Goal: Transaction & Acquisition: Purchase product/service

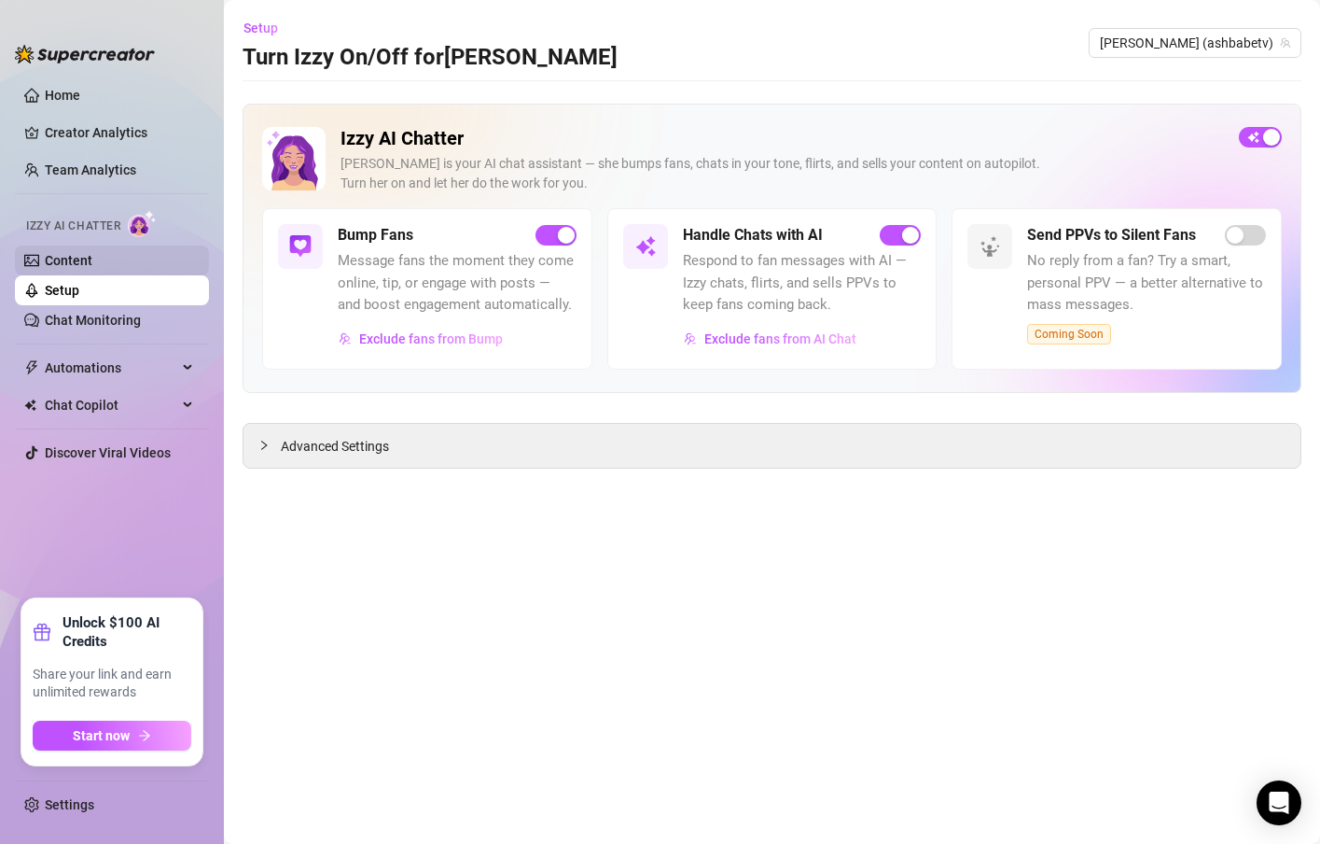
click at [86, 254] on link "Content" at bounding box center [69, 260] width 48 height 15
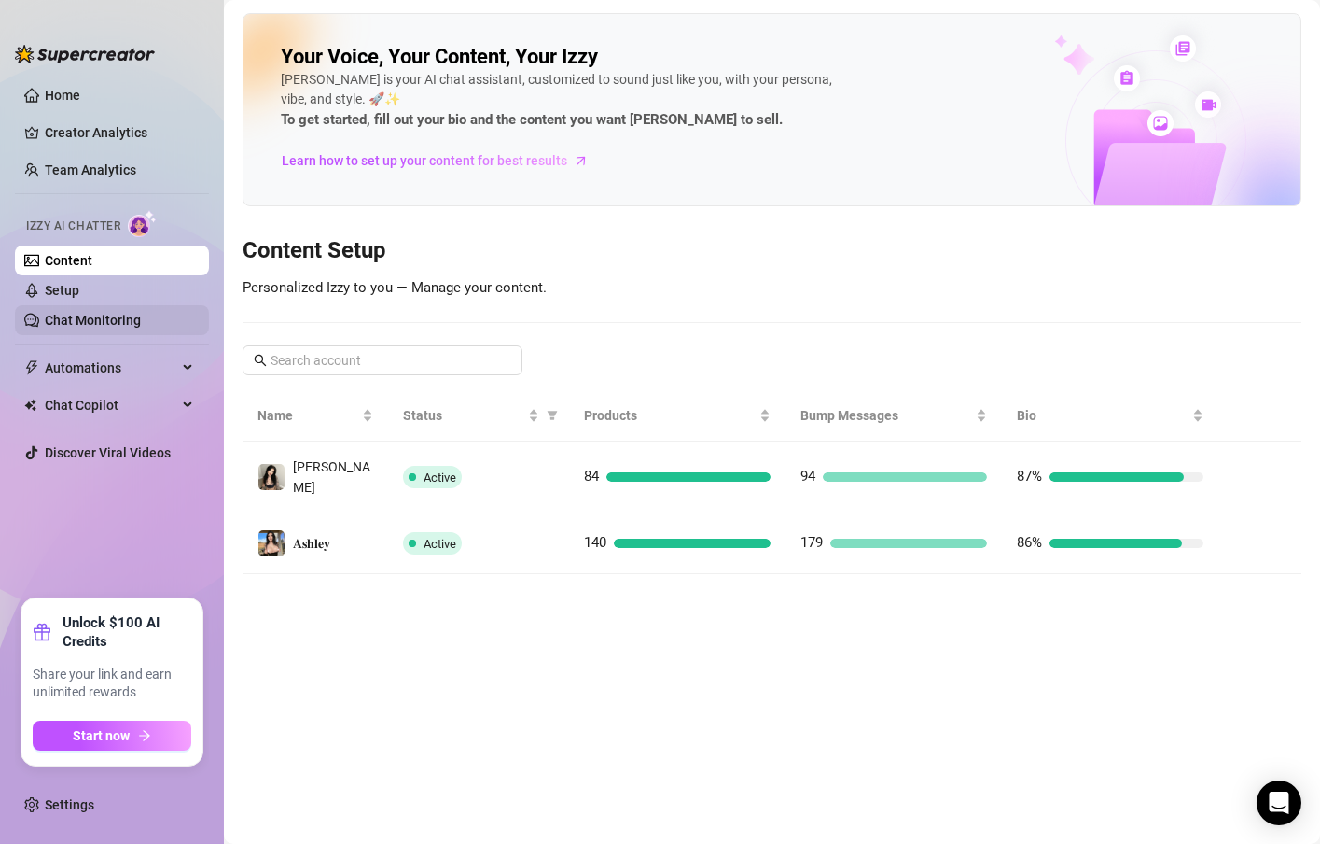
click at [130, 313] on link "Chat Monitoring" at bounding box center [93, 320] width 96 height 15
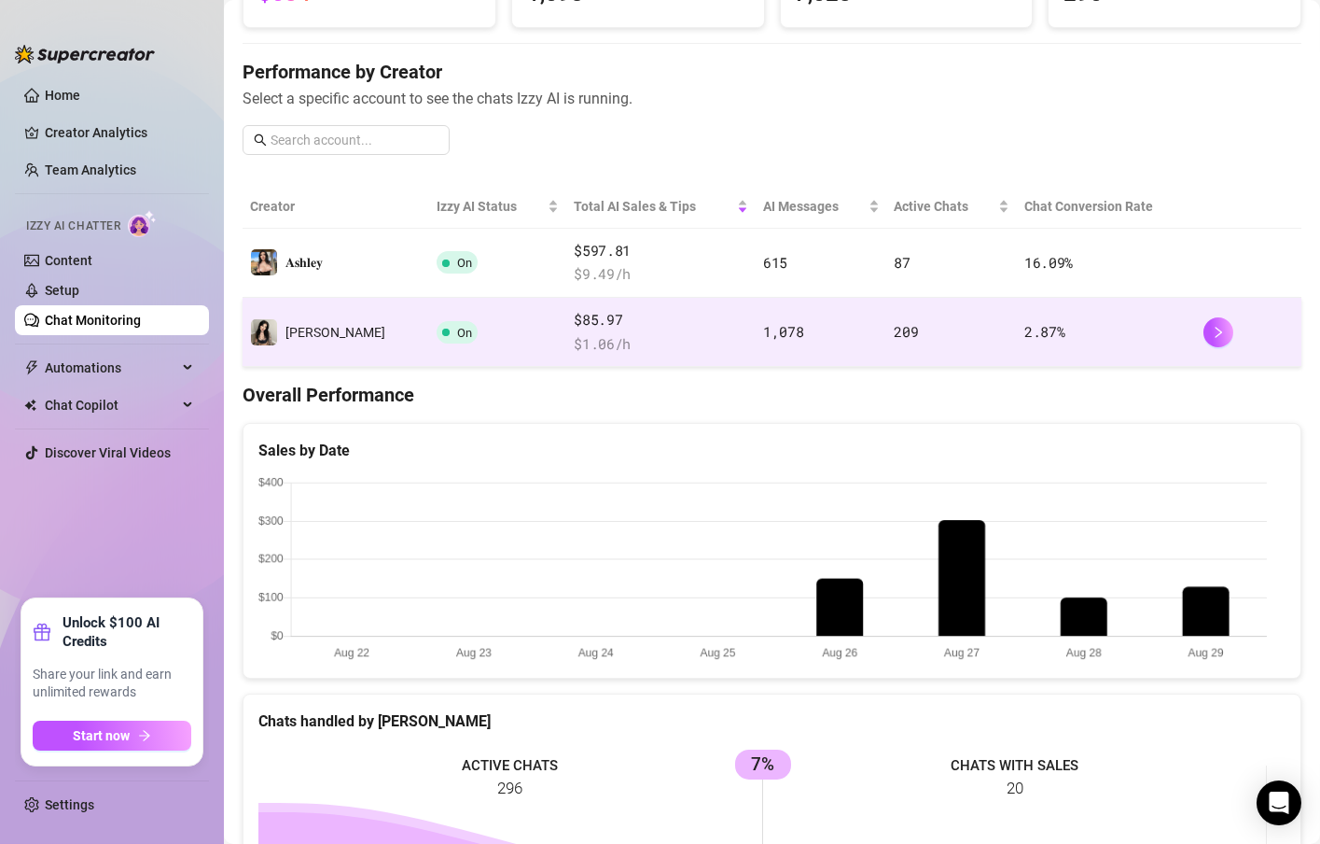
scroll to position [112, 0]
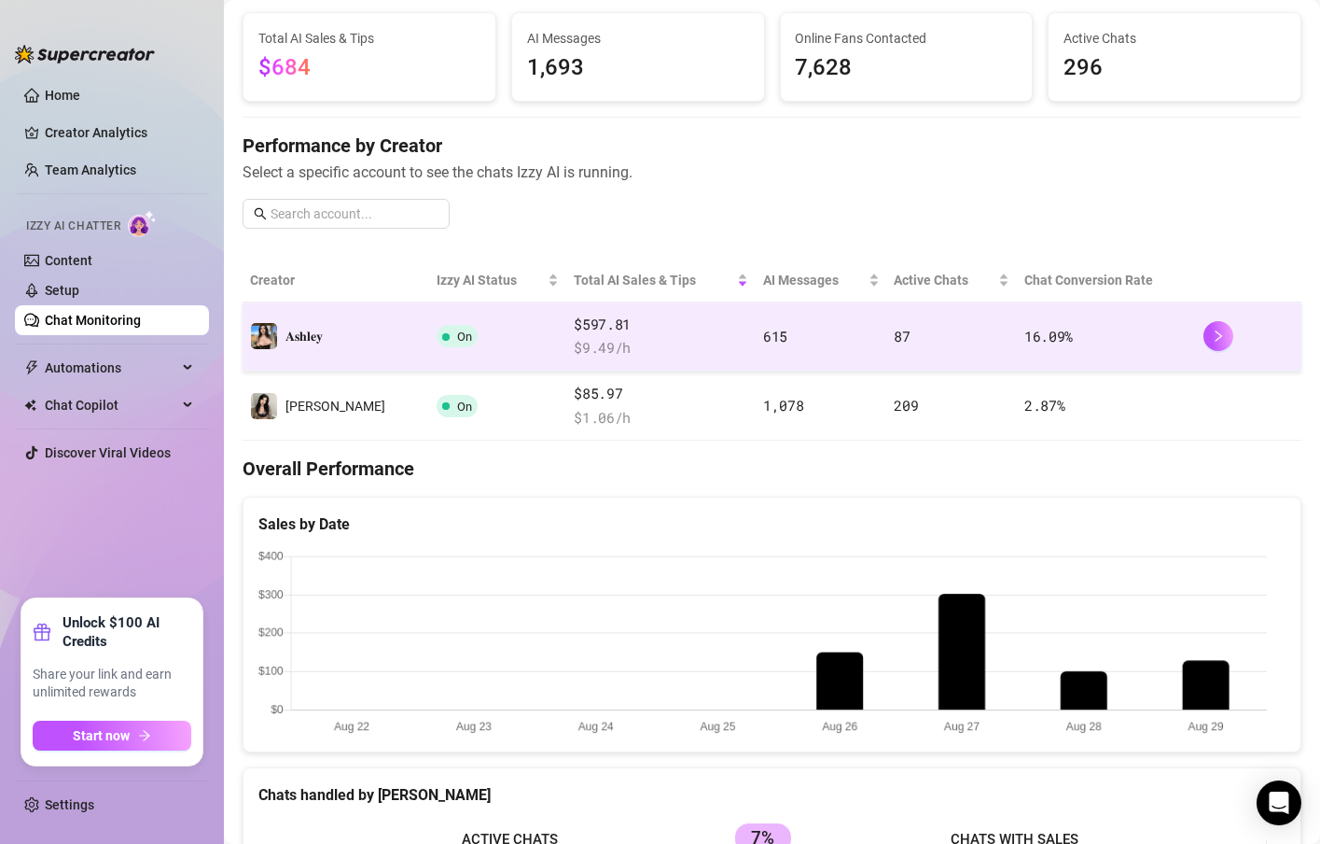
click at [488, 355] on td "On" at bounding box center [497, 336] width 137 height 69
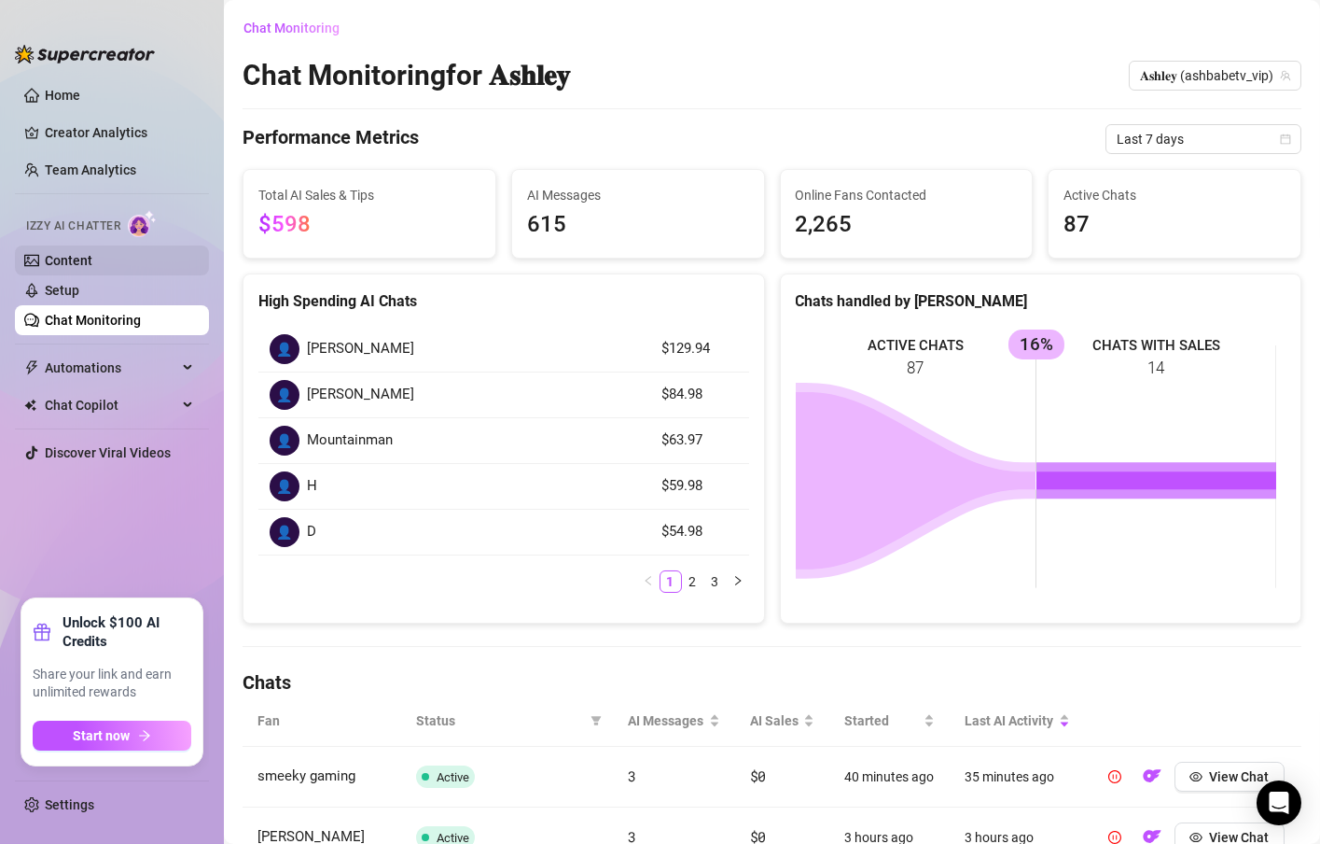
click at [45, 261] on link "Content" at bounding box center [69, 260] width 48 height 15
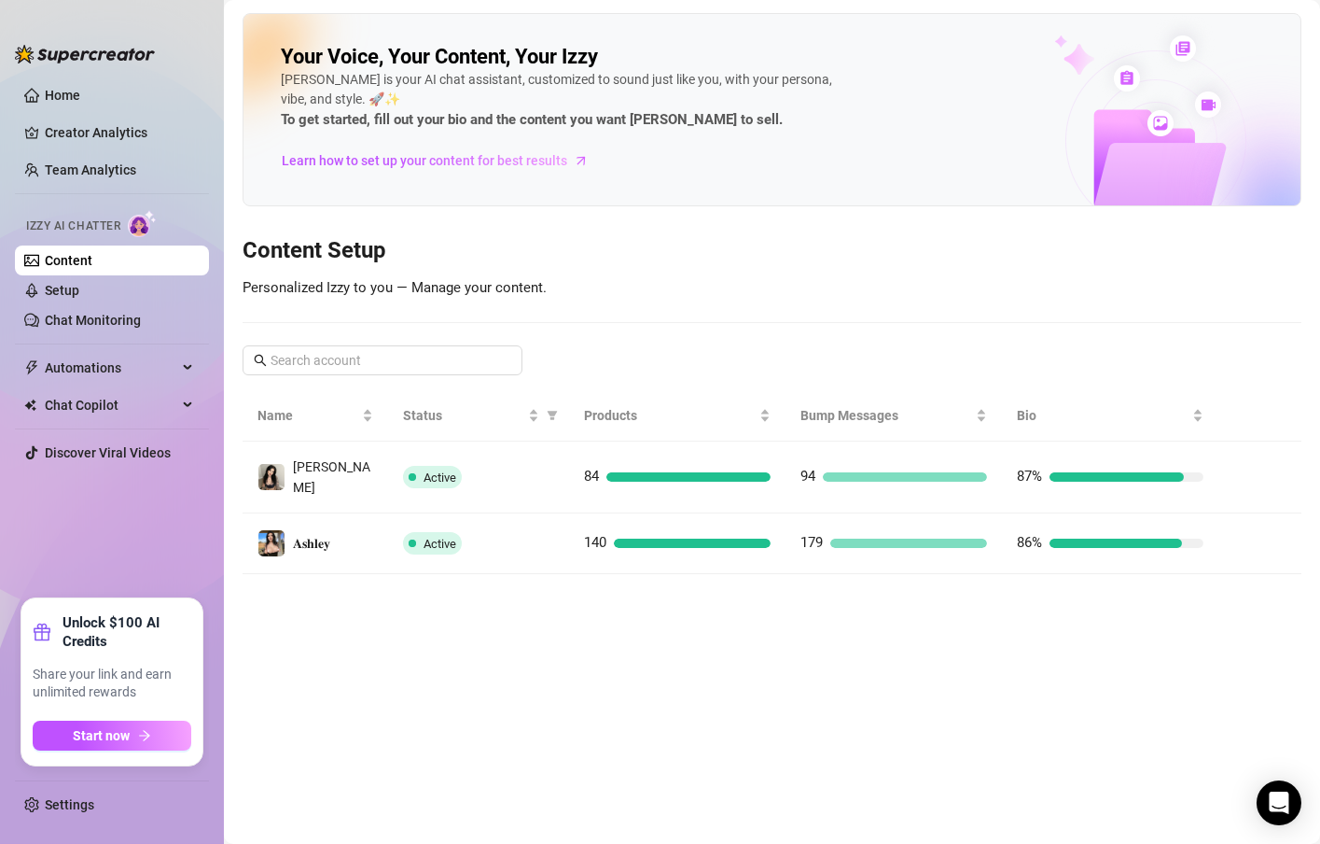
drag, startPoint x: 415, startPoint y: 512, endPoint x: 400, endPoint y: 509, distance: 15.2
click at [401, 515] on td "Active" at bounding box center [478, 543] width 181 height 61
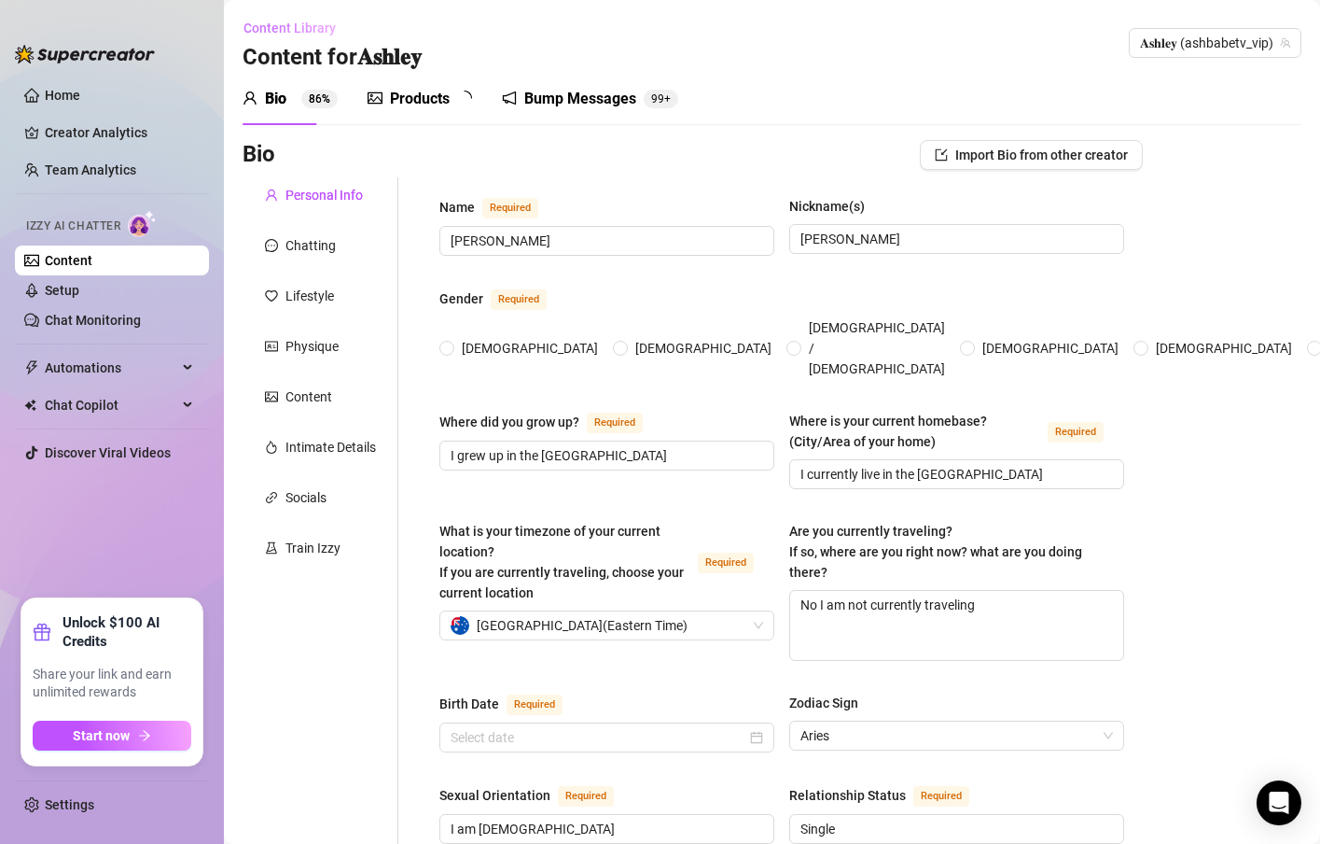
type input "[PERSON_NAME]"
type input "I grew up in the [GEOGRAPHIC_DATA]"
type input "I currently live in the [GEOGRAPHIC_DATA]"
type textarea "No I am not currently traveling"
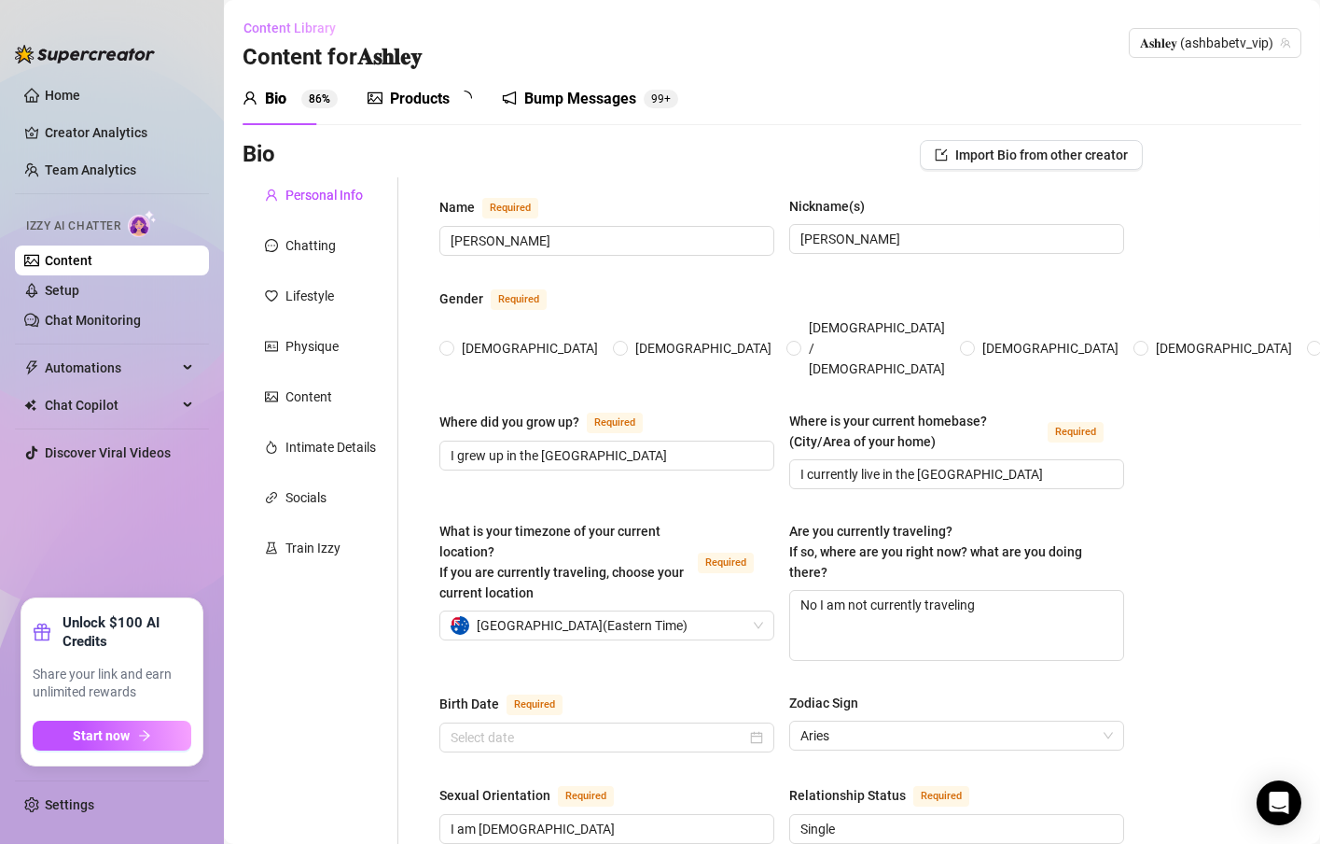
type input "I am [DEMOGRAPHIC_DATA]"
type input "Single"
type input "I have one brother"
type input "No children"
type input "I have 4 pets, a calico named [PERSON_NAME], a tabby cat named [PERSON_NAME], a…"
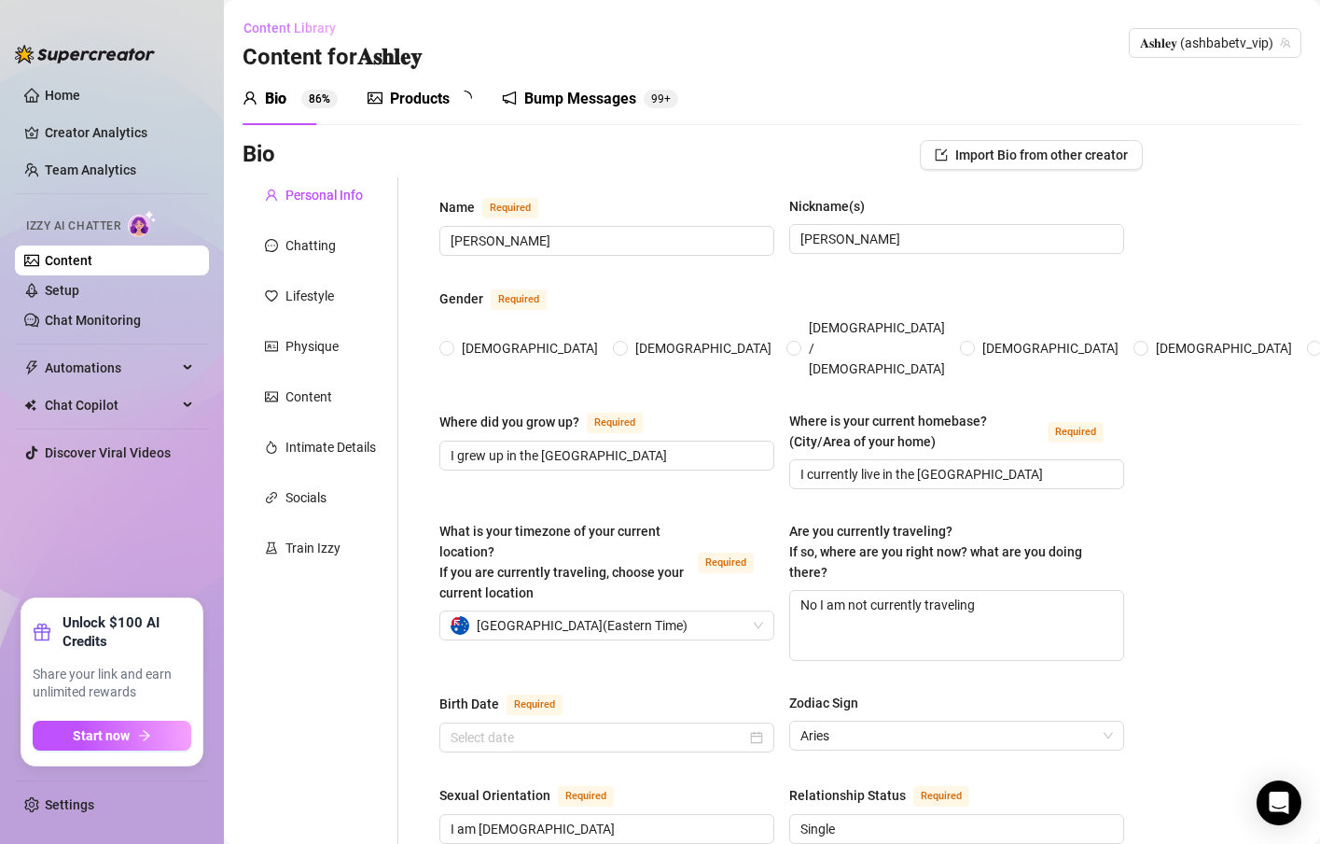
type input "My main income and job is social media and onlyfans"
type input "I did a semester of collage for a business degree and quickly learned that coll…"
type input "Graduated high school and then went on to do a semester of collage"
type input "I'm not religious at all"
type textarea "My dream is to one day open up a non profit animal shelter, save up enough mone…"
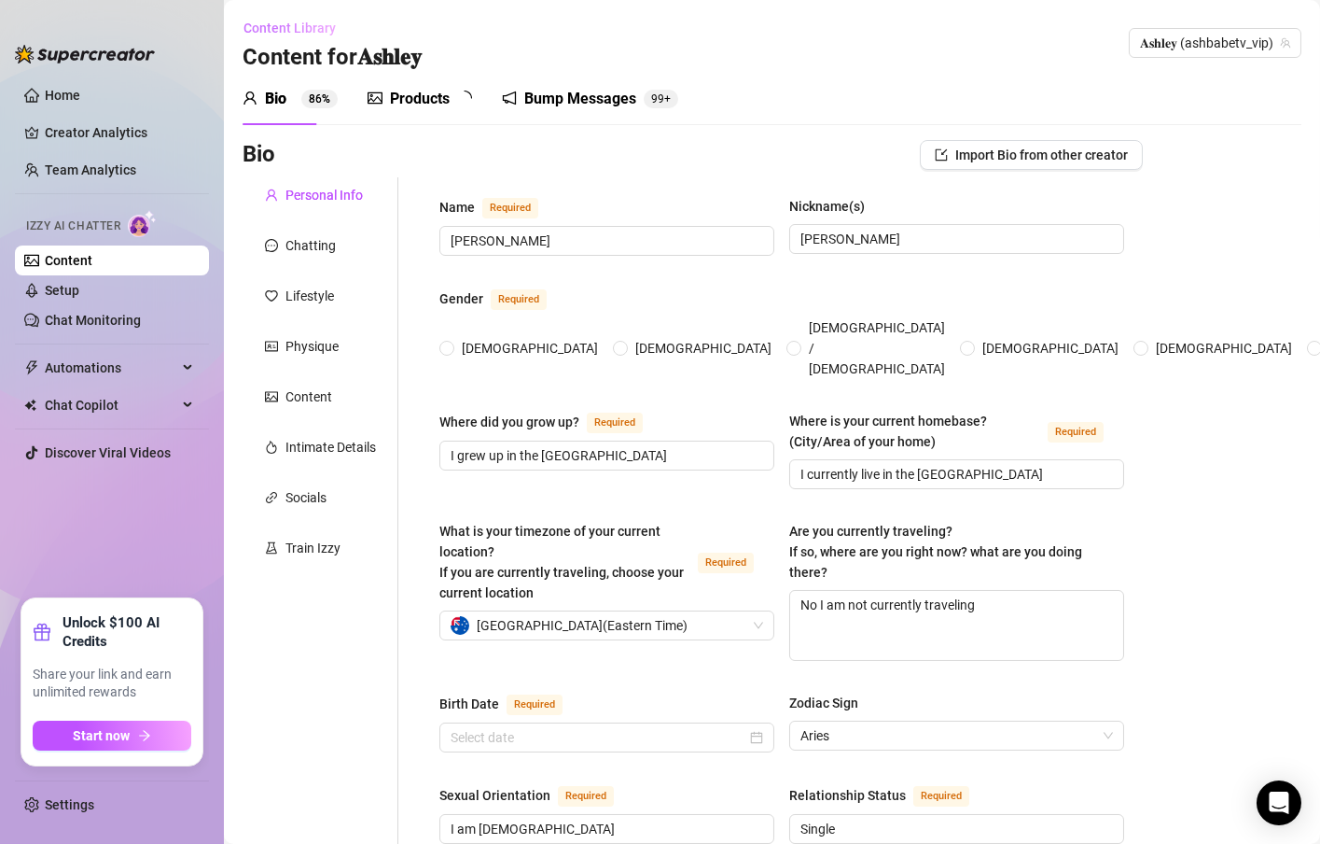
type textarea "I love hiking and going to the beach, I'm obsessed with playing a video game ca…"
radio input "true"
type input "[DATE]"
click at [323, 258] on div "Chatting" at bounding box center [321, 245] width 156 height 35
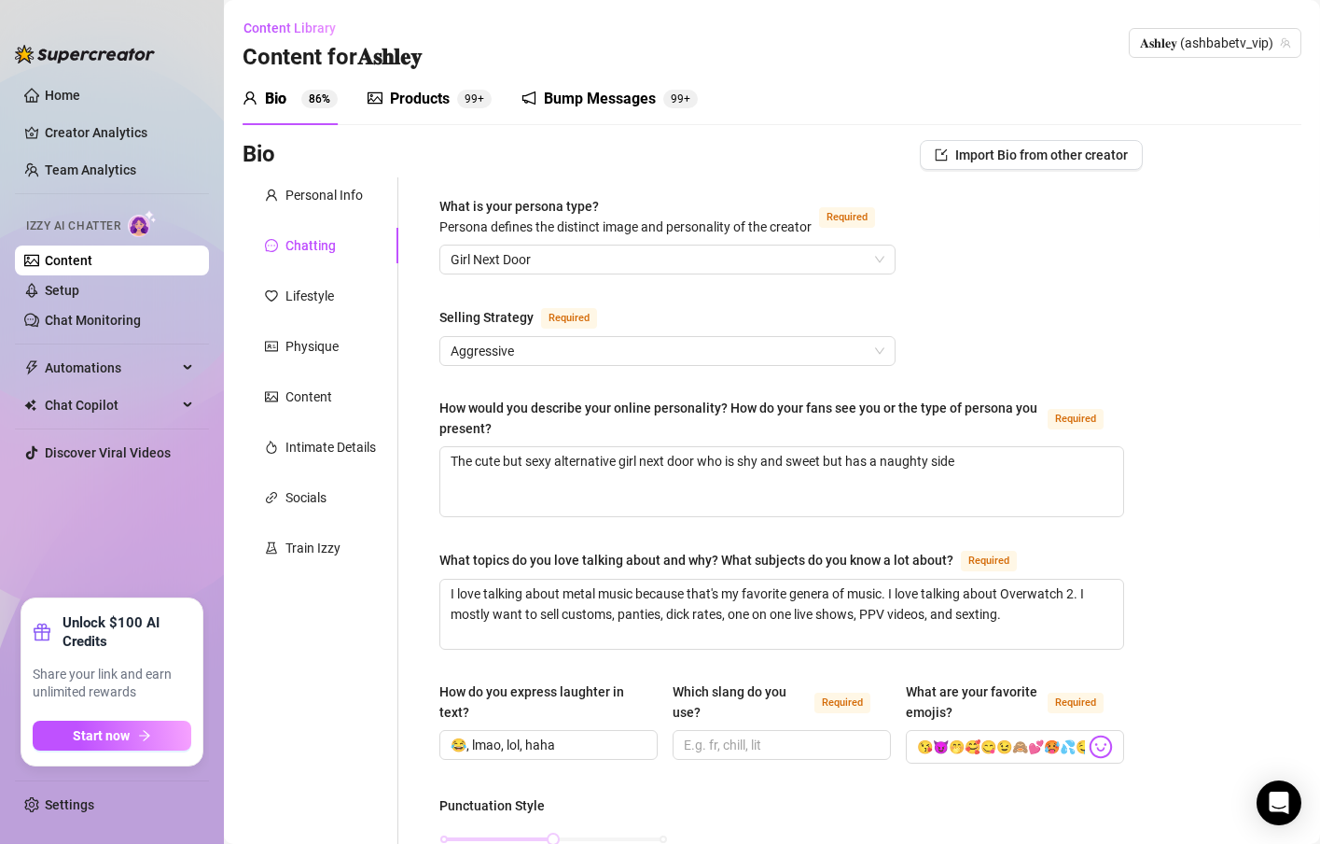
click at [391, 103] on div "Products" at bounding box center [420, 99] width 60 height 22
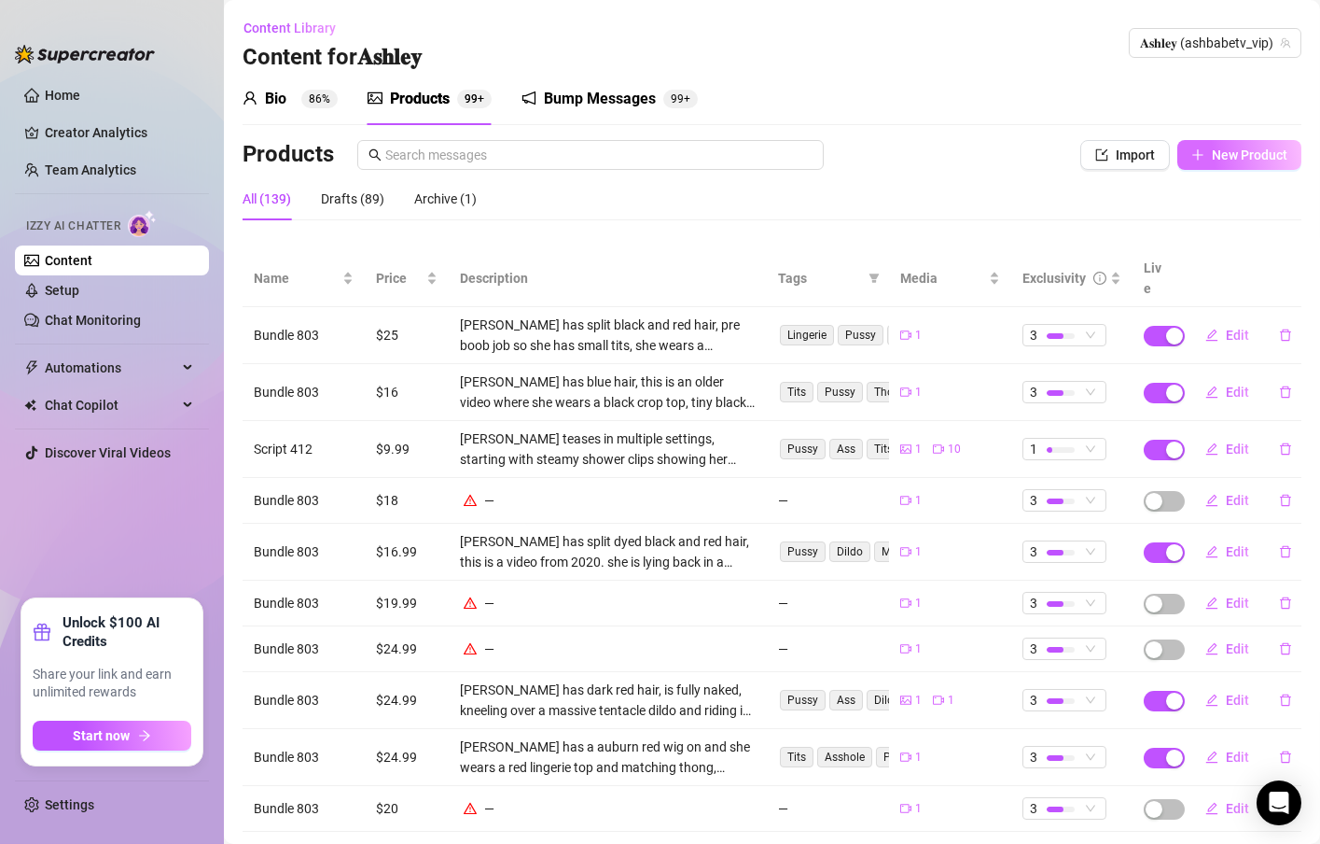
click at [1235, 168] on button "New Product" at bounding box center [1240, 155] width 124 height 30
type textarea "Type your message here..."
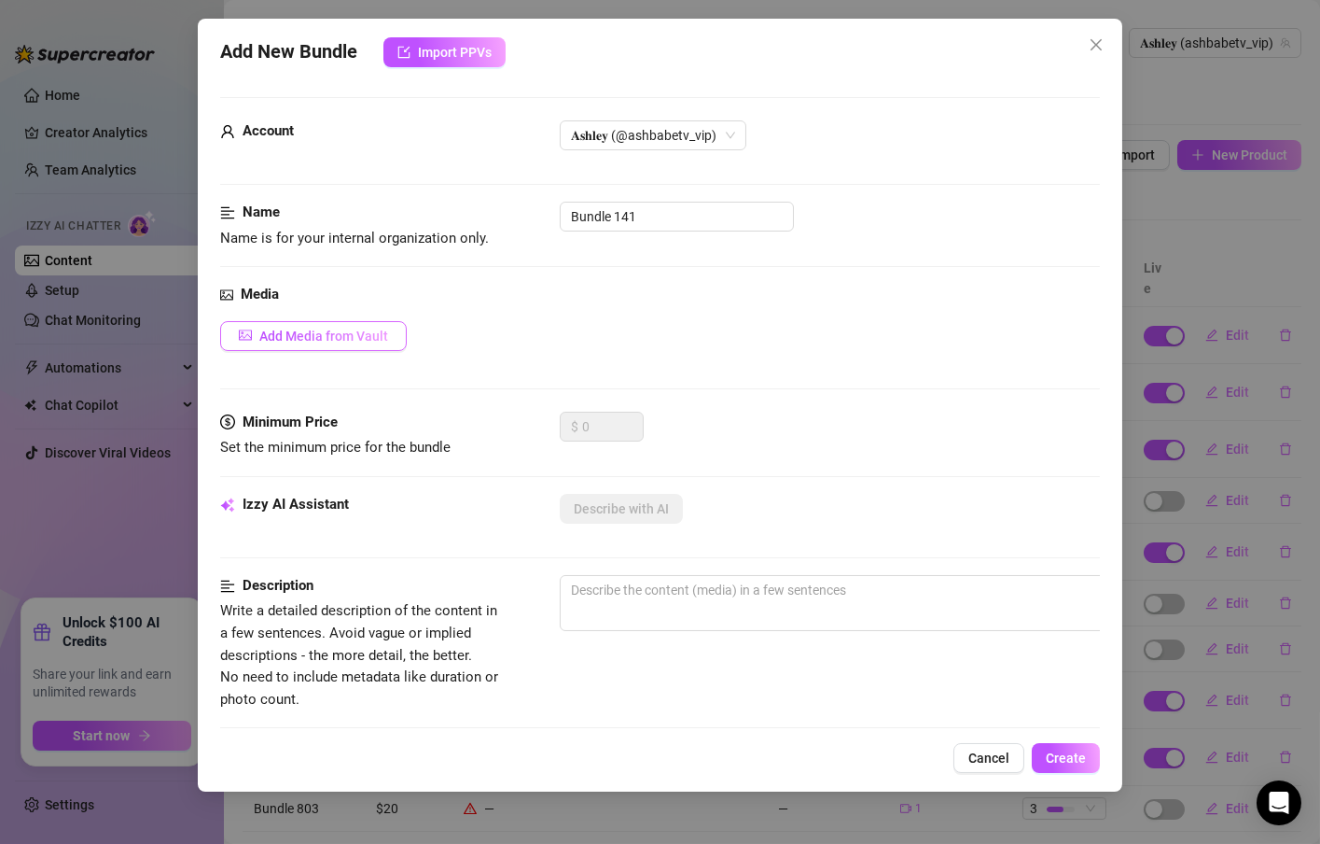
click at [362, 336] on span "Add Media from Vault" at bounding box center [323, 335] width 129 height 15
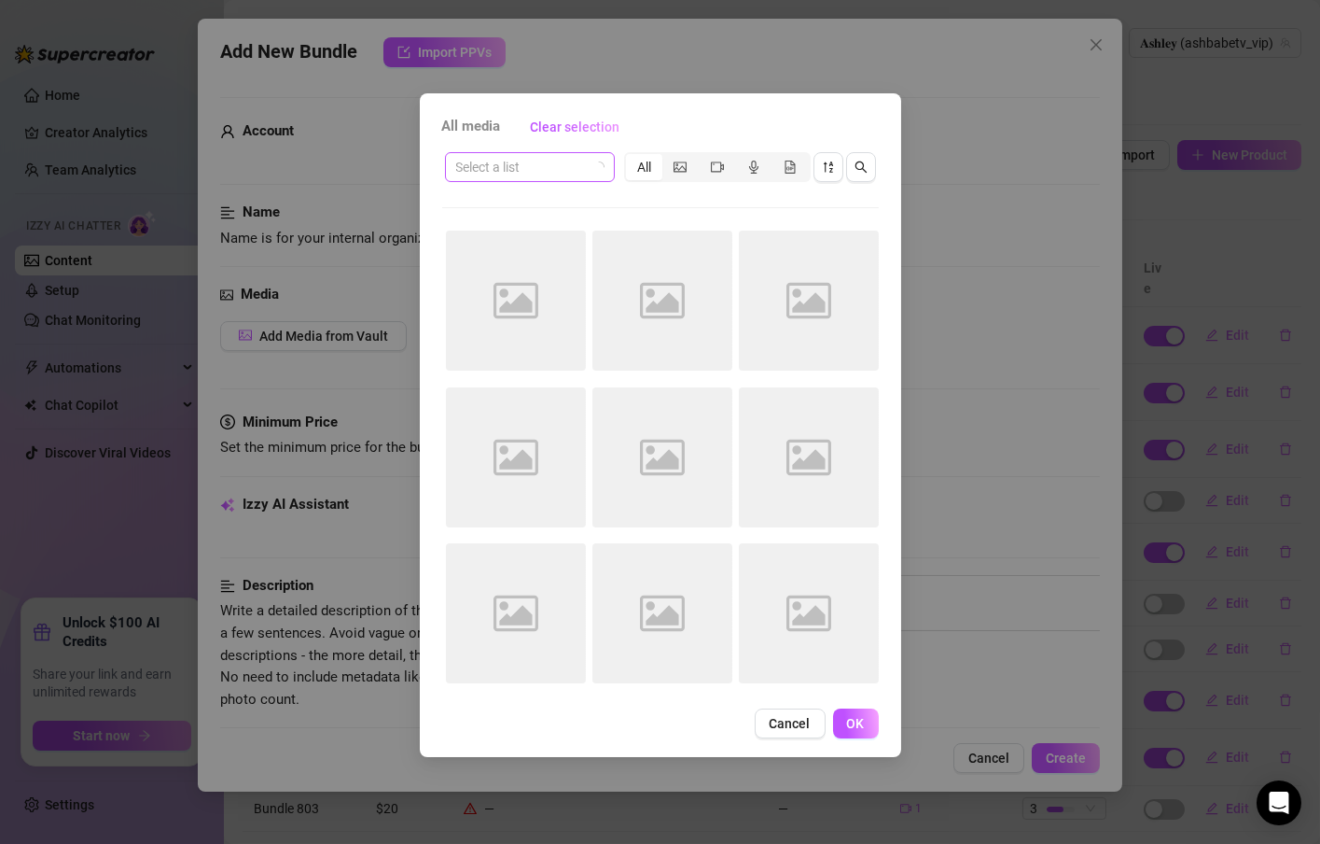
click at [589, 174] on span at bounding box center [529, 167] width 147 height 28
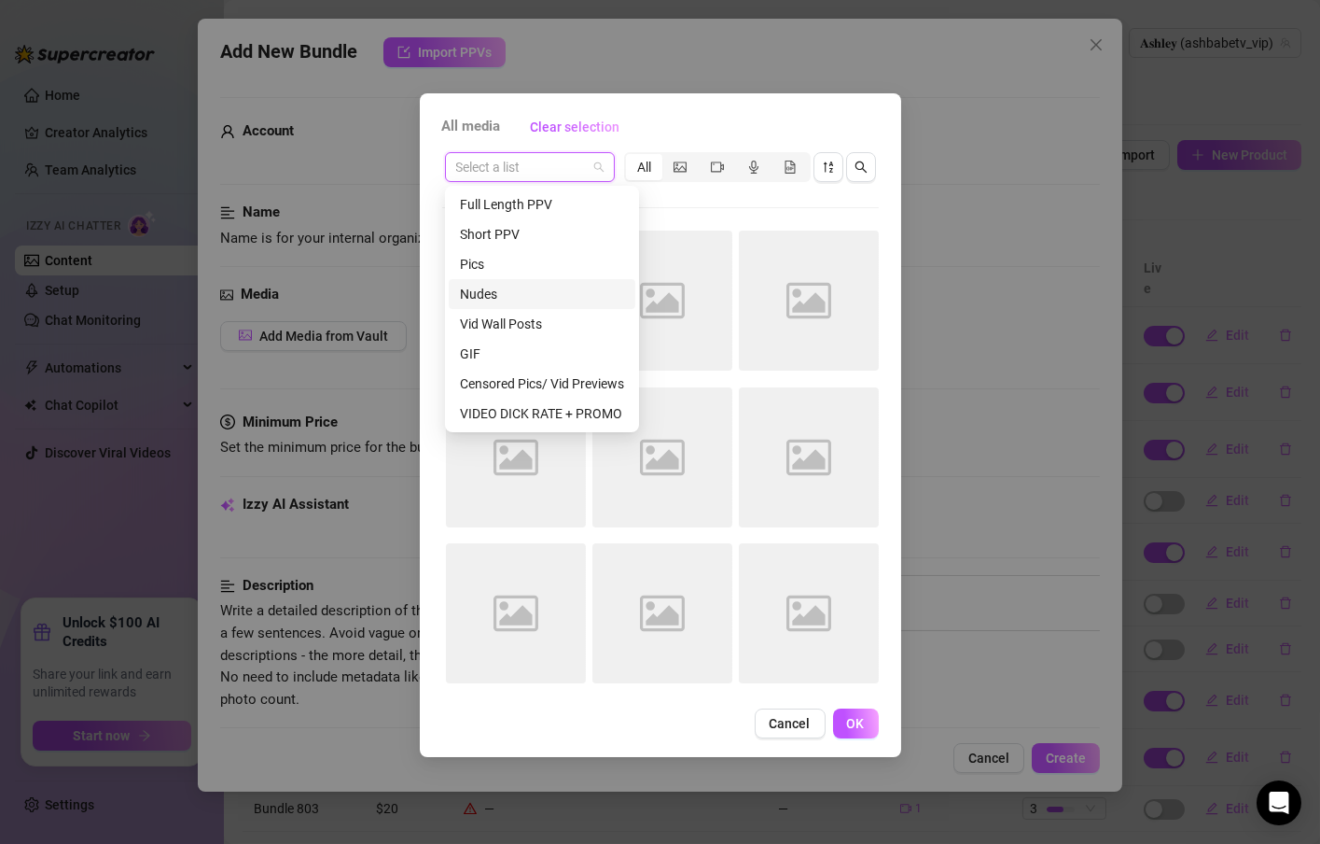
click at [540, 305] on div "Nudes" at bounding box center [542, 294] width 187 height 30
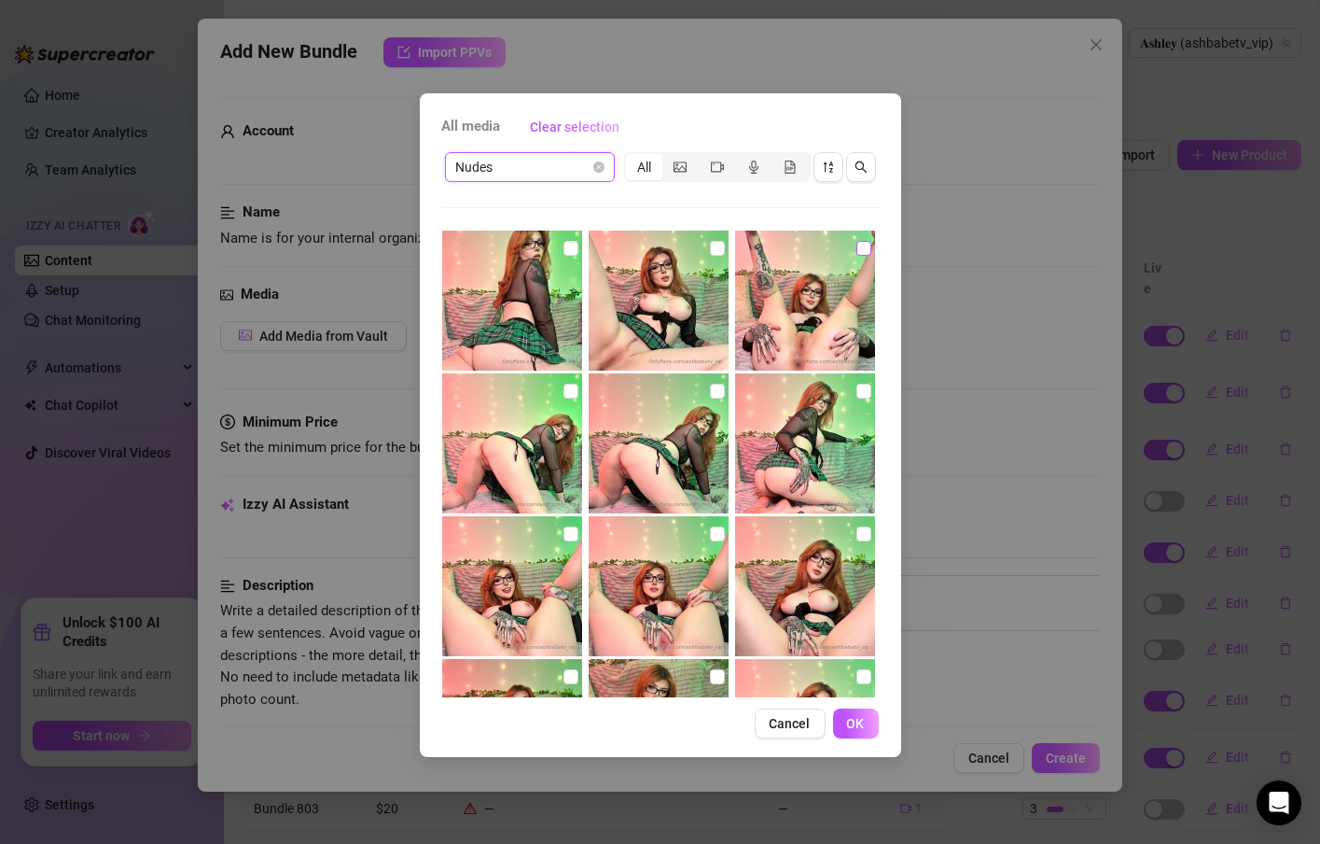
click at [857, 244] on input "checkbox" at bounding box center [864, 248] width 15 height 15
checkbox input "true"
click at [847, 724] on span "OK" at bounding box center [856, 723] width 18 height 15
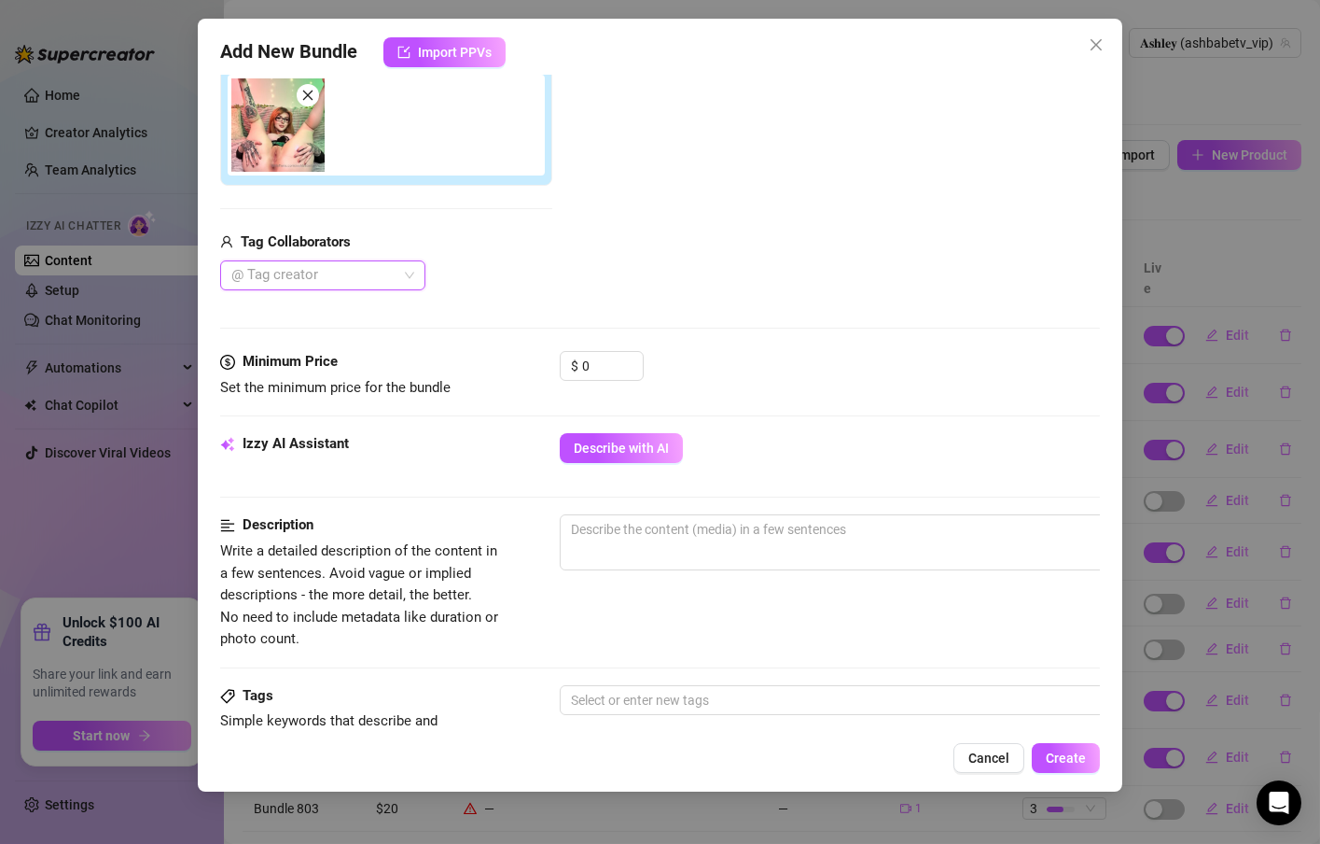
scroll to position [336, 0]
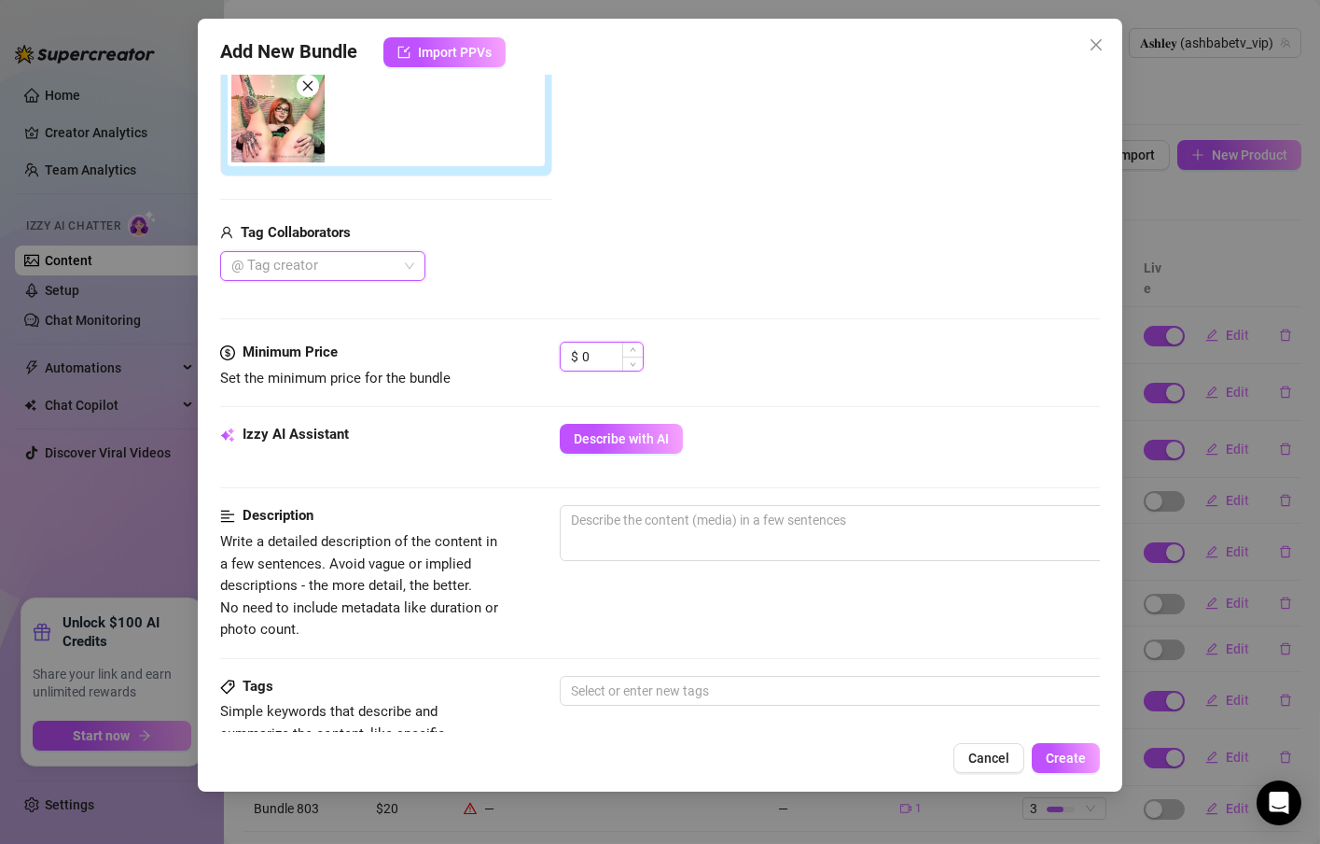
click at [594, 362] on input "0" at bounding box center [612, 356] width 61 height 28
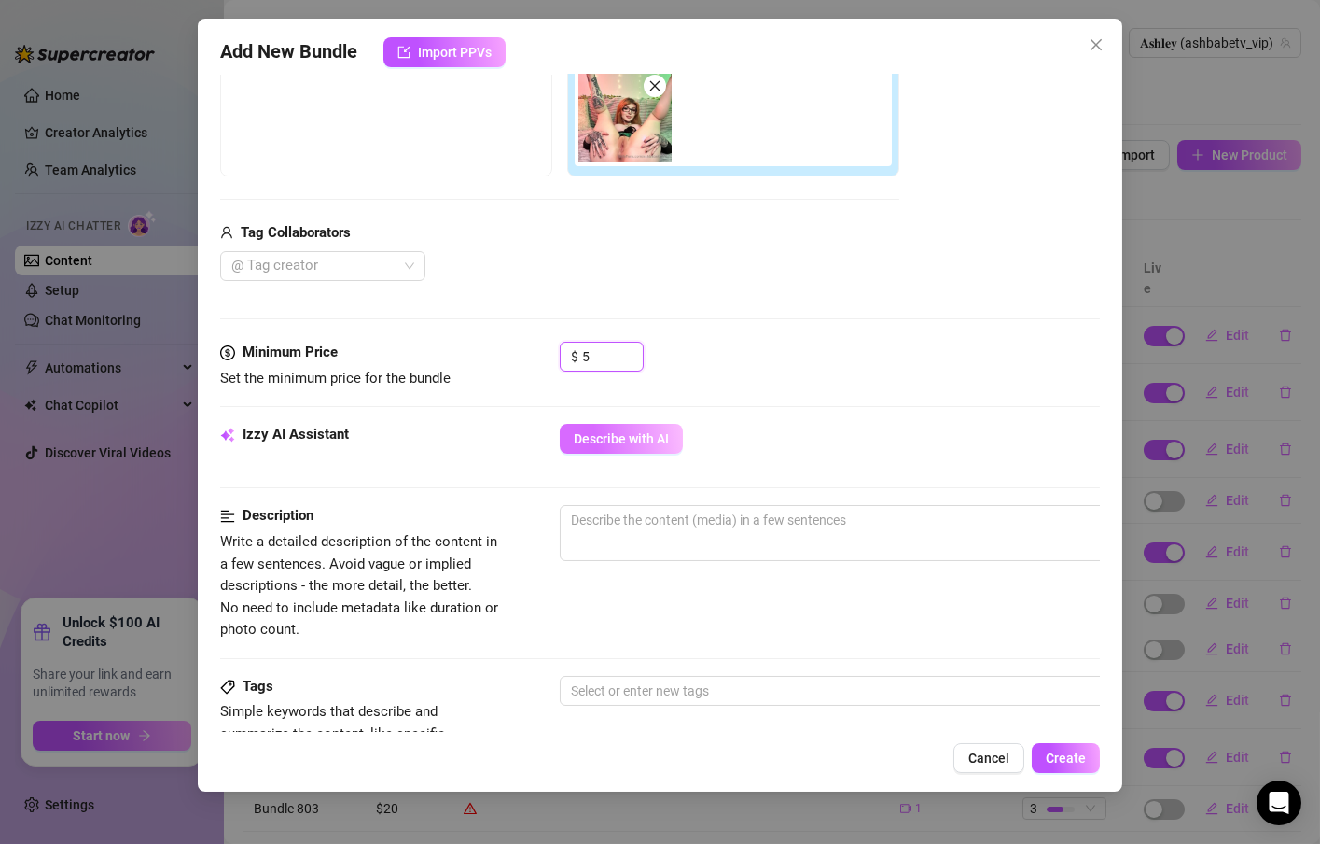
type input "5"
click at [637, 447] on button "Describe with AI" at bounding box center [621, 439] width 123 height 30
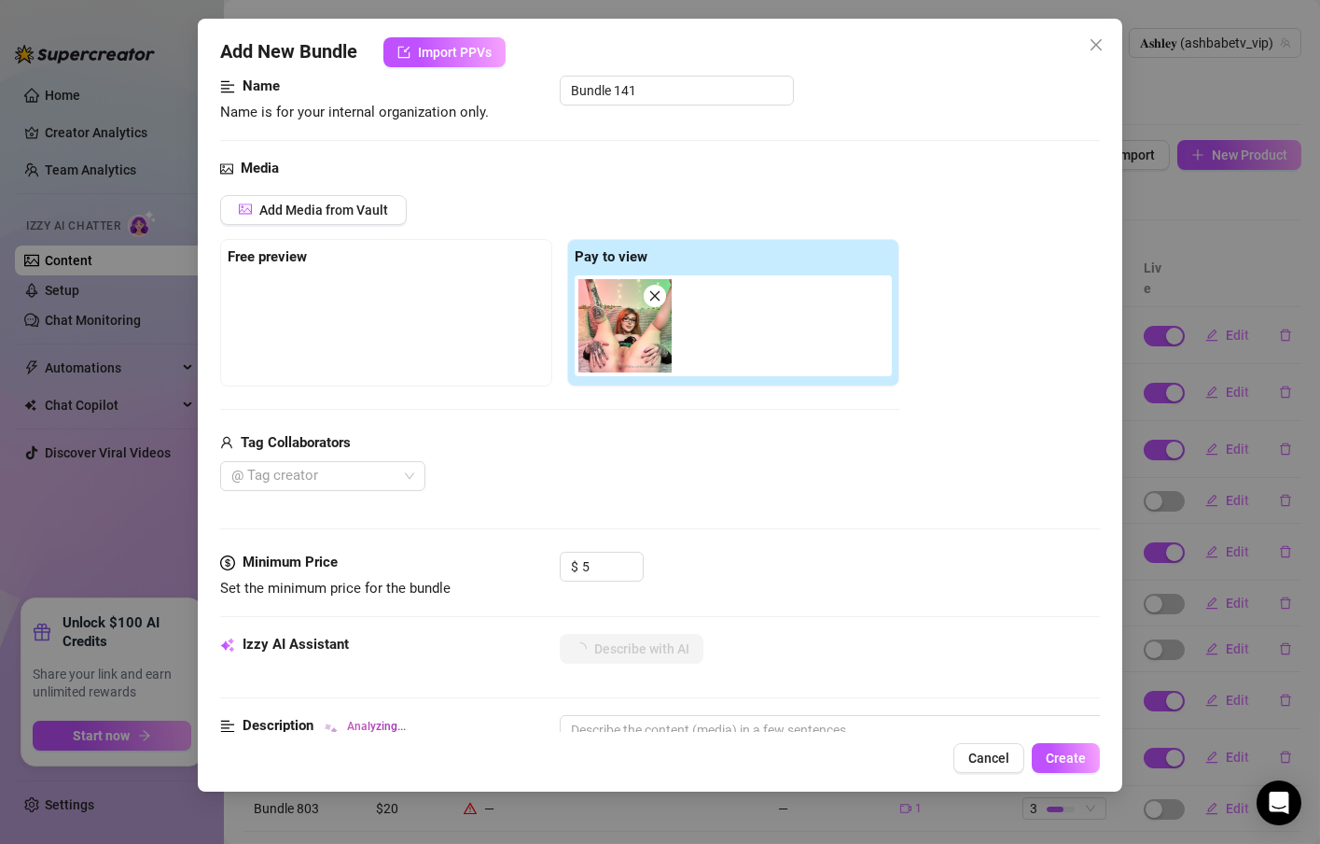
scroll to position [112, 0]
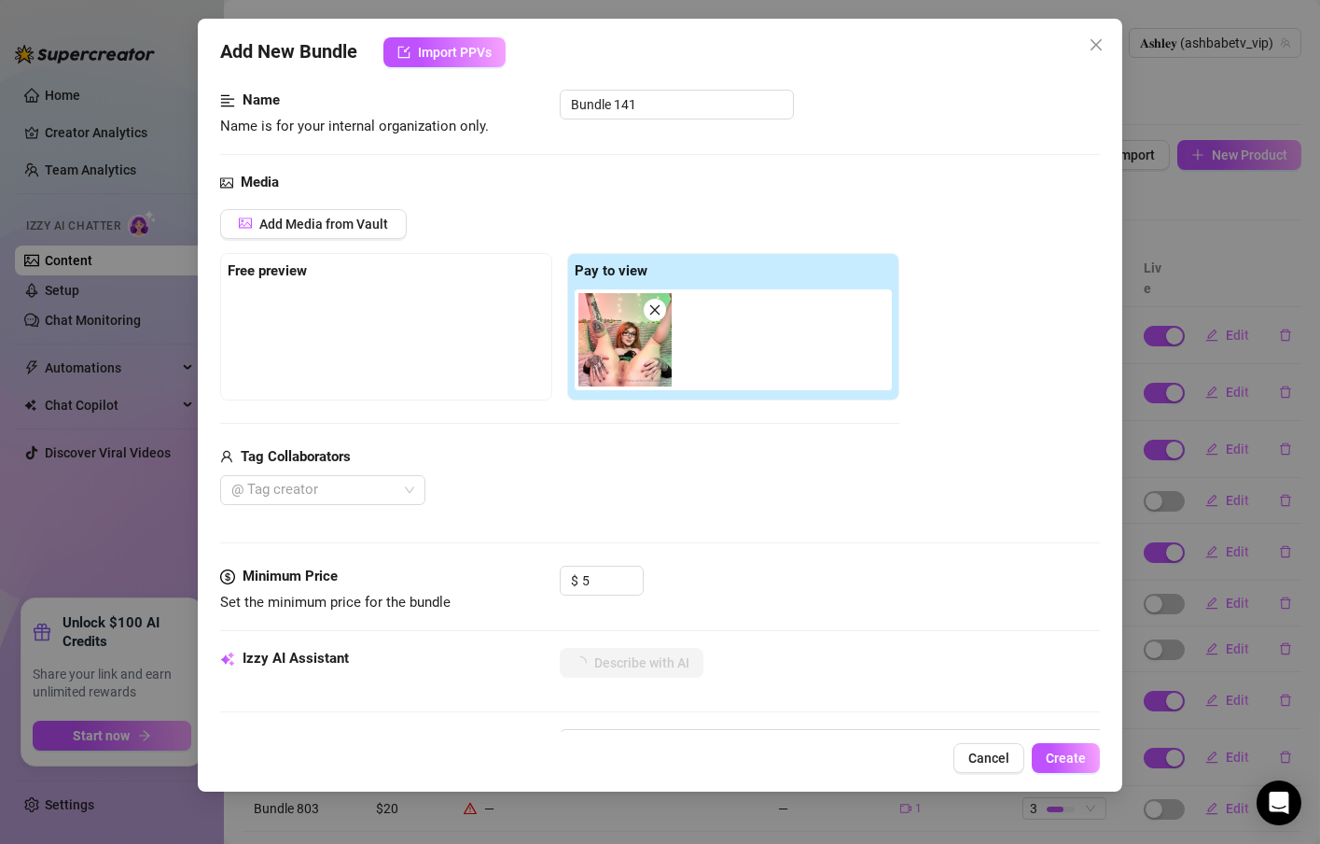
type textarea "[PERSON_NAME]"
type textarea "[PERSON_NAME] is"
type textarea "[PERSON_NAME] is lying"
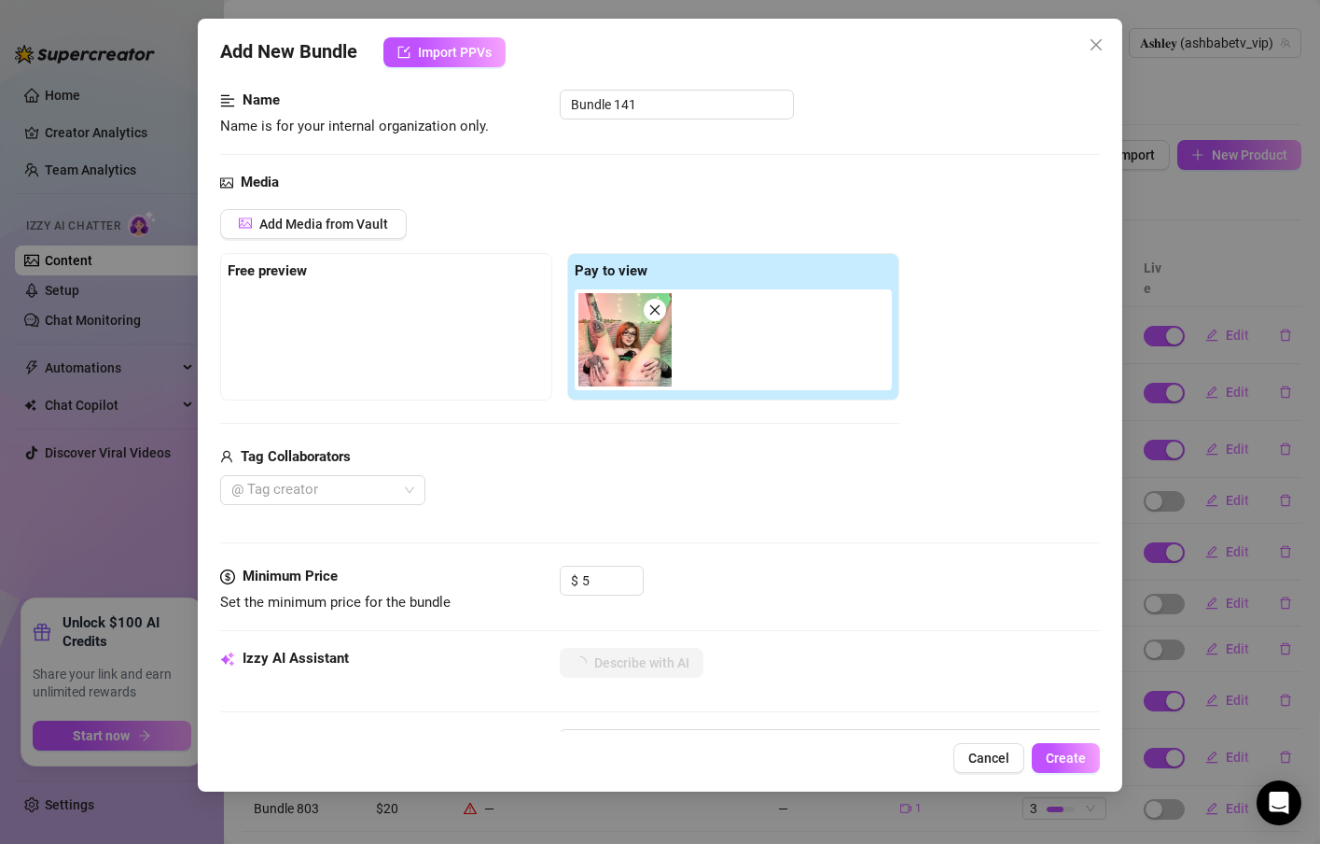
type textarea "[PERSON_NAME] is lying"
type textarea "[PERSON_NAME] is lying back"
type textarea "[PERSON_NAME] is lying back on"
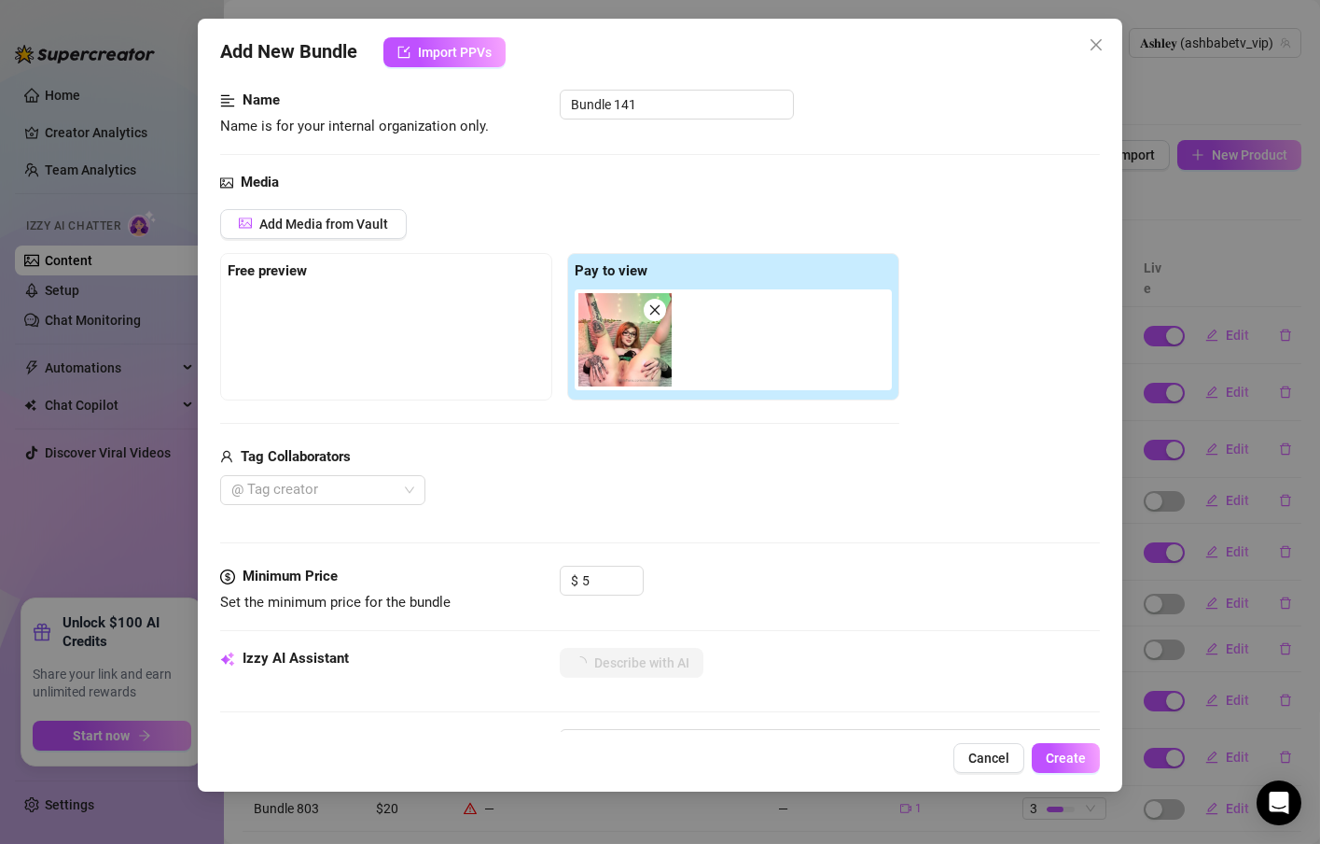
type textarea "[PERSON_NAME] is lying back on a"
type textarea "[PERSON_NAME] is lying back on a bed"
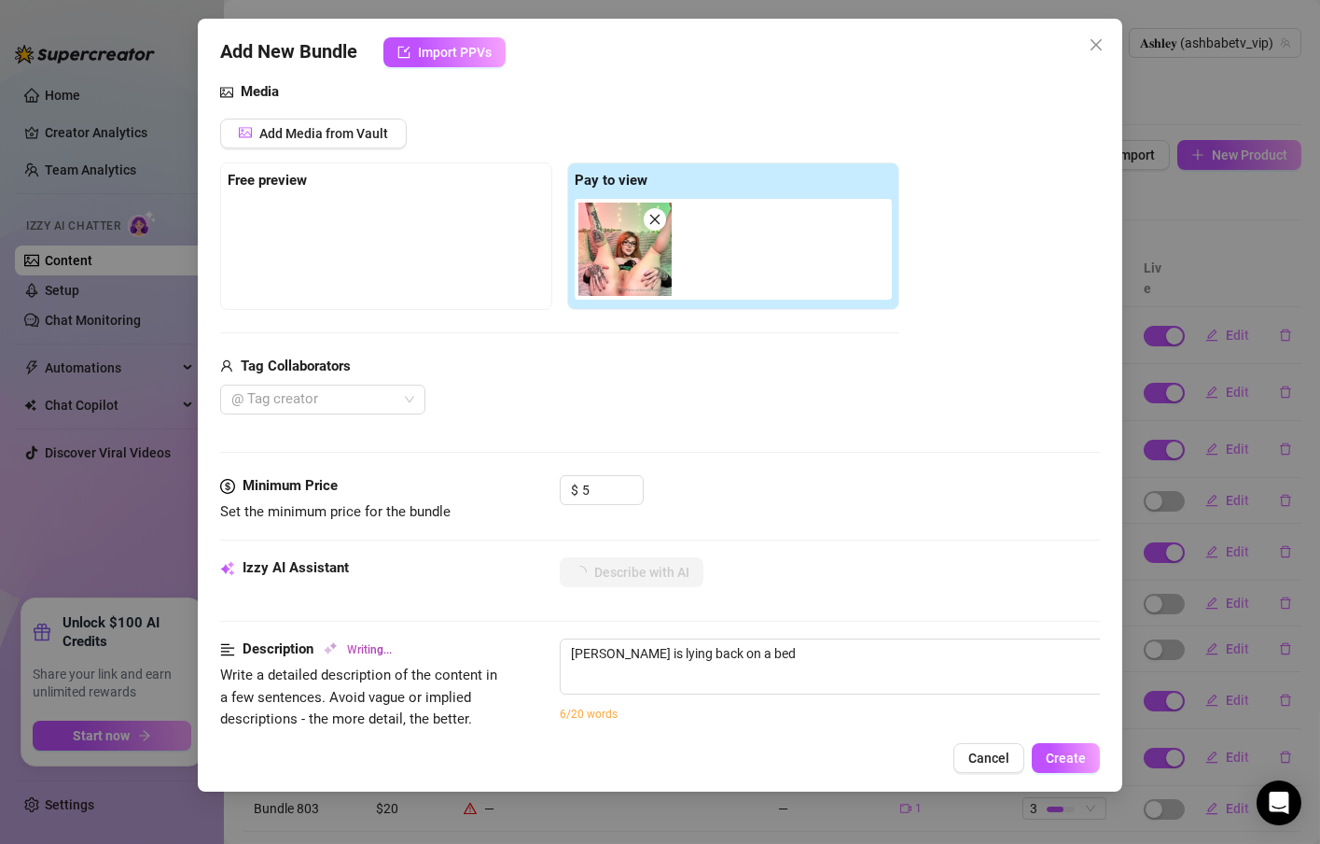
type textarea "[PERSON_NAME] is lying back on a bed with"
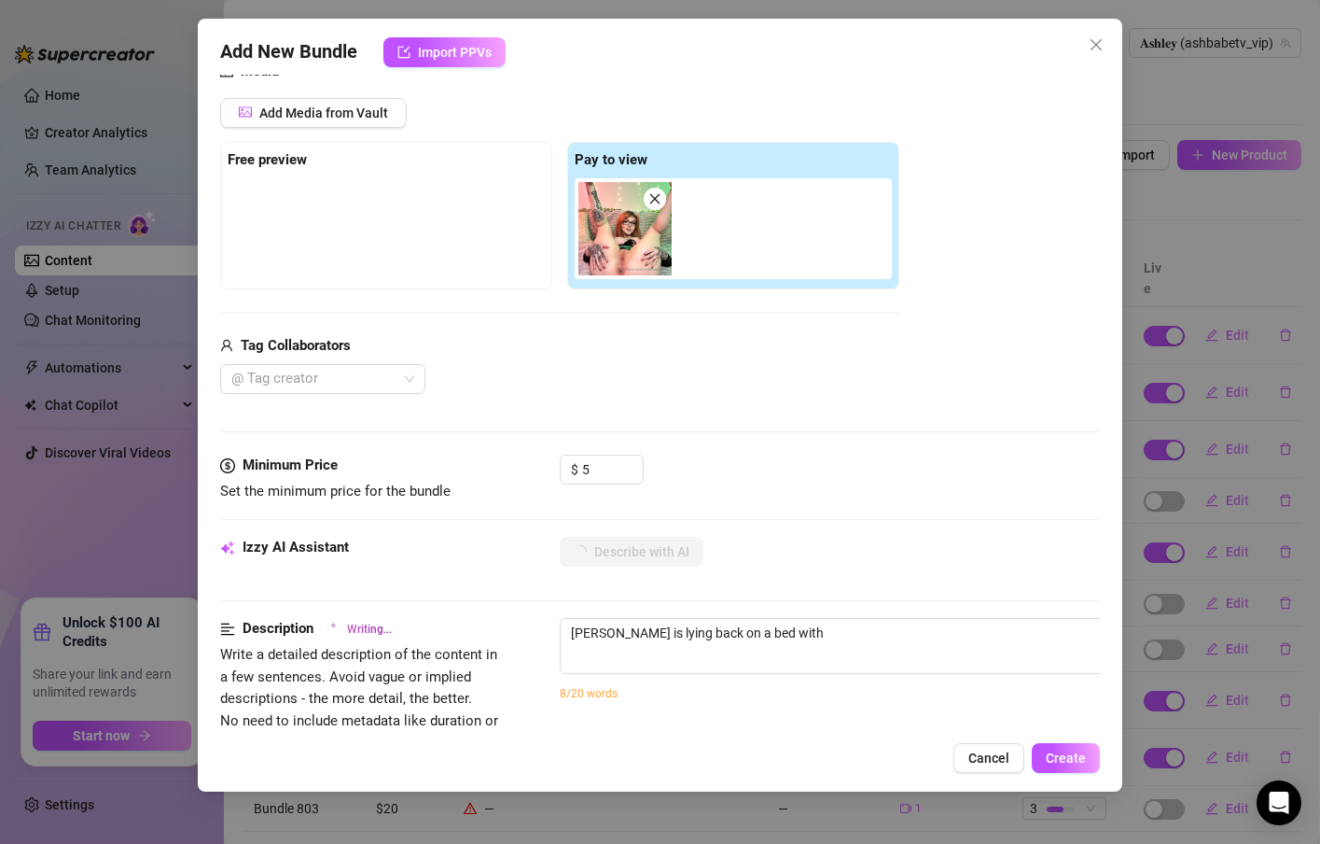
type textarea "[PERSON_NAME] is lying back on a bed with her"
type textarea "[PERSON_NAME] is lying back on a bed with her legs"
type textarea "[PERSON_NAME] is lying back on a bed with her legs spread"
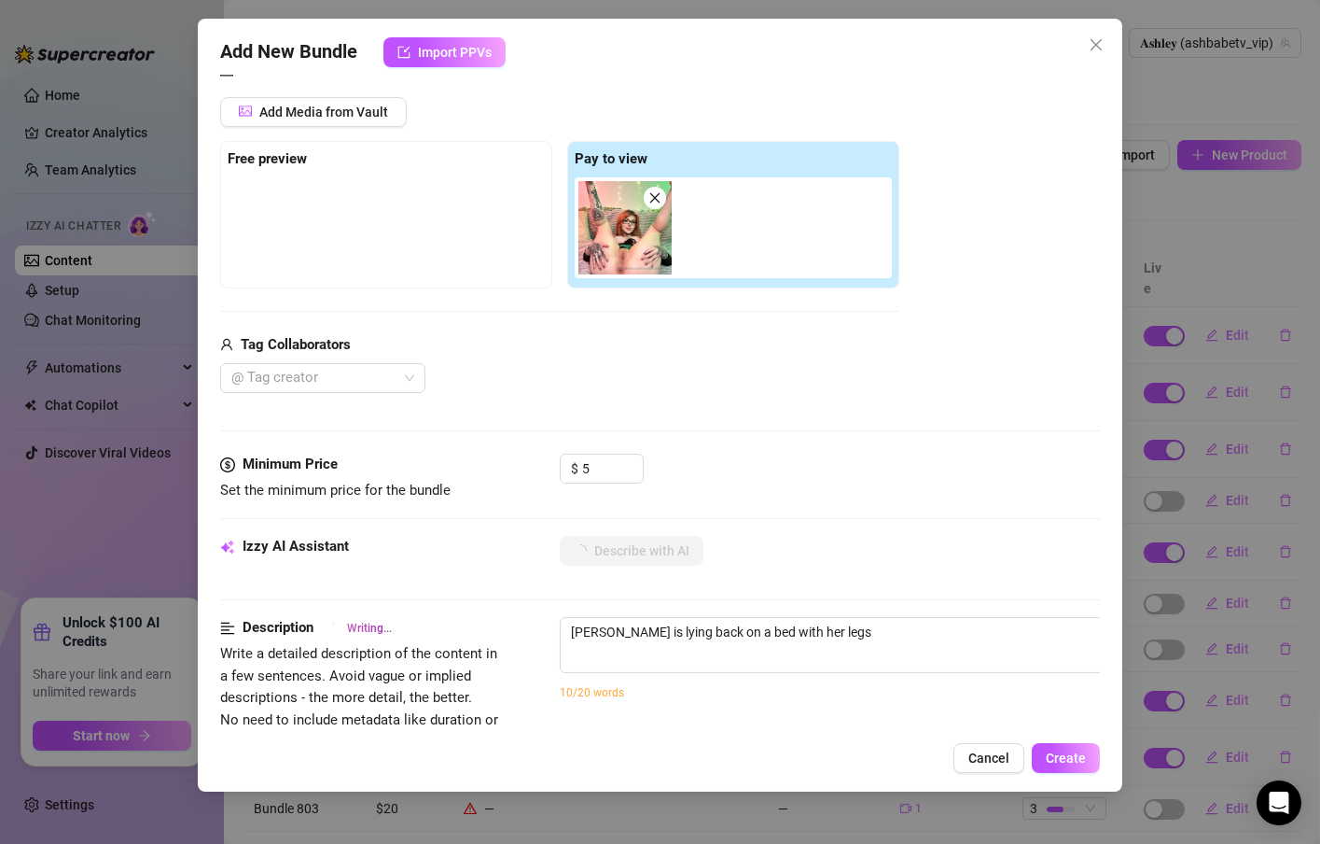
type textarea "[PERSON_NAME] is lying back on a bed with her legs spread"
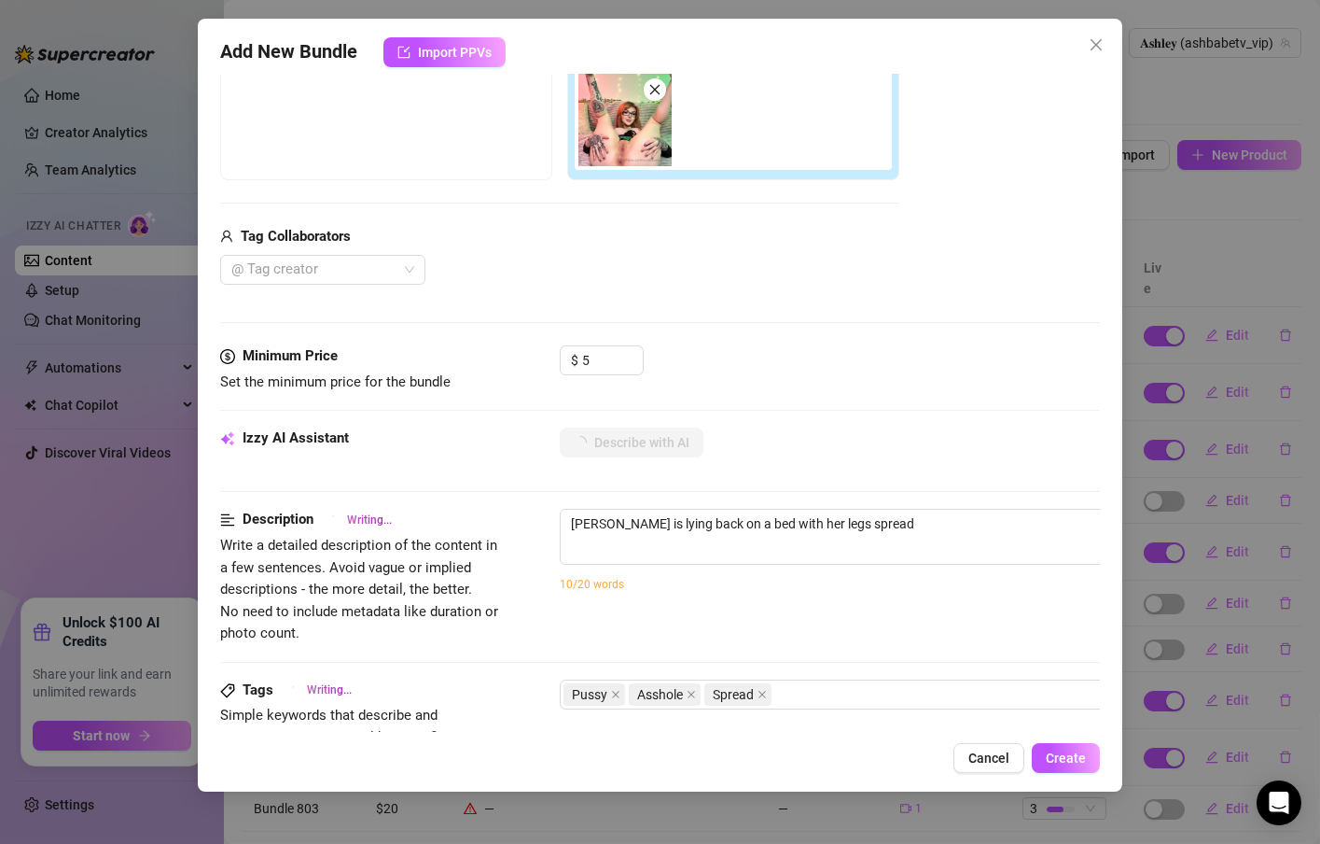
type textarea "[PERSON_NAME] is lying back on a bed with her legs spread wide,"
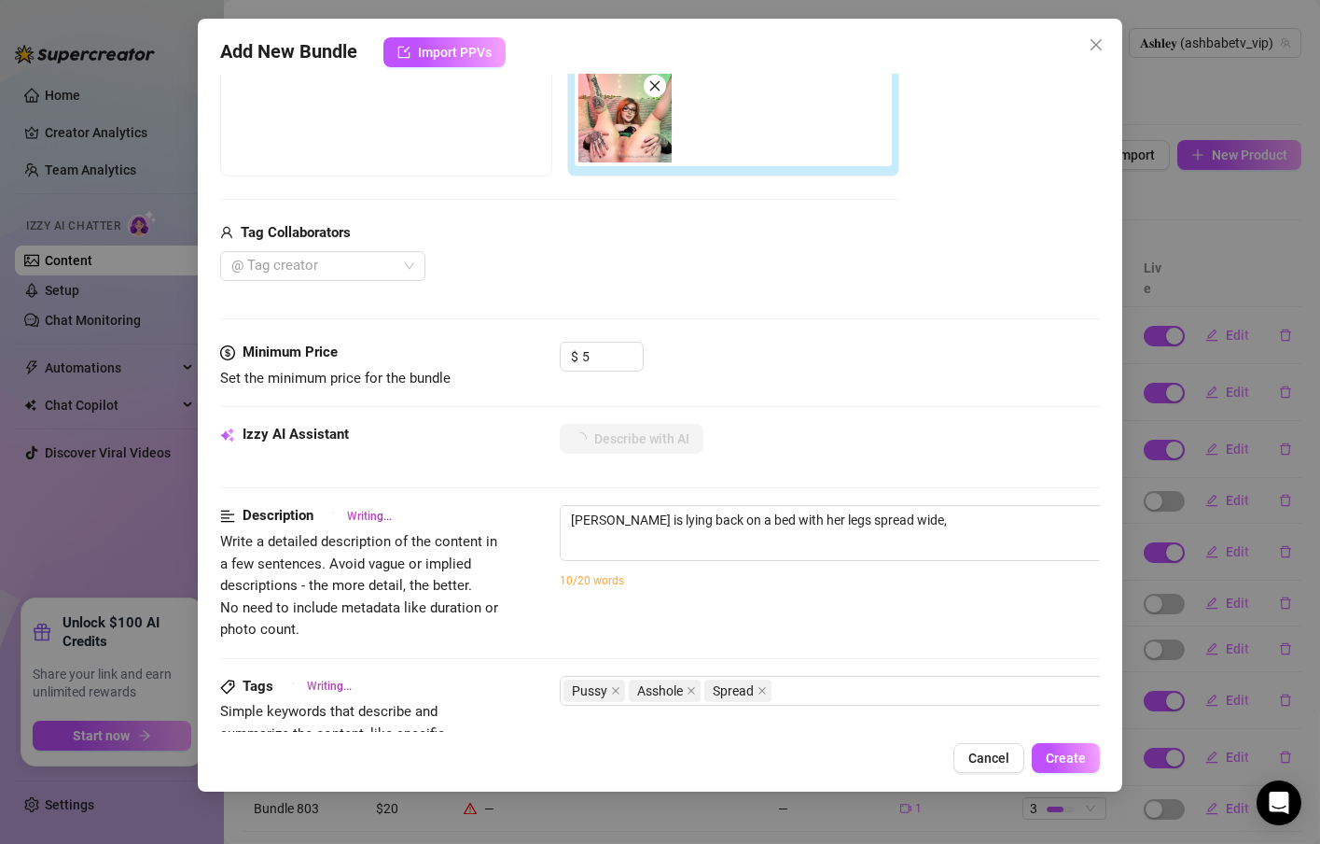
type textarea "[PERSON_NAME] is lying back on a bed with her legs spread wide, fully"
type textarea "[PERSON_NAME] is lying back on a bed with her legs spread wide, fully exposing"
type textarea "[PERSON_NAME] is lying back on a bed with her legs spread wide, fully exposing …"
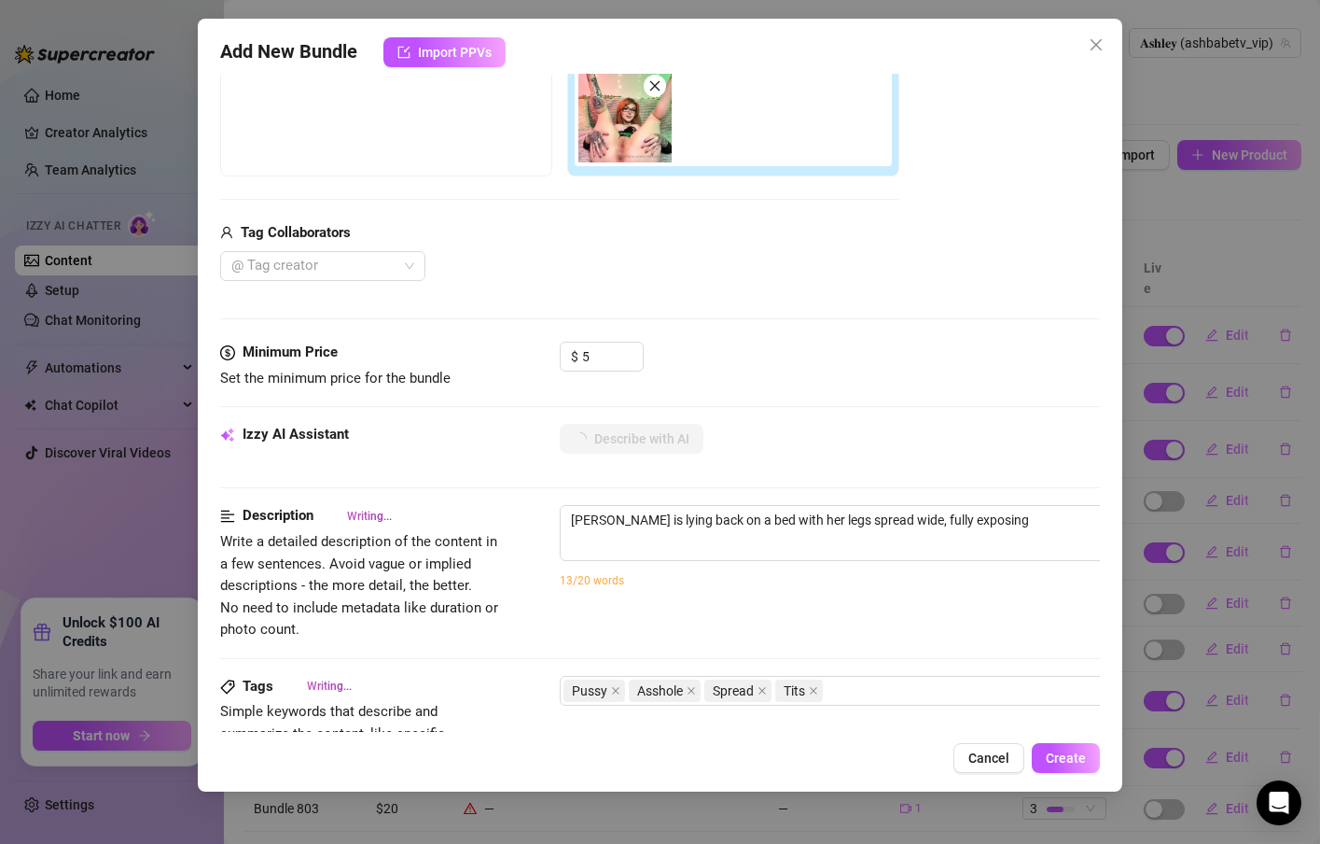
type textarea "[PERSON_NAME] is lying back on a bed with her legs spread wide, fully exposing …"
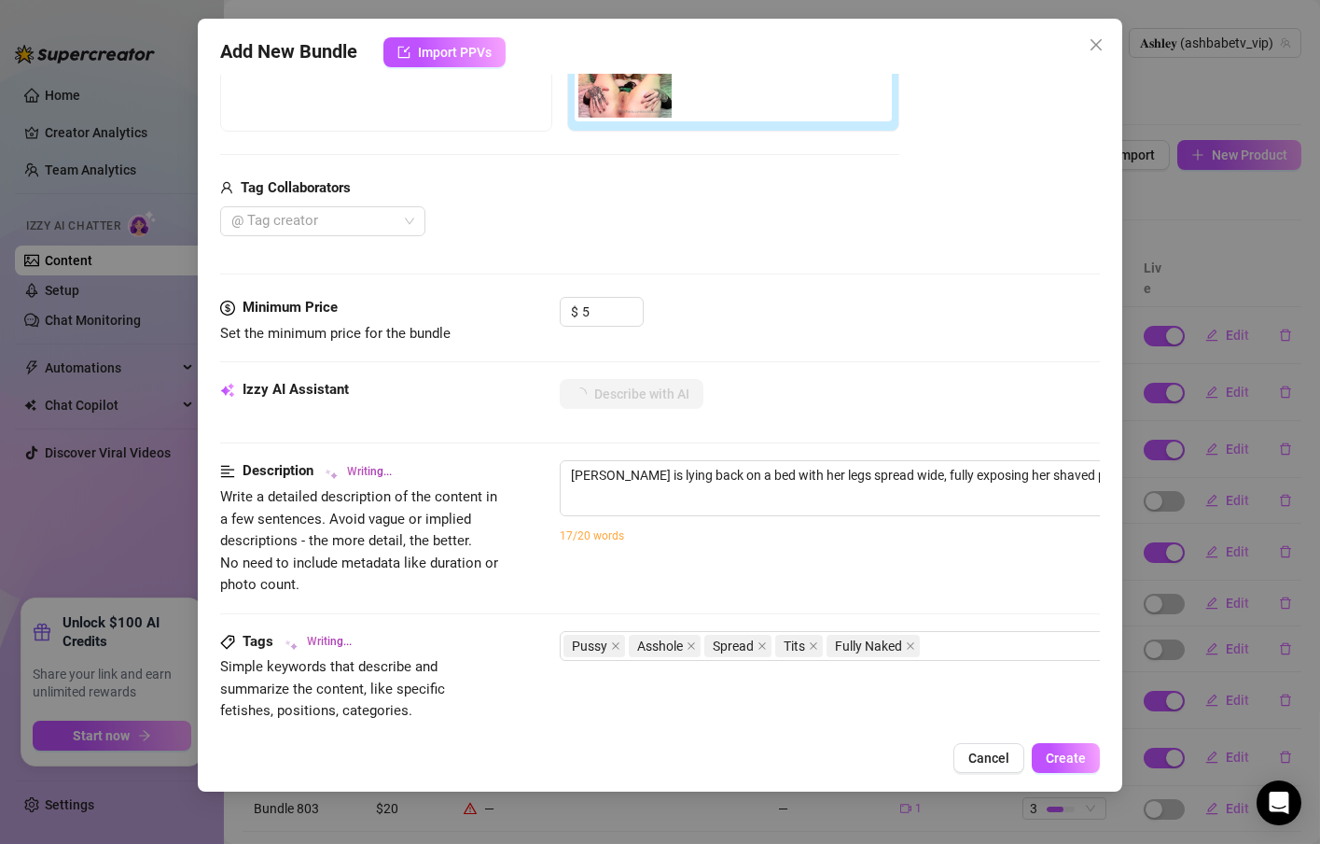
scroll to position [448, 0]
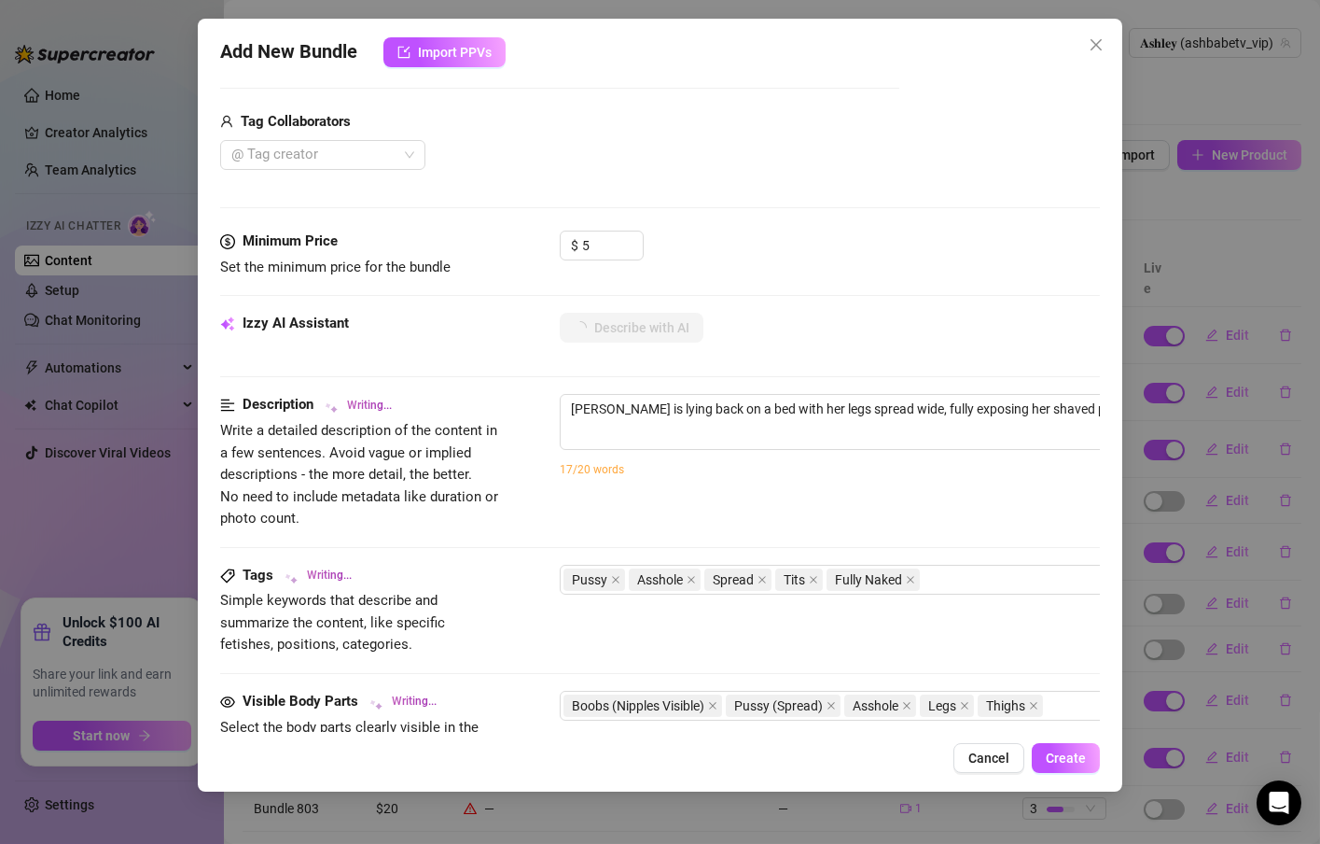
type textarea "[PERSON_NAME] is lying back on a bed with her legs spread wide, fully exposing …"
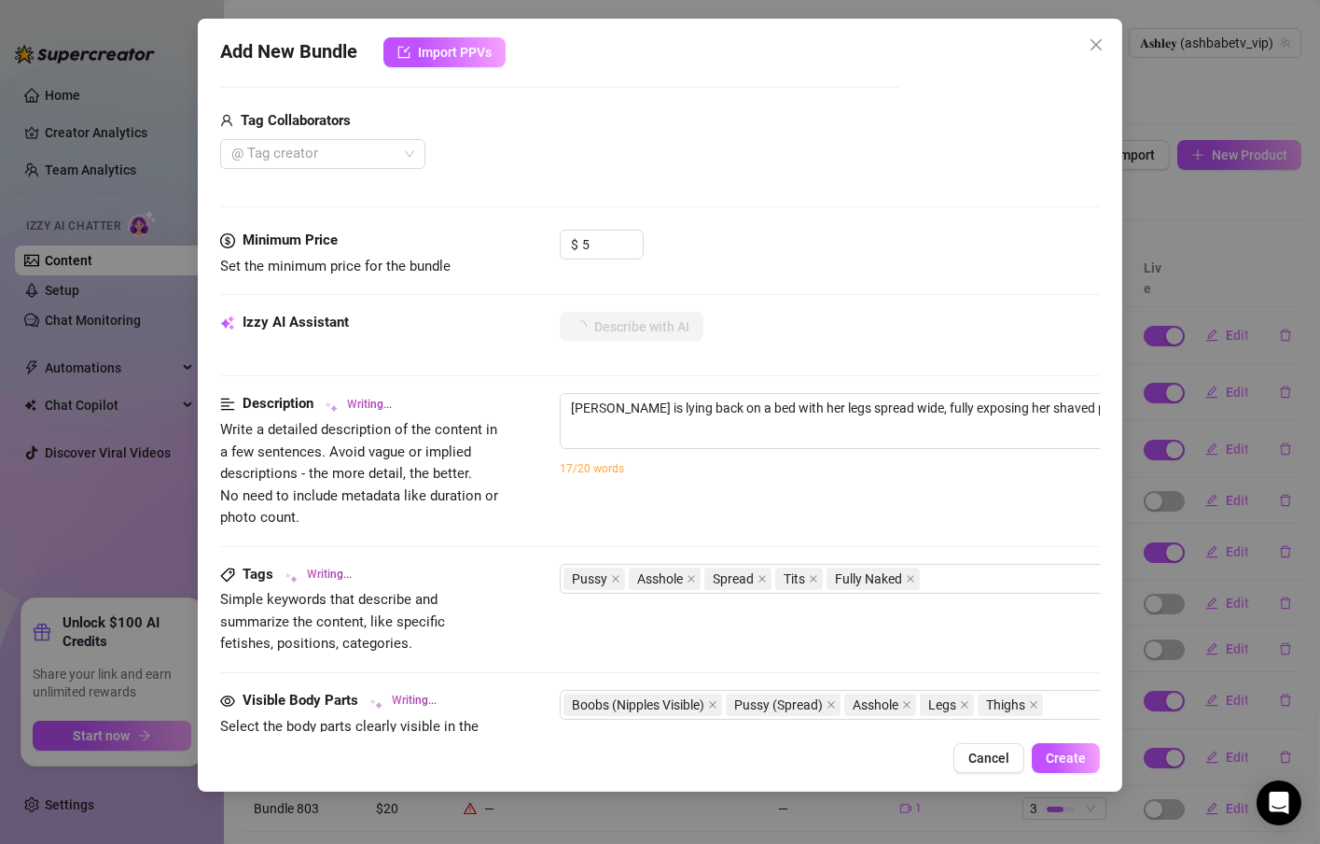
type textarea "[PERSON_NAME] is lying back on a bed with her legs spread wide, fully exposing …"
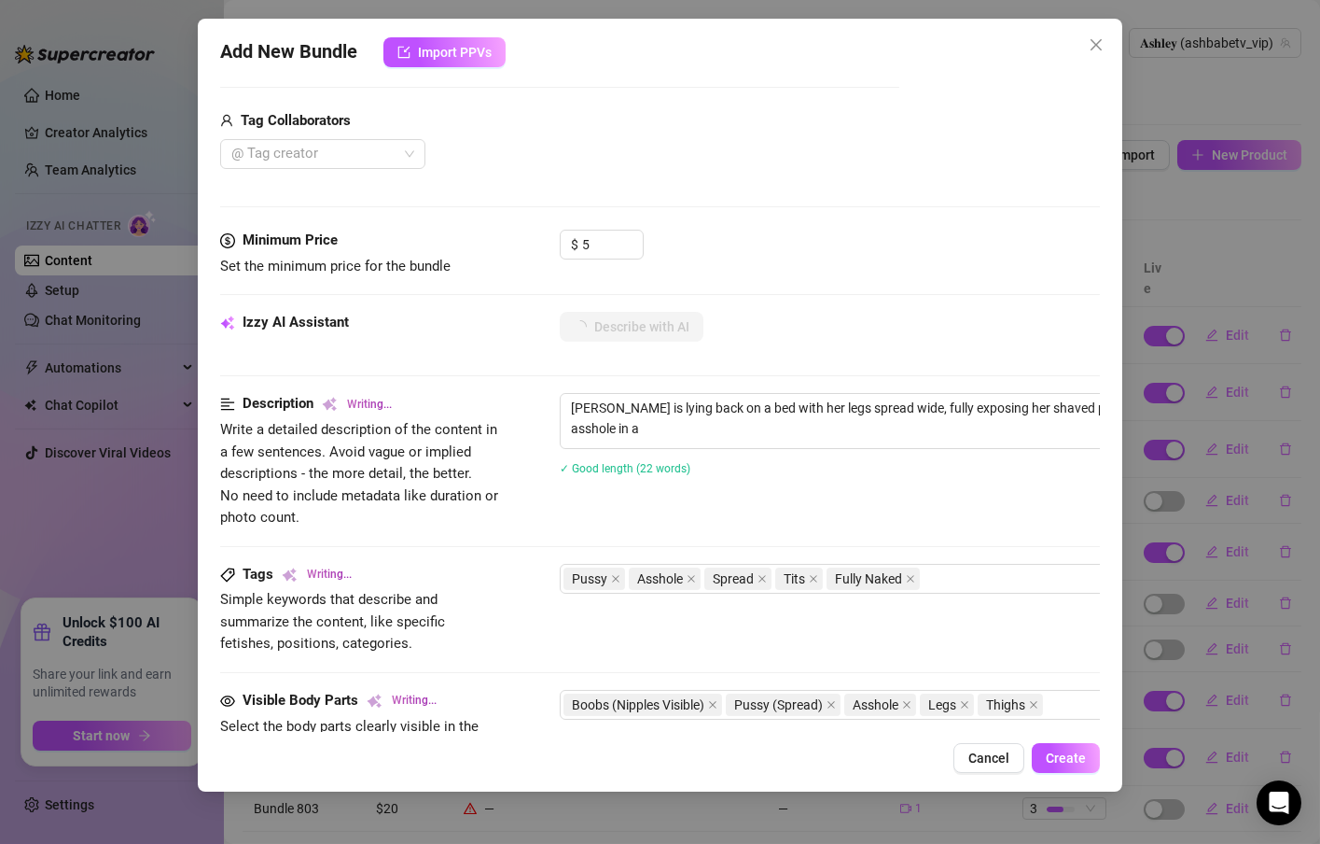
type textarea "[PERSON_NAME] is lying back on a bed with her legs spread wide, fully exposing …"
type textarea "Ashley is lying back on a bed with her legs spread wide, fully exposing her sha…"
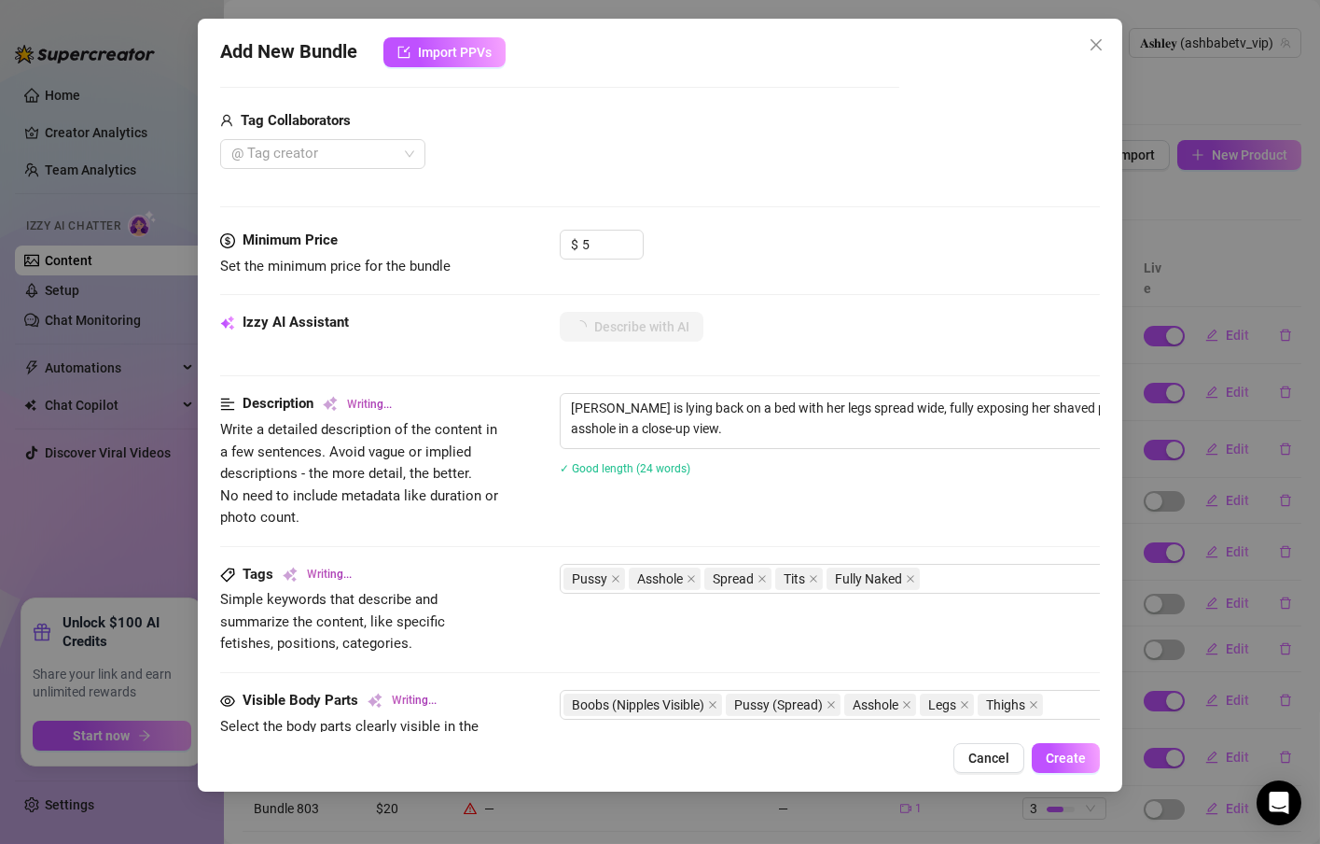
type textarea "Ashley is lying back on a bed with her legs spread wide, fully exposing her sha…"
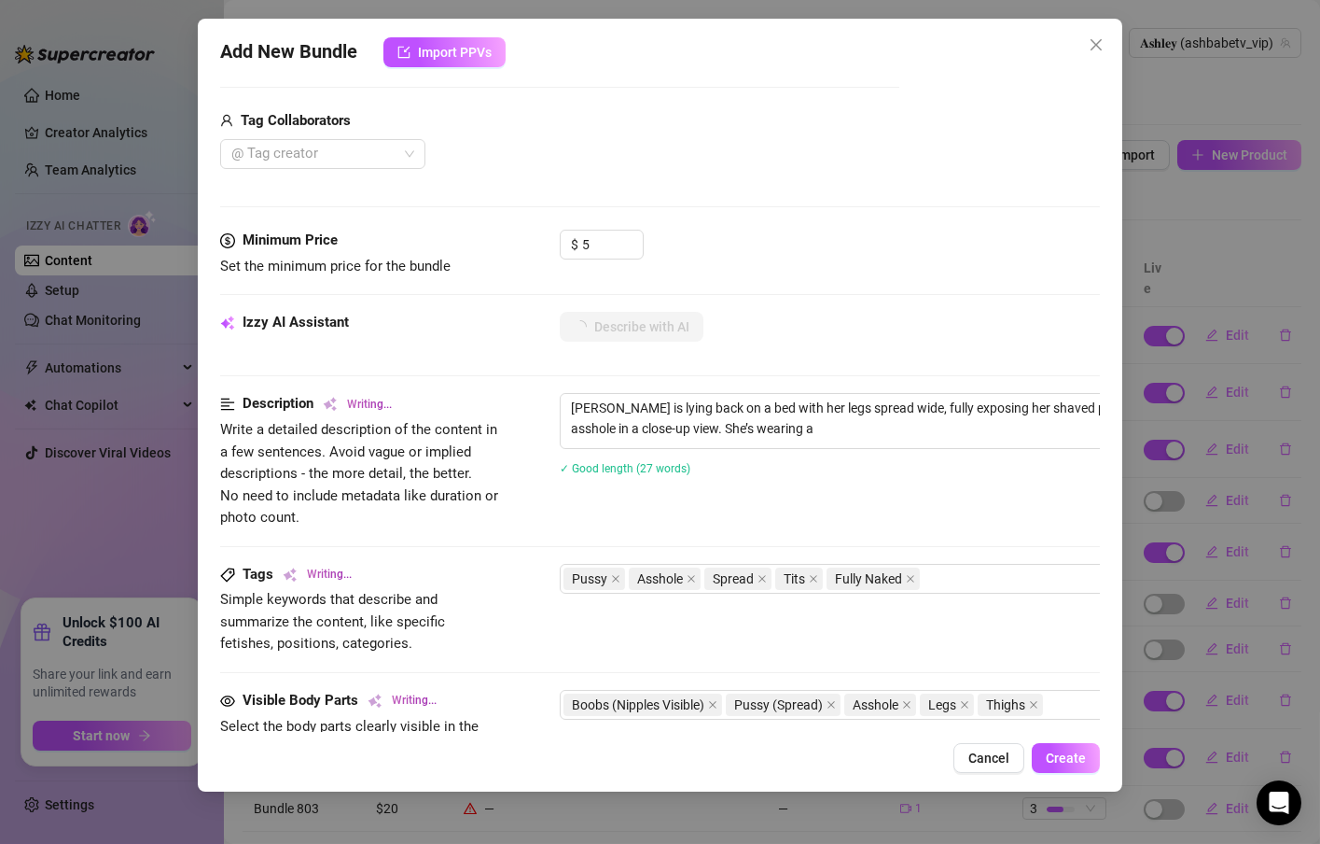
type textarea "Ashley is lying back on a bed with her legs spread wide, fully exposing her sha…"
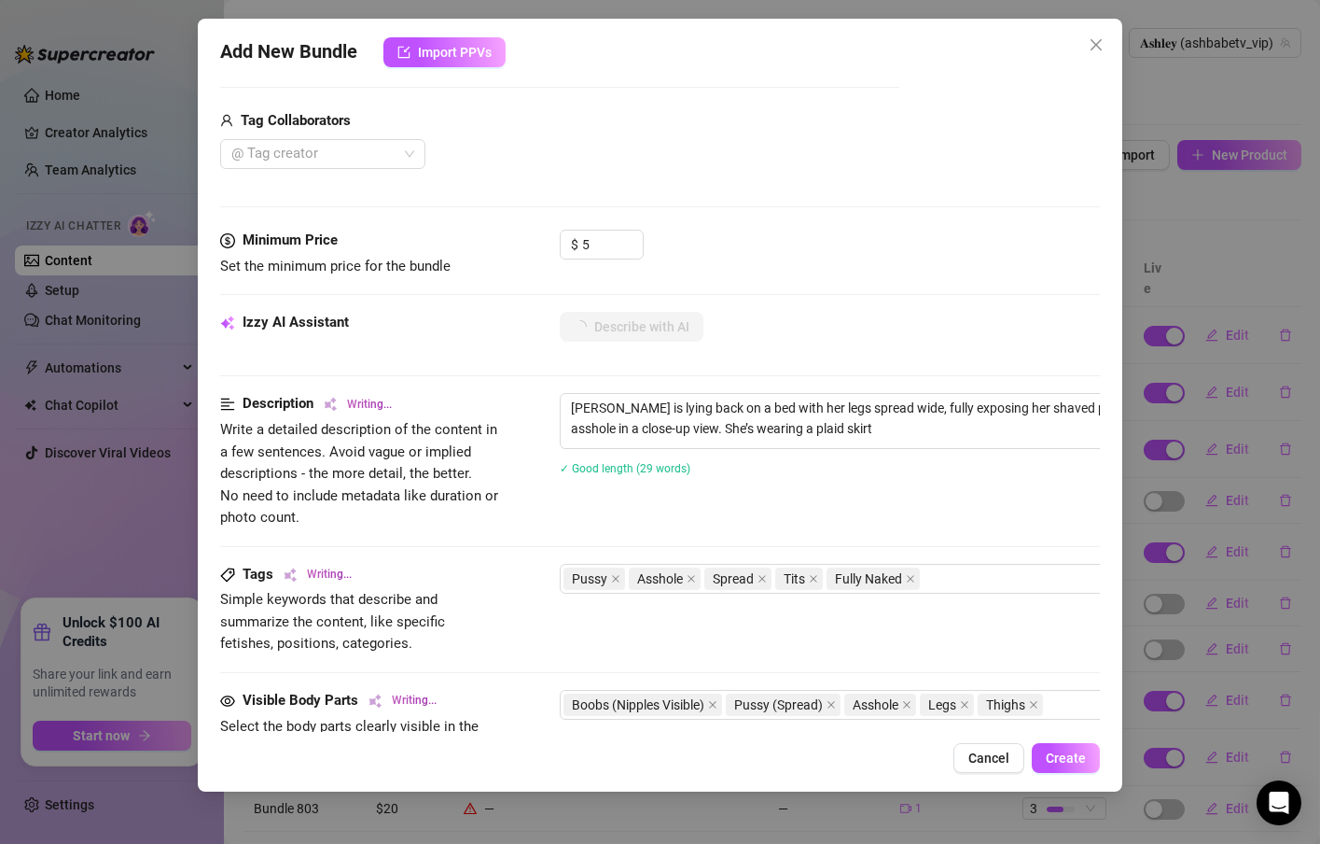
type textarea "Ashley is lying back on a bed with her legs spread wide, fully exposing her sha…"
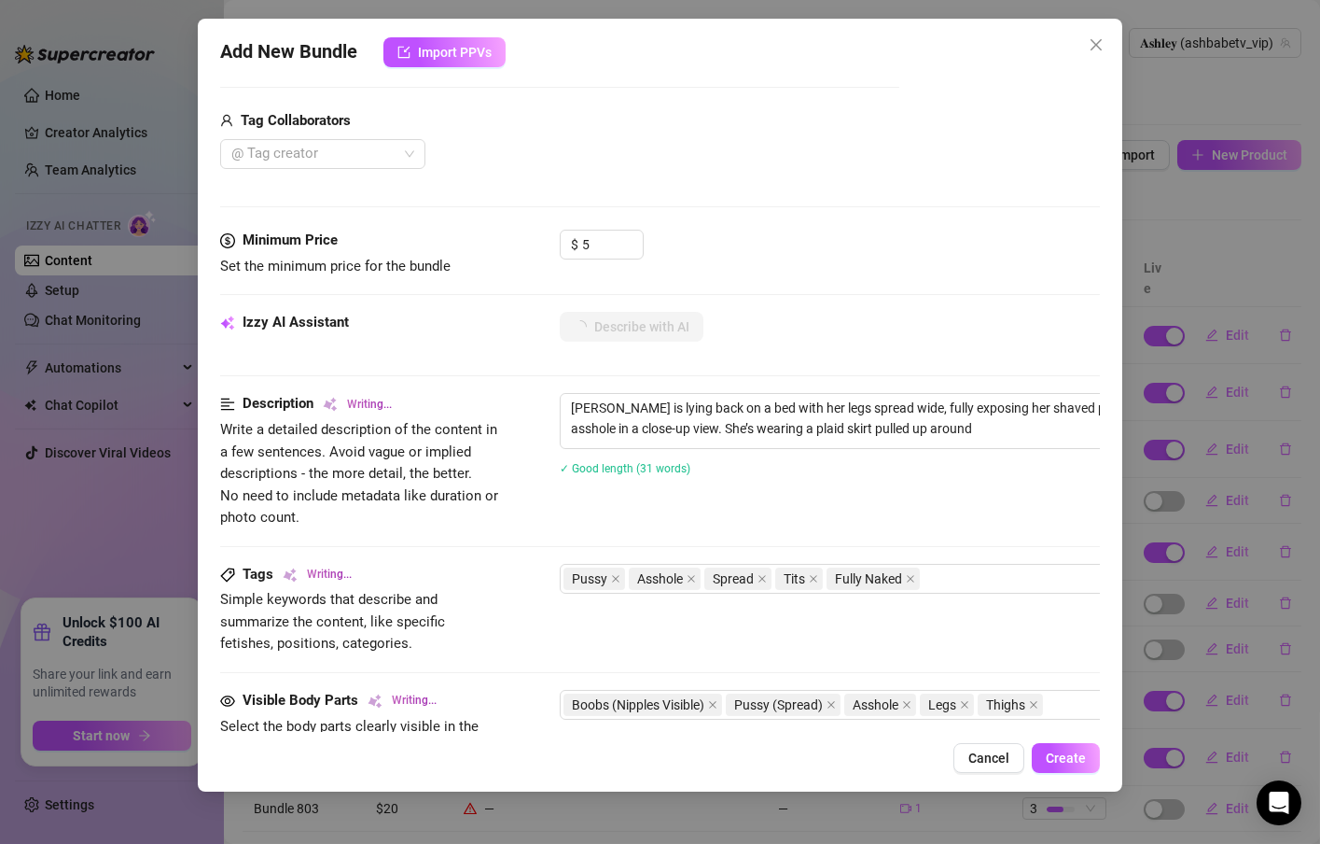
type textarea "Ashley is lying back on a bed with her legs spread wide, fully exposing her sha…"
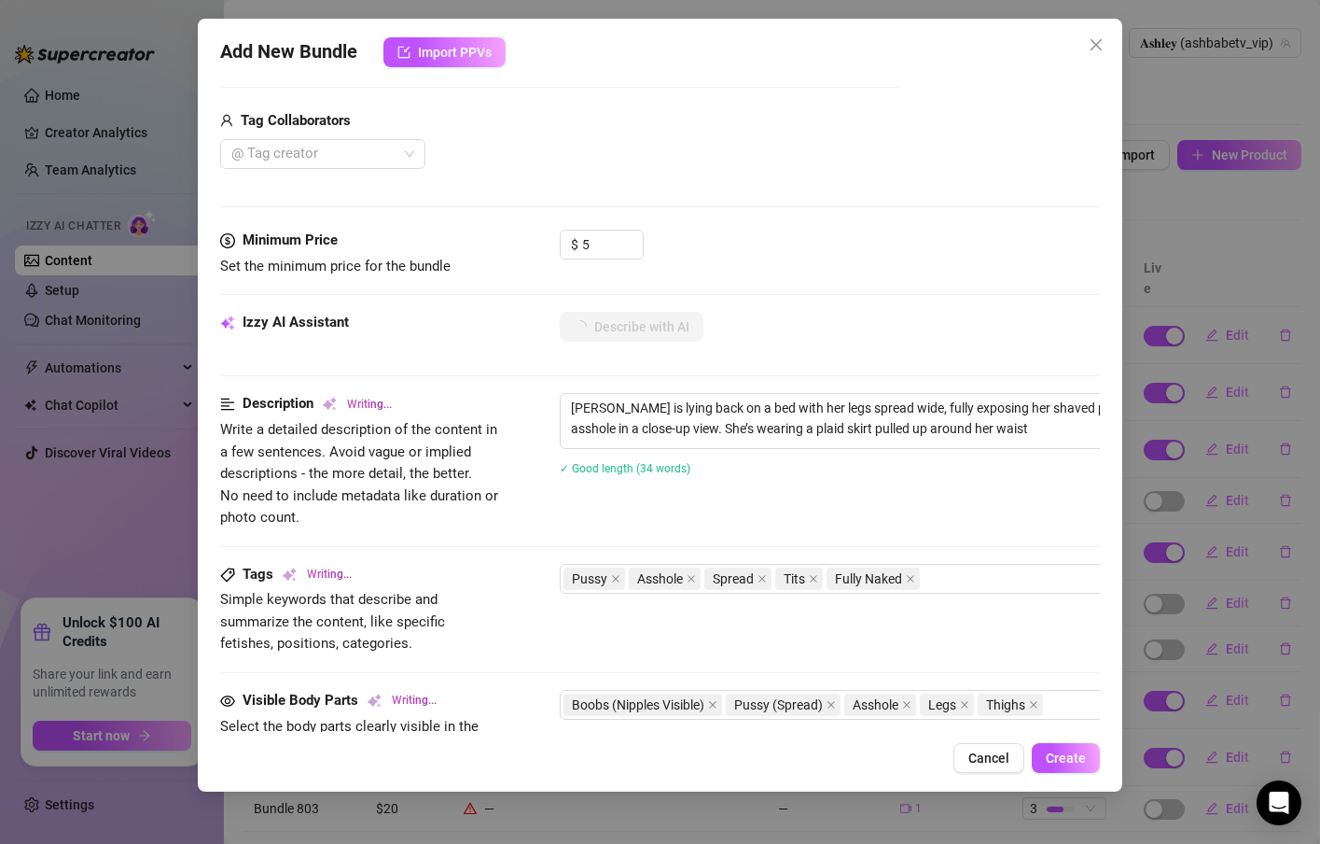
type textarea "Ashley is lying back on a bed with her legs spread wide, fully exposing her sha…"
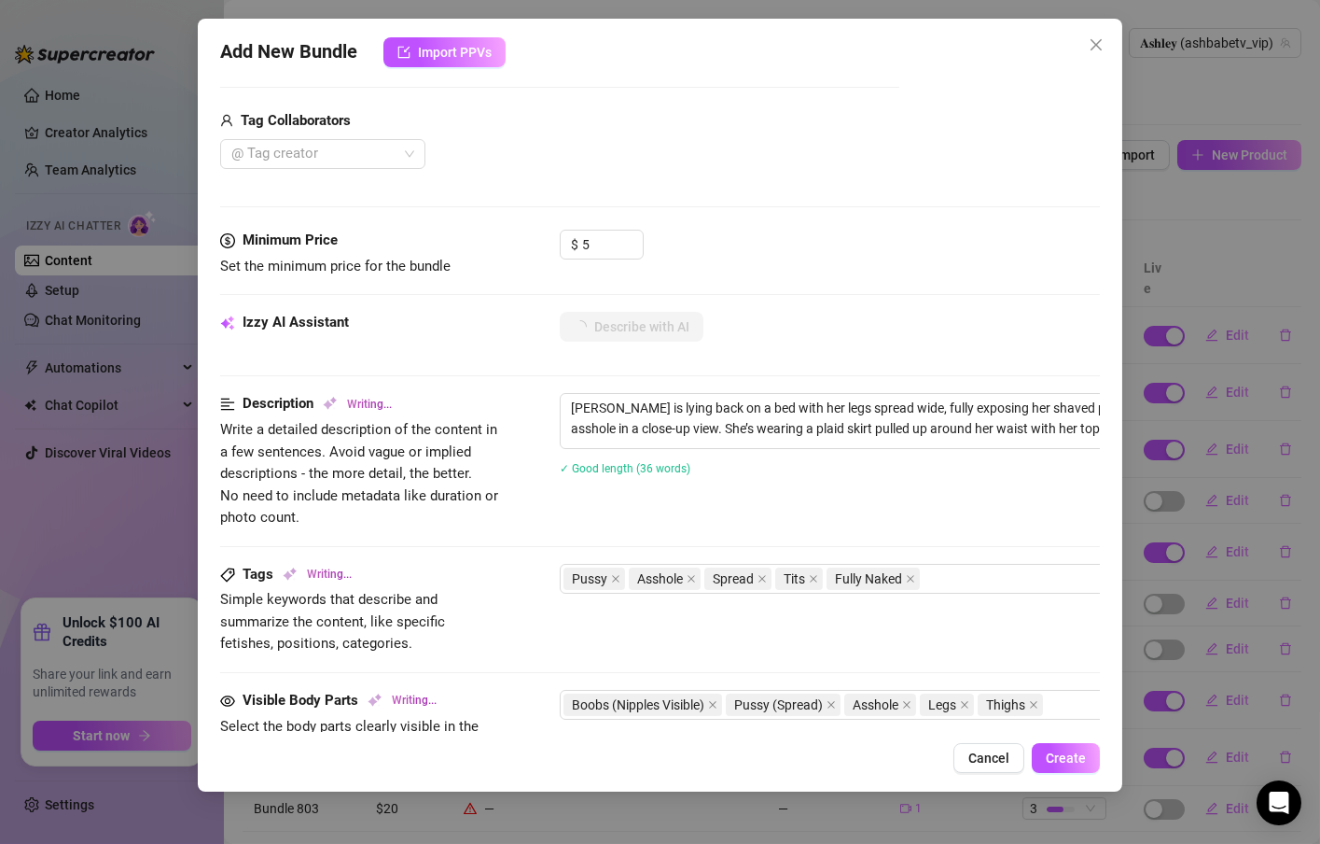
type textarea "Ashley is lying back on a bed with her legs spread wide, fully exposing her sha…"
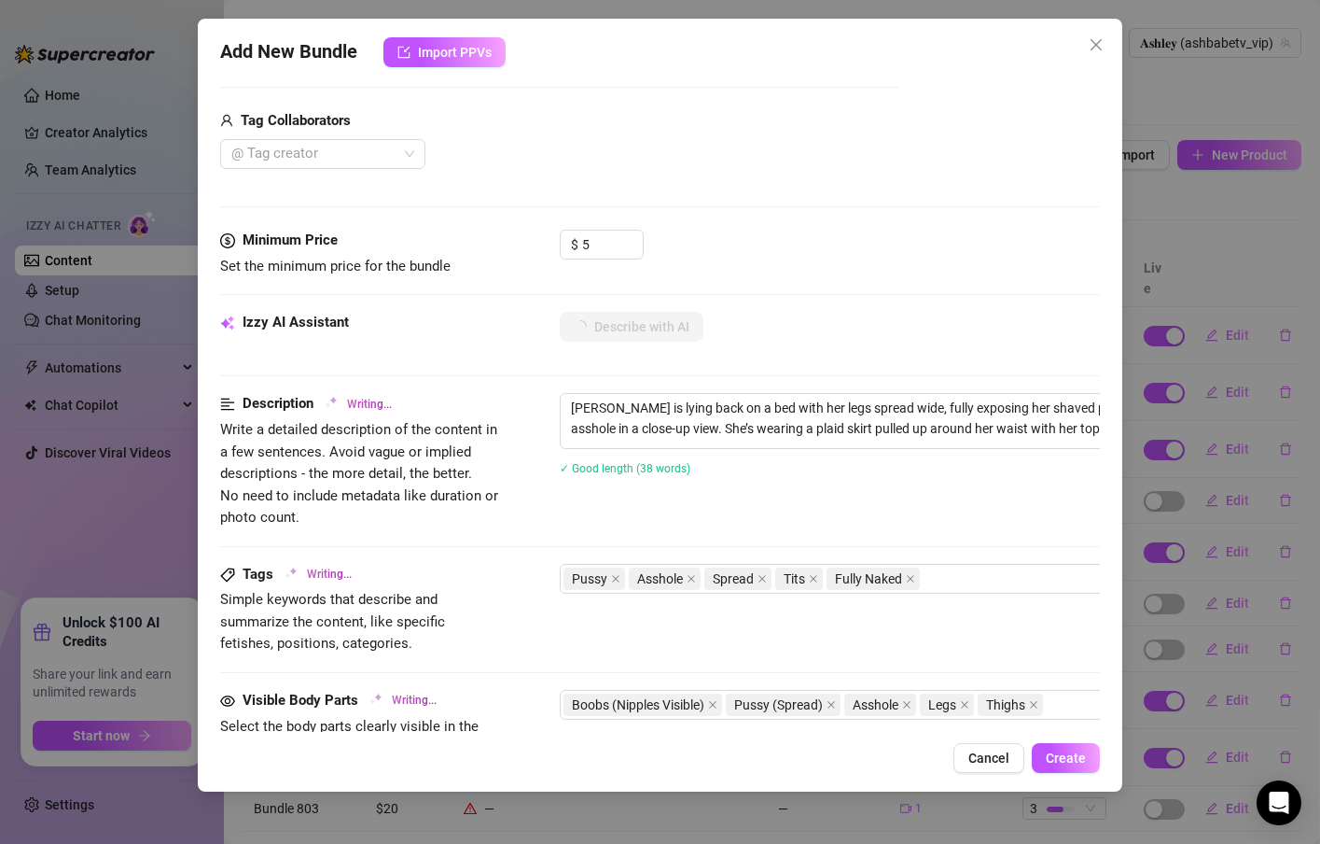
type textarea "Ashley is lying back on a bed with her legs spread wide, fully exposing her sha…"
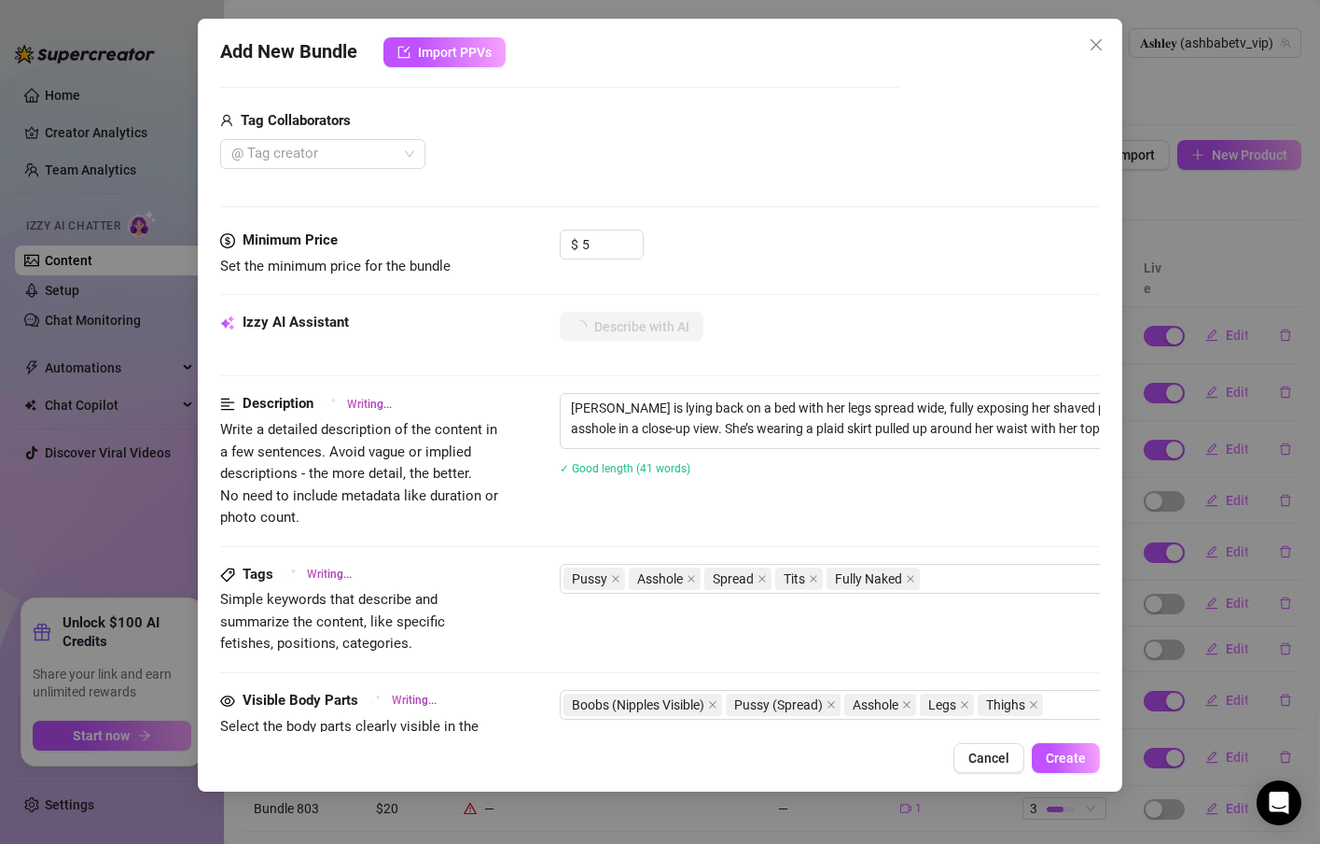
type textarea "Ashley is lying back on a bed with her legs spread wide, fully exposing her sha…"
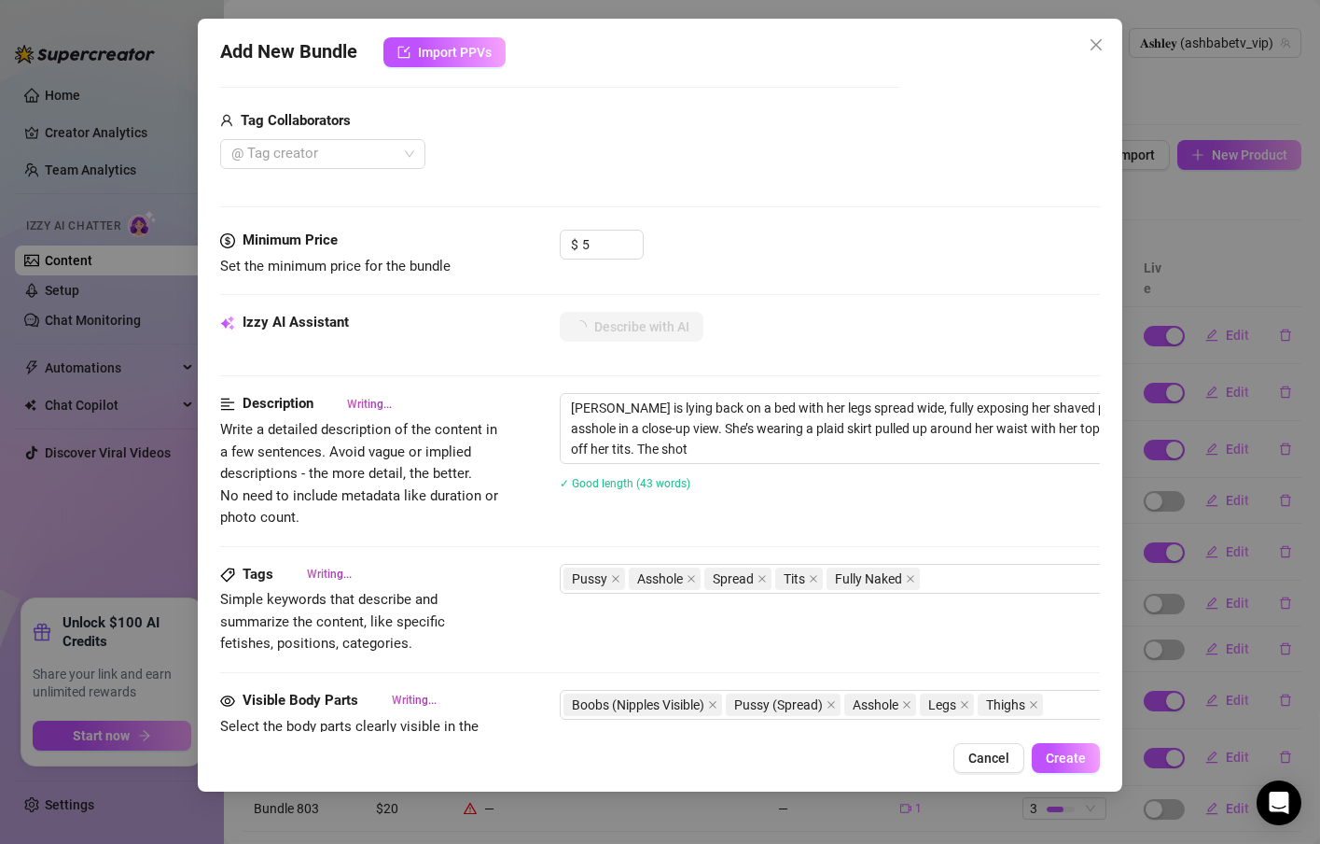
type textarea "Ashley is lying back on a bed with her legs spread wide, fully exposing her sha…"
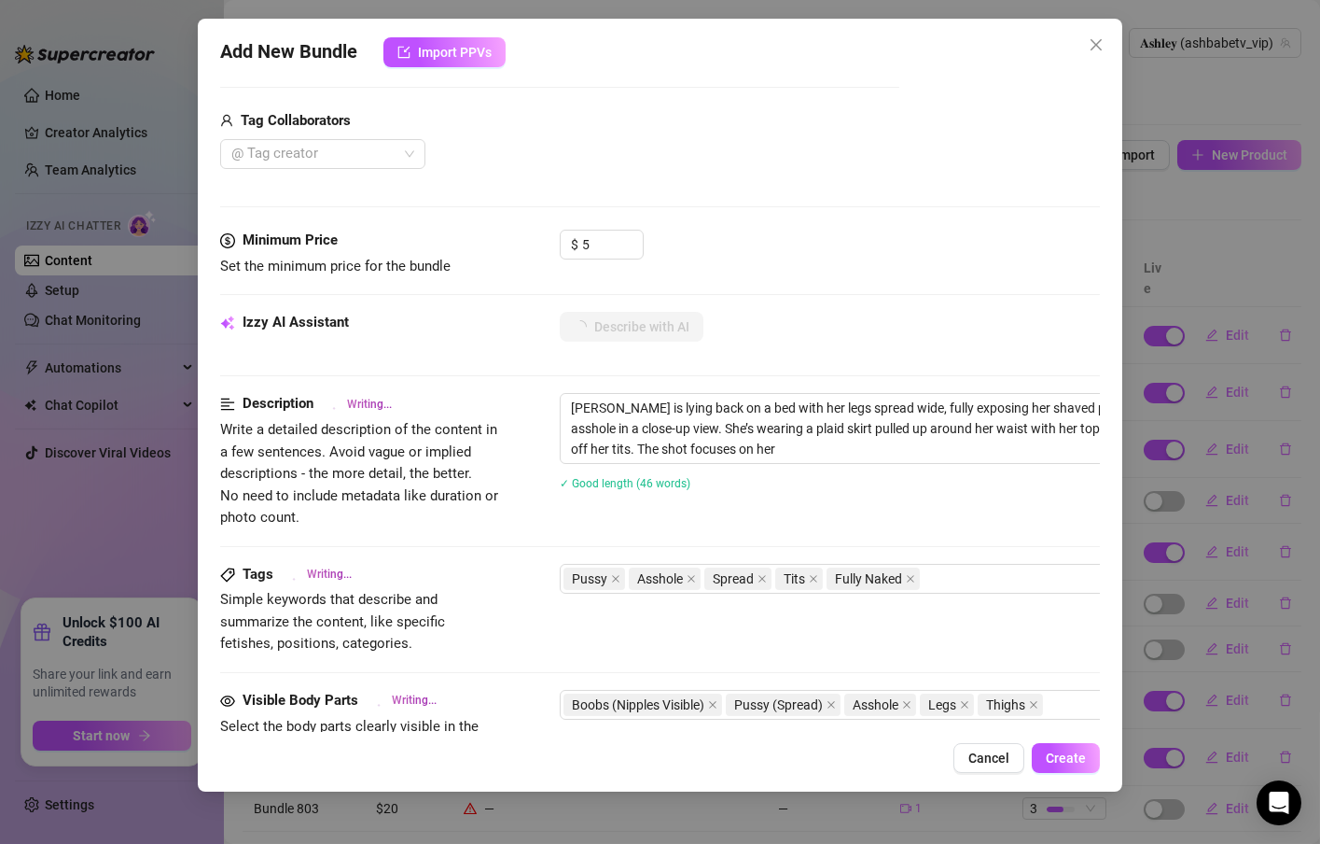
type textarea "Ashley is lying back on a bed with her legs spread wide, fully exposing her sha…"
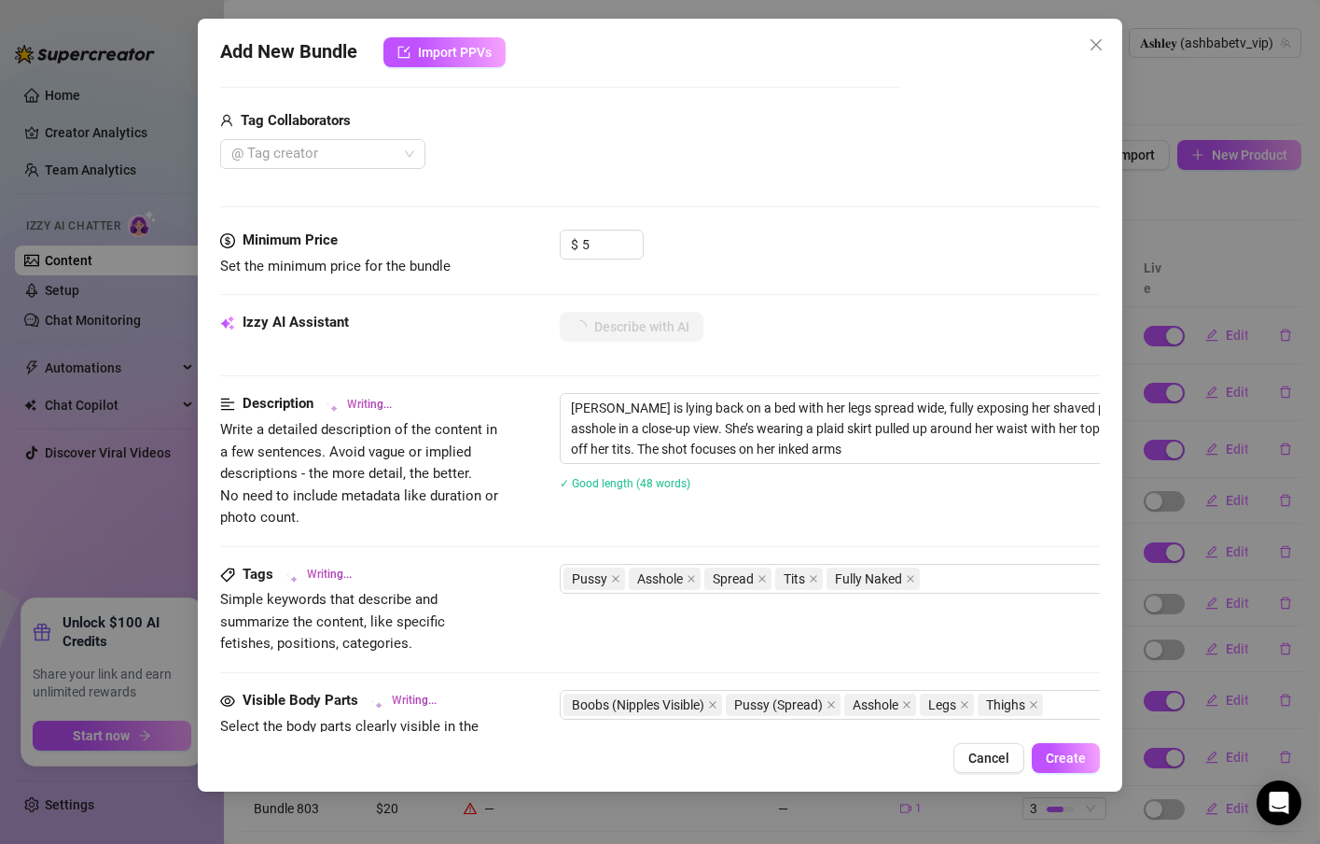
type textarea "Ashley is lying back on a bed with her legs spread wide, fully exposing her sha…"
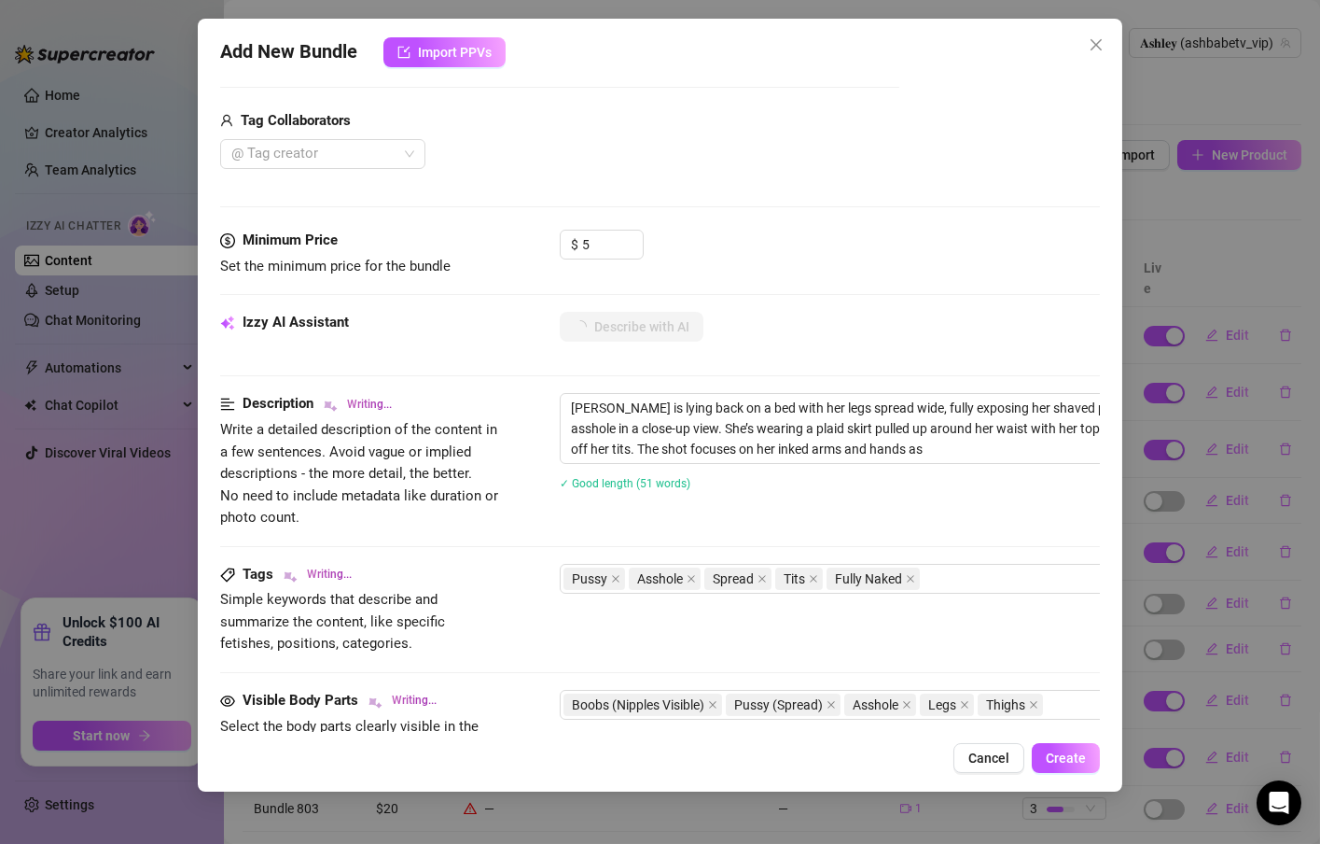
type textarea "Ashley is lying back on a bed with her legs spread wide, fully exposing her sha…"
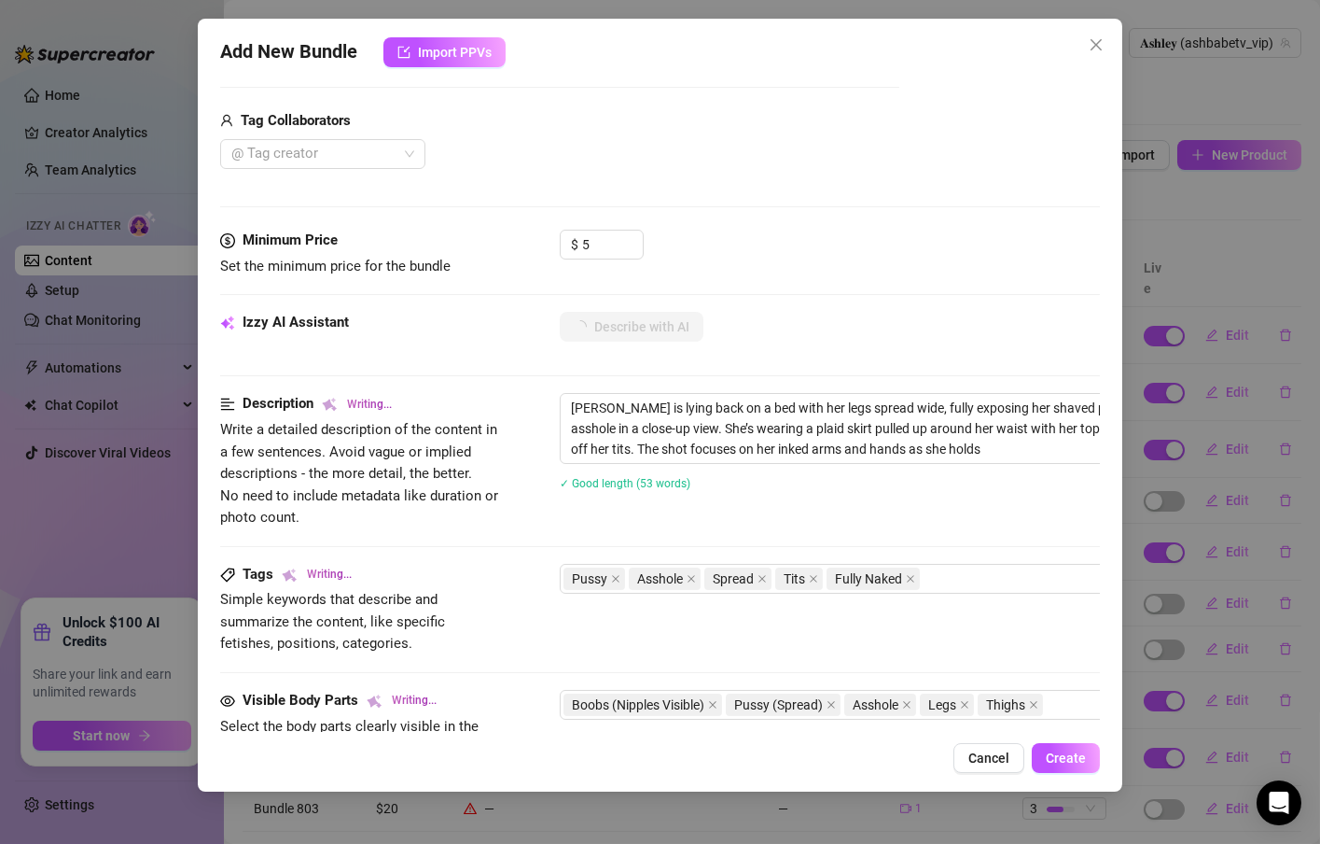
type textarea "Ashley is lying back on a bed with her legs spread wide, fully exposing her sha…"
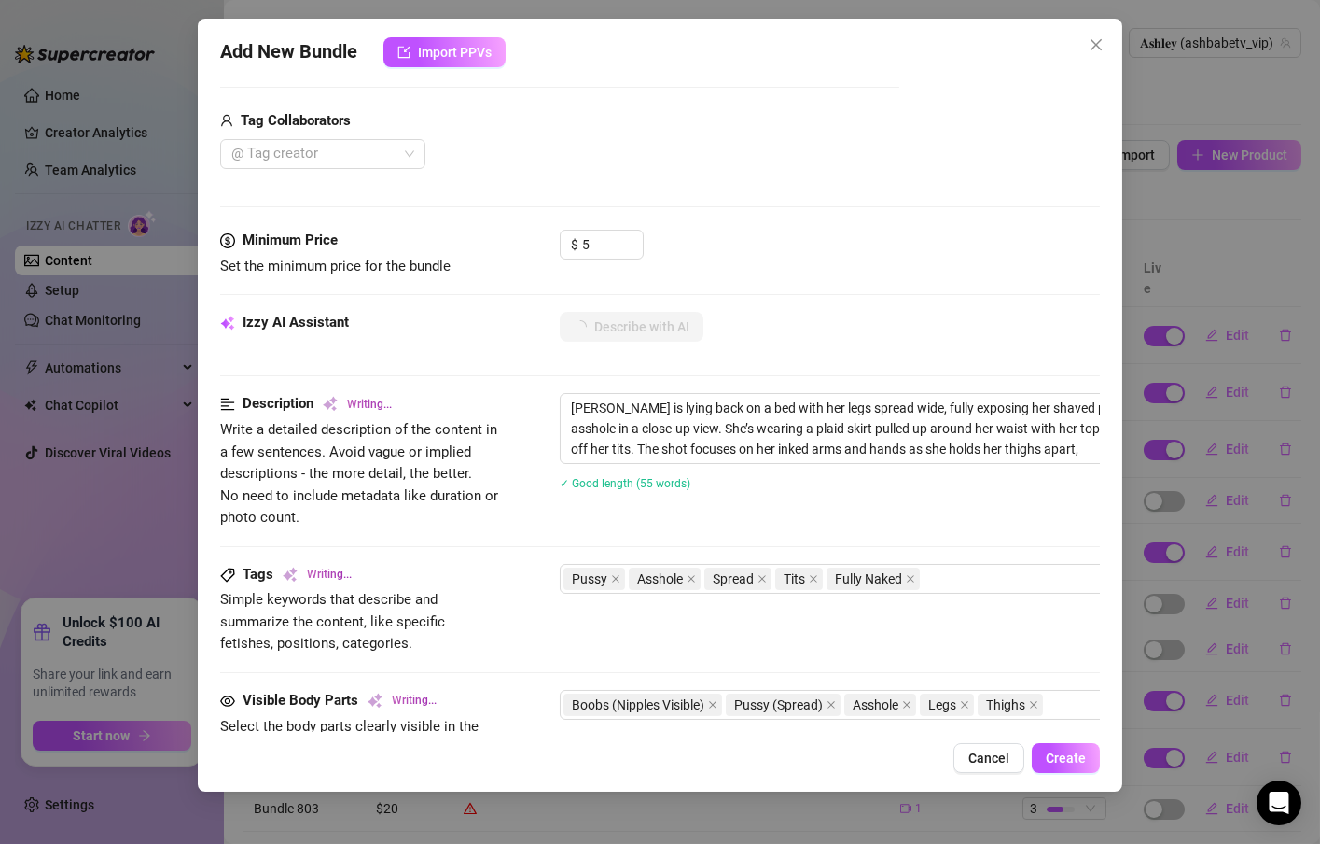
type textarea "Ashley is lying back on a bed with her legs spread wide, fully exposing her sha…"
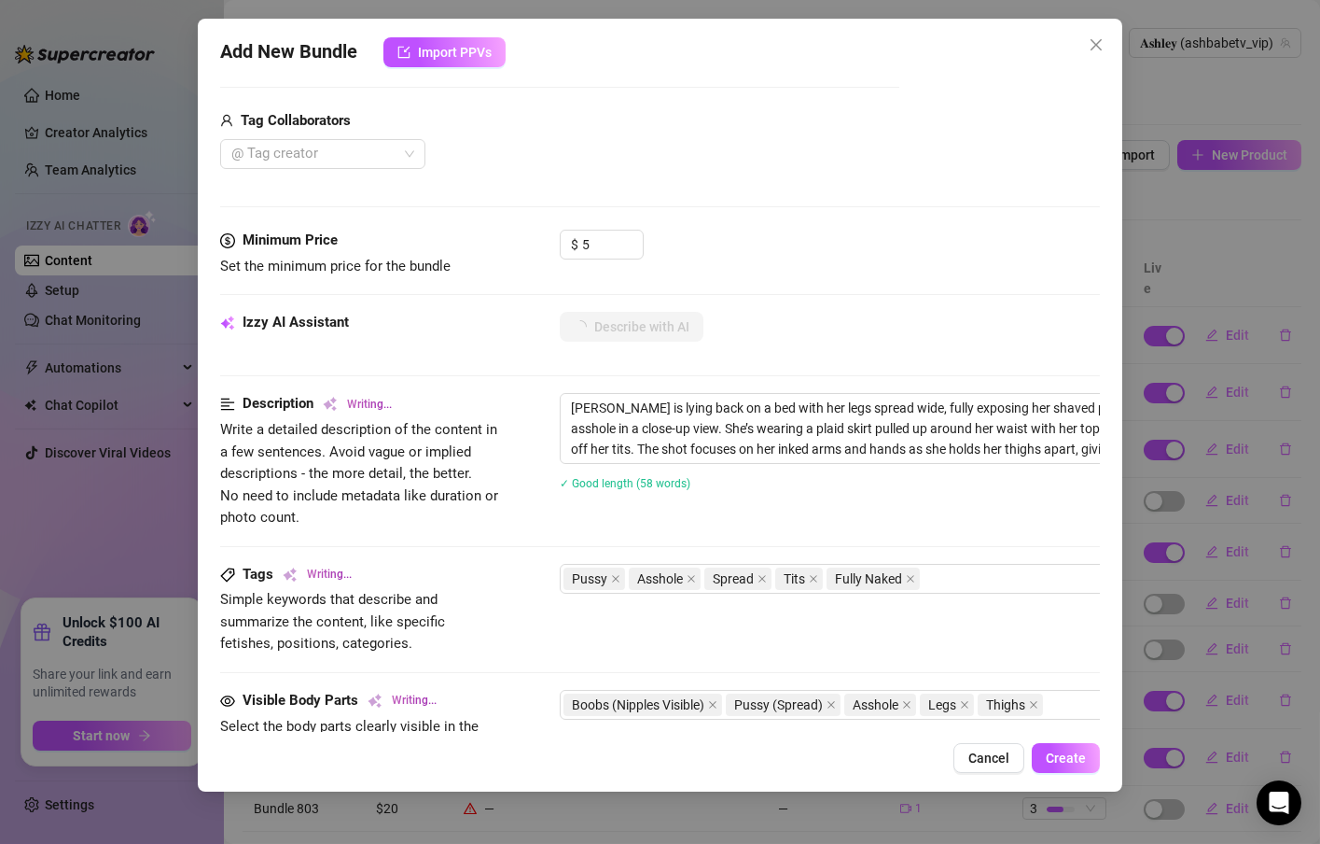
type textarea "Ashley is lying back on a bed with her legs spread wide, fully exposing her sha…"
type textarea "[PERSON_NAME] is lying back on a bed with her legs spread wide, fully exposing …"
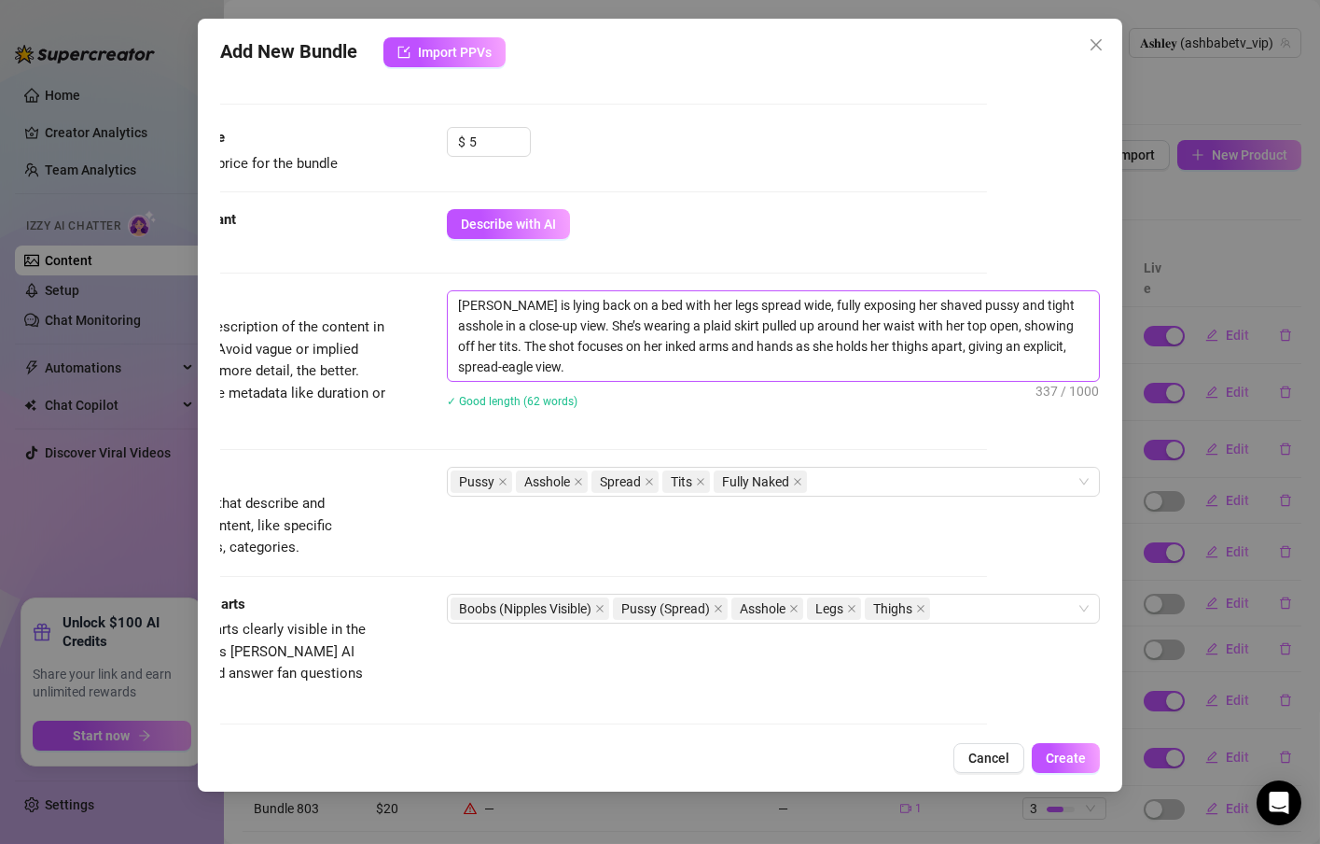
scroll to position [560, 132]
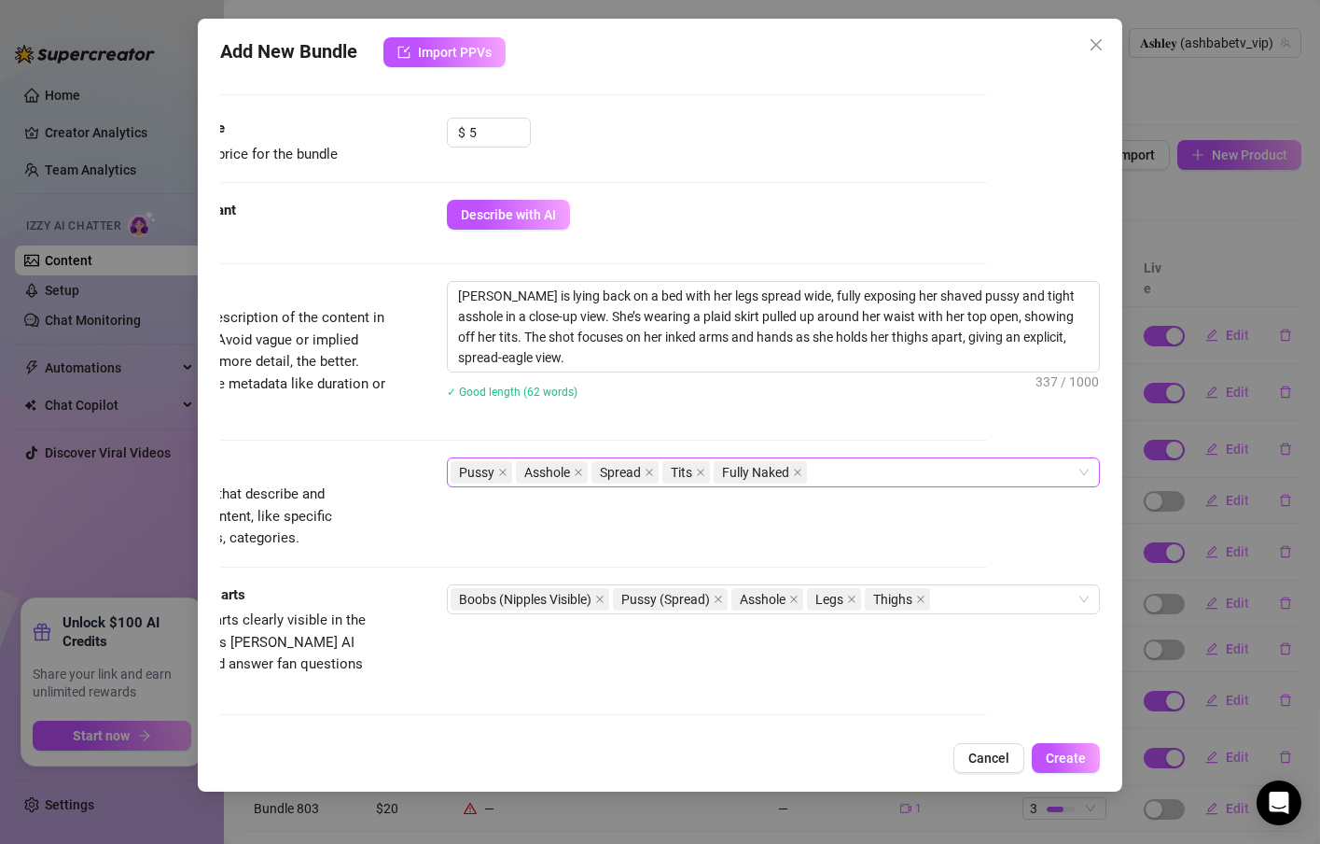
click at [861, 481] on div "Pussy Asshole Spread Tits Fully Naked" at bounding box center [764, 472] width 626 height 26
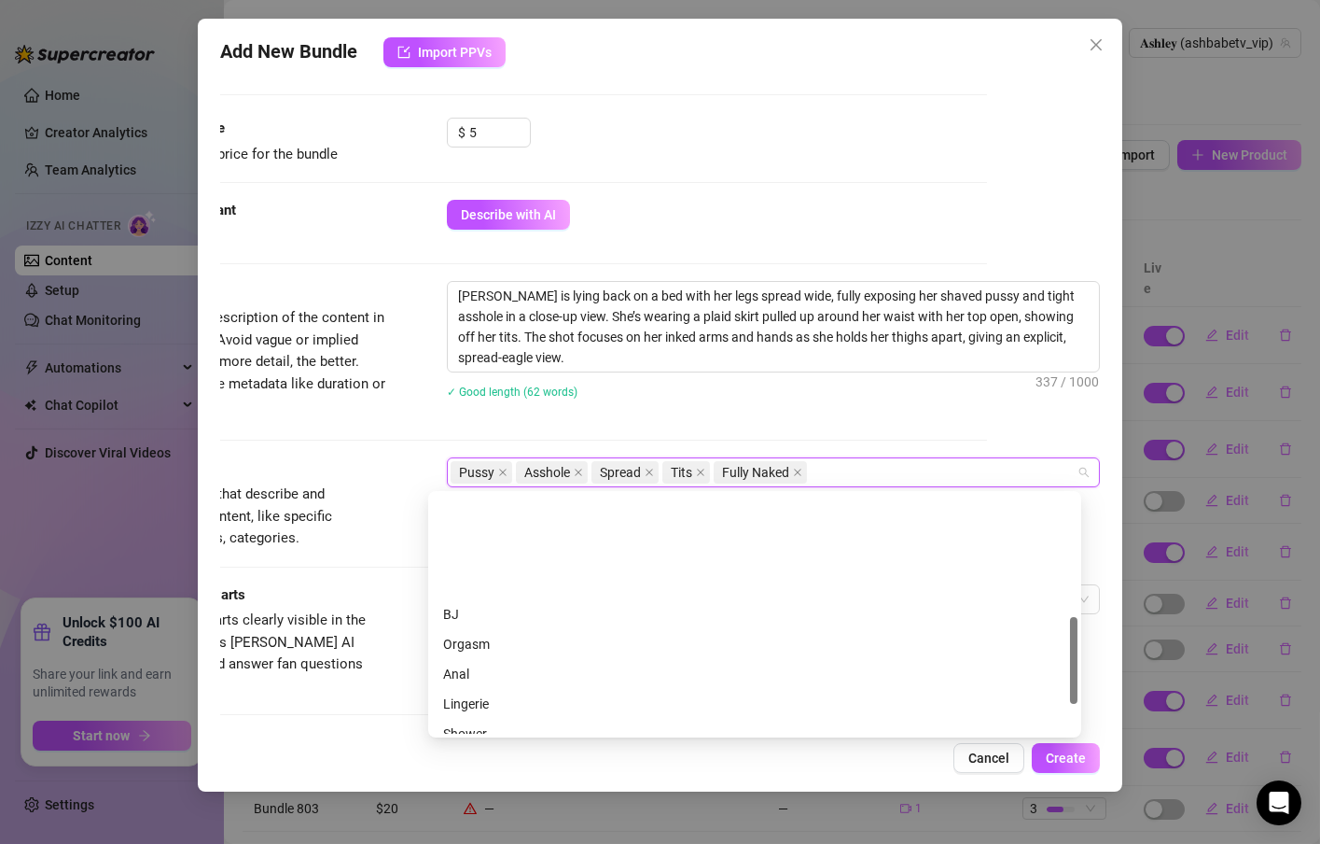
scroll to position [336, 0]
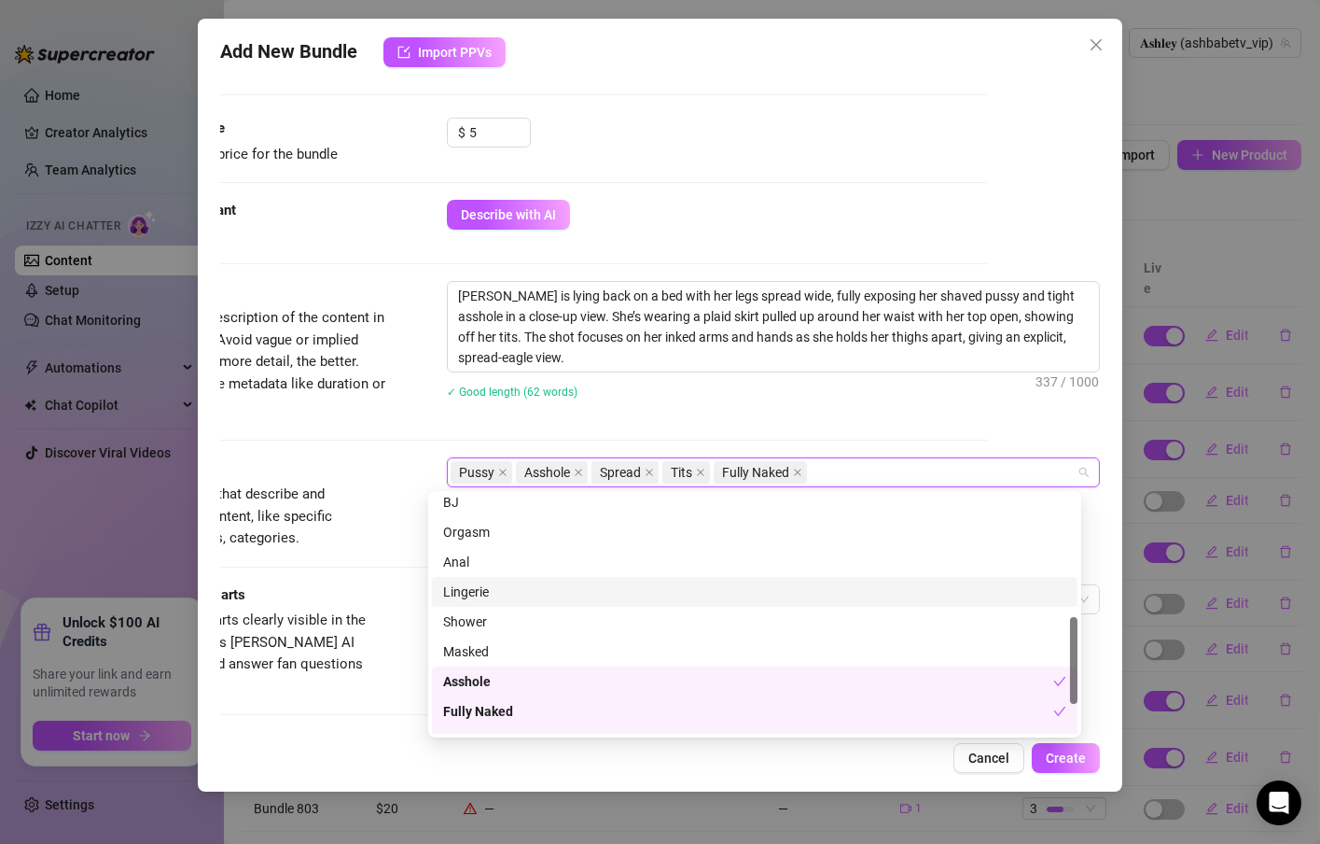
click at [493, 595] on div "Lingerie" at bounding box center [754, 591] width 623 height 21
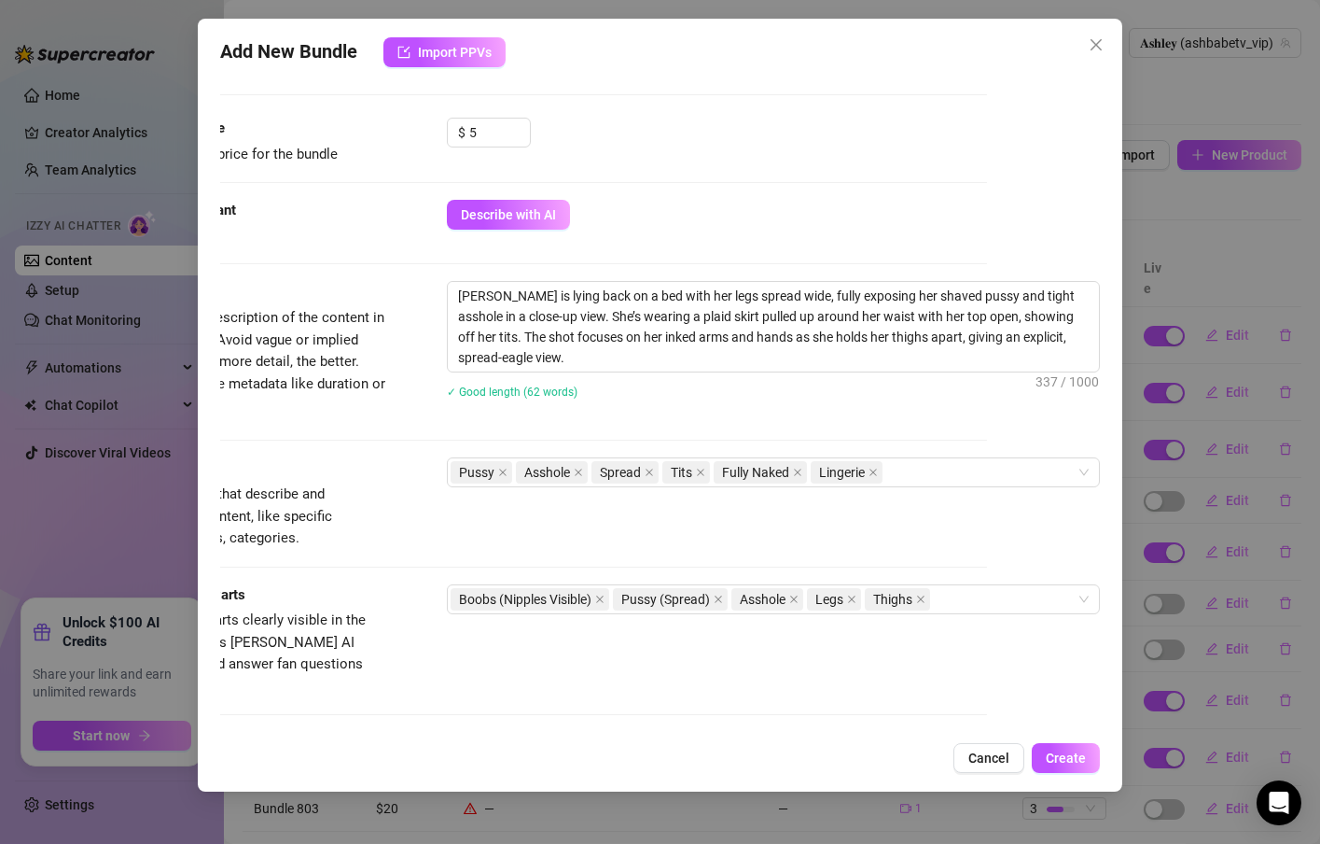
click at [383, 541] on div "Tags Simple keywords that describe and summarize the content, like specific fet…" at bounding box center [547, 502] width 880 height 91
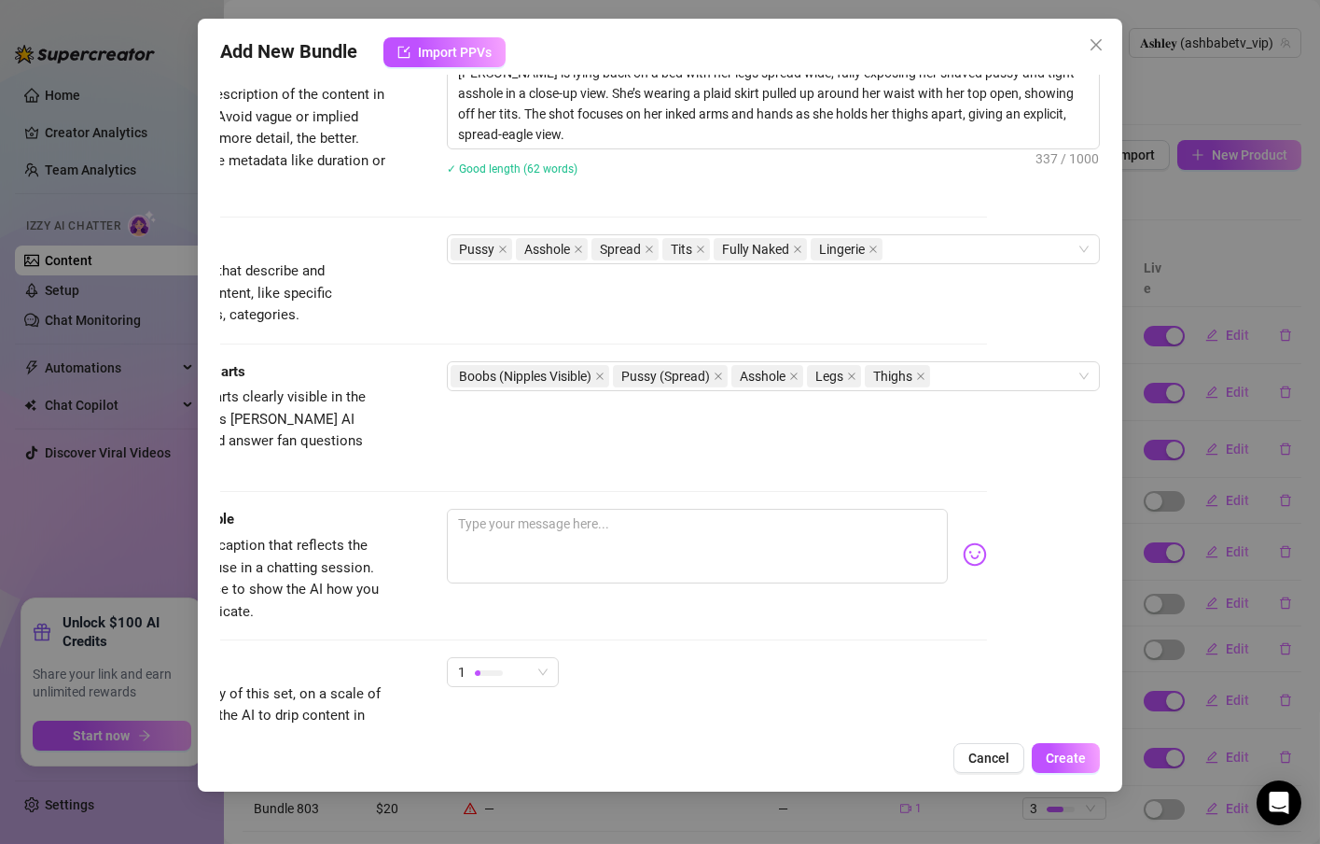
scroll to position [784, 132]
click at [981, 379] on div "Boobs (Nipples Visible) Pussy (Spread) Asshole Legs Thighs" at bounding box center [764, 375] width 626 height 26
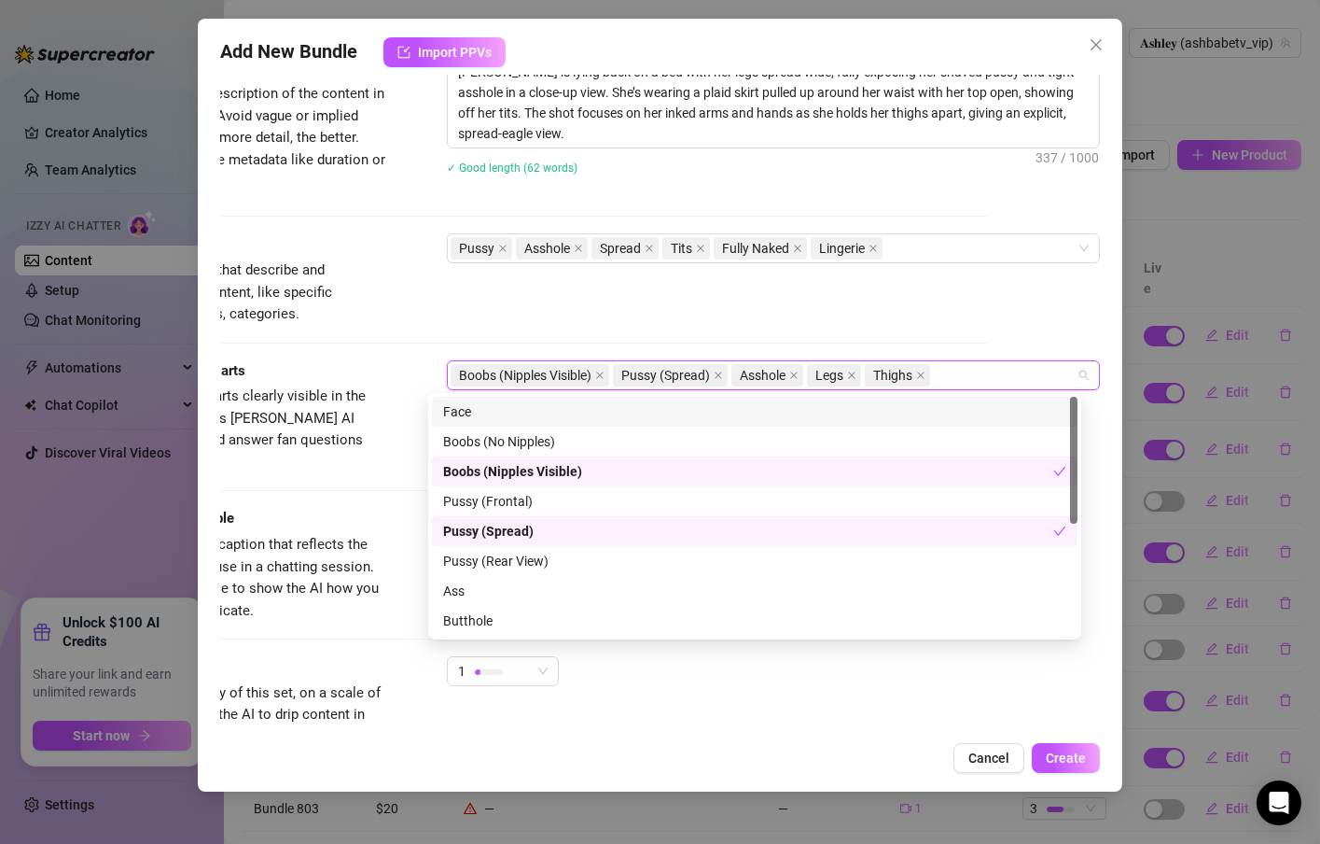
click at [532, 414] on div "Face" at bounding box center [754, 411] width 623 height 21
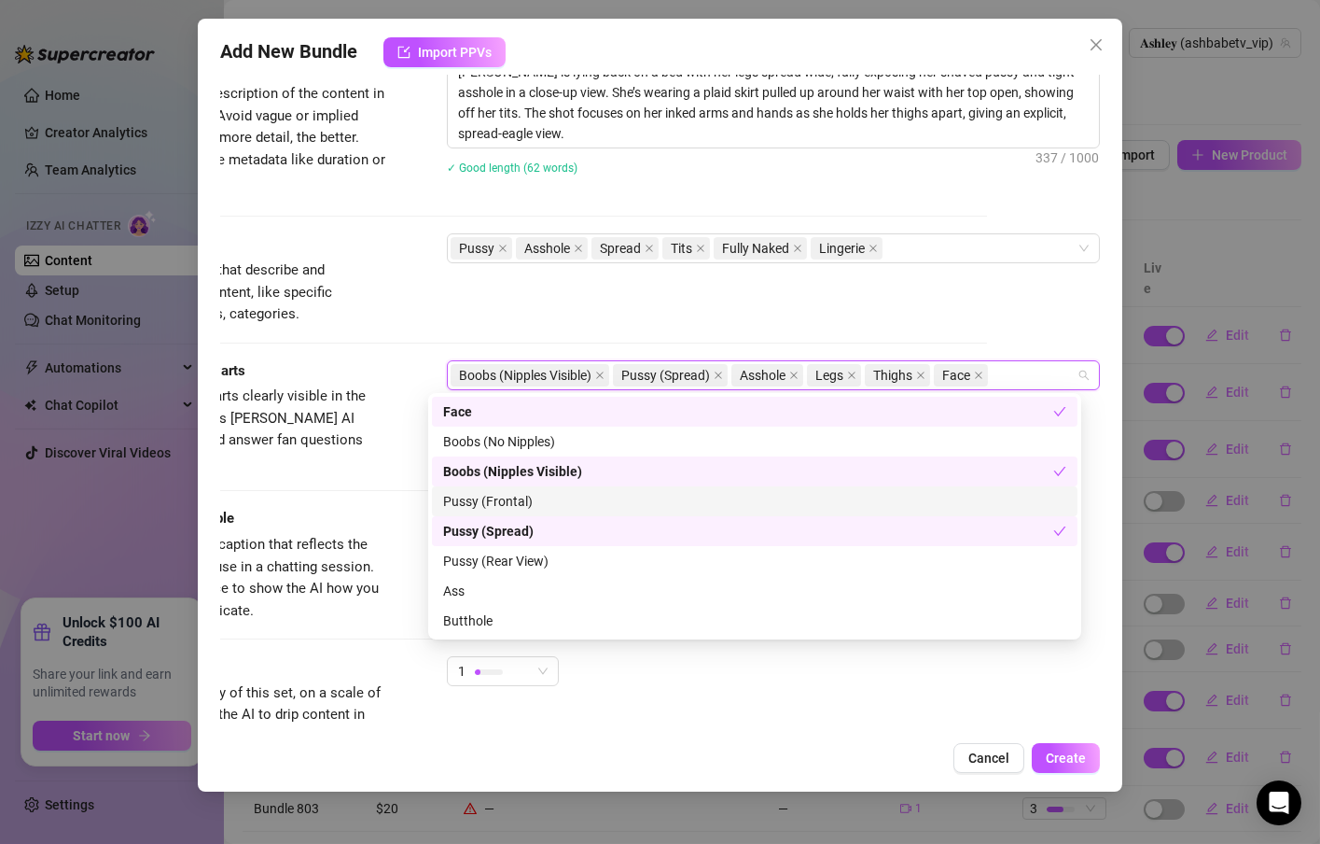
click at [536, 509] on div "Pussy (Frontal)" at bounding box center [754, 501] width 623 height 21
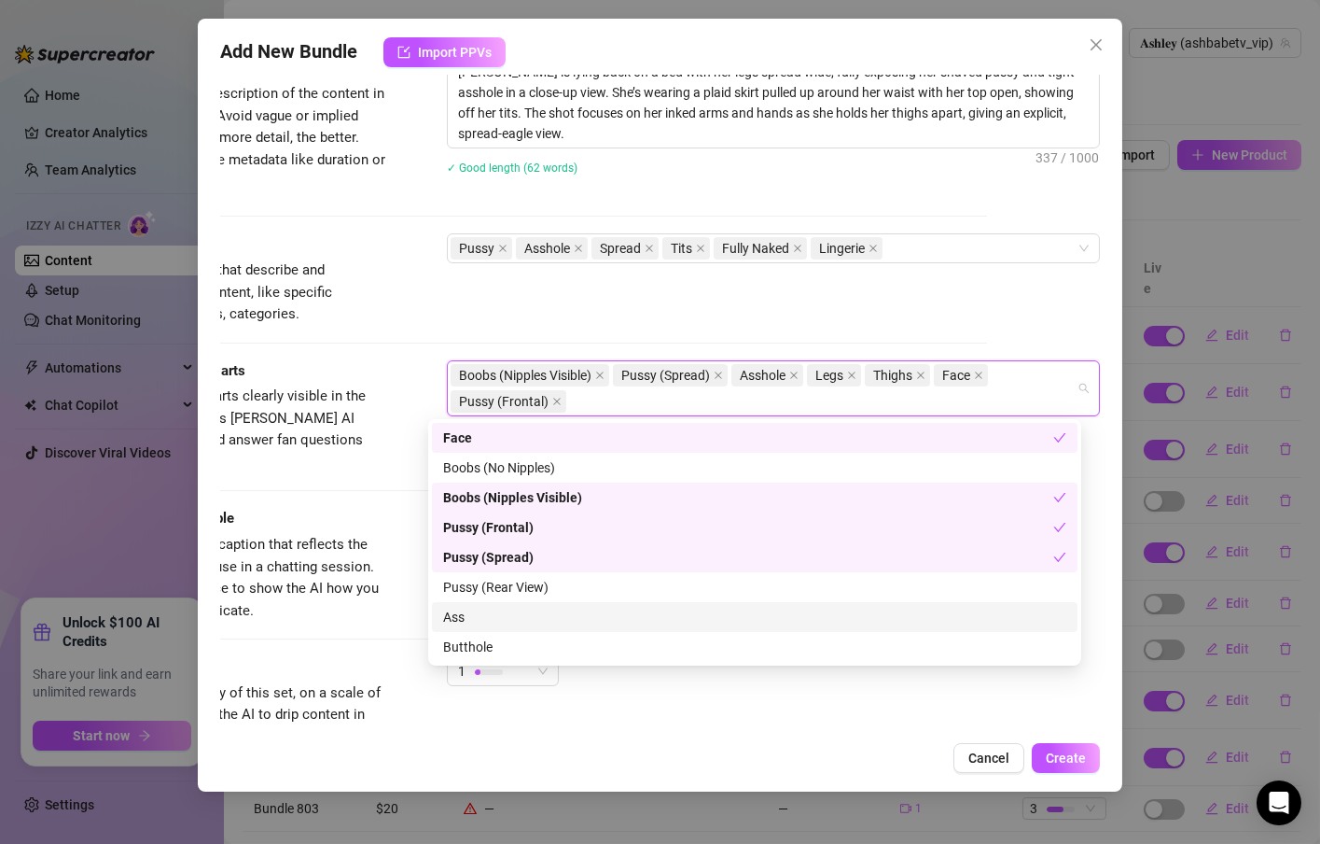
click at [532, 625] on div "Ass" at bounding box center [755, 617] width 646 height 30
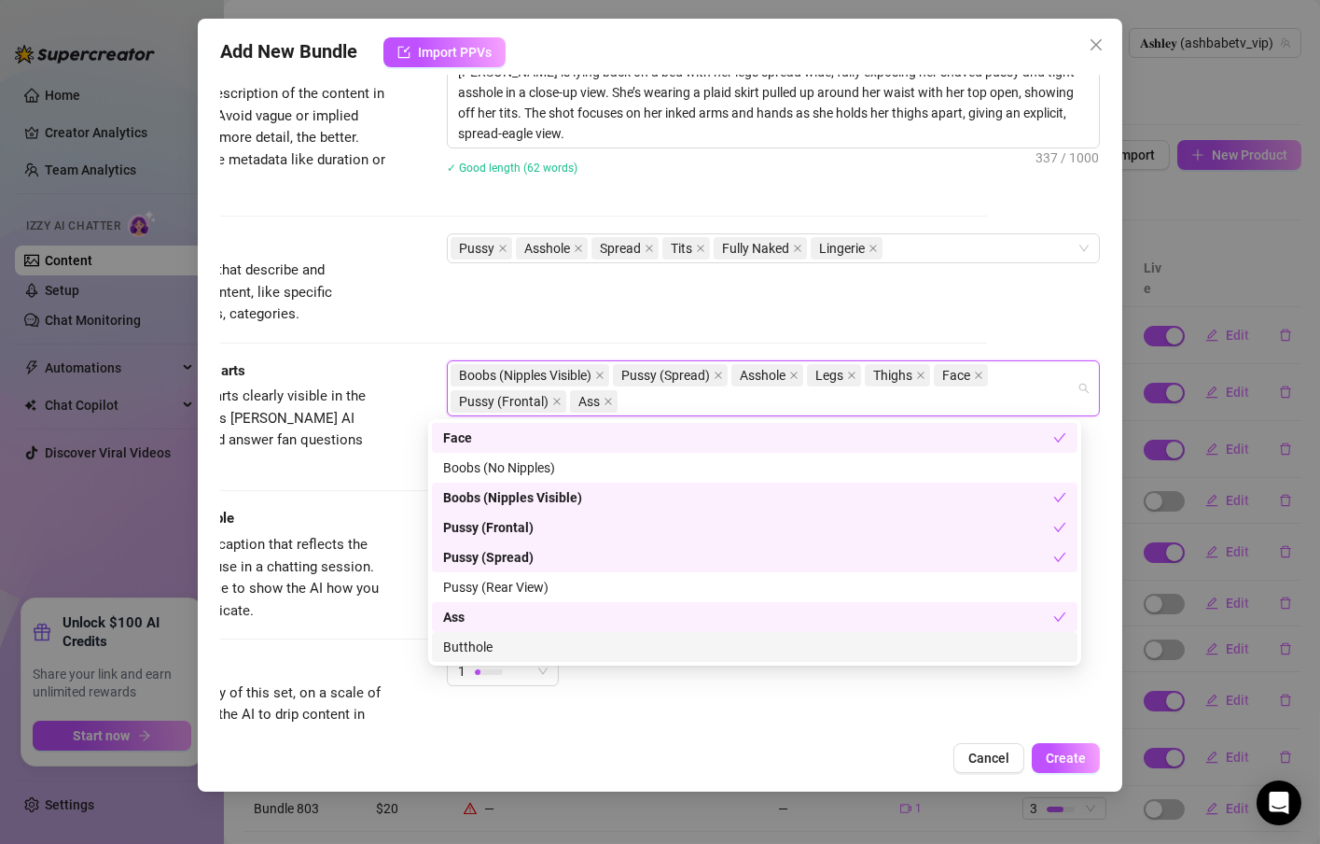
click at [527, 644] on div "Butthole" at bounding box center [754, 646] width 623 height 21
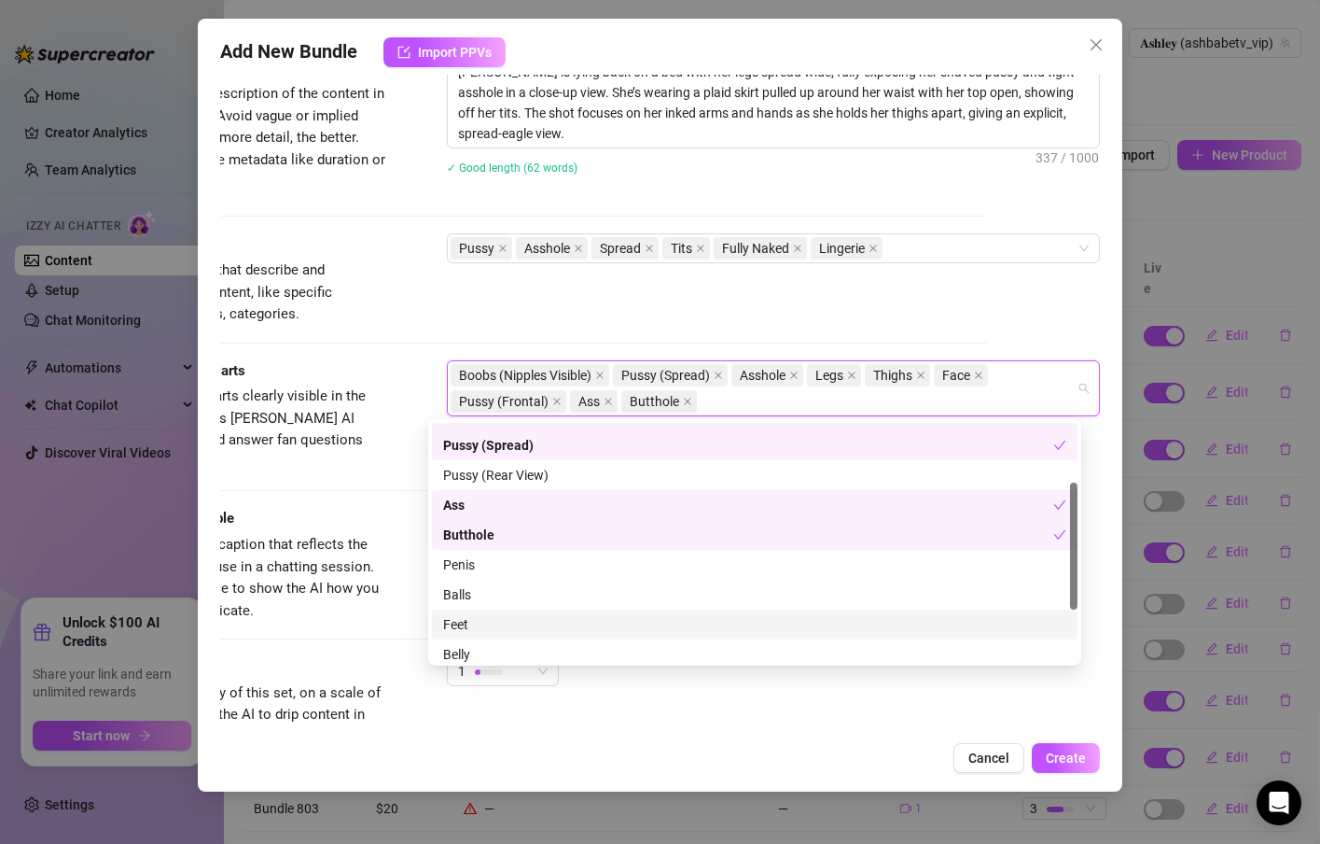
scroll to position [208, 0]
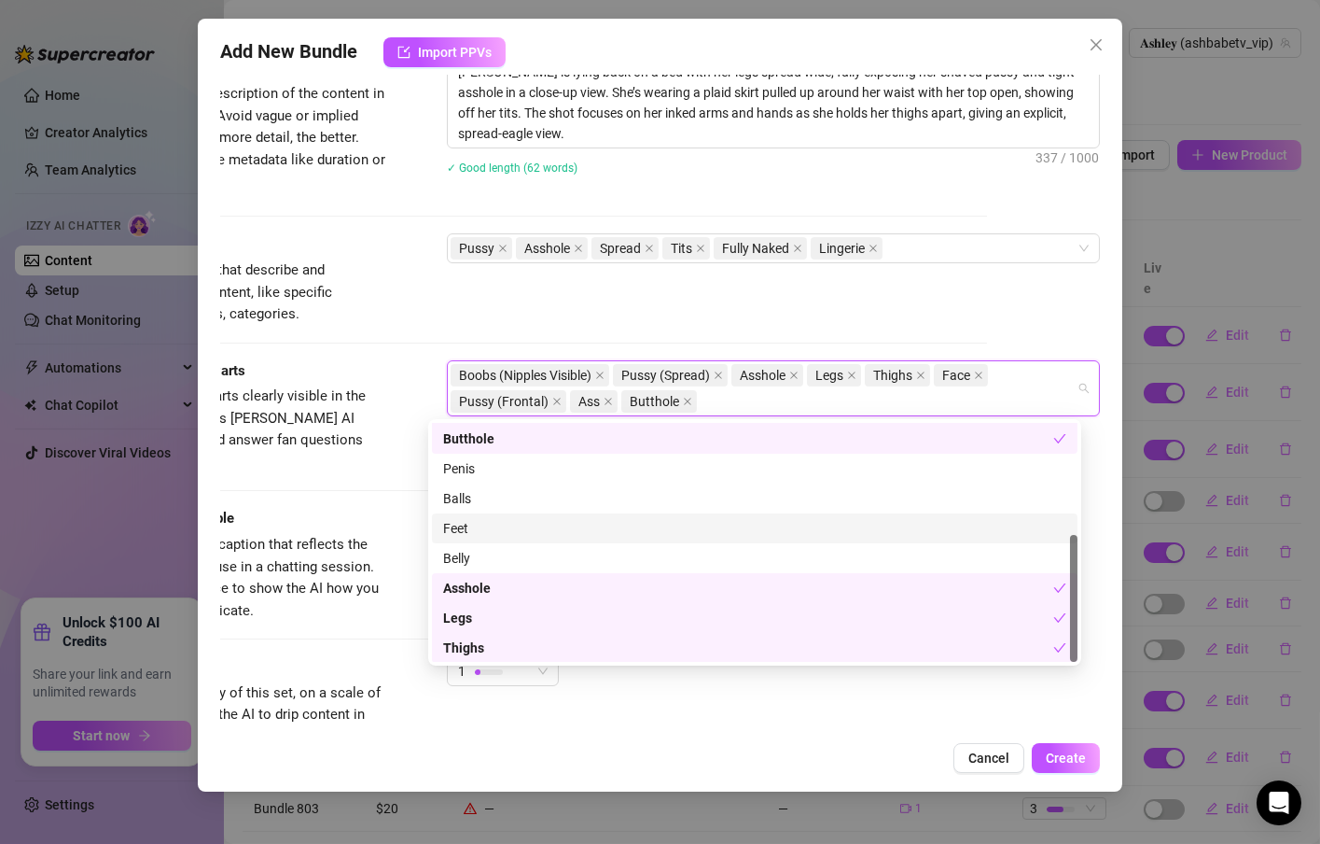
click at [412, 534] on div "Caption Example Provide a sample caption that reflects the exact style you'd us…" at bounding box center [547, 565] width 880 height 114
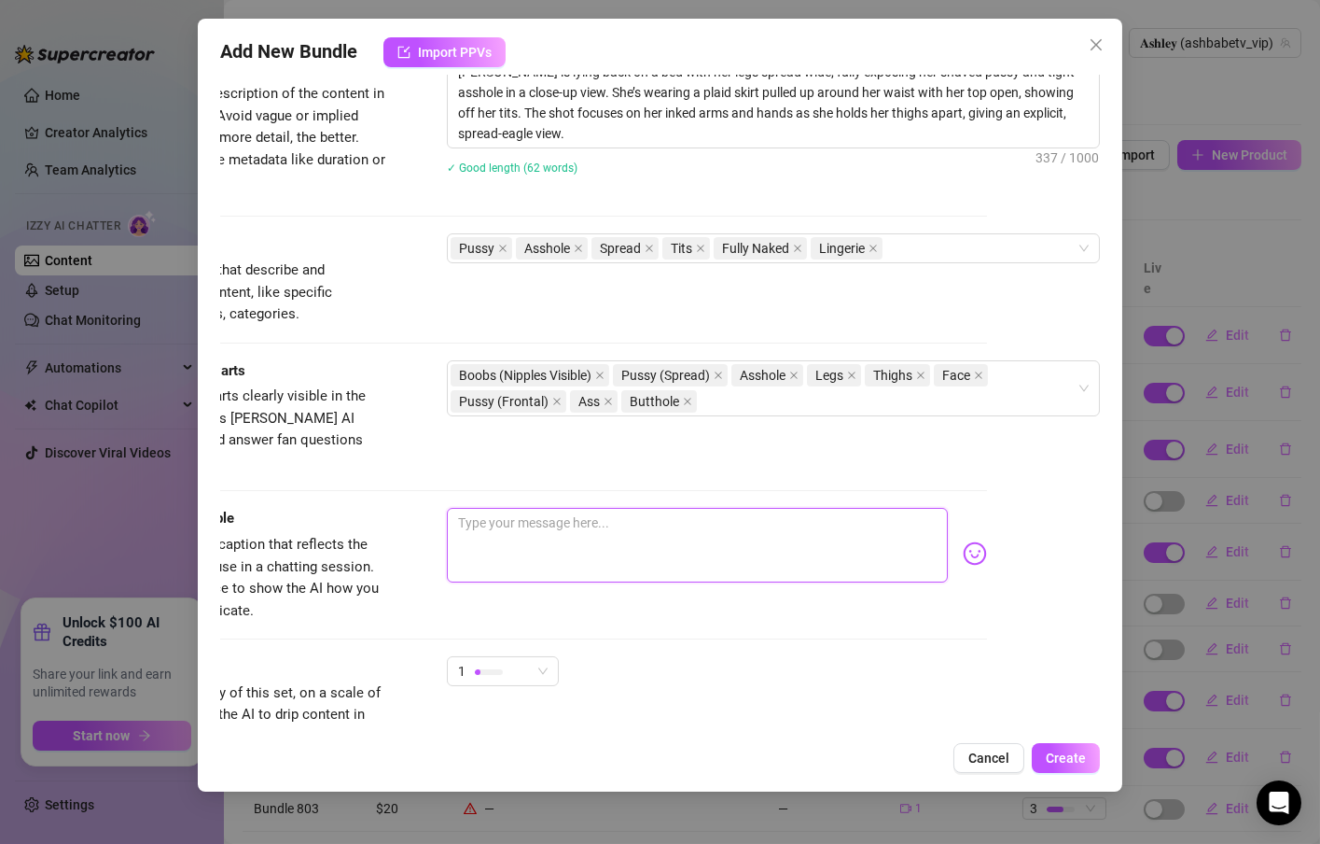
click at [497, 517] on textarea at bounding box center [697, 545] width 501 height 75
type textarea "S"
type textarea "Sp"
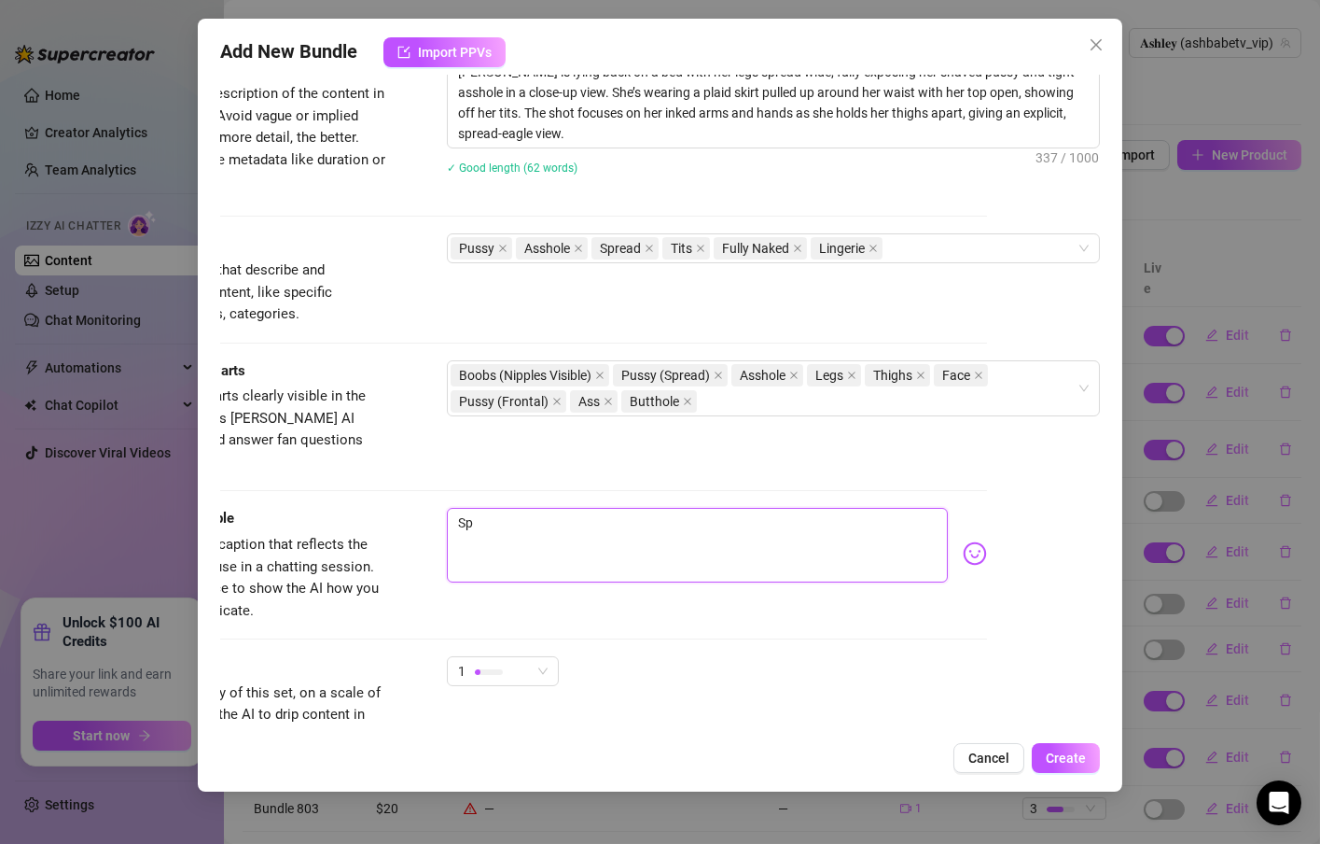
type textarea "Spr"
type textarea "Spre"
type textarea "Sprea"
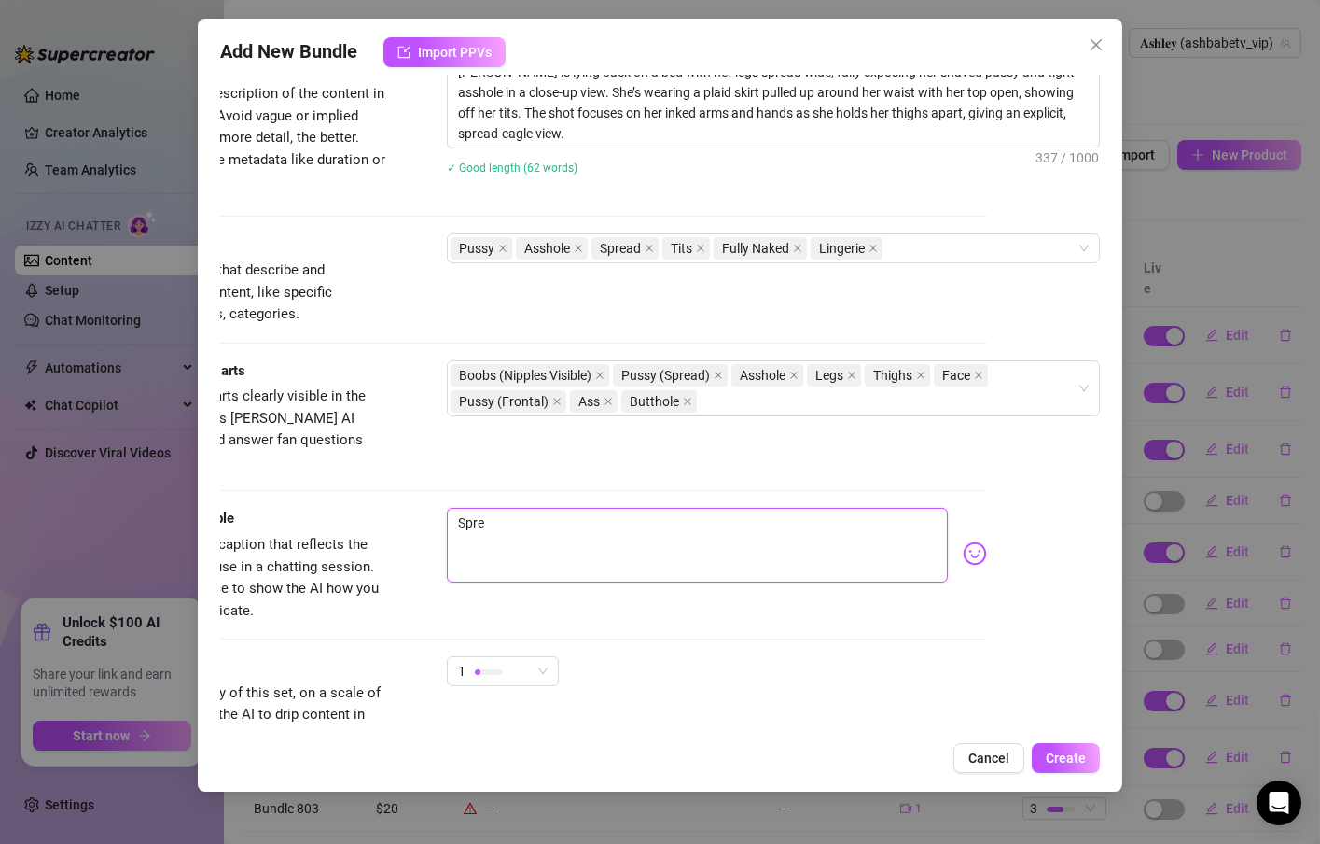
type textarea "Sprea"
type textarea "Spread"
type textarea "Spreadi"
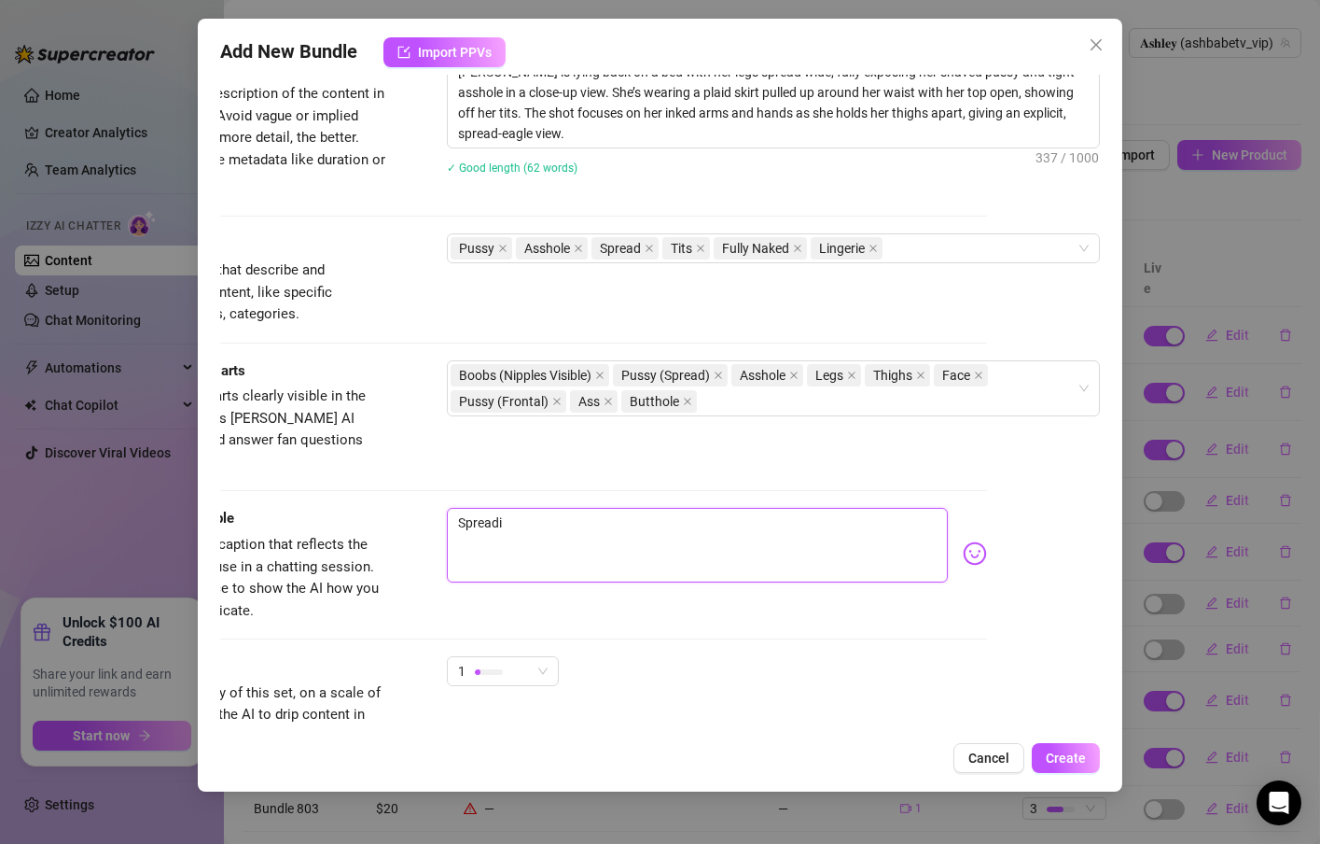
type textarea "Spreadin"
type textarea "Spreading"
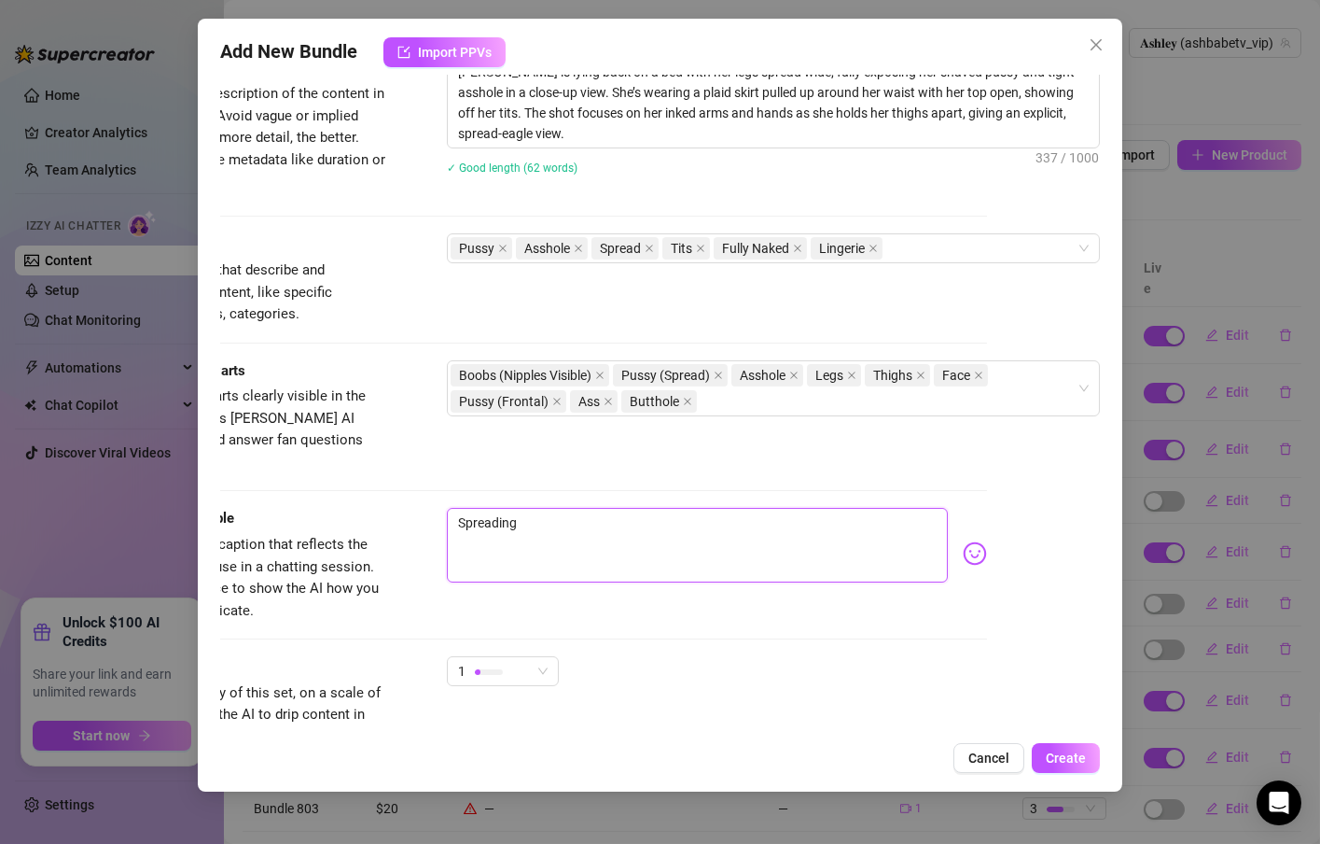
type textarea "Spreading"
type textarea "Spreading m"
type textarea "Spreading my"
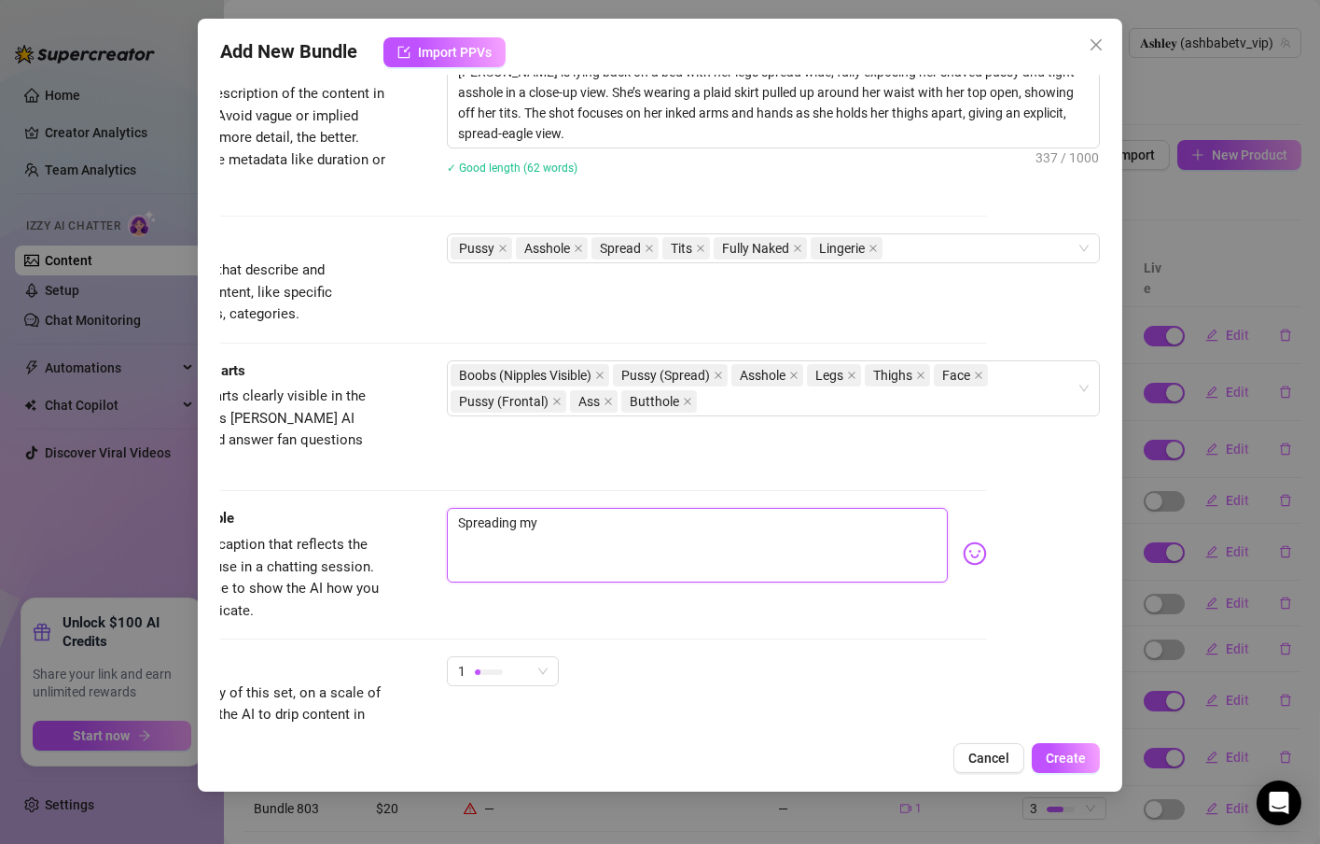
type textarea "Spreading my"
type textarea "Spreading my h"
type textarea "Spreading my ho"
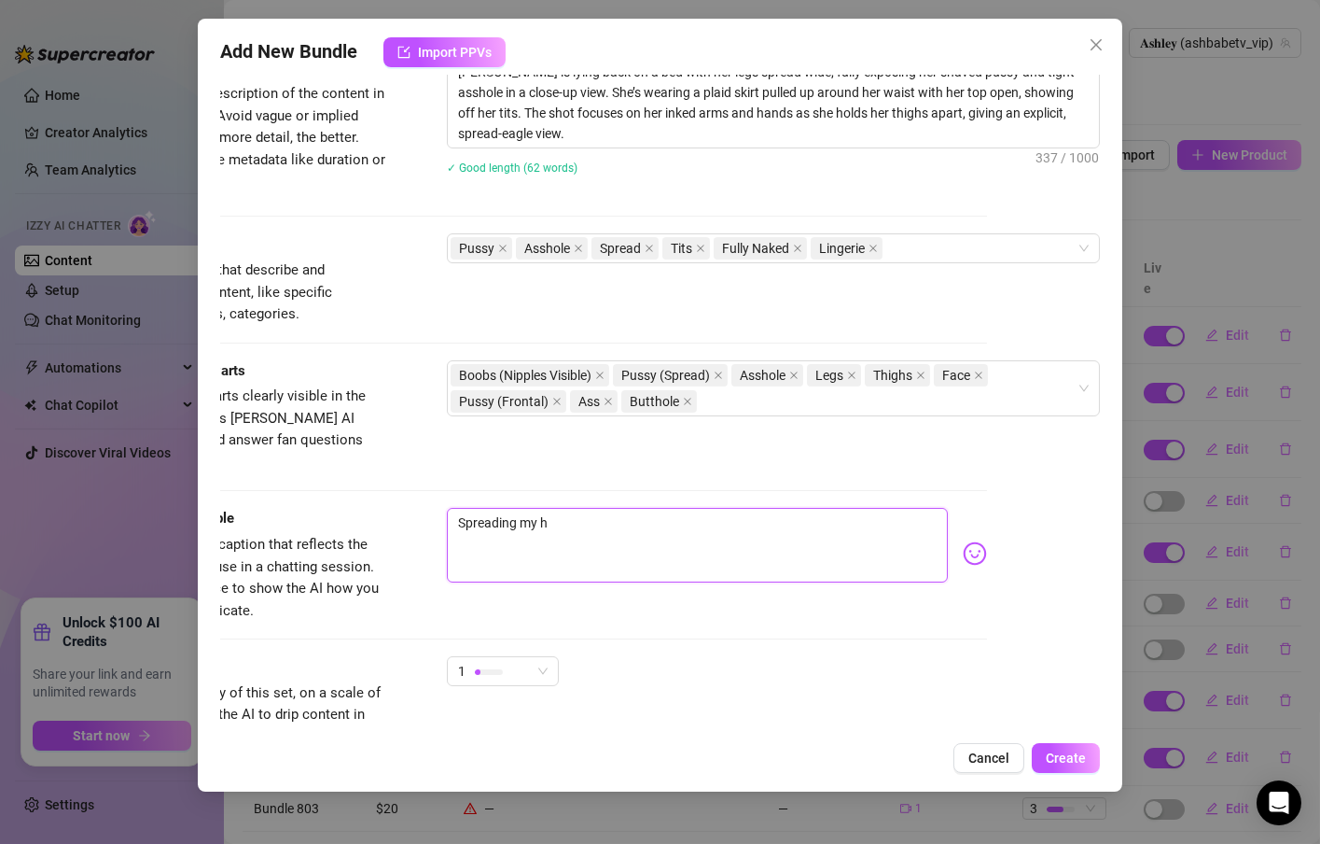
type textarea "Spreading my ho"
type textarea "Spreading my hol"
type textarea "Spreading my hole"
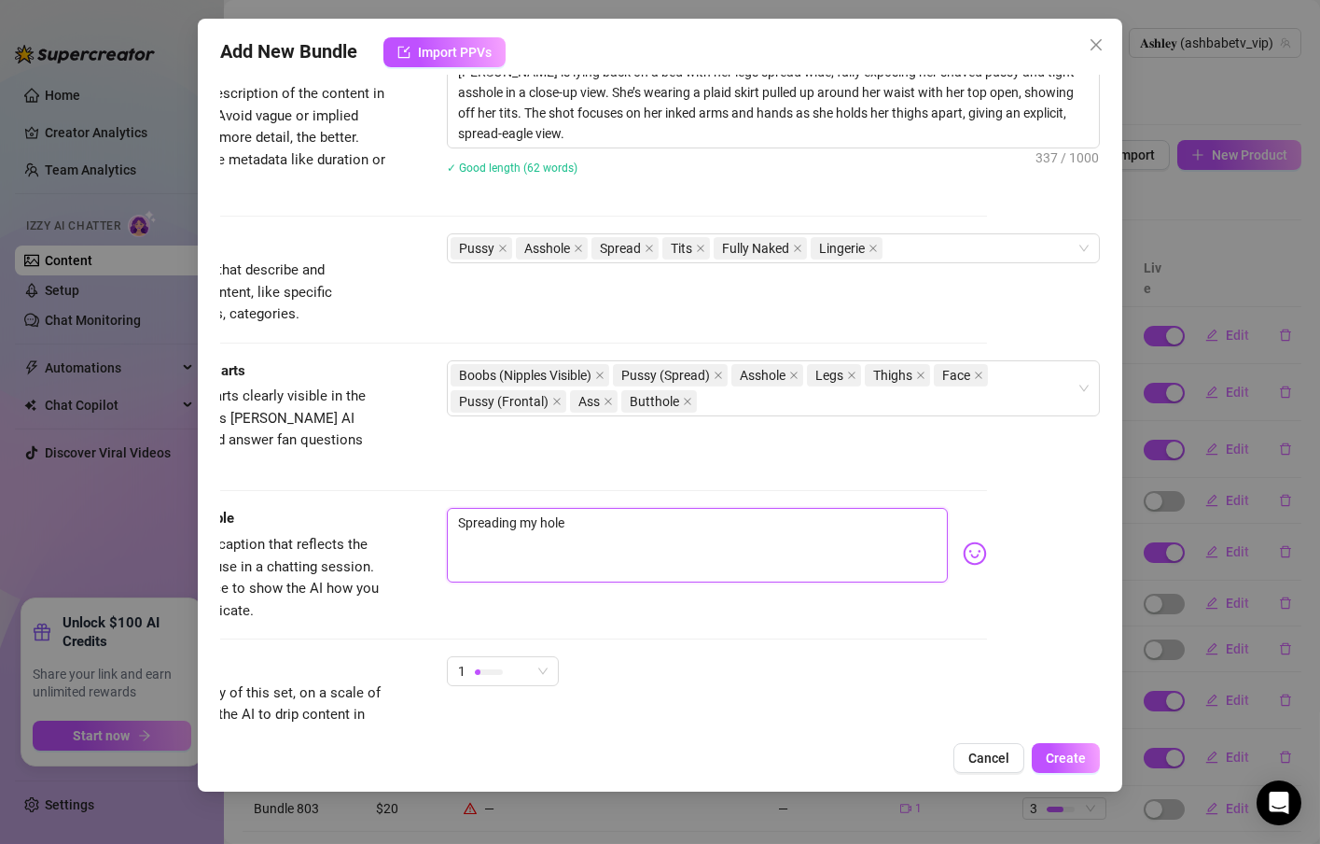
type textarea "Spreading my holes"
type textarea "Spreading my holes f"
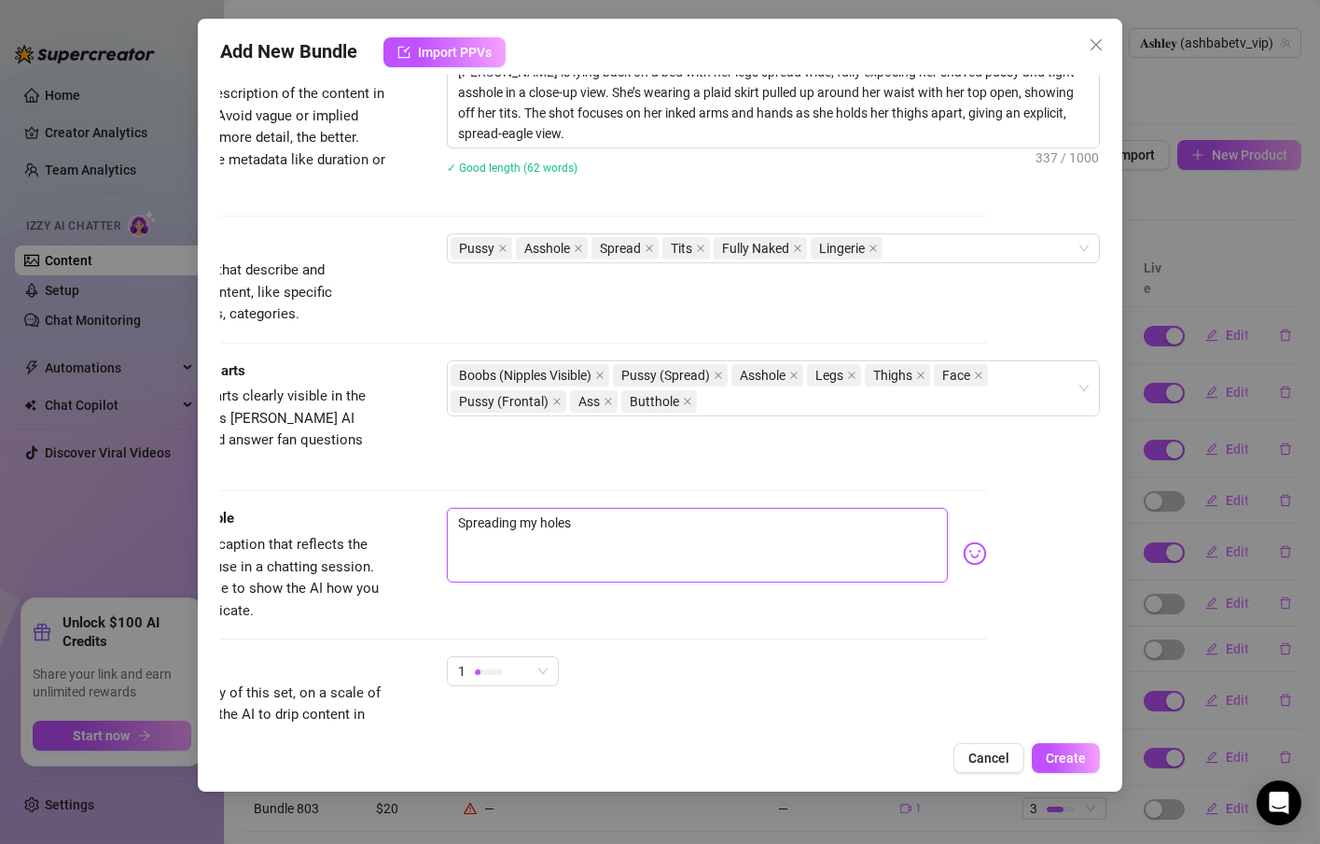
type textarea "Spreading my holes f"
type textarea "Spreading my holes fo"
type textarea "Spreading my holes for"
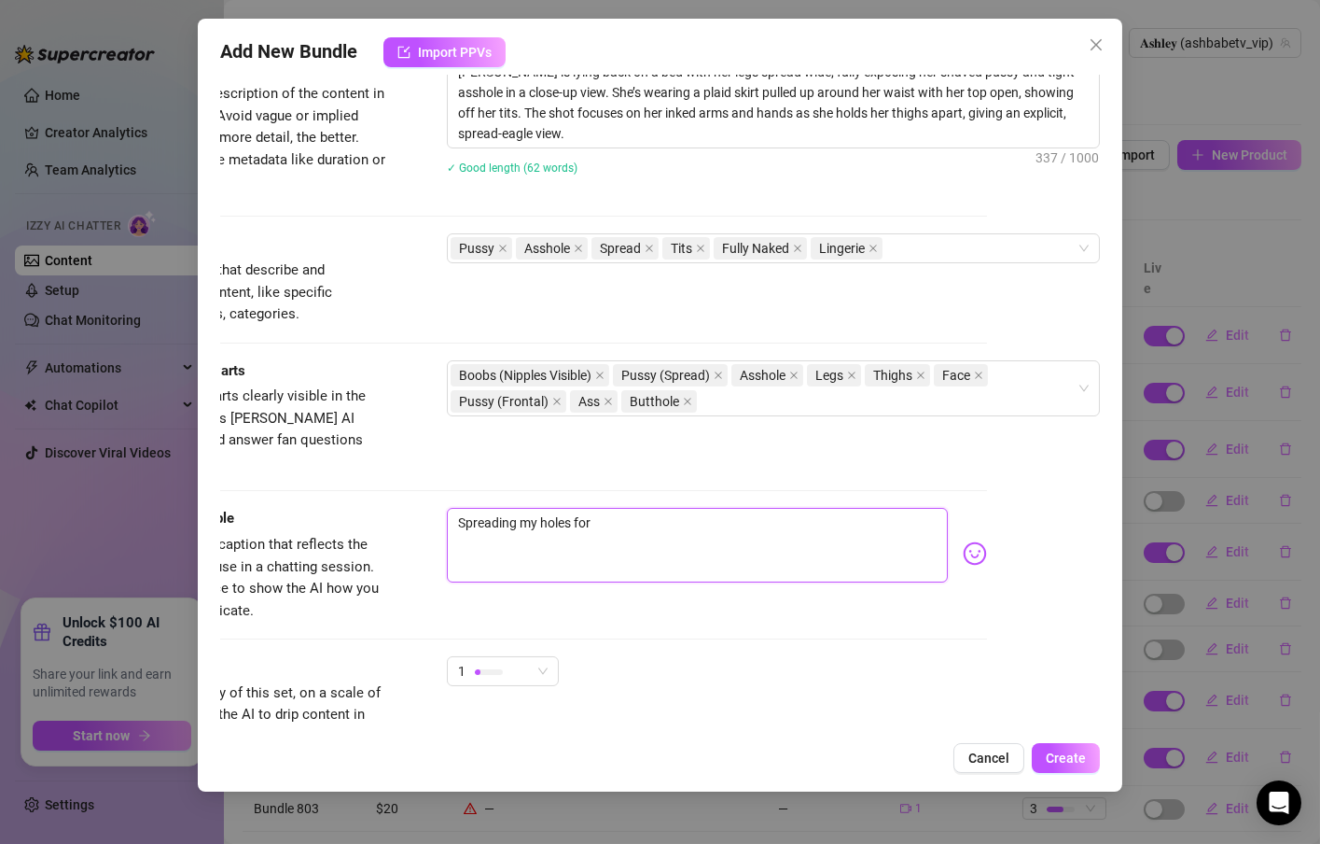
type textarea "Spreading my holes for"
type textarea "Spreading my holes for y"
type textarea "Spreading my holes for yo"
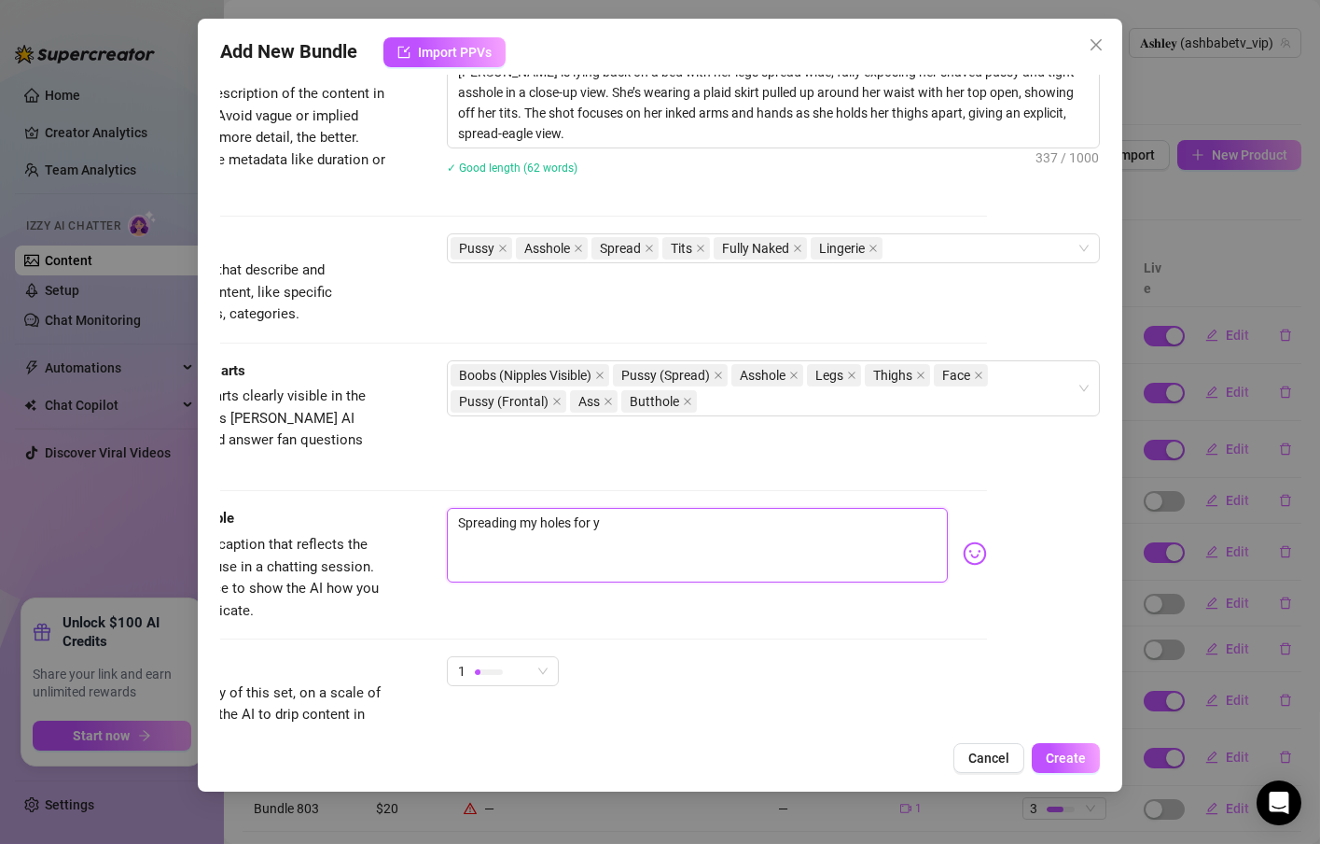
type textarea "Spreading my holes for yo"
type textarea "Spreading my holes for you"
click at [920, 528] on div "Spreading my holes for you like a good little slut" at bounding box center [717, 553] width 540 height 91
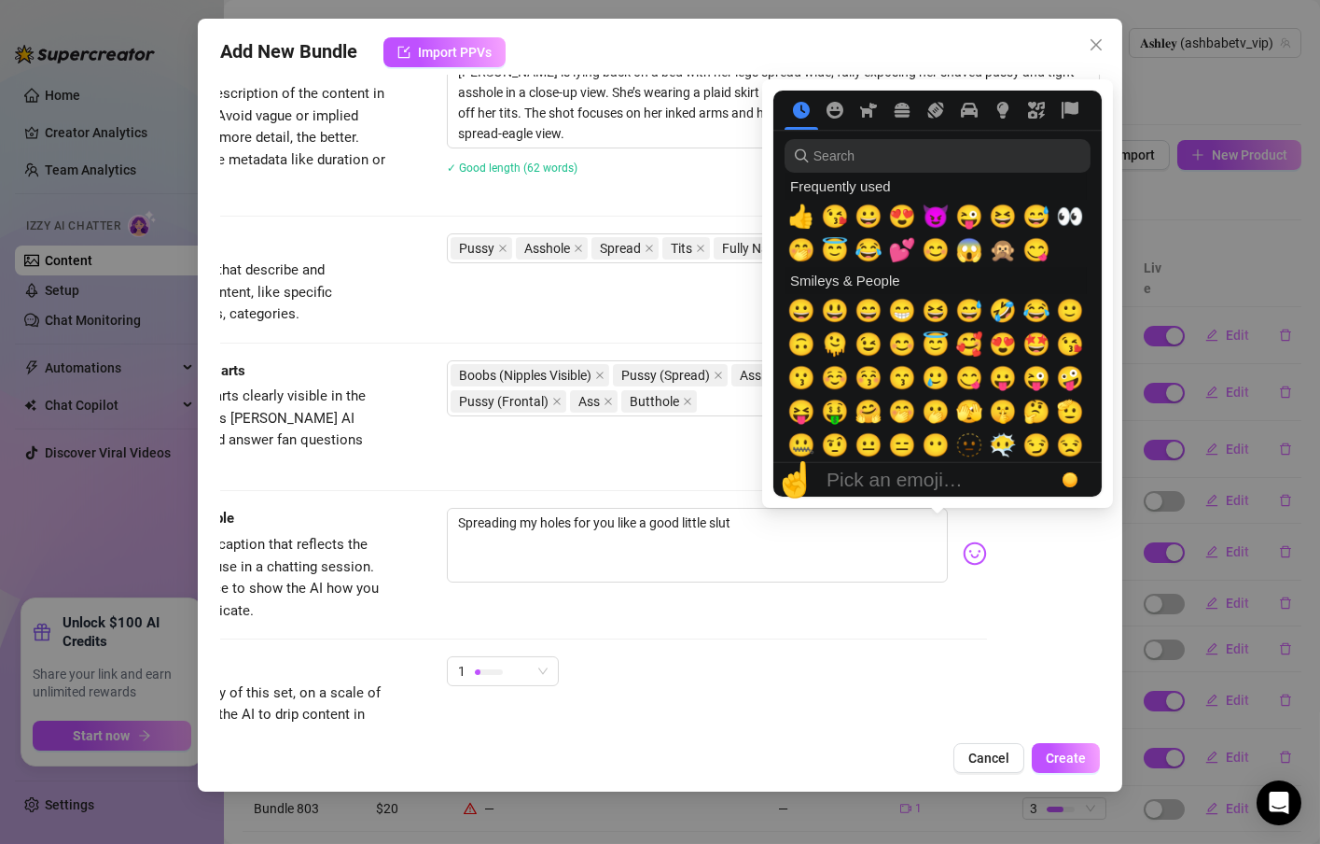
click at [963, 541] on img at bounding box center [975, 553] width 24 height 24
click at [933, 215] on span "😈" at bounding box center [936, 216] width 28 height 26
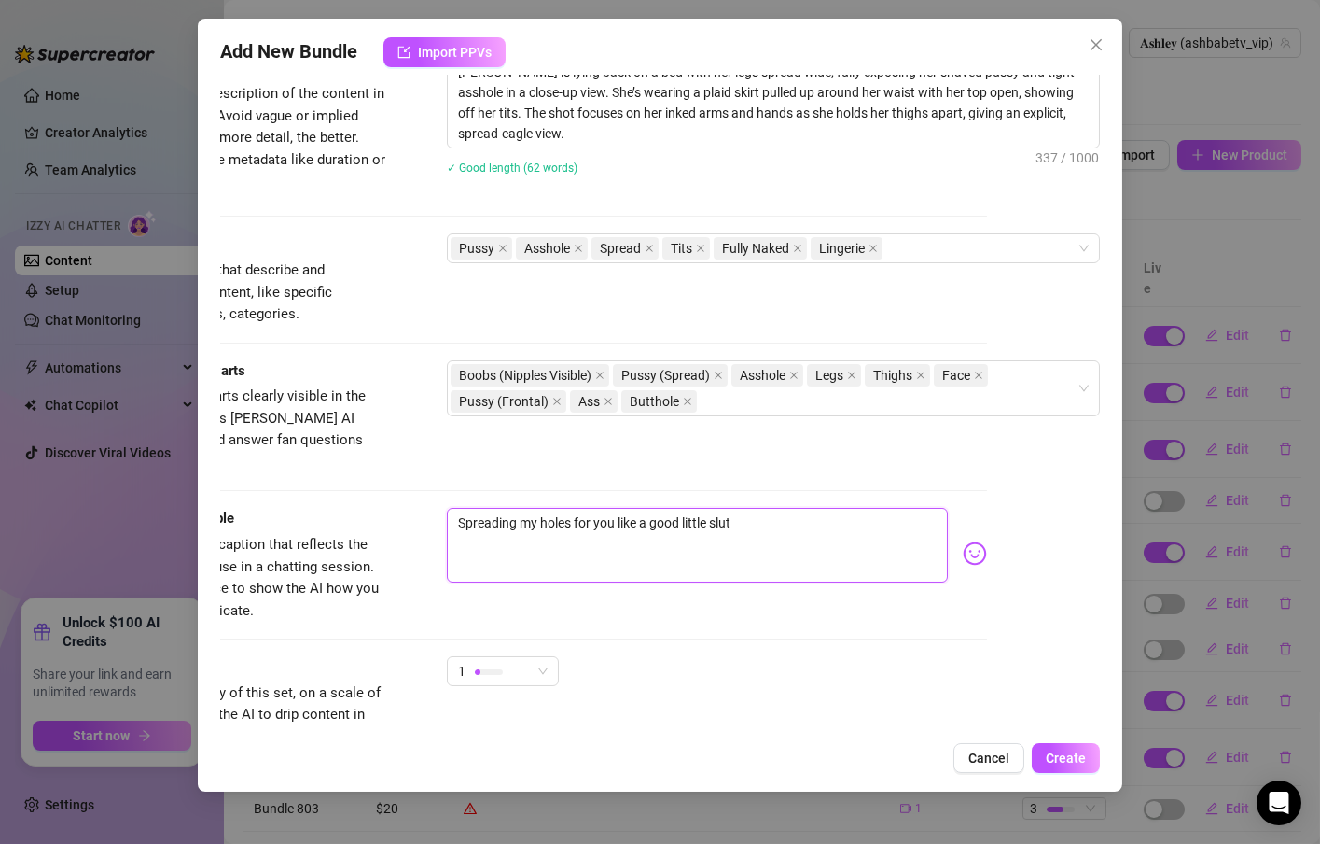
click at [724, 508] on textarea "Spreading my holes for you like a good little slut" at bounding box center [697, 545] width 501 height 75
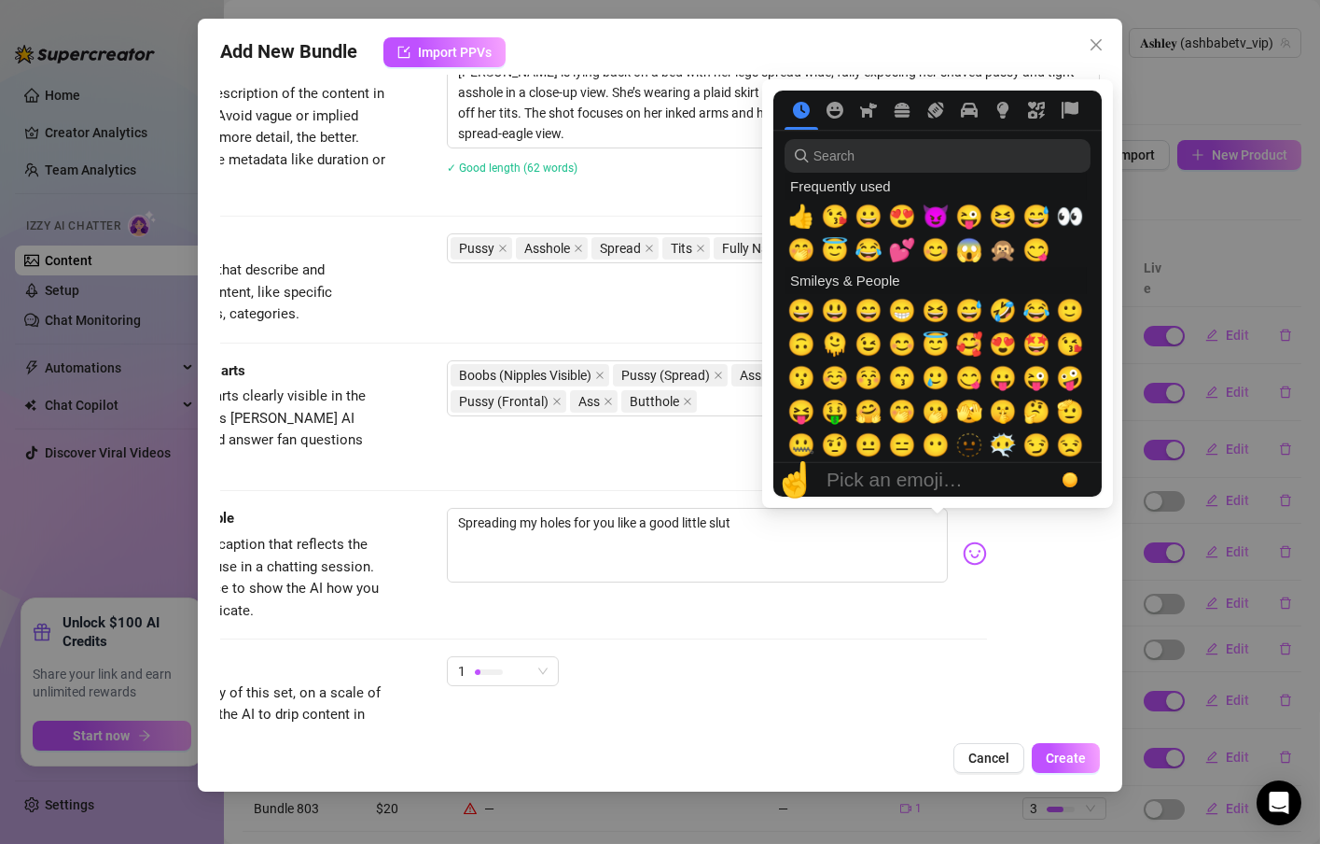
click at [963, 541] on img at bounding box center [975, 553] width 24 height 24
click at [940, 231] on div "😈" at bounding box center [936, 217] width 34 height 34
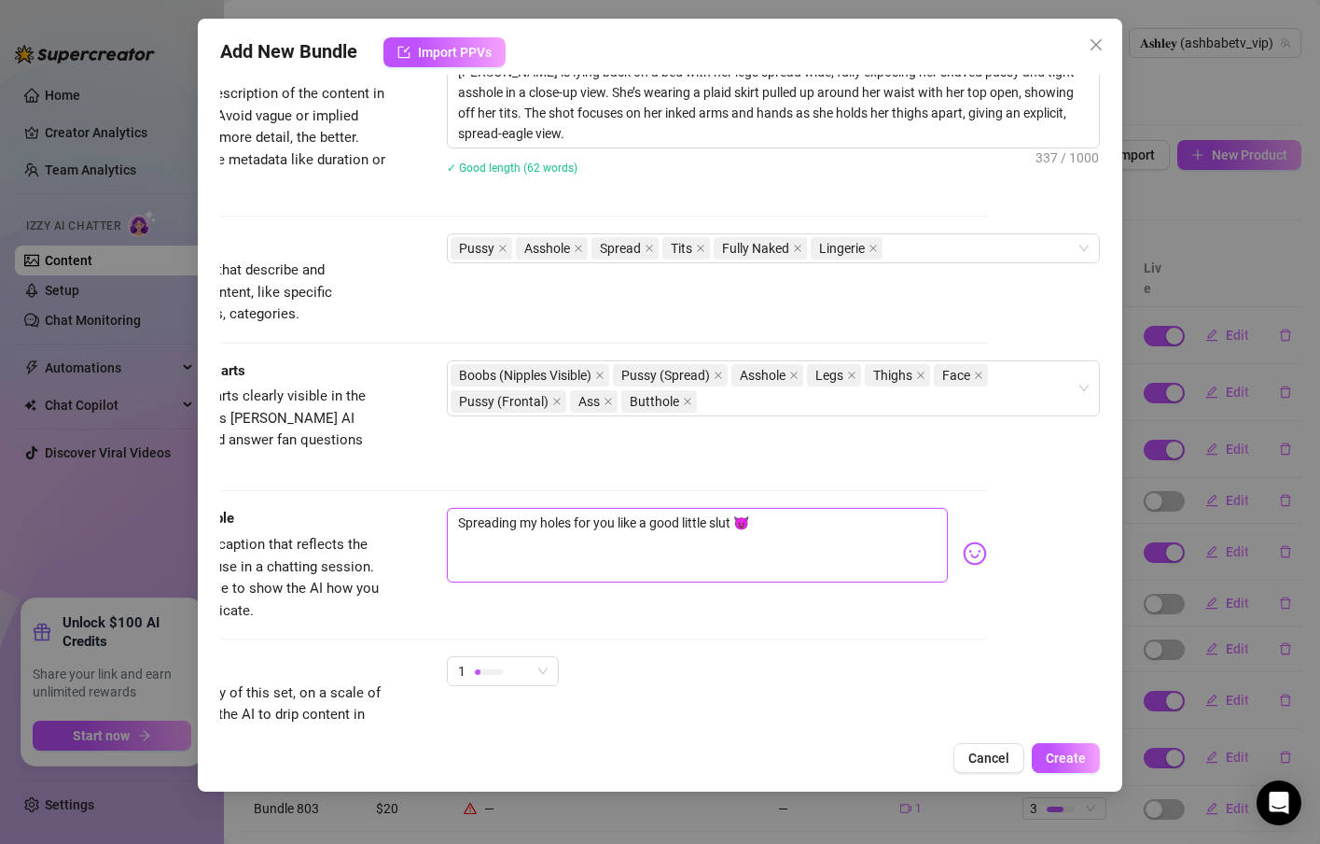
click at [805, 515] on textarea "Spreading my holes for you like a good little slut 😈" at bounding box center [697, 545] width 501 height 75
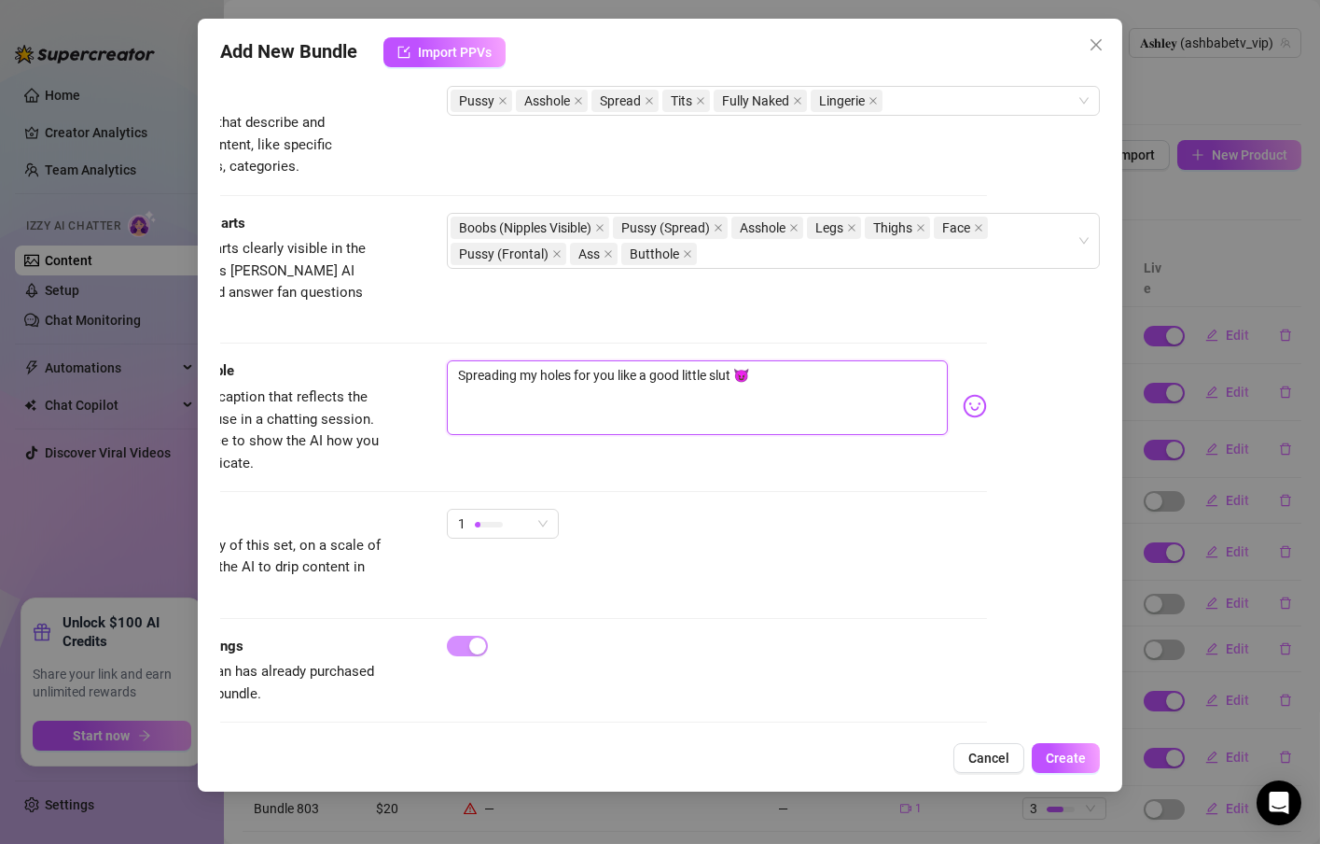
scroll to position [934, 132]
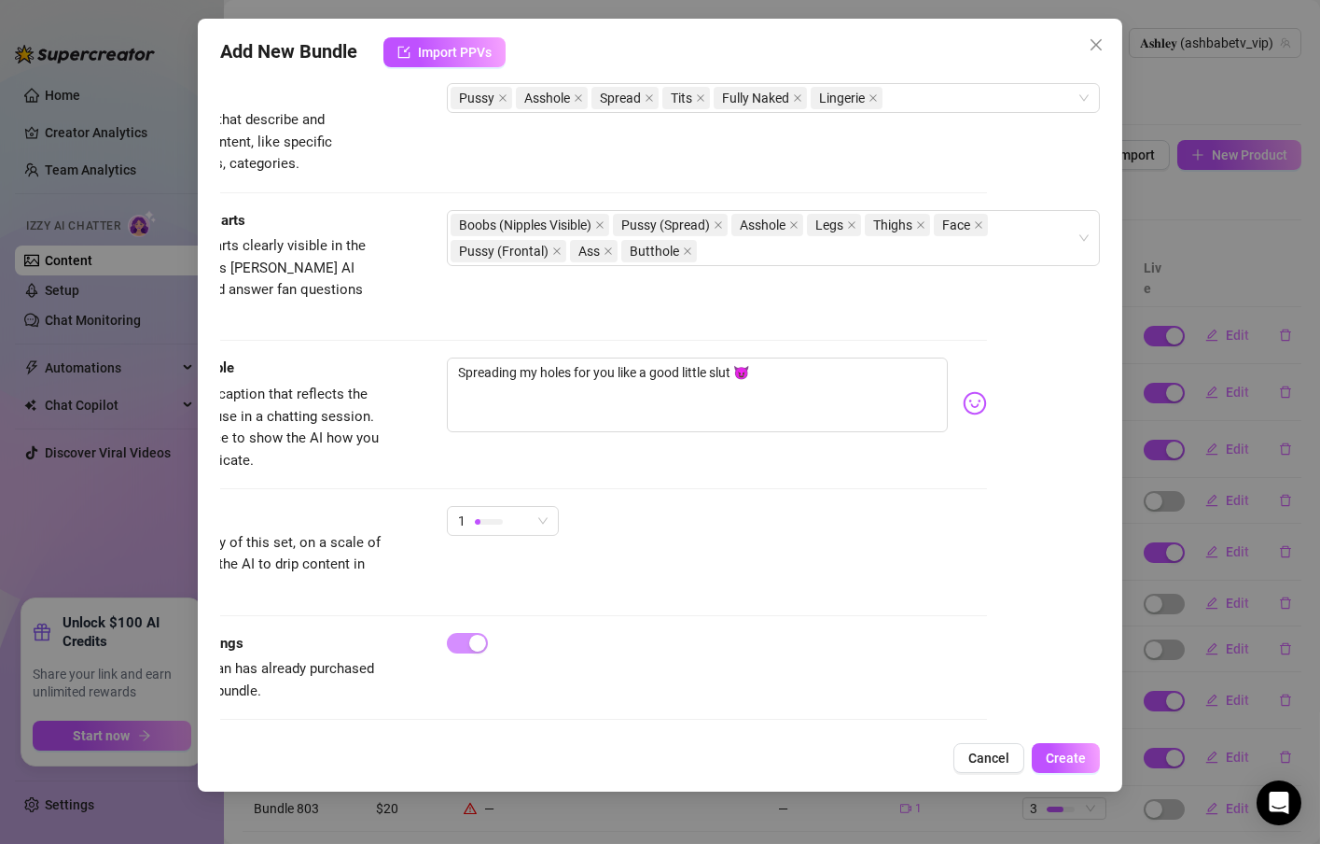
drag, startPoint x: 582, startPoint y: 732, endPoint x: 427, endPoint y: 716, distance: 155.7
click at [424, 722] on div "Add New Bundle Import PPVs Account 𝐀𝐬𝐡𝐥𝐞𝐲 (@ashbabetv_vip) Name Name is for you…" at bounding box center [660, 405] width 925 height 773
click at [1087, 763] on button "Create" at bounding box center [1066, 758] width 68 height 30
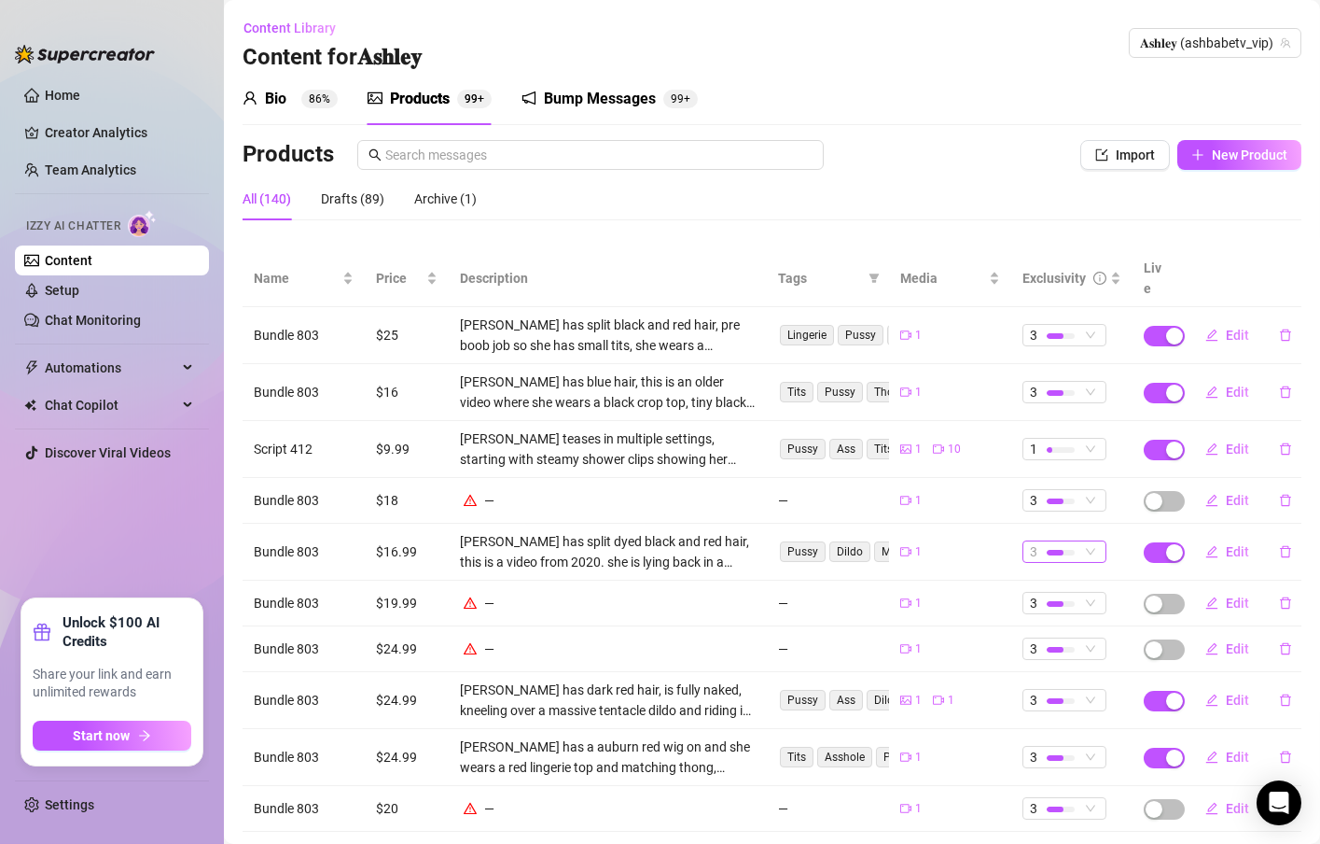
click at [1082, 541] on span "3" at bounding box center [1064, 551] width 69 height 21
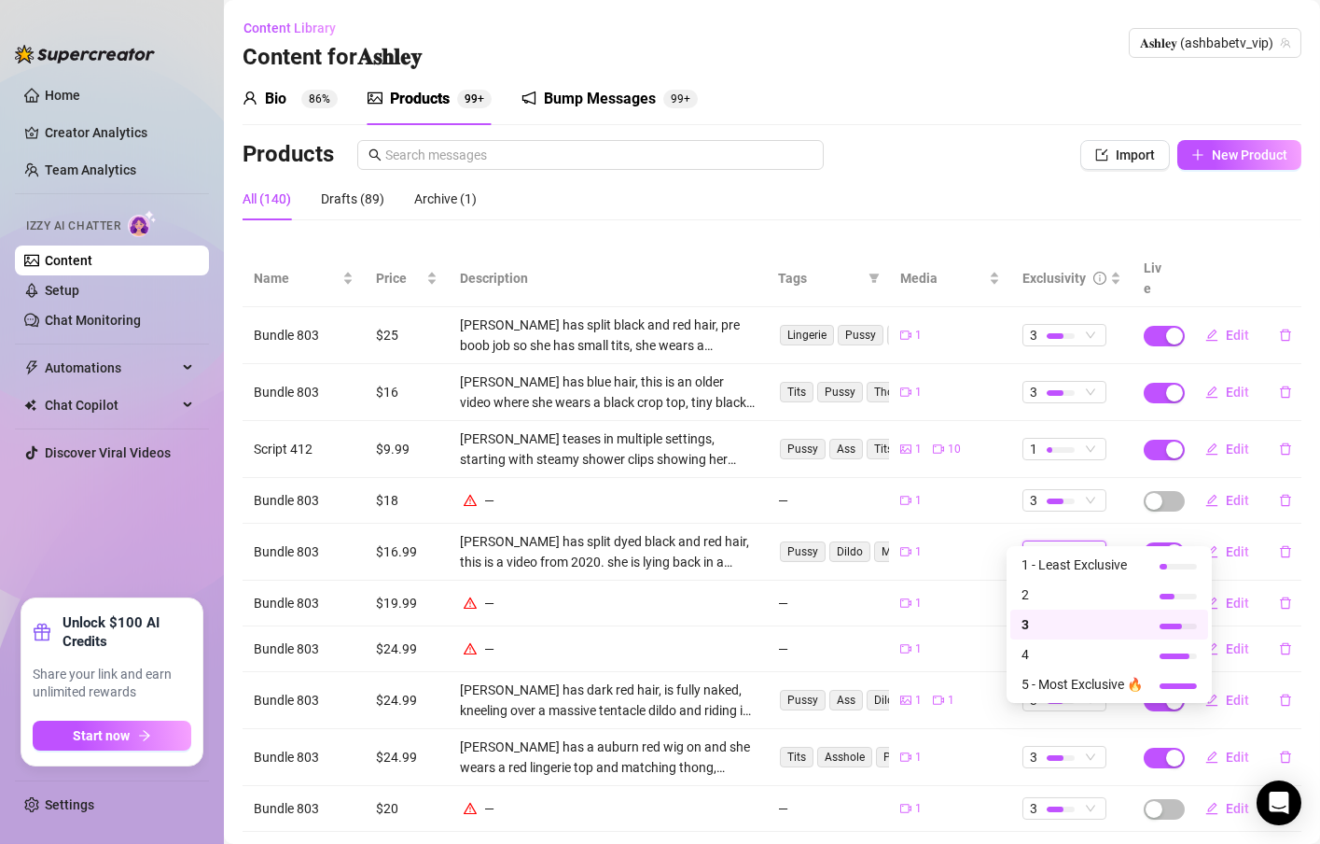
click at [985, 525] on td "1" at bounding box center [950, 551] width 122 height 57
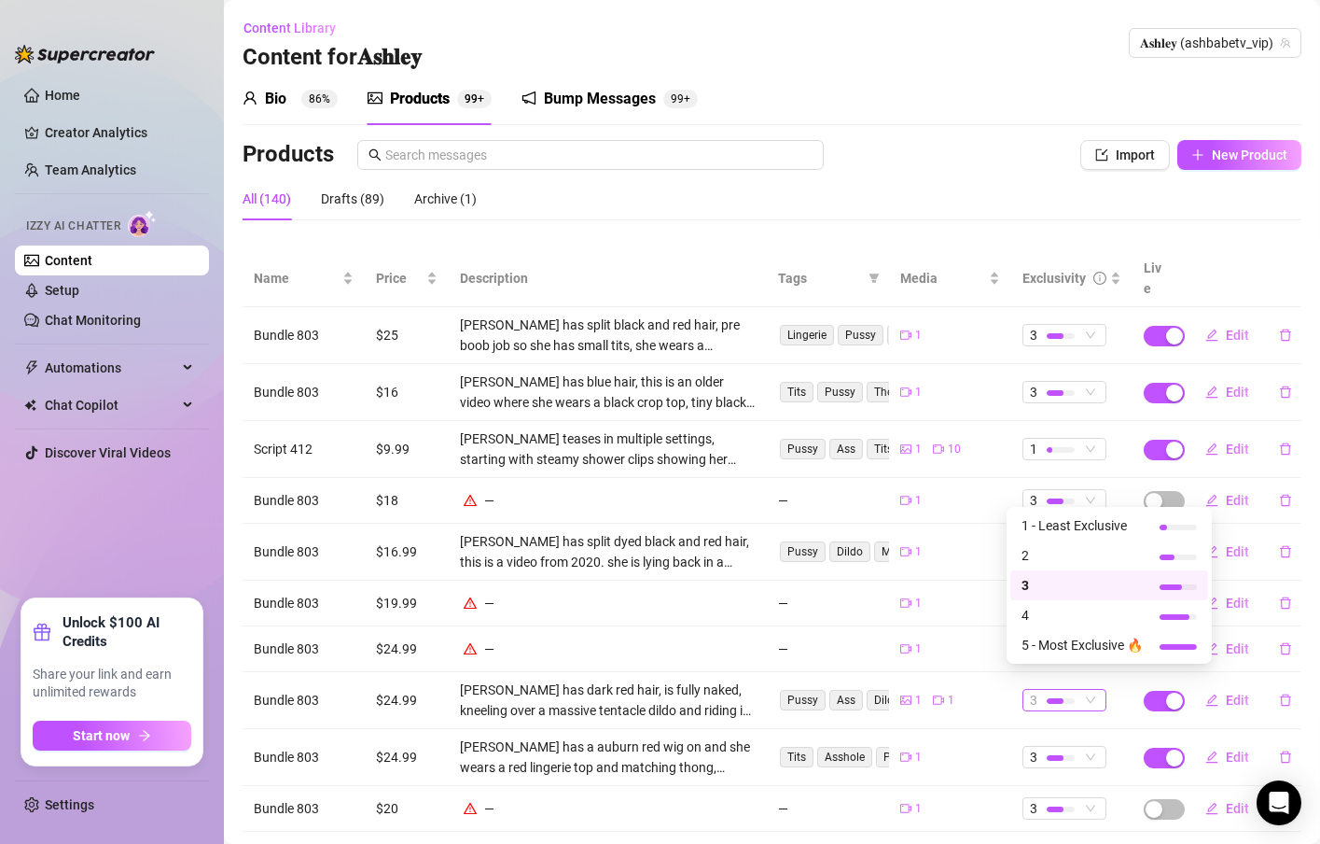
click at [1081, 690] on span "3" at bounding box center [1064, 700] width 69 height 21
click at [1044, 558] on span "2" at bounding box center [1082, 555] width 121 height 21
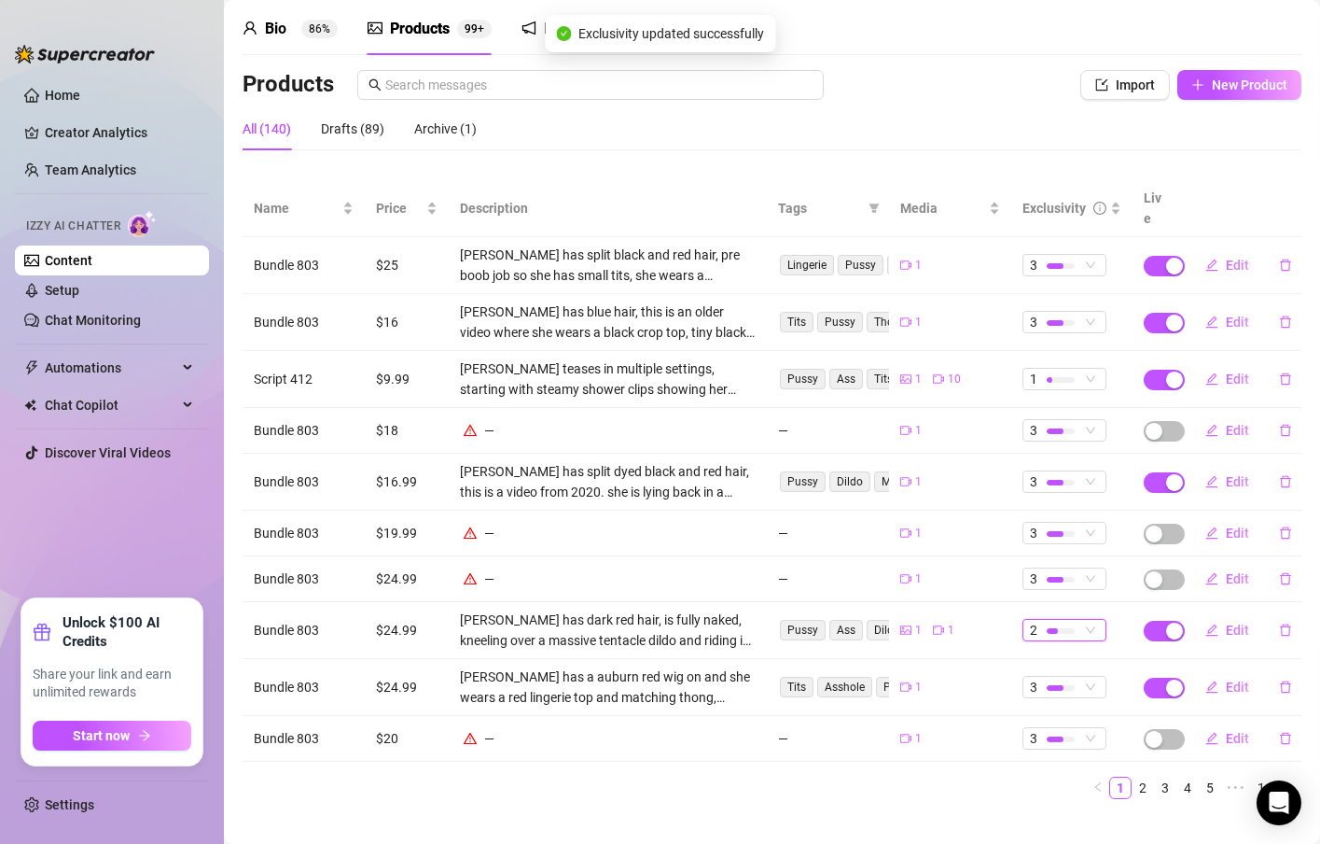
scroll to position [74, 0]
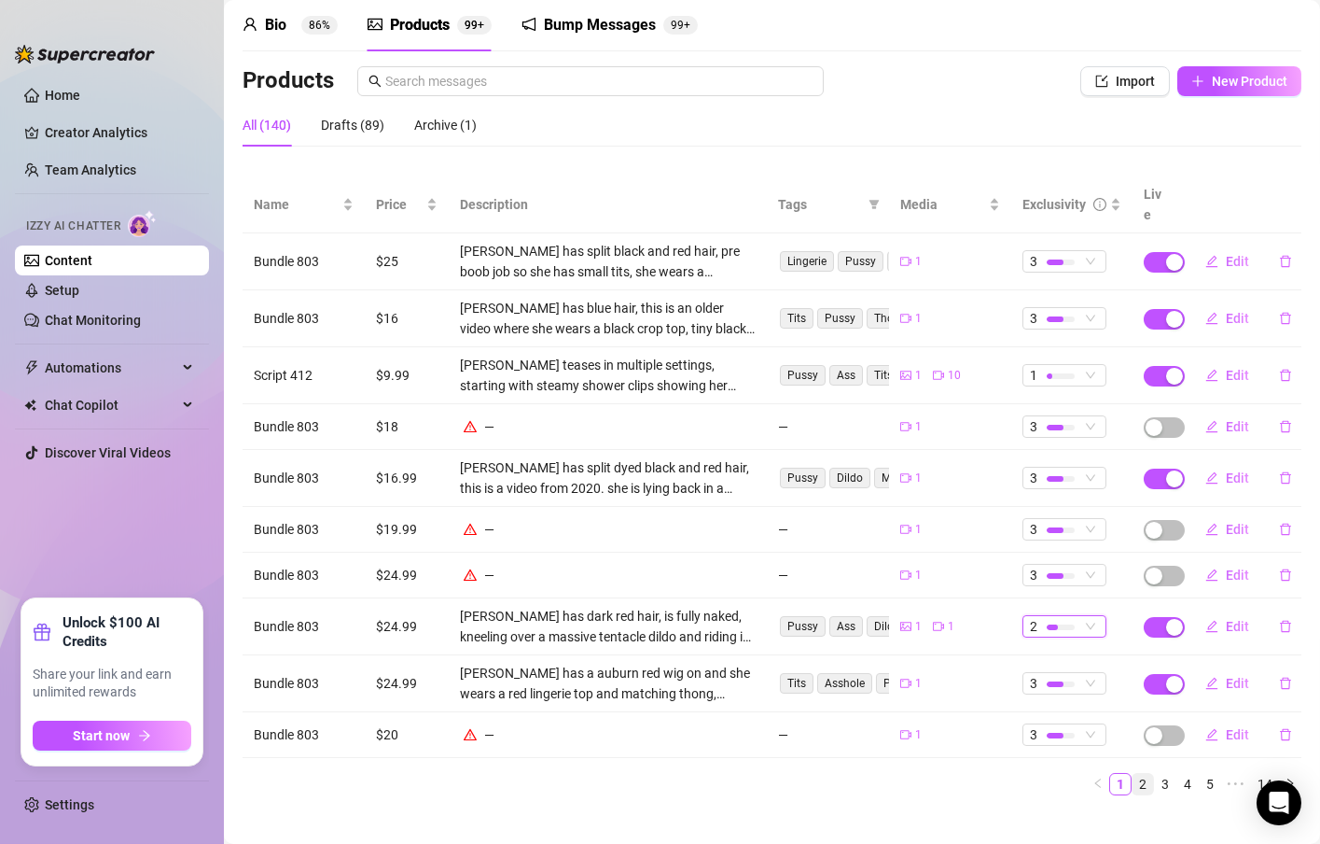
click at [1133, 774] on link "2" at bounding box center [1143, 784] width 21 height 21
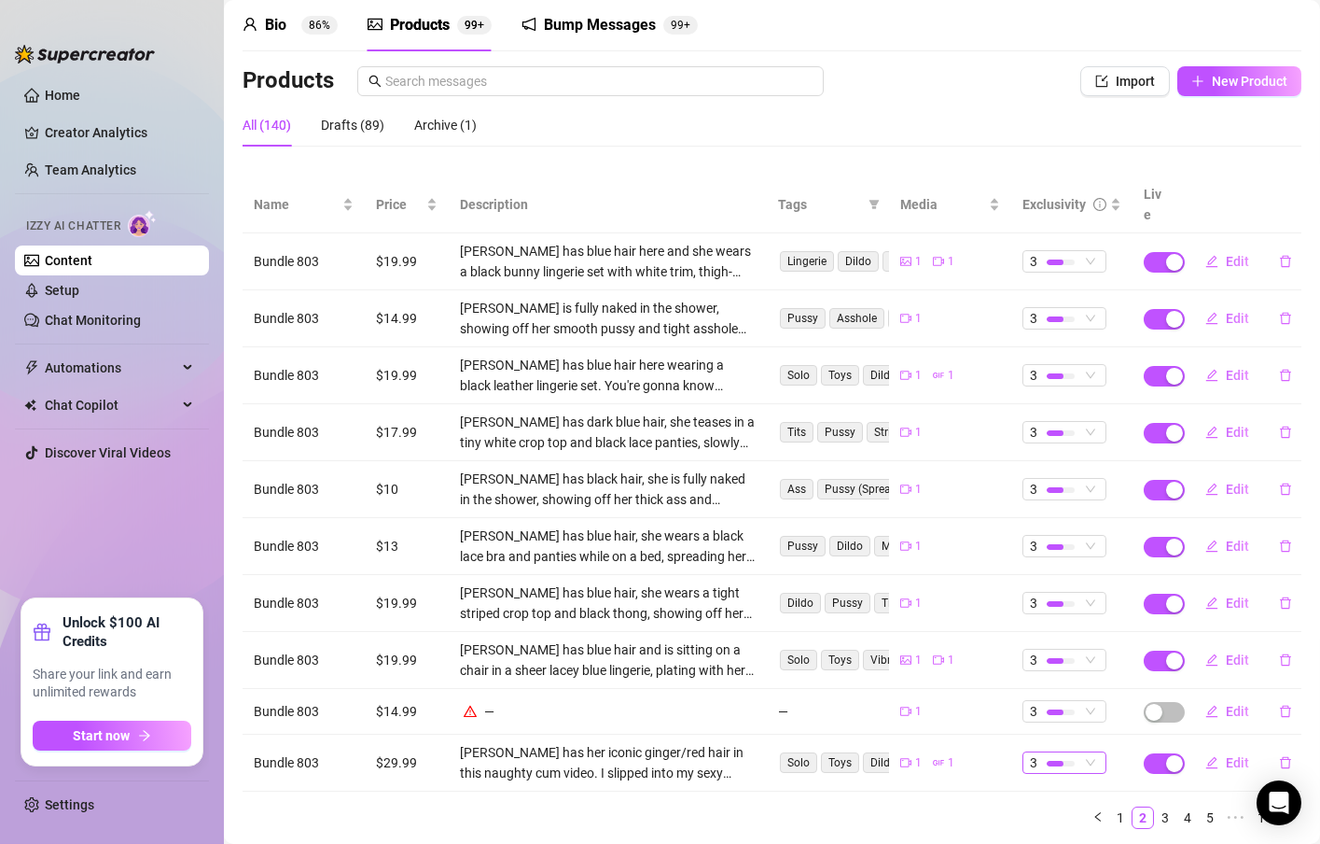
click at [1067, 752] on span "3" at bounding box center [1064, 762] width 69 height 21
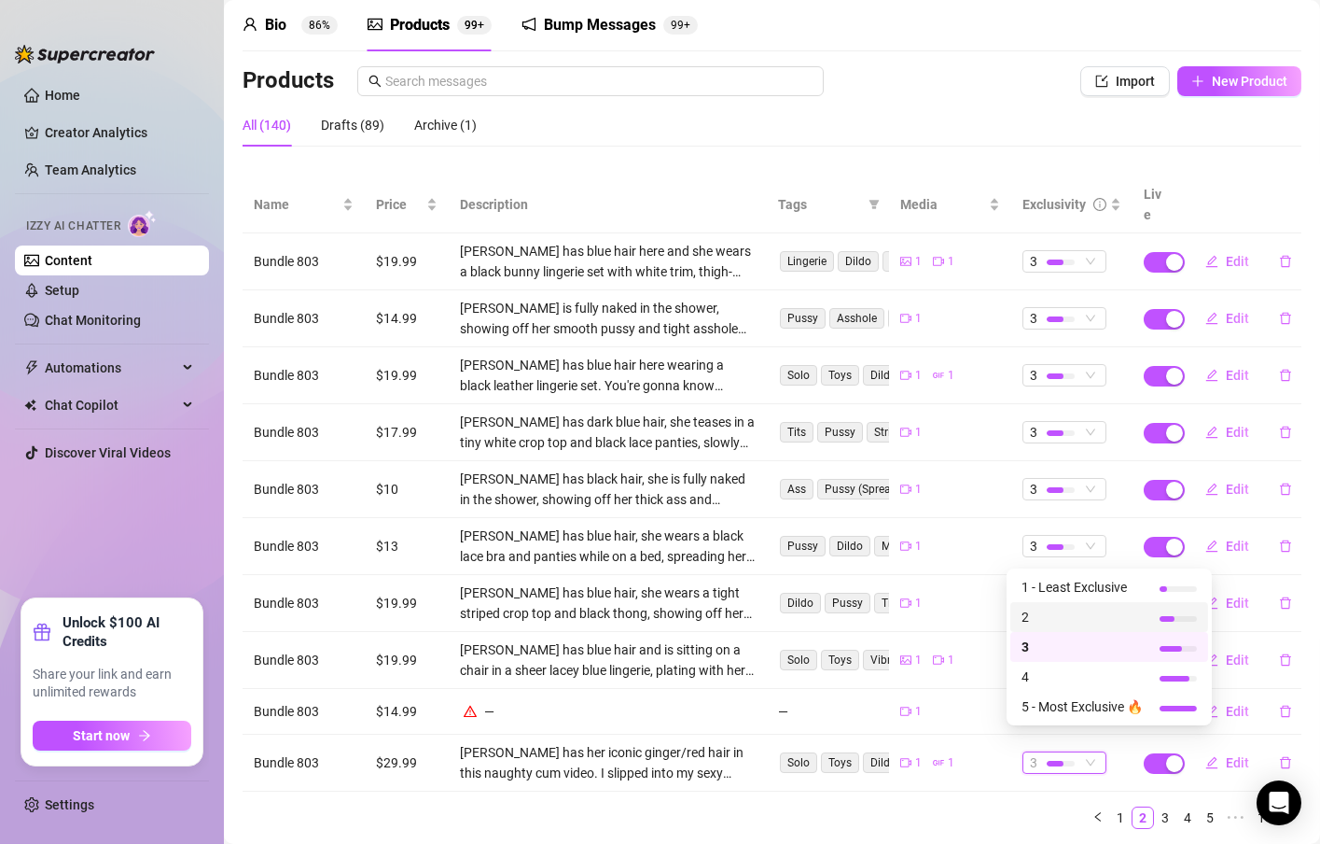
click at [1049, 614] on span "2" at bounding box center [1082, 617] width 121 height 21
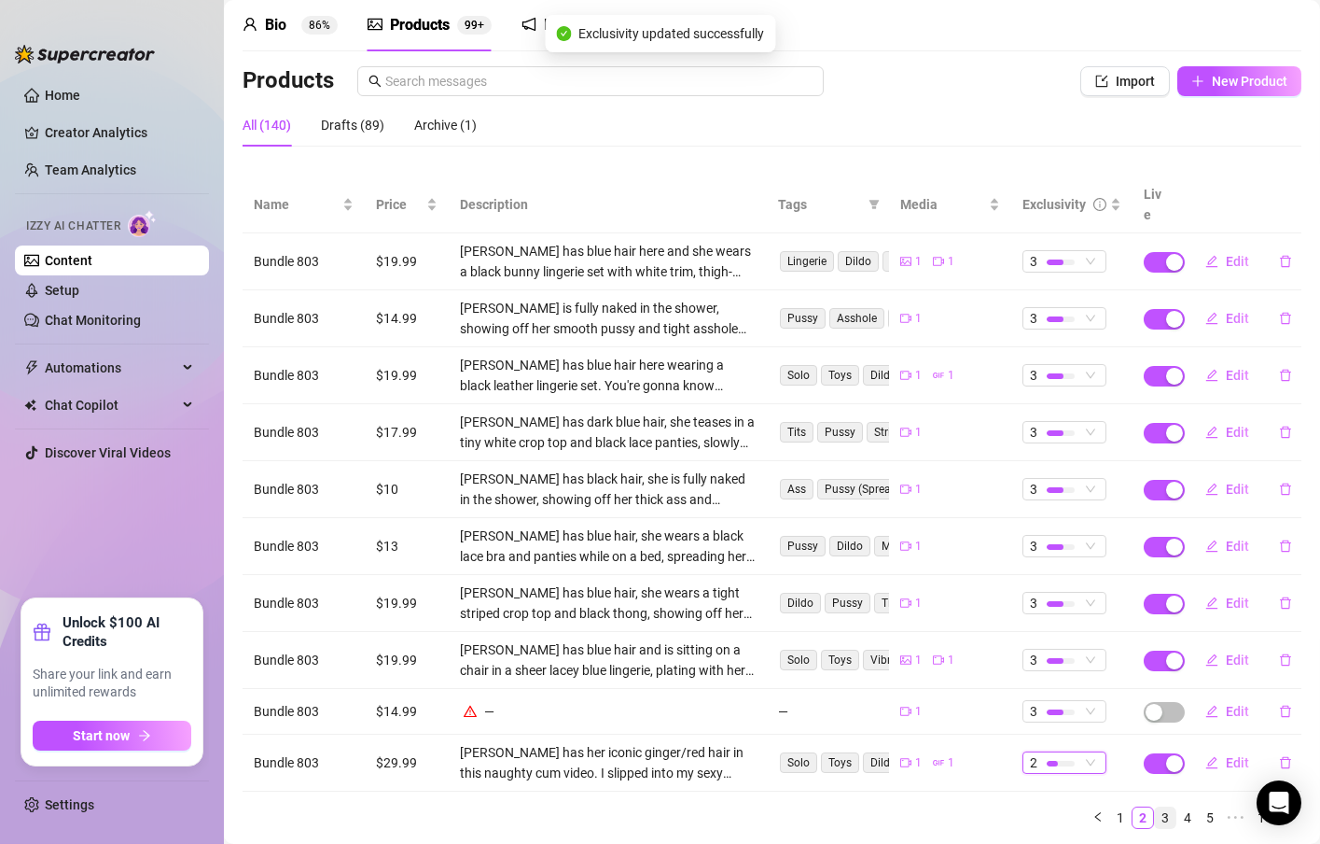
click at [1155, 807] on link "3" at bounding box center [1165, 817] width 21 height 21
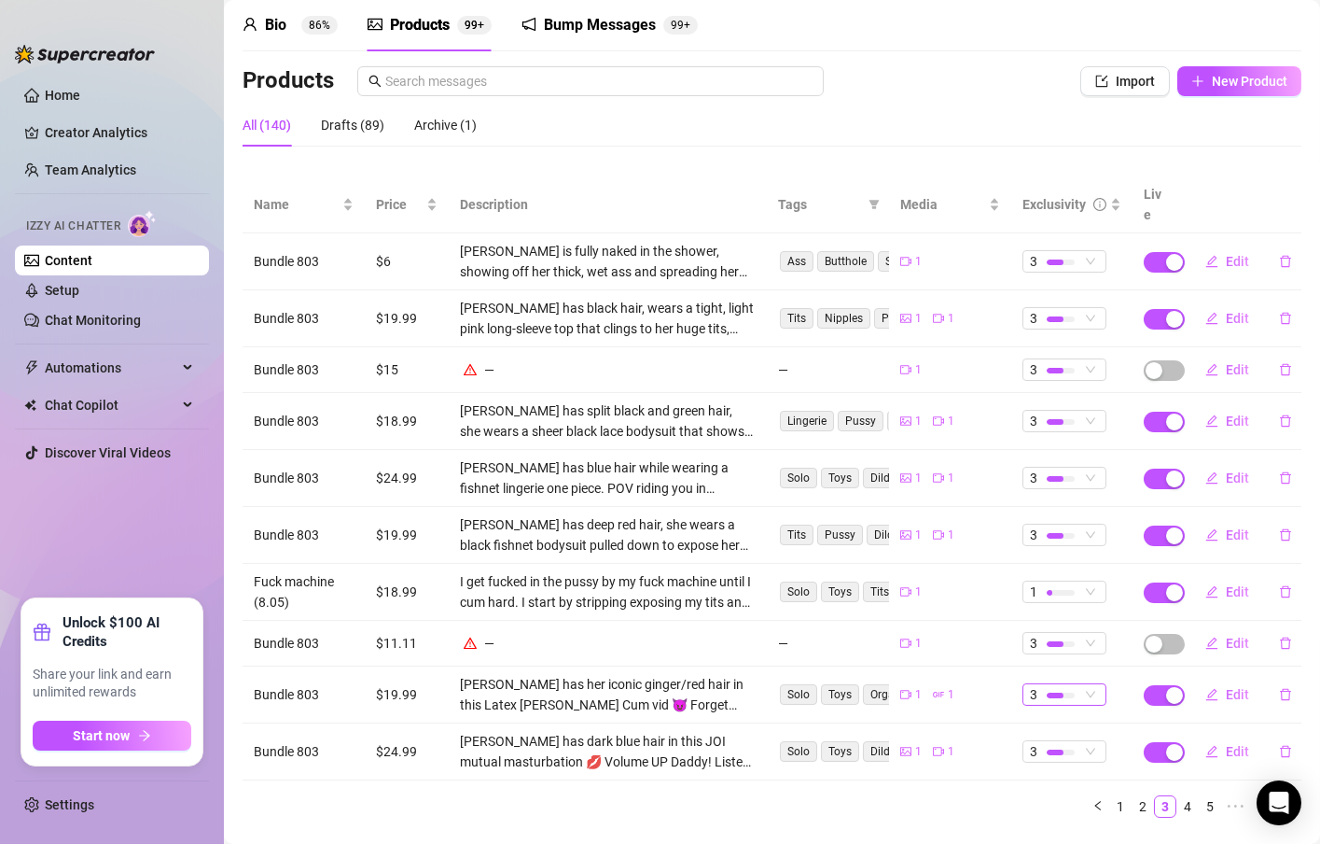
click at [1074, 684] on span "3" at bounding box center [1064, 694] width 69 height 21
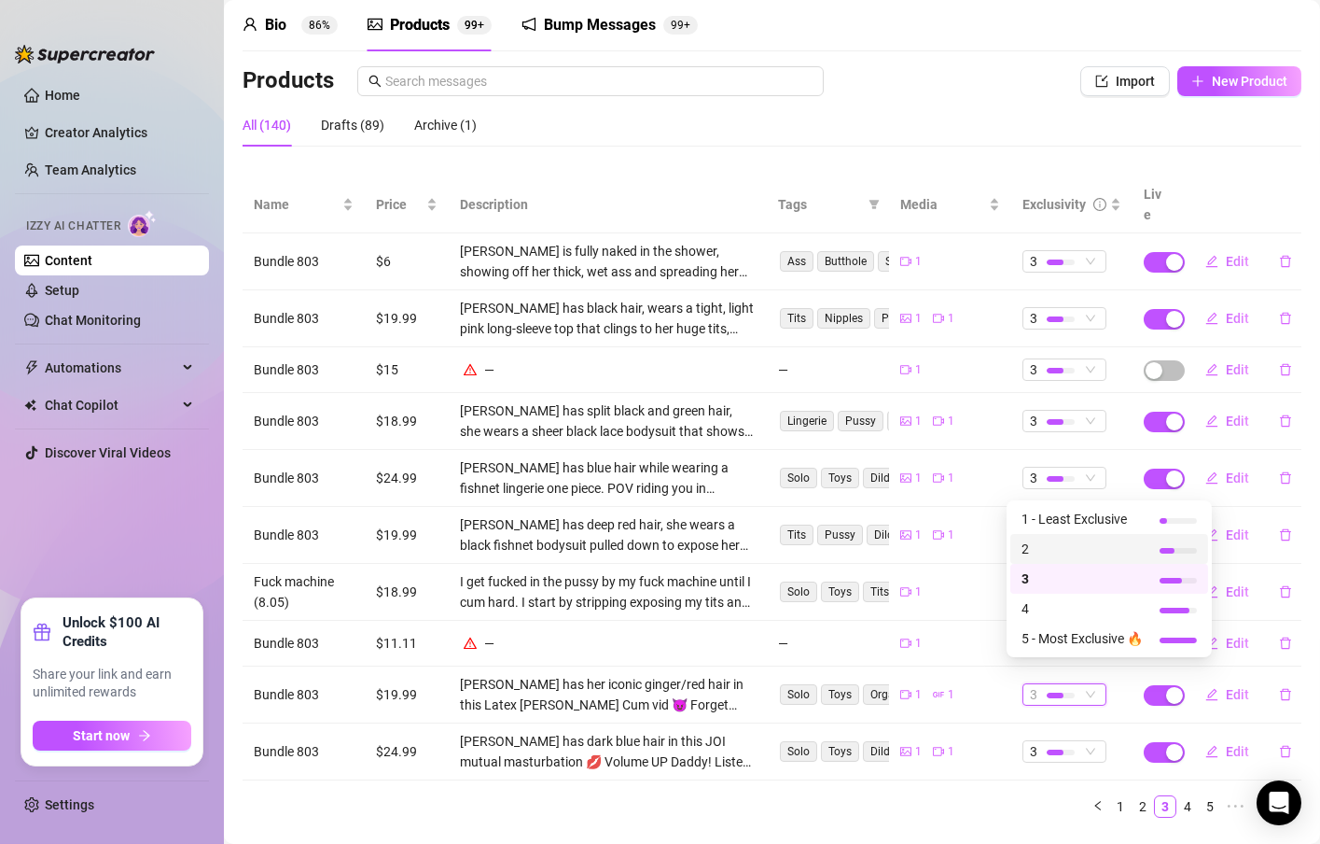
click at [1044, 555] on span "2" at bounding box center [1082, 548] width 121 height 21
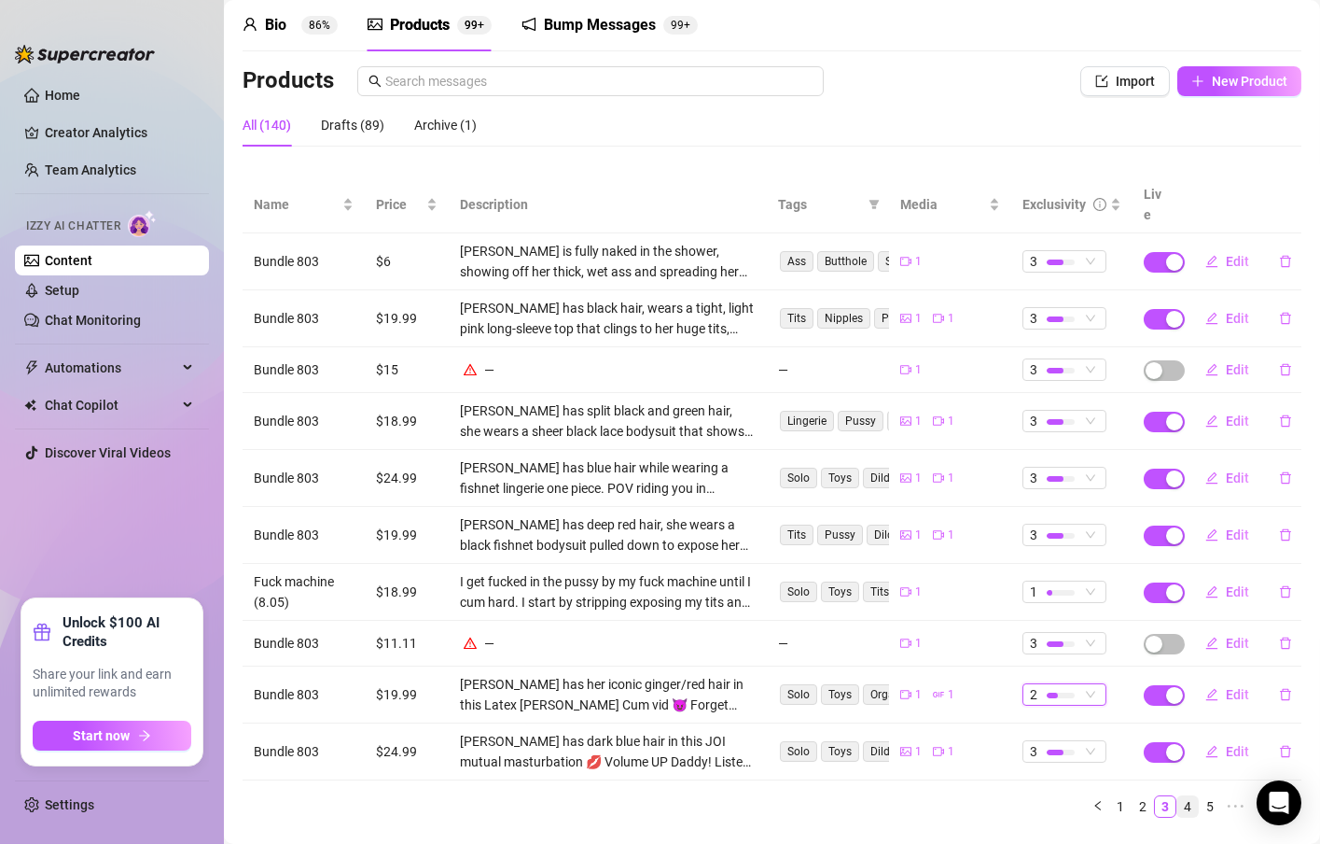
click at [1178, 796] on link "4" at bounding box center [1188, 806] width 21 height 21
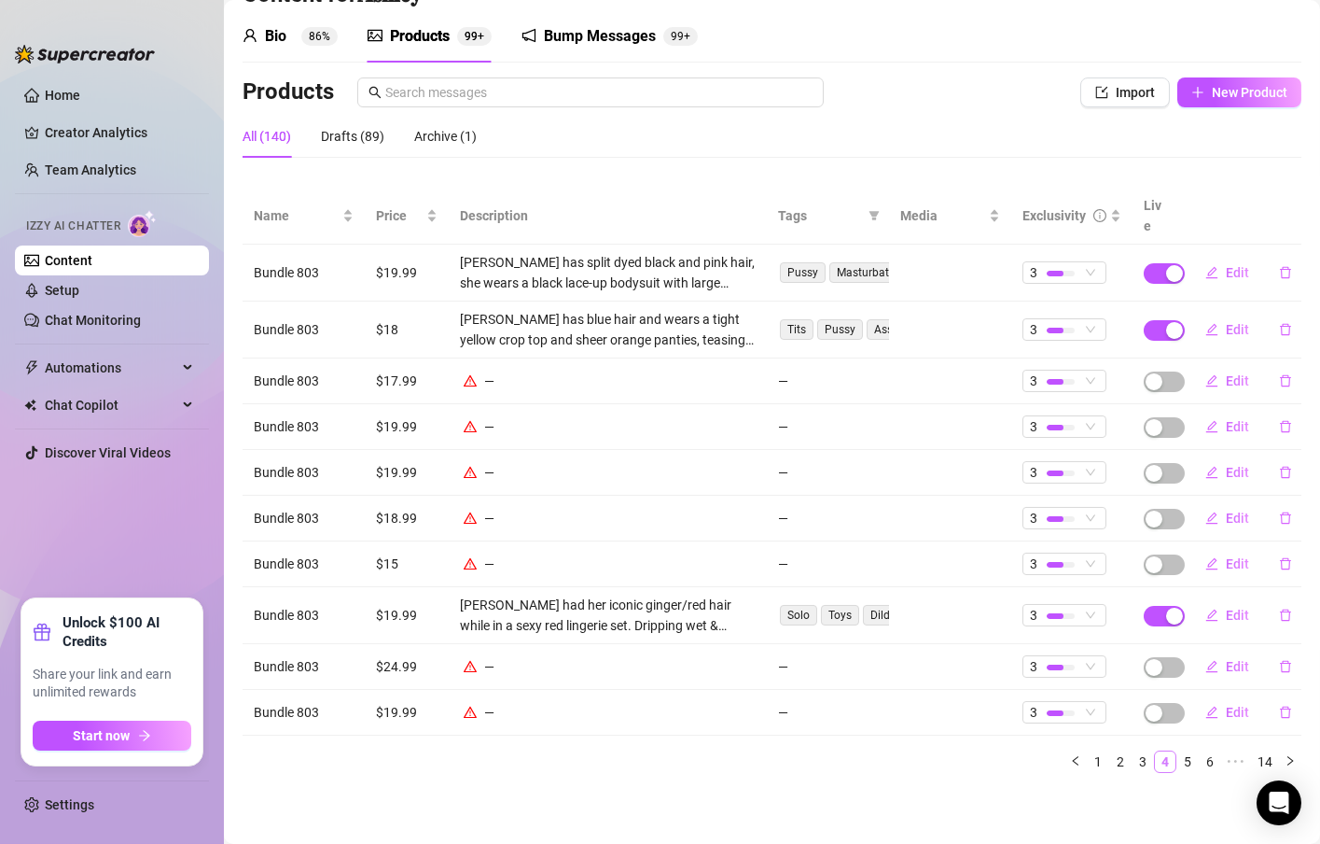
scroll to position [41, 0]
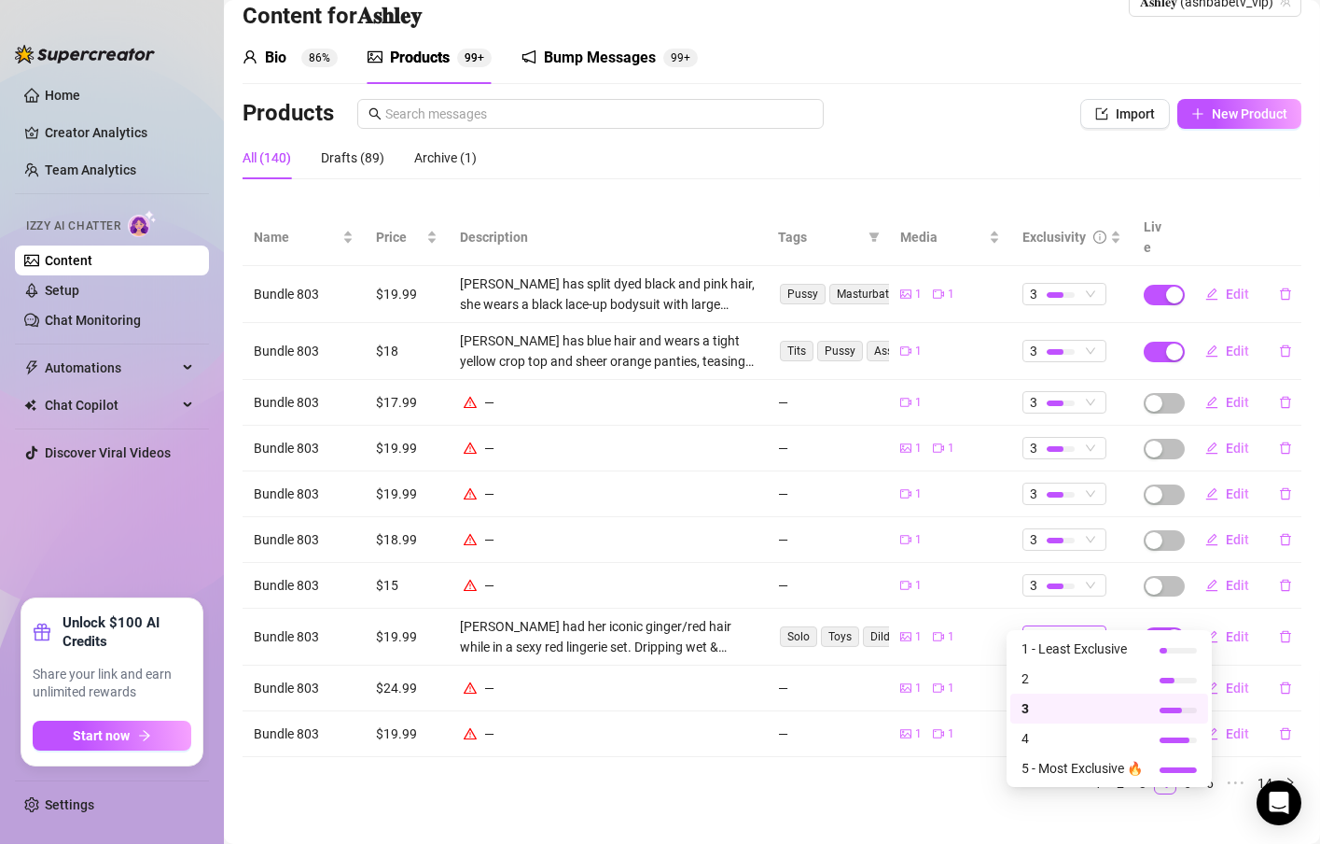
click at [1081, 626] on span "3" at bounding box center [1064, 636] width 69 height 21
click at [1064, 680] on span "2" at bounding box center [1082, 678] width 121 height 21
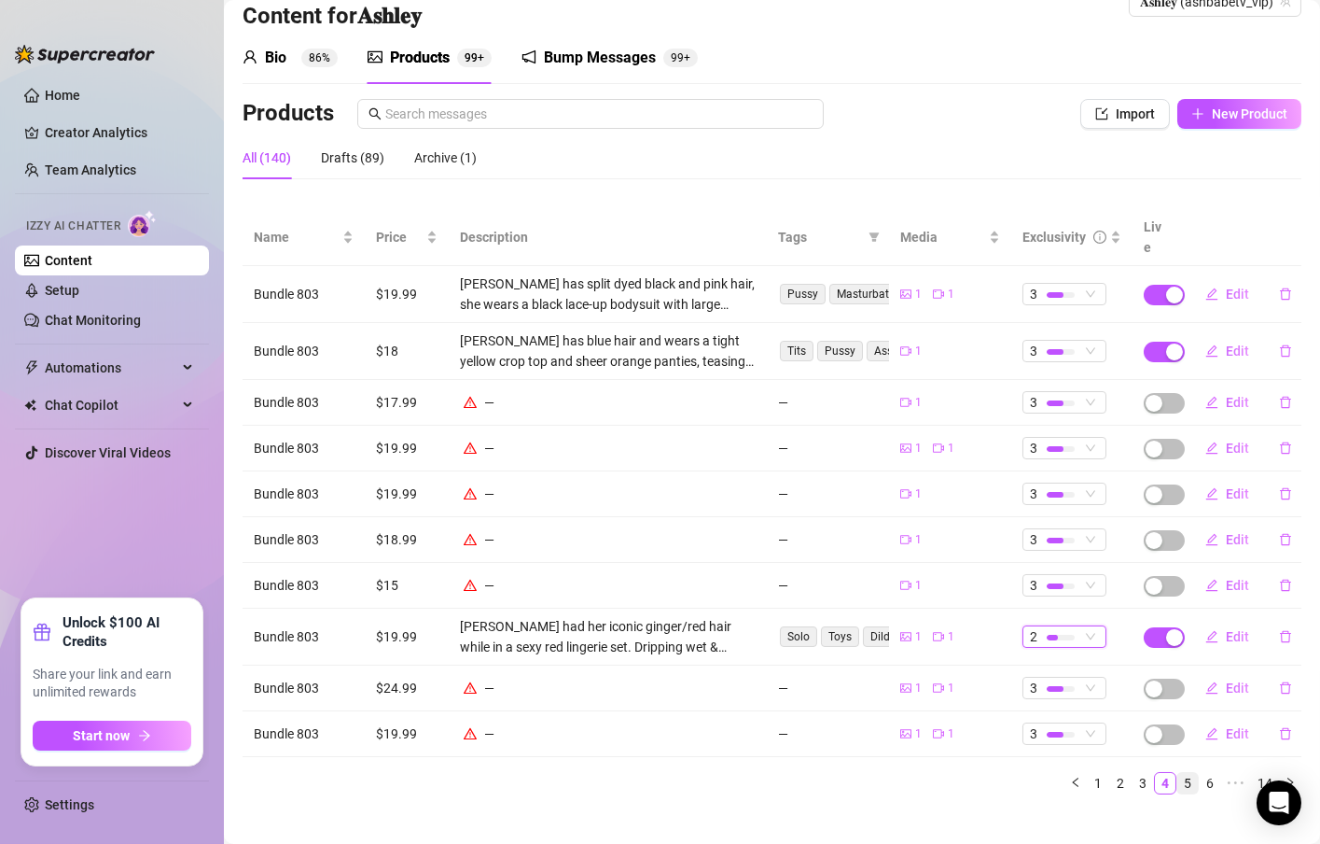
click at [1178, 773] on link "5" at bounding box center [1188, 783] width 21 height 21
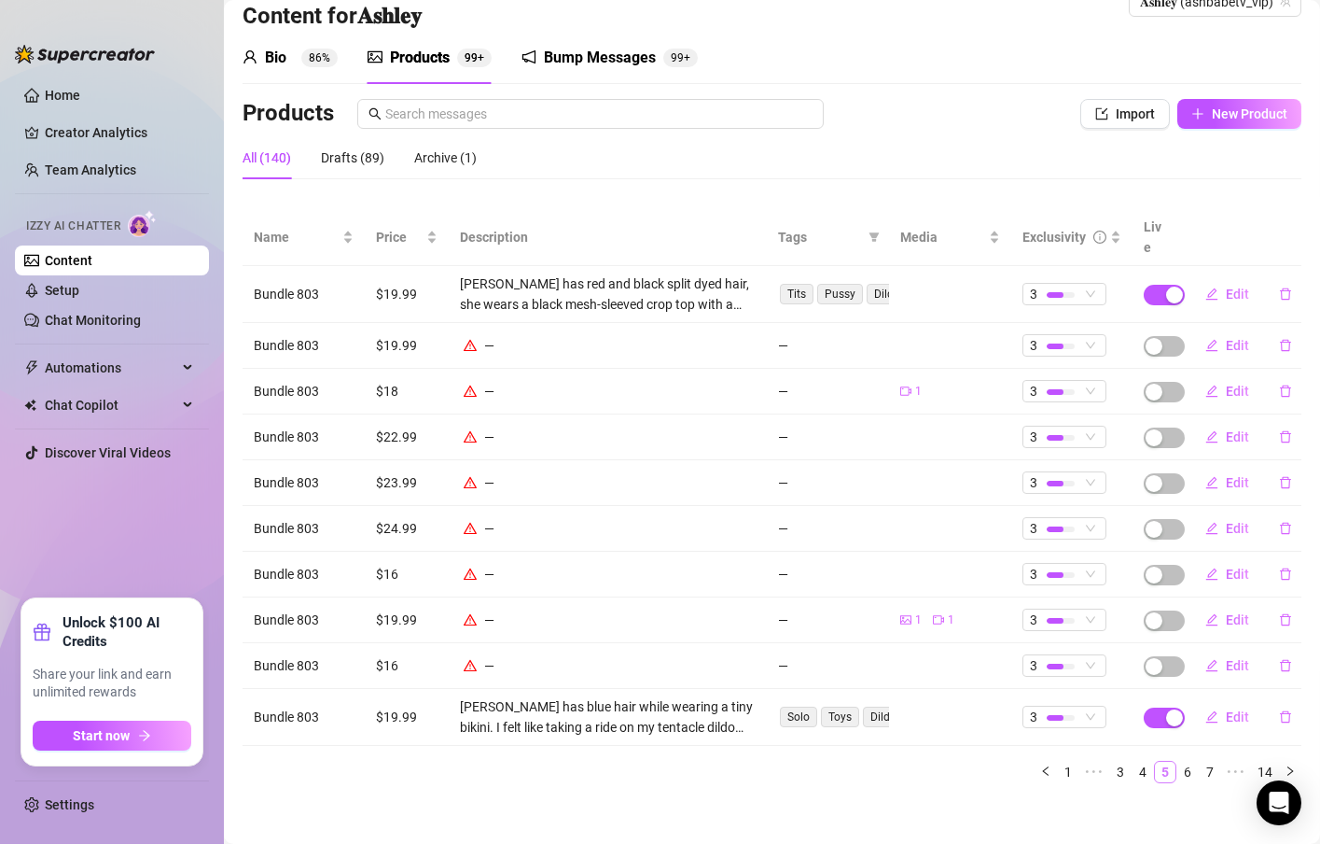
scroll to position [29, 0]
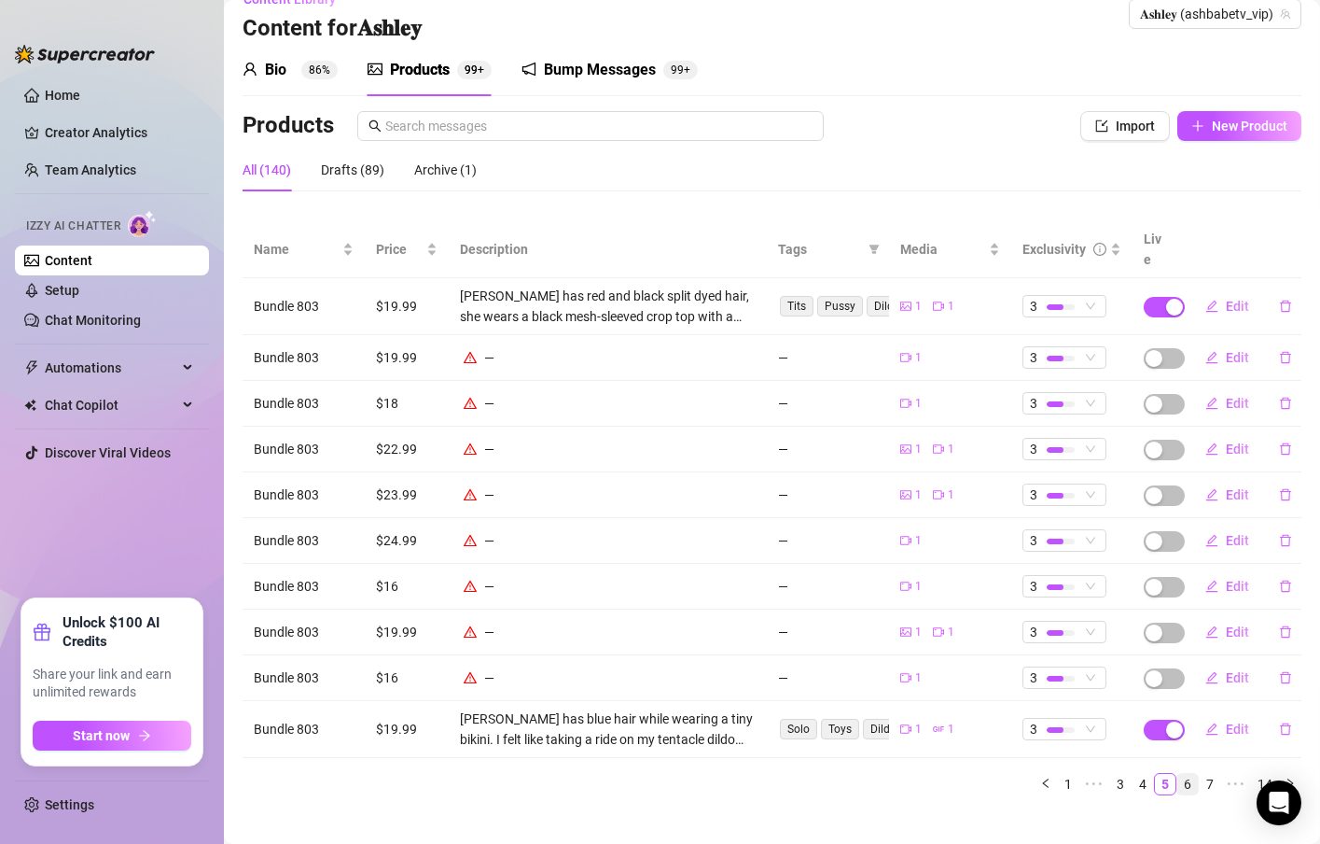
click at [1178, 774] on link "6" at bounding box center [1188, 784] width 21 height 21
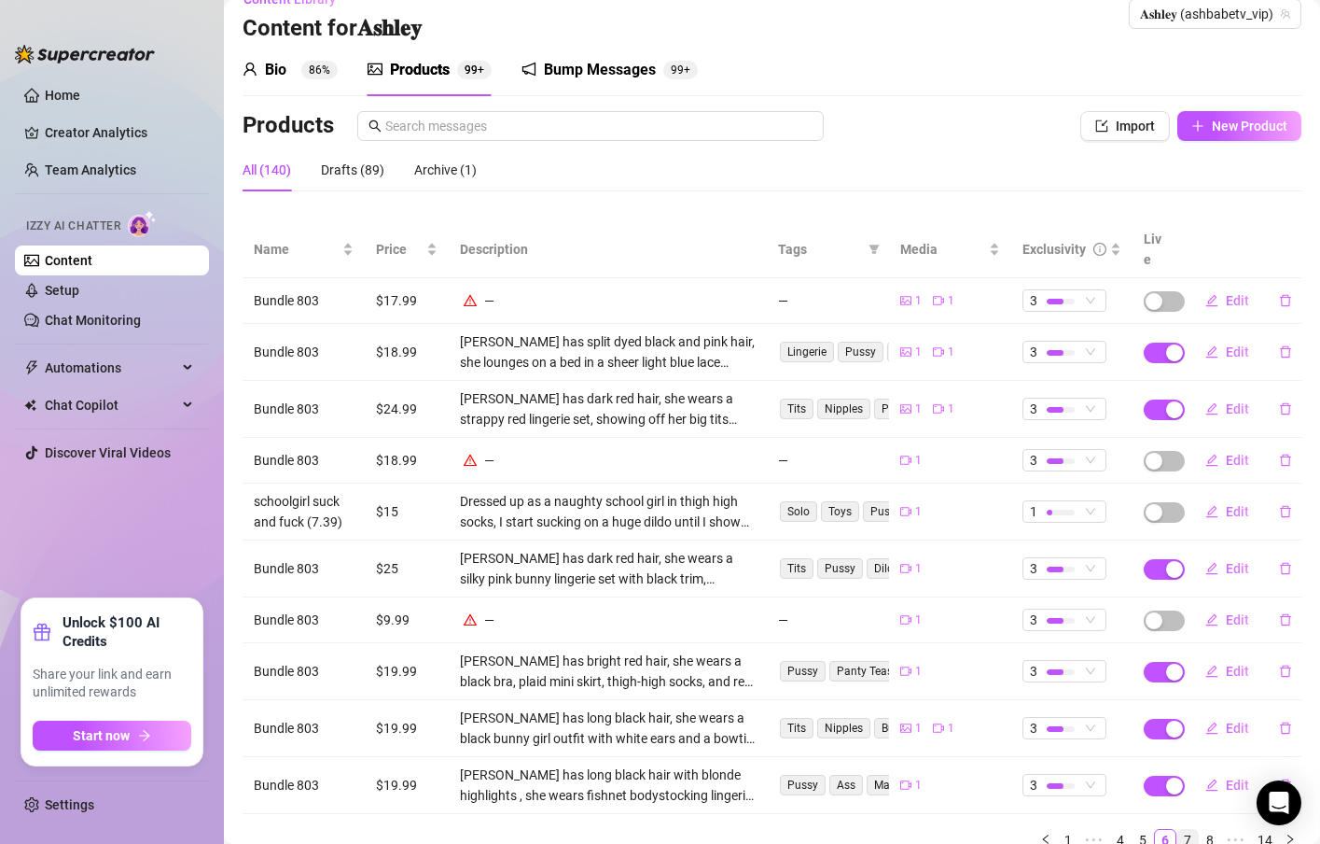
click at [1178, 830] on link "7" at bounding box center [1188, 840] width 21 height 21
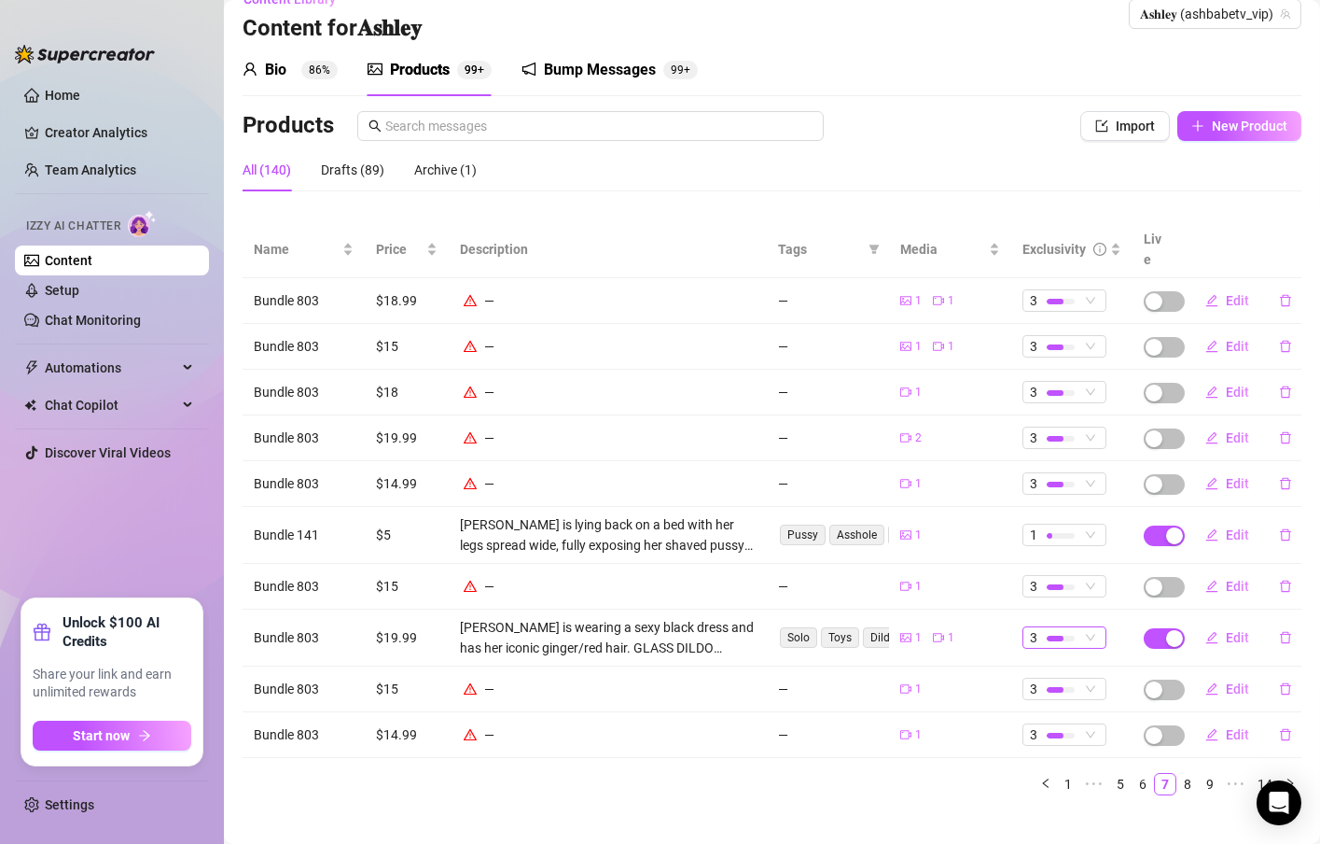
click at [1075, 627] on span "3" at bounding box center [1064, 637] width 69 height 21
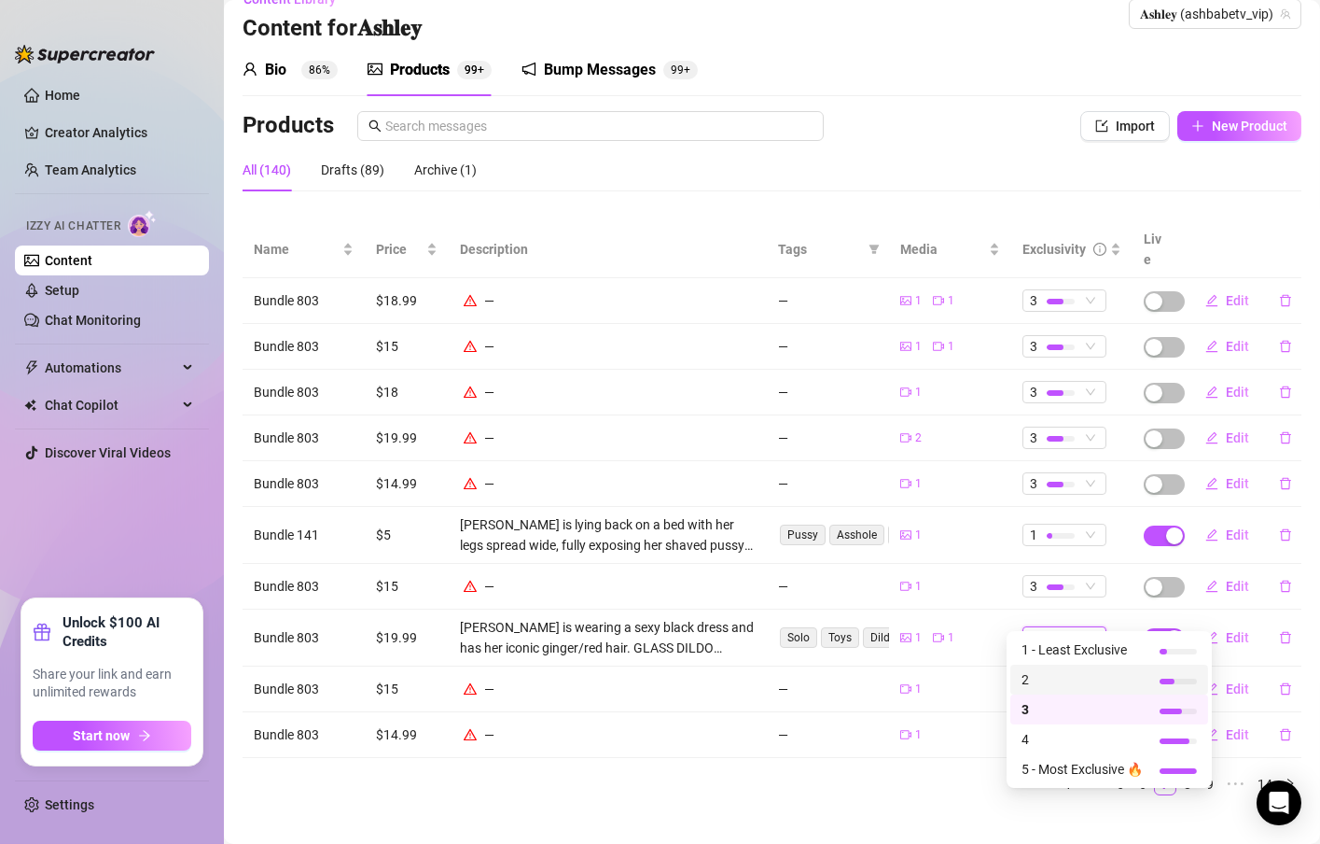
click at [1063, 675] on span "2" at bounding box center [1082, 679] width 121 height 21
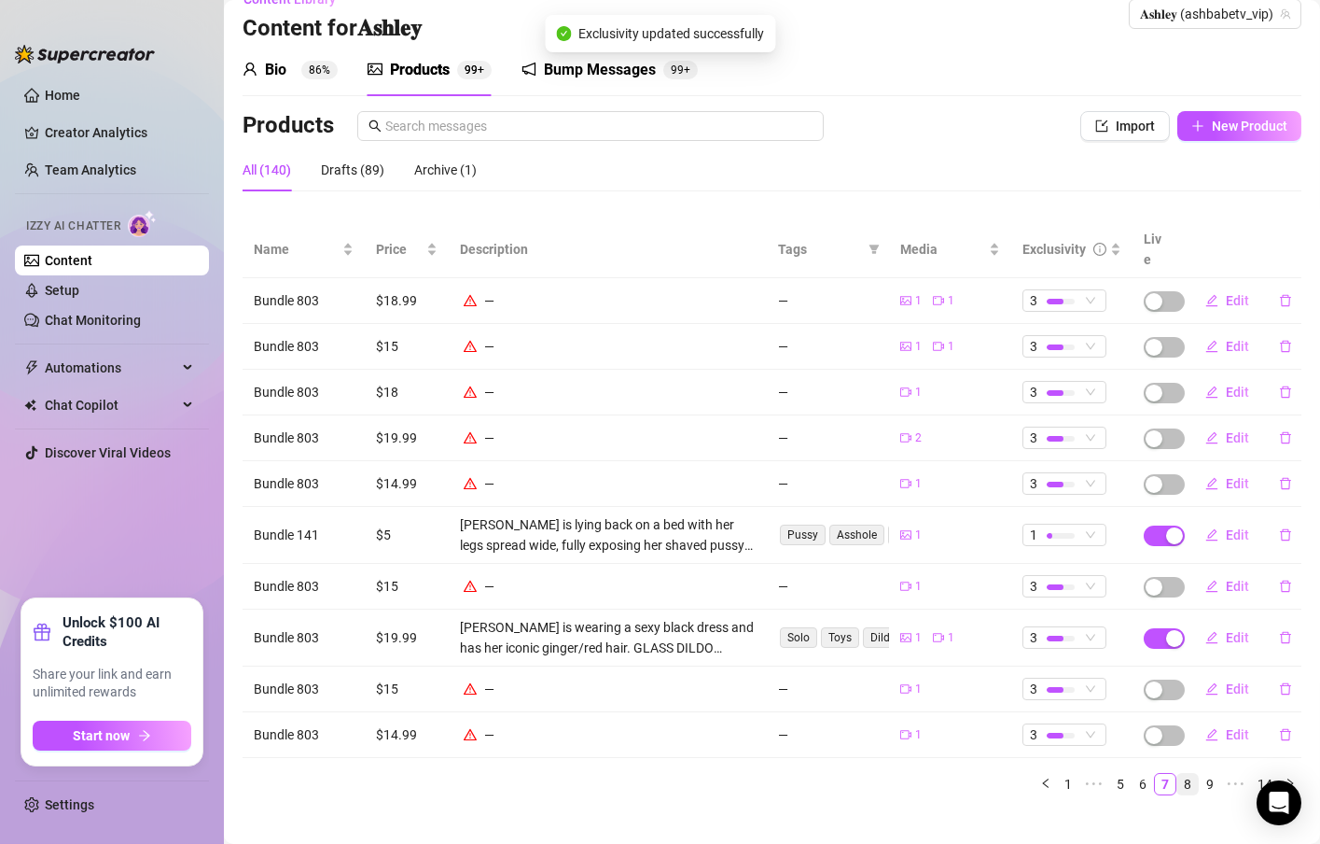
click at [1178, 774] on link "8" at bounding box center [1188, 784] width 21 height 21
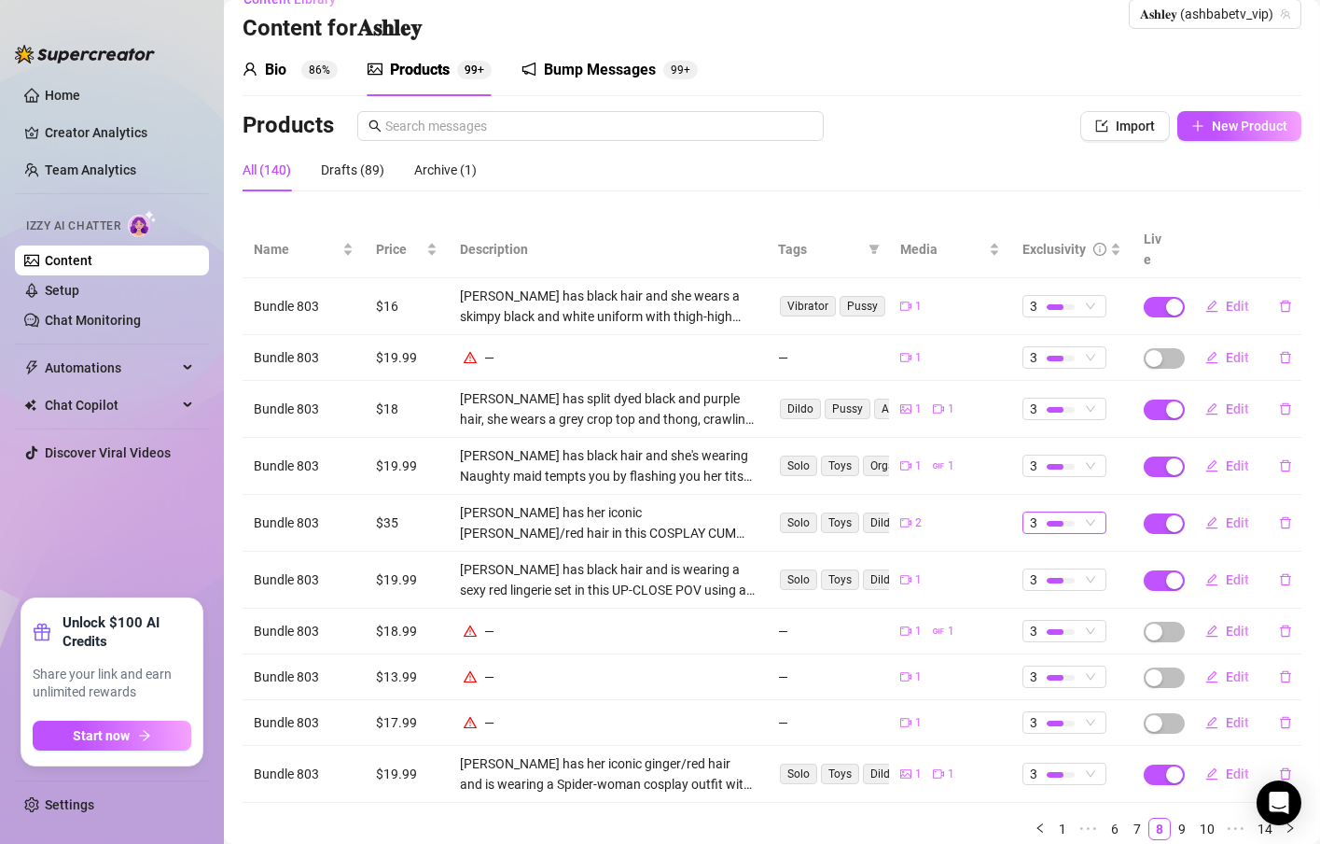
click at [1081, 512] on span "3" at bounding box center [1064, 522] width 69 height 21
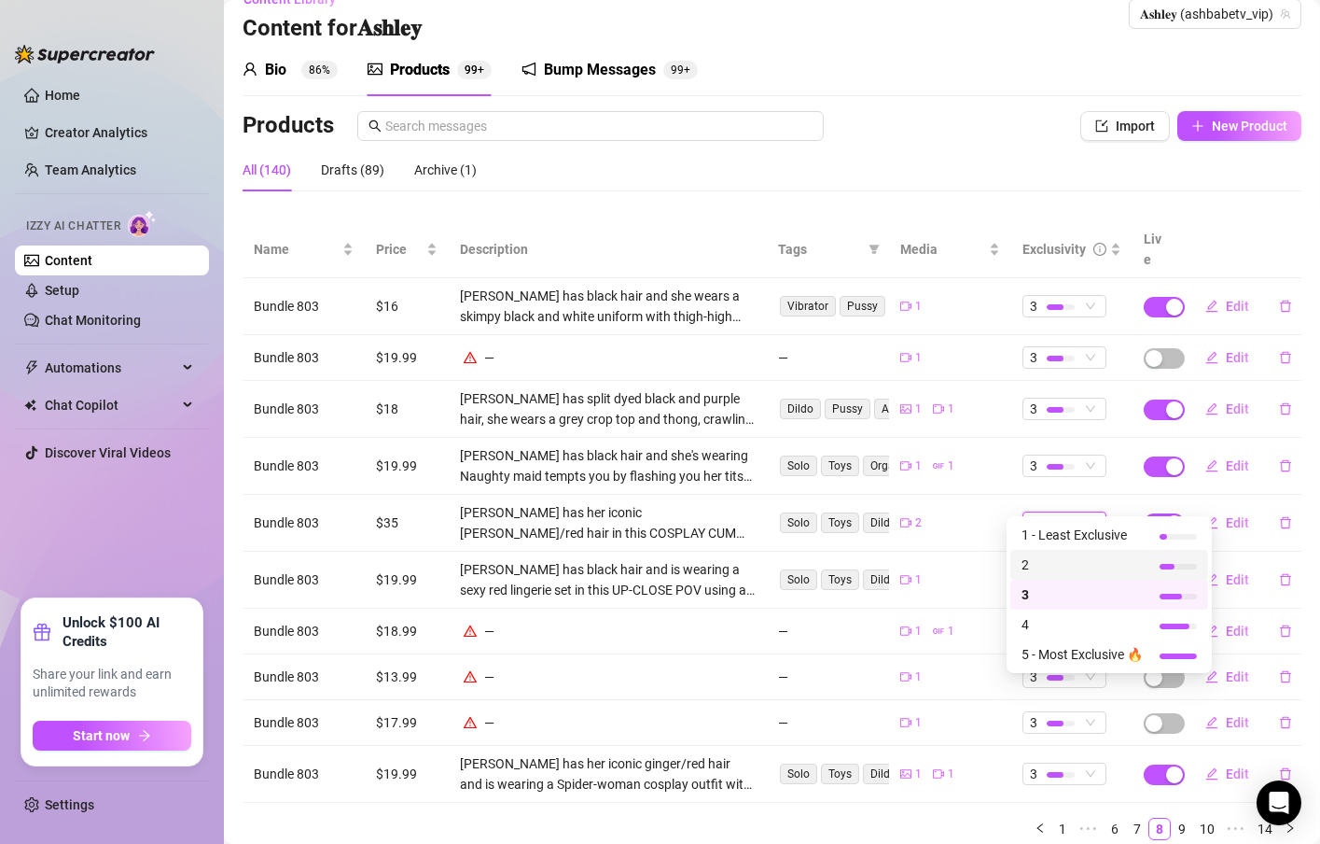
click at [1063, 560] on span "2" at bounding box center [1082, 564] width 121 height 21
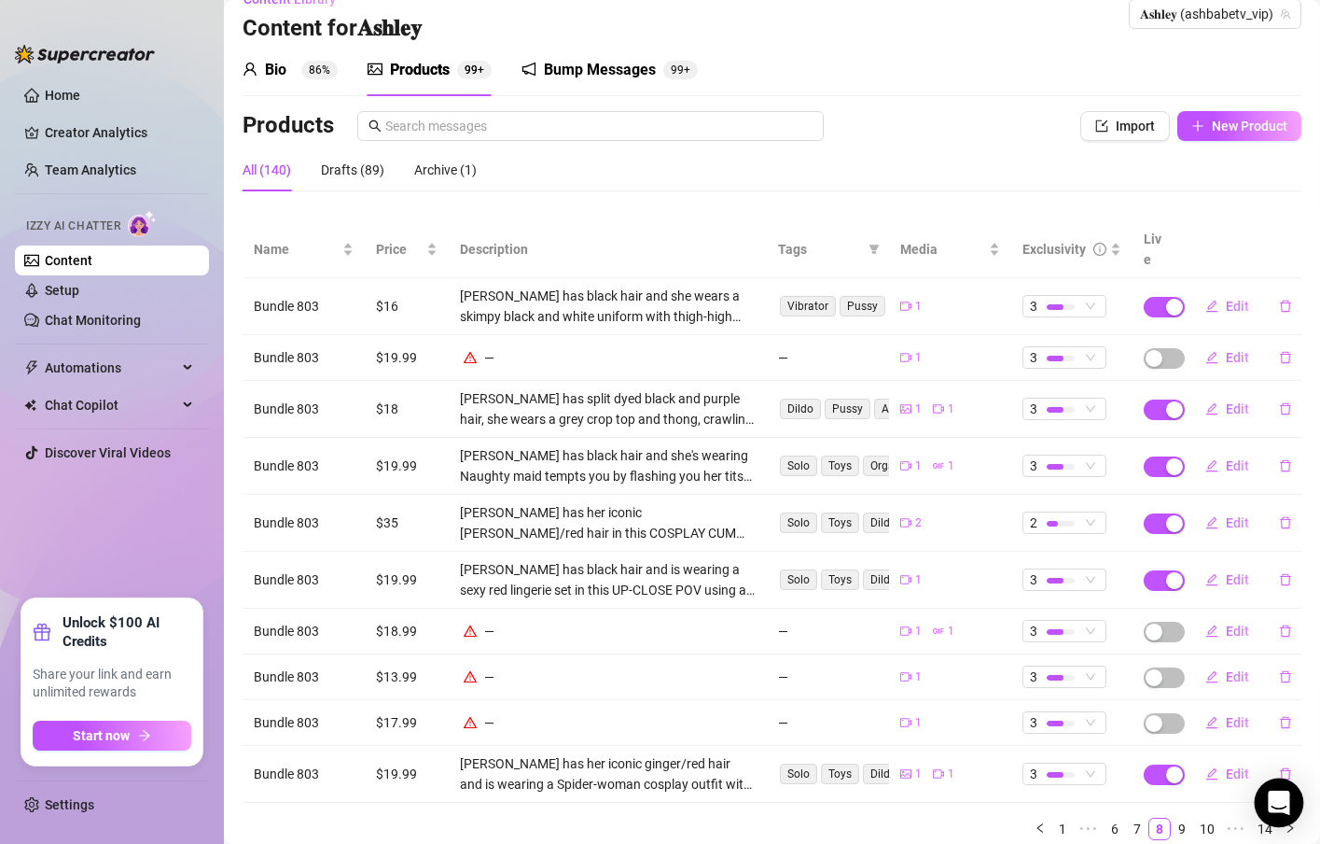
click at [1278, 792] on icon "Open Intercom Messenger" at bounding box center [1279, 802] width 24 height 24
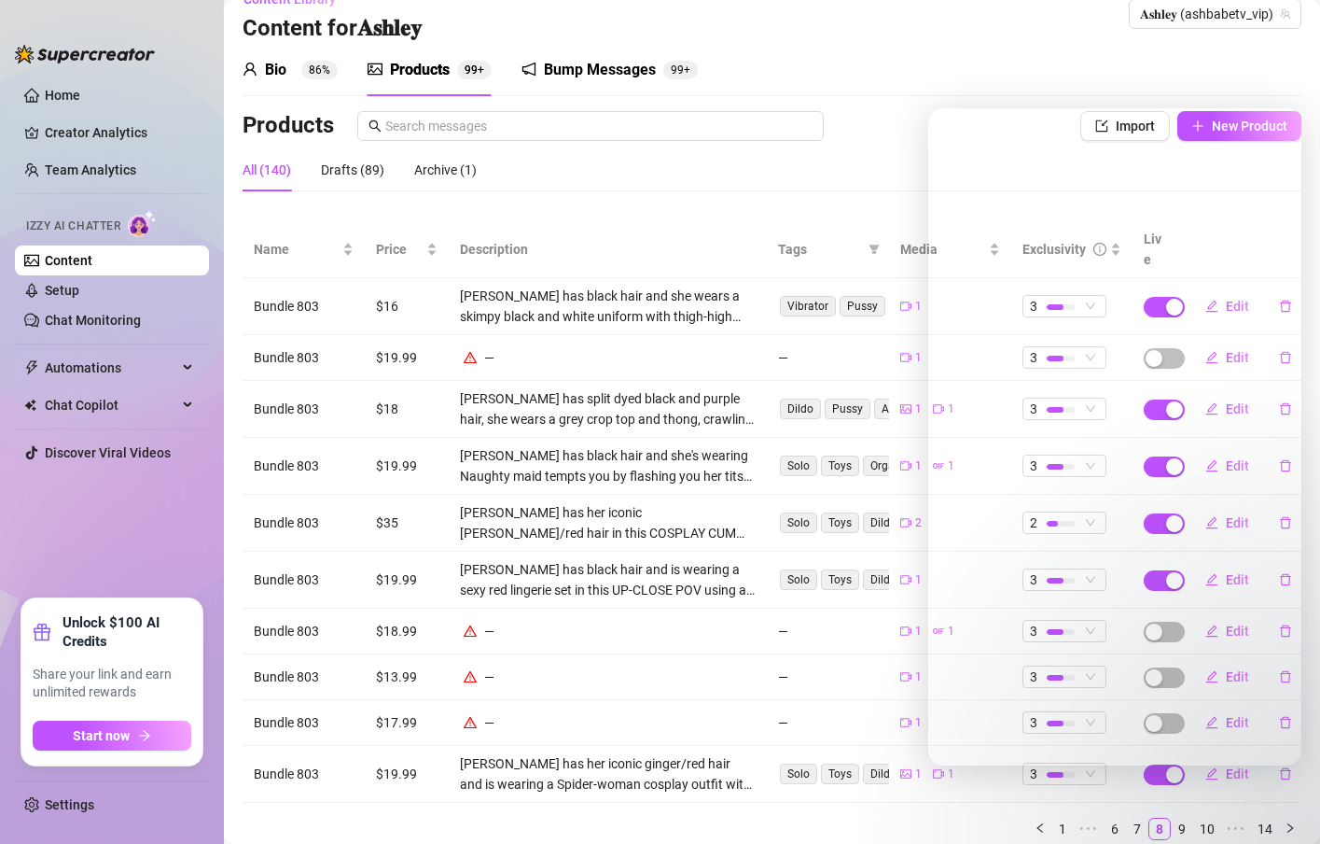
click at [861, 170] on div "All (140) Drafts (89) Archive (1)" at bounding box center [772, 169] width 1059 height 43
click at [1057, 25] on div "Content Library Content for 𝐀𝐬𝐡𝐥𝐞𝐲 𝐀𝐬𝐡𝐥𝐞𝐲 (ashbabetv_vip)" at bounding box center [772, 14] width 1059 height 60
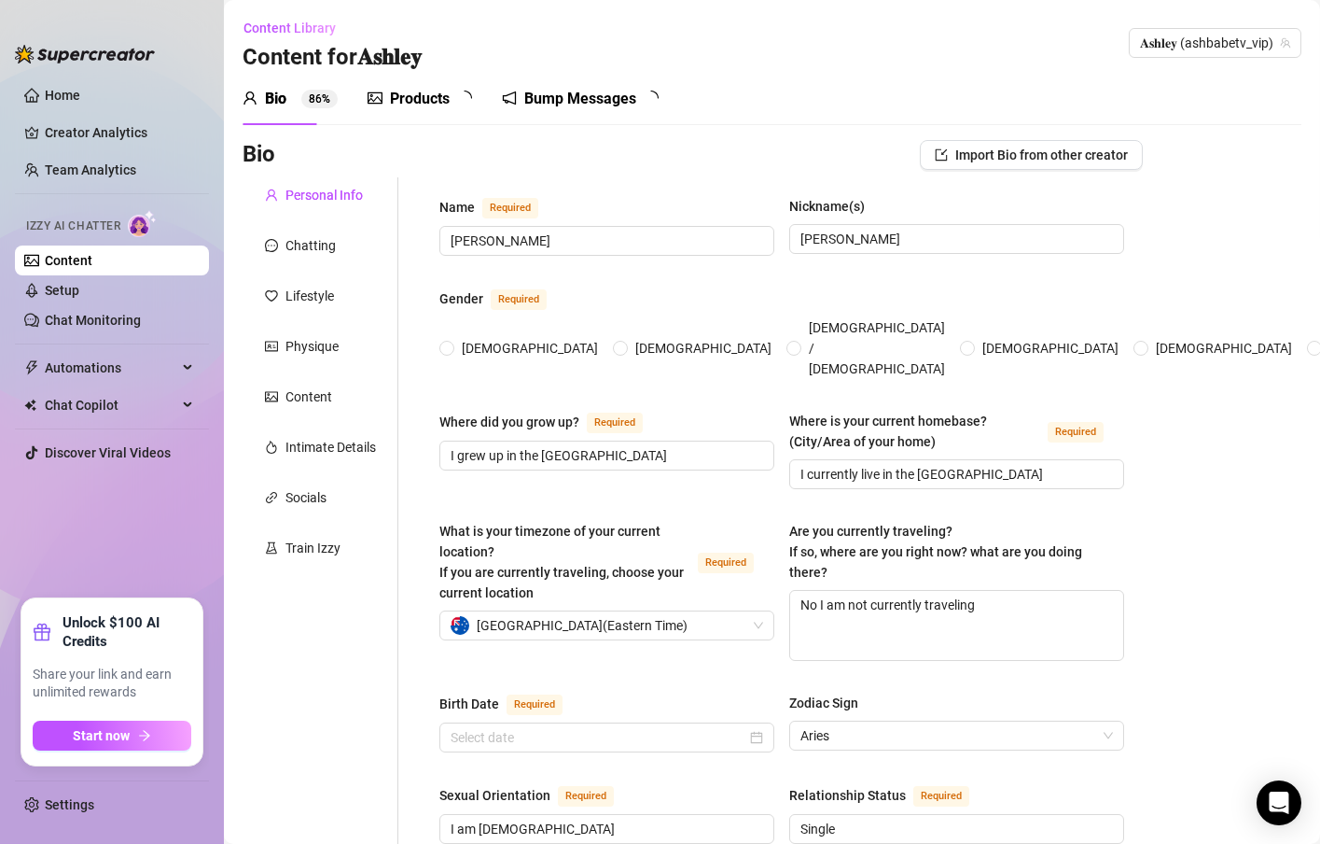
radio input "true"
type input "[DATE]"
click at [416, 98] on div "Products" at bounding box center [420, 99] width 60 height 22
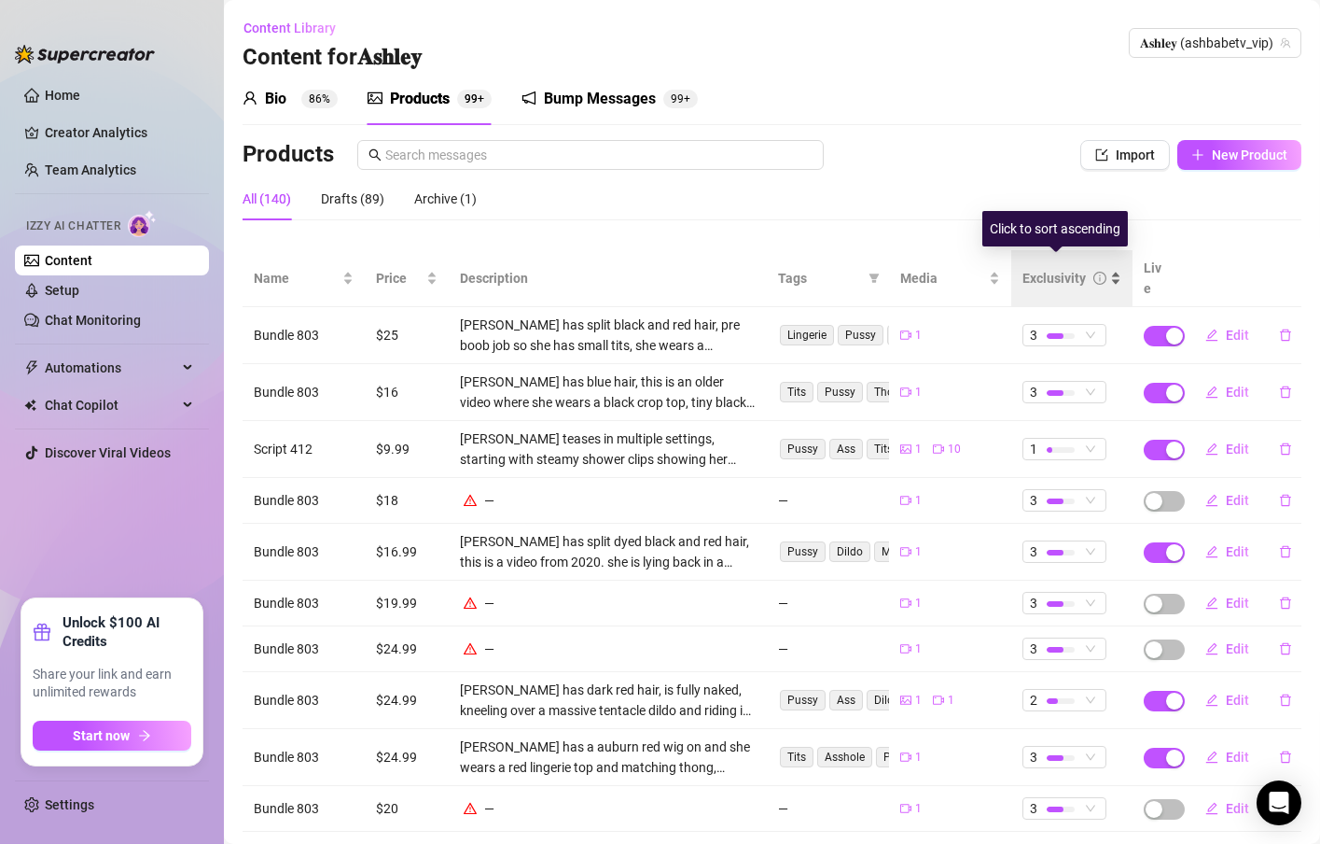
drag, startPoint x: 1006, startPoint y: 266, endPoint x: 1053, endPoint y: 266, distance: 46.7
click at [1053, 268] on div "Exclusivity" at bounding box center [1072, 278] width 99 height 21
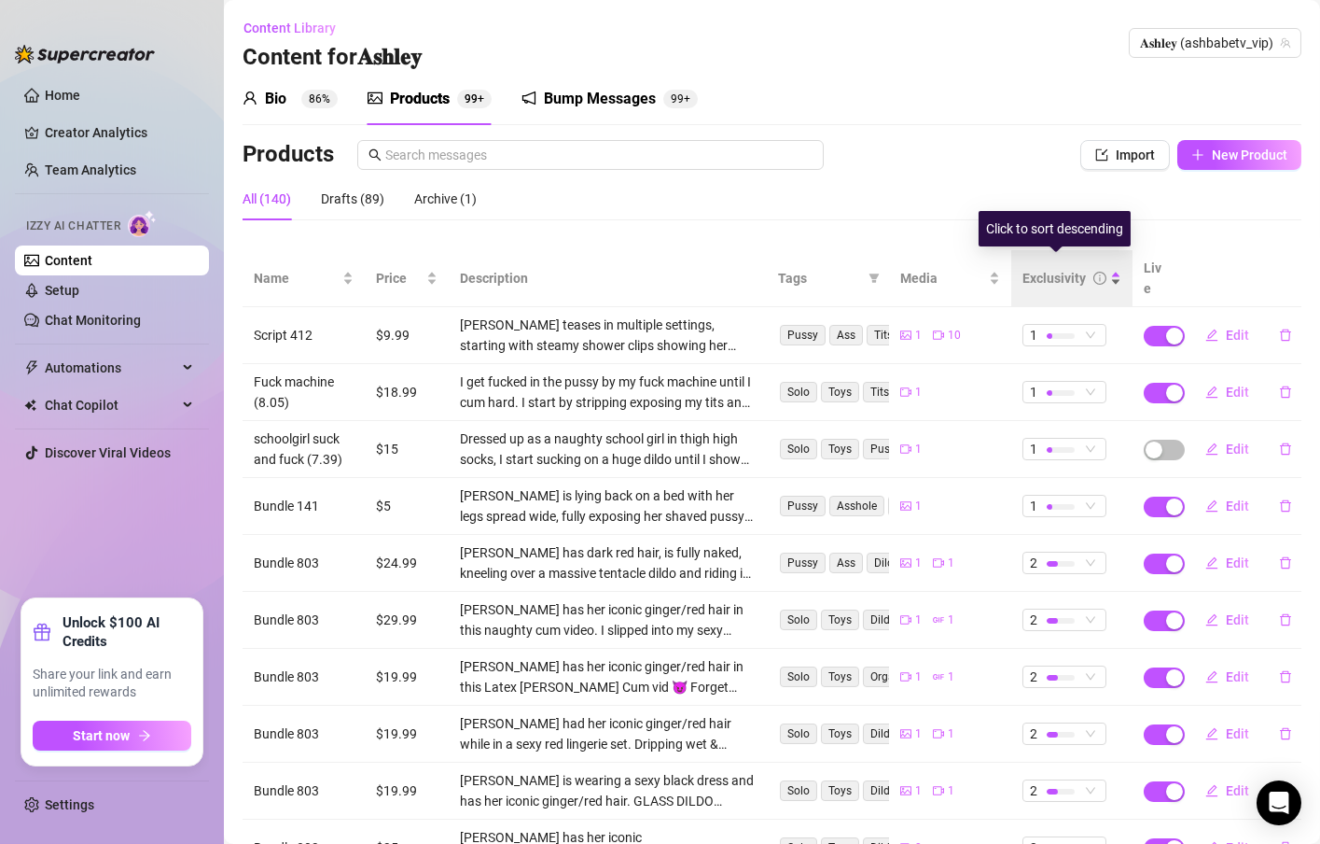
click at [1053, 268] on div "Exclusivity" at bounding box center [1054, 278] width 63 height 21
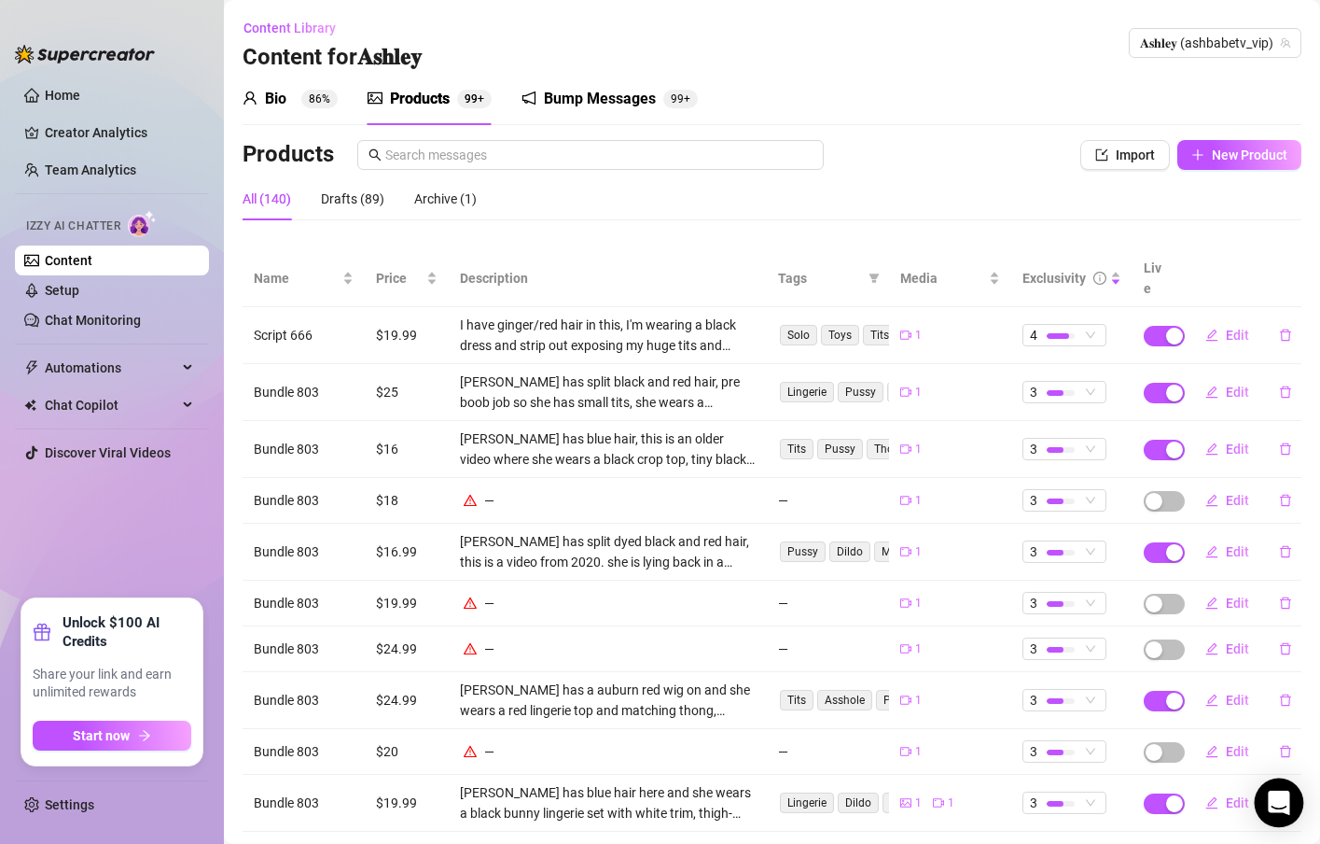
click at [1290, 797] on div "Open Intercom Messenger" at bounding box center [1279, 802] width 49 height 49
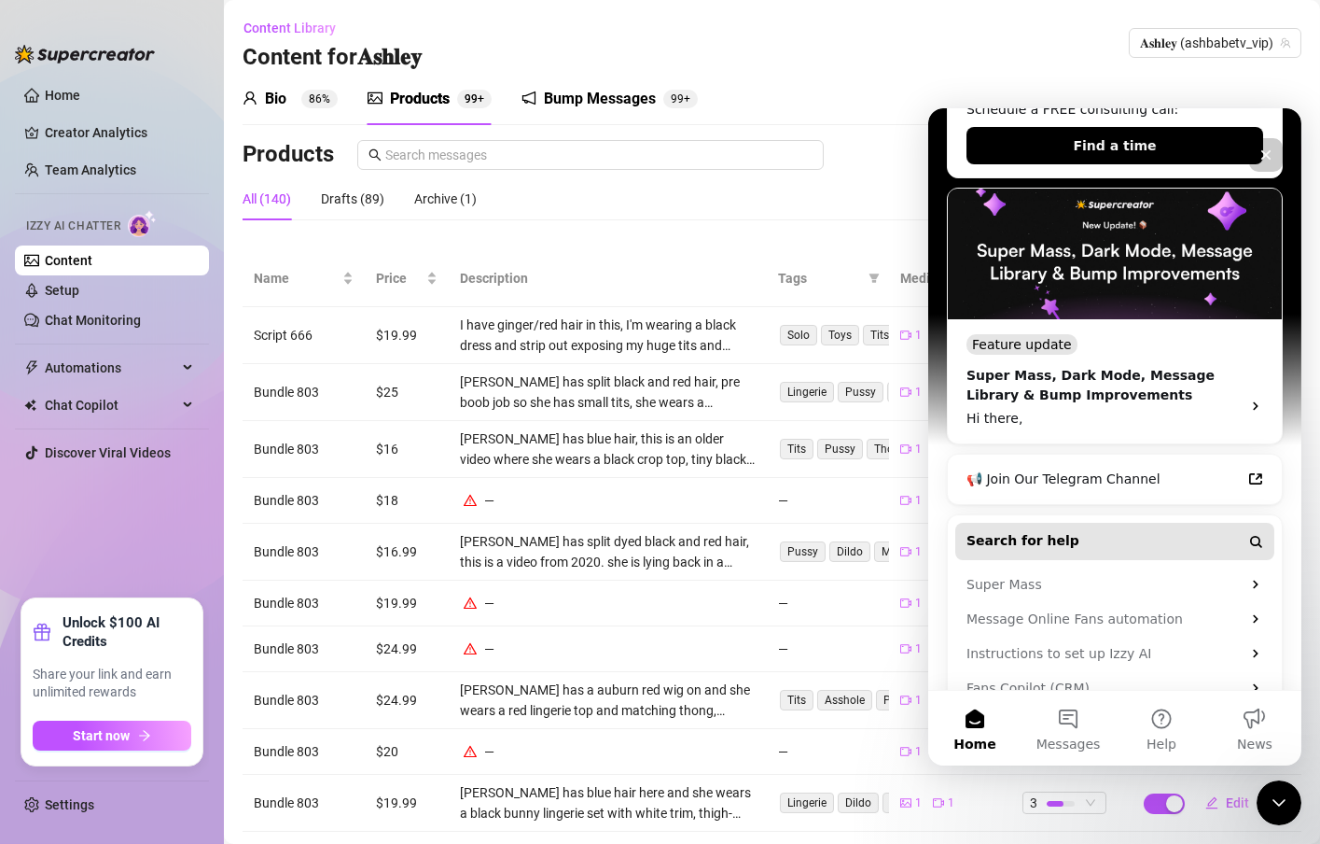
scroll to position [464, 0]
click at [1132, 522] on button "Search for help" at bounding box center [1114, 540] width 319 height 37
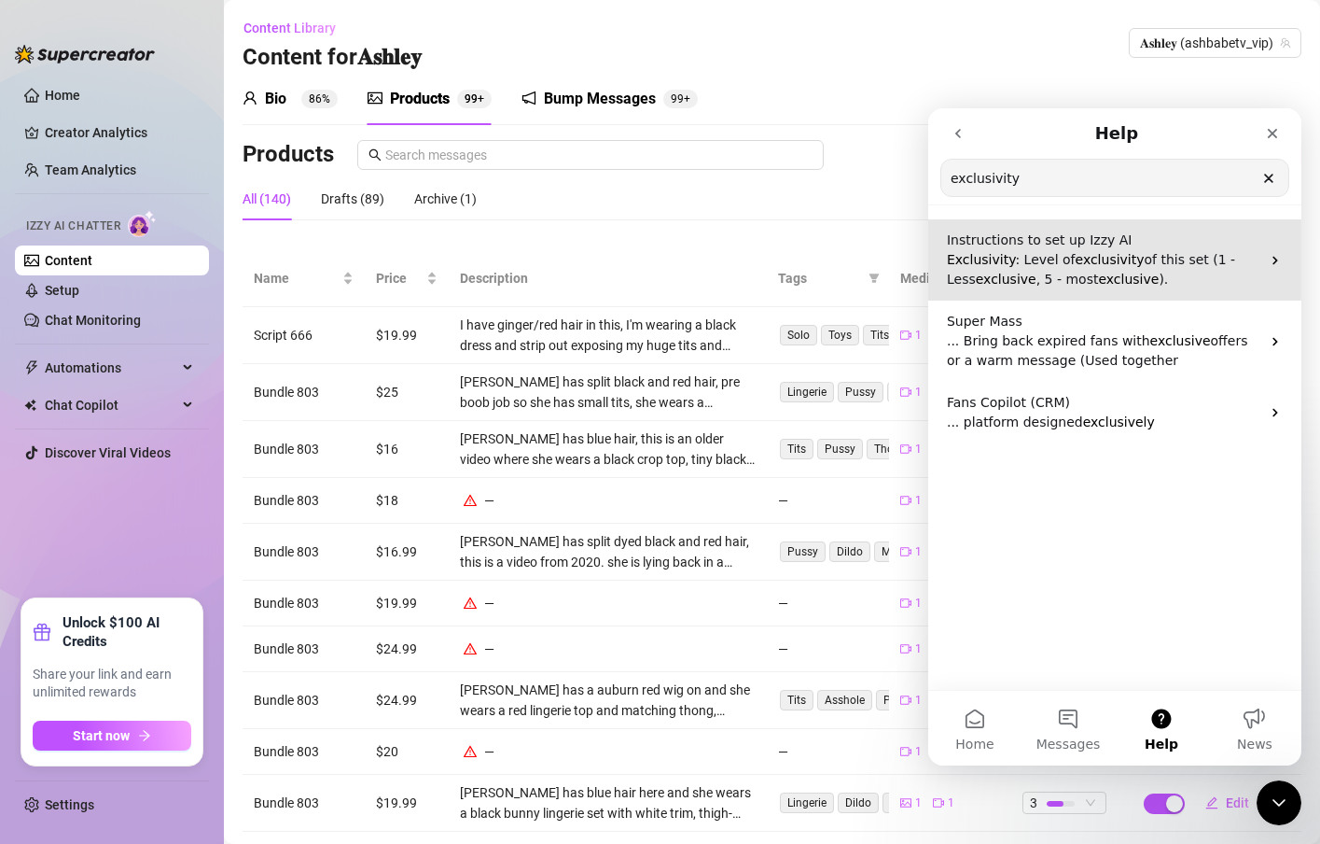
type input "exclusivity"
click at [1099, 272] on span "exclusive" at bounding box center [1127, 279] width 61 height 15
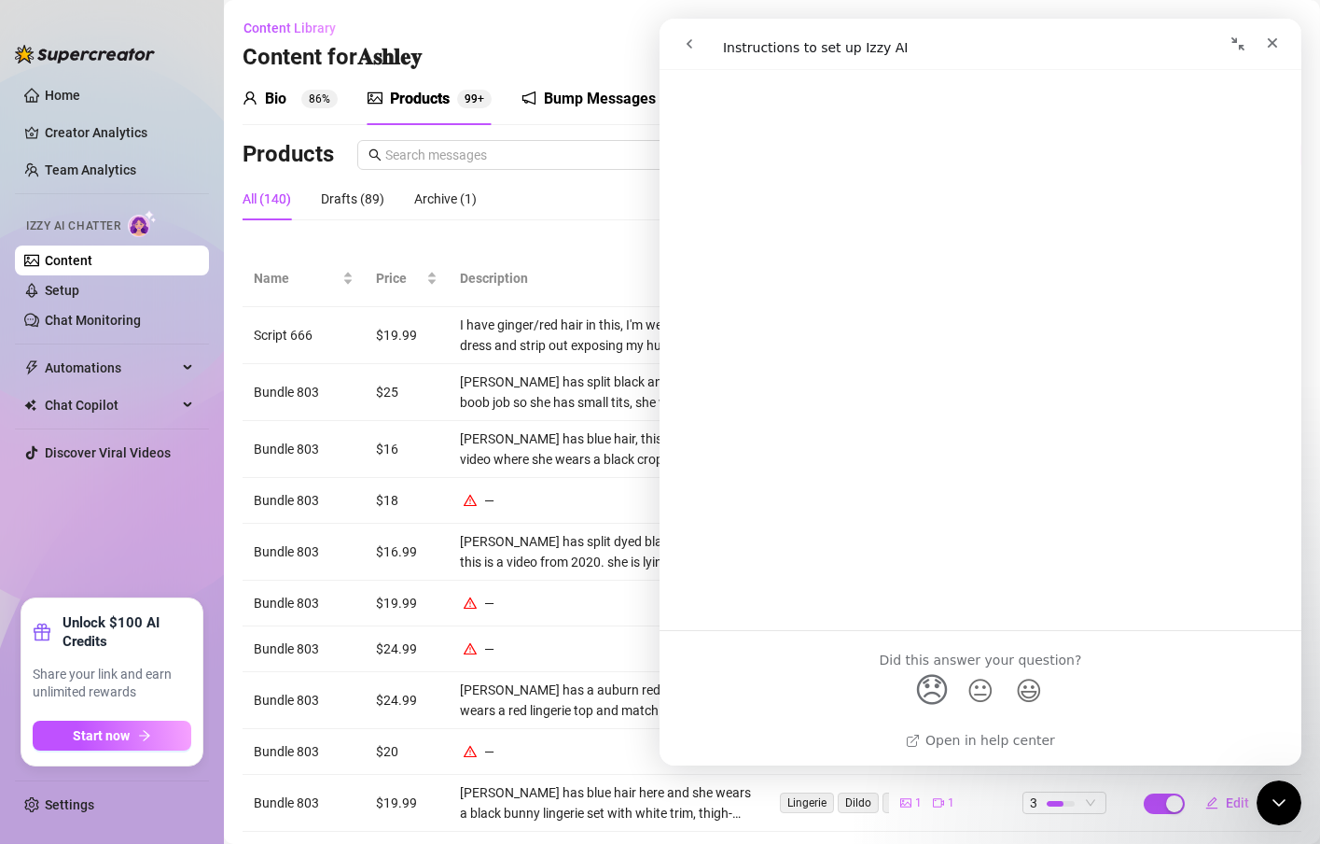
scroll to position [2752, 0]
click at [694, 49] on icon "go back" at bounding box center [688, 43] width 15 height 15
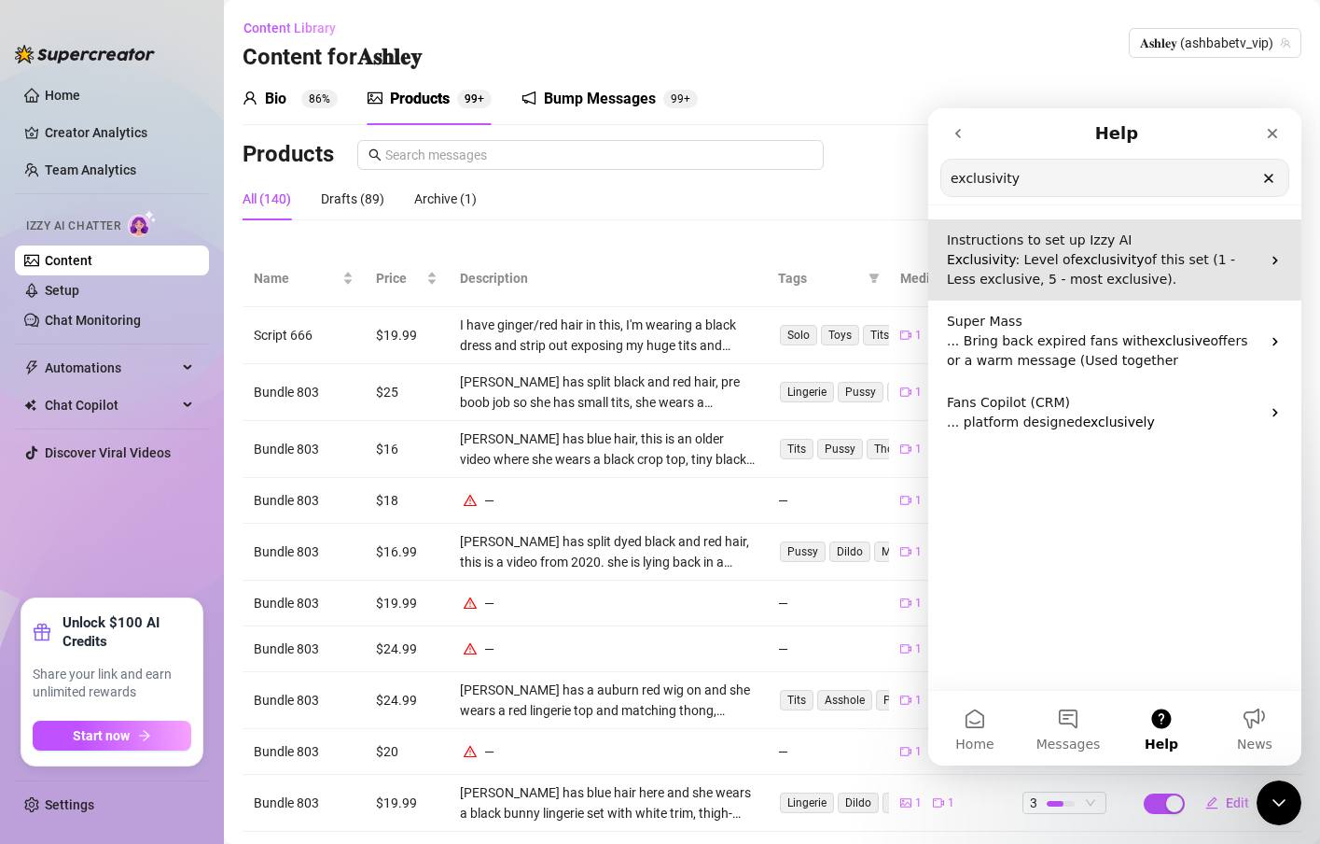
click at [1104, 258] on span "exclusivity" at bounding box center [1109, 259] width 69 height 15
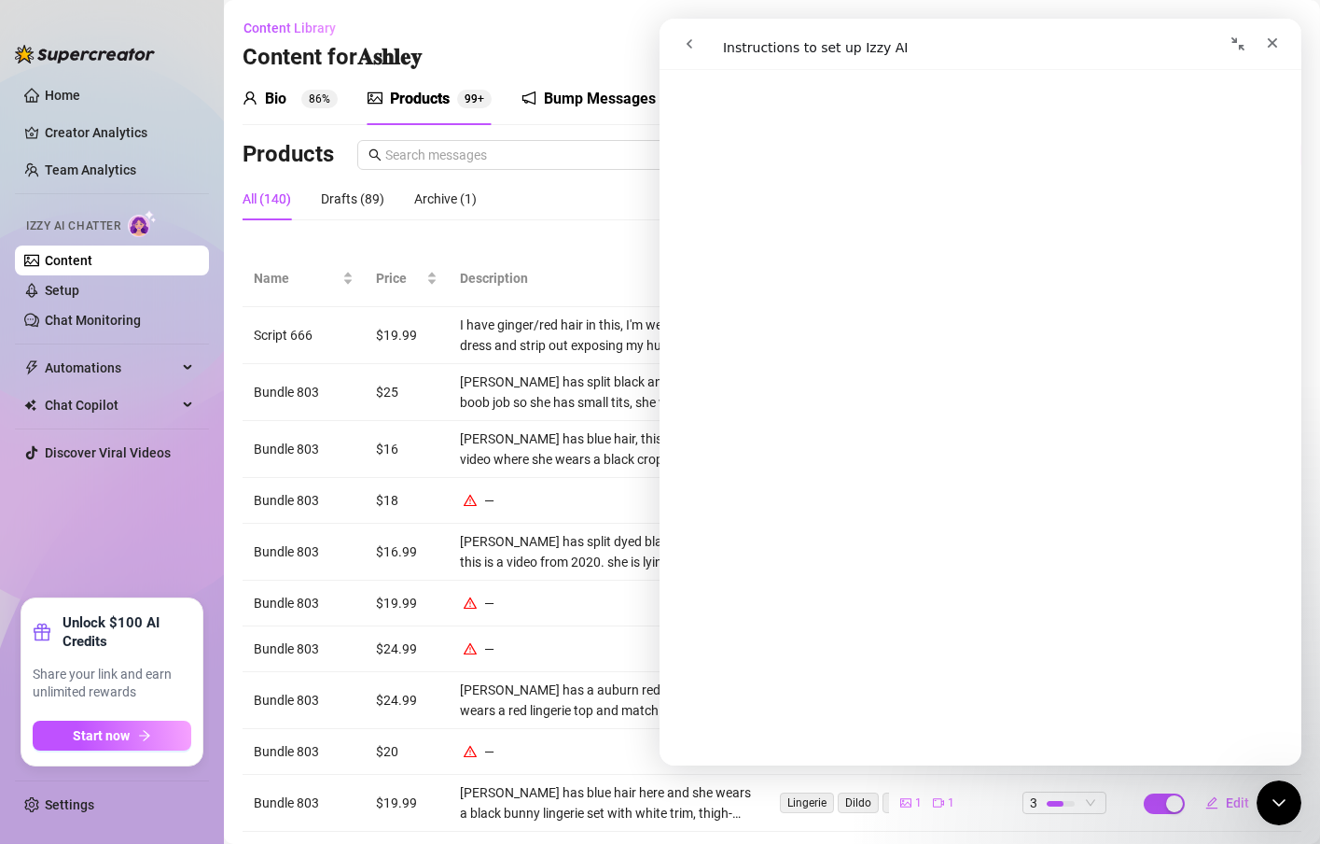
scroll to position [1568, 0]
click at [1268, 54] on div "Close" at bounding box center [1272, 43] width 34 height 34
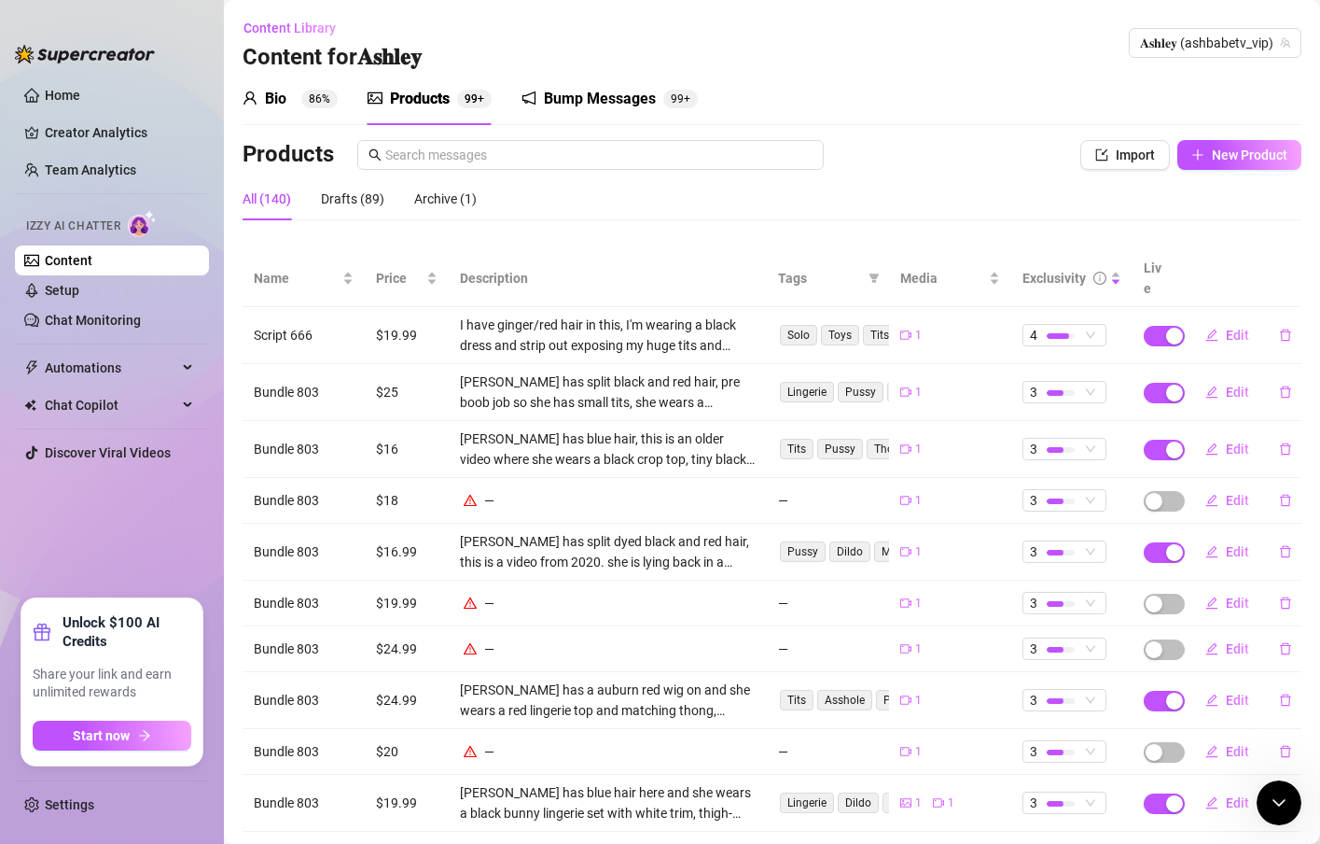
scroll to position [0, 0]
click at [1276, 810] on icon "Open Intercom Messenger" at bounding box center [1277, 800] width 31 height 31
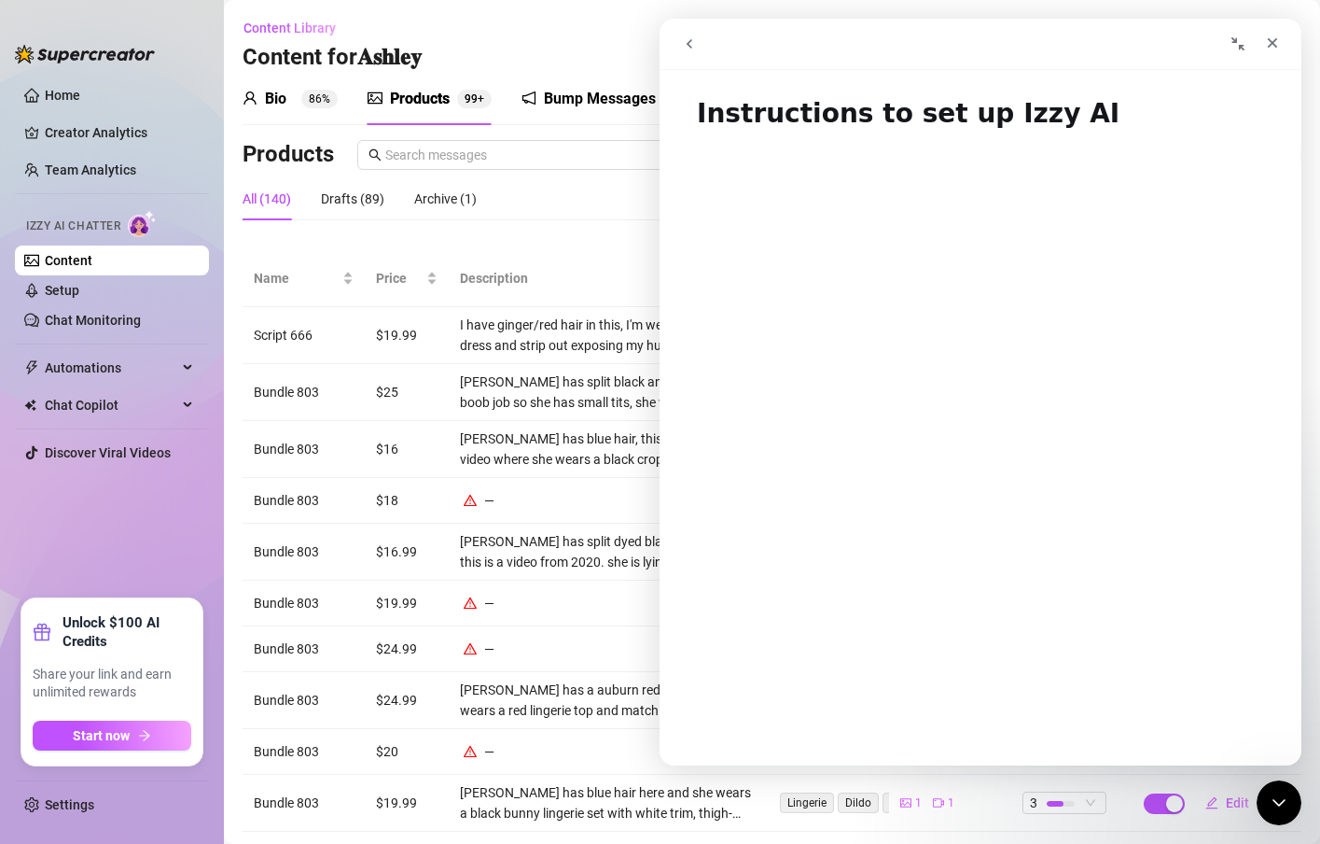
click at [679, 41] on button "go back" at bounding box center [688, 43] width 35 height 35
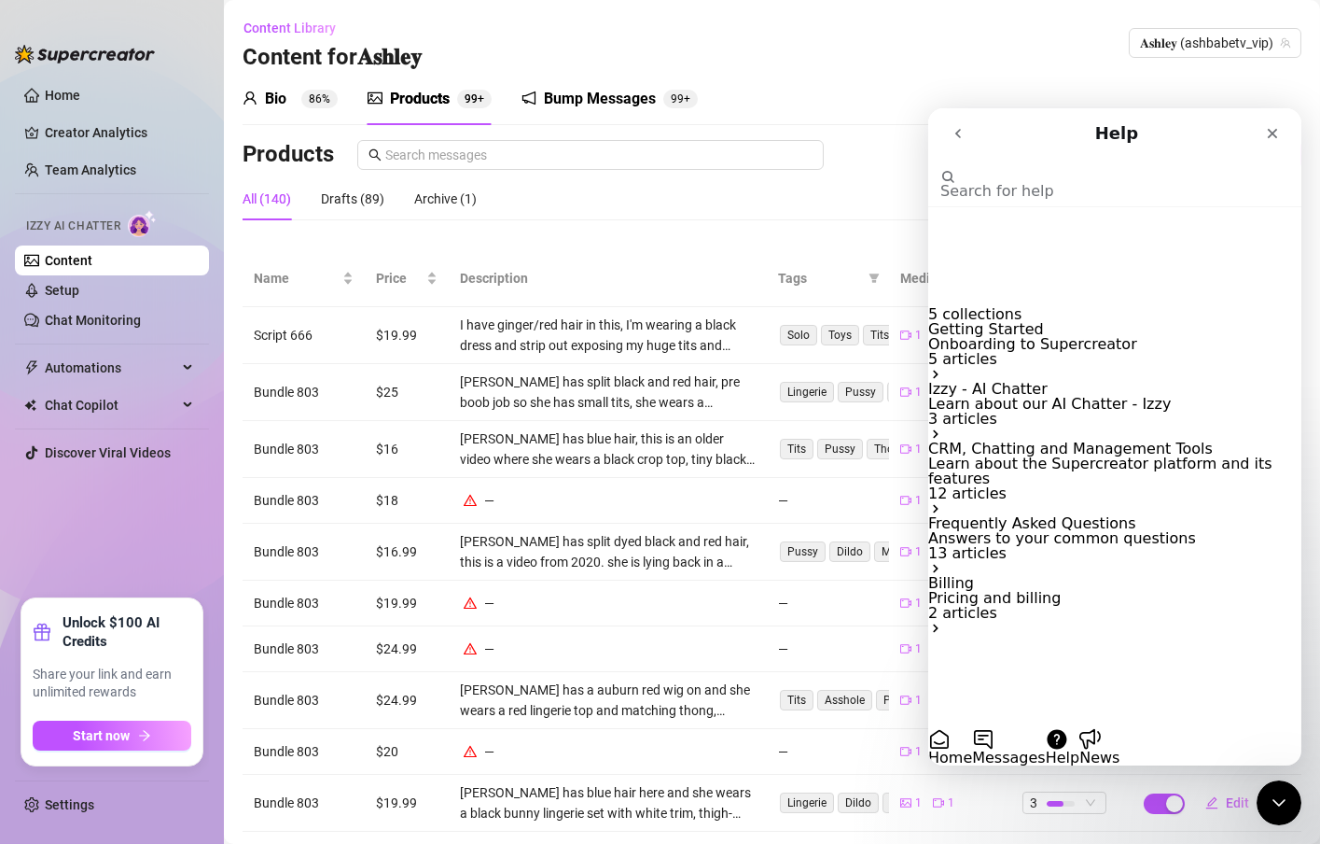
click at [1044, 728] on button "Messages" at bounding box center [1007, 746] width 73 height 37
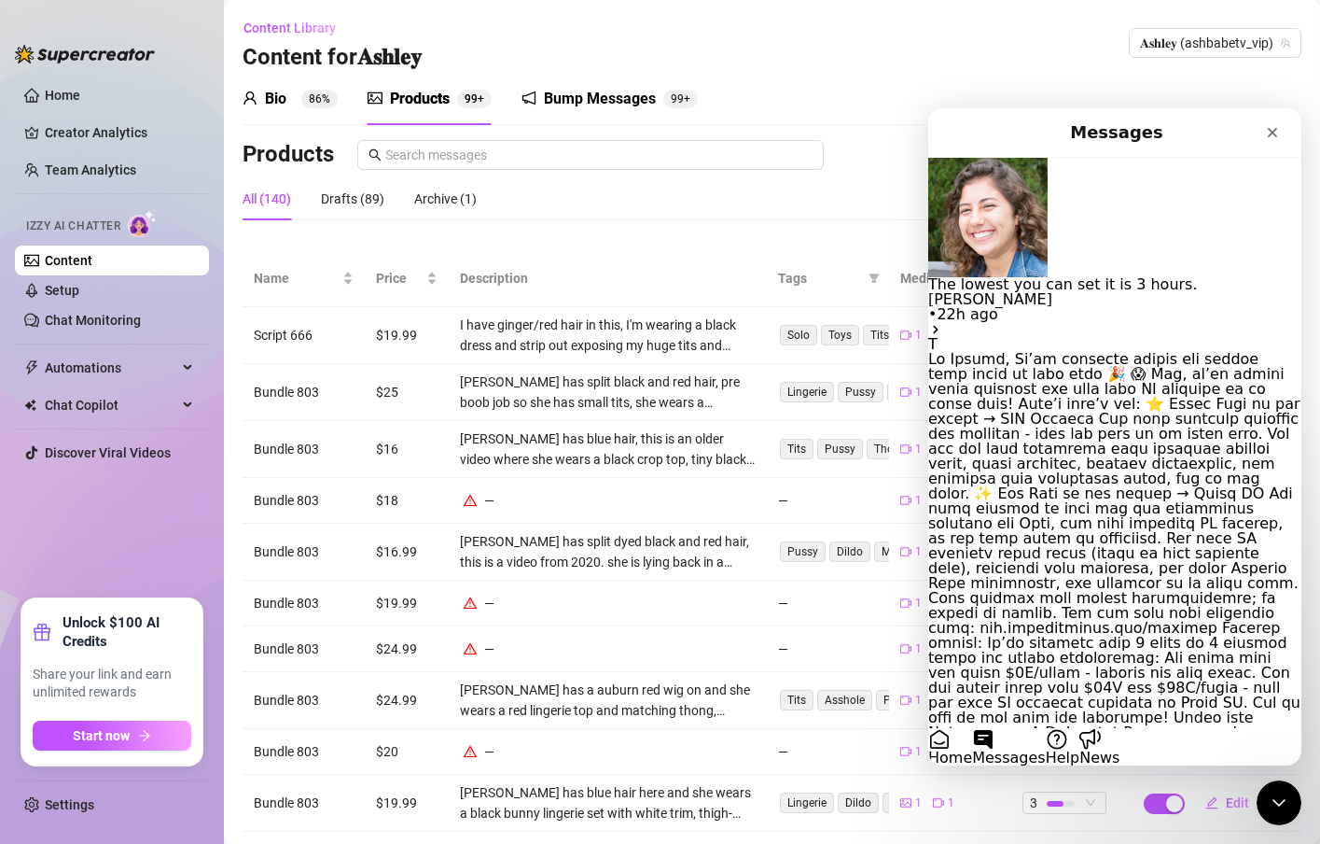
click at [1096, 292] on div "[PERSON_NAME] • 22h ago" at bounding box center [1114, 307] width 373 height 30
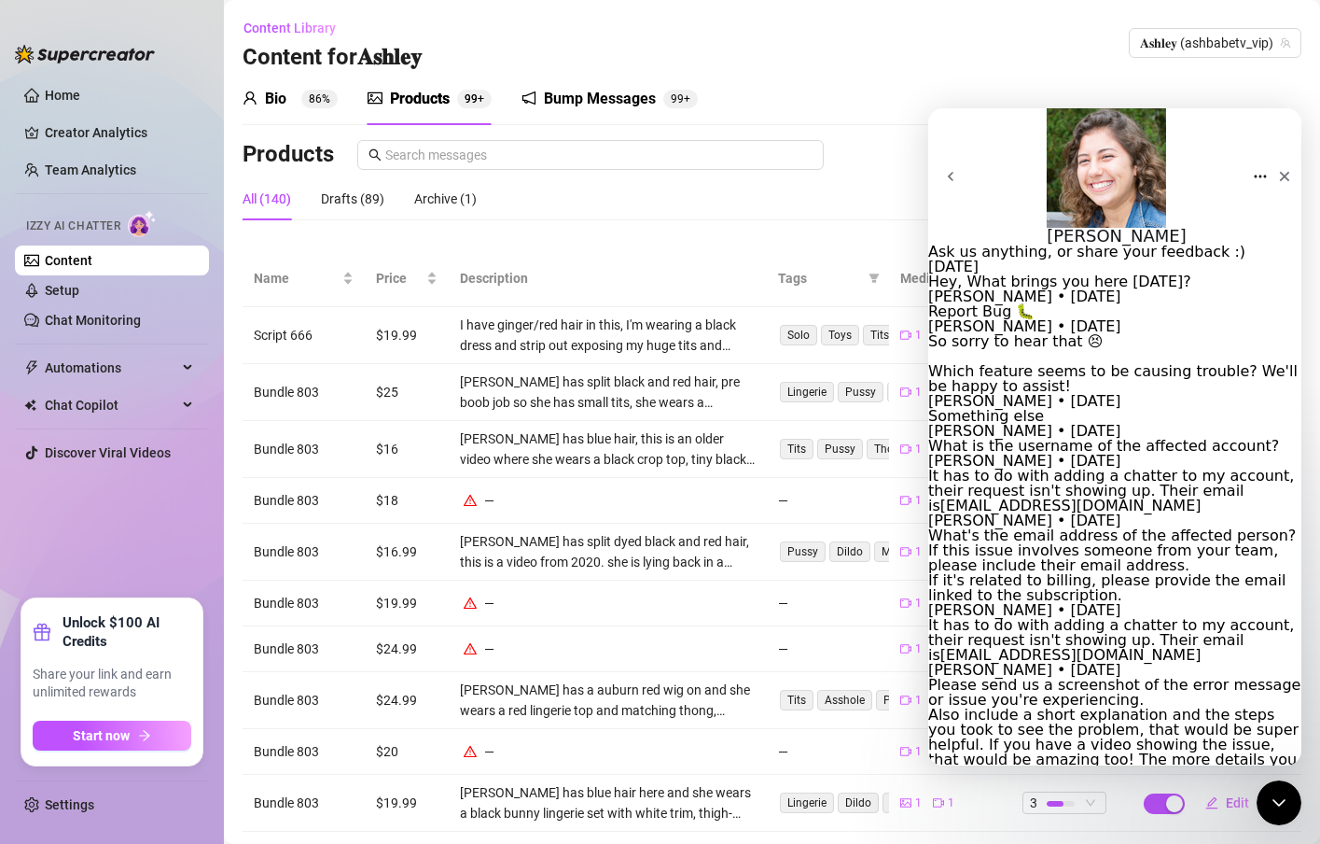
scroll to position [3119, 0]
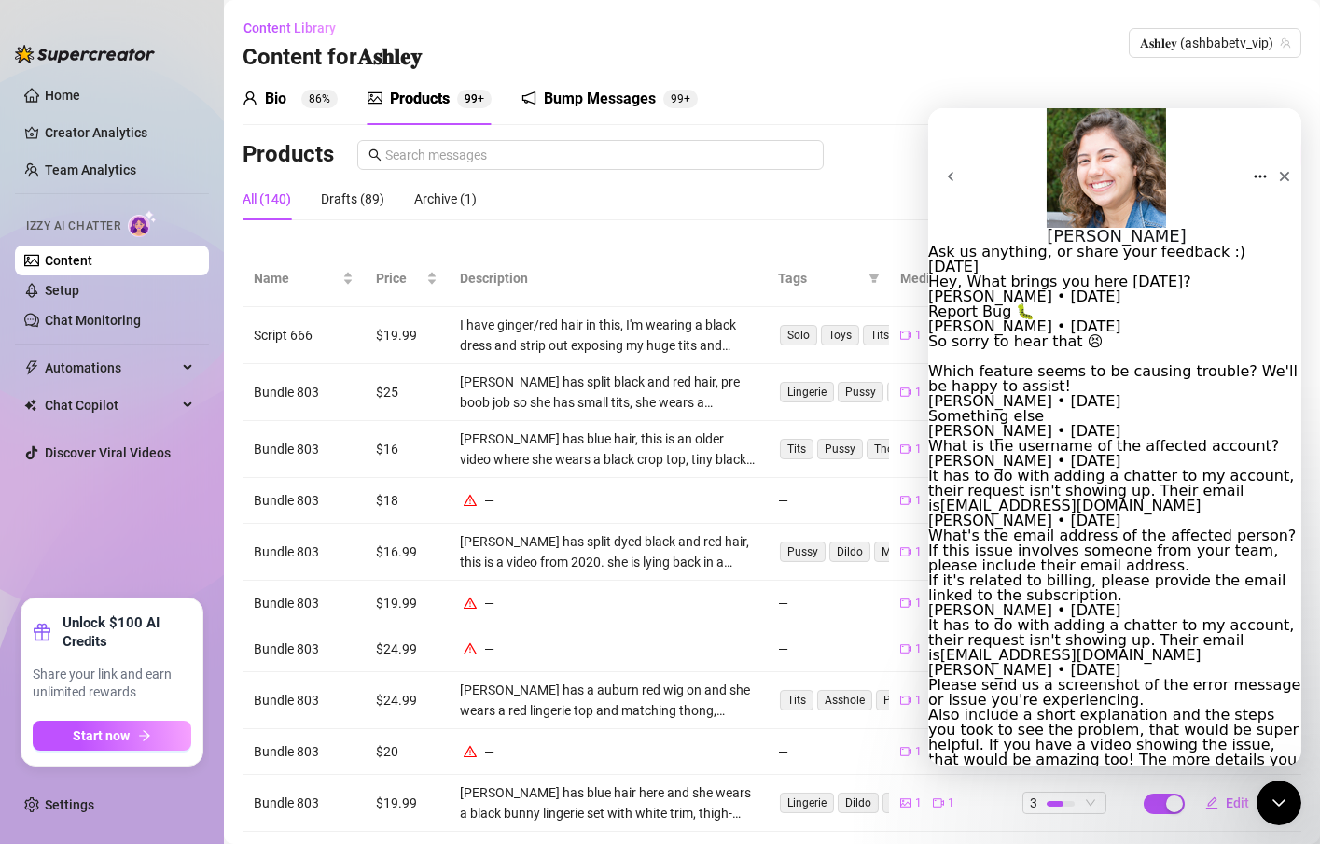
scroll to position [0, 0]
drag, startPoint x: 1073, startPoint y: 703, endPoint x: 930, endPoint y: 551, distance: 207.9
type textarea "Gotcha thank you for all your help. I haave one more question then I promise I'…"
click at [783, 208] on div "All (140) Drafts (89) Archive (1)" at bounding box center [772, 198] width 1059 height 43
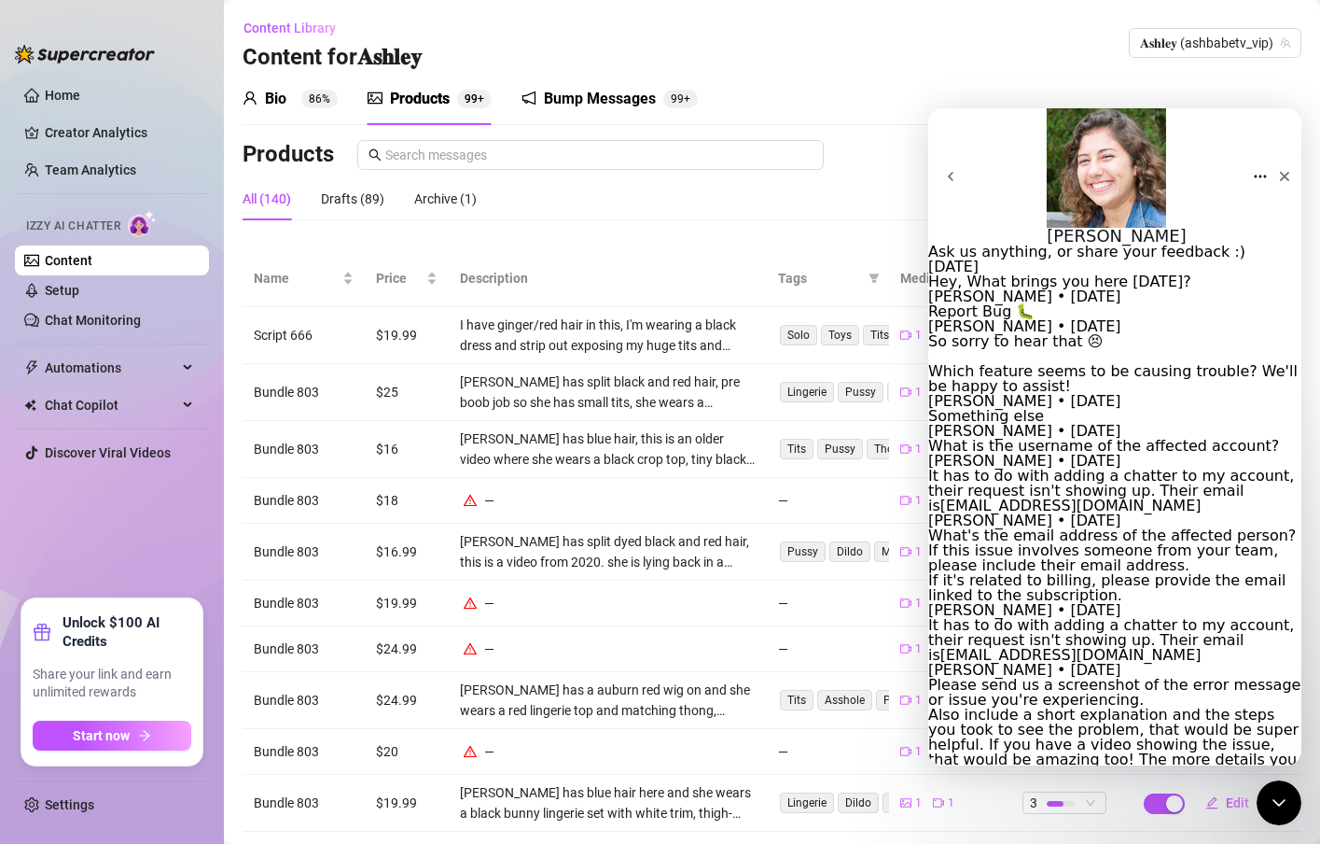
scroll to position [3119, 0]
click at [957, 169] on icon "go back" at bounding box center [949, 176] width 15 height 15
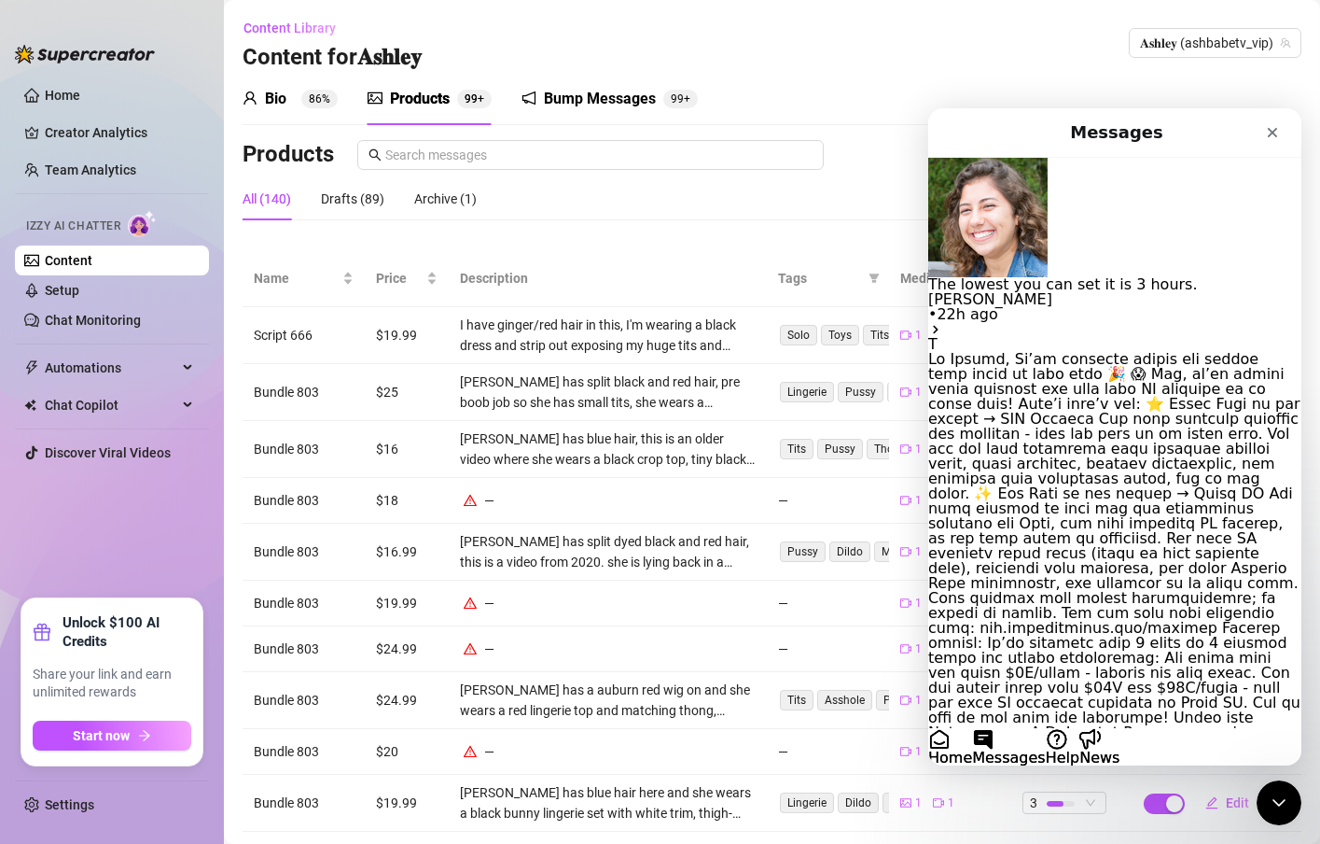
scroll to position [0, 0]
drag, startPoint x: 1269, startPoint y: 132, endPoint x: 2189, endPoint y: 250, distance: 927.6
click at [1269, 132] on icon "Close" at bounding box center [1271, 132] width 15 height 15
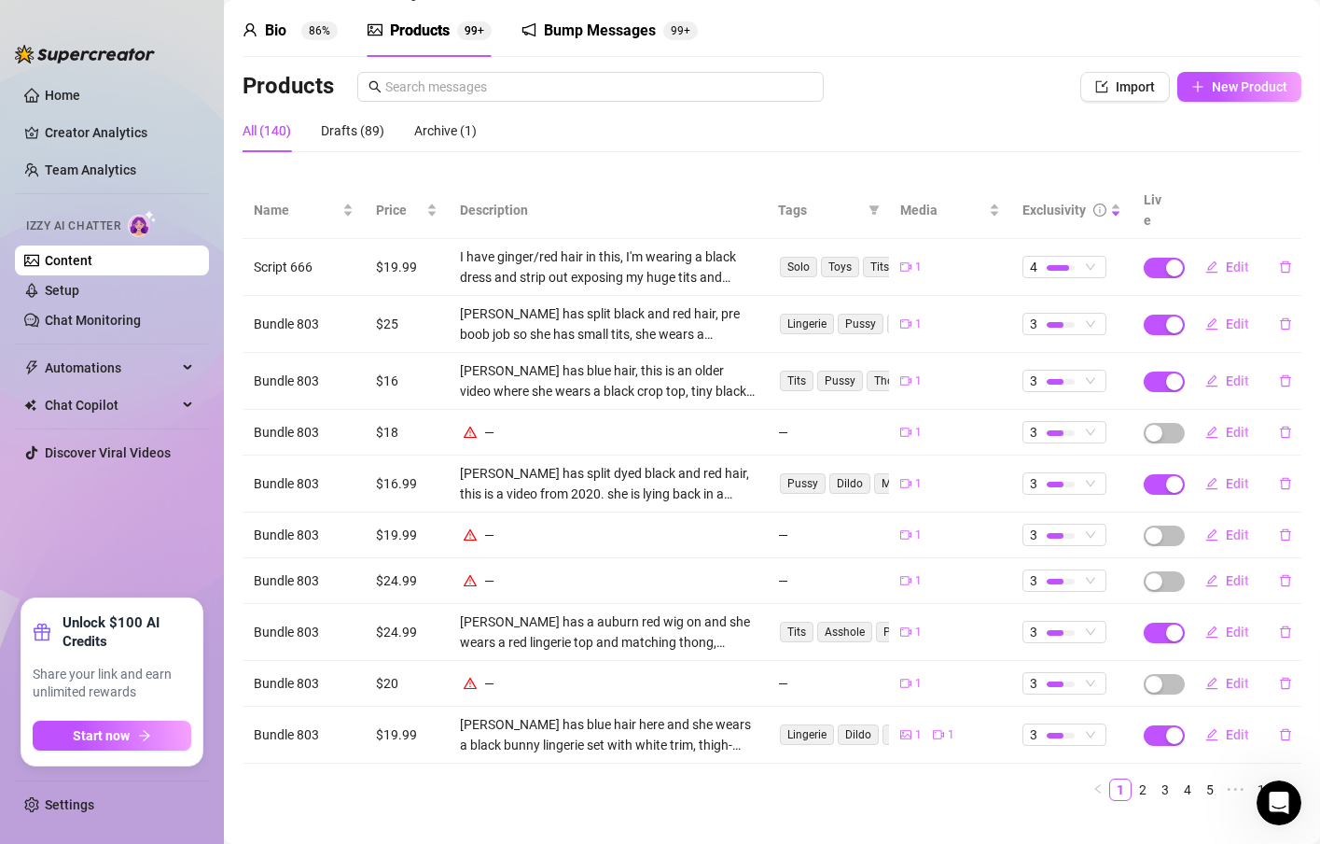
scroll to position [74, 0]
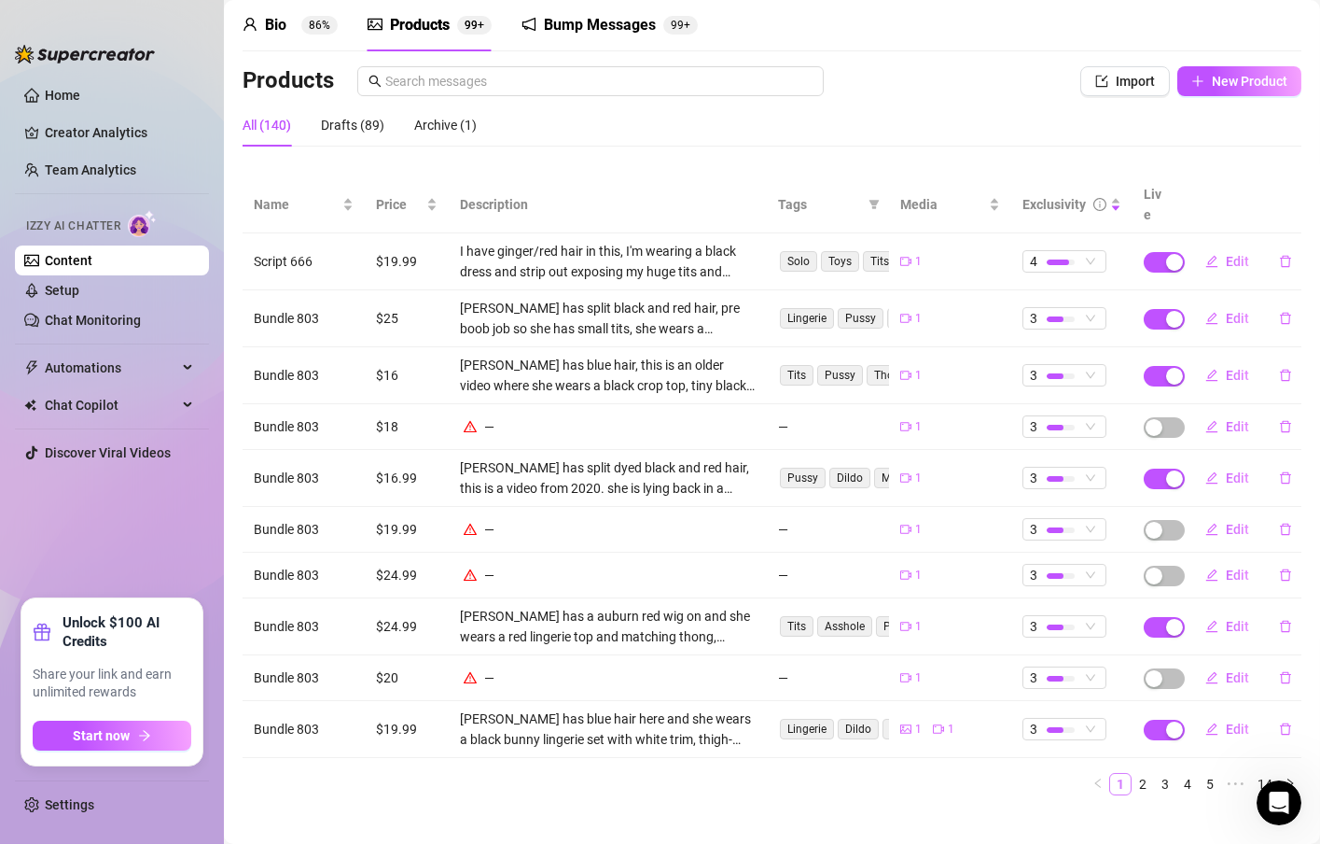
click at [1110, 774] on link "1" at bounding box center [1120, 784] width 21 height 21
click at [1077, 251] on span "4" at bounding box center [1064, 261] width 69 height 21
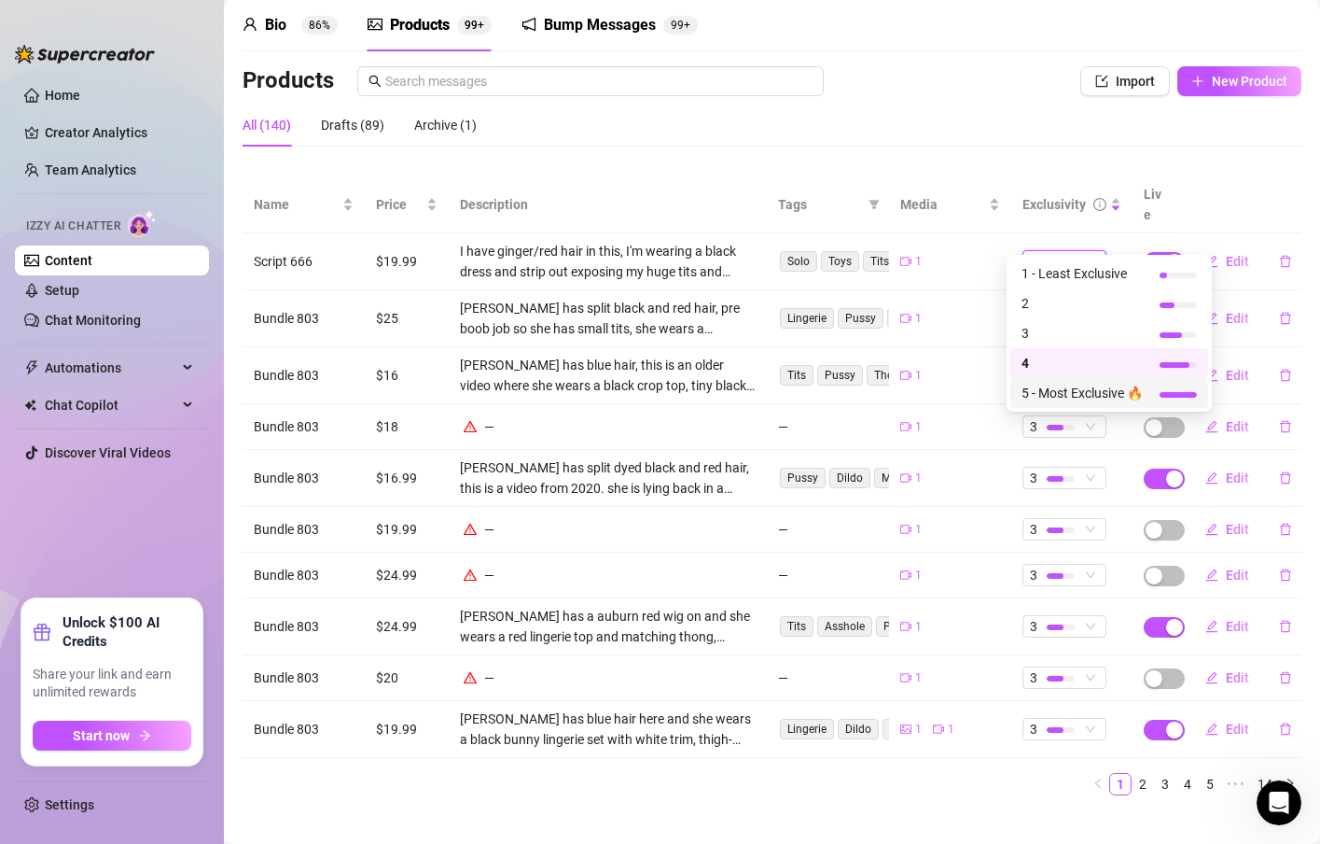
click at [1068, 387] on span "5 - Most Exclusive 🔥" at bounding box center [1082, 393] width 121 height 21
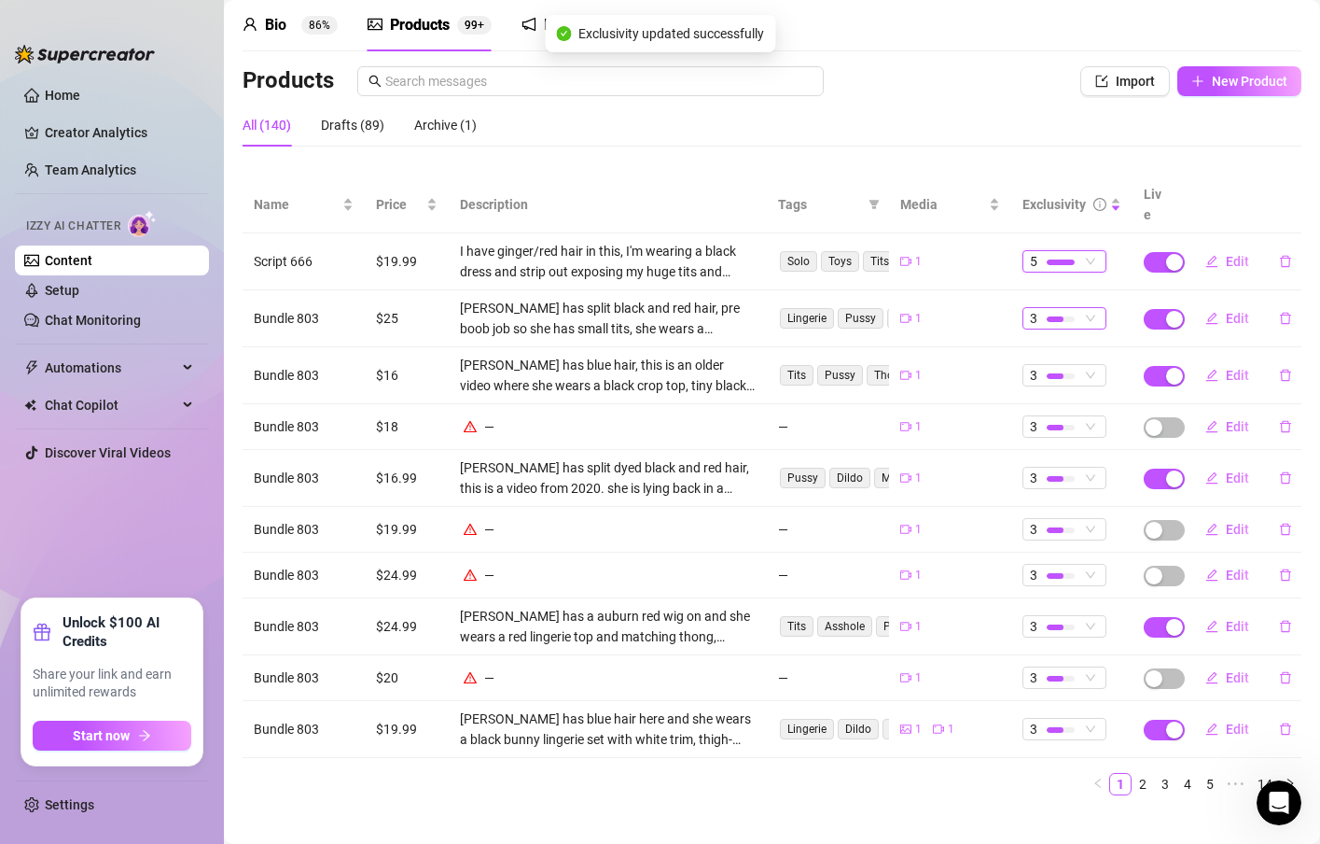
click at [1077, 308] on span "3" at bounding box center [1064, 318] width 69 height 21
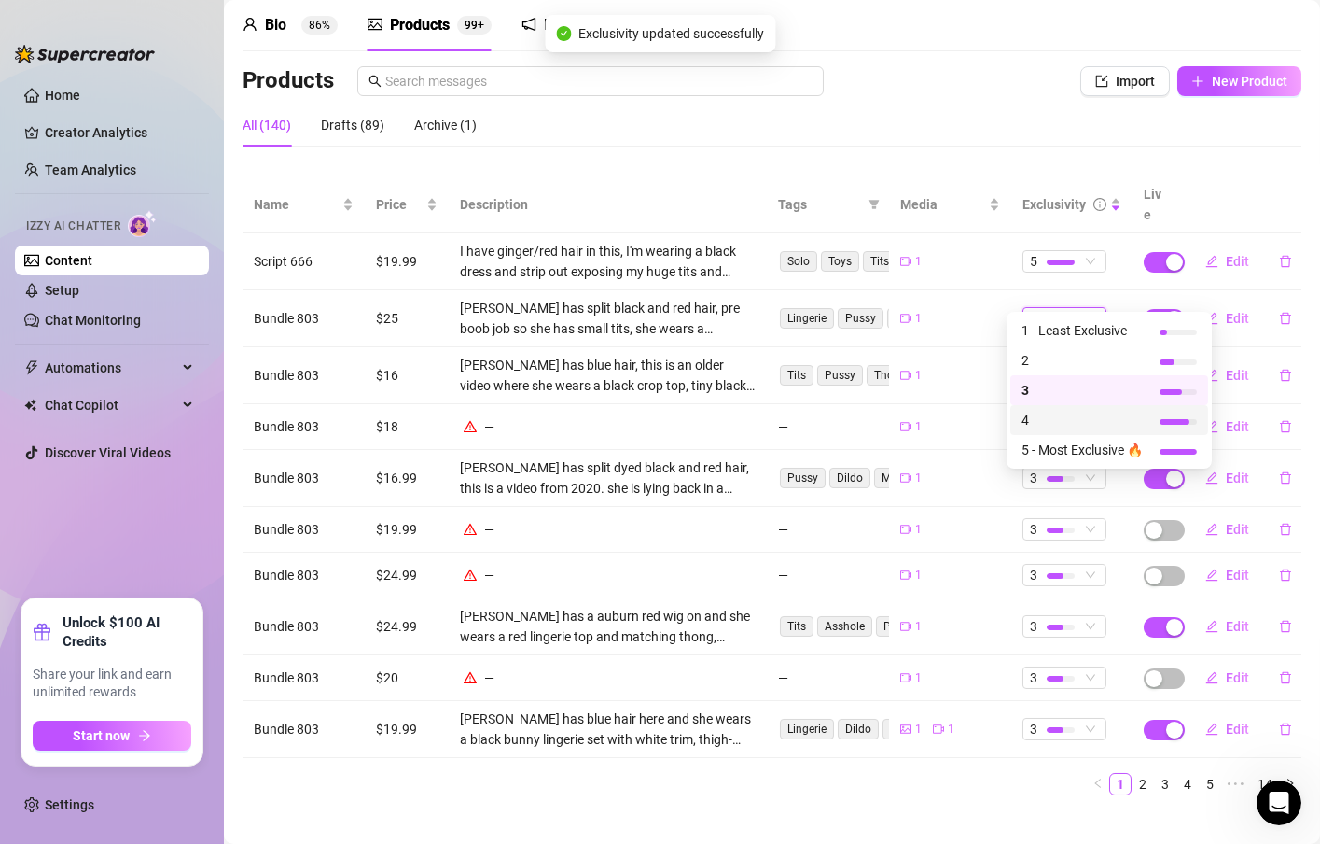
click at [1064, 412] on span "4" at bounding box center [1082, 420] width 121 height 21
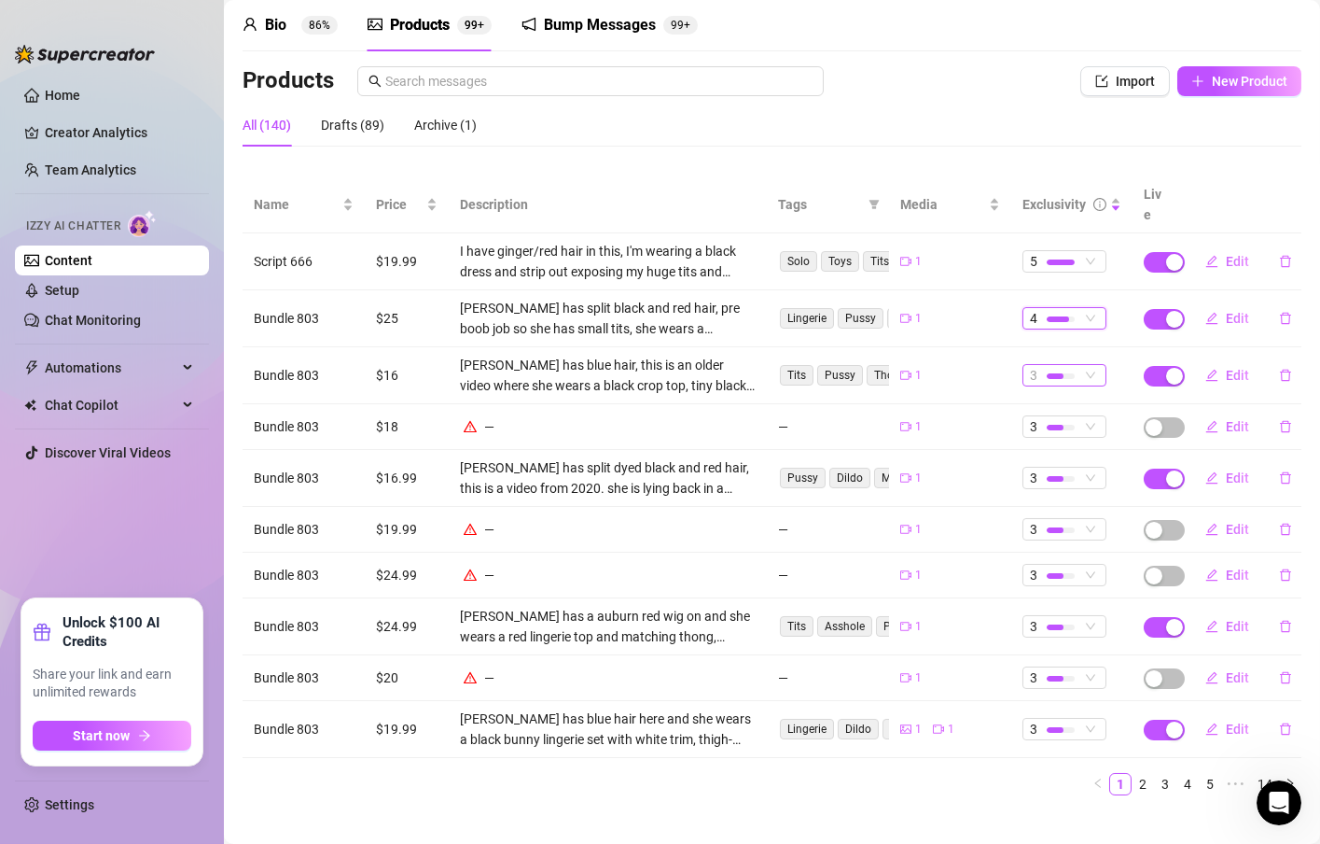
click at [1080, 365] on span "3" at bounding box center [1064, 375] width 69 height 21
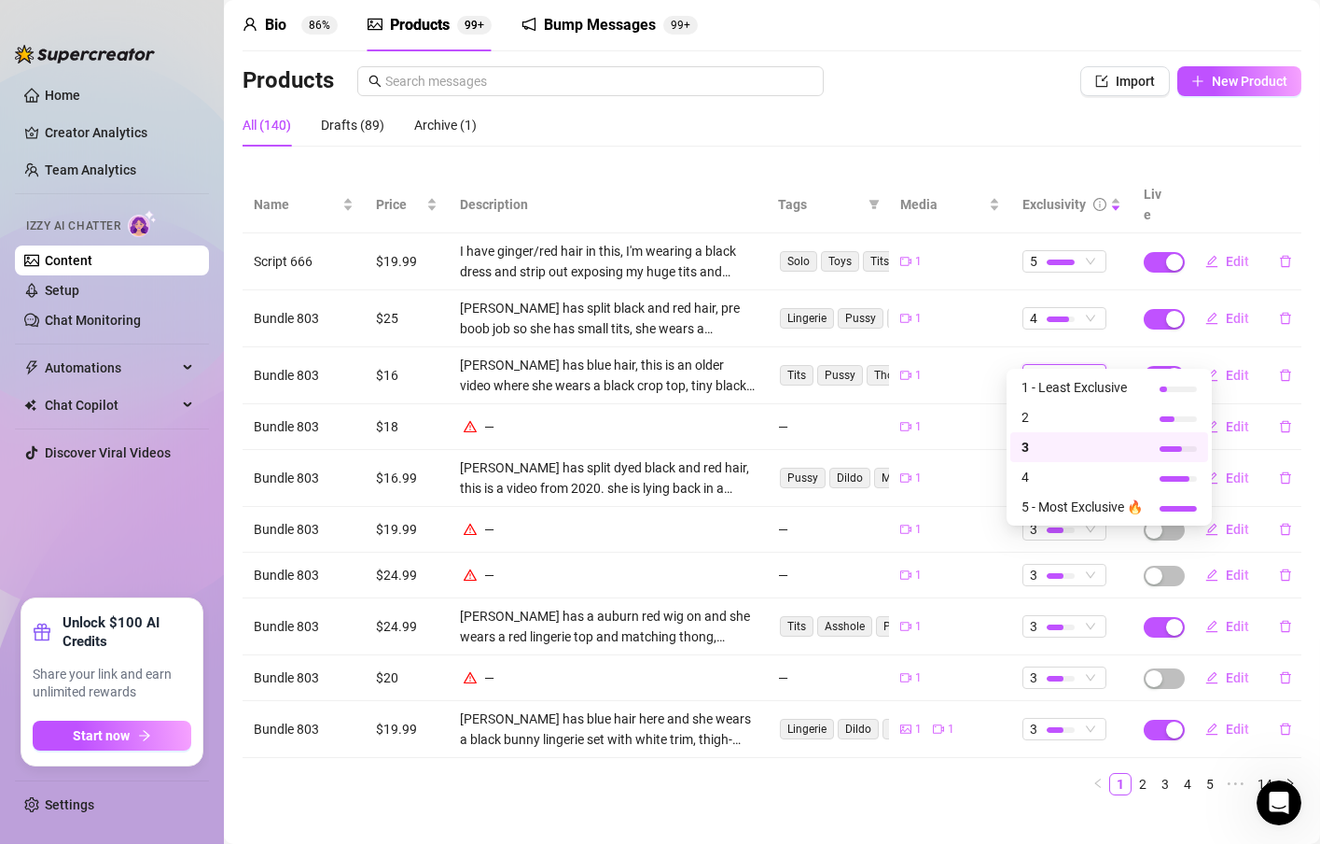
click at [1044, 442] on span "3" at bounding box center [1082, 447] width 121 height 21
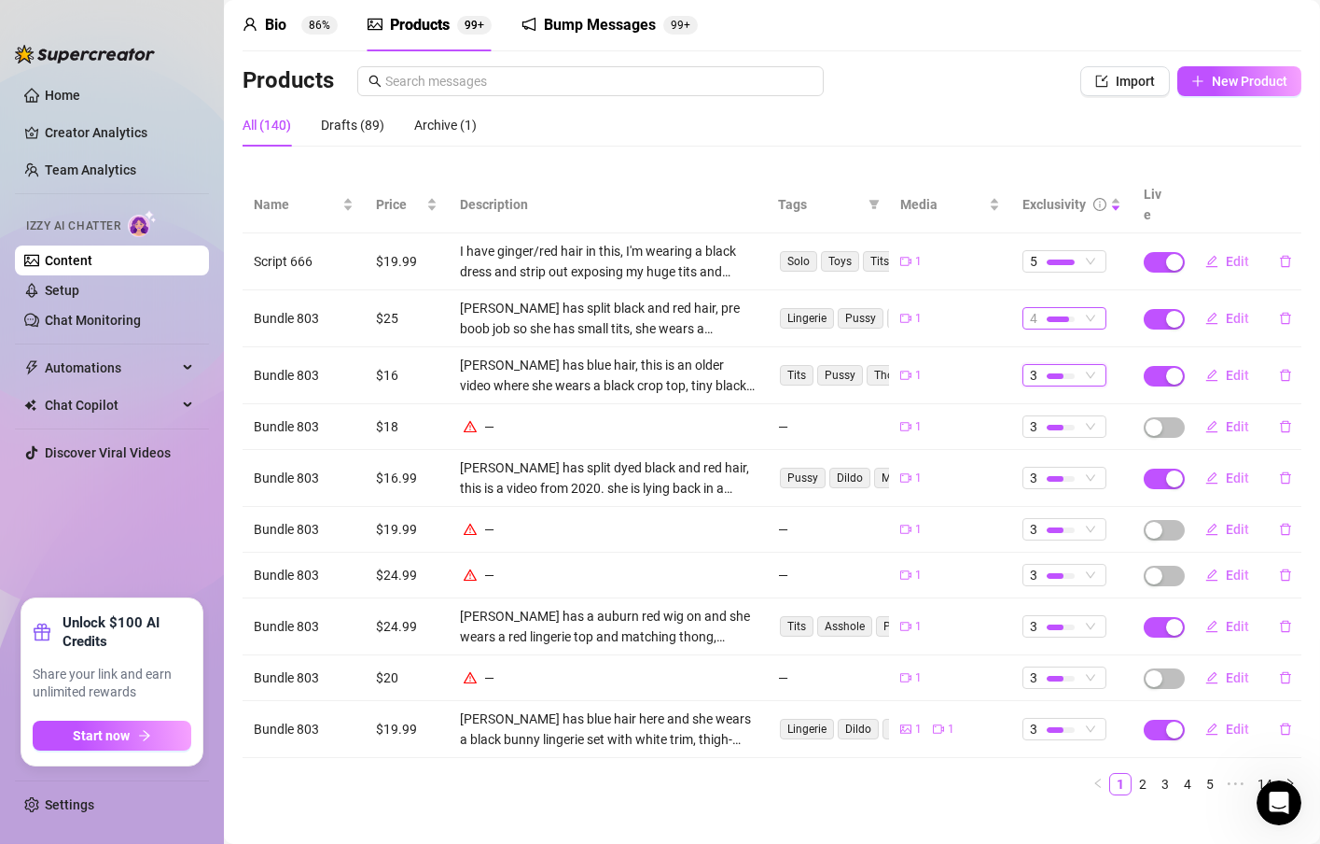
click at [1073, 308] on span "4" at bounding box center [1064, 318] width 69 height 21
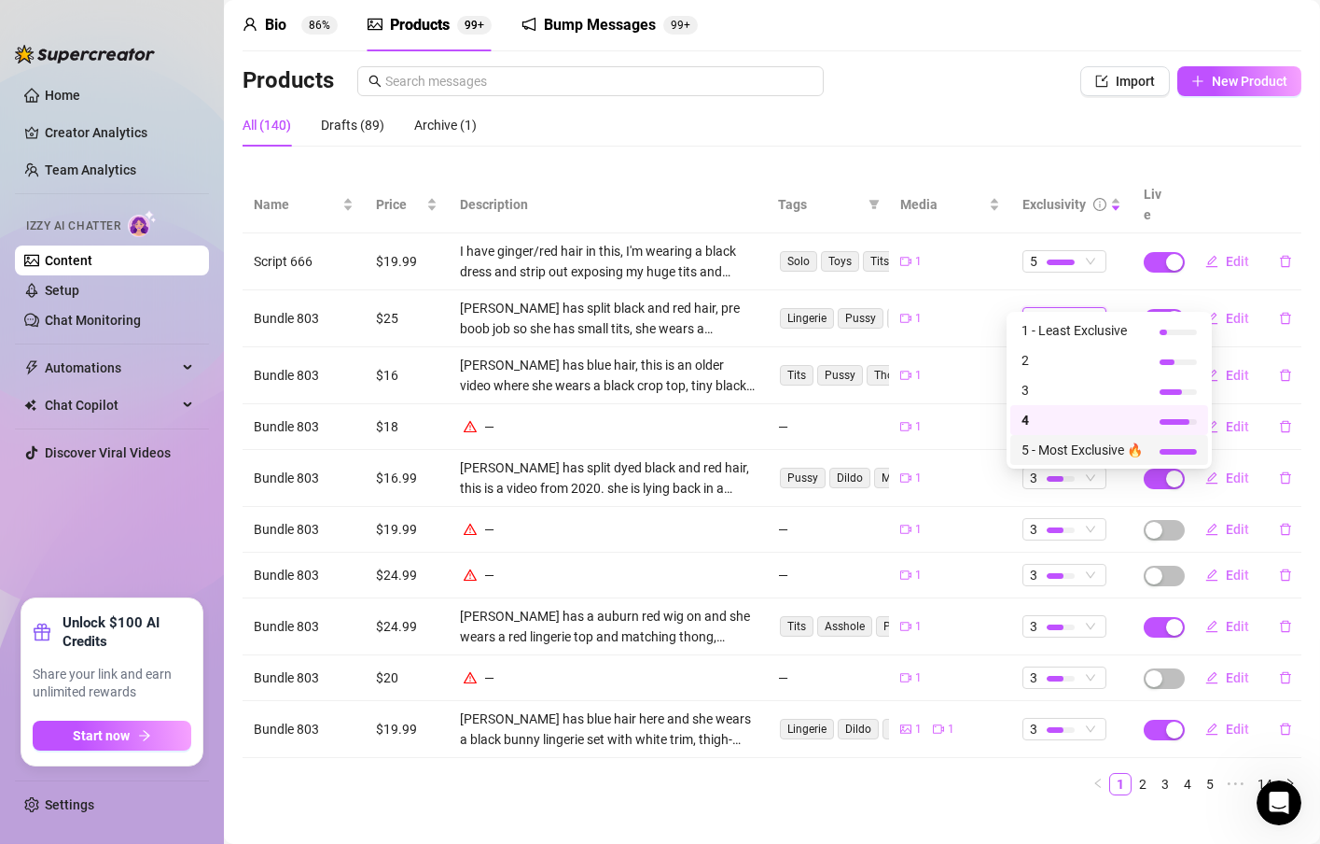
click at [1064, 436] on div "5 - Most Exclusive 🔥" at bounding box center [1110, 450] width 198 height 30
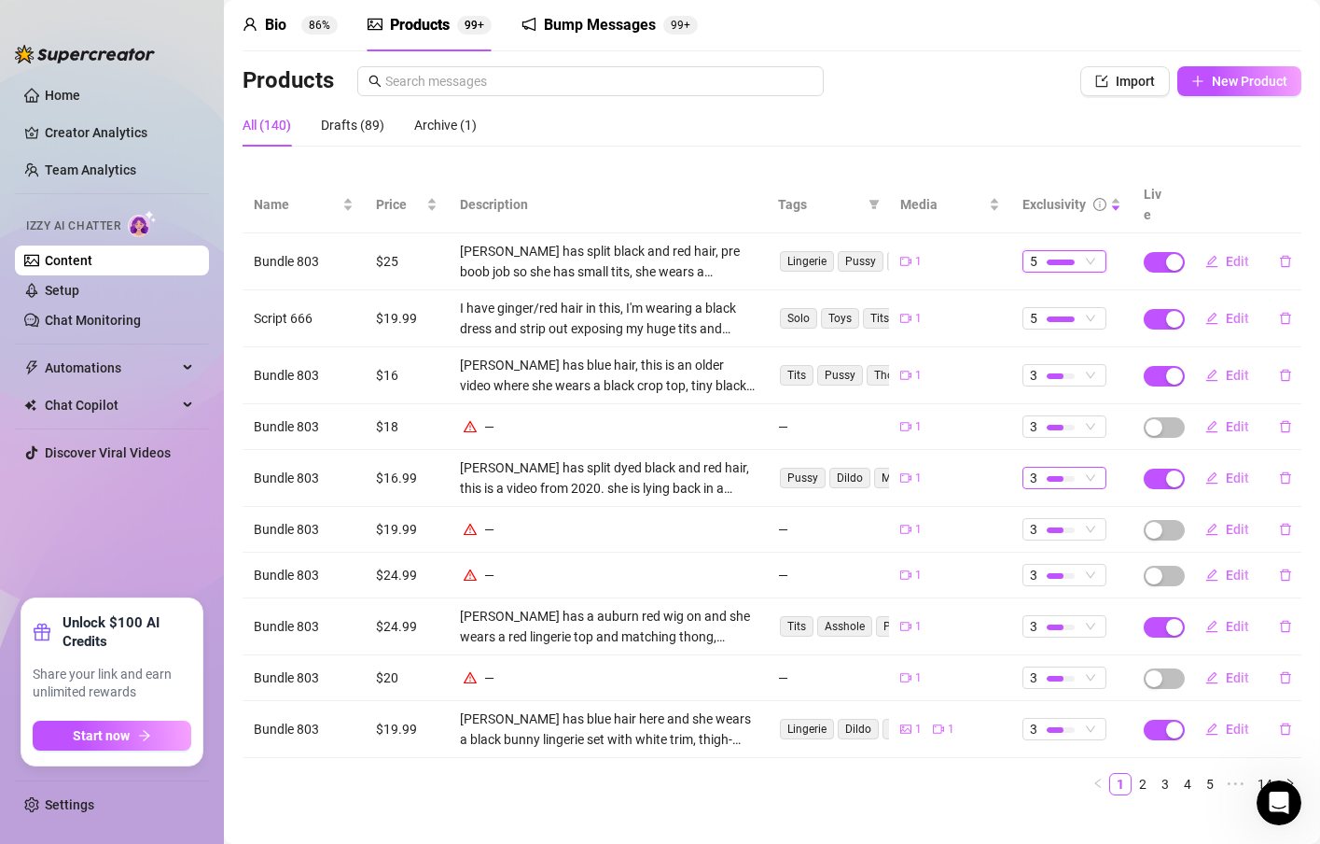
click at [1079, 467] on span "3" at bounding box center [1064, 477] width 69 height 21
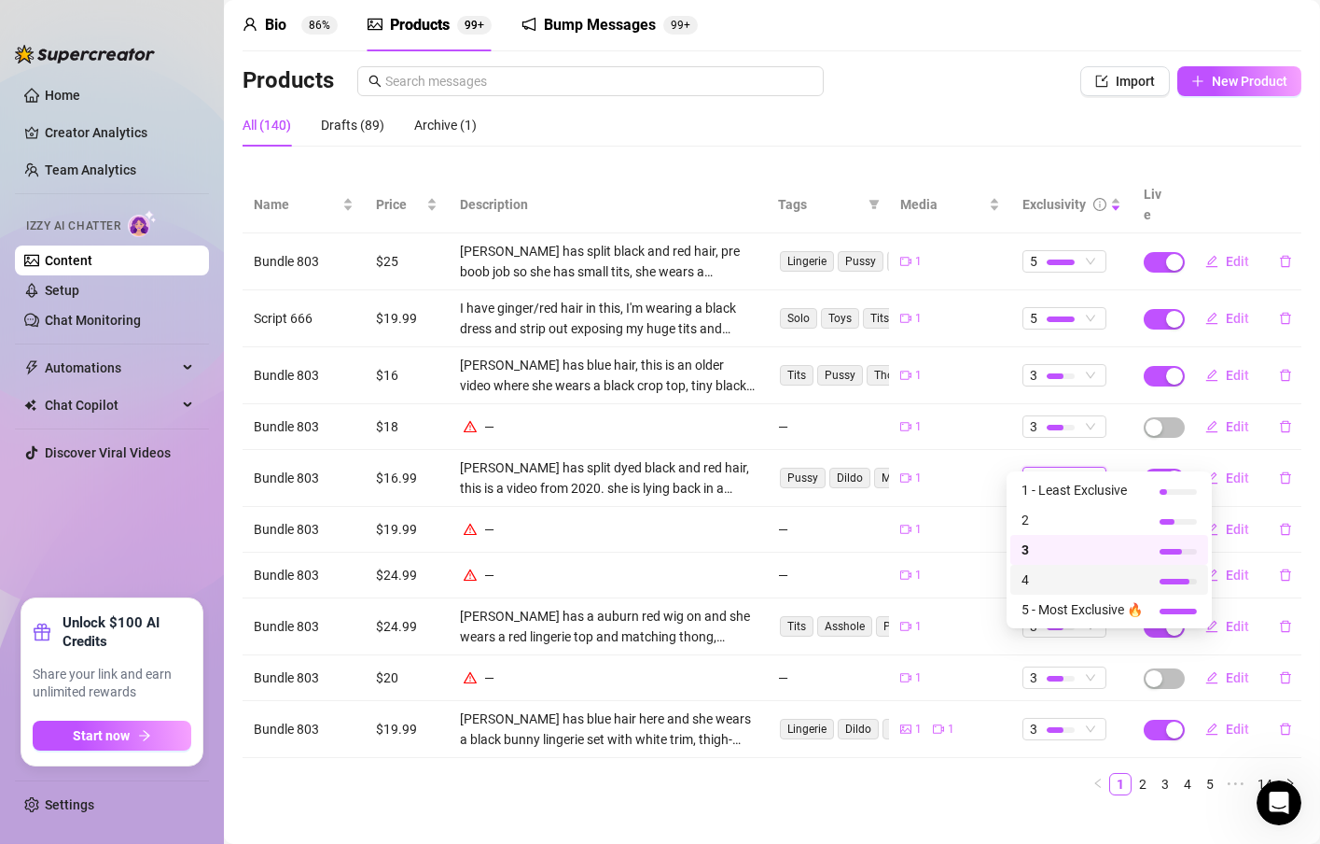
click at [1036, 571] on span "4" at bounding box center [1082, 579] width 121 height 21
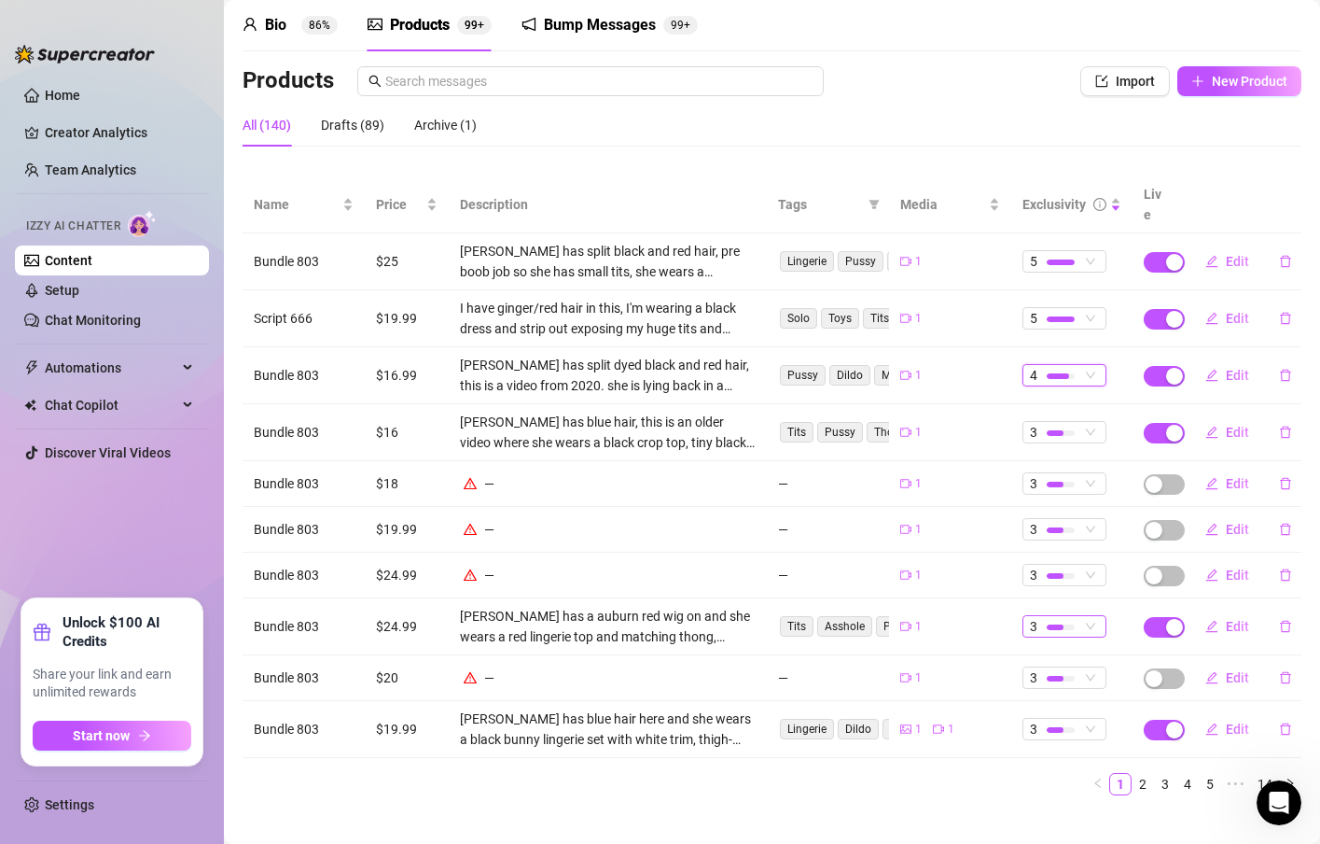
click at [1075, 616] on span "3" at bounding box center [1064, 626] width 69 height 21
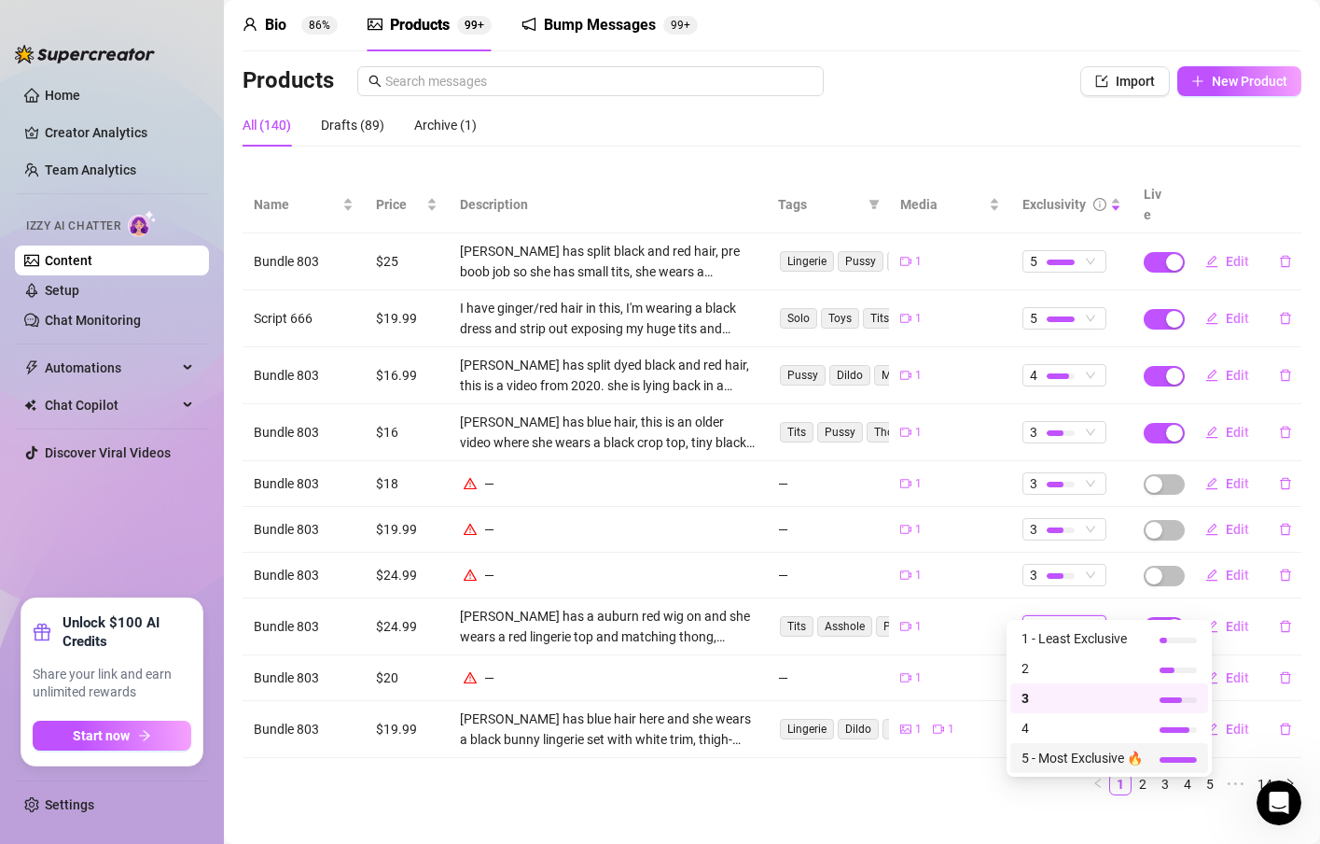
click at [1053, 754] on span "5 - Most Exclusive 🔥" at bounding box center [1082, 757] width 121 height 21
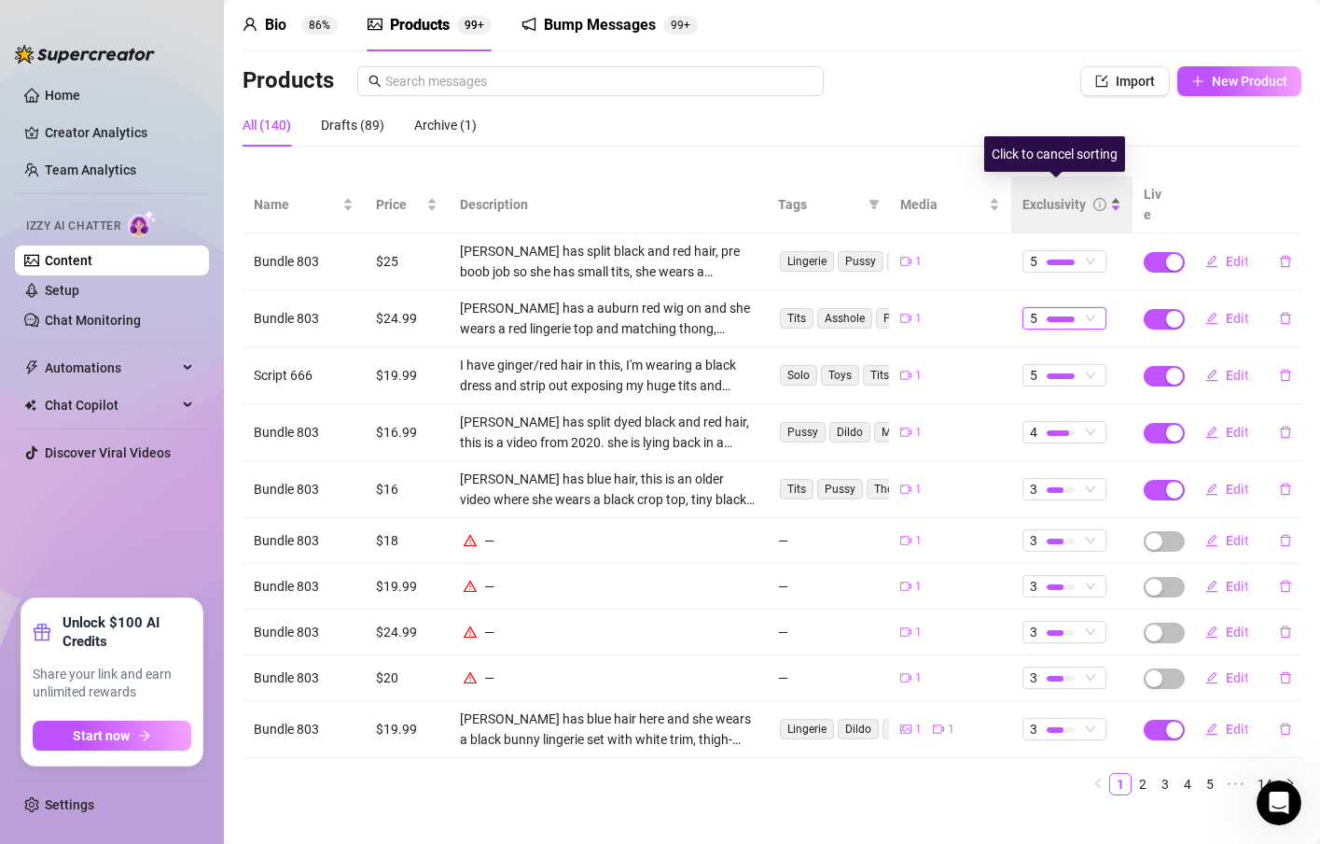
click at [1098, 197] on div "Exclusivity" at bounding box center [1072, 204] width 99 height 21
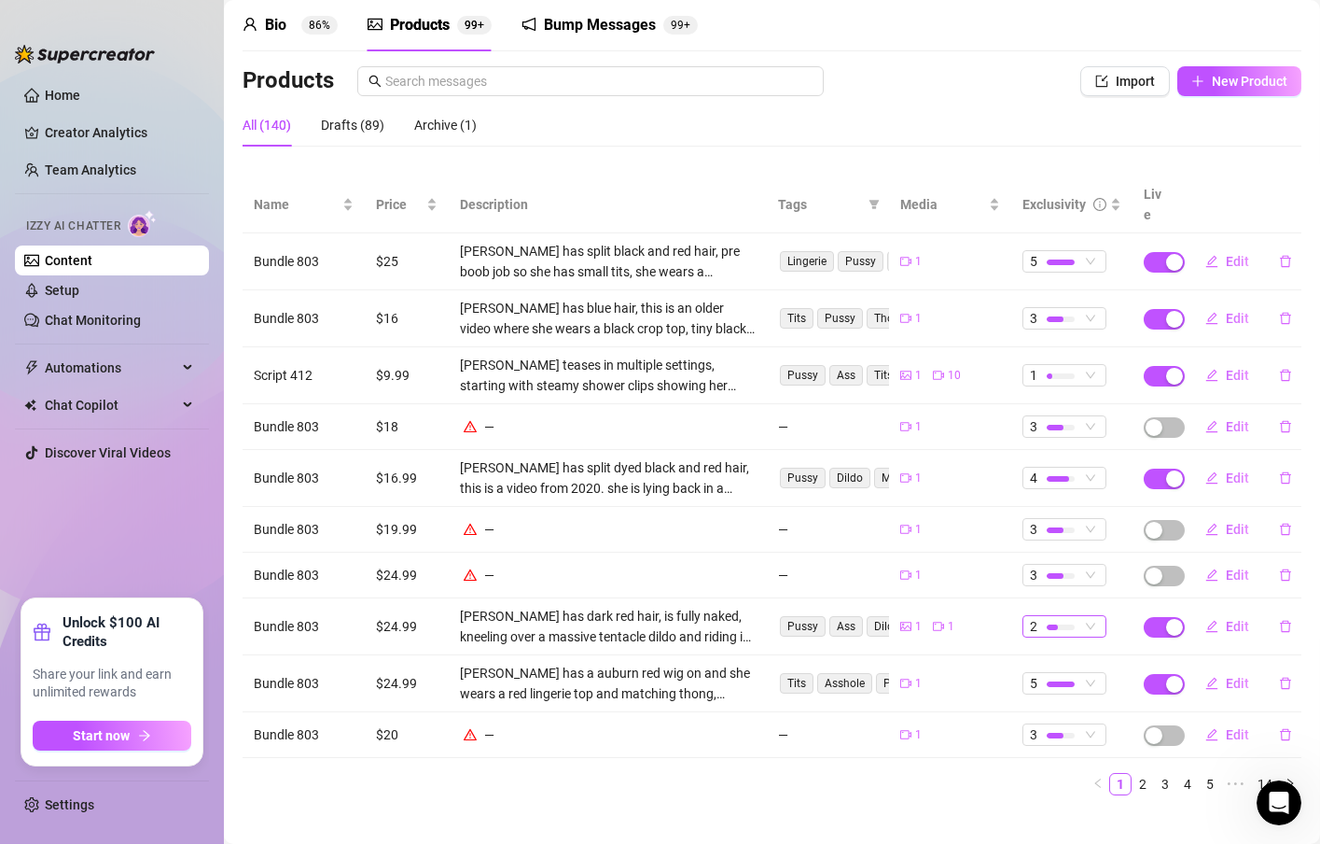
click at [1069, 616] on span "2" at bounding box center [1064, 626] width 69 height 21
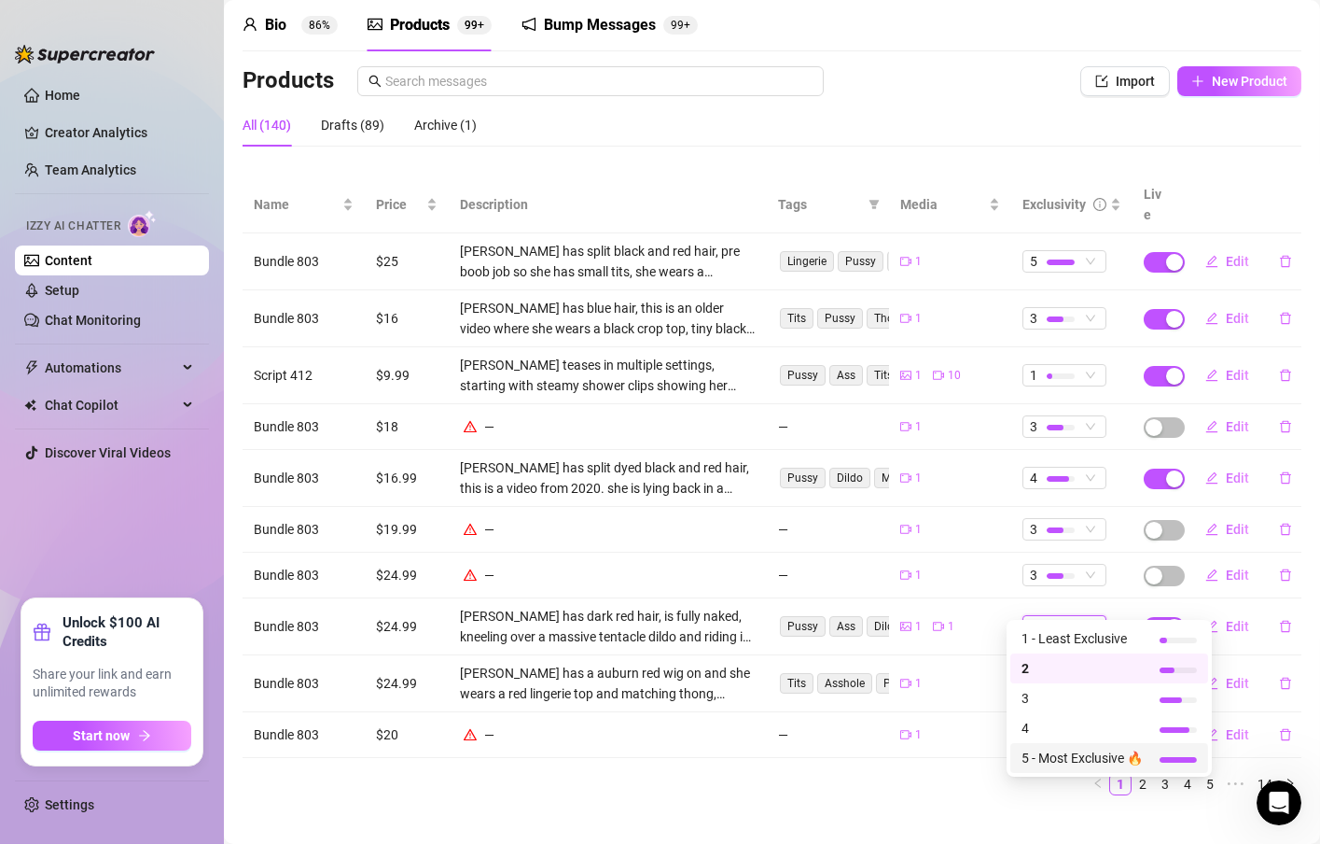
click at [1068, 752] on span "5 - Most Exclusive 🔥" at bounding box center [1082, 757] width 121 height 21
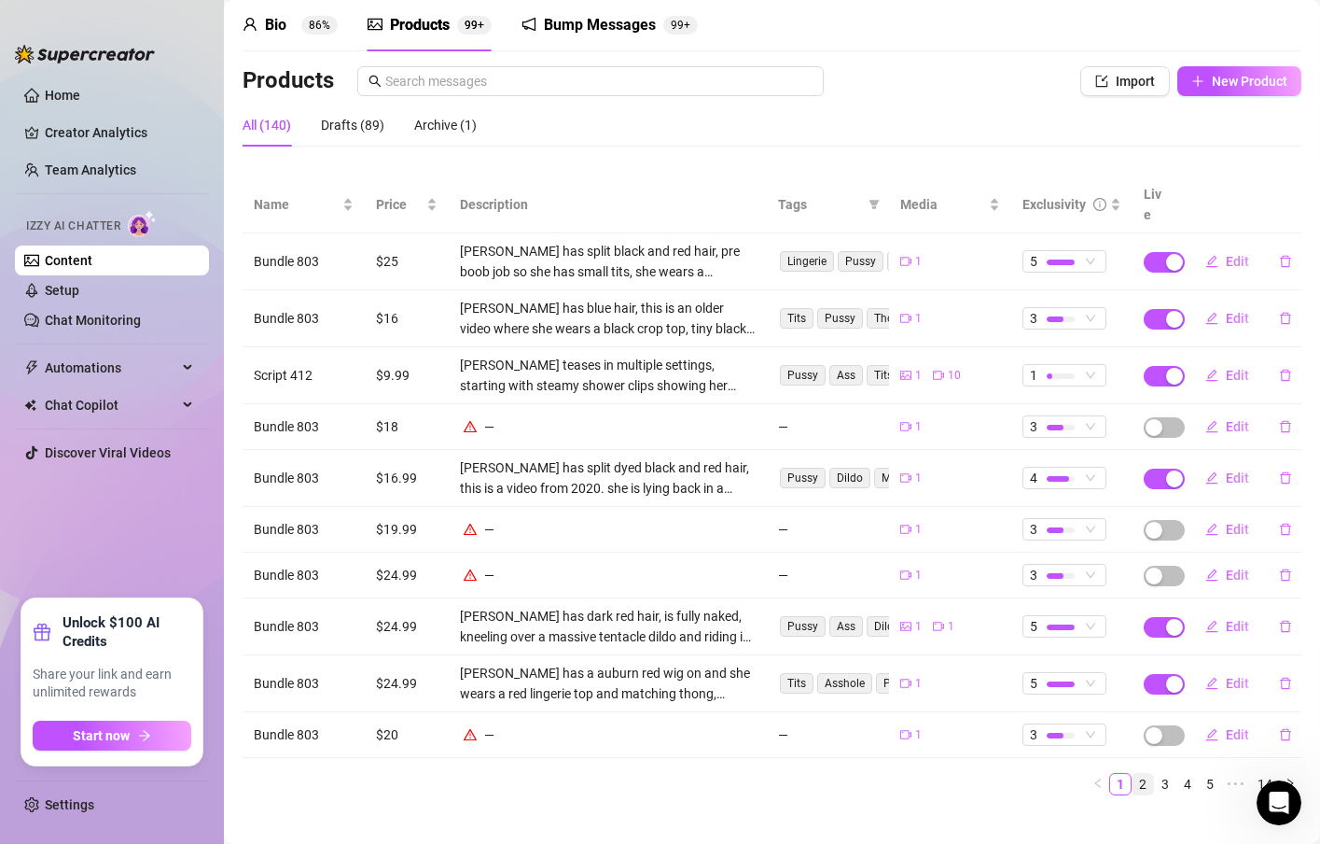
click at [1133, 774] on link "2" at bounding box center [1143, 784] width 21 height 21
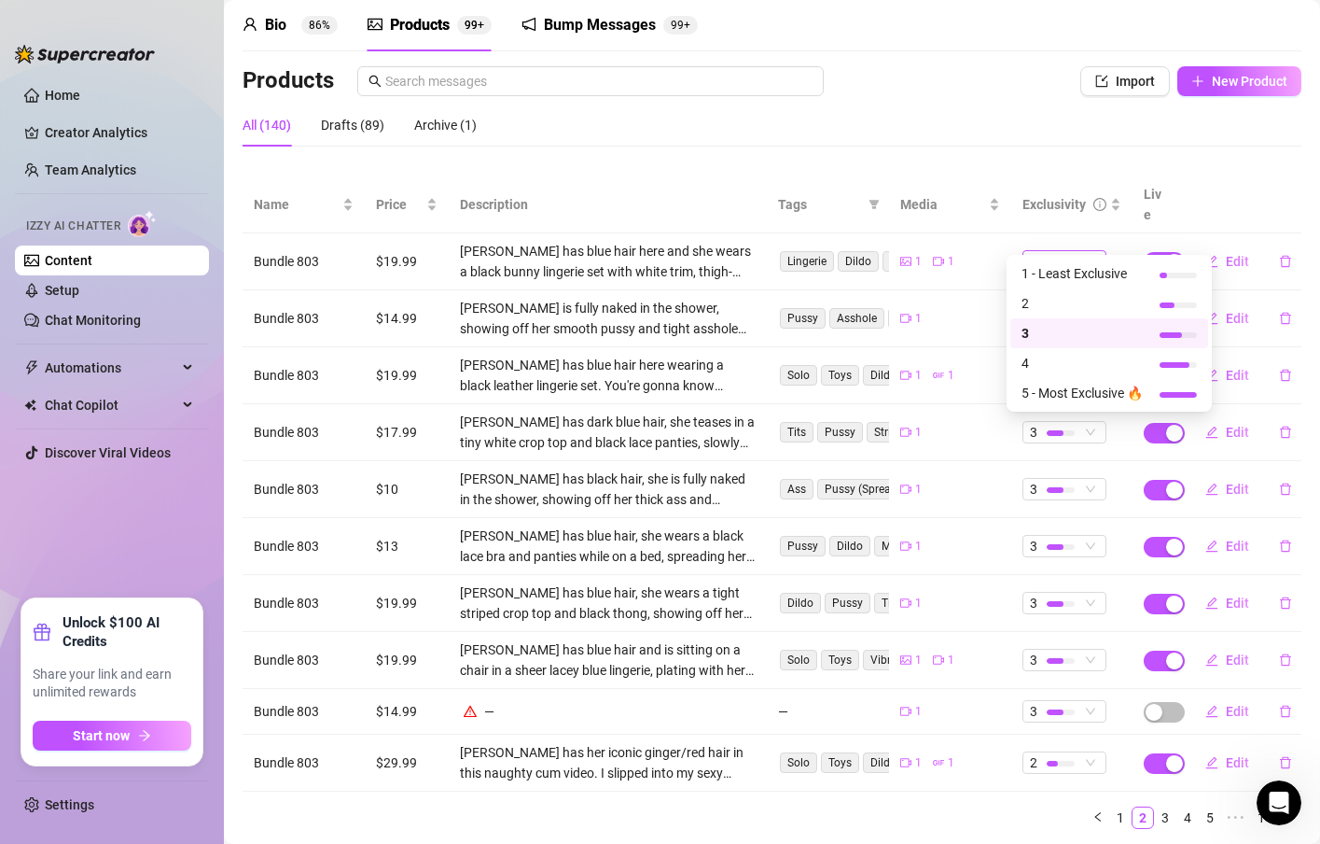
click at [1080, 251] on span "3" at bounding box center [1064, 261] width 69 height 21
click at [1053, 392] on span "5 - Most Exclusive 🔥" at bounding box center [1082, 393] width 121 height 21
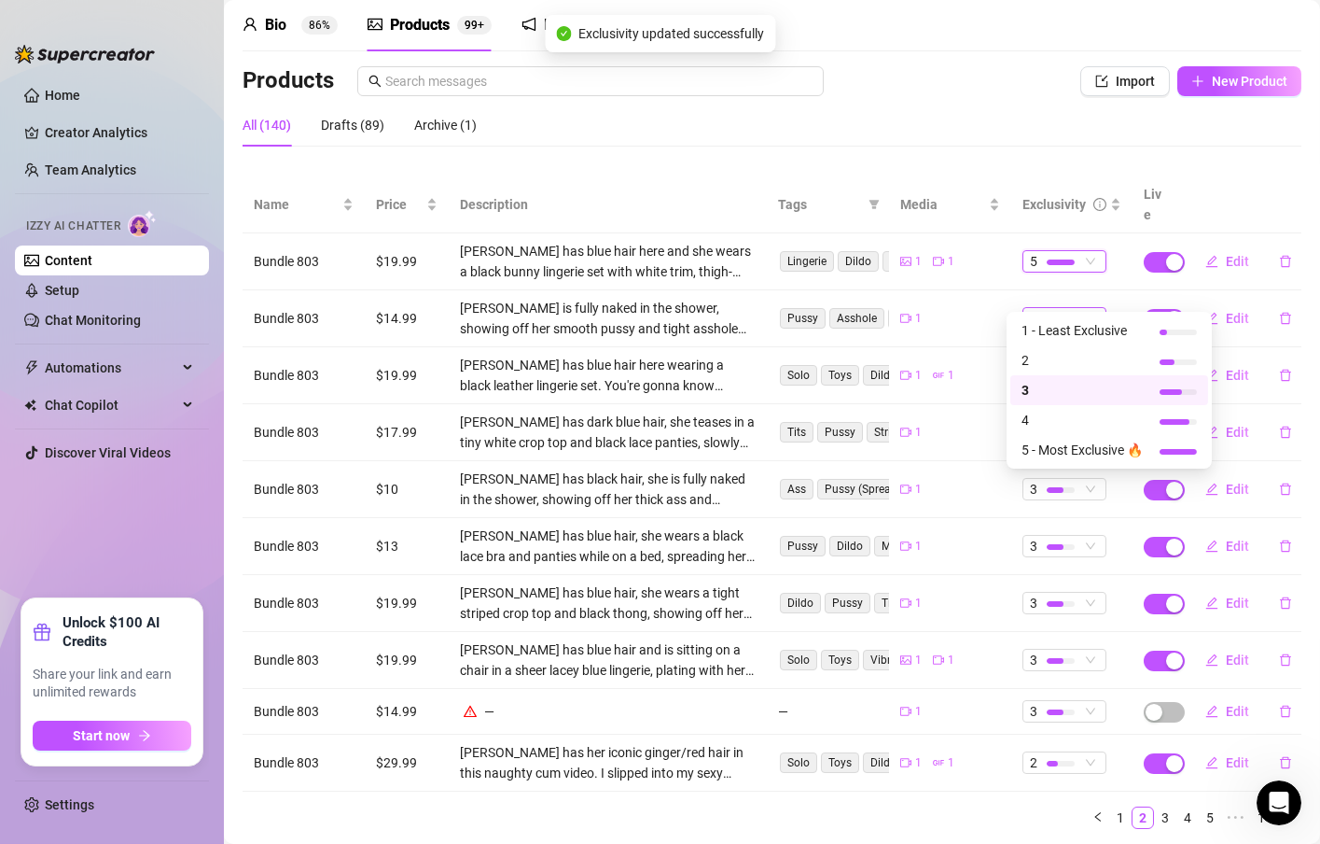
click at [1073, 308] on span "3" at bounding box center [1064, 318] width 69 height 21
click at [1078, 308] on span "3" at bounding box center [1064, 318] width 69 height 21
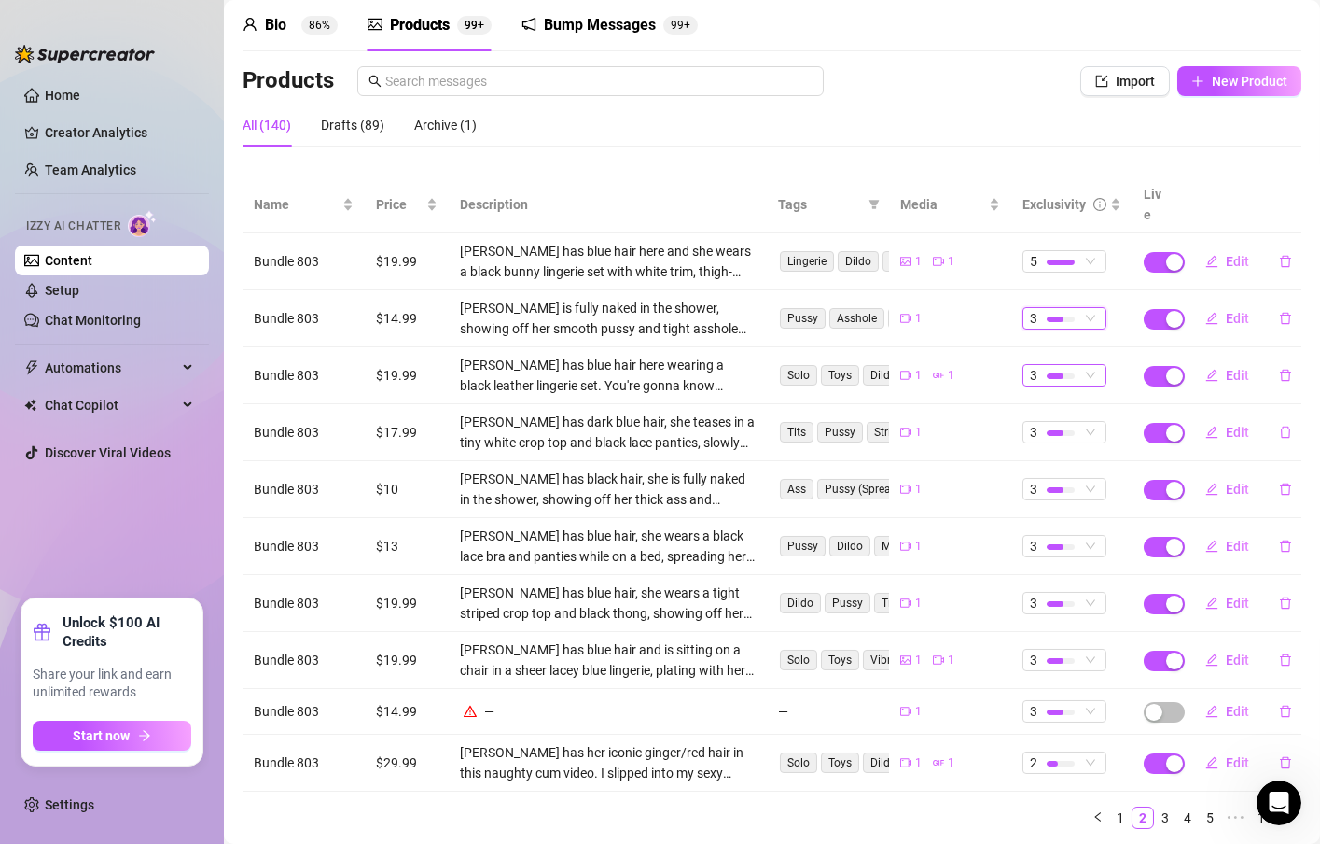
click at [1064, 365] on div "3" at bounding box center [1054, 375] width 49 height 21
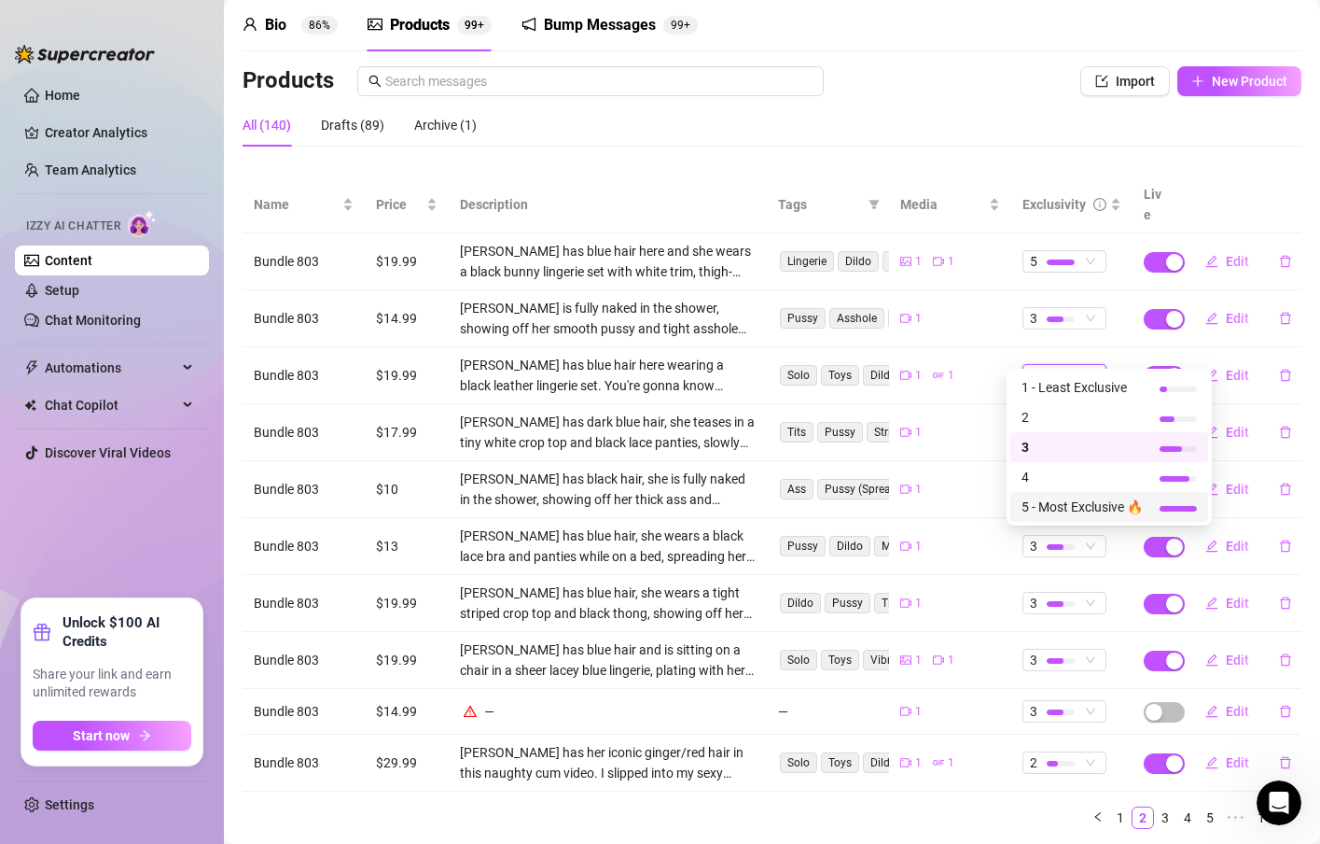
click at [1052, 508] on span "5 - Most Exclusive 🔥" at bounding box center [1082, 506] width 121 height 21
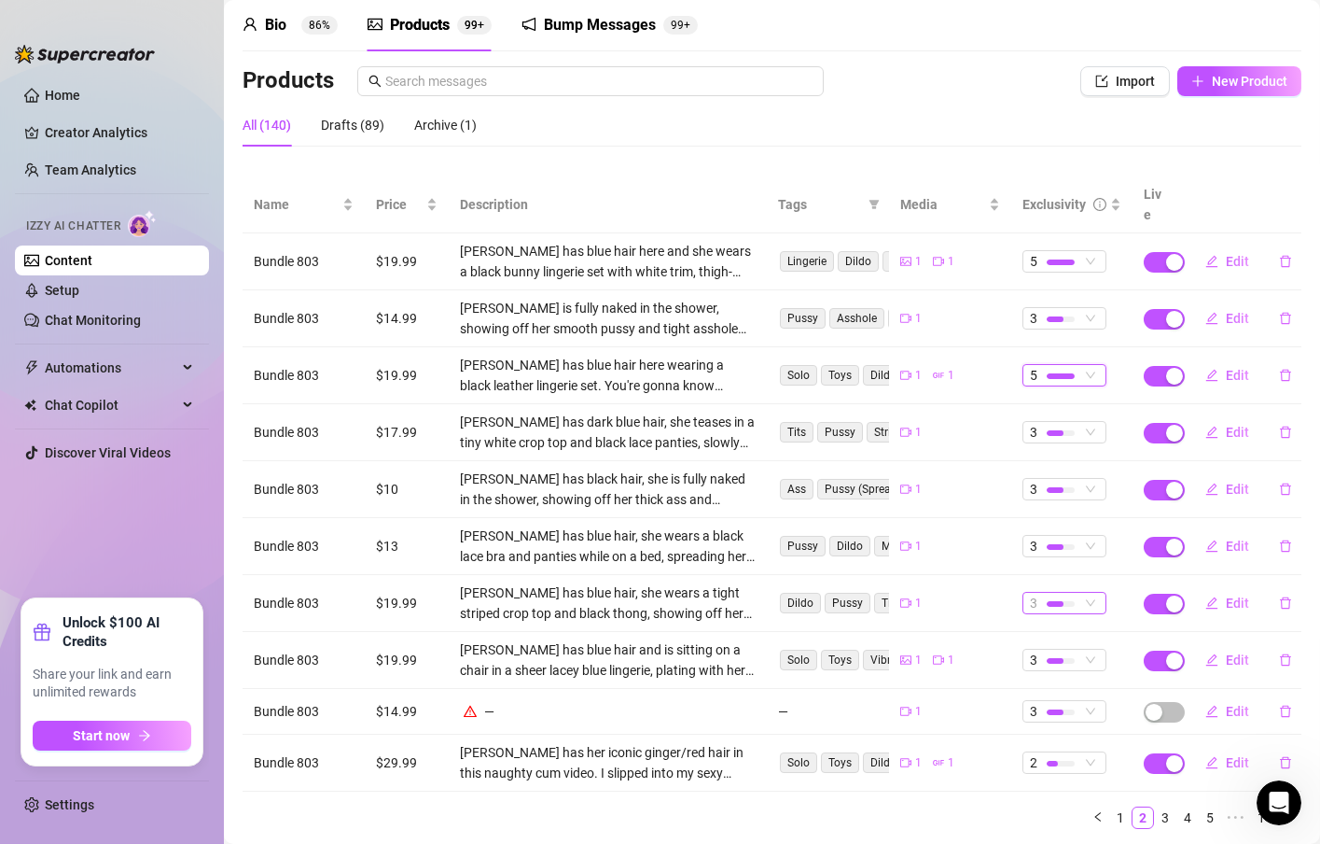
click at [1069, 593] on span "3" at bounding box center [1064, 603] width 69 height 21
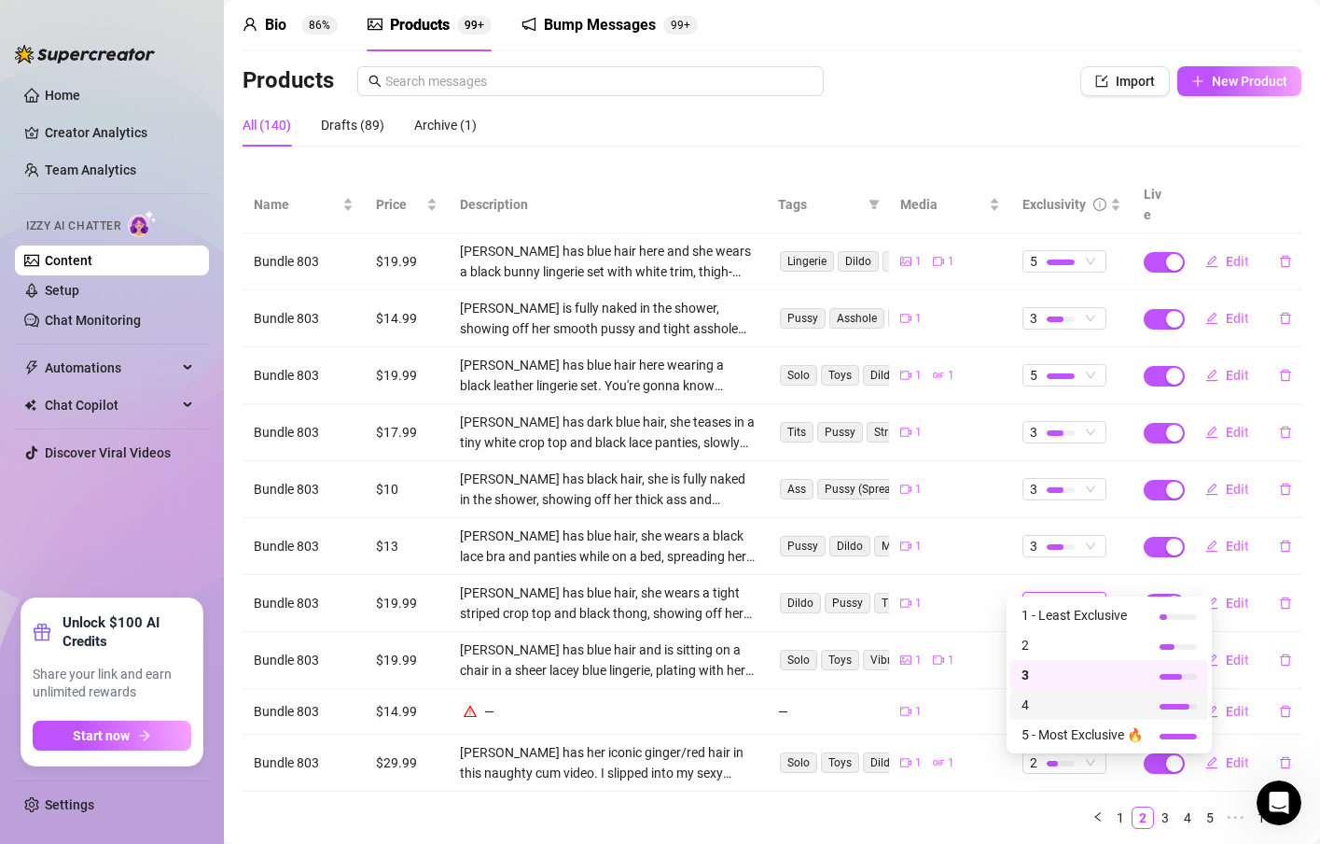
click at [1064, 696] on span "4" at bounding box center [1082, 704] width 121 height 21
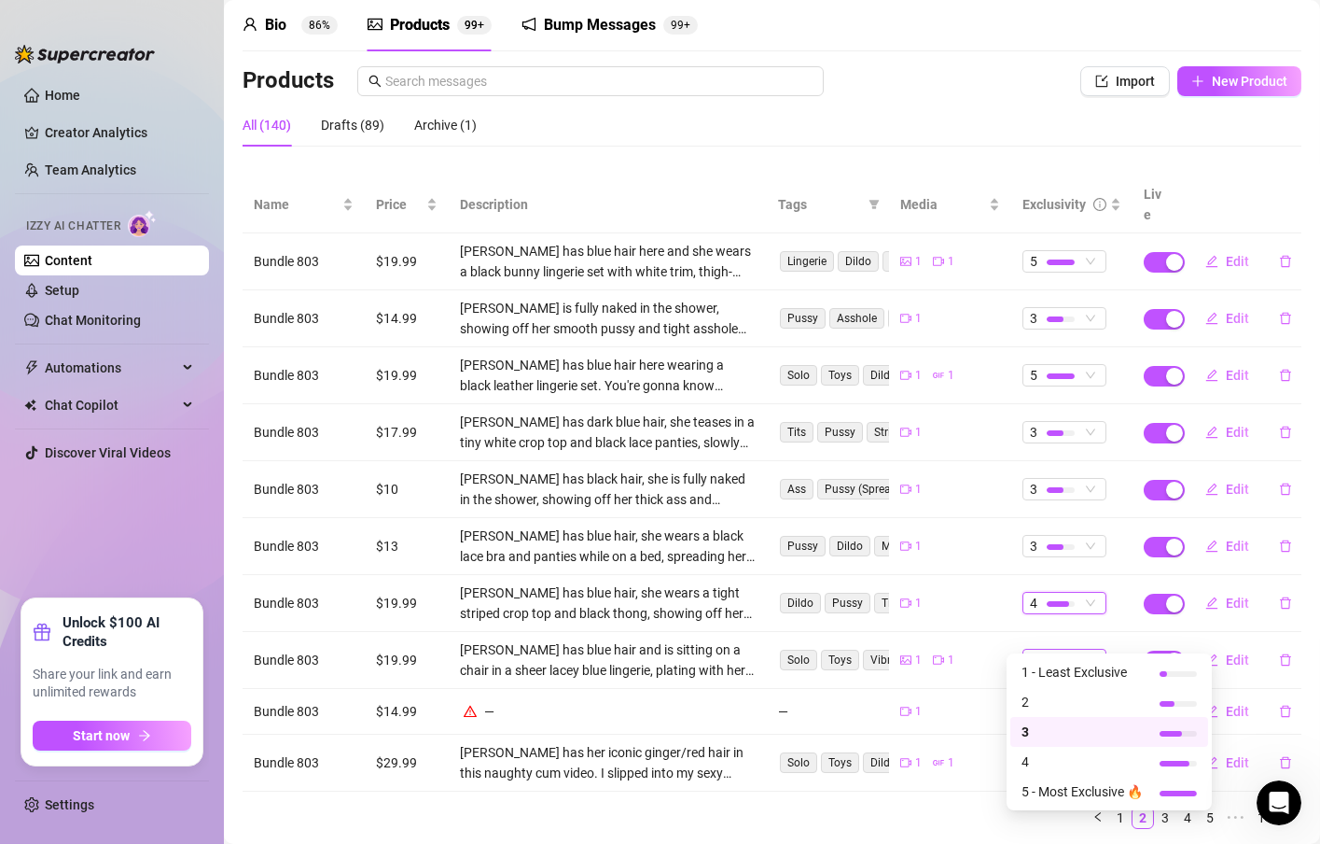
click at [1068, 649] on span "3" at bounding box center [1064, 659] width 69 height 21
click at [1053, 781] on span "5 - Most Exclusive 🔥" at bounding box center [1082, 791] width 121 height 21
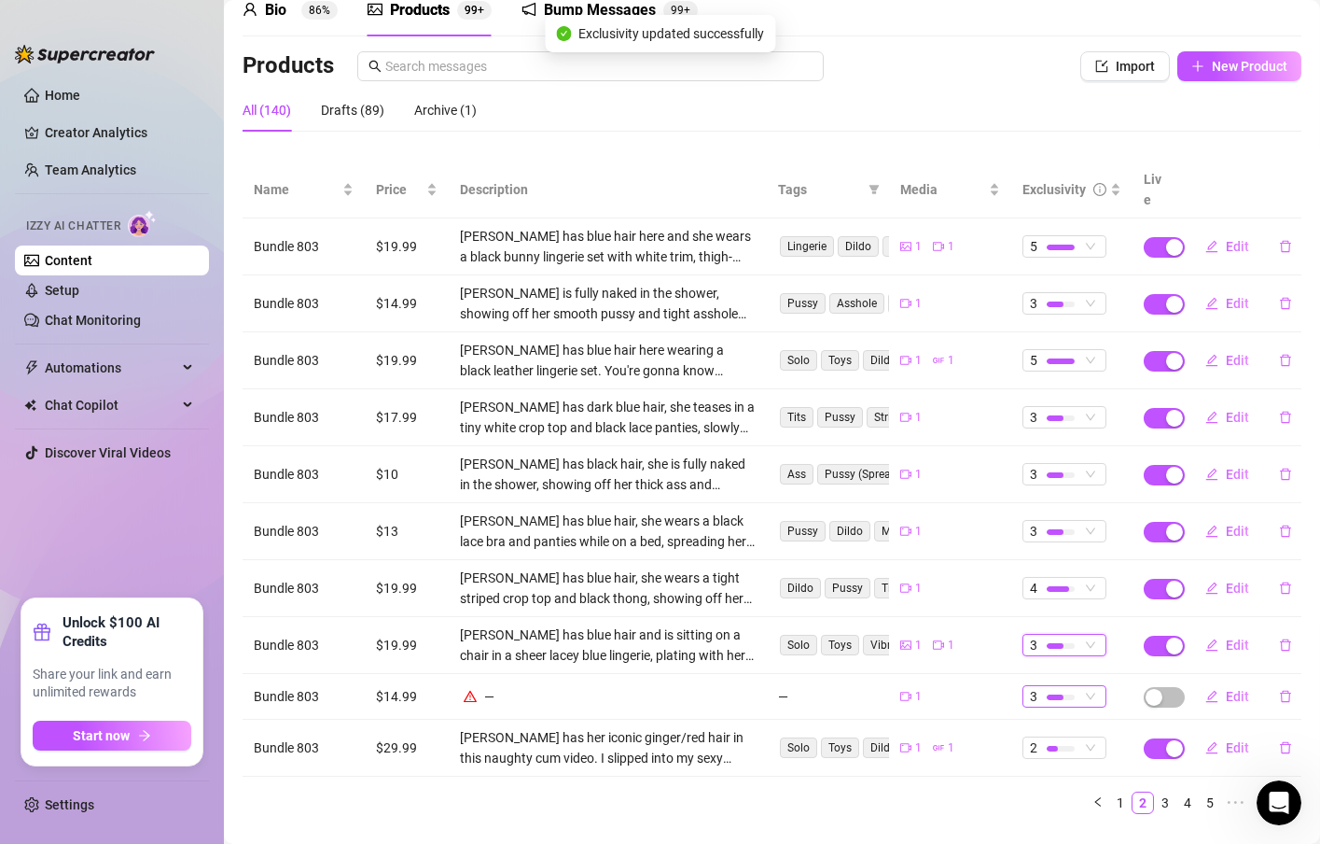
scroll to position [108, 0]
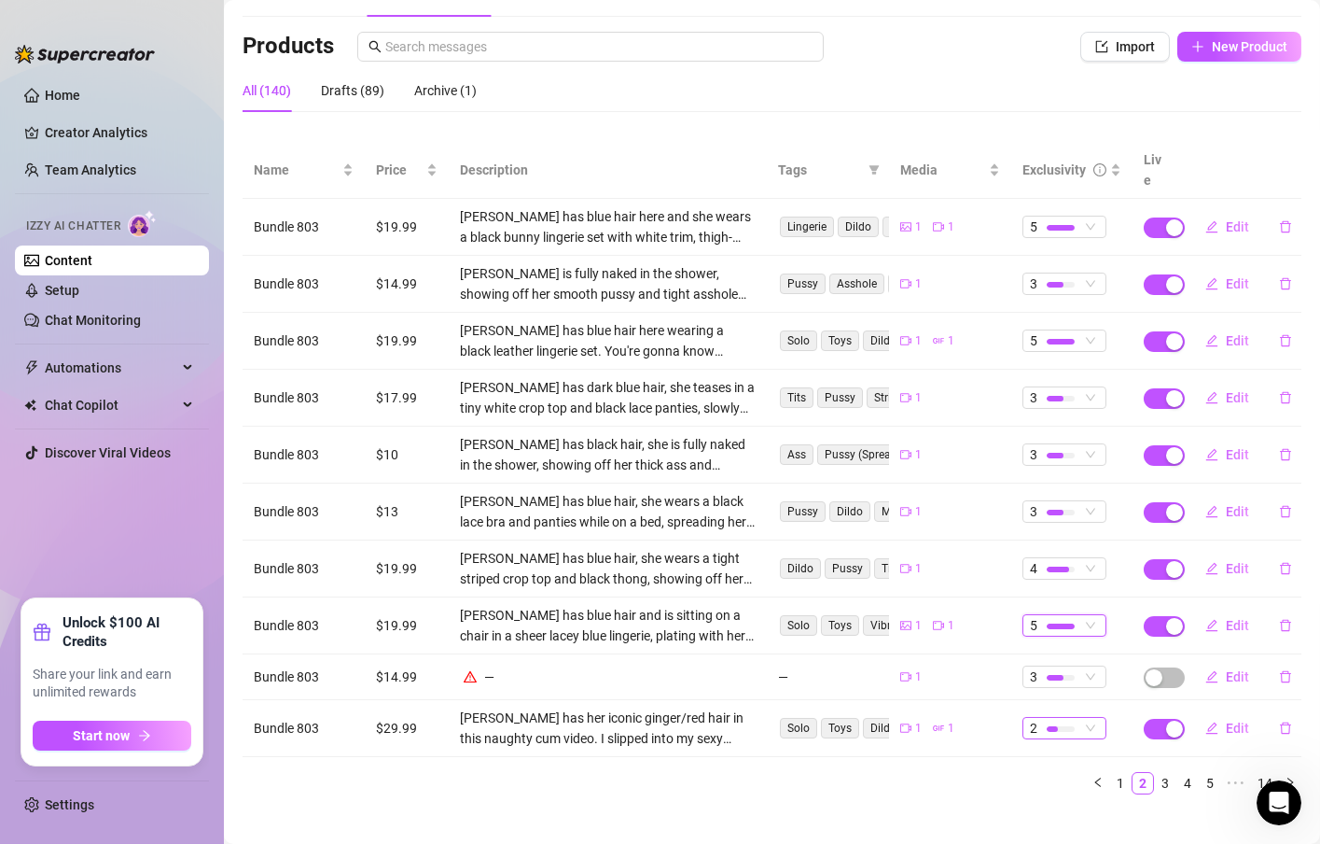
click at [1068, 718] on span "2" at bounding box center [1064, 728] width 69 height 21
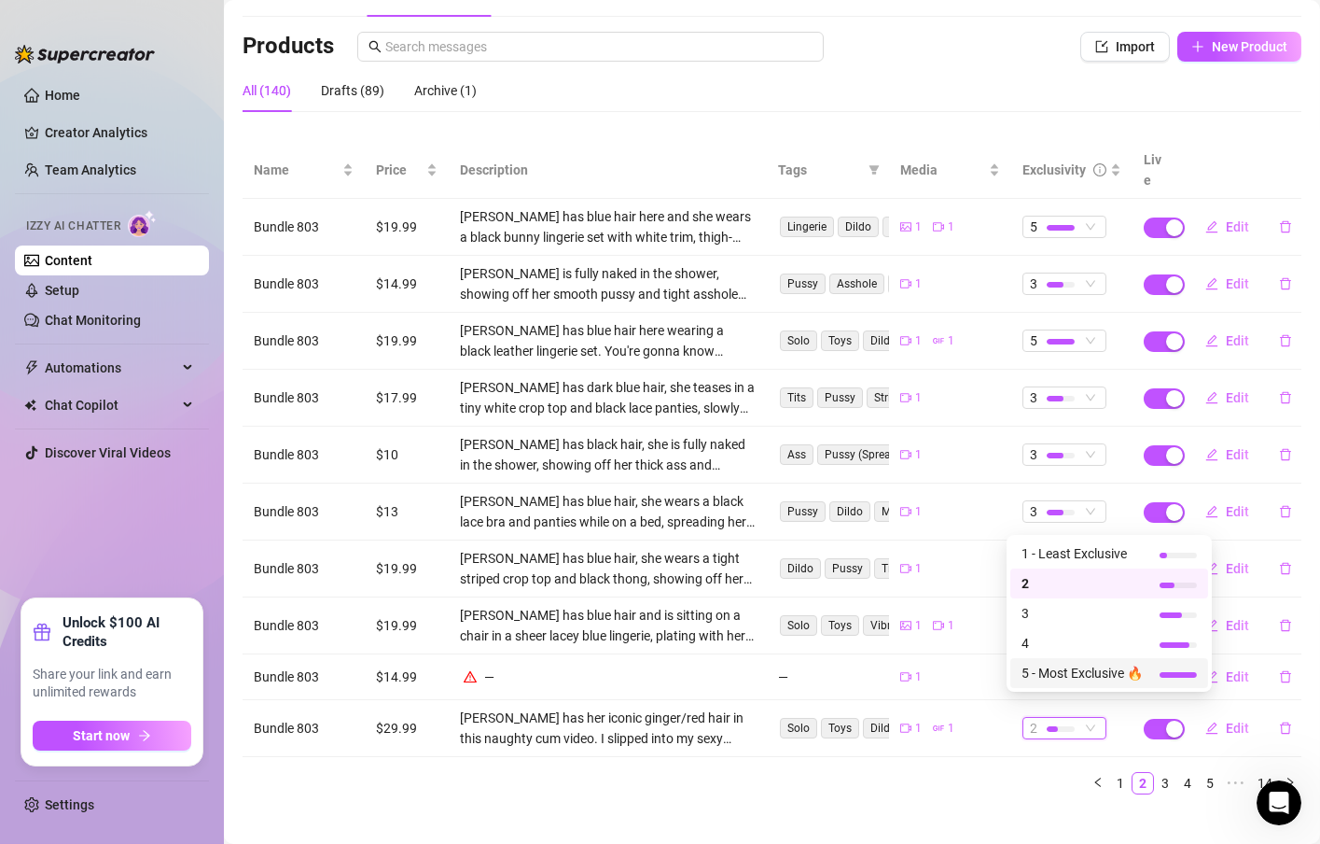
click at [1068, 680] on span "5 - Most Exclusive 🔥" at bounding box center [1082, 673] width 121 height 21
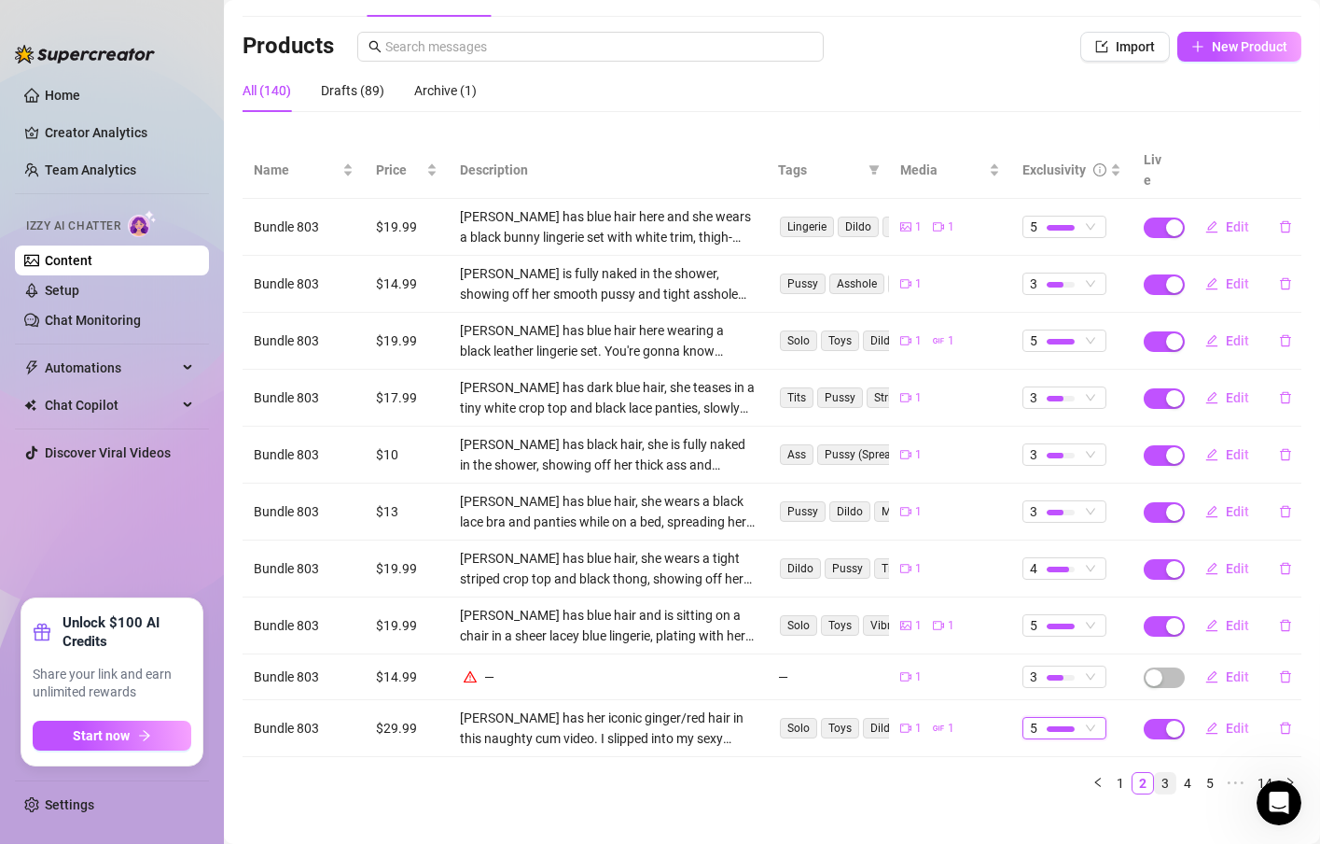
click at [1155, 773] on link "3" at bounding box center [1165, 783] width 21 height 21
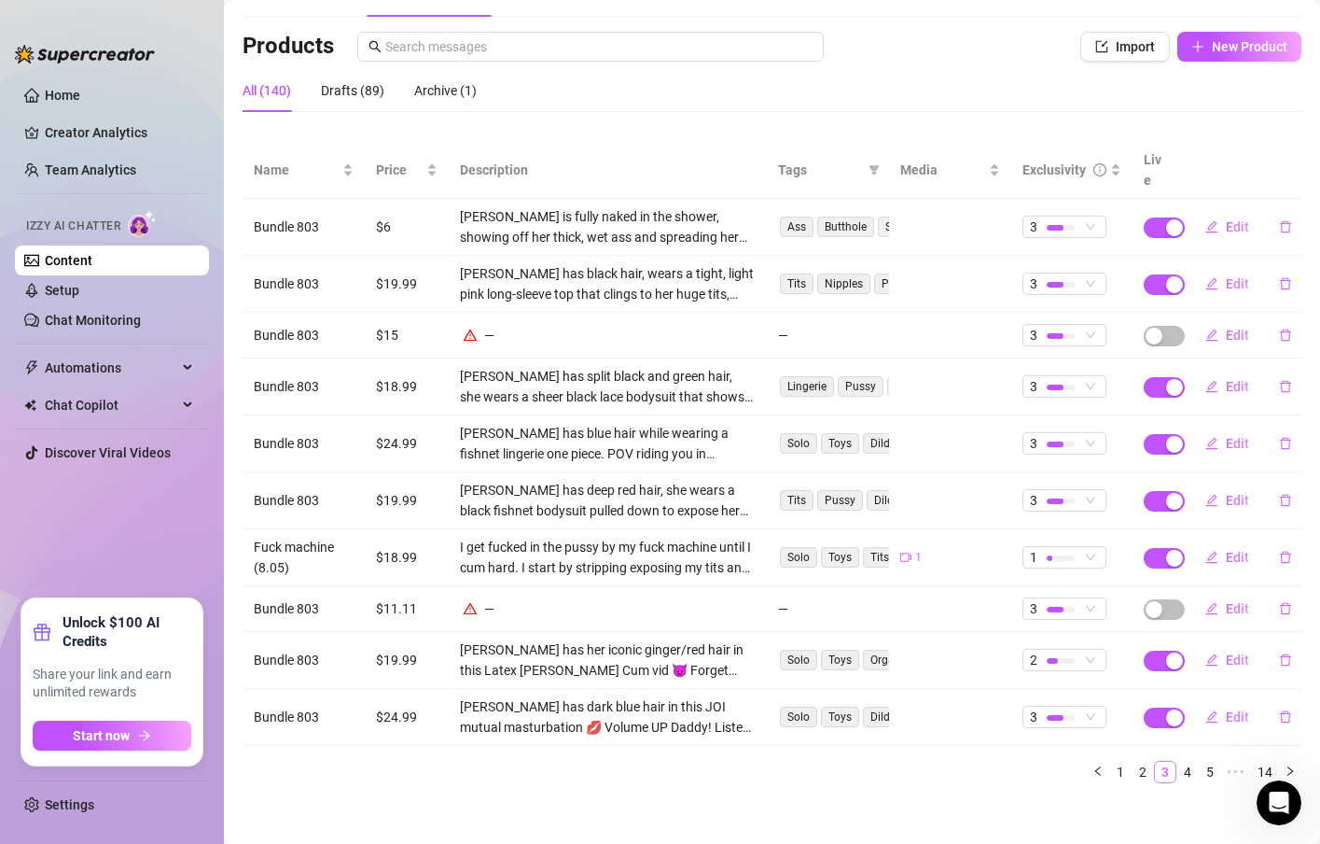
scroll to position [96, 0]
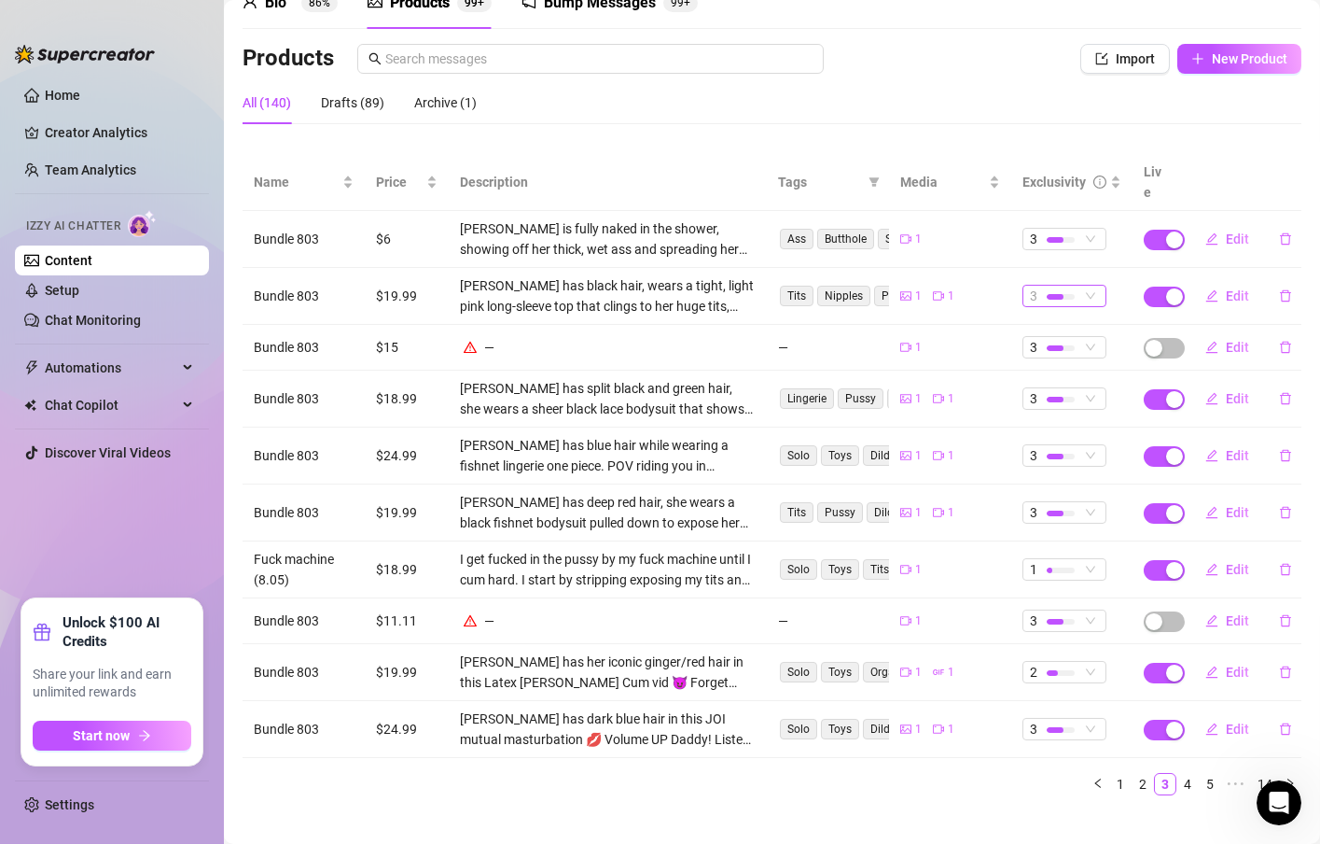
click at [1060, 286] on div "3" at bounding box center [1054, 296] width 49 height 21
click at [1062, 286] on div "3" at bounding box center [1054, 296] width 49 height 21
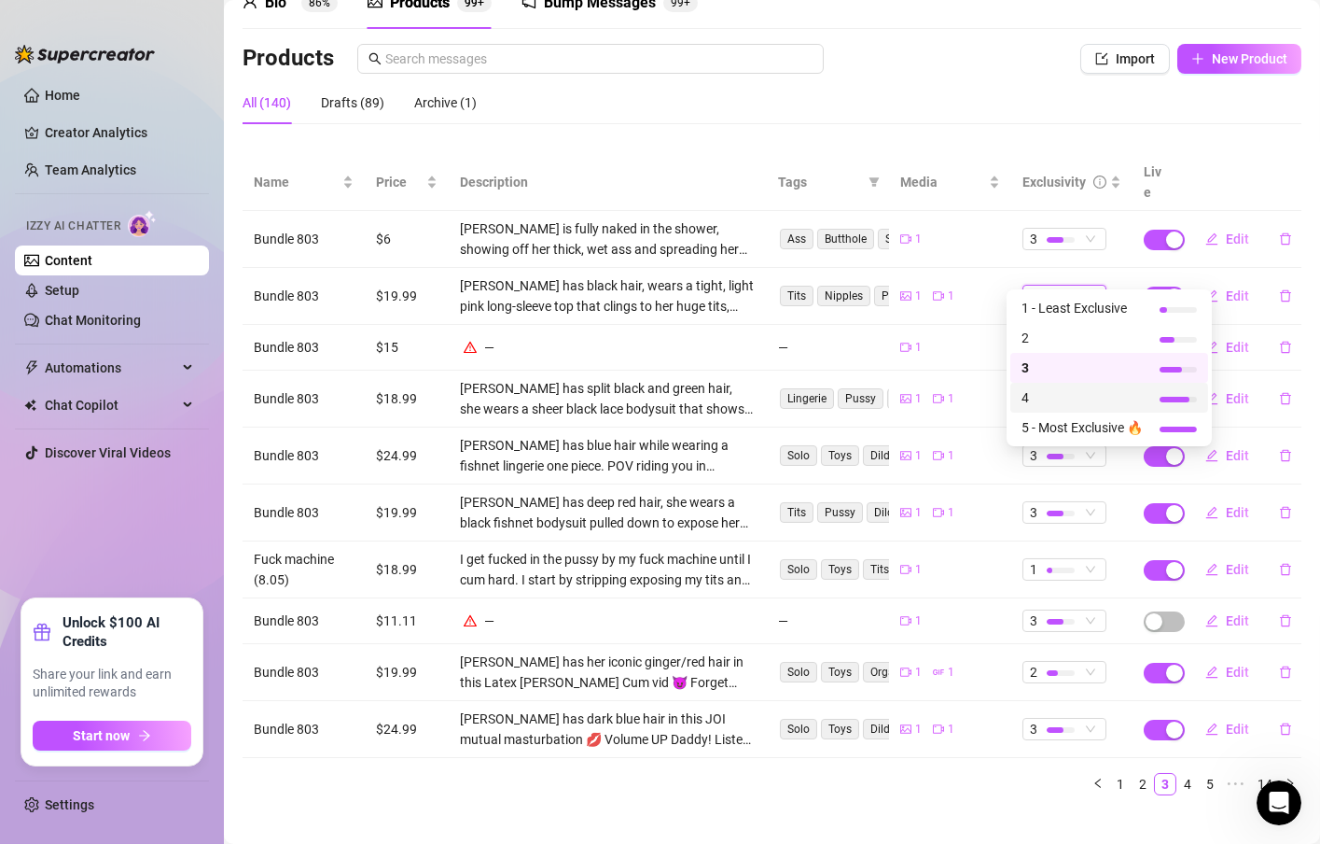
click at [1047, 401] on span "4" at bounding box center [1082, 397] width 121 height 21
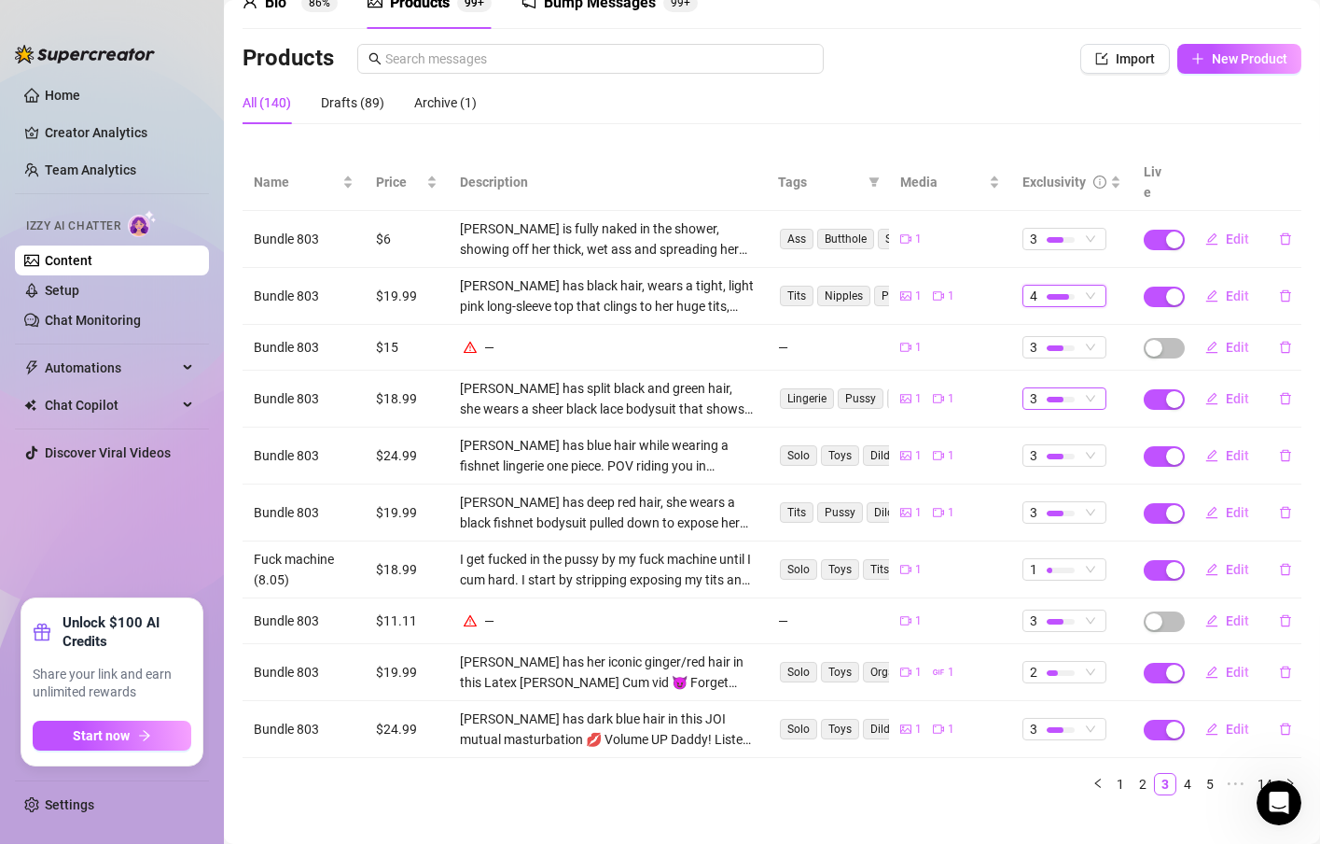
click at [1050, 390] on div at bounding box center [1061, 399] width 28 height 18
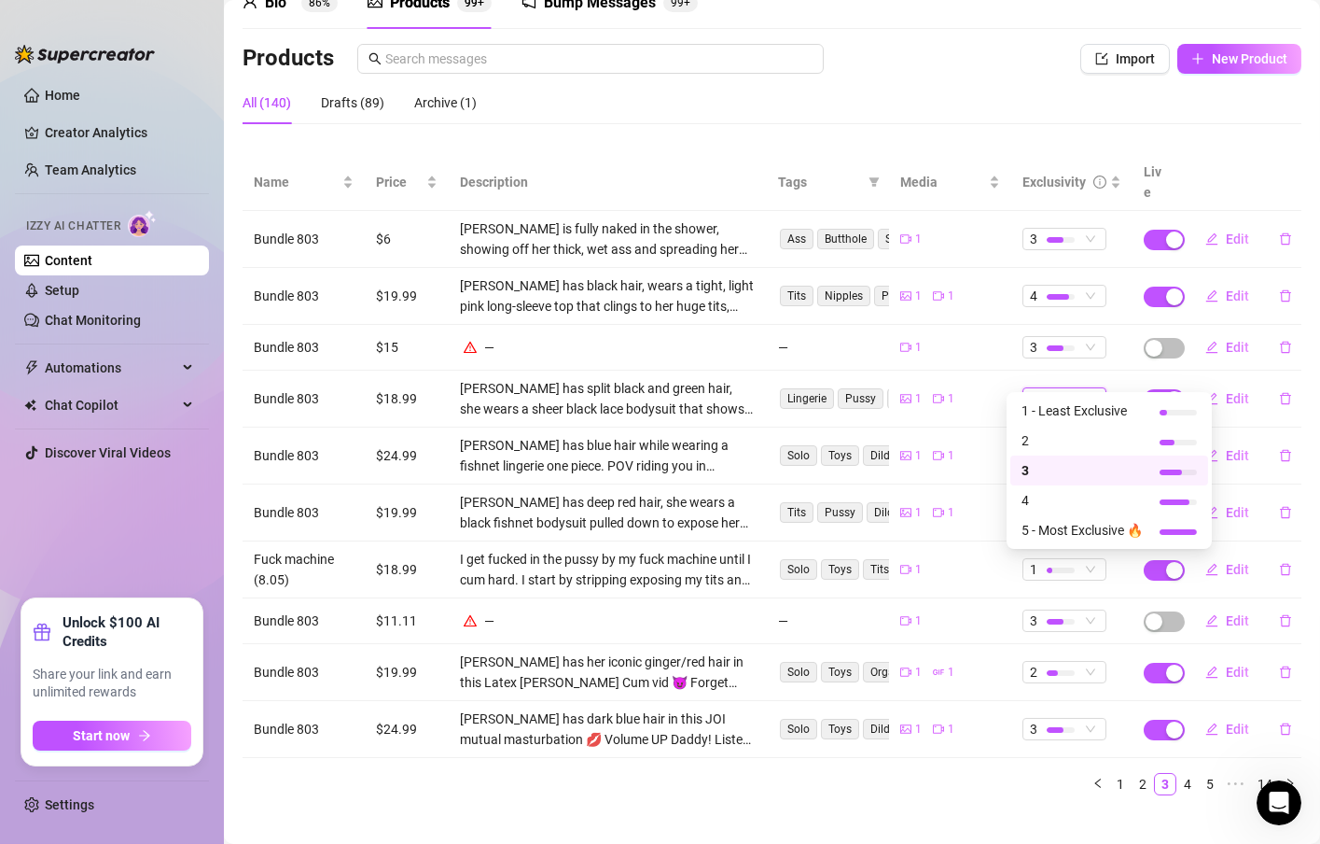
click at [1039, 481] on div "3" at bounding box center [1110, 470] width 198 height 30
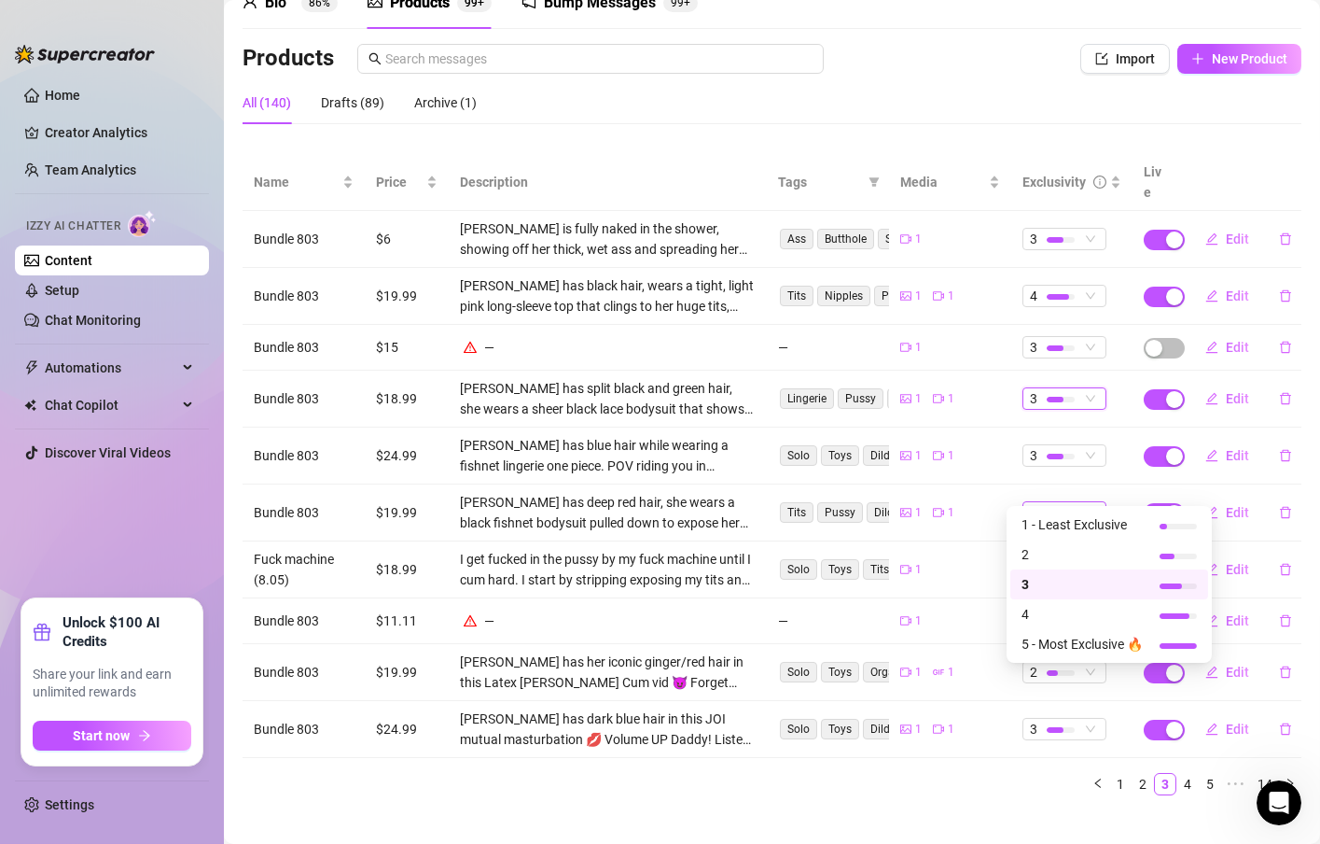
click at [1047, 510] on div at bounding box center [1055, 513] width 17 height 6
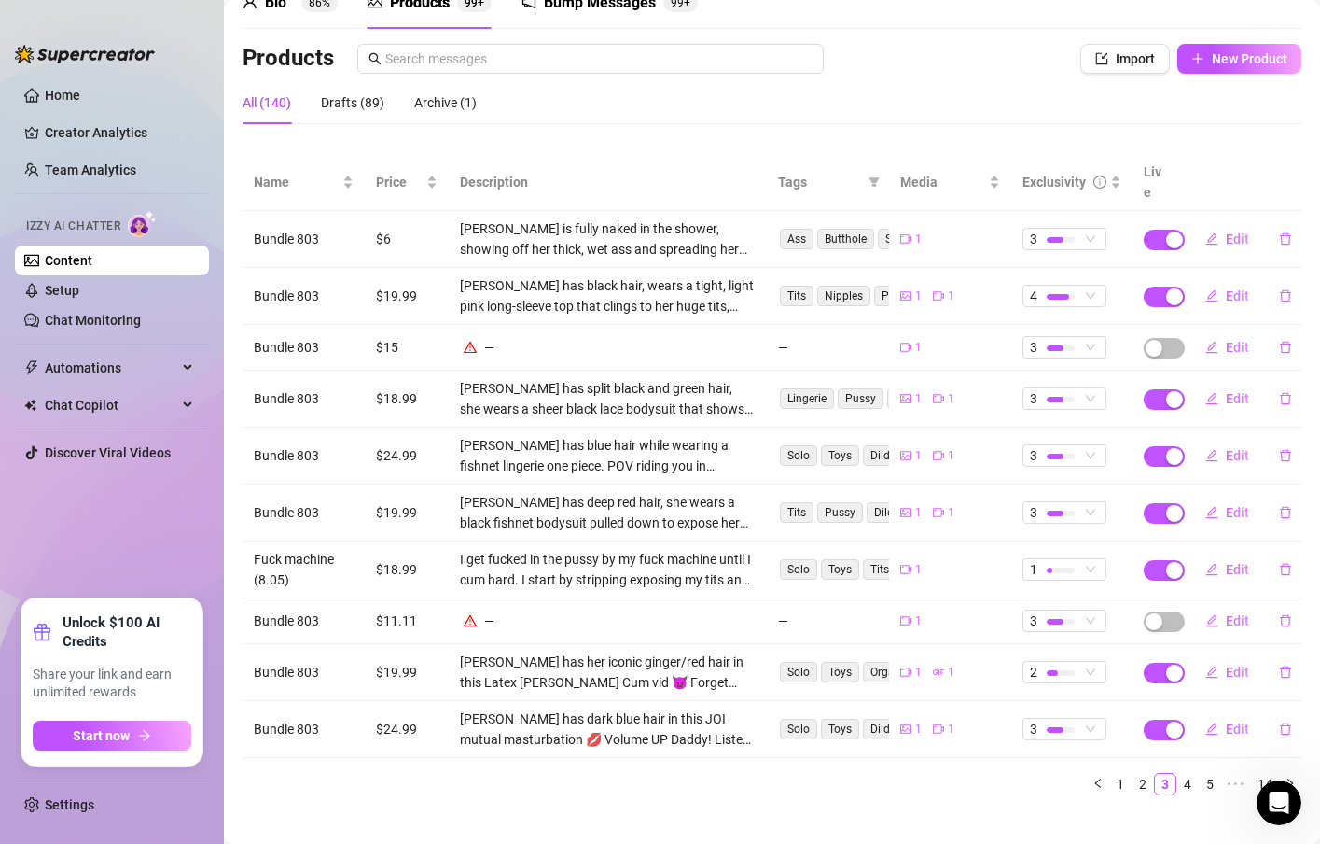
click at [1039, 390] on td "3" at bounding box center [1071, 398] width 121 height 57
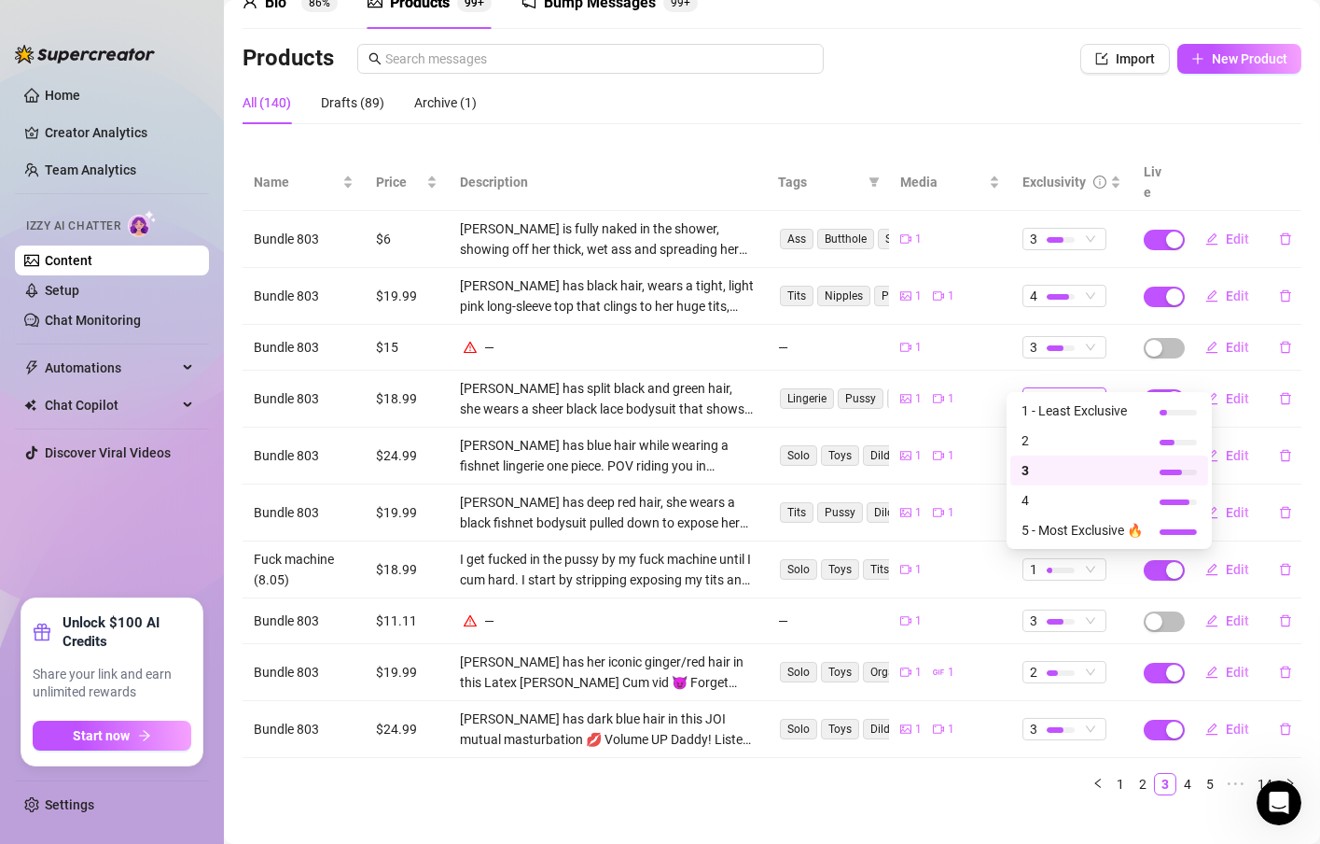
click at [1047, 397] on div at bounding box center [1055, 400] width 17 height 6
click at [1043, 492] on span "4" at bounding box center [1082, 500] width 121 height 21
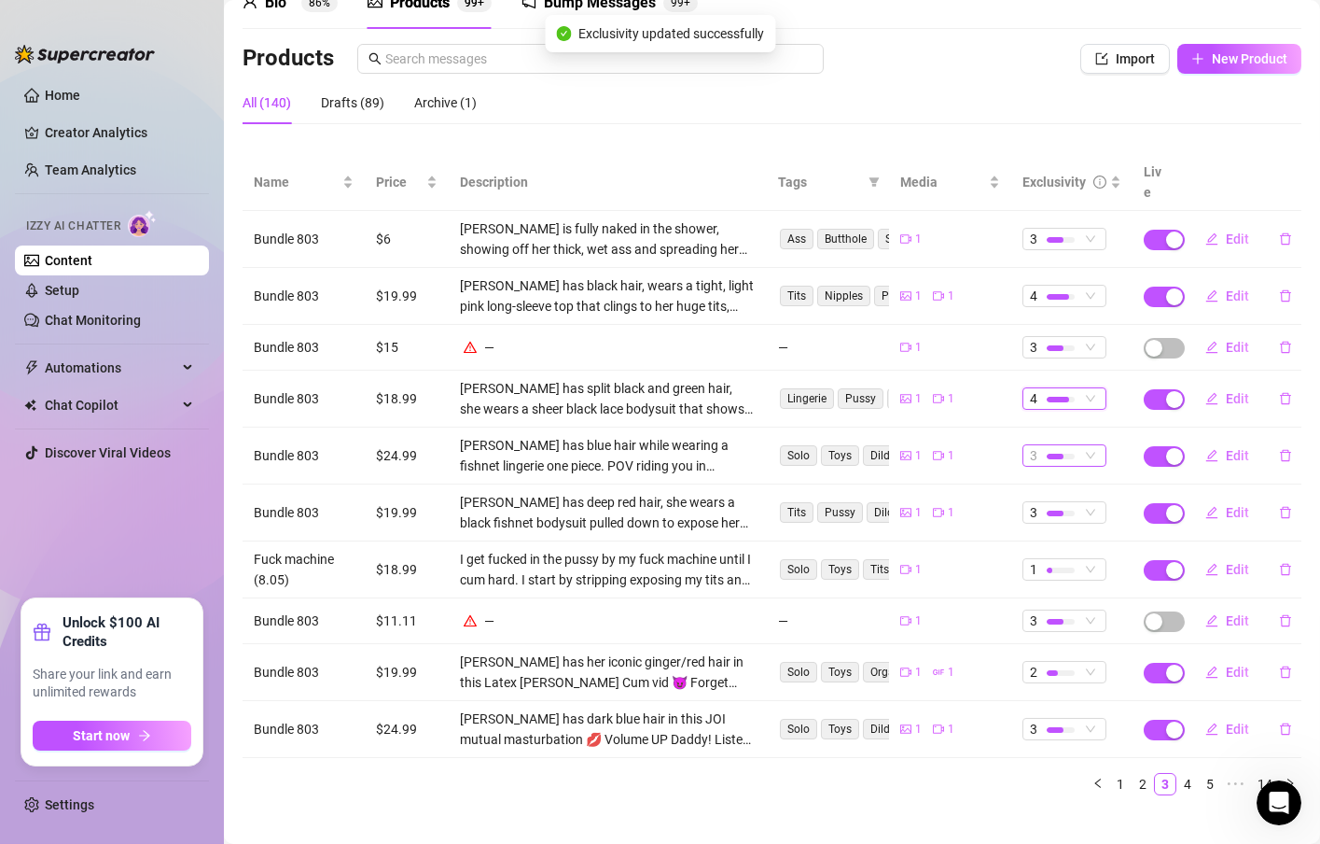
click at [1061, 445] on div "3" at bounding box center [1054, 455] width 49 height 21
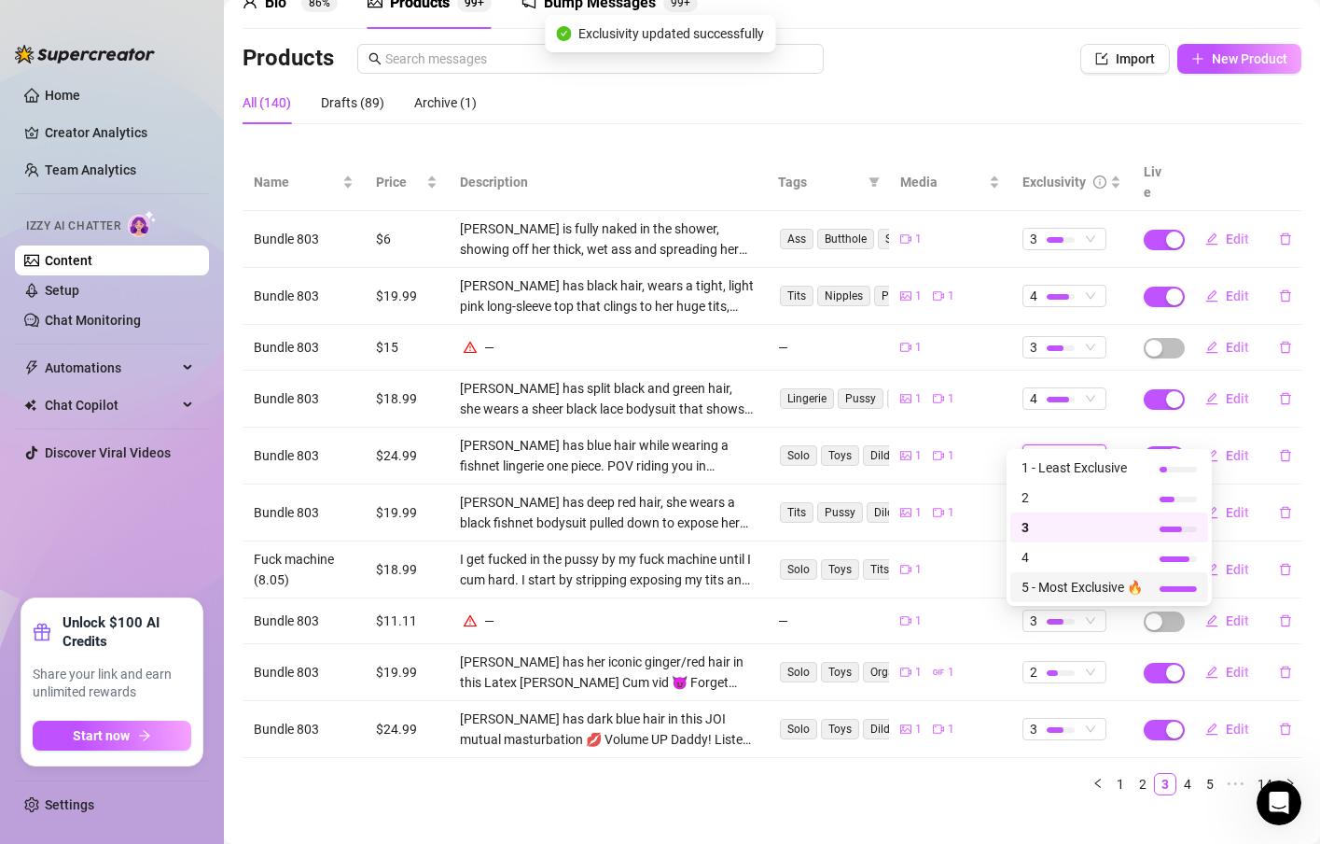
click at [1047, 585] on span "5 - Most Exclusive 🔥" at bounding box center [1082, 587] width 121 height 21
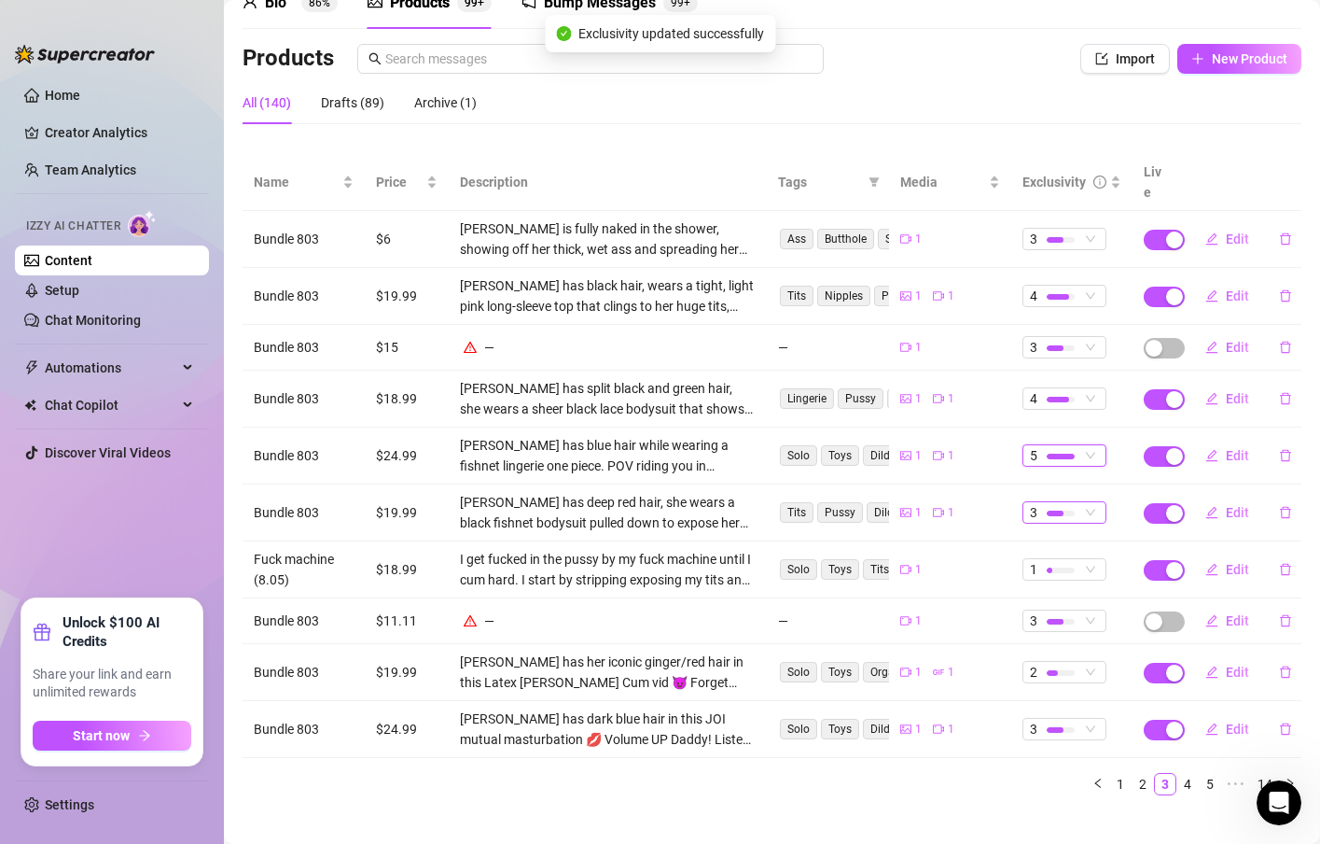
click at [1062, 502] on div "3" at bounding box center [1054, 512] width 49 height 21
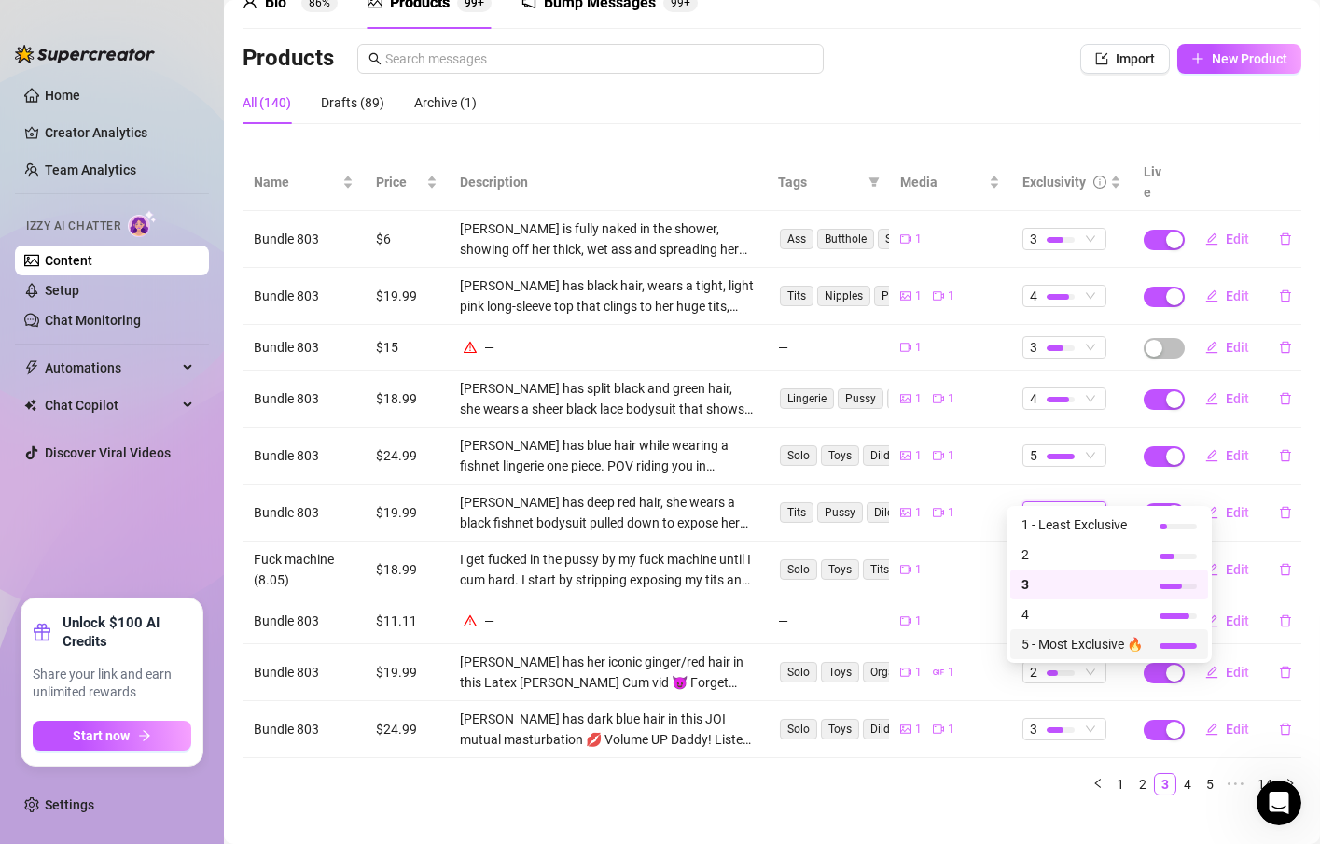
click at [1055, 636] on span "5 - Most Exclusive 🔥" at bounding box center [1082, 644] width 121 height 21
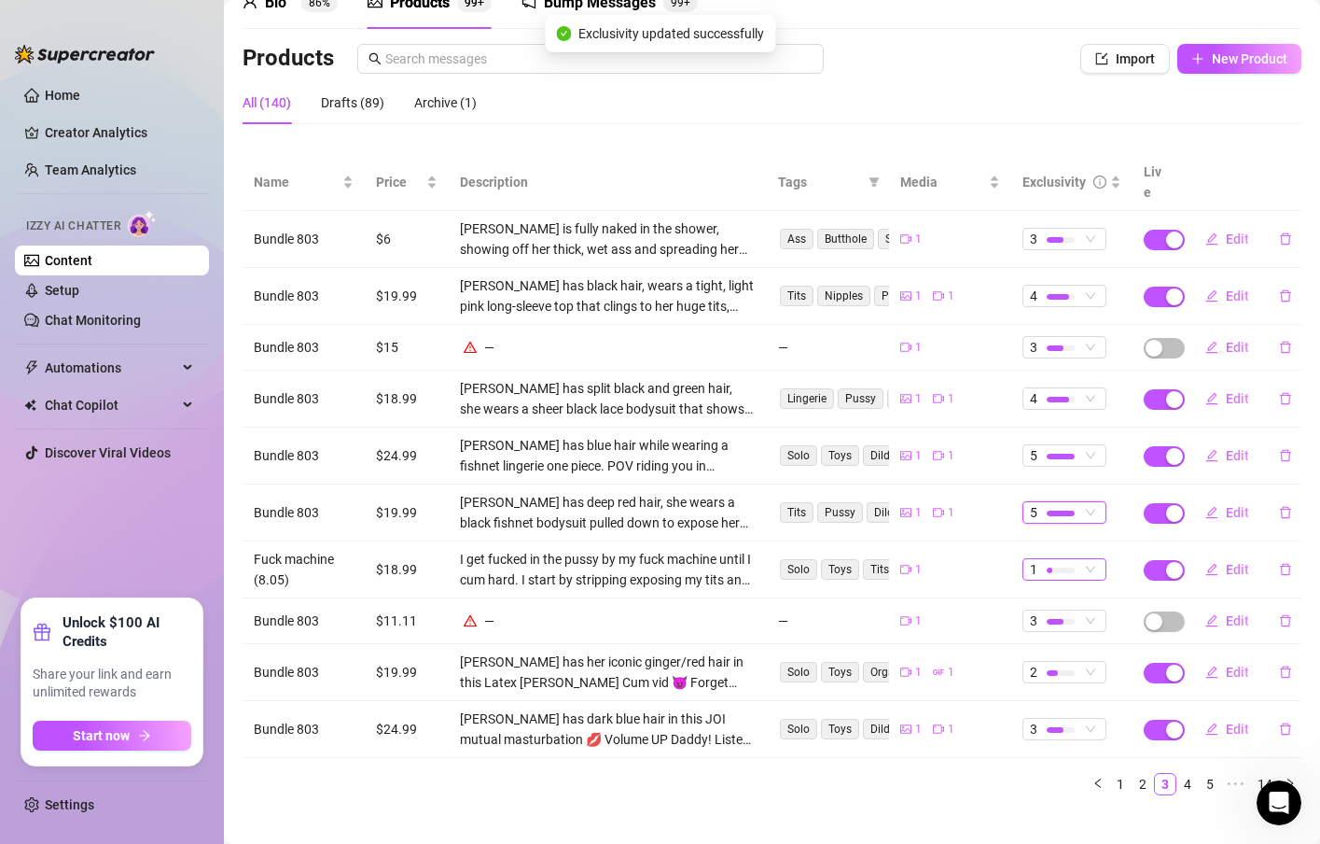
click at [1076, 559] on span "1" at bounding box center [1064, 569] width 69 height 21
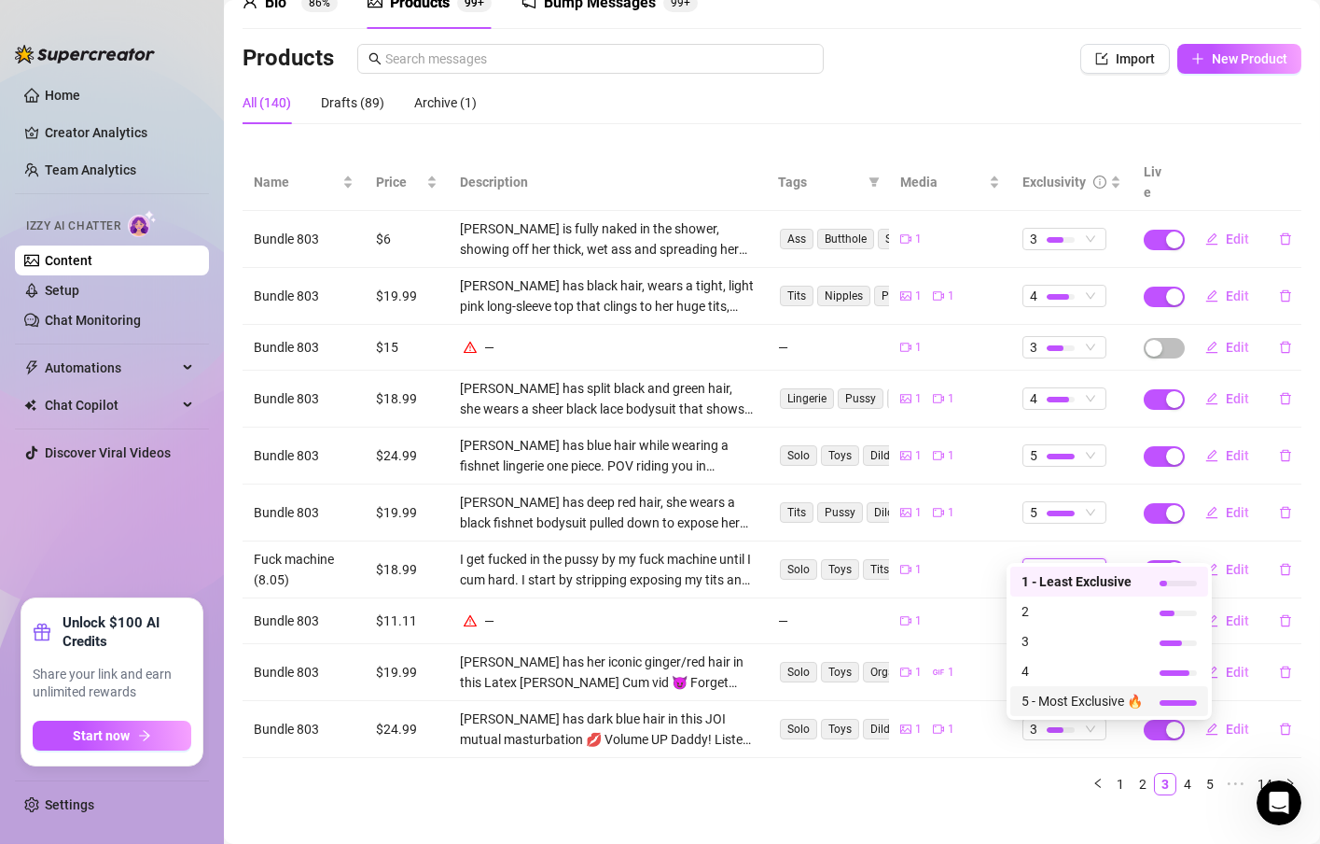
click at [1034, 713] on div "5 - Most Exclusive 🔥" at bounding box center [1110, 701] width 198 height 30
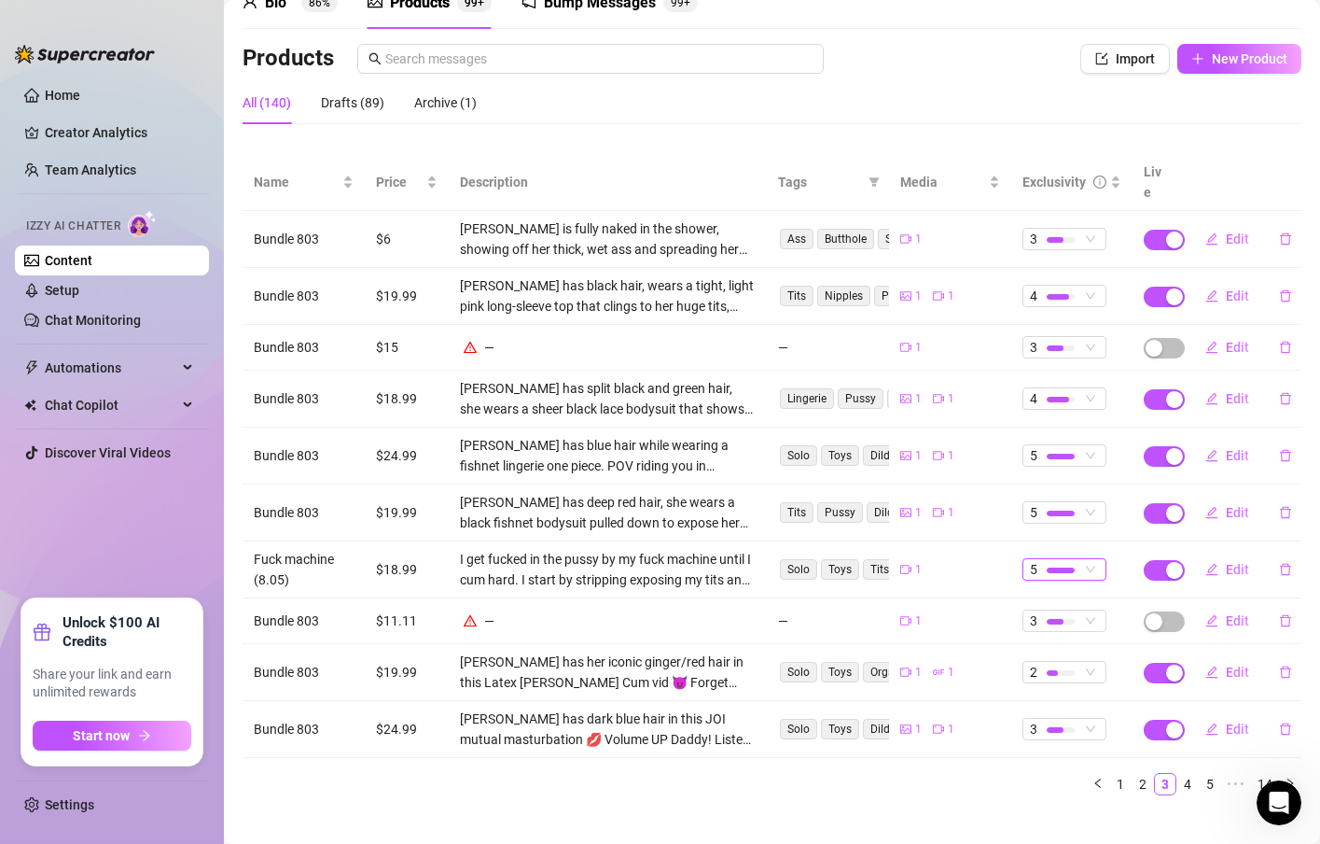
click at [1079, 662] on td "2" at bounding box center [1071, 672] width 121 height 57
click at [1079, 662] on span "2" at bounding box center [1064, 672] width 69 height 21
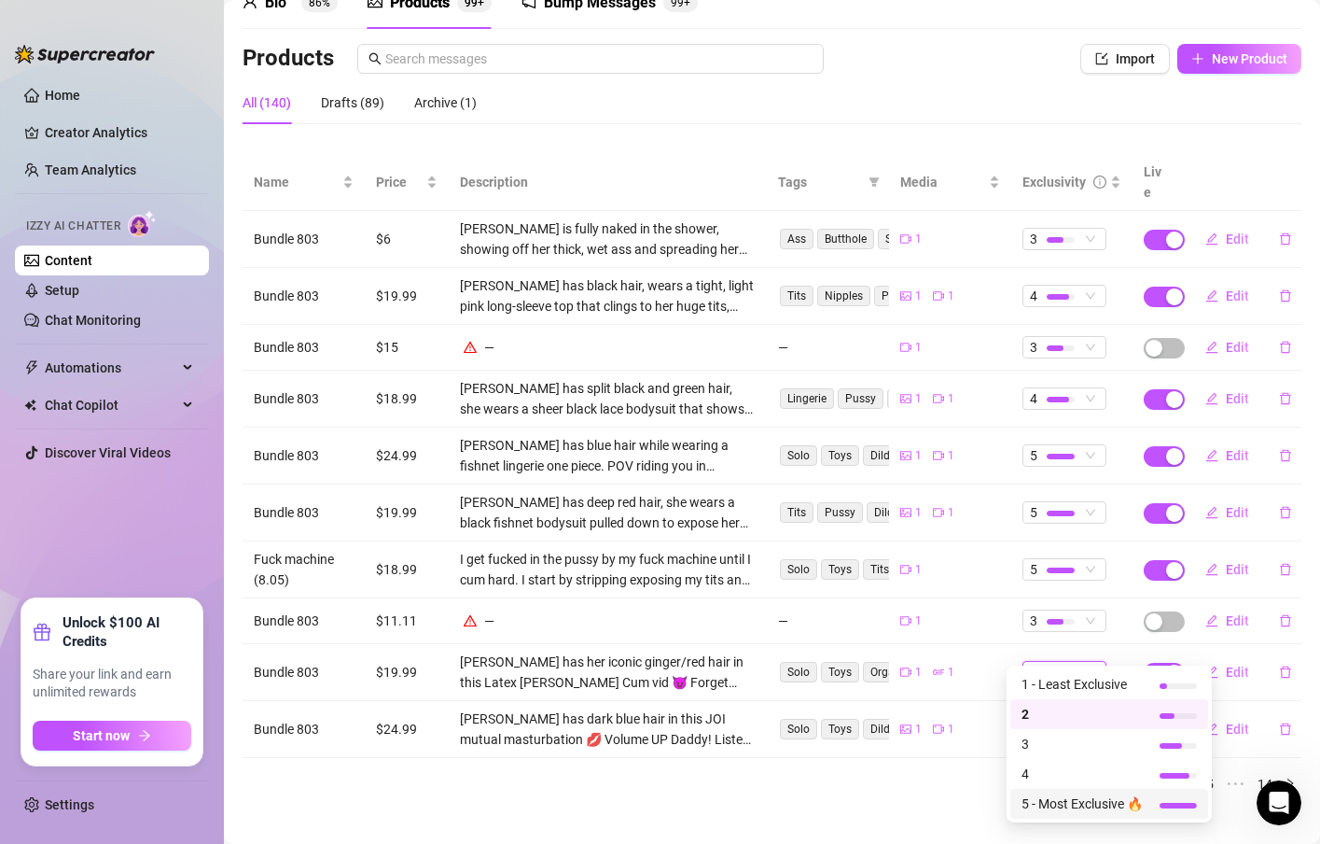
click at [1050, 802] on span "5 - Most Exclusive 🔥" at bounding box center [1082, 803] width 121 height 21
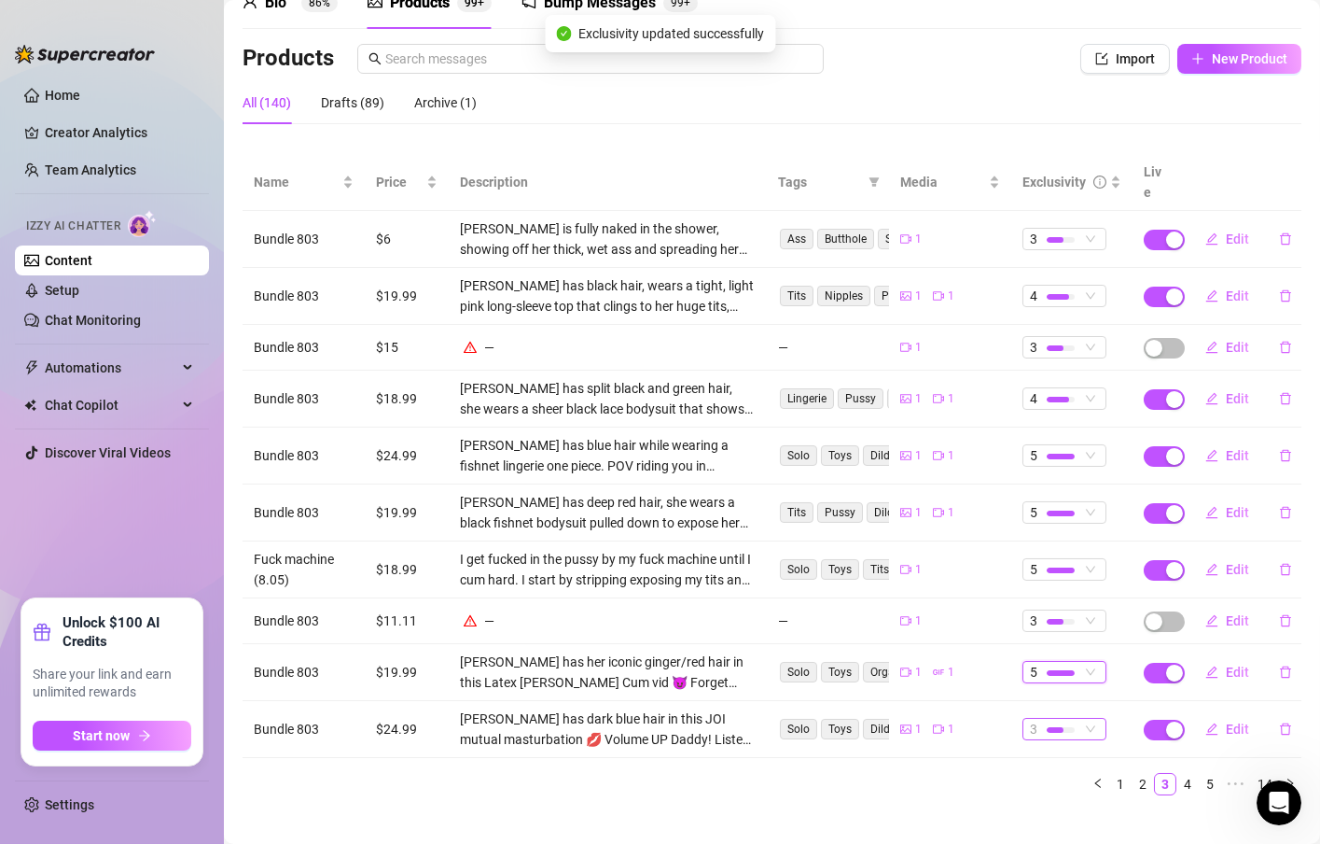
click at [1047, 720] on div at bounding box center [1061, 729] width 28 height 18
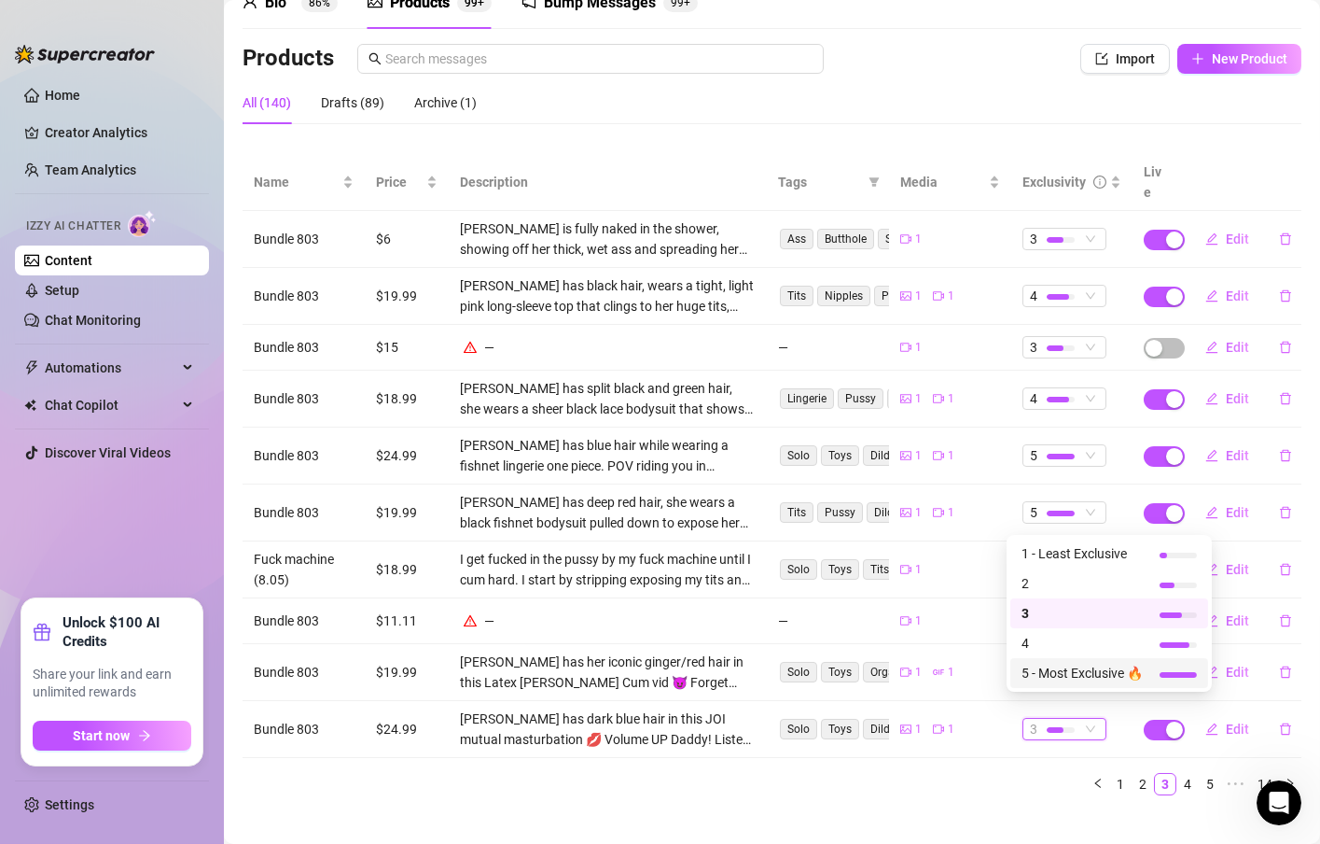
click at [1047, 680] on span "5 - Most Exclusive 🔥" at bounding box center [1082, 673] width 121 height 21
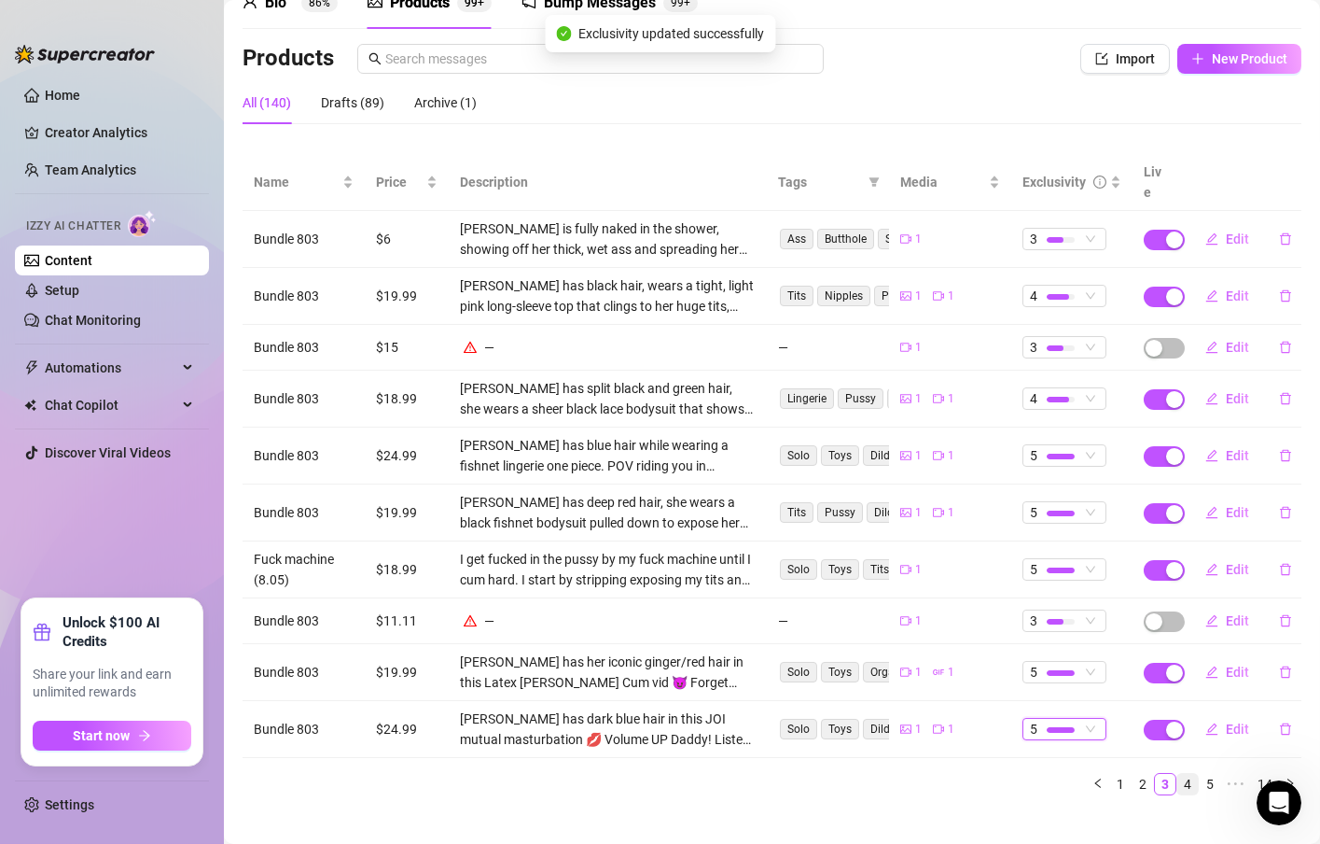
click at [1178, 774] on link "4" at bounding box center [1188, 784] width 21 height 21
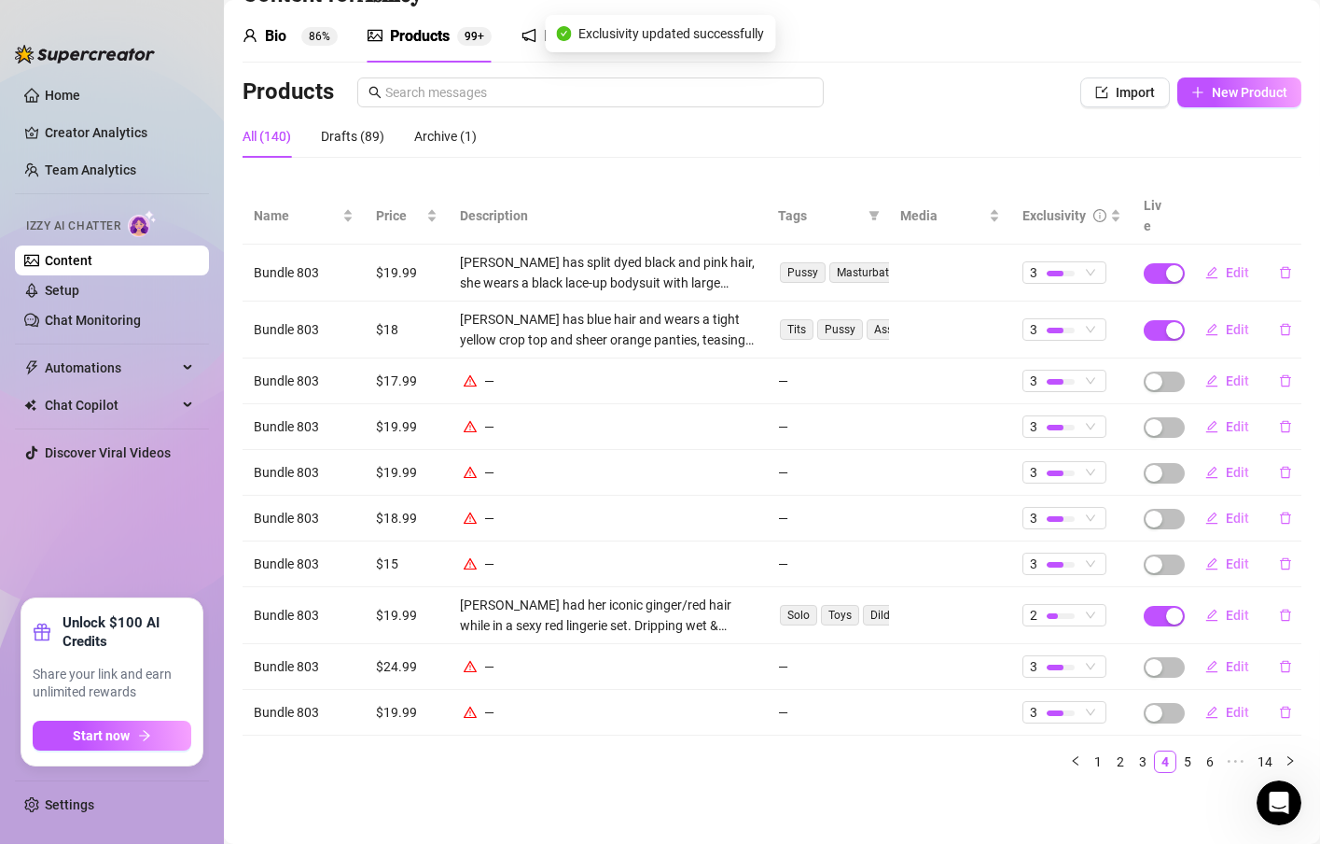
scroll to position [41, 0]
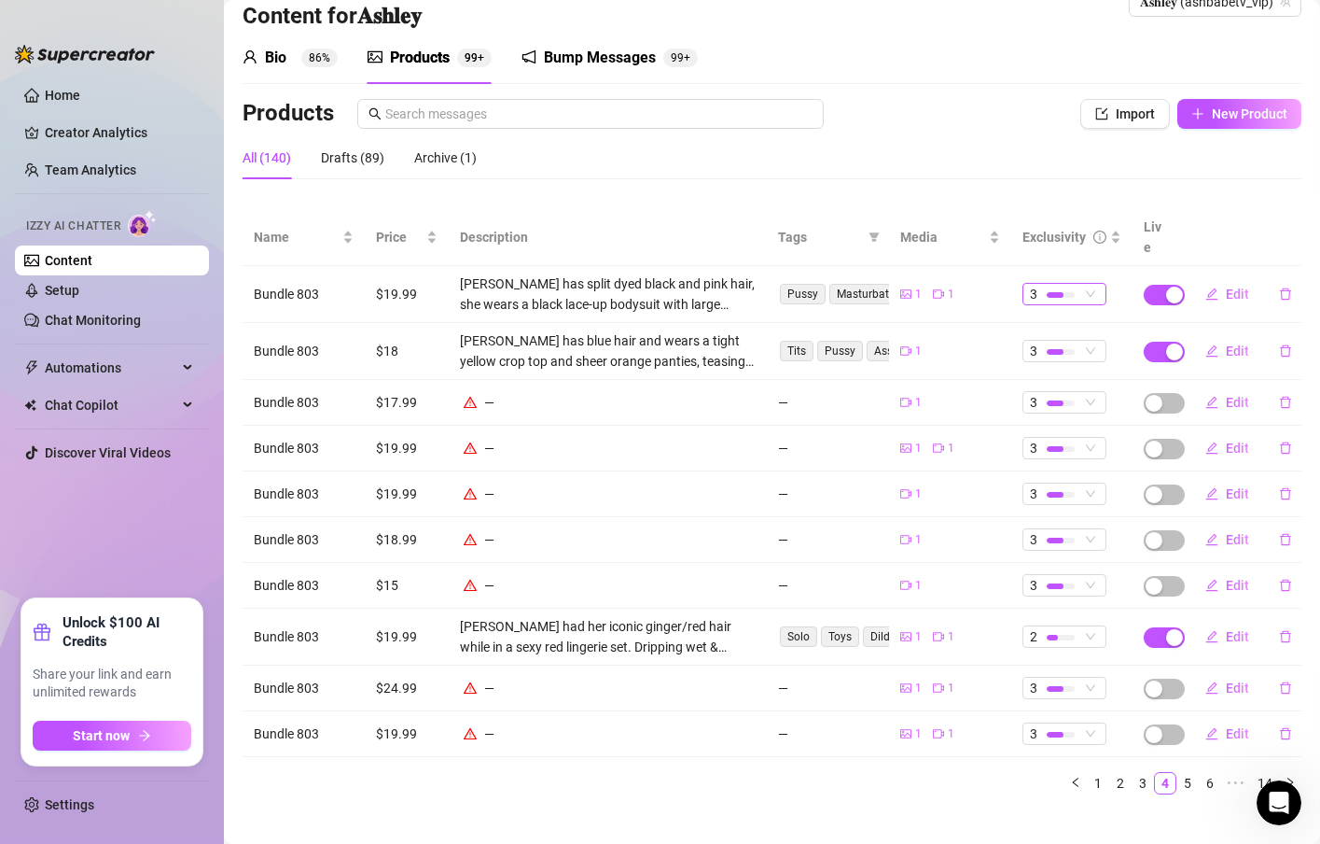
click at [1078, 284] on span "3" at bounding box center [1064, 294] width 69 height 21
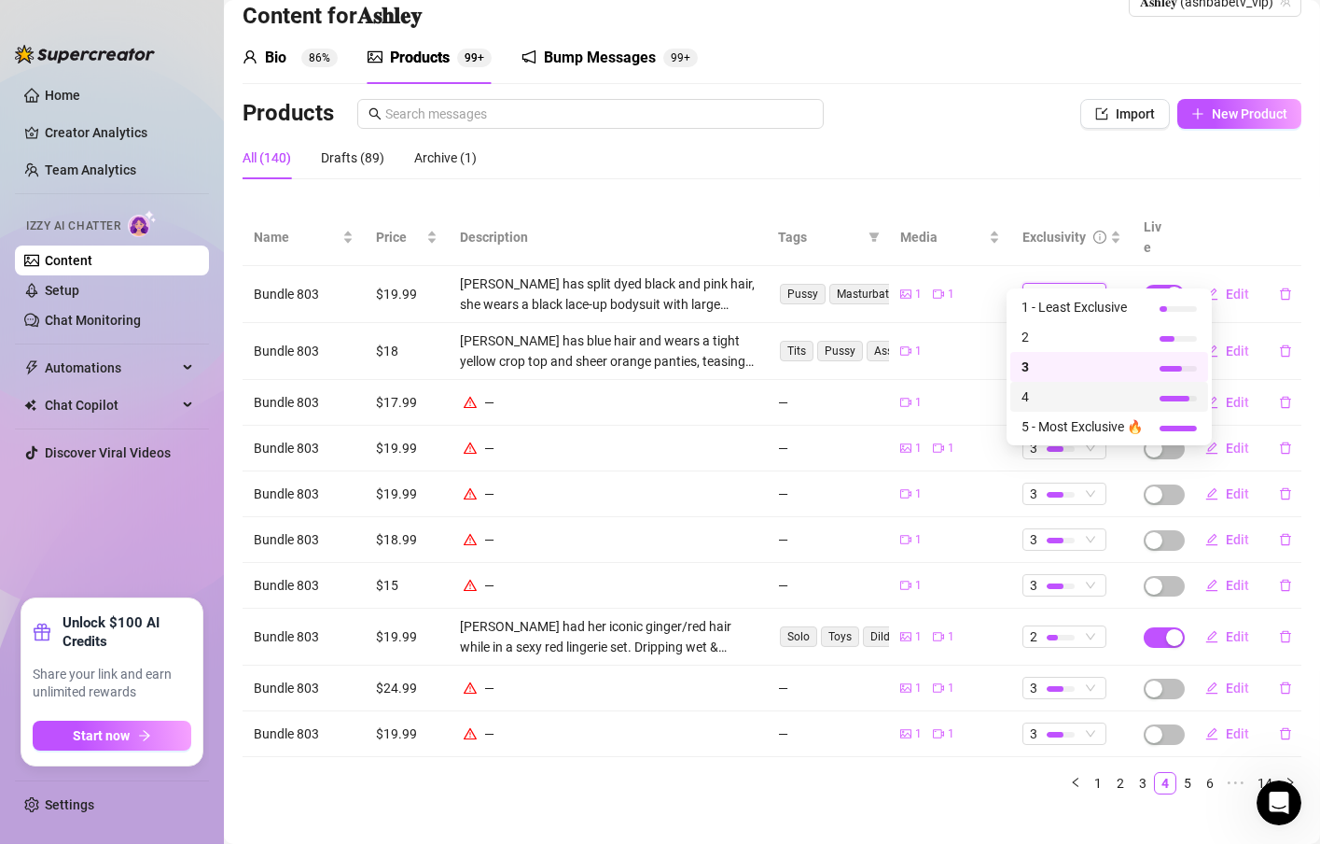
click at [1072, 406] on span "4" at bounding box center [1082, 396] width 121 height 21
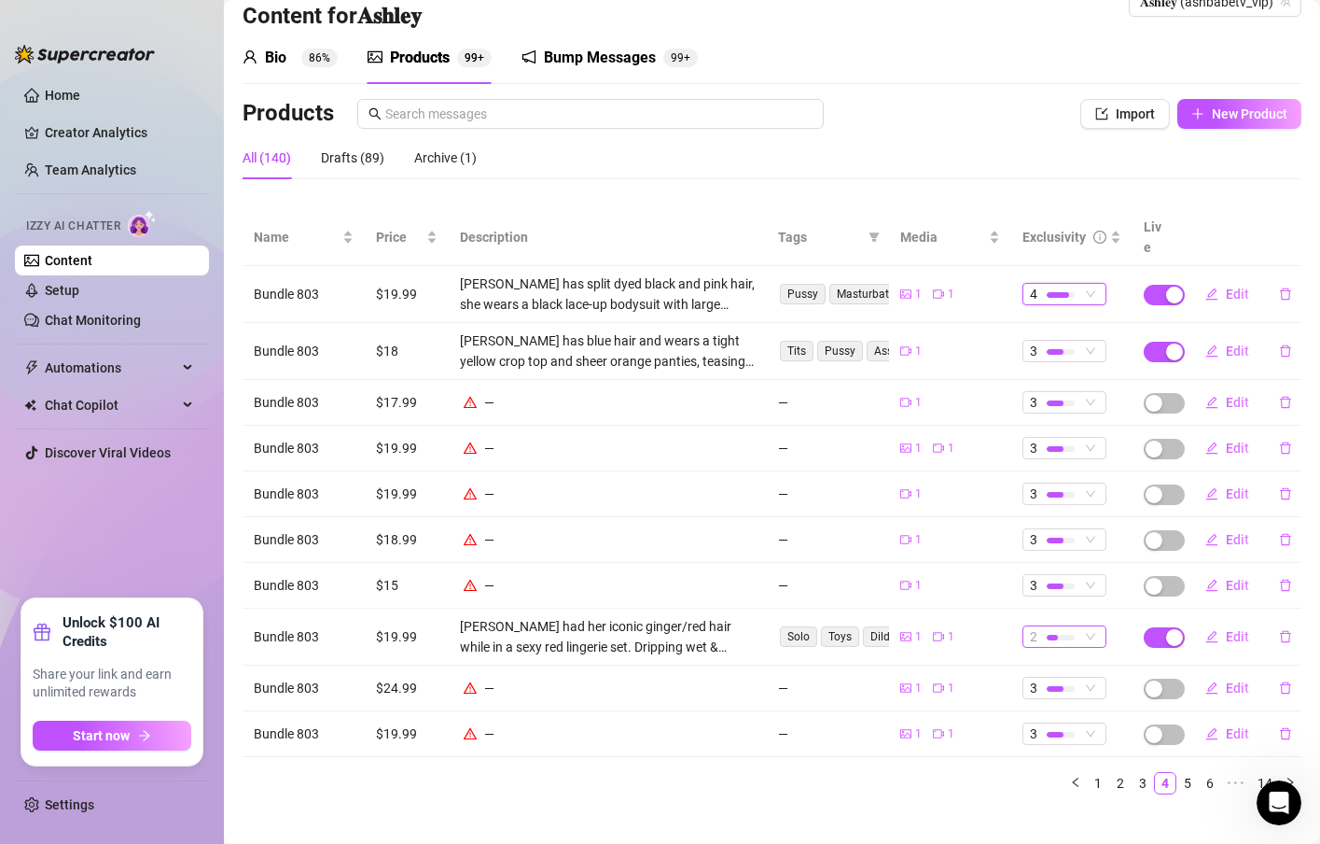
click at [1071, 626] on span "2" at bounding box center [1064, 636] width 69 height 21
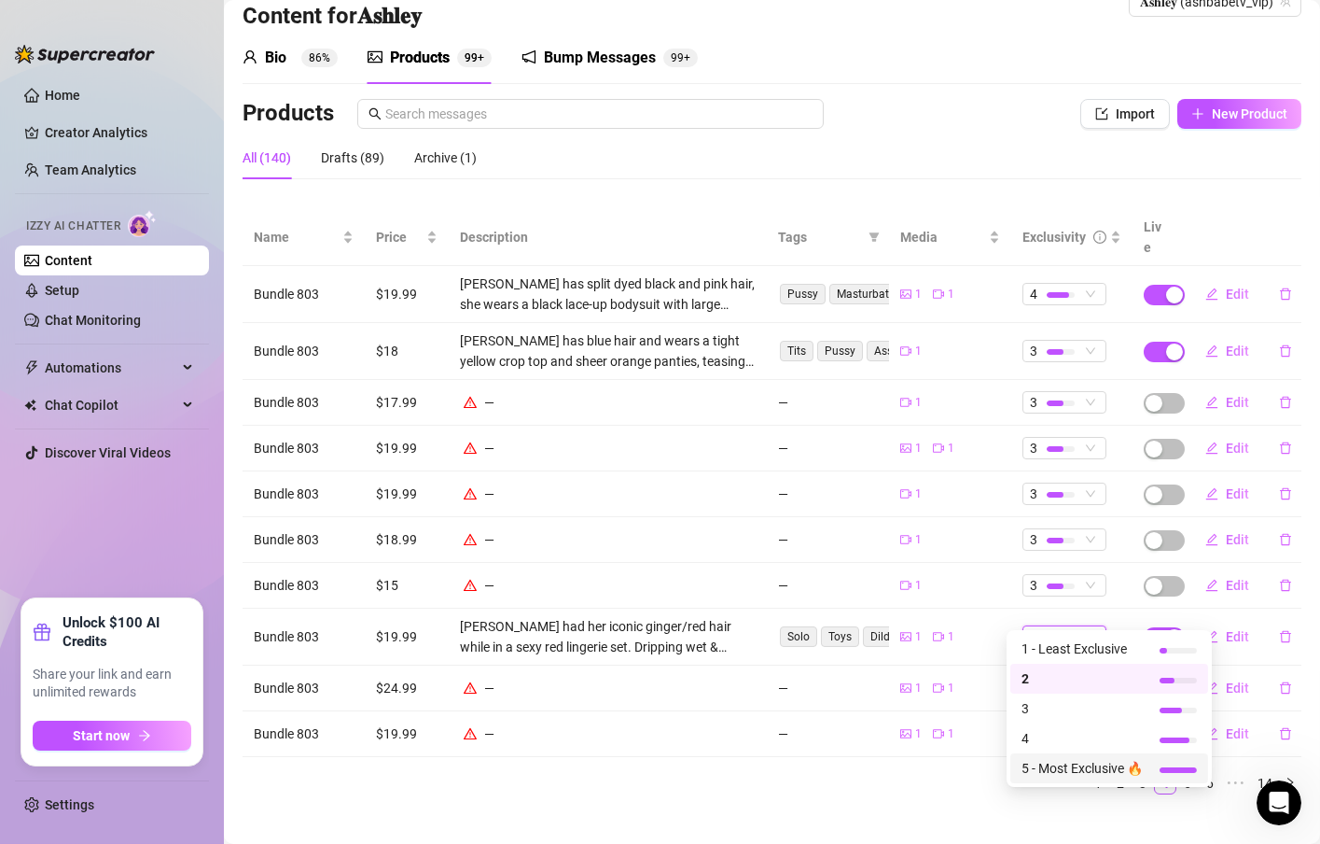
click at [1033, 760] on span "5 - Most Exclusive 🔥" at bounding box center [1082, 768] width 121 height 21
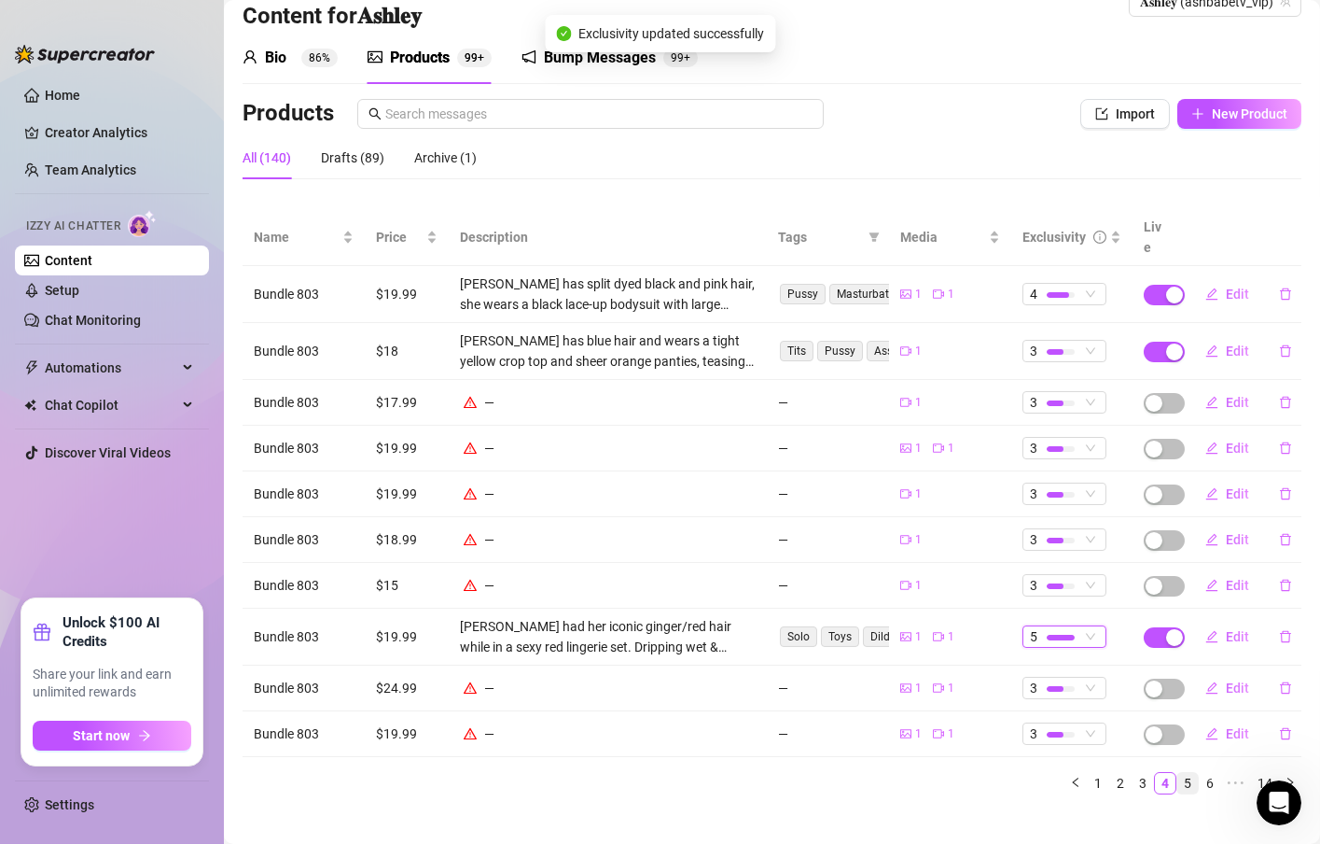
click at [1178, 773] on link "5" at bounding box center [1188, 783] width 21 height 21
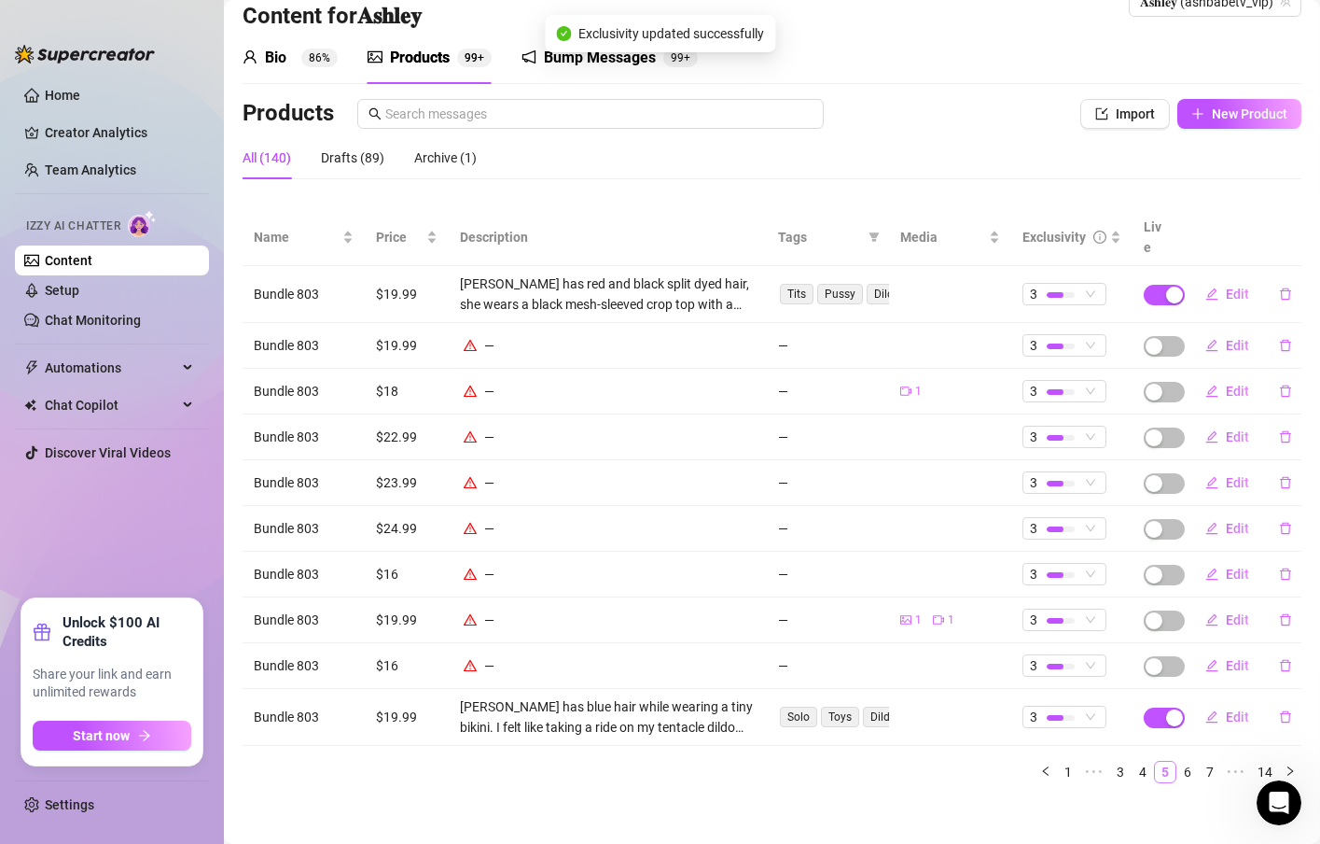
scroll to position [29, 0]
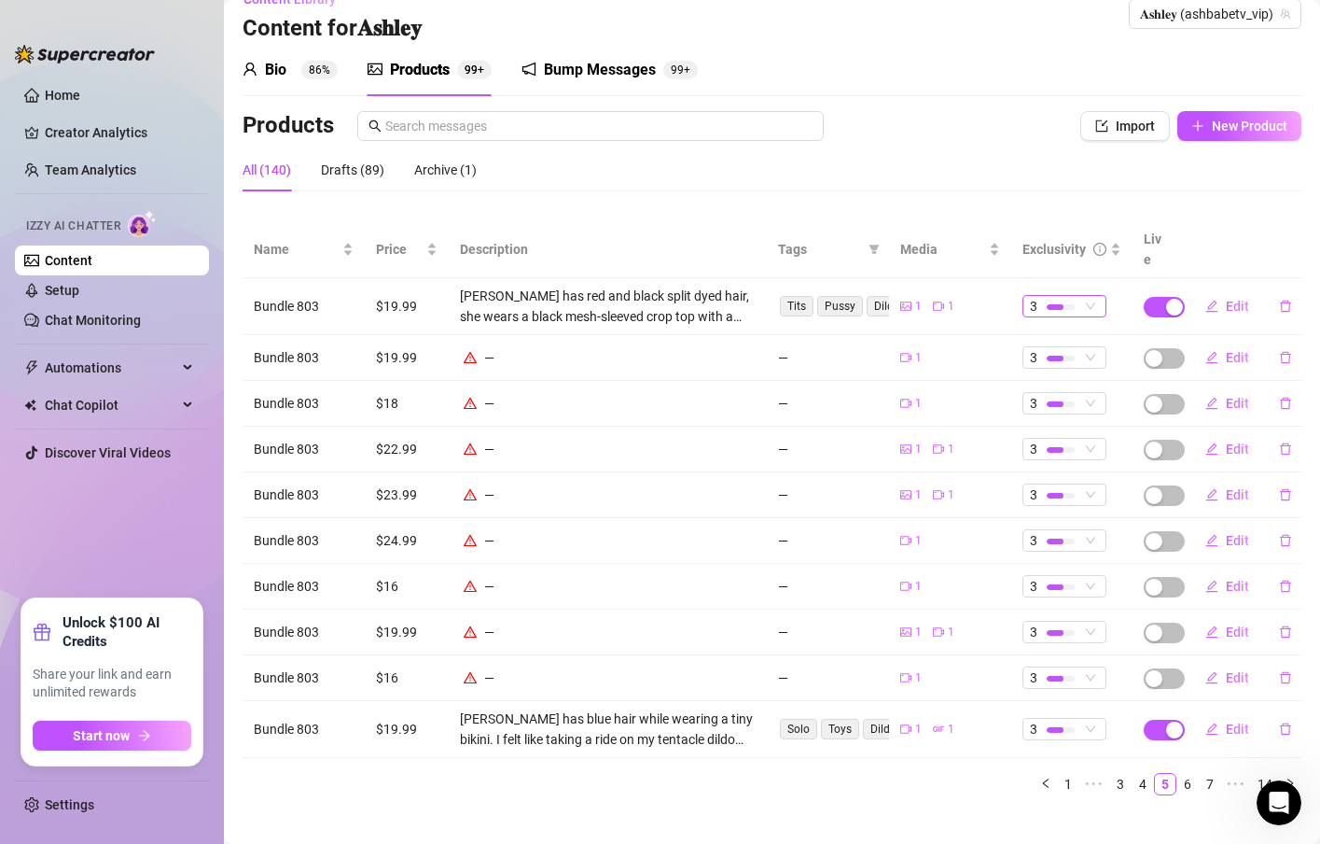
click at [1053, 296] on div "3" at bounding box center [1054, 306] width 49 height 21
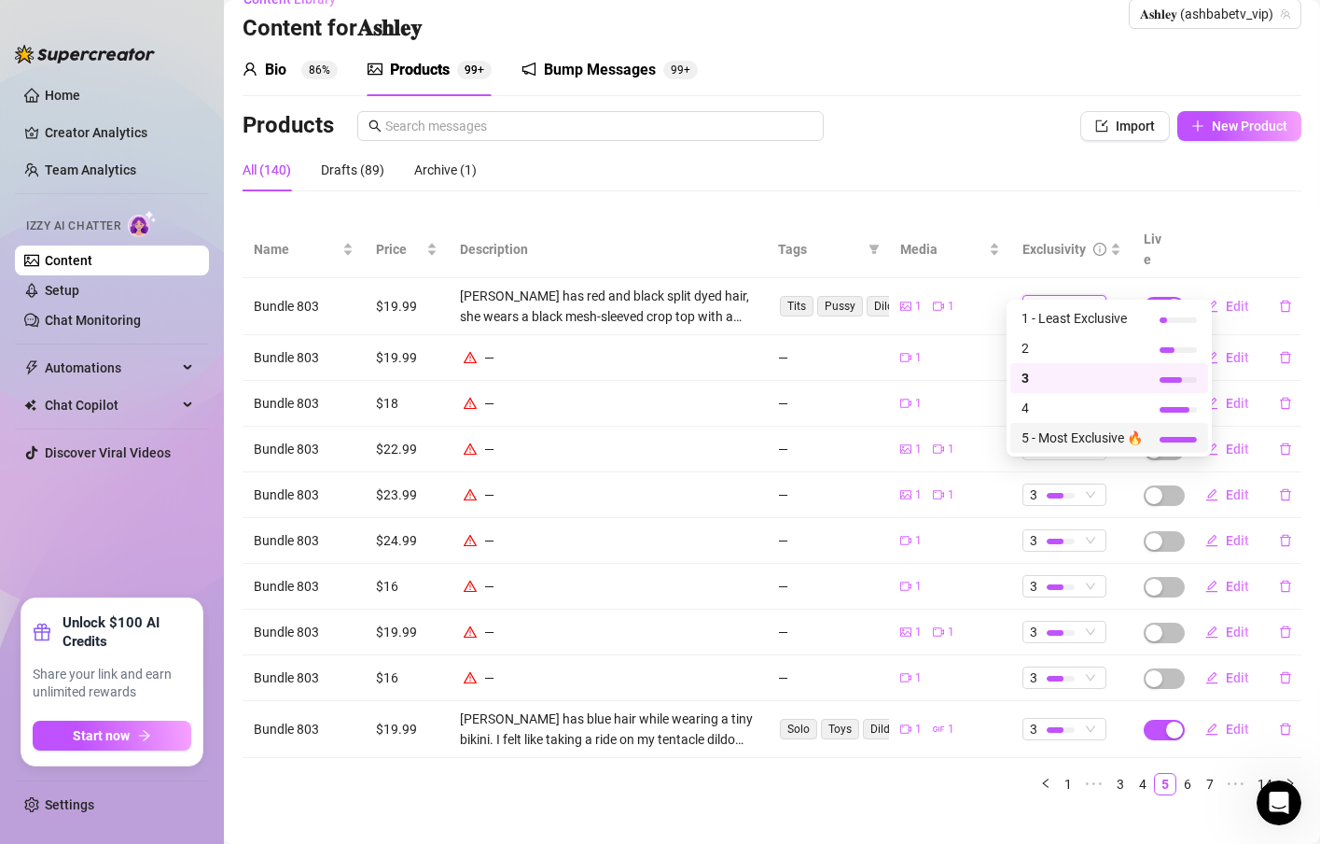
click at [1076, 439] on span "5 - Most Exclusive 🔥" at bounding box center [1082, 437] width 121 height 21
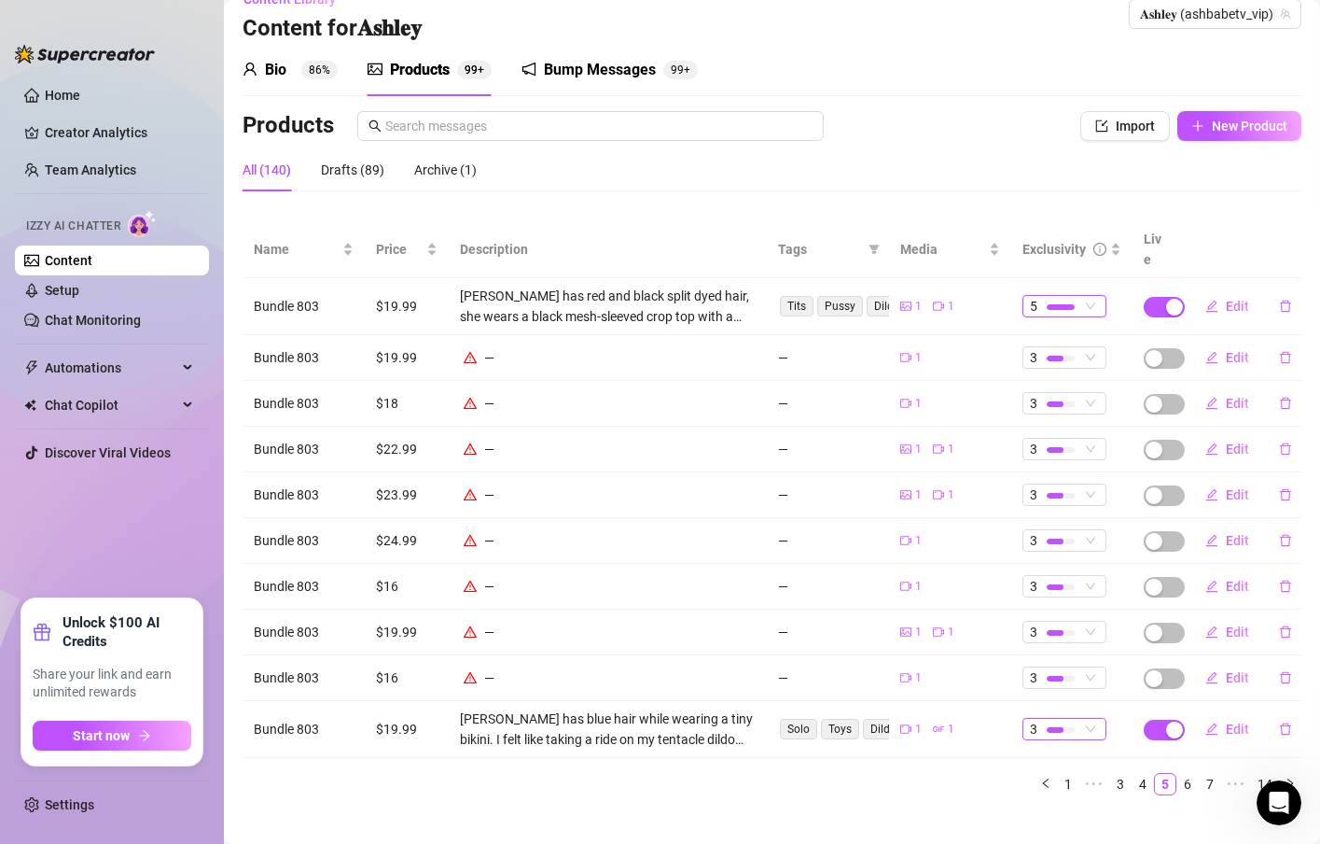
click at [1030, 718] on span "3" at bounding box center [1033, 728] width 7 height 21
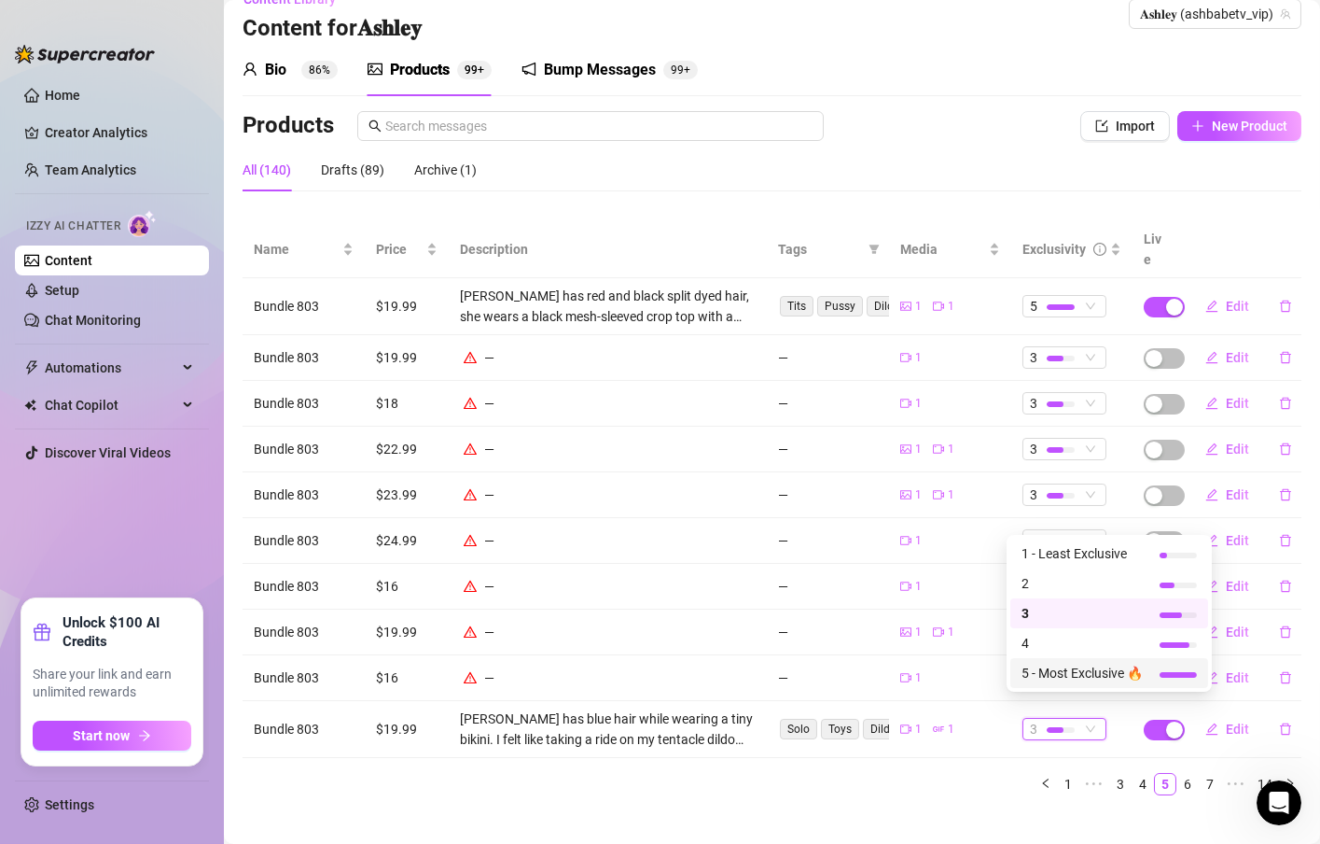
click at [1042, 675] on span "5 - Most Exclusive 🔥" at bounding box center [1082, 673] width 121 height 21
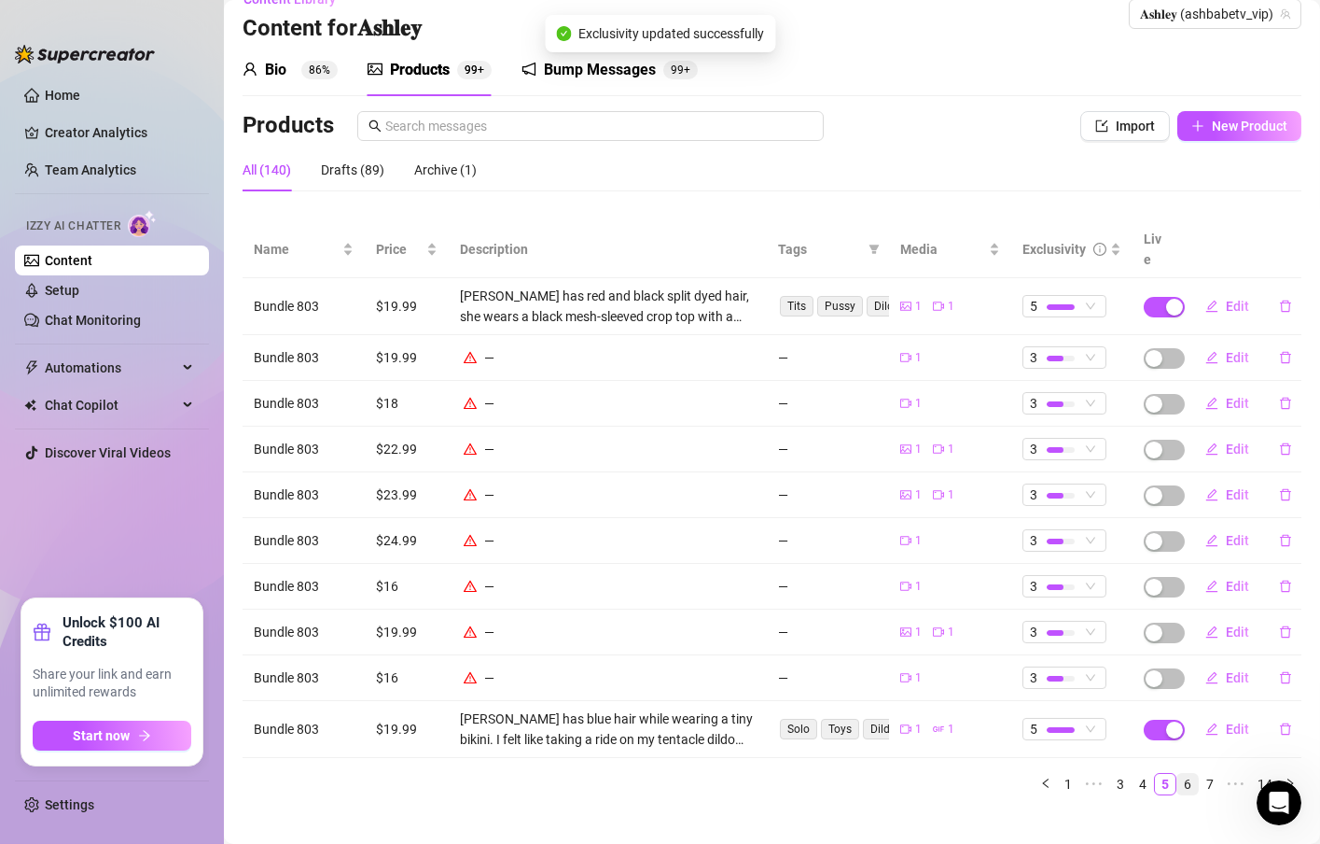
click at [1178, 774] on link "6" at bounding box center [1188, 784] width 21 height 21
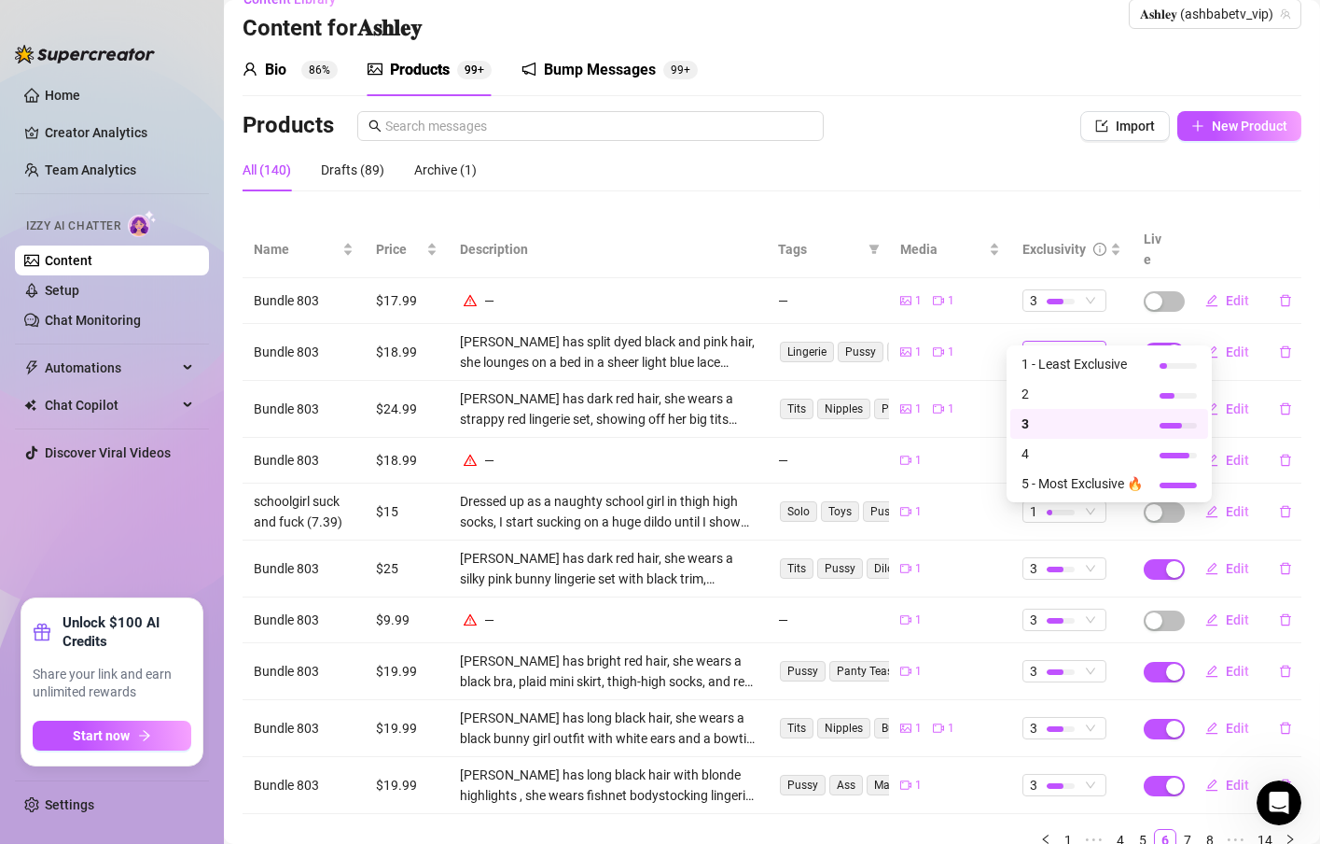
click at [1047, 350] on div at bounding box center [1055, 353] width 17 height 6
click at [1054, 457] on span "4" at bounding box center [1082, 453] width 121 height 21
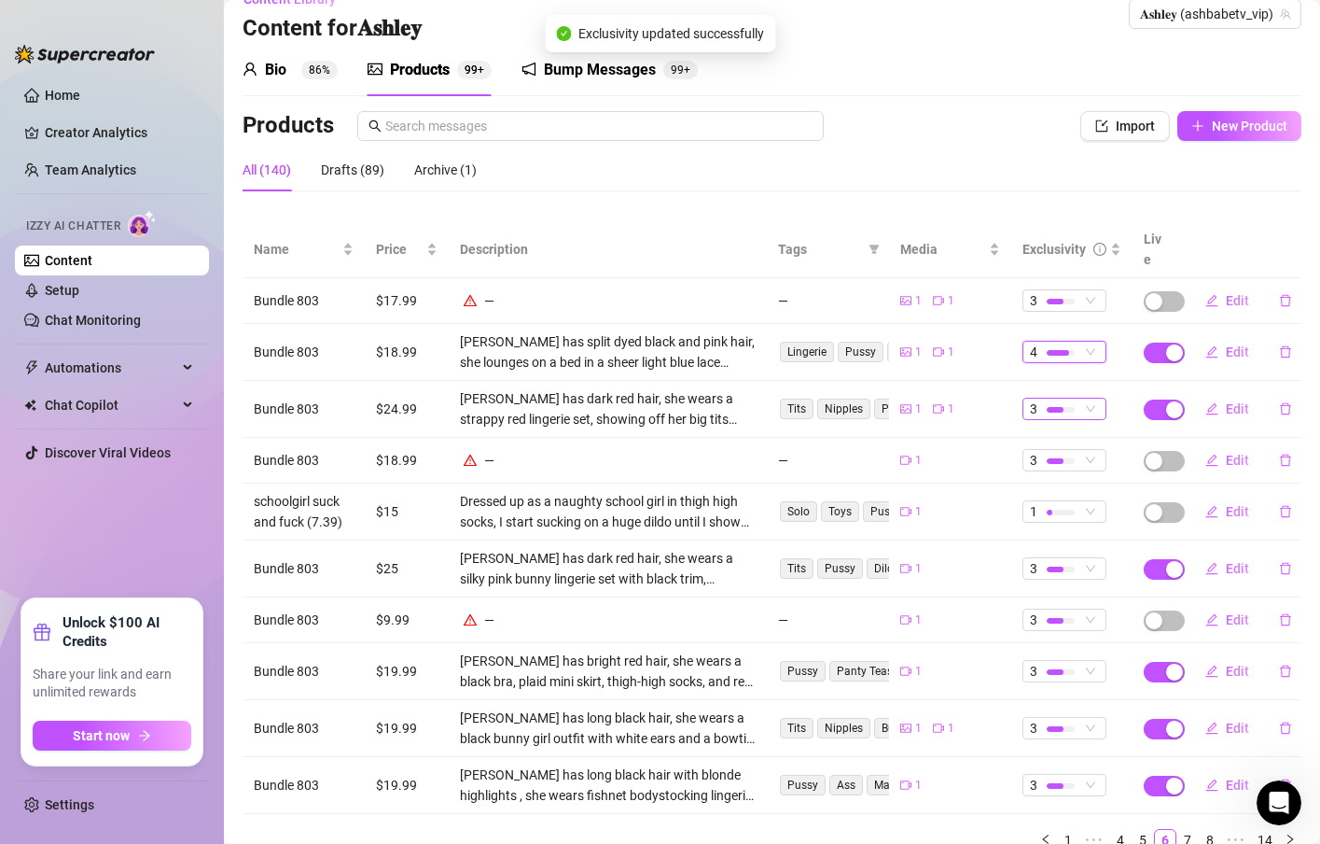
click at [1058, 400] on div at bounding box center [1061, 409] width 28 height 18
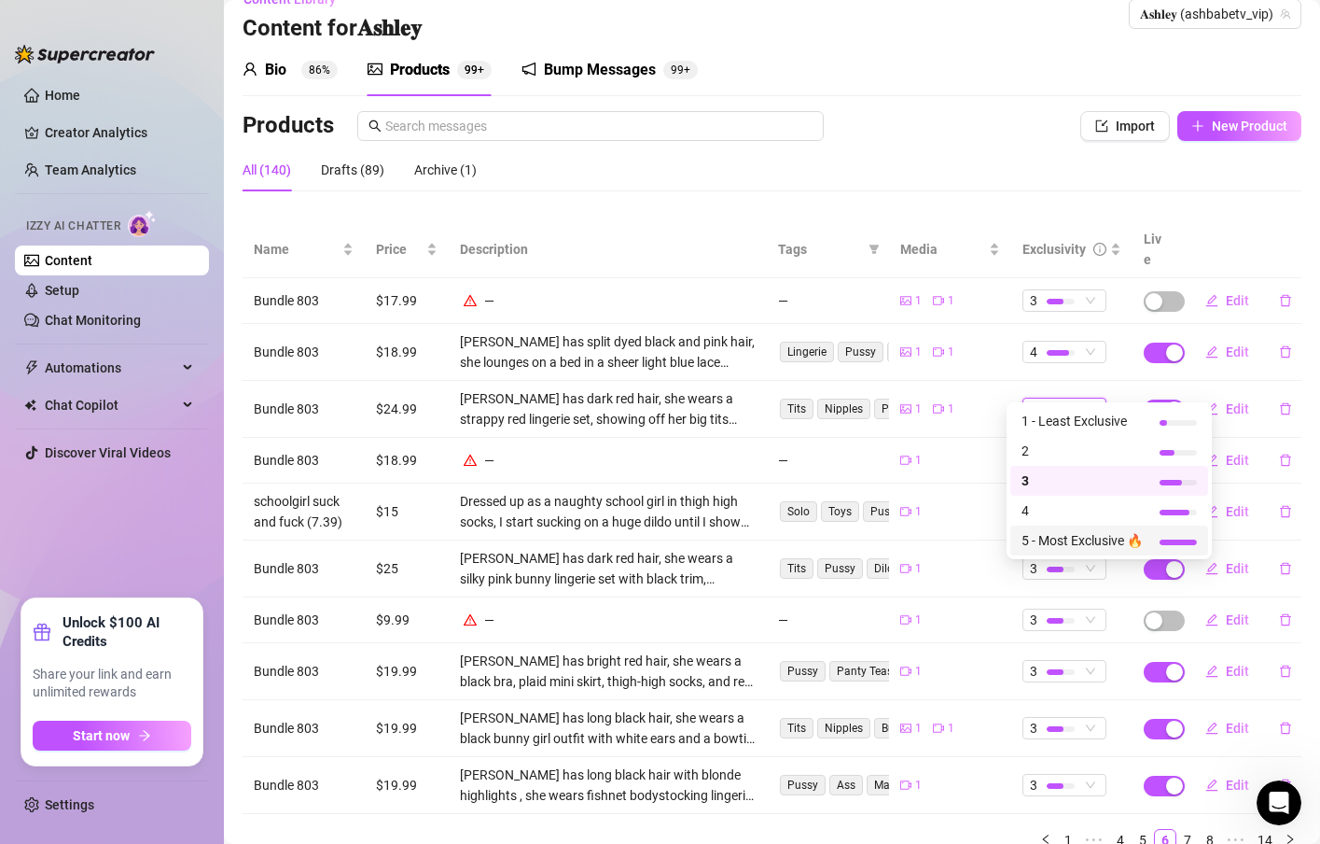
click at [1058, 537] on span "5 - Most Exclusive 🔥" at bounding box center [1082, 540] width 121 height 21
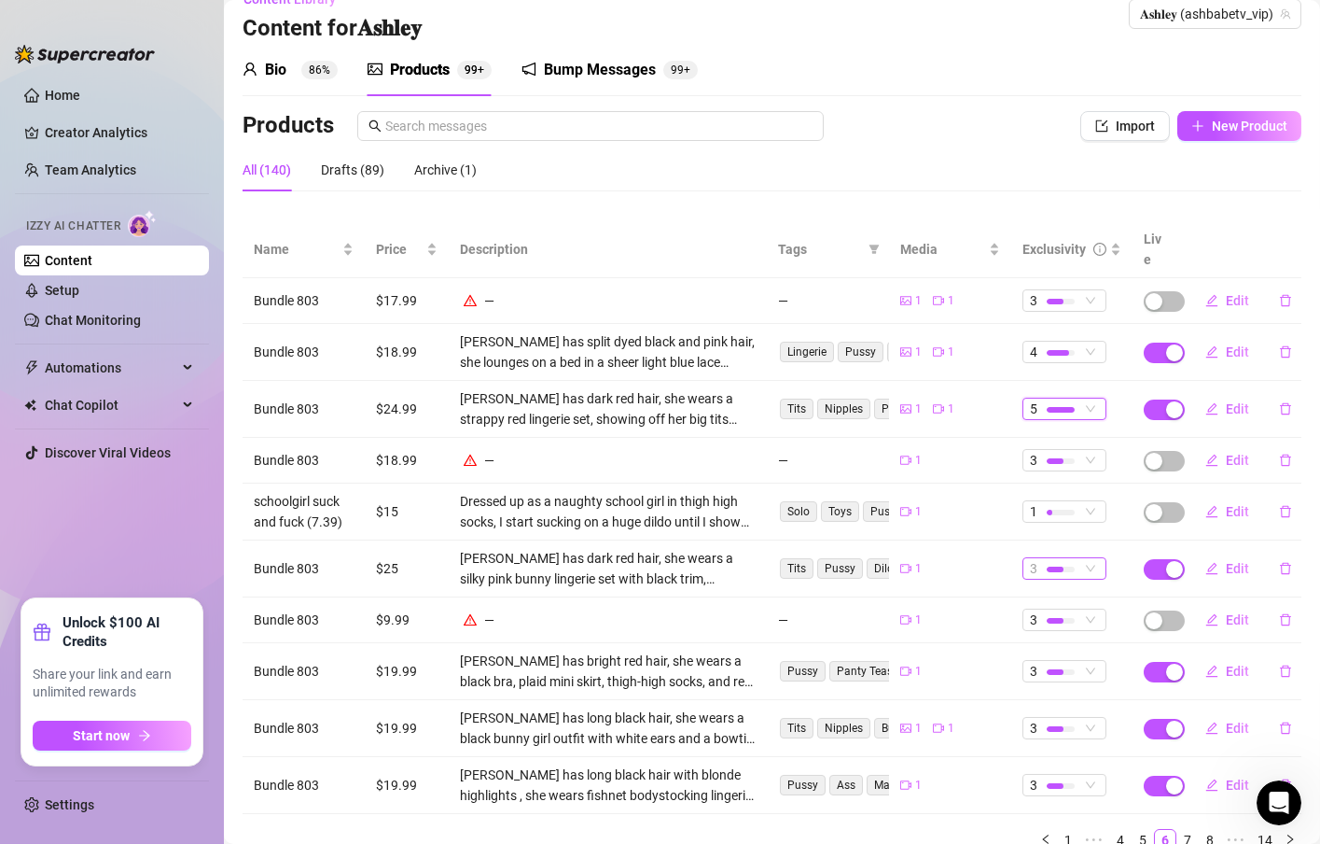
click at [1084, 557] on div "3" at bounding box center [1065, 568] width 84 height 22
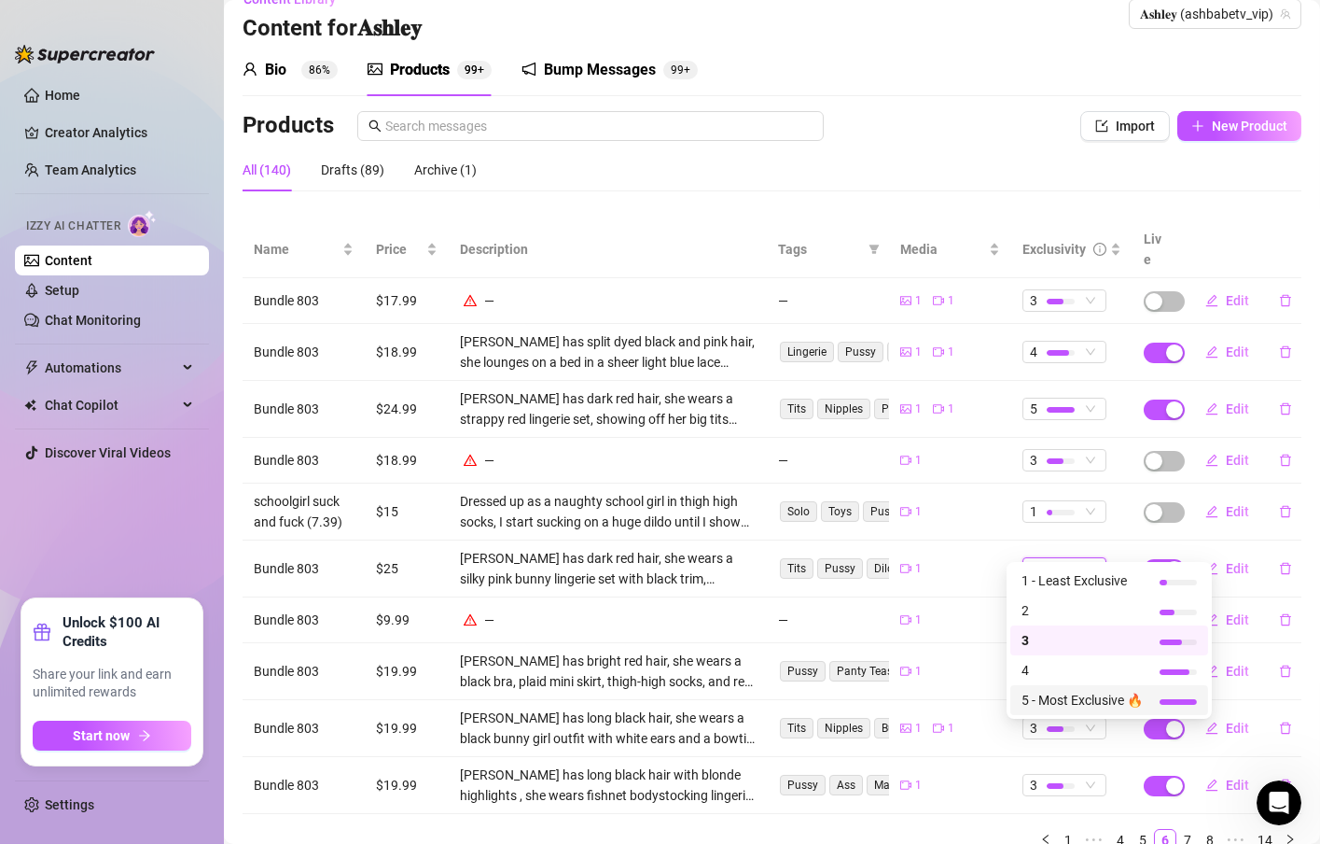
click at [1070, 701] on span "5 - Most Exclusive 🔥" at bounding box center [1082, 700] width 121 height 21
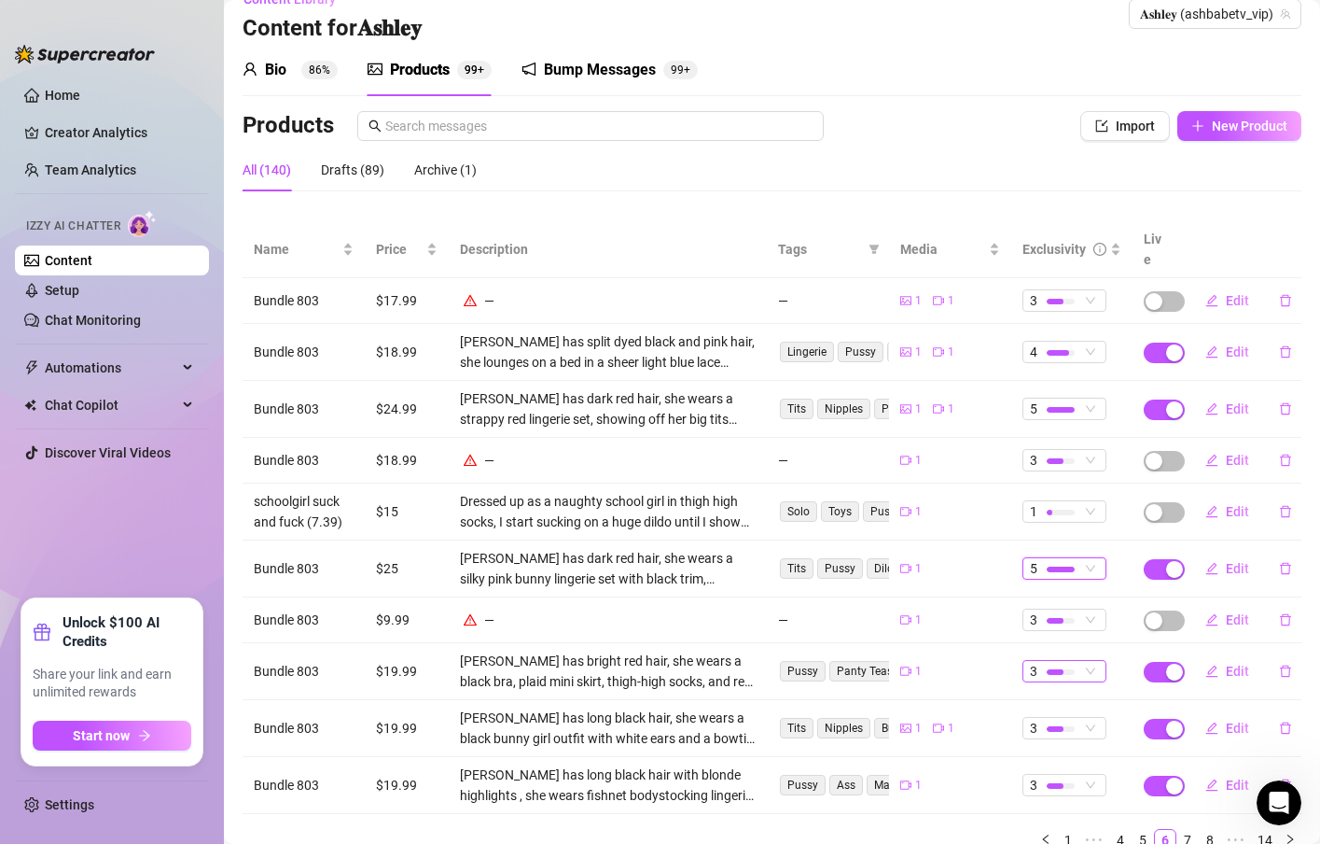
click at [1081, 661] on span "3" at bounding box center [1064, 671] width 69 height 21
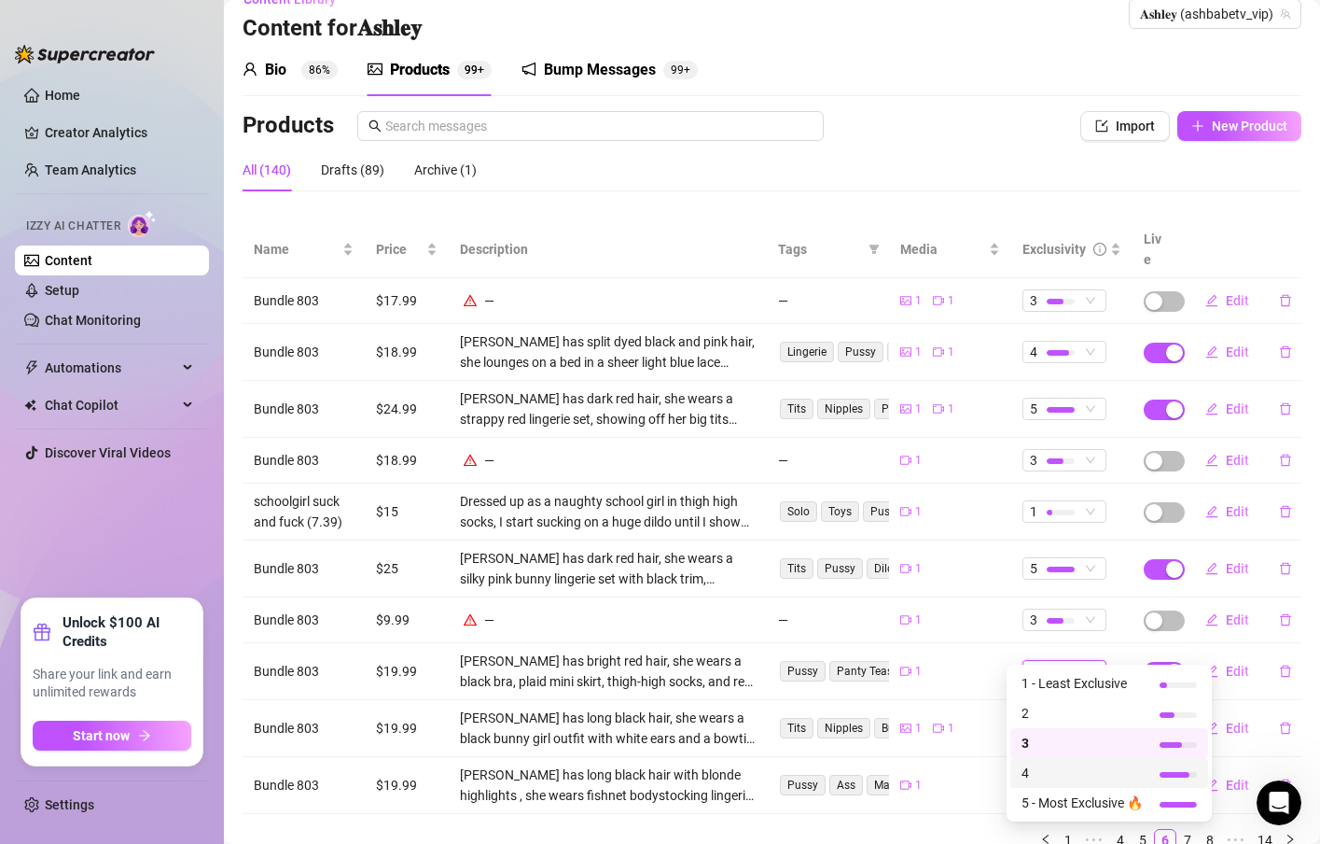
click at [1048, 762] on span "4" at bounding box center [1082, 772] width 121 height 21
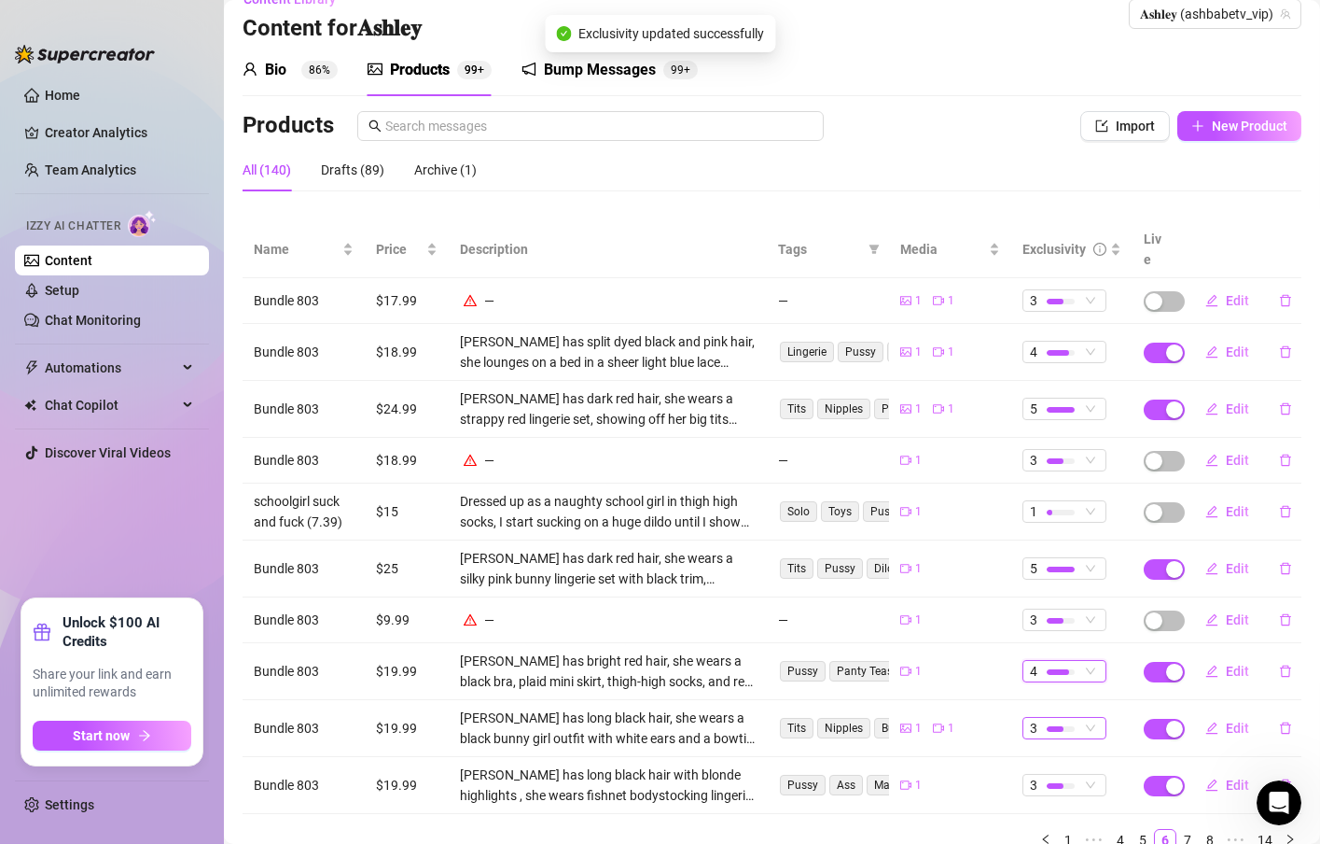
click at [1071, 718] on span "3" at bounding box center [1064, 728] width 69 height 21
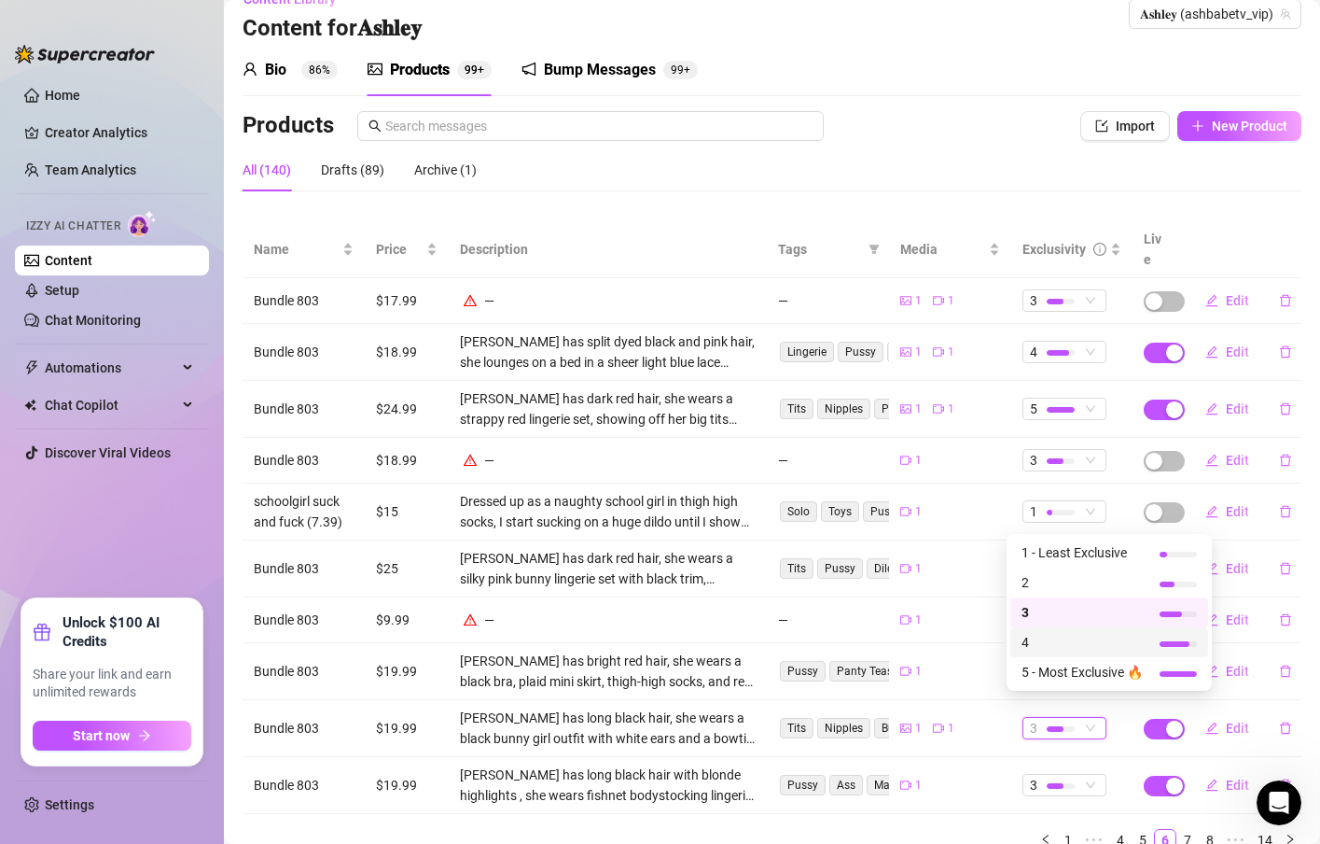
click at [1039, 641] on span "4" at bounding box center [1082, 642] width 121 height 21
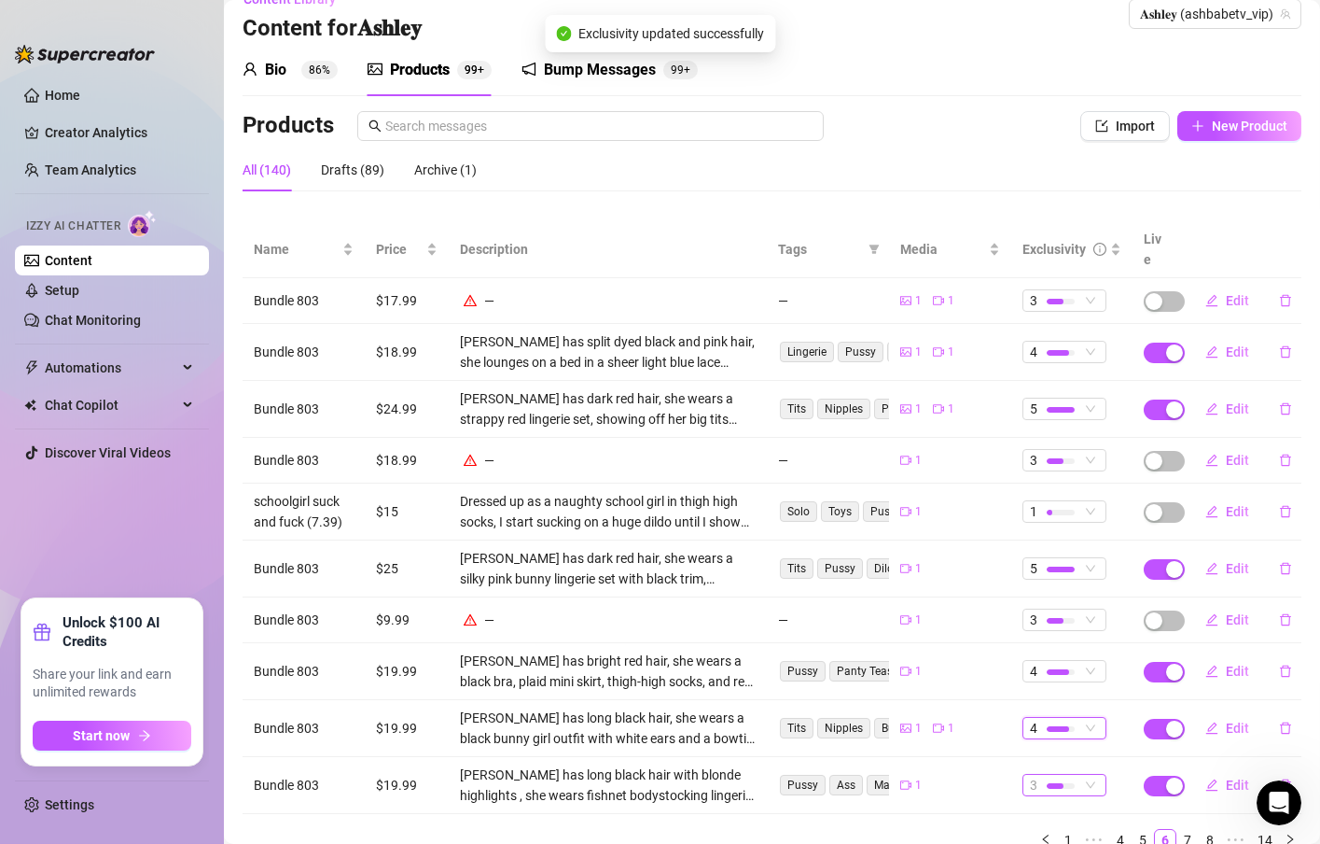
click at [1047, 783] on div at bounding box center [1055, 786] width 17 height 6
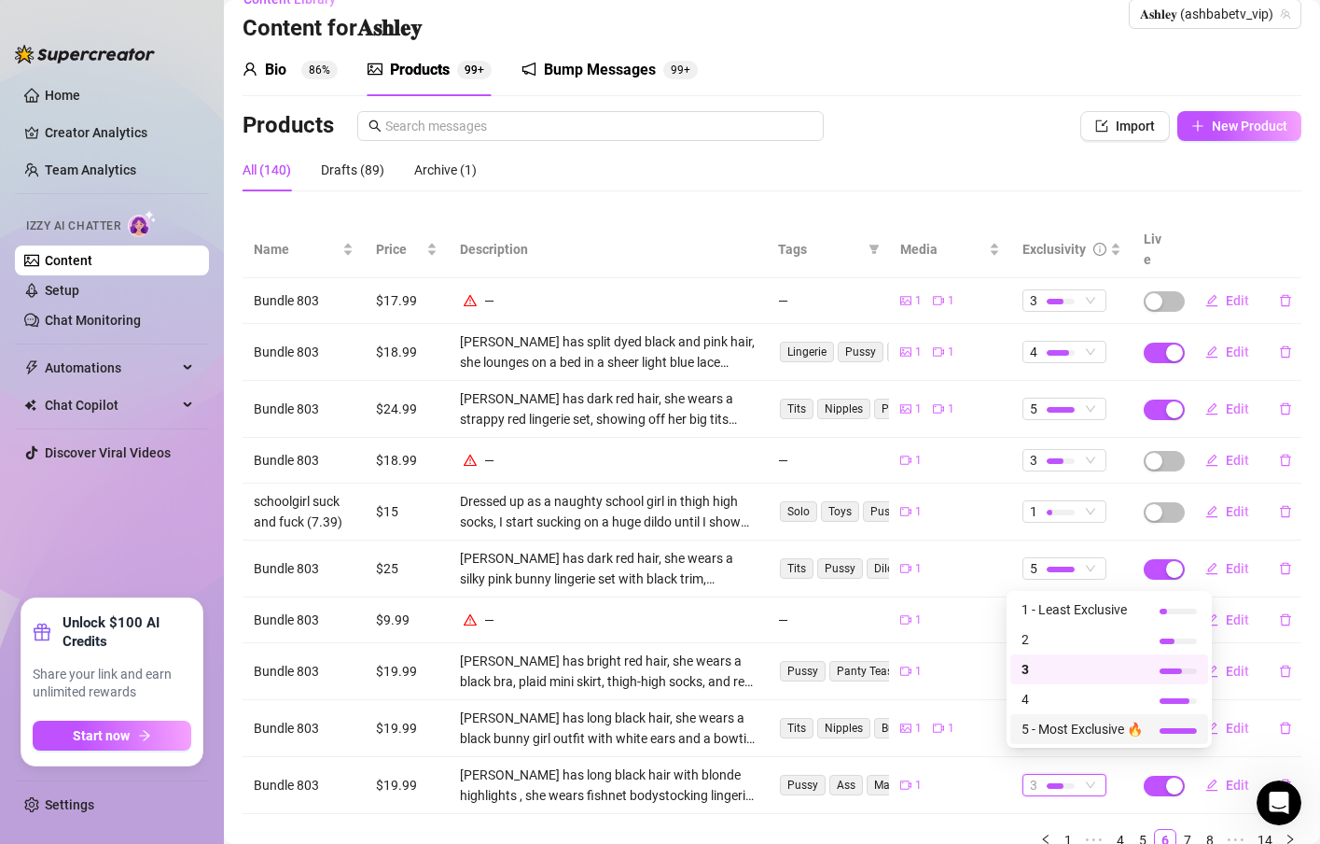
click at [1069, 718] on span "5 - Most Exclusive 🔥" at bounding box center [1082, 728] width 121 height 21
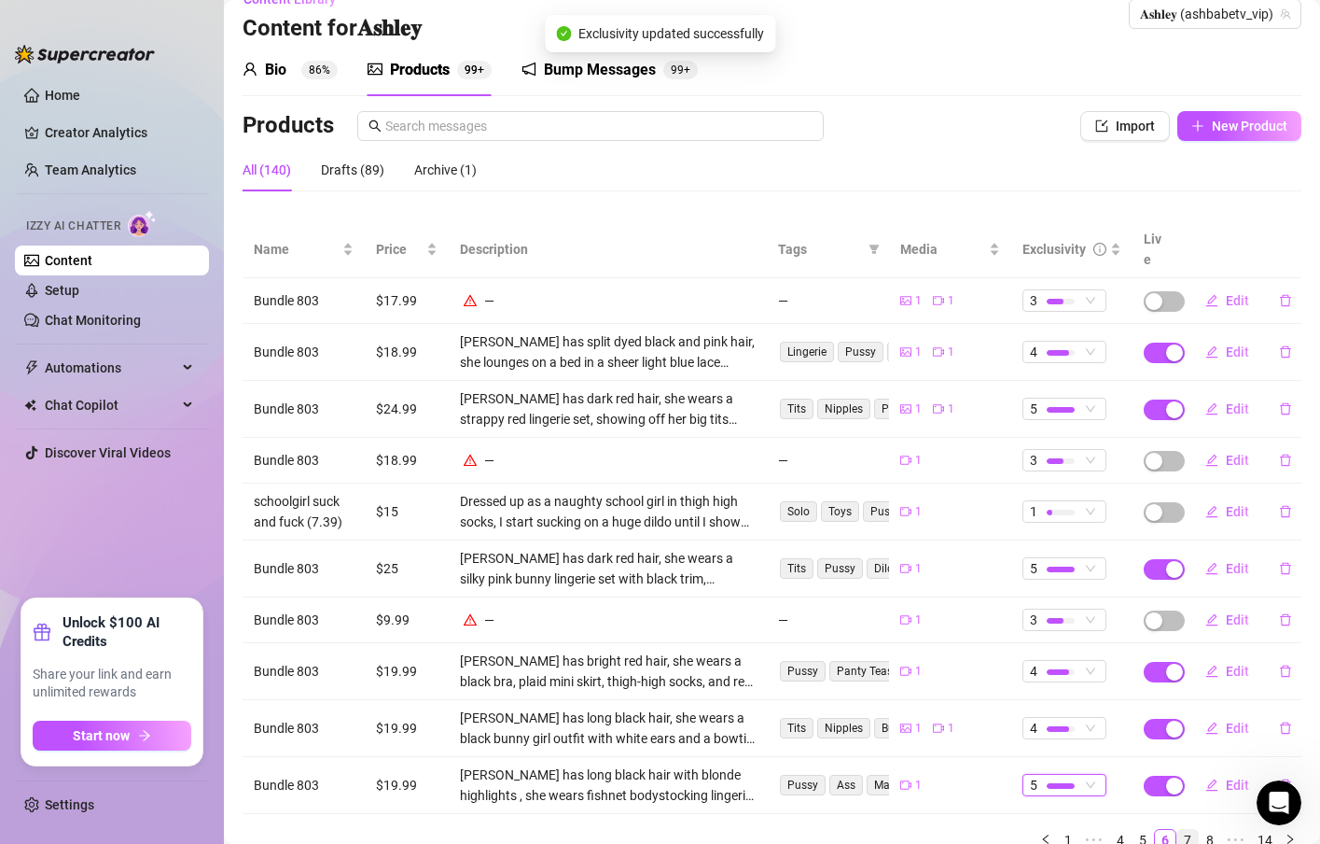
click at [1178, 830] on link "7" at bounding box center [1188, 840] width 21 height 21
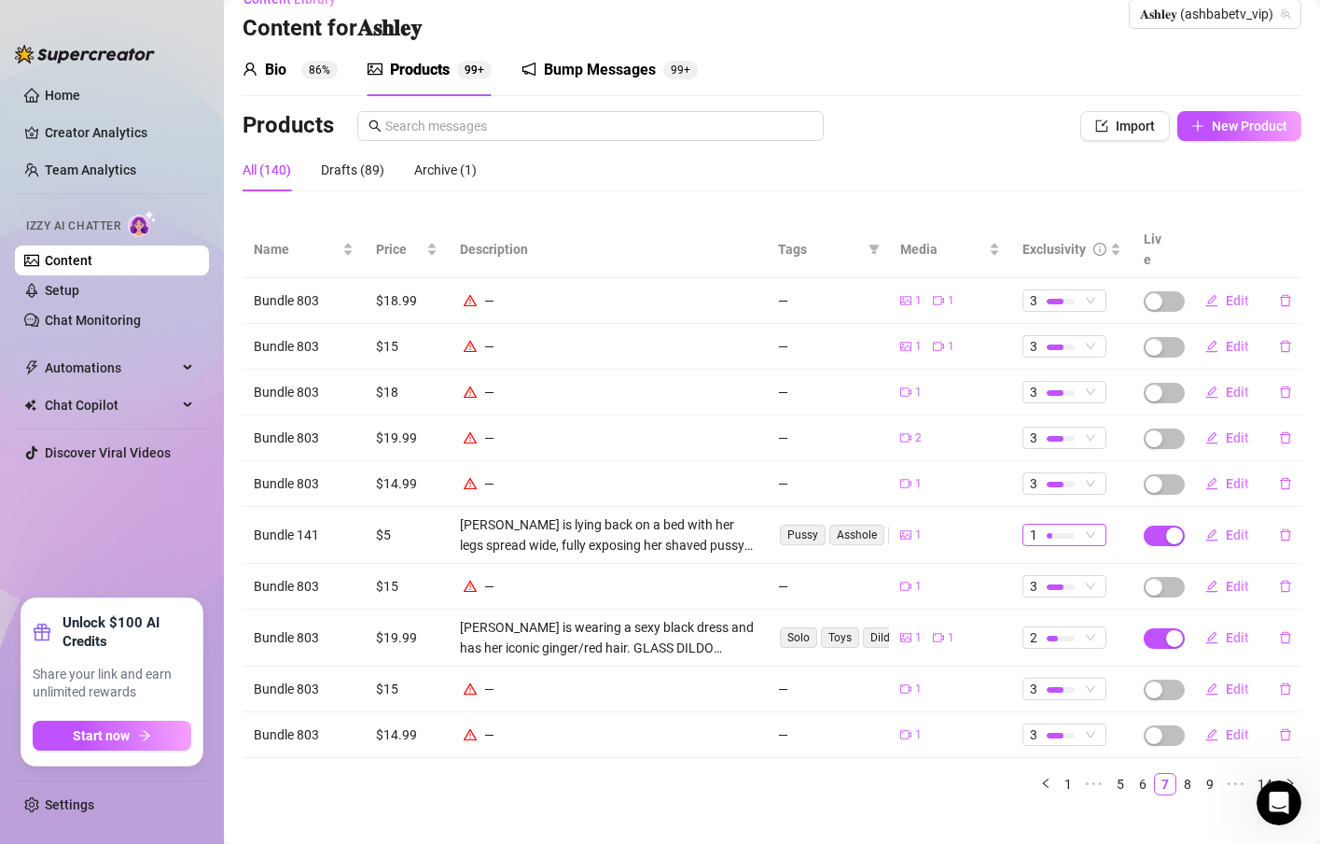
click at [1030, 524] on div "1" at bounding box center [1054, 534] width 49 height 21
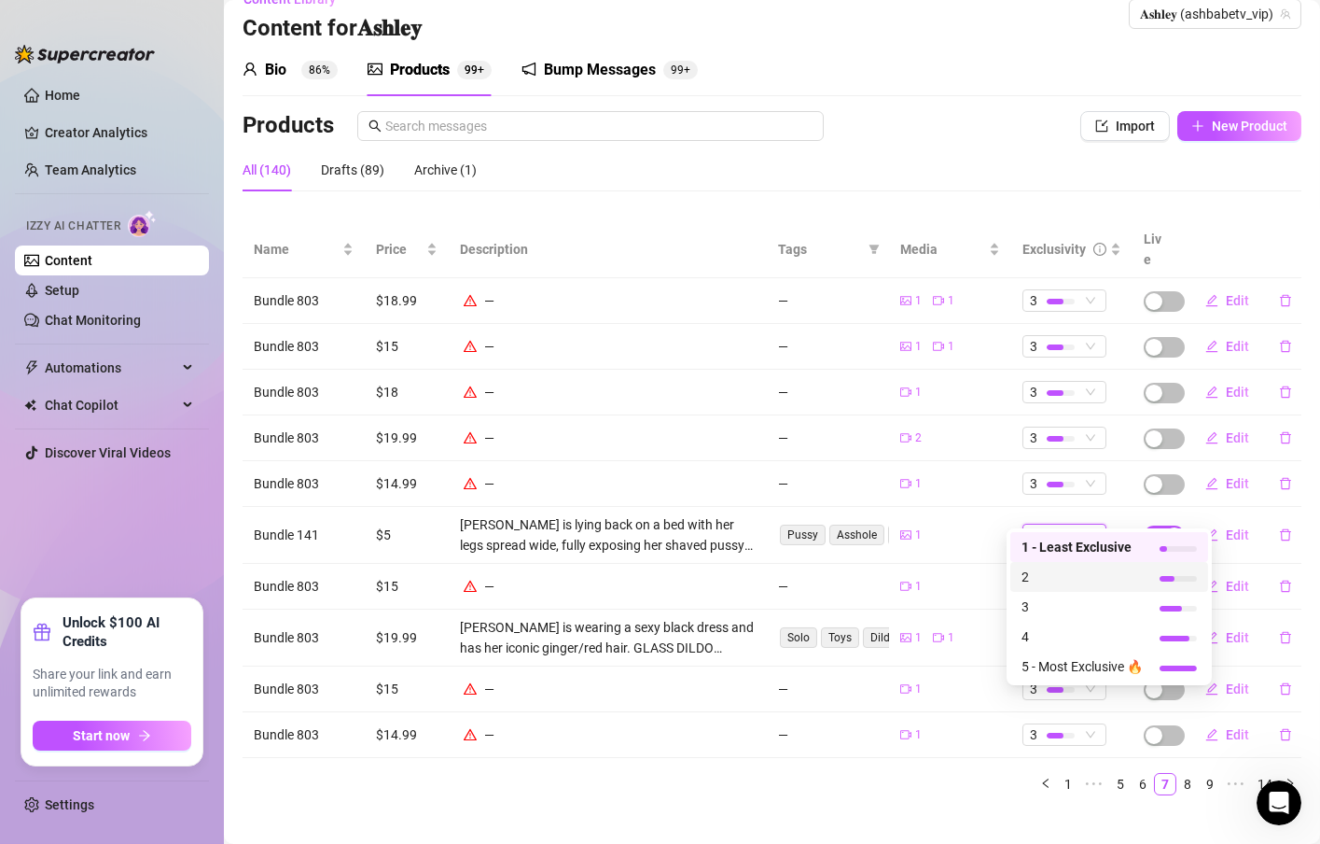
click at [1048, 572] on span "2" at bounding box center [1082, 576] width 121 height 21
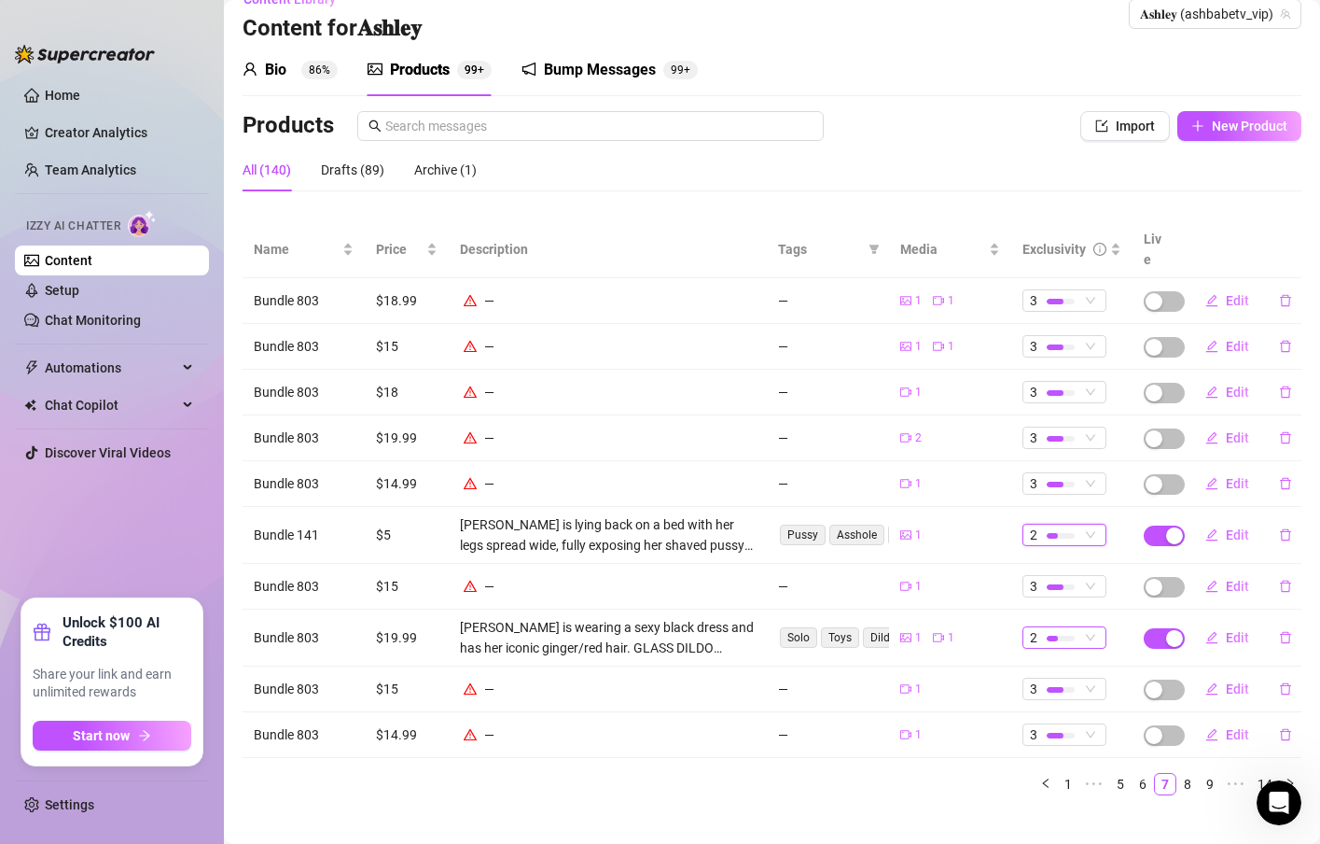
click at [1069, 627] on span "2" at bounding box center [1064, 637] width 69 height 21
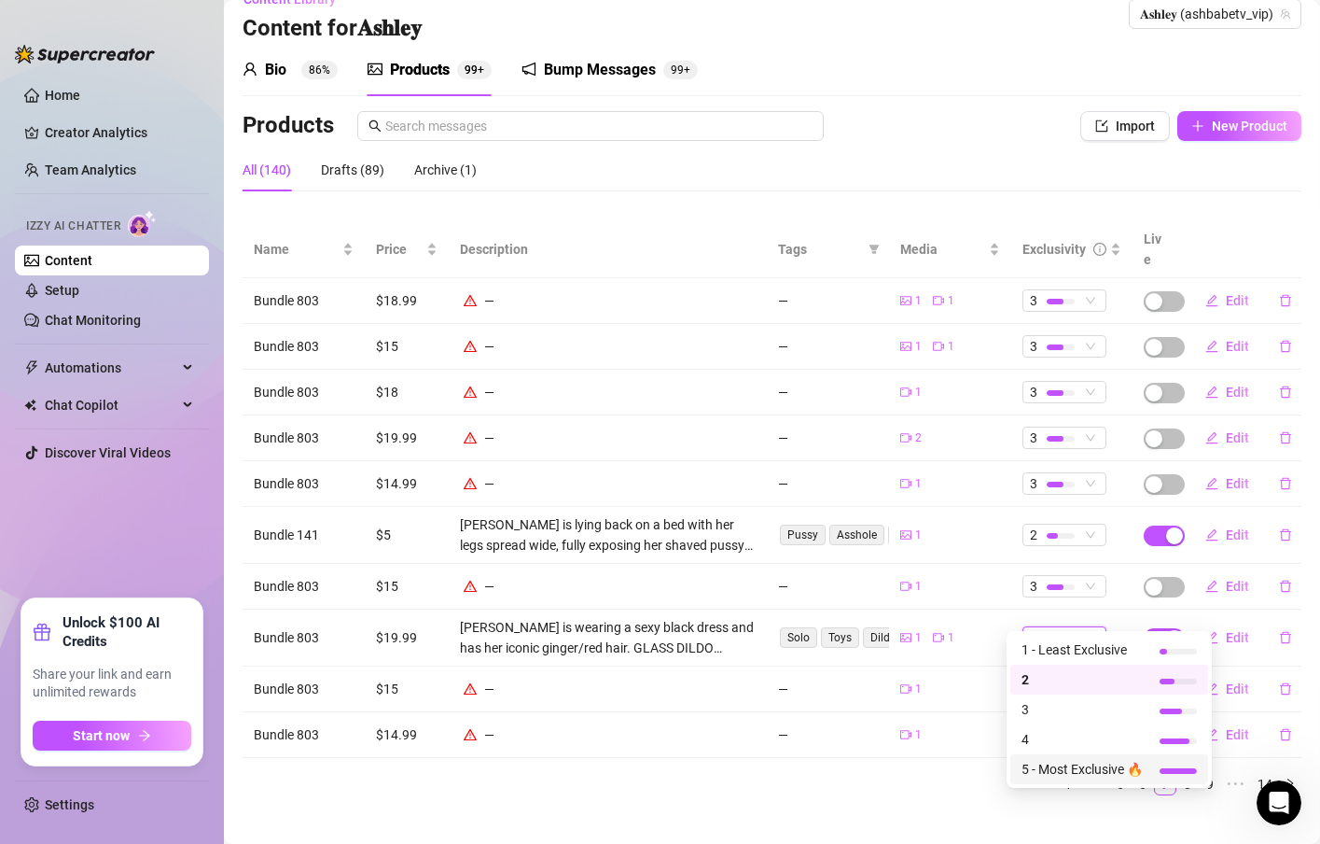
click at [1080, 769] on span "5 - Most Exclusive 🔥" at bounding box center [1082, 769] width 121 height 21
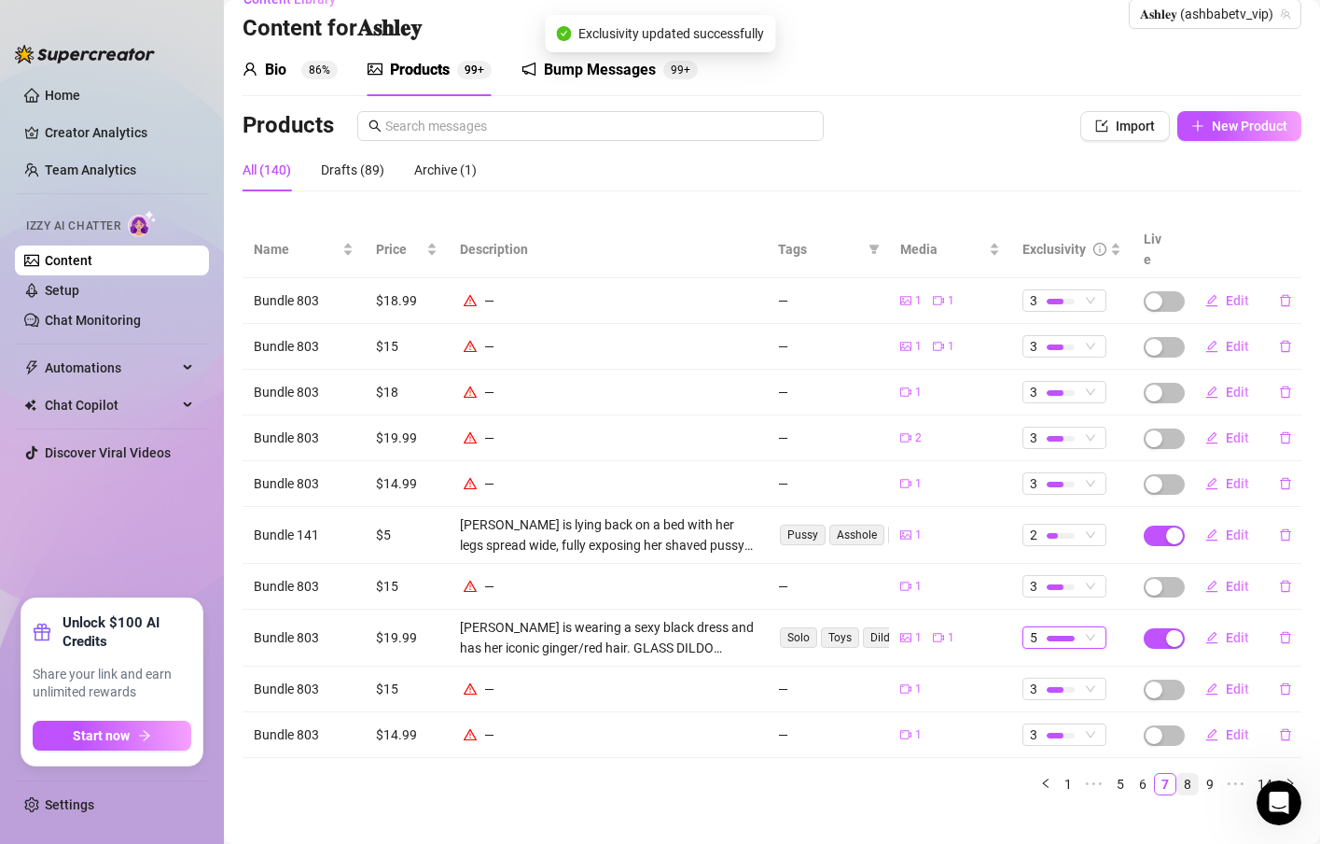
click at [1178, 774] on link "8" at bounding box center [1188, 784] width 21 height 21
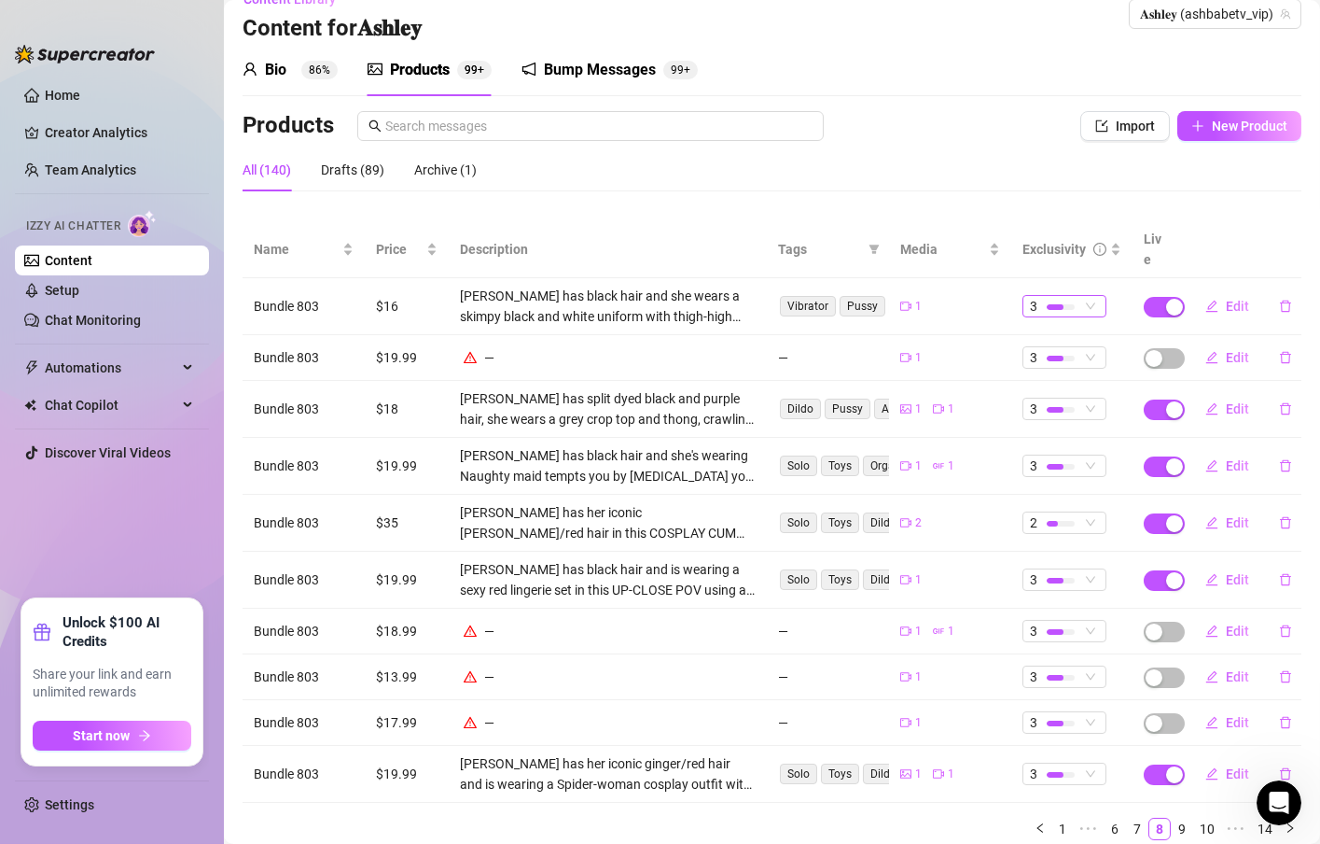
click at [1068, 296] on span "3" at bounding box center [1064, 306] width 69 height 21
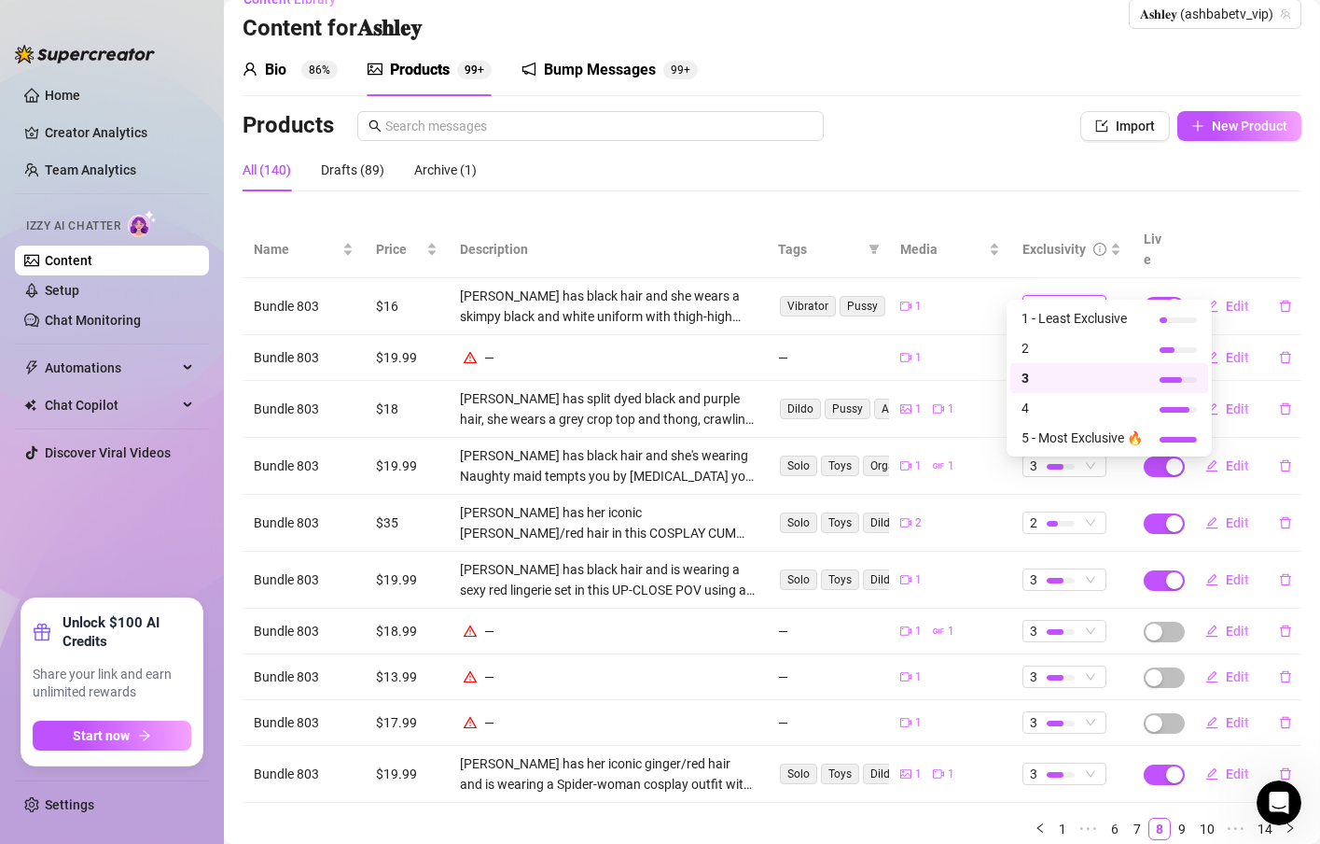
click at [982, 347] on td "1" at bounding box center [950, 358] width 122 height 46
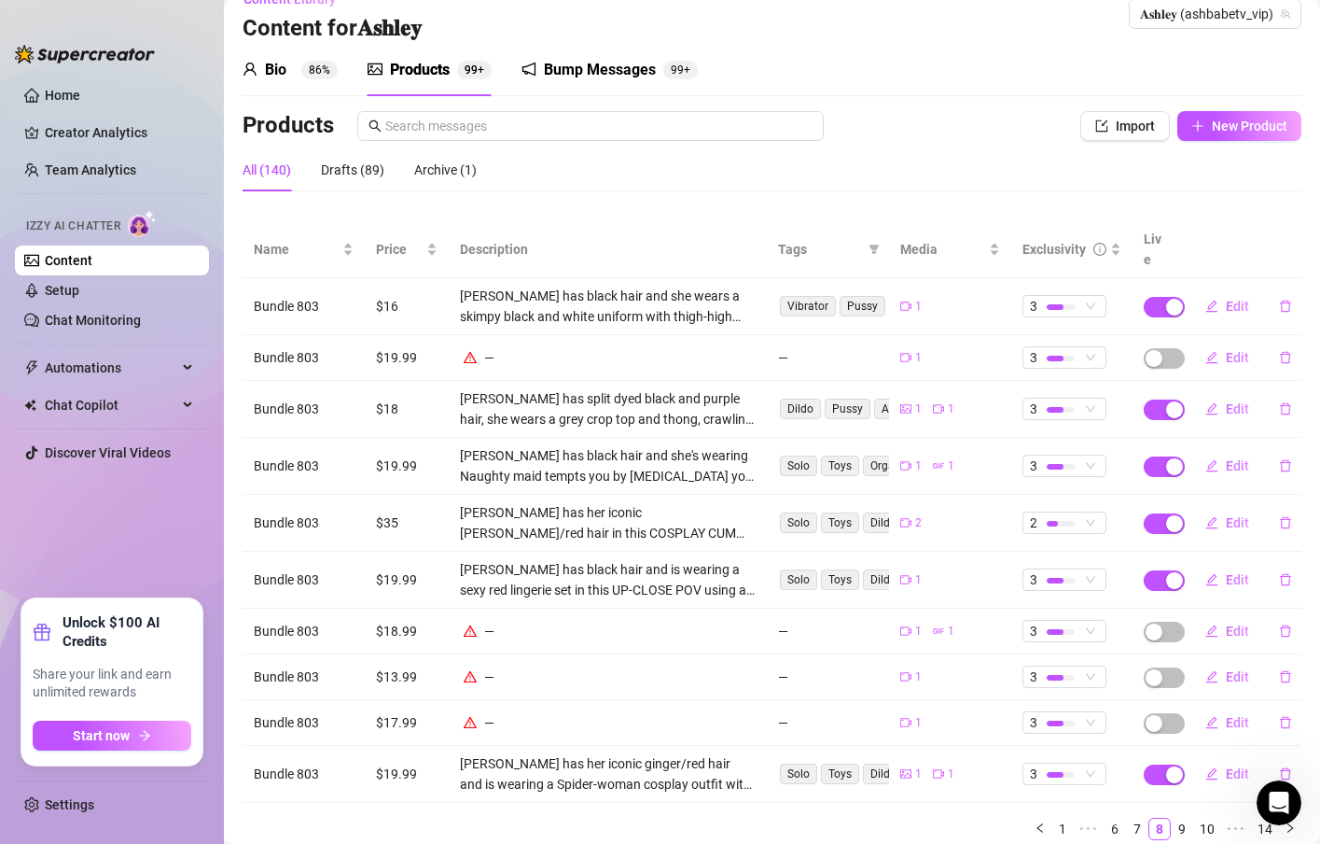
click at [1051, 398] on td "3" at bounding box center [1071, 409] width 121 height 57
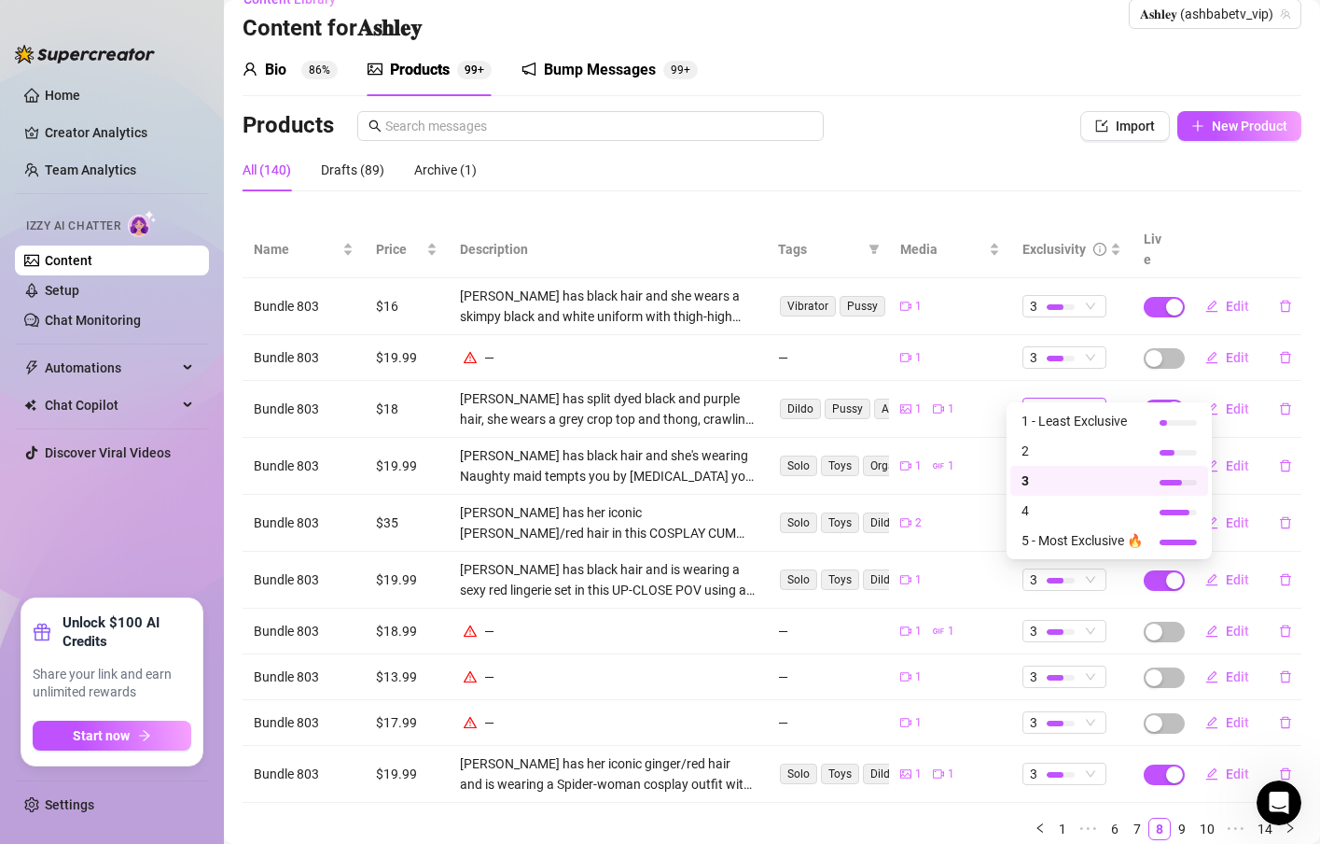
click at [1051, 400] on div at bounding box center [1061, 409] width 28 height 18
click at [1062, 514] on span "4" at bounding box center [1082, 510] width 121 height 21
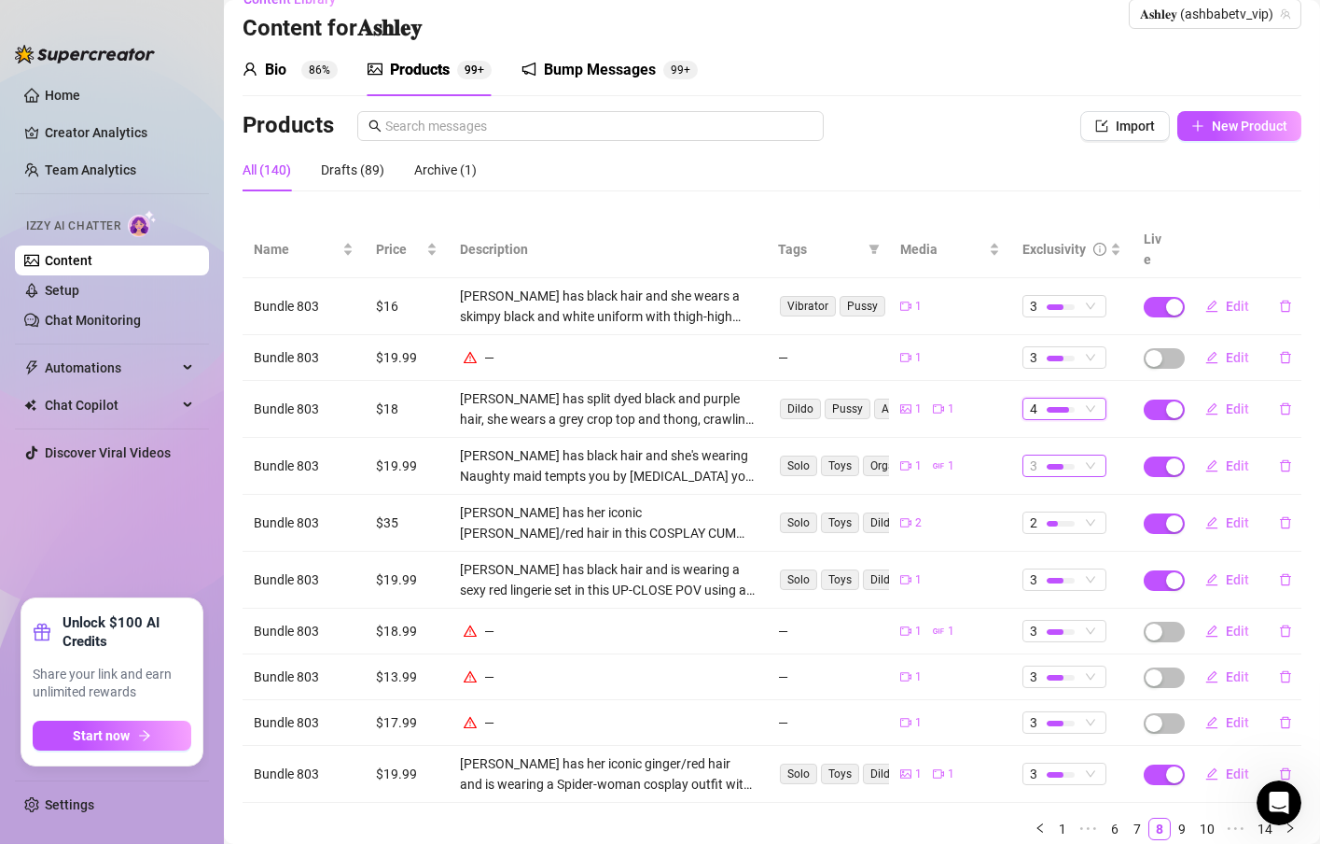
click at [1063, 455] on div "3" at bounding box center [1054, 465] width 49 height 21
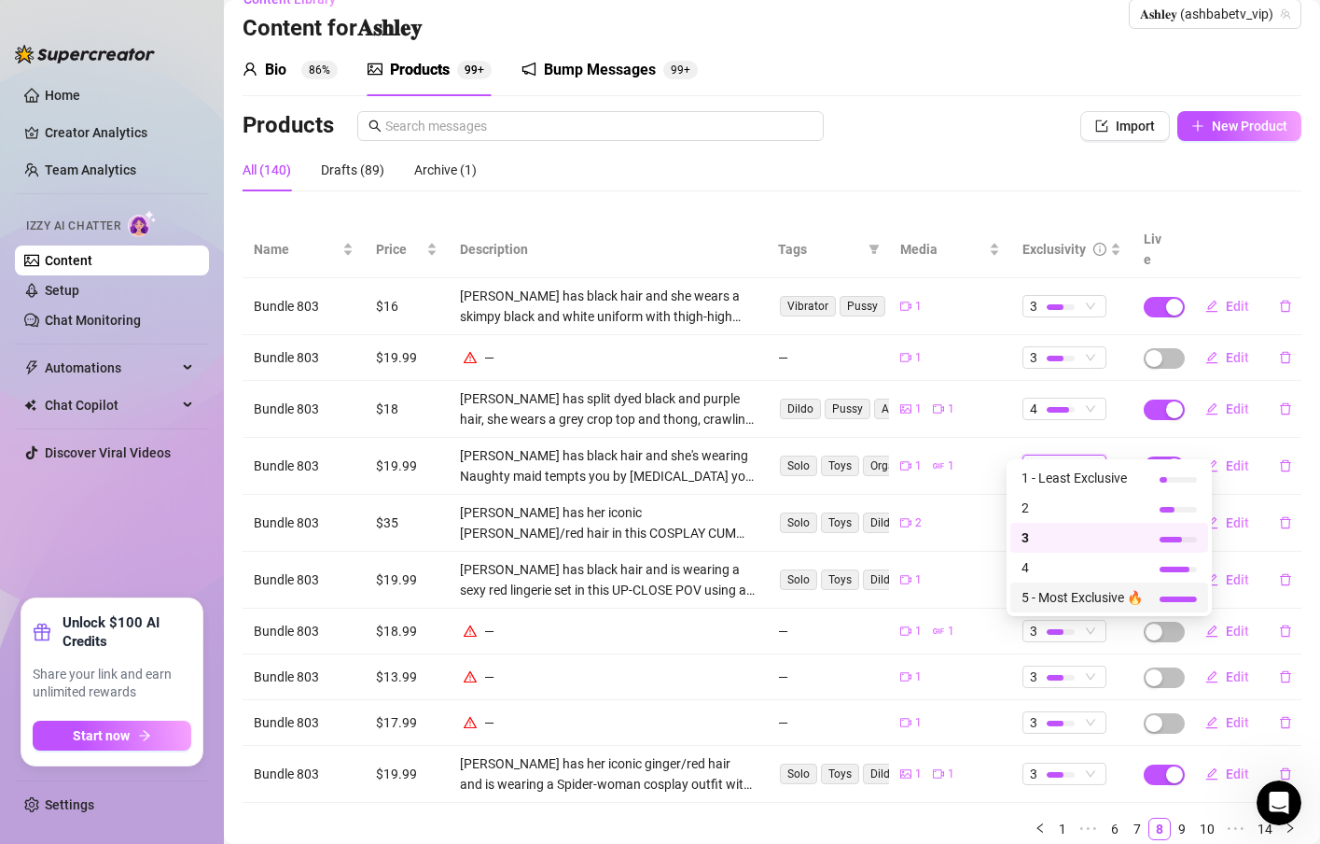
click at [1050, 602] on span "5 - Most Exclusive 🔥" at bounding box center [1082, 597] width 121 height 21
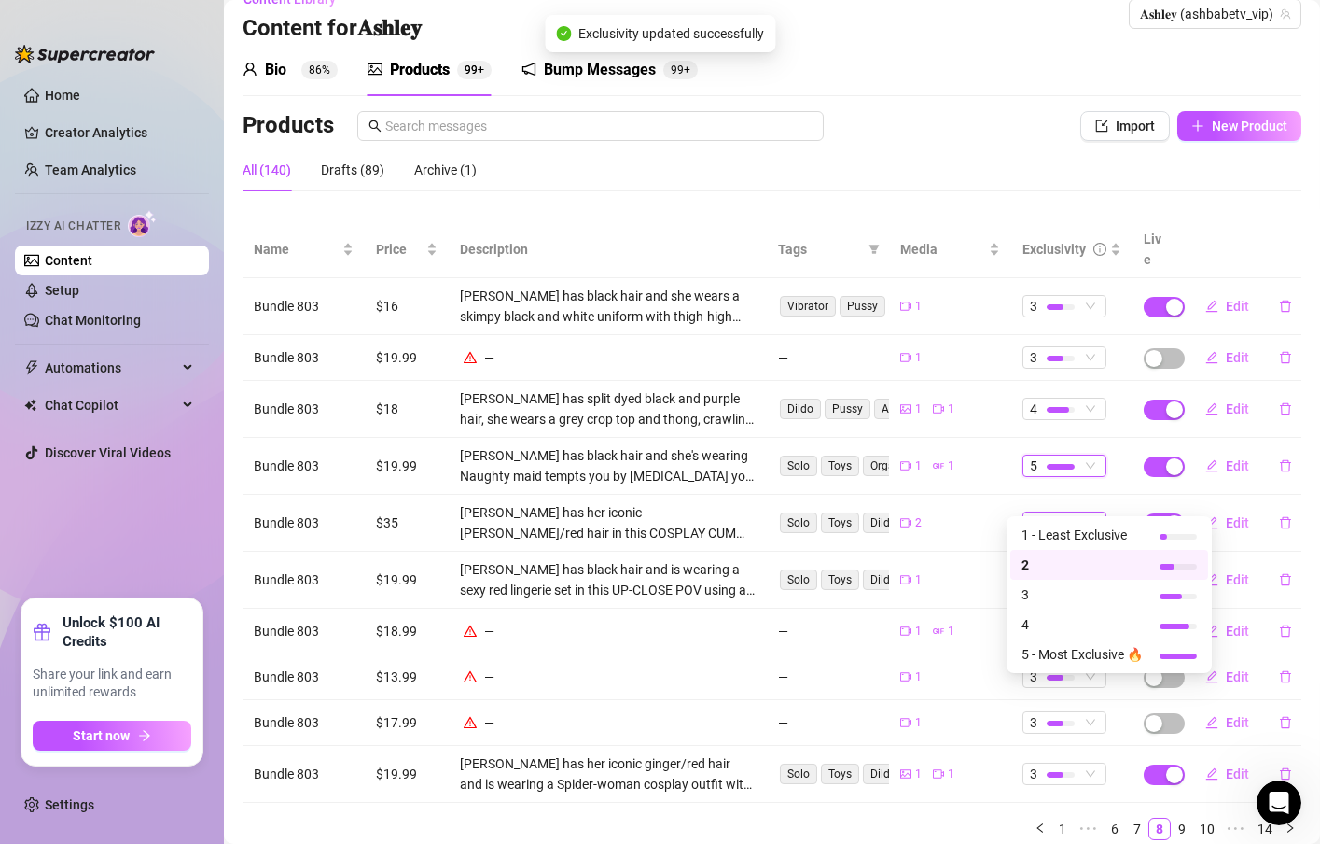
click at [1052, 521] on div at bounding box center [1061, 524] width 28 height 6
click at [1049, 662] on span "5 - Most Exclusive 🔥" at bounding box center [1082, 654] width 121 height 21
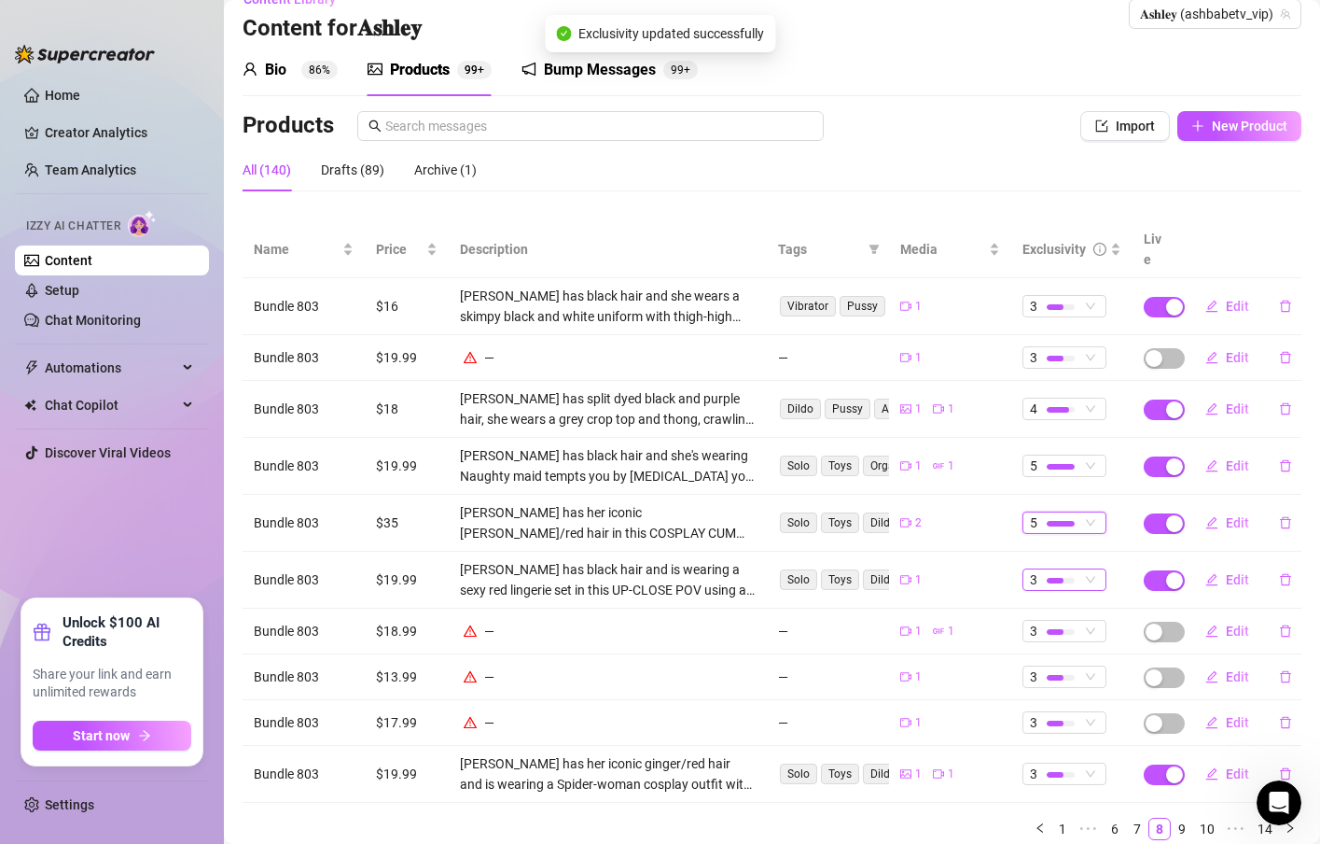
click at [1048, 571] on div at bounding box center [1061, 580] width 28 height 18
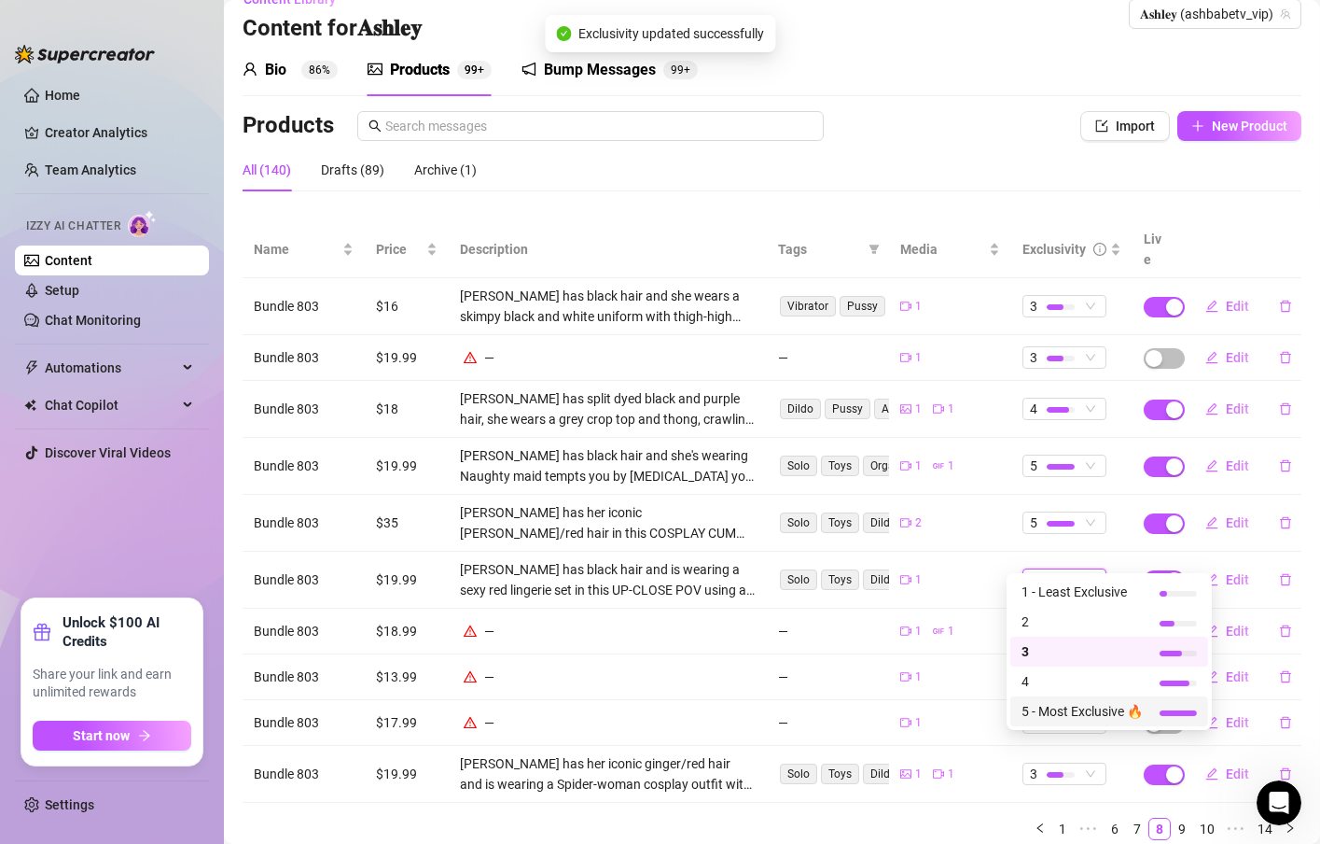
click at [1060, 706] on span "5 - Most Exclusive 🔥" at bounding box center [1082, 711] width 121 height 21
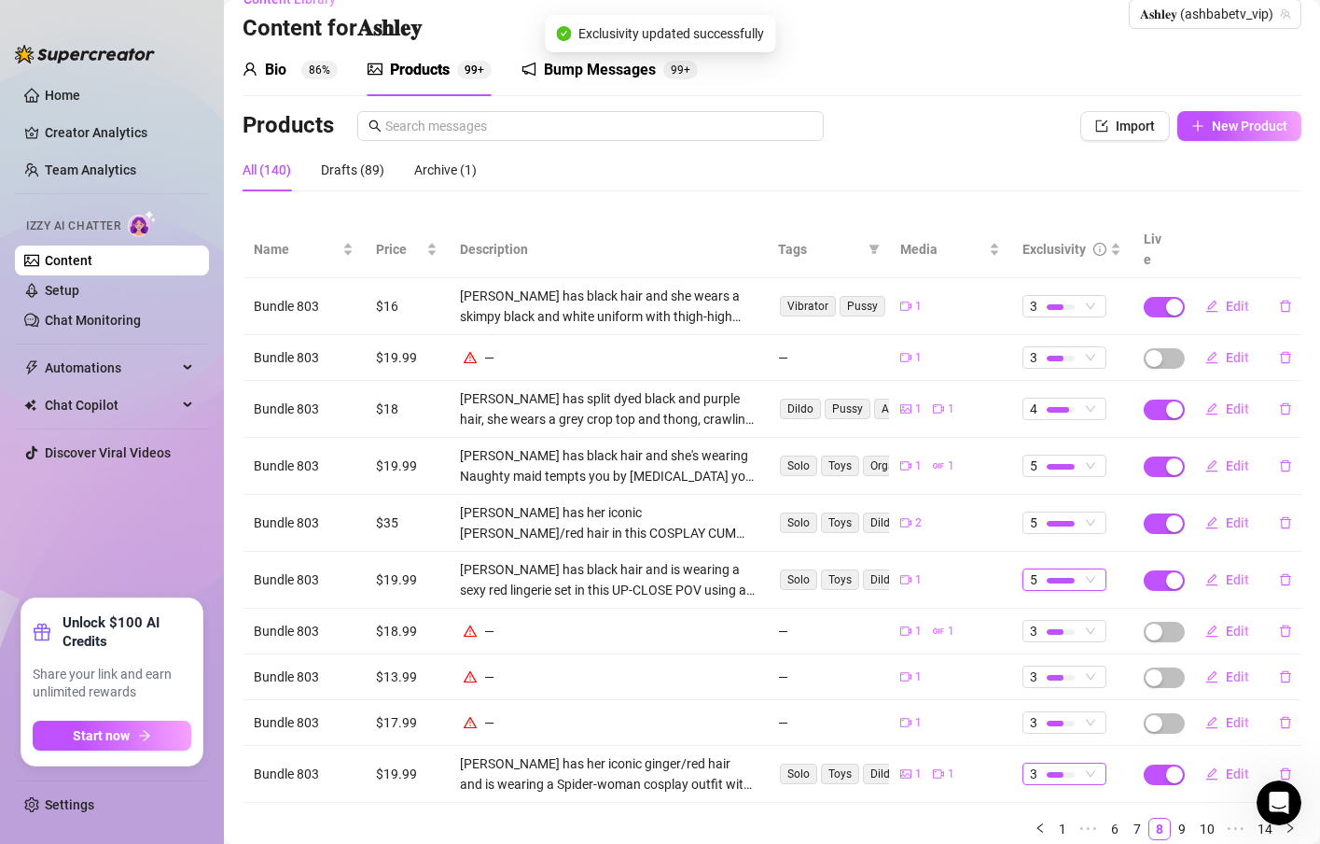
click at [1049, 772] on div at bounding box center [1061, 775] width 28 height 6
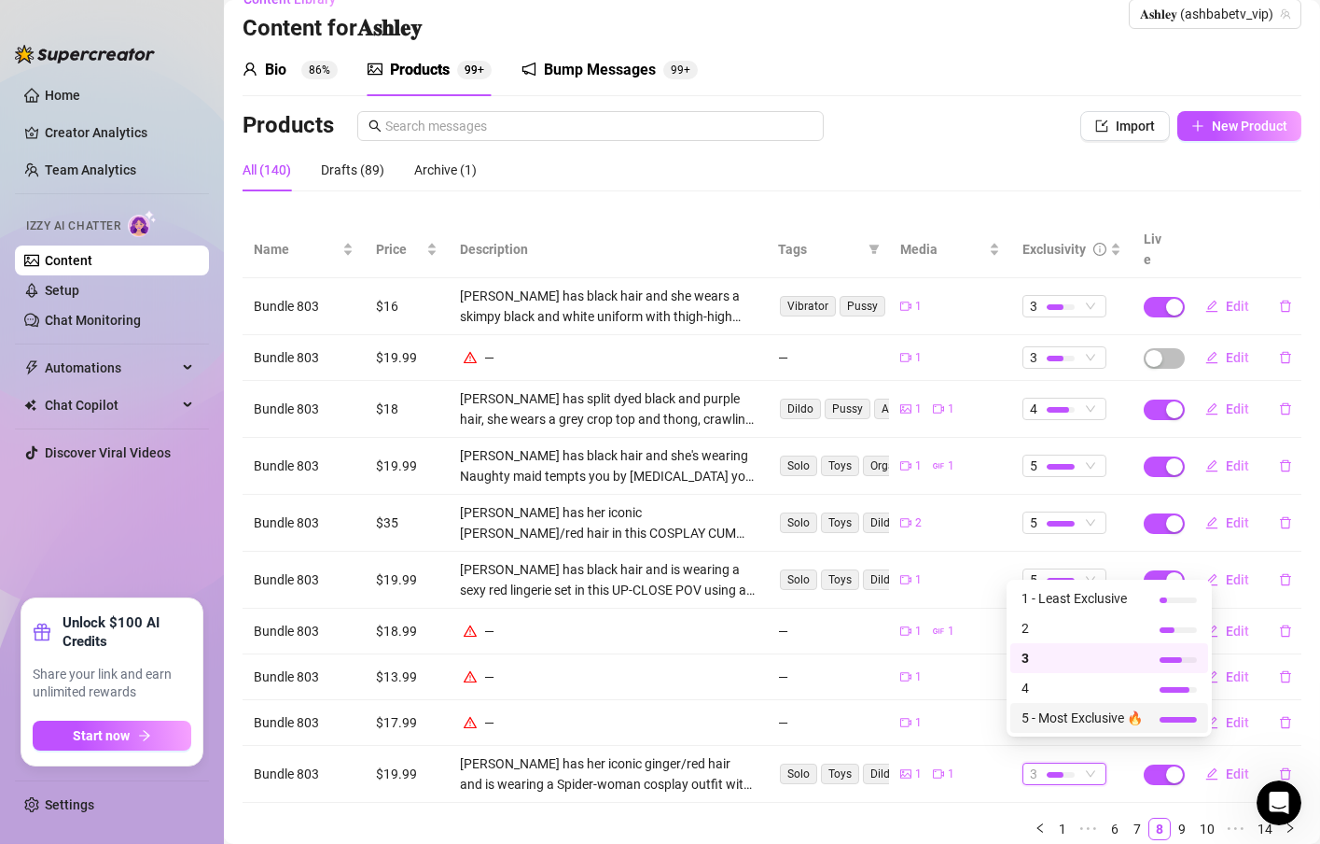
click at [1058, 721] on span "5 - Most Exclusive 🔥" at bounding box center [1082, 717] width 121 height 21
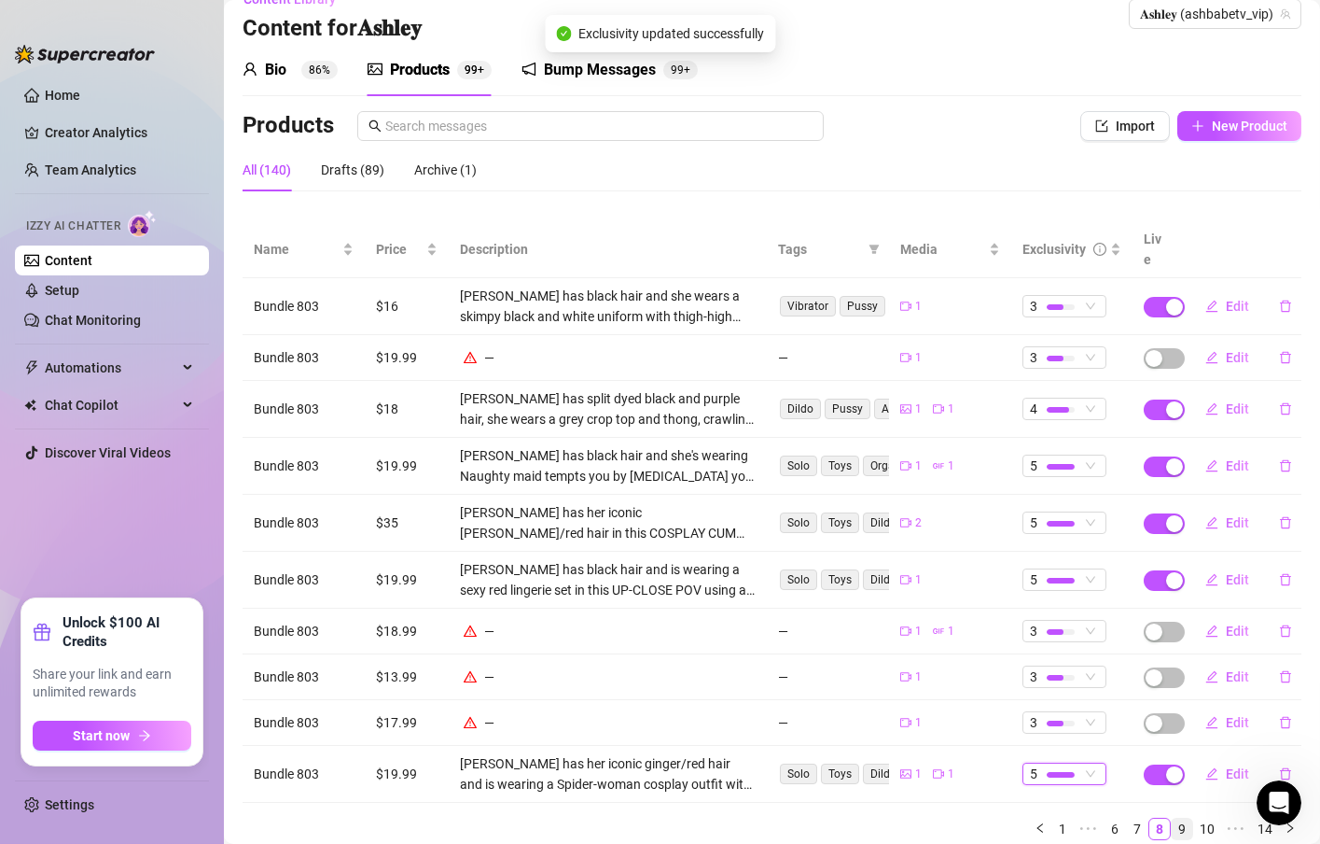
click at [1172, 818] on link "9" at bounding box center [1182, 828] width 21 height 21
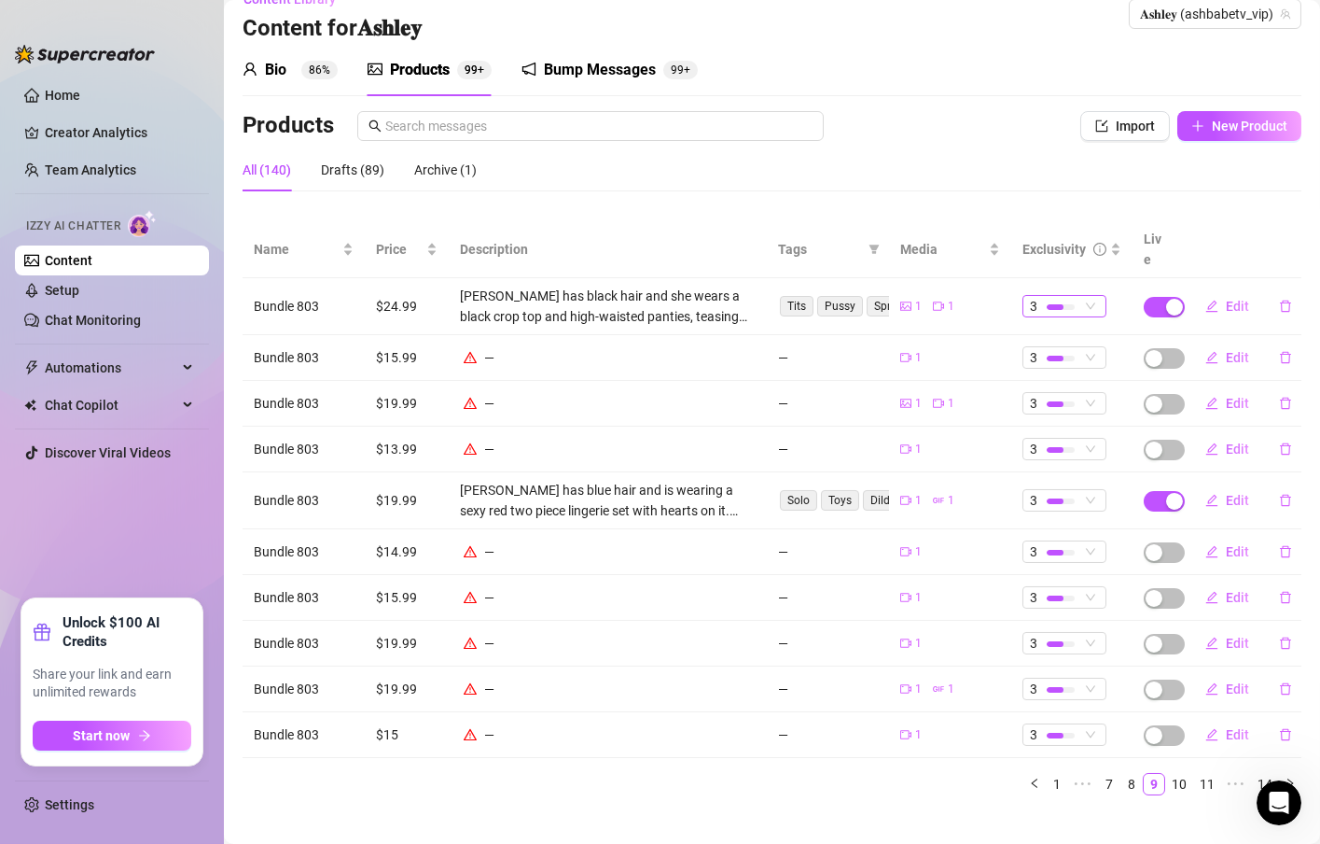
click at [1047, 304] on div at bounding box center [1055, 307] width 17 height 6
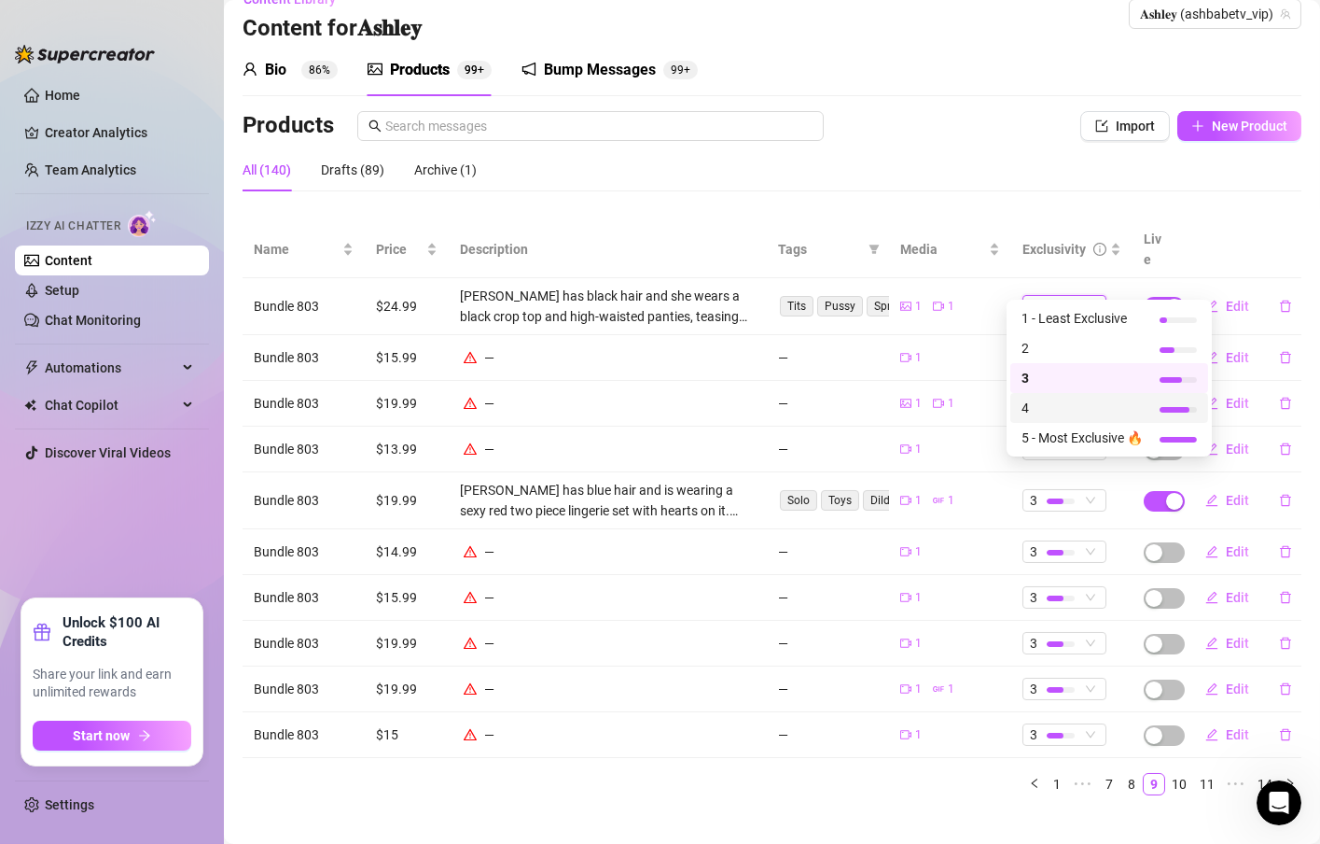
click at [1052, 408] on span "4" at bounding box center [1082, 408] width 121 height 21
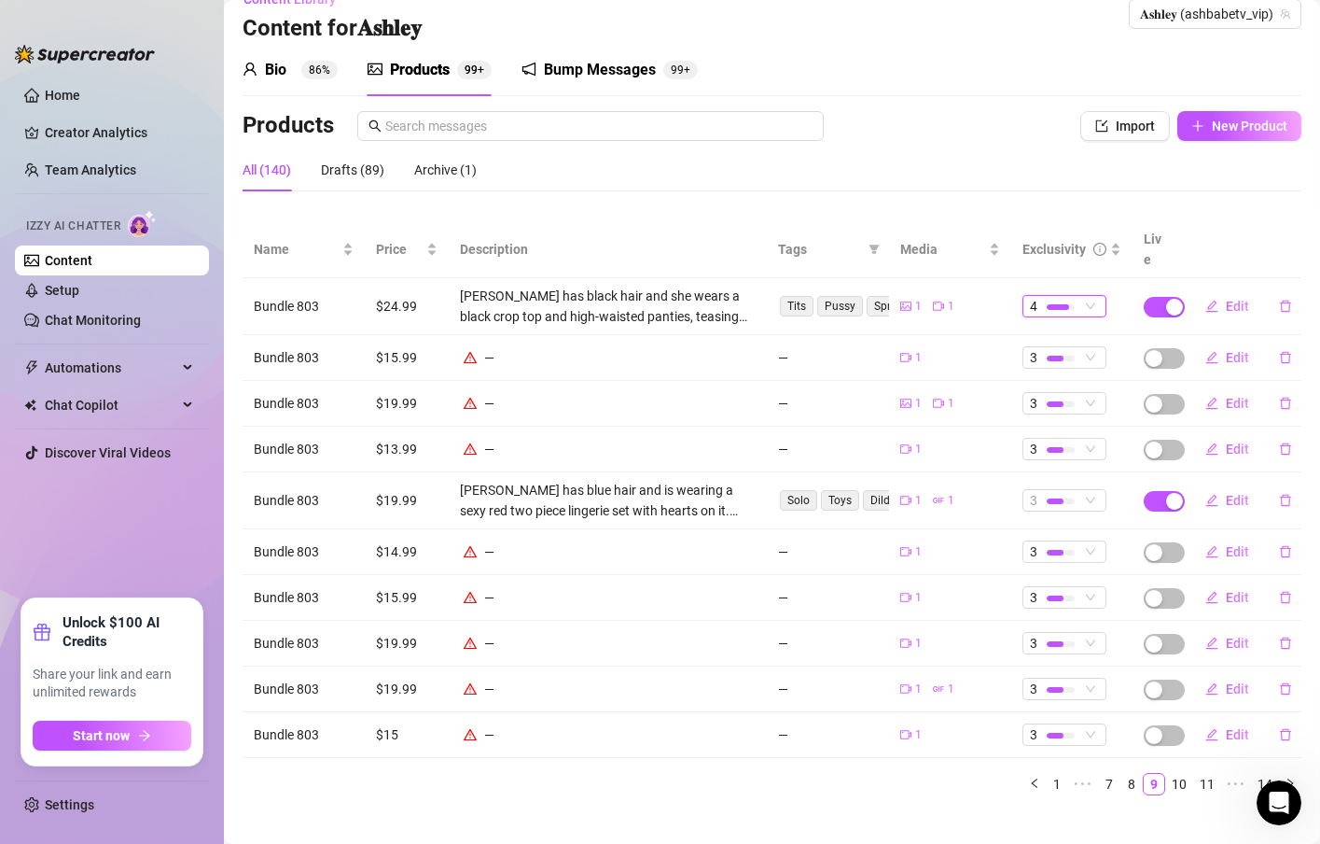
drag, startPoint x: 1023, startPoint y: 476, endPoint x: 1023, endPoint y: 494, distance: 17.7
click at [1030, 490] on div "3" at bounding box center [1054, 500] width 49 height 21
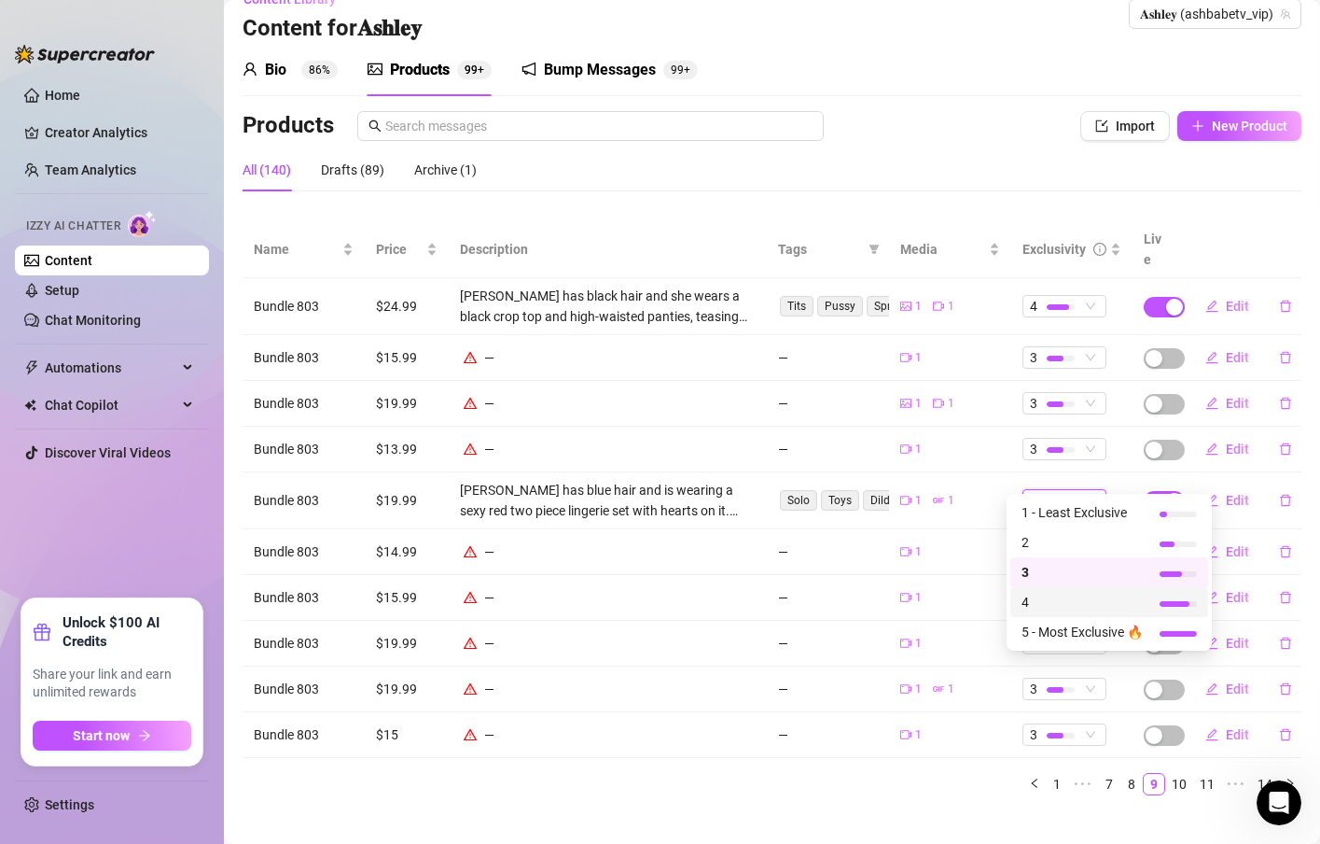
click at [1051, 599] on span "4" at bounding box center [1082, 602] width 121 height 21
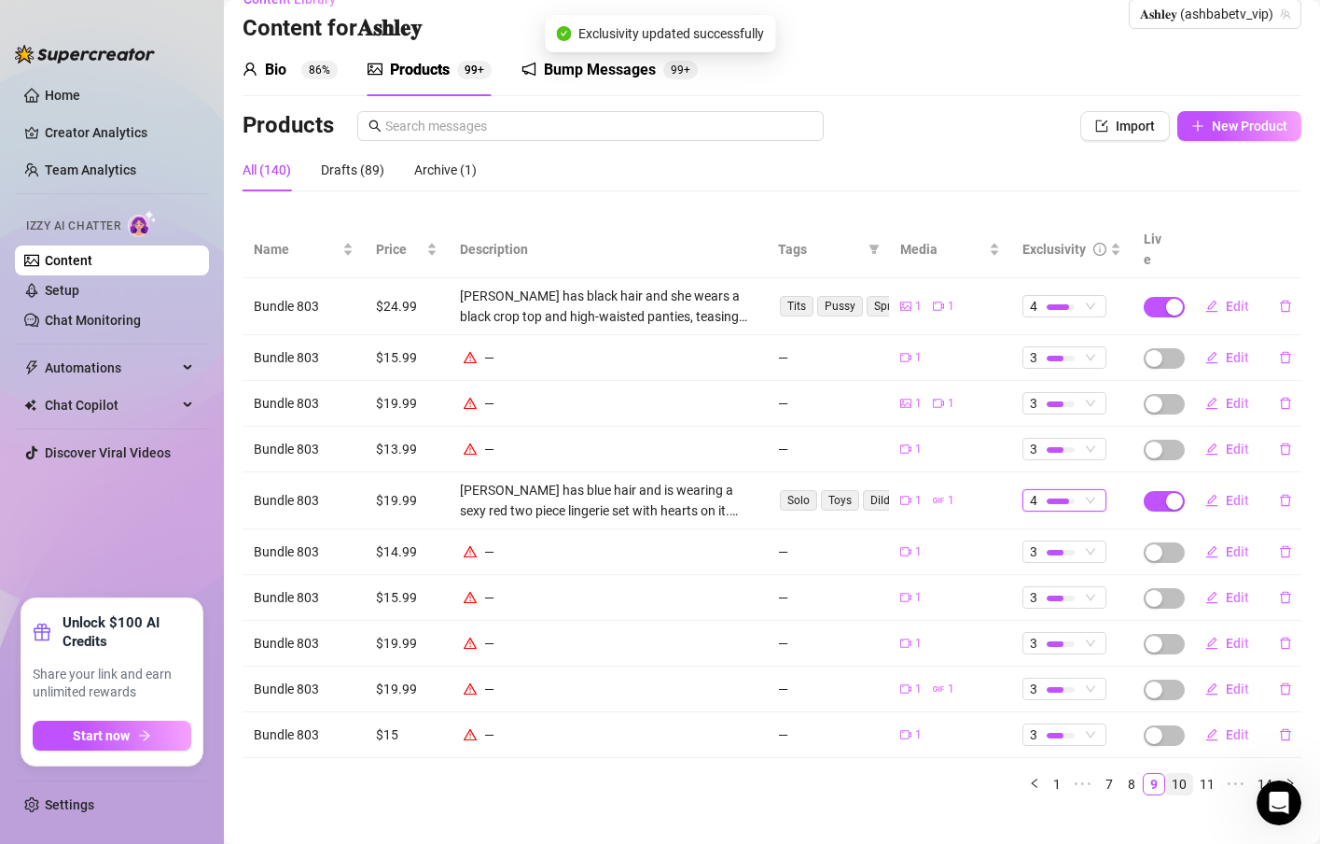
click at [1166, 774] on link "10" at bounding box center [1179, 784] width 26 height 21
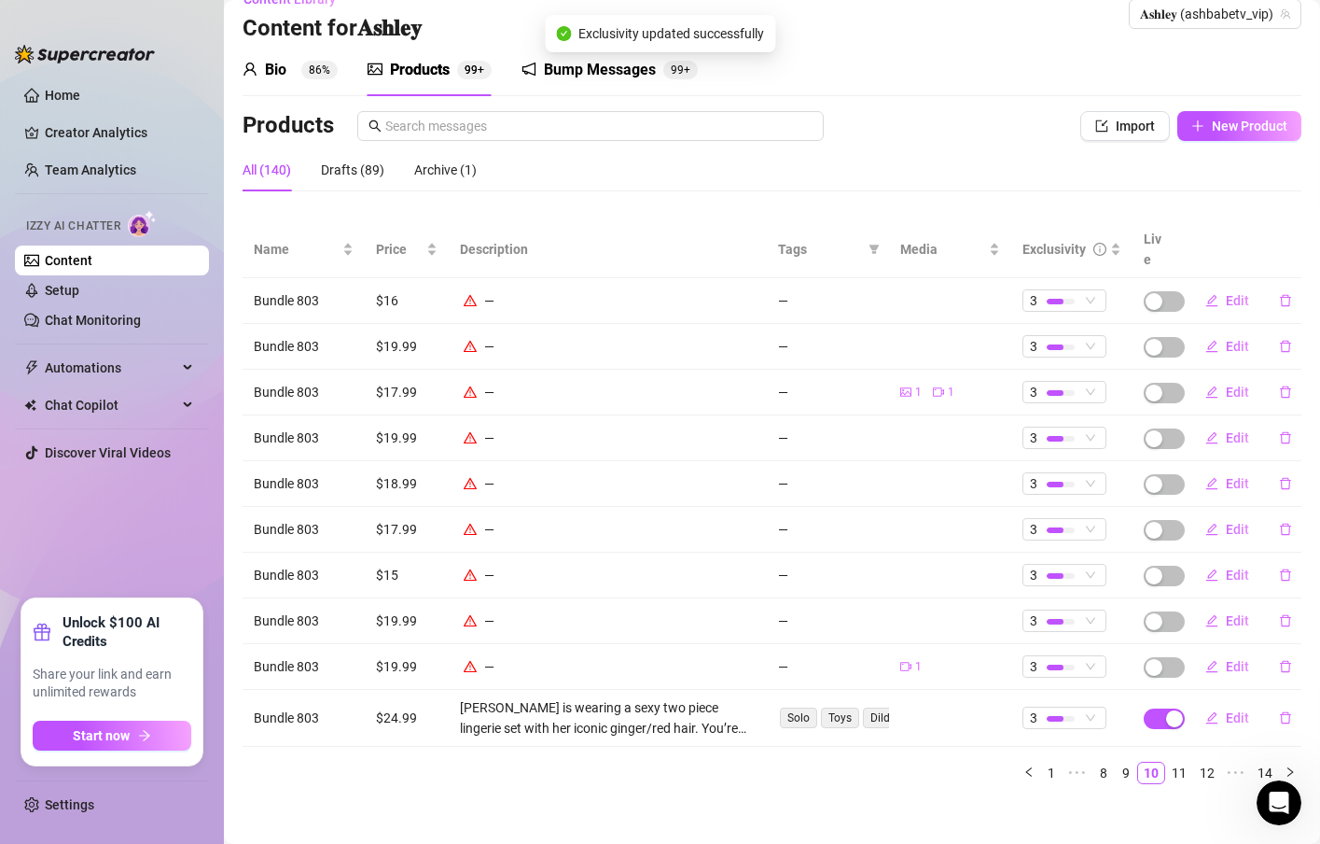
scroll to position [19, 0]
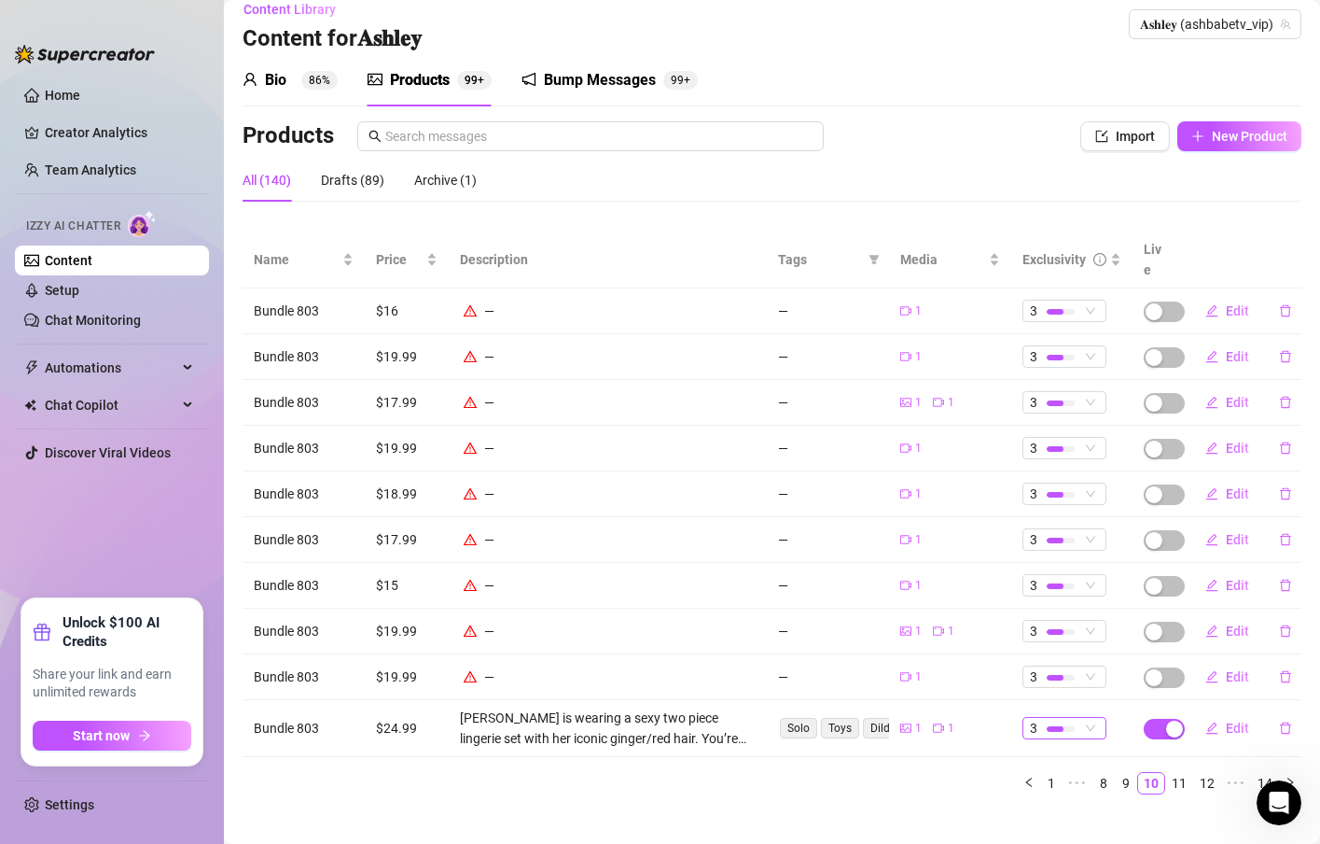
click at [1049, 719] on div at bounding box center [1061, 728] width 28 height 18
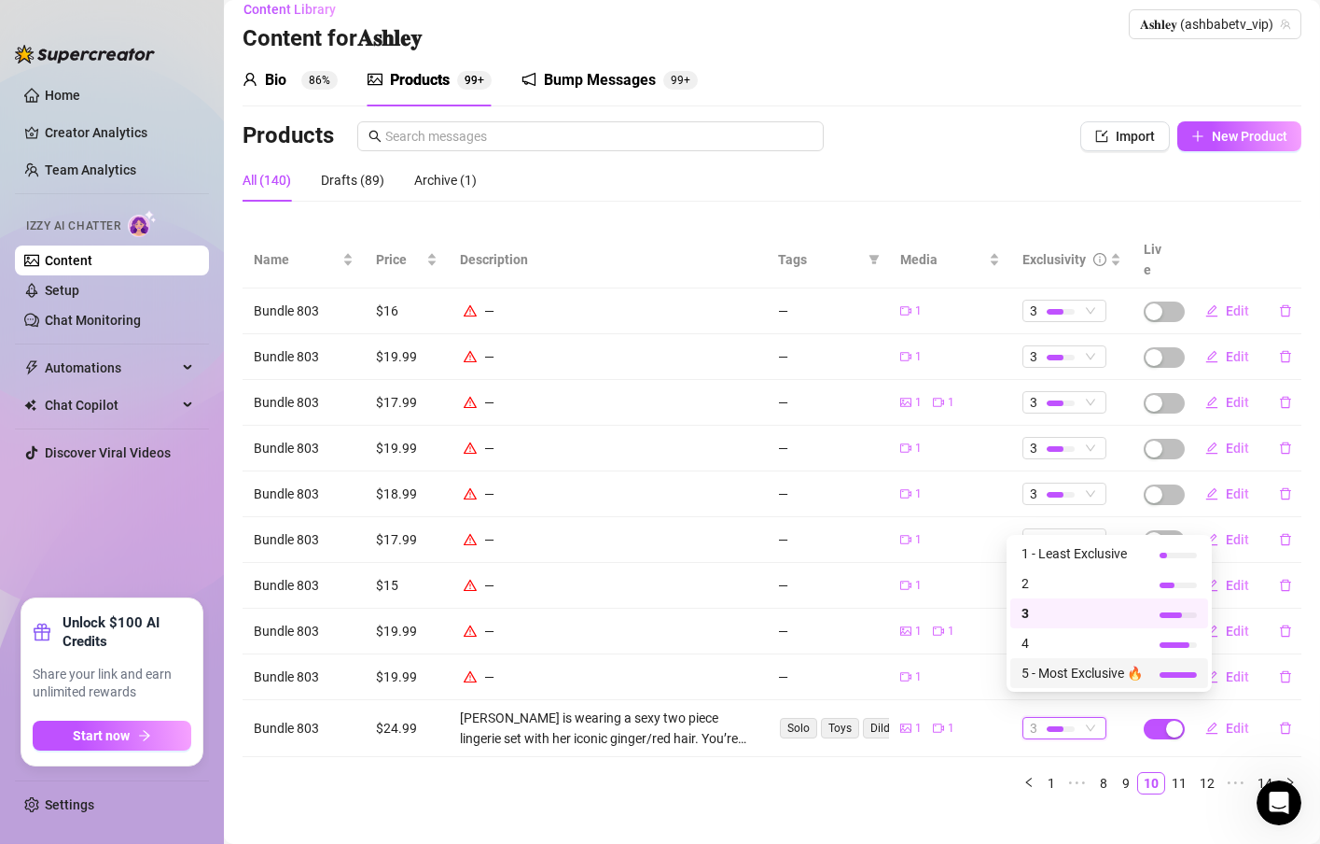
click at [1047, 678] on span "5 - Most Exclusive 🔥" at bounding box center [1082, 673] width 121 height 21
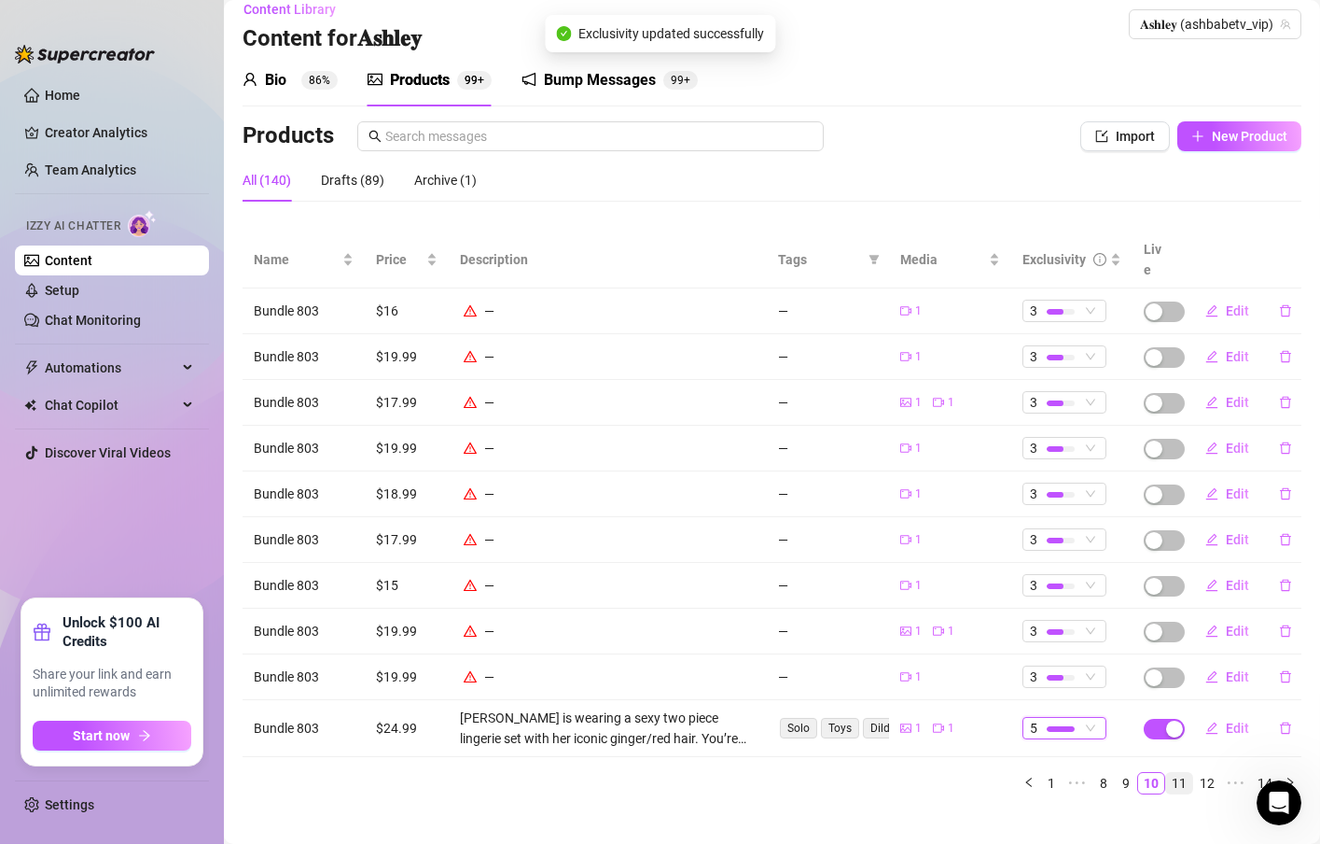
click at [1166, 773] on link "11" at bounding box center [1179, 783] width 26 height 21
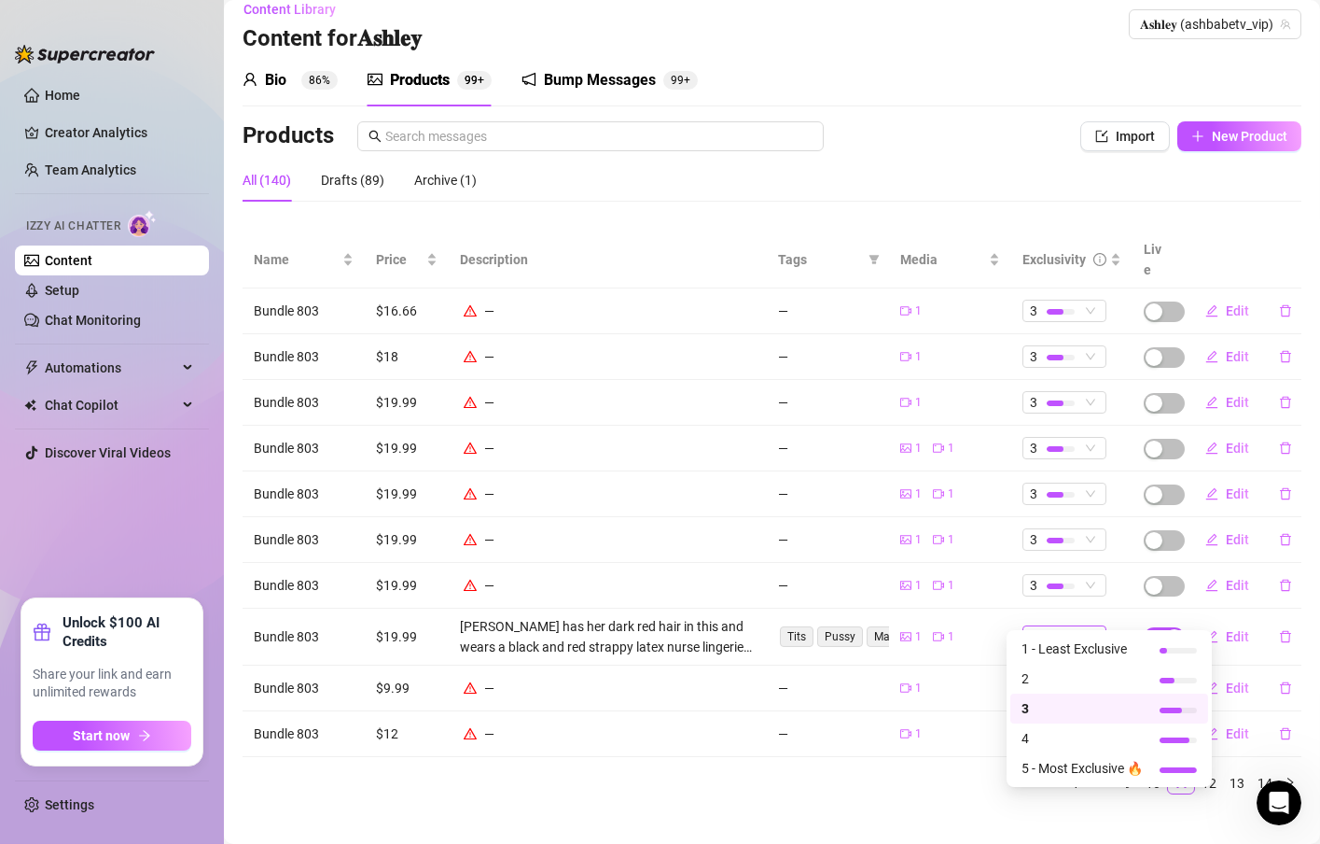
click at [1047, 635] on div at bounding box center [1055, 638] width 17 height 6
click at [1035, 728] on span "4" at bounding box center [1082, 738] width 121 height 21
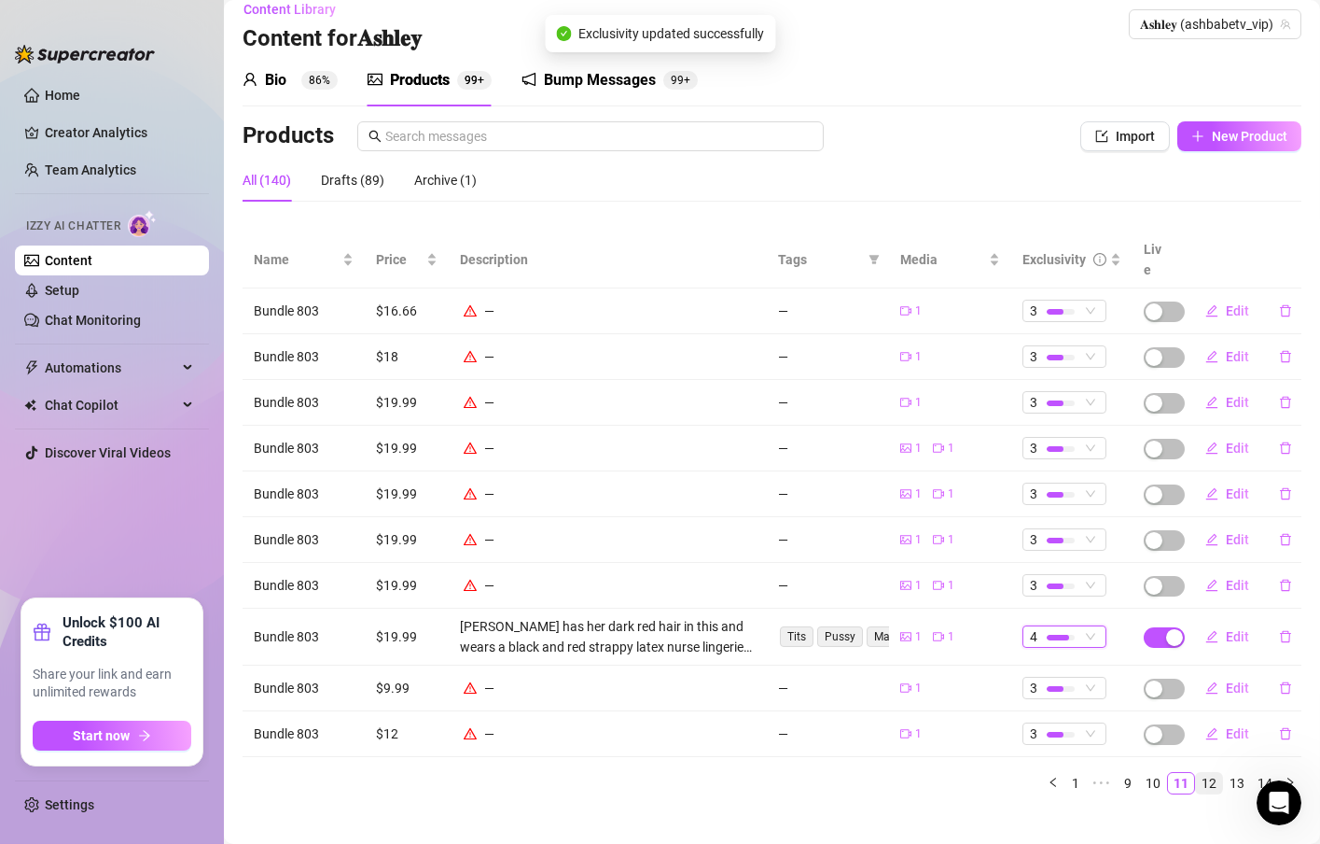
click at [1196, 773] on link "12" at bounding box center [1209, 783] width 26 height 21
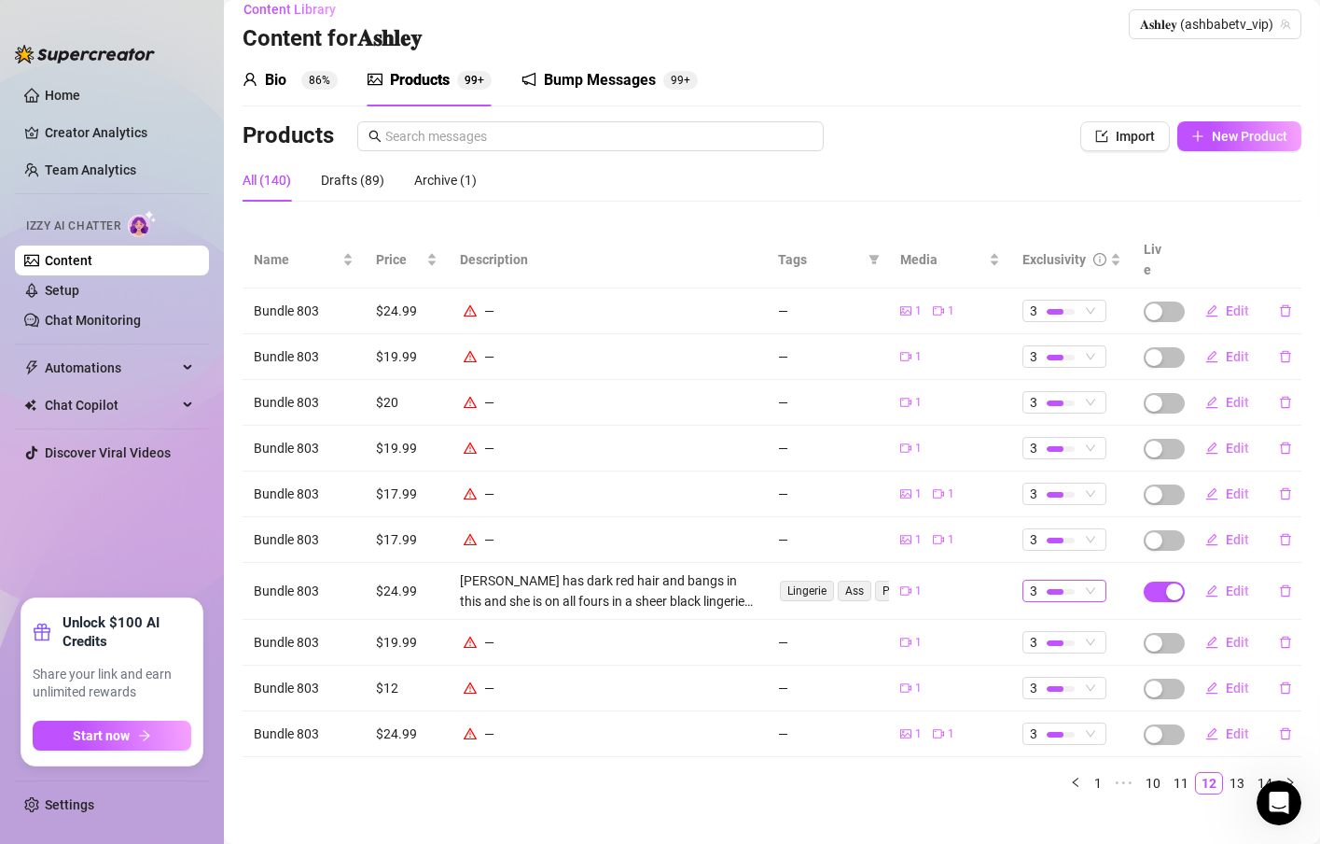
click at [1065, 580] on span "3" at bounding box center [1064, 590] width 69 height 21
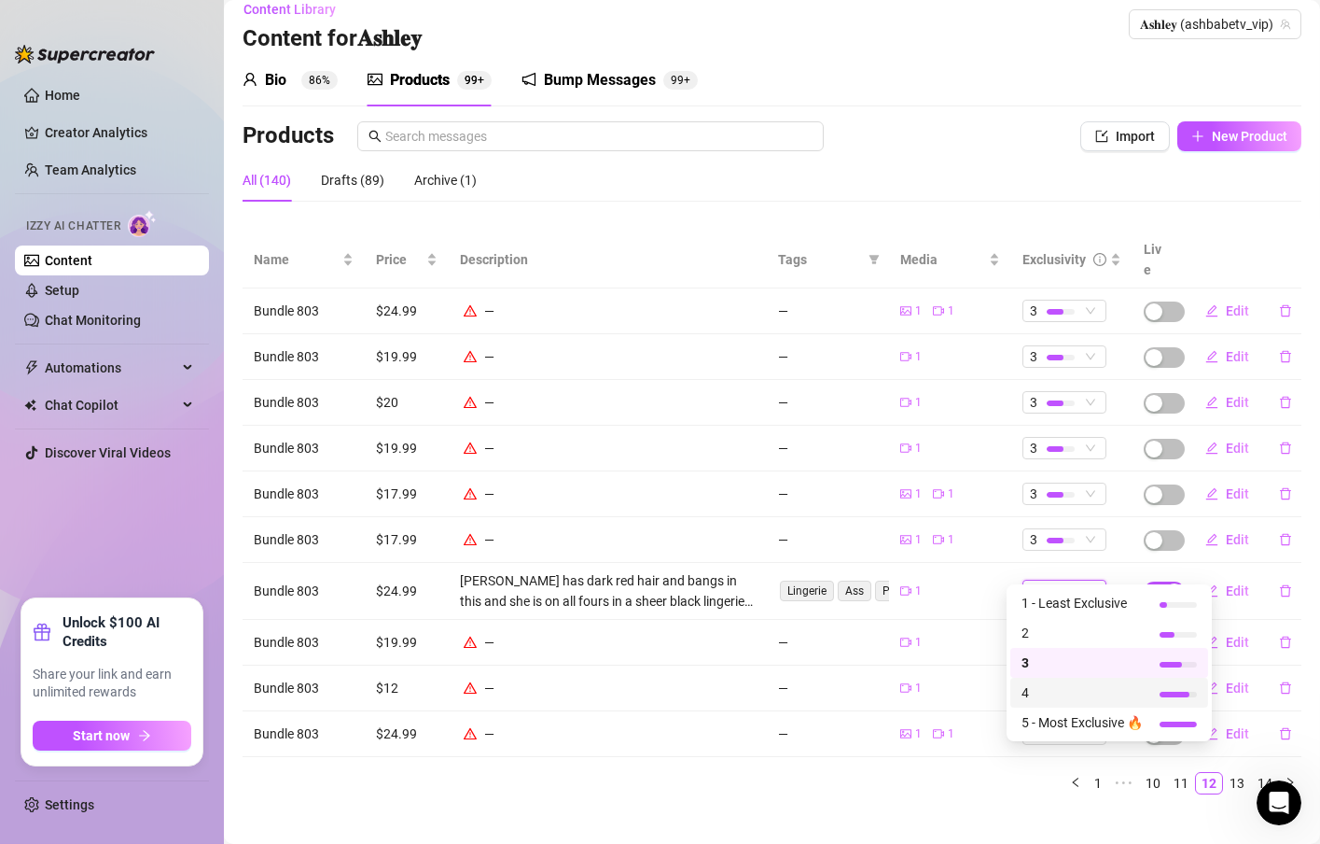
click at [1078, 697] on span "4" at bounding box center [1082, 692] width 121 height 21
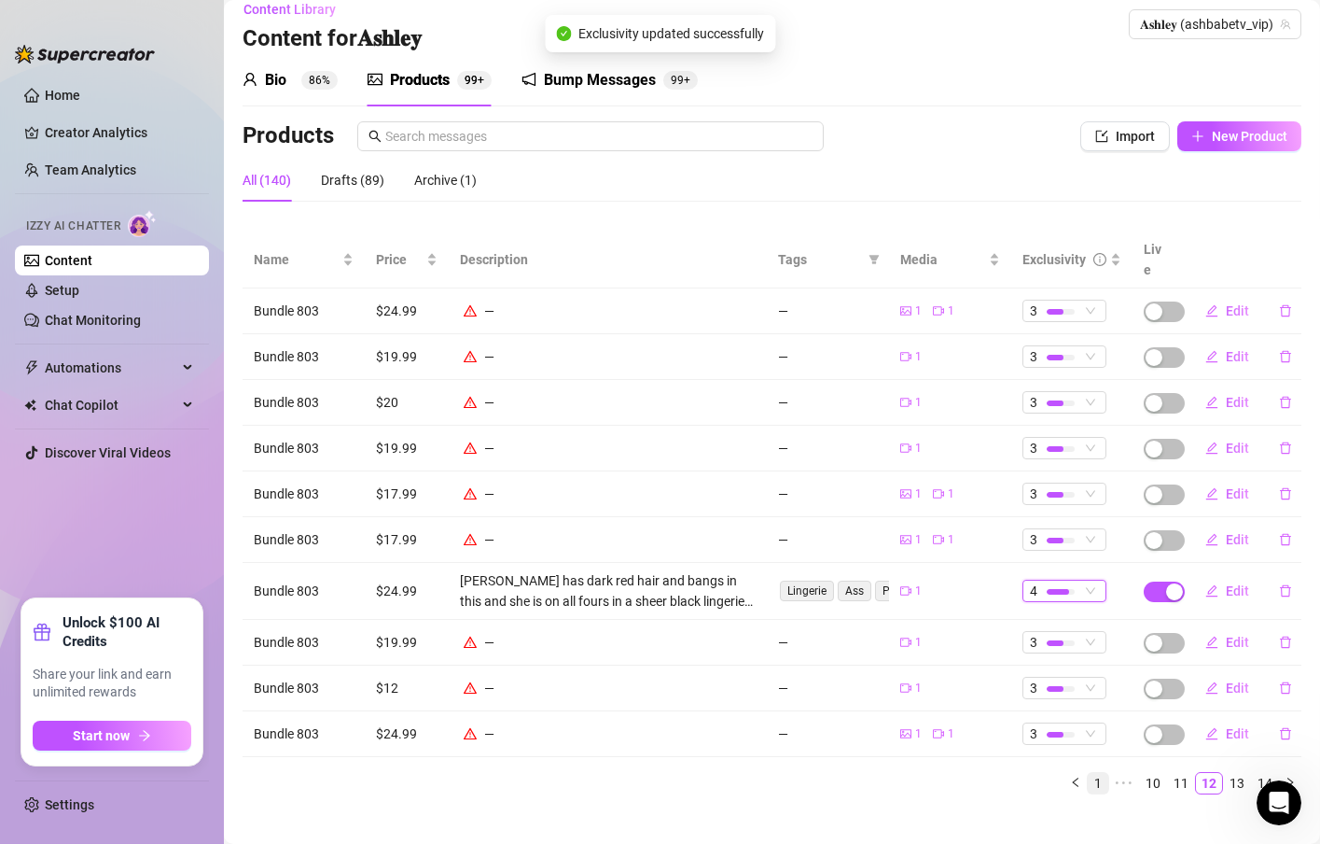
click at [1088, 773] on link "1" at bounding box center [1098, 783] width 21 height 21
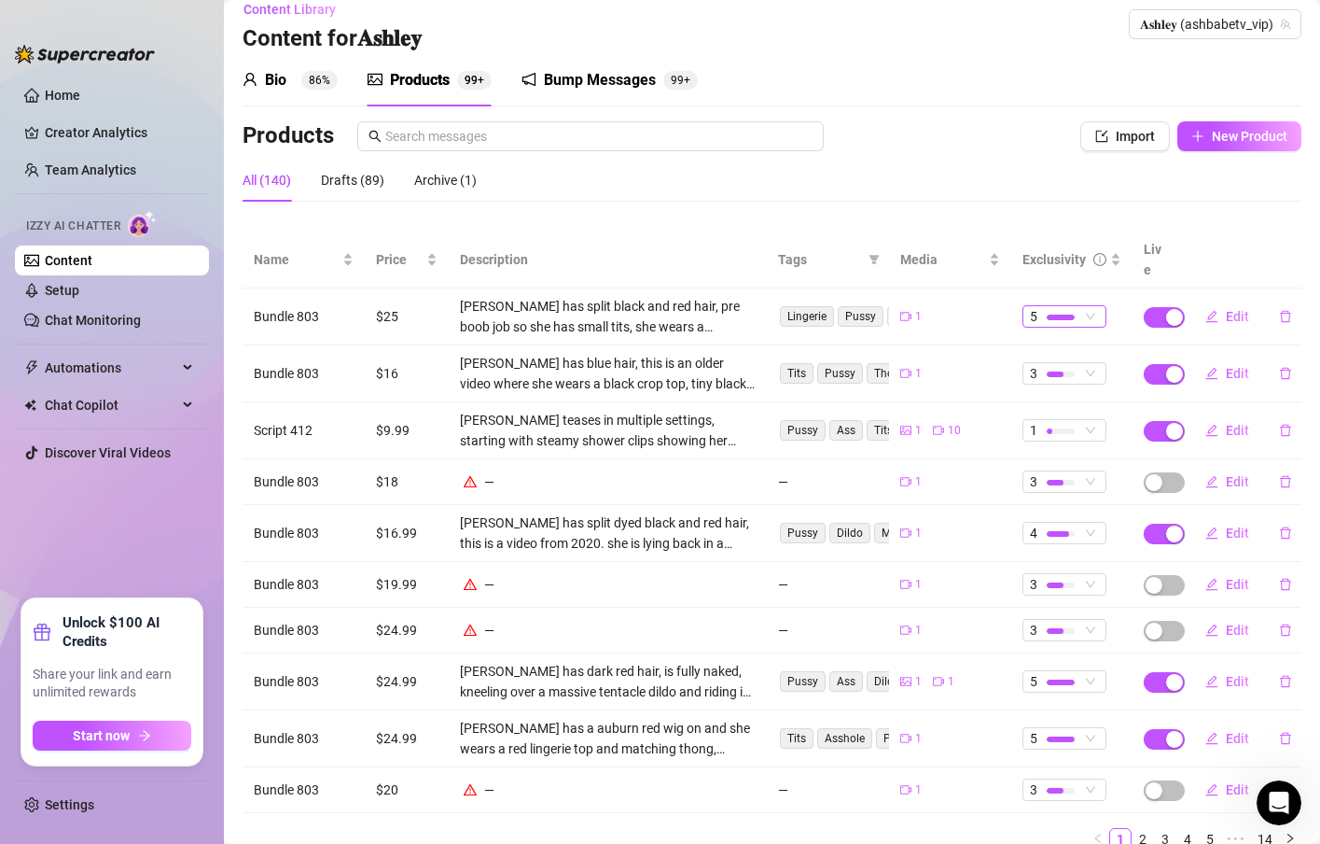
click at [1070, 306] on span "5" at bounding box center [1064, 316] width 69 height 21
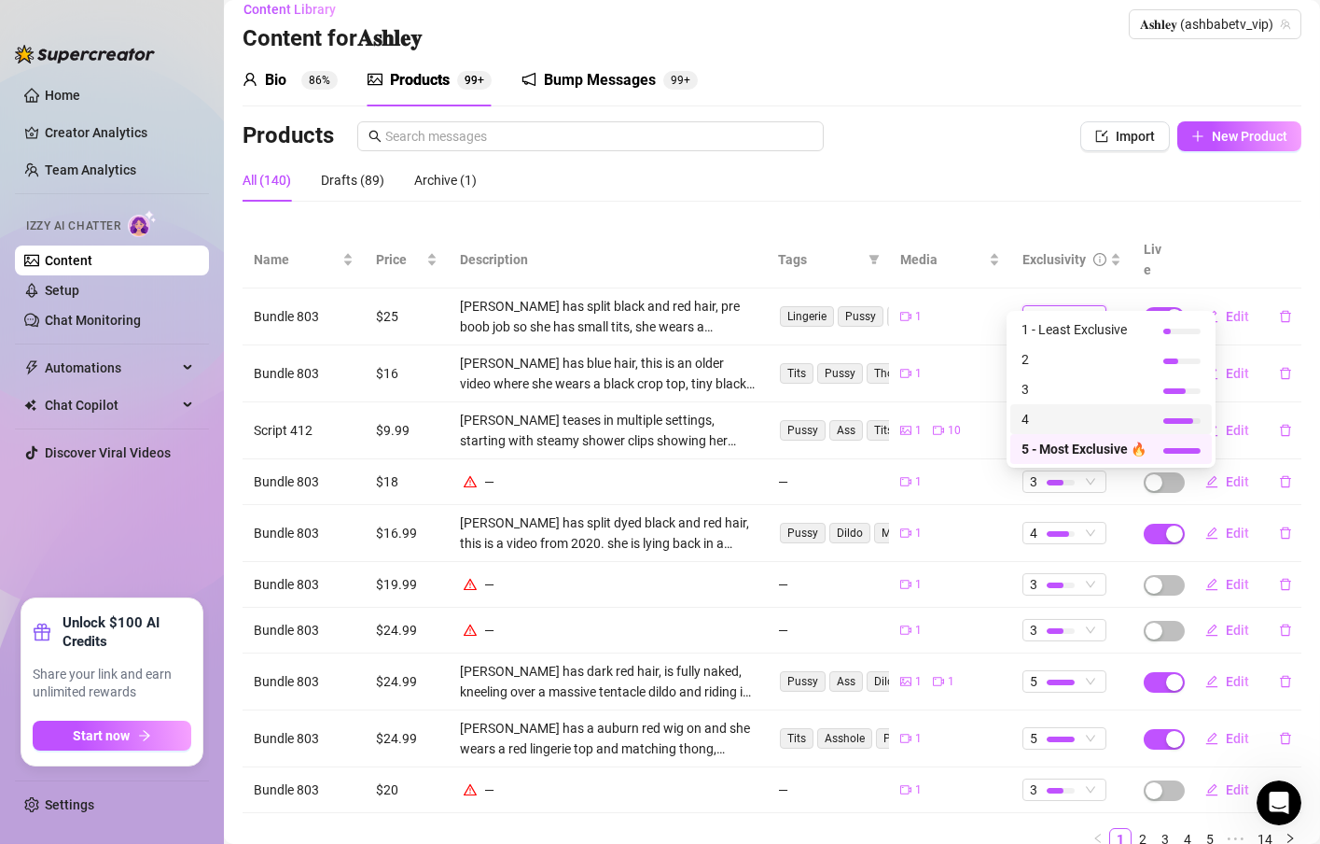
click at [1042, 414] on span "4" at bounding box center [1084, 419] width 125 height 21
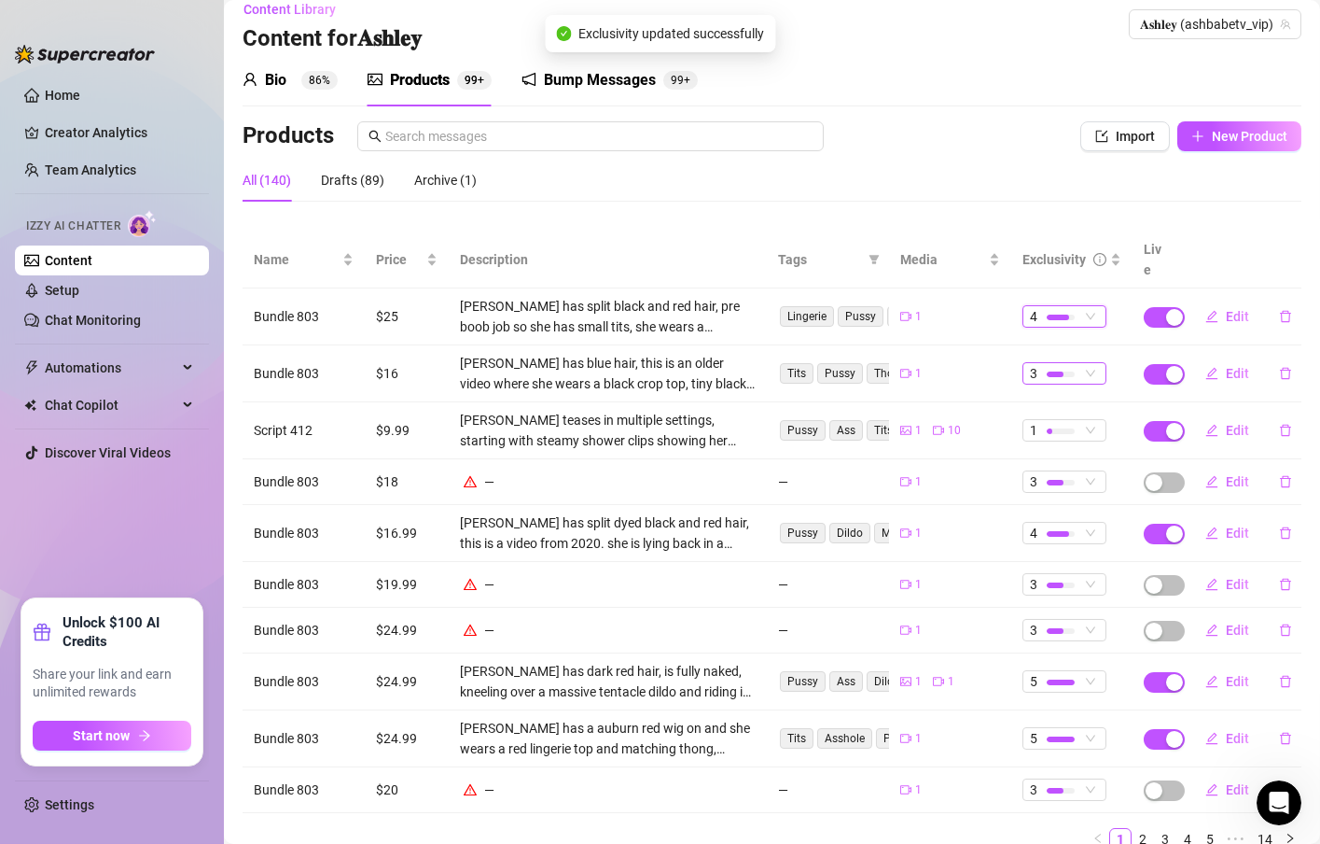
click at [1047, 365] on div at bounding box center [1061, 374] width 28 height 18
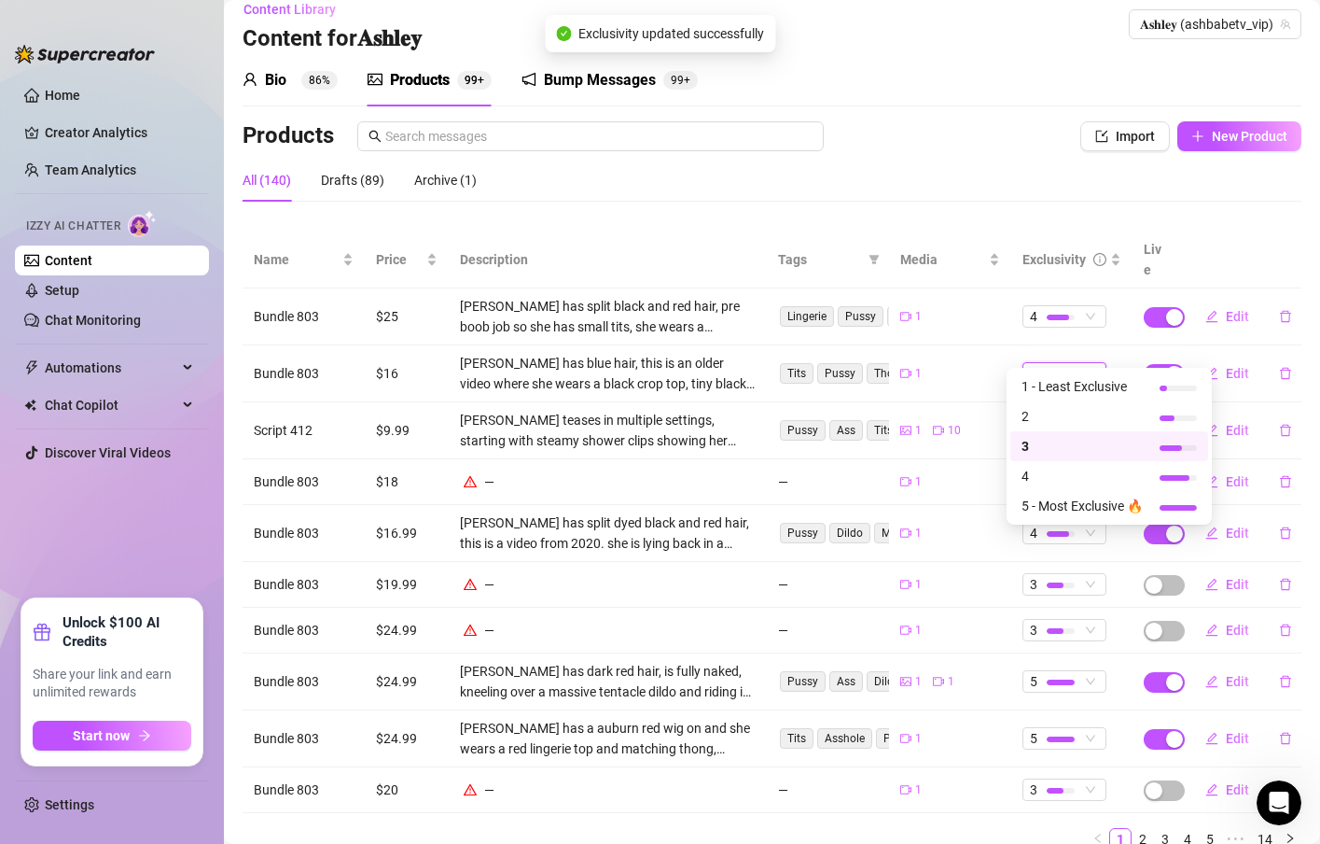
click at [938, 364] on td "1" at bounding box center [950, 373] width 122 height 57
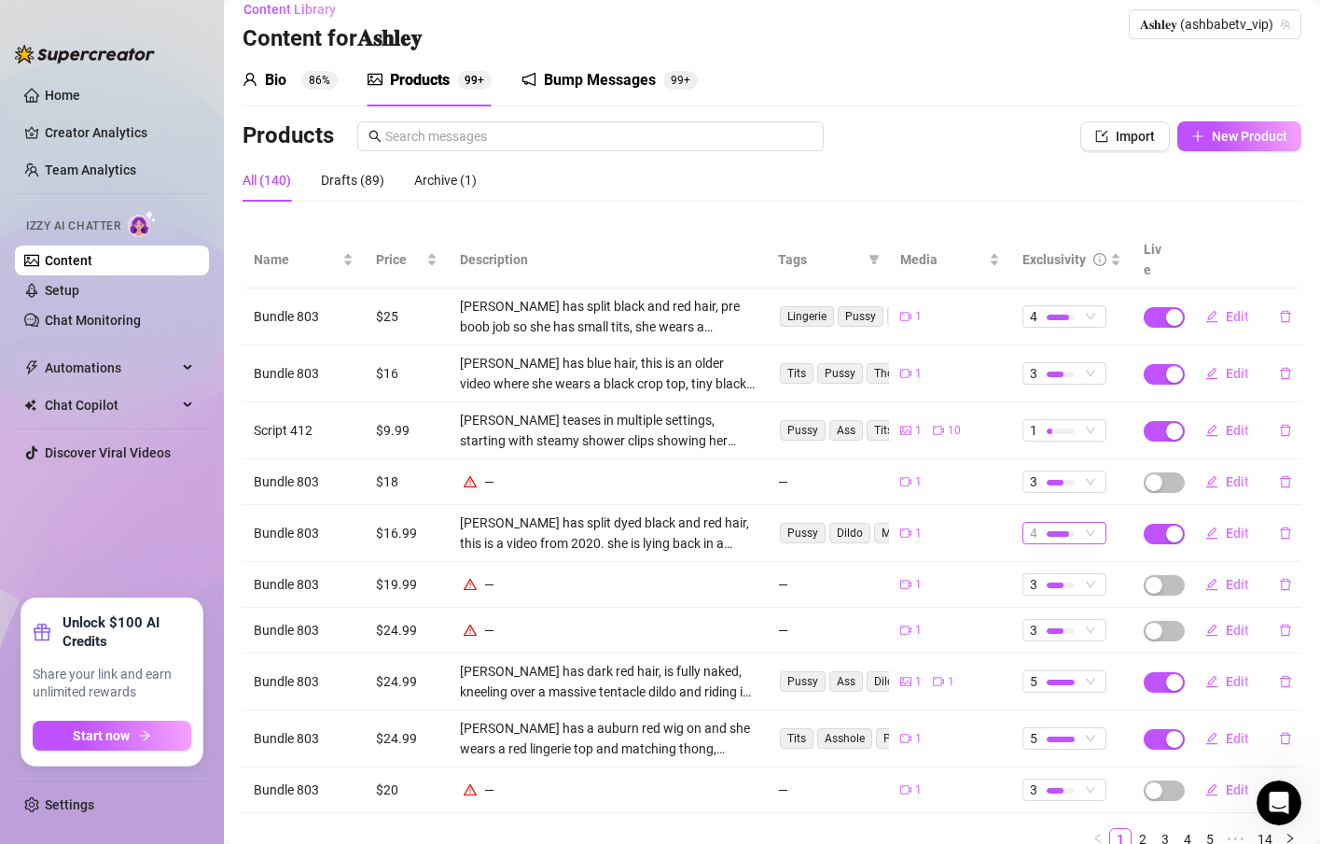
click at [1083, 522] on div "4" at bounding box center [1065, 533] width 84 height 22
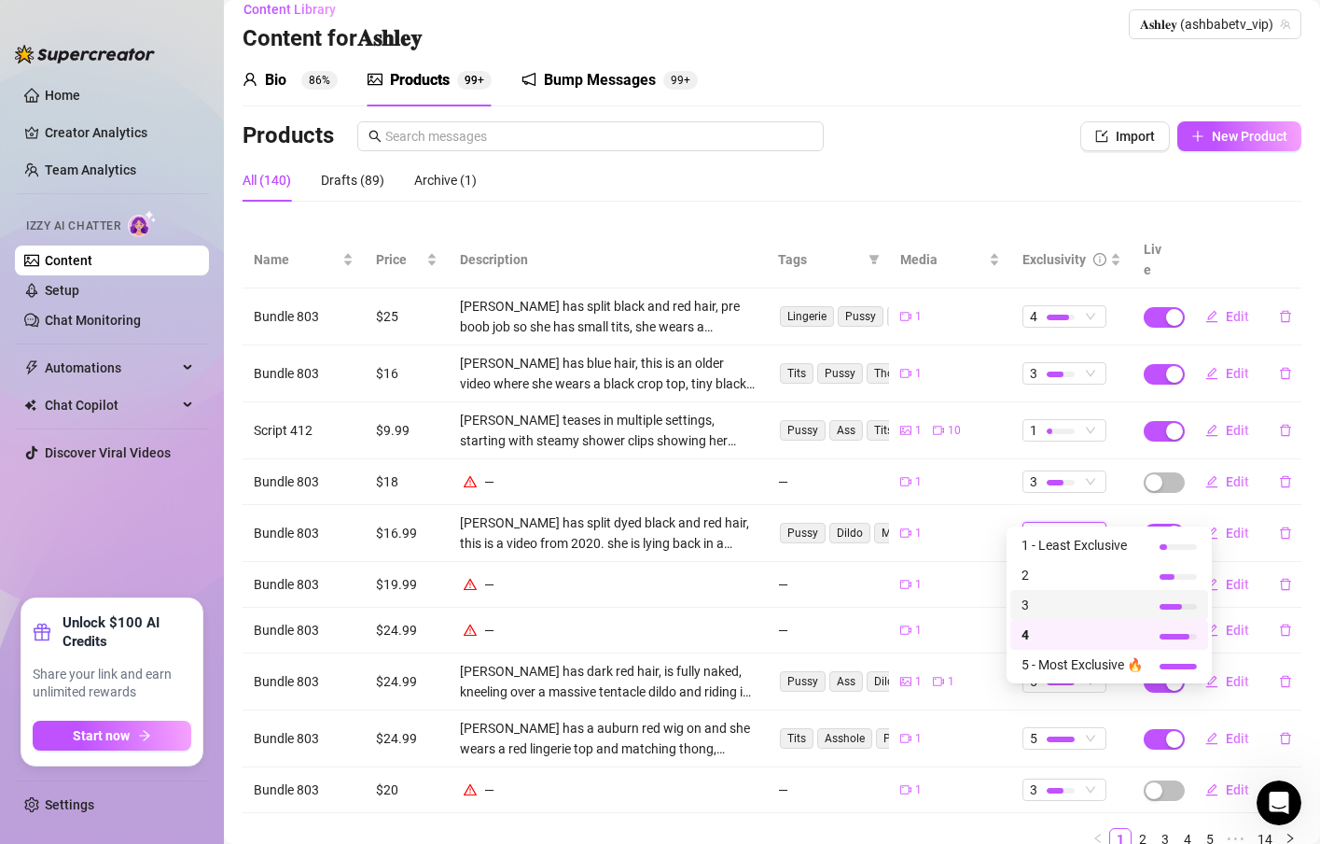
click at [1067, 600] on span "3" at bounding box center [1082, 604] width 121 height 21
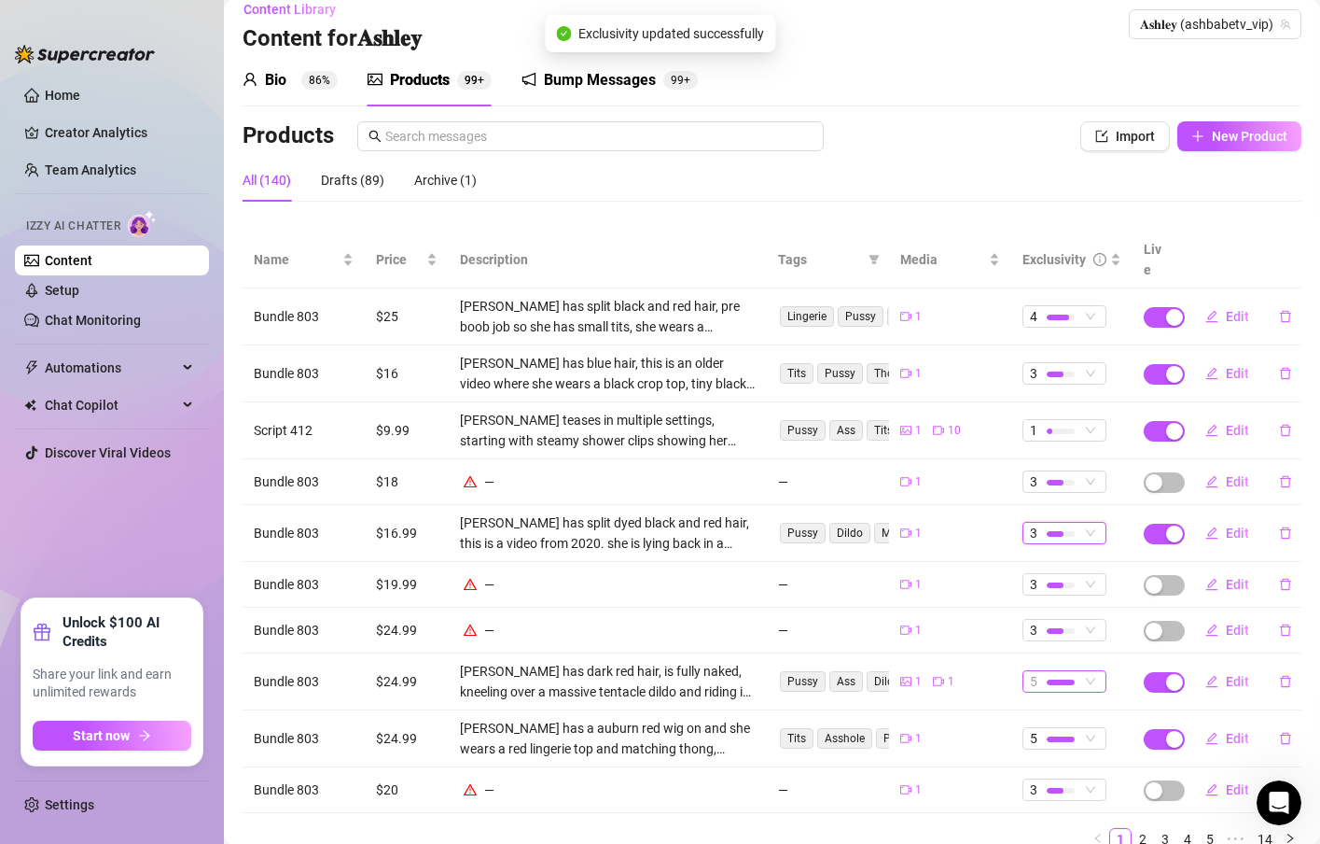
click at [1055, 673] on div at bounding box center [1061, 682] width 28 height 18
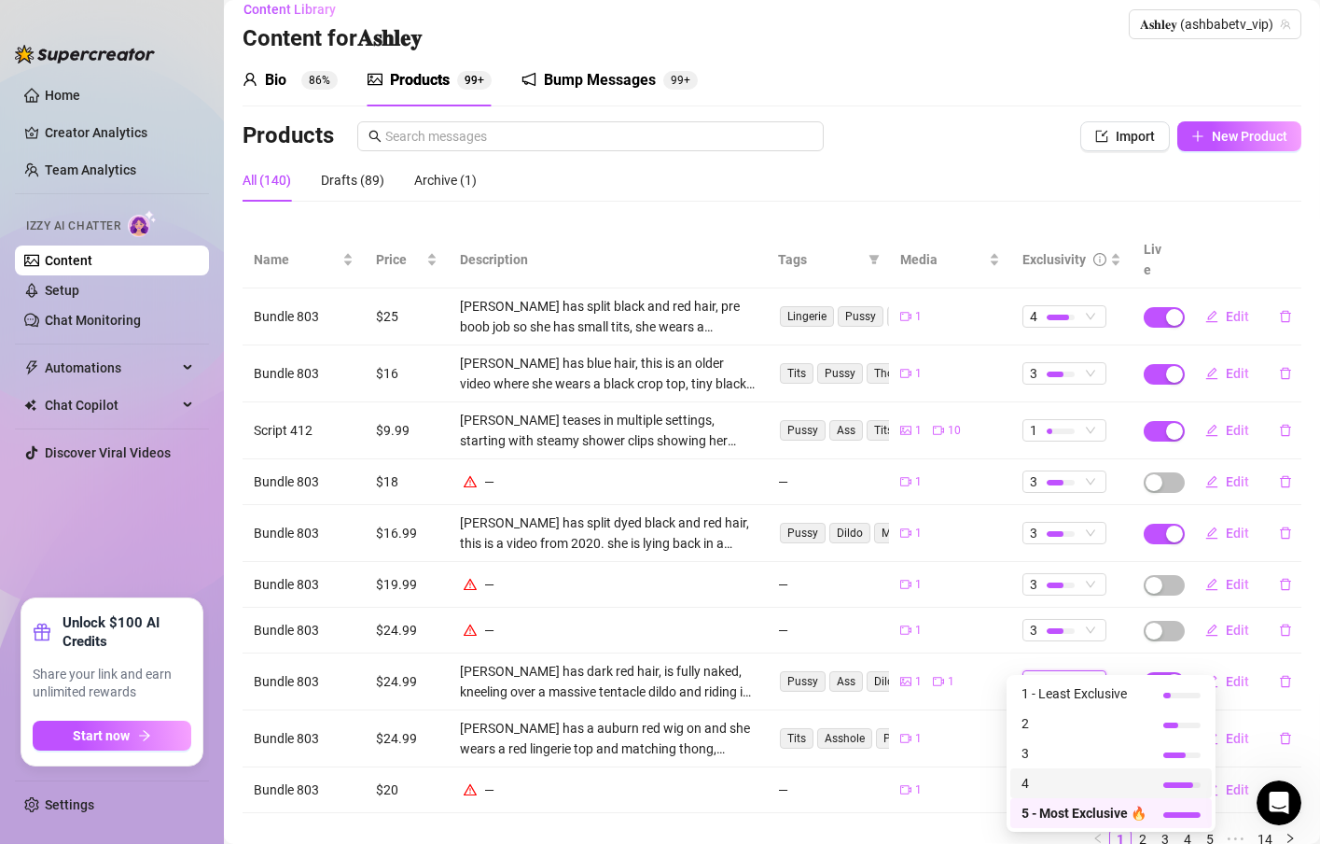
click at [1050, 779] on span "4" at bounding box center [1084, 783] width 125 height 21
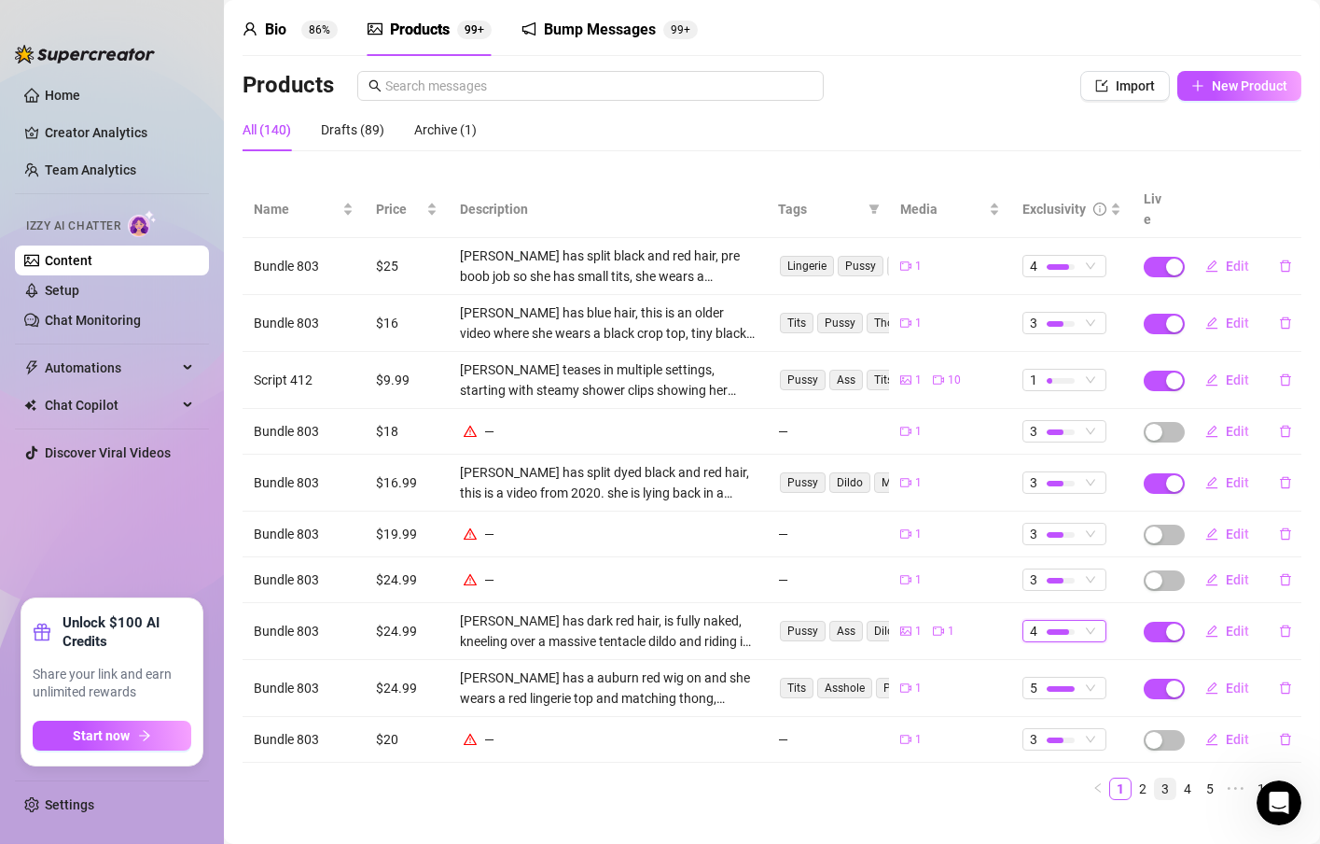
scroll to position [74, 0]
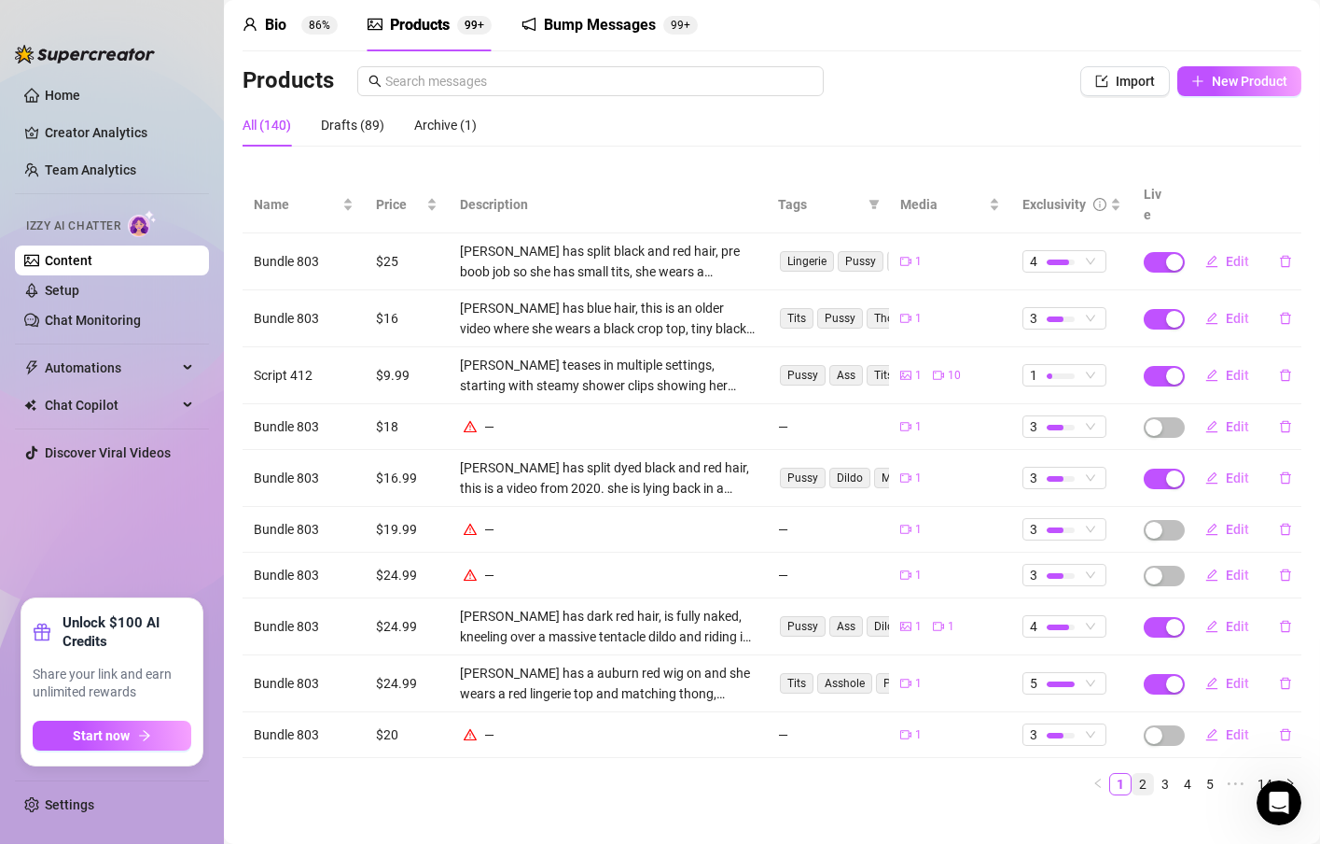
click at [1133, 774] on link "2" at bounding box center [1143, 784] width 21 height 21
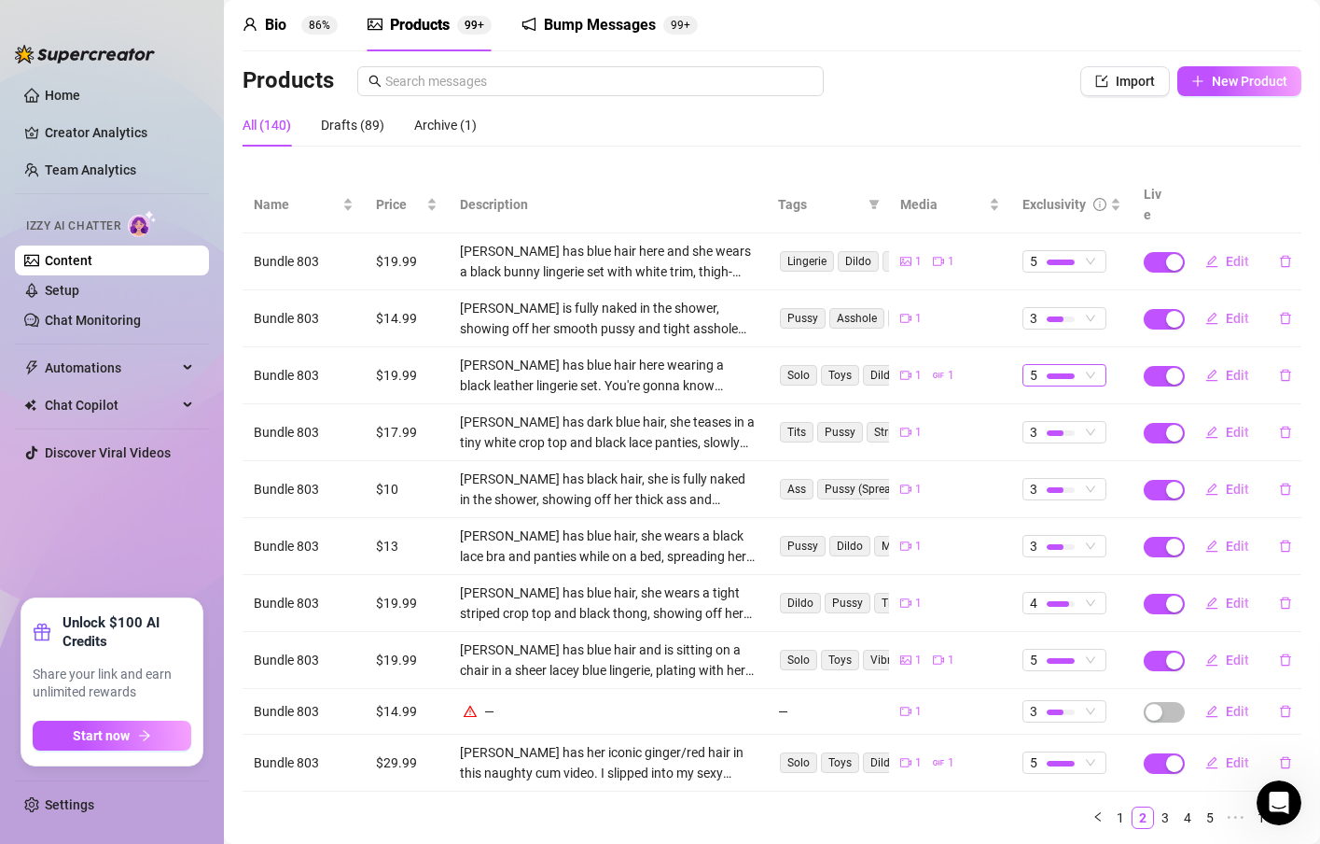
click at [1047, 367] on div at bounding box center [1061, 376] width 28 height 18
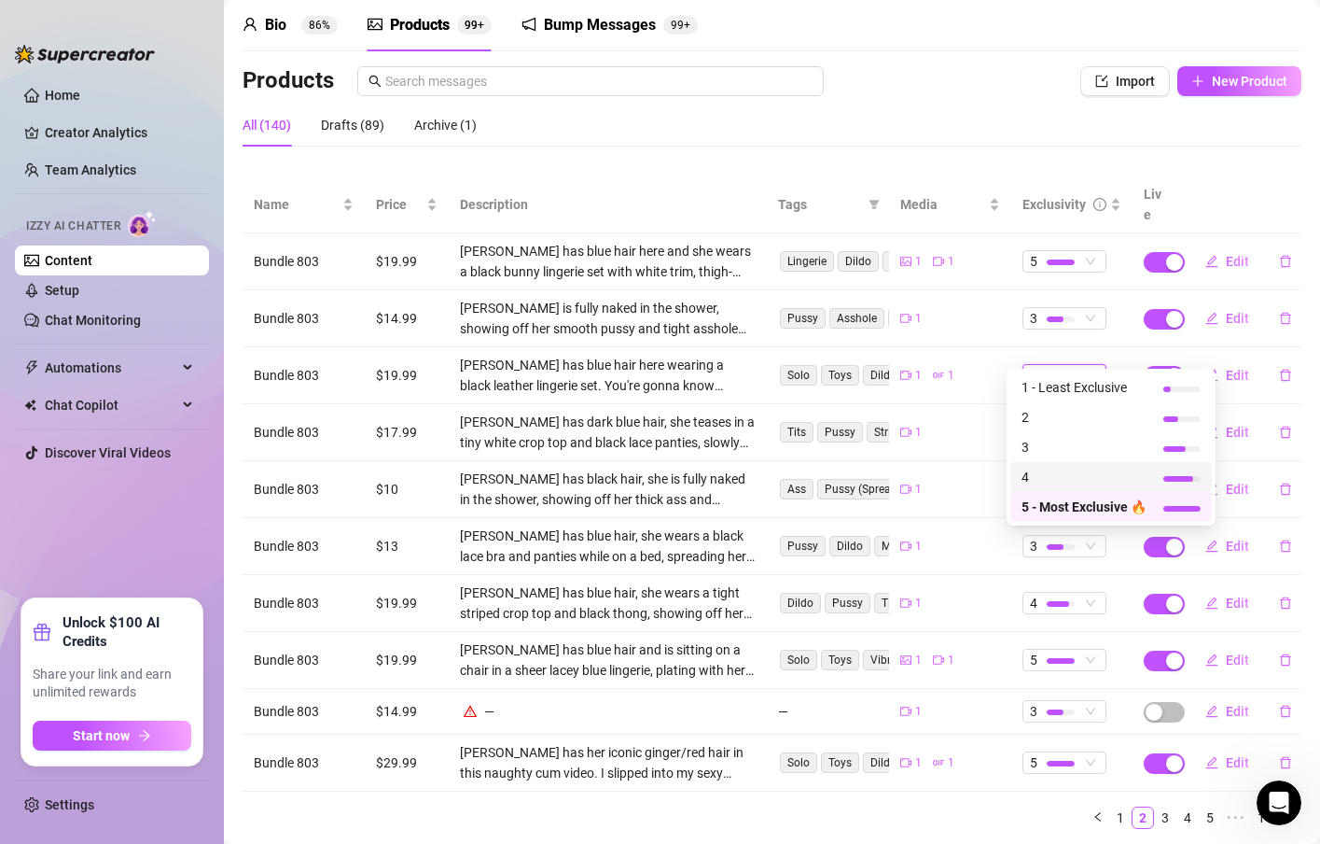
click at [1068, 469] on span "4" at bounding box center [1084, 477] width 125 height 21
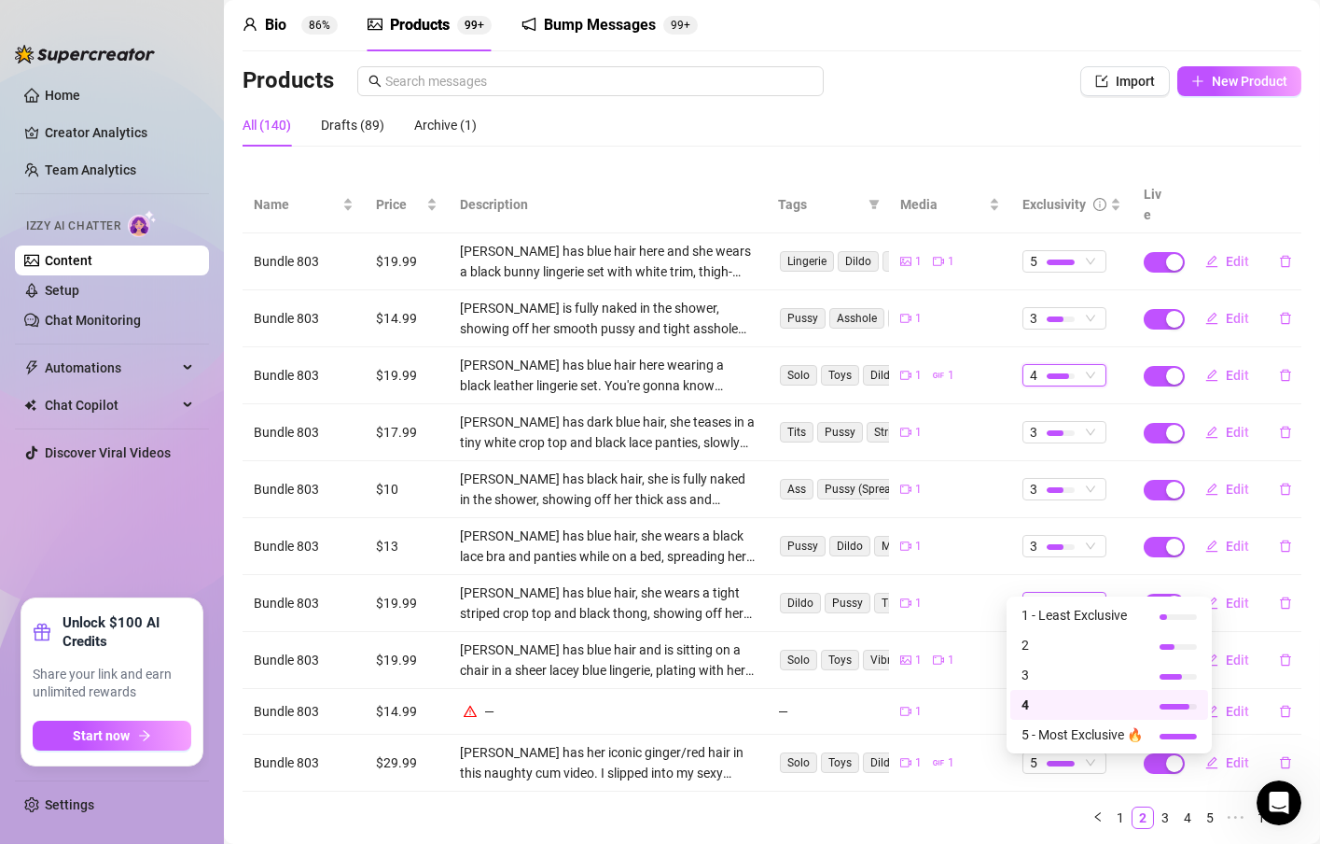
click at [1090, 592] on div "4" at bounding box center [1065, 603] width 84 height 22
click at [1058, 678] on span "3" at bounding box center [1082, 674] width 121 height 21
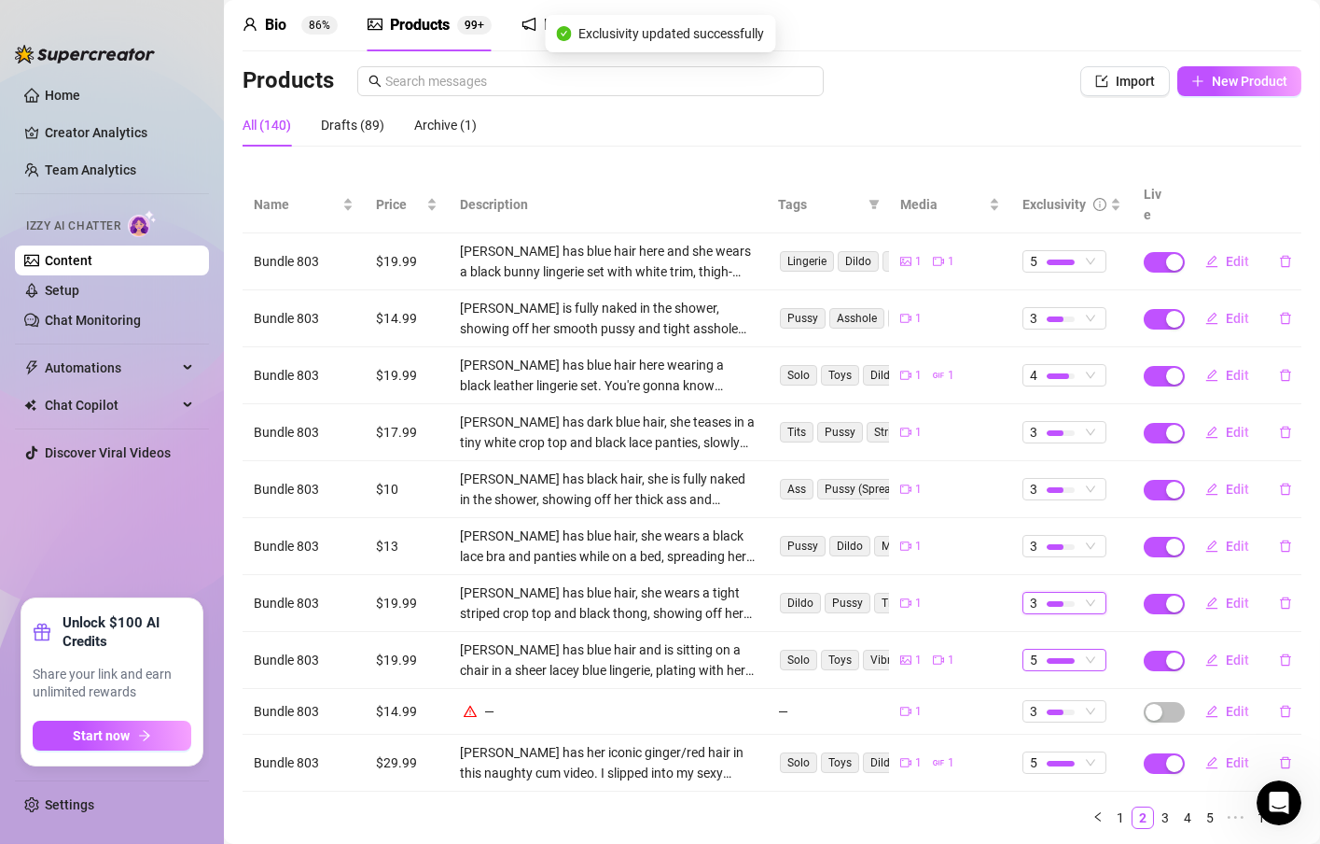
click at [1057, 658] on div at bounding box center [1061, 661] width 28 height 6
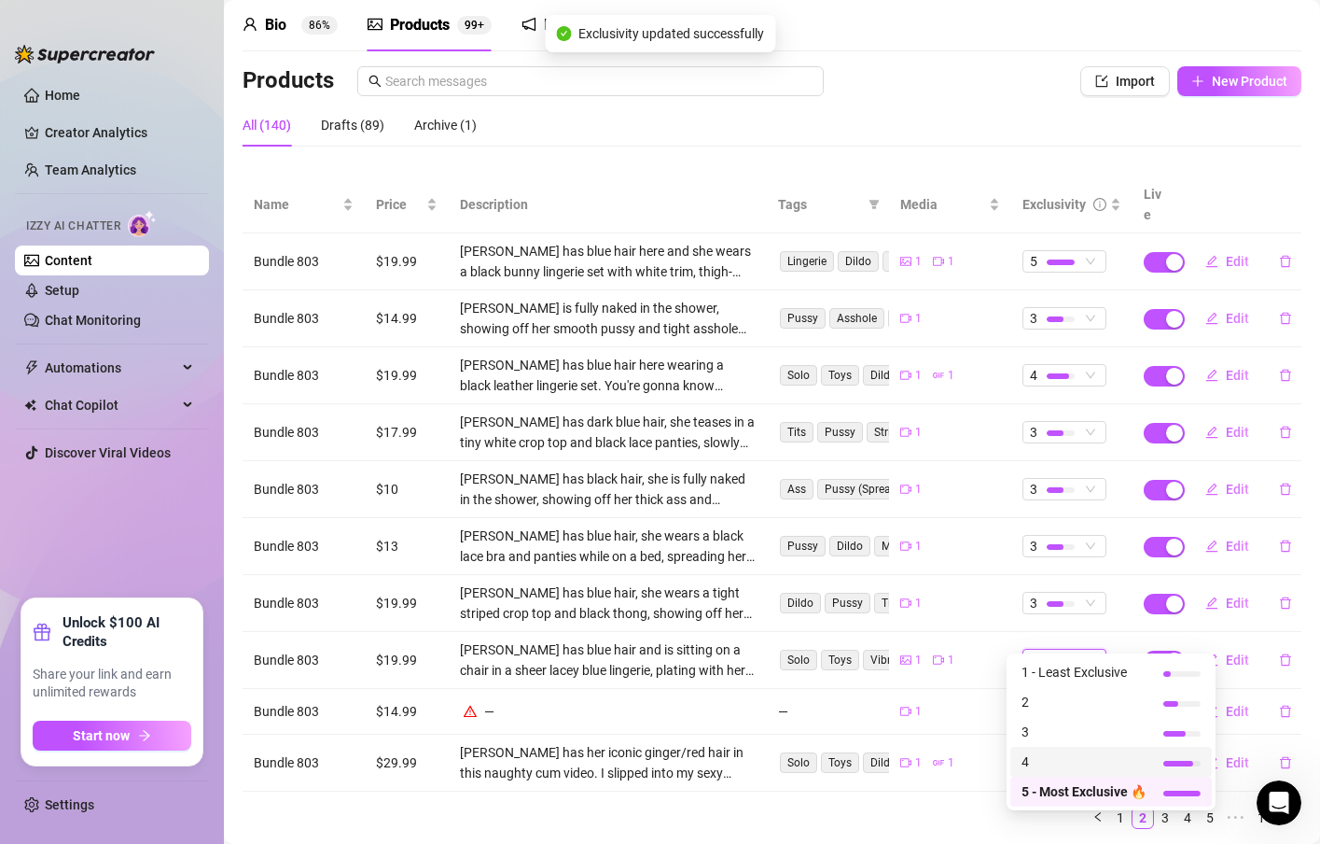
click at [1028, 755] on span "4" at bounding box center [1084, 761] width 125 height 21
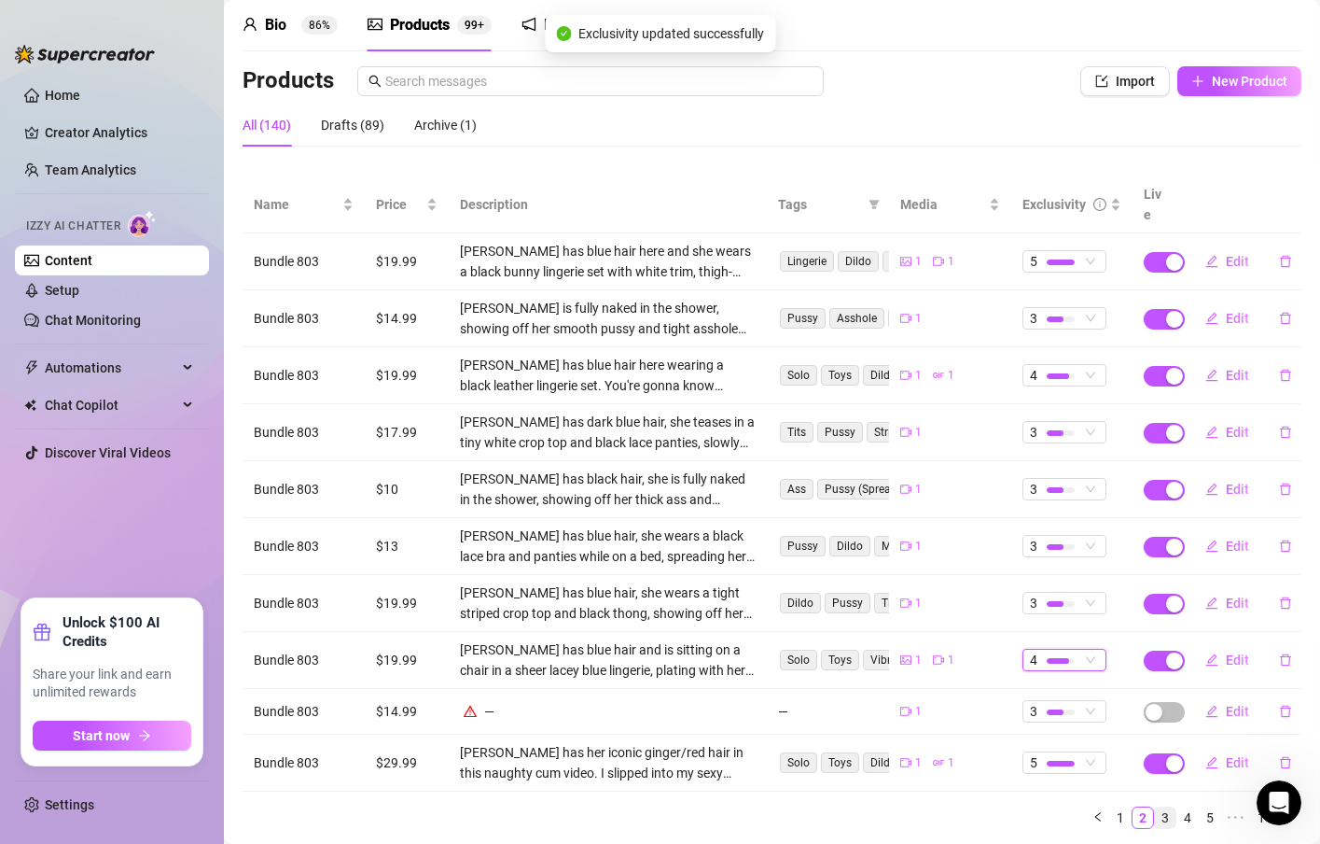
click at [1155, 807] on link "3" at bounding box center [1165, 817] width 21 height 21
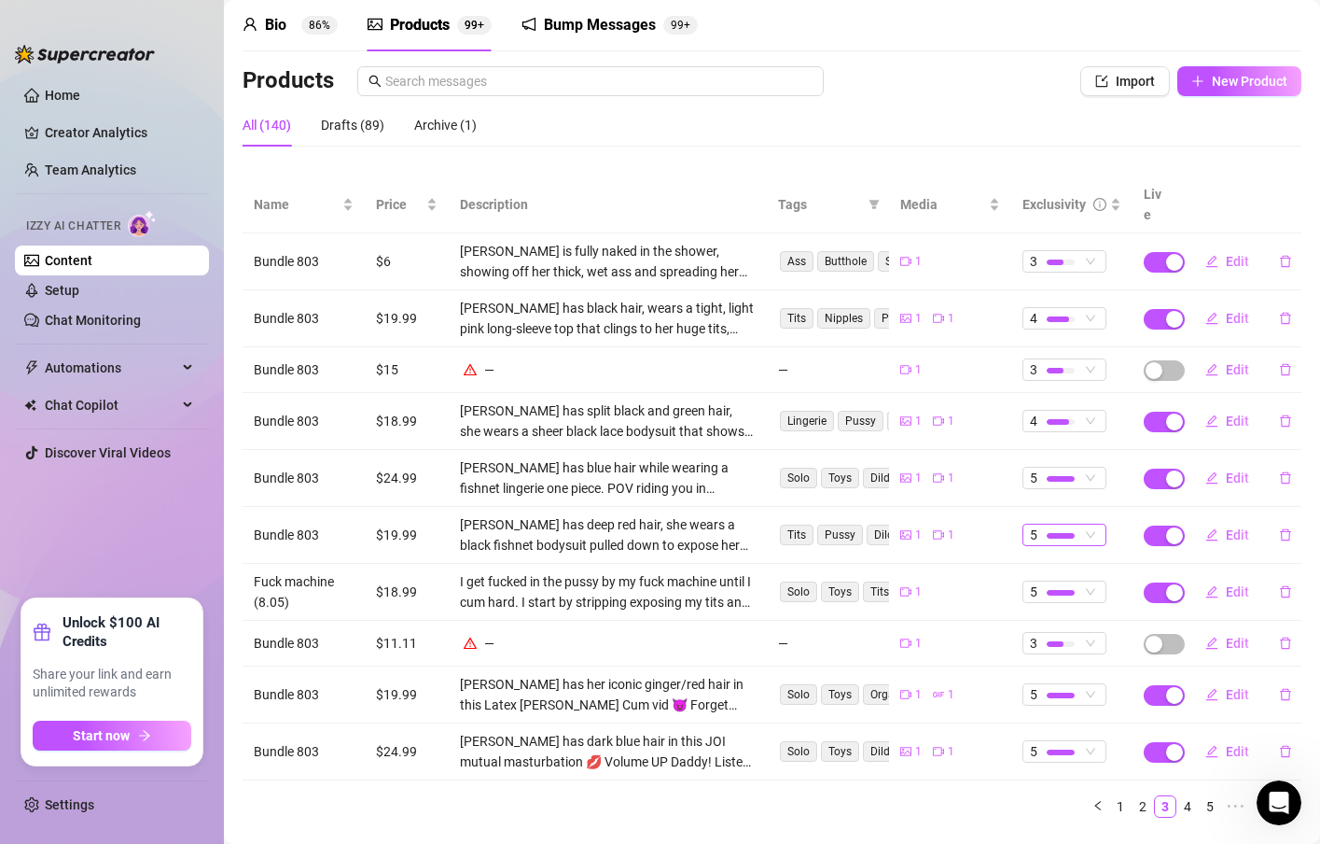
click at [1066, 524] on span "5" at bounding box center [1064, 534] width 69 height 21
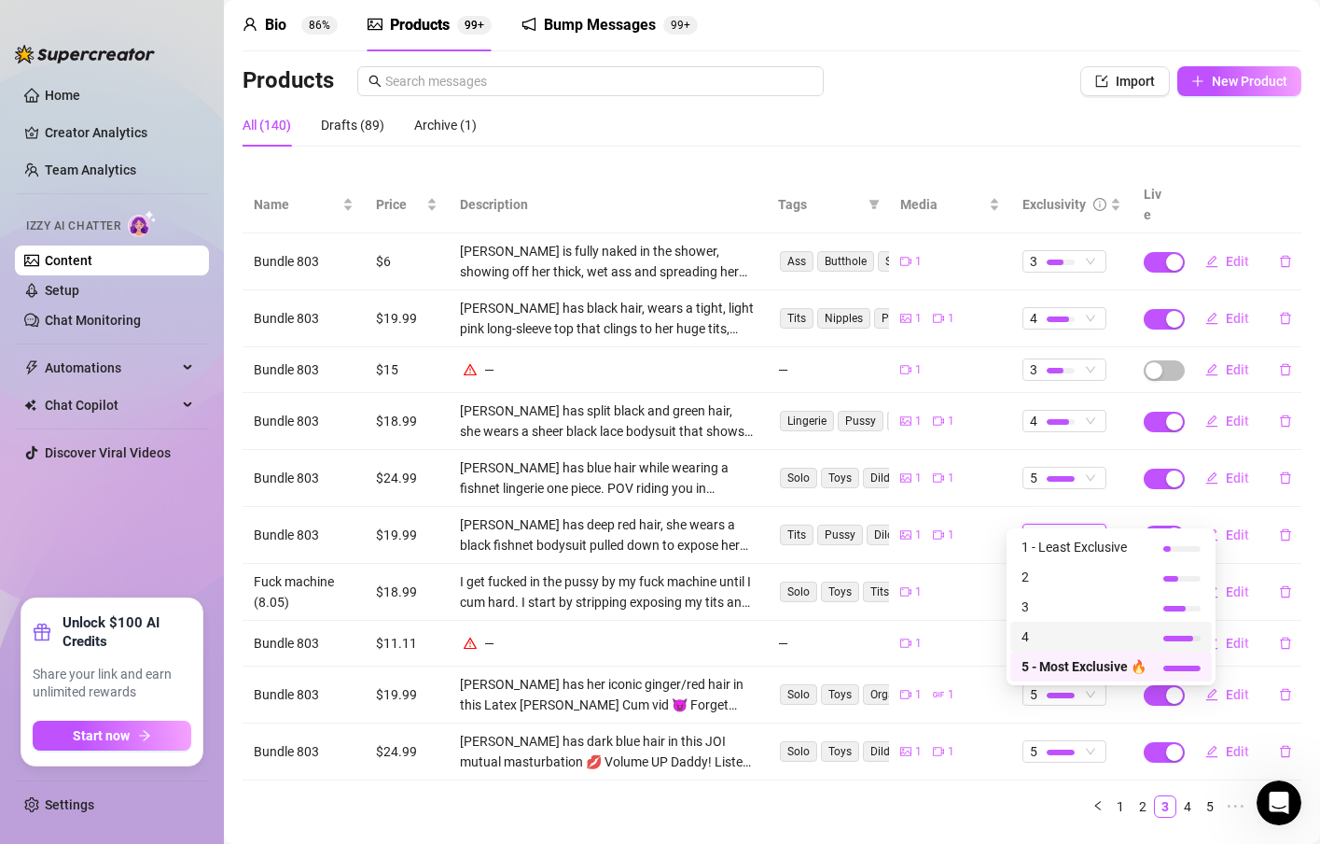
click at [1050, 634] on span "4" at bounding box center [1084, 636] width 125 height 21
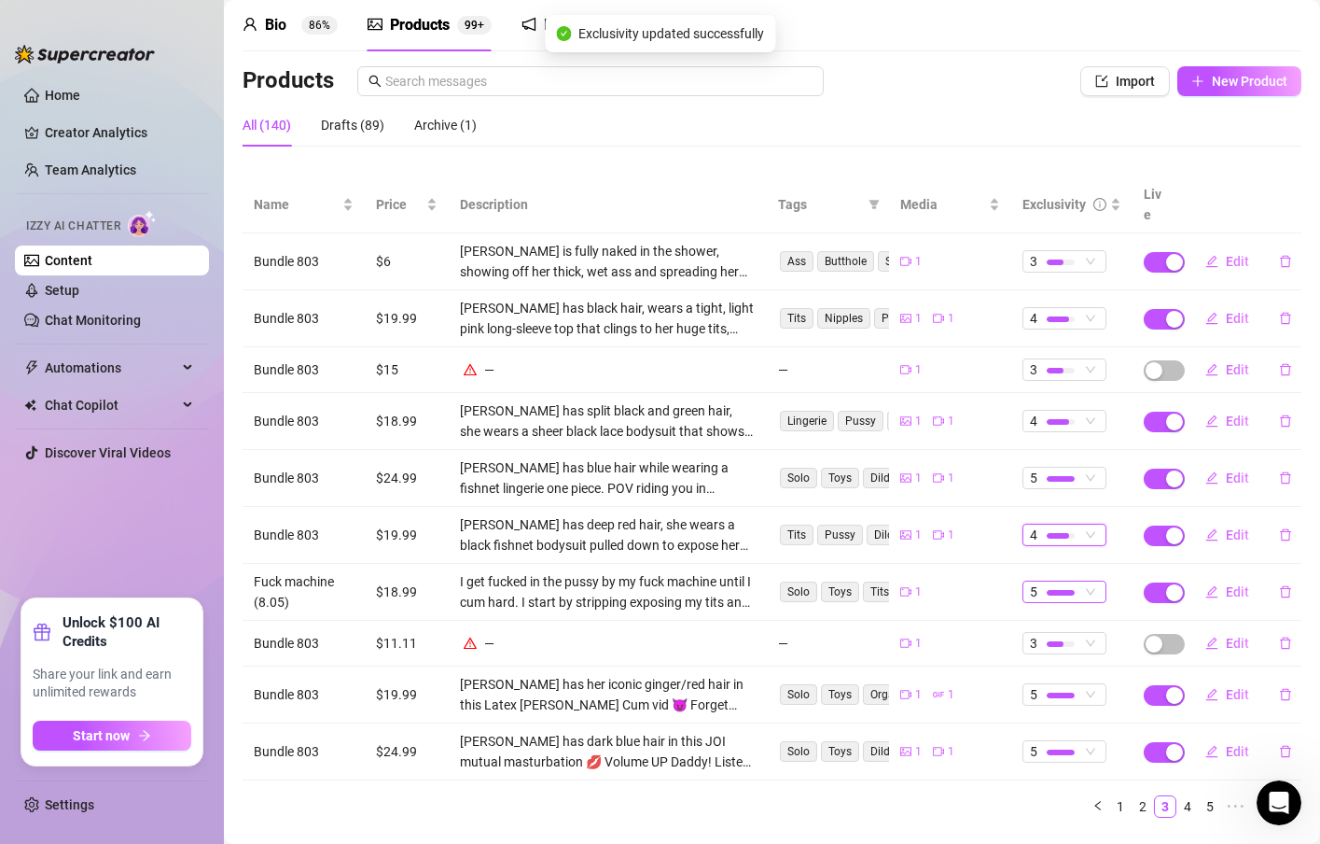
click at [1052, 590] on div at bounding box center [1061, 593] width 28 height 6
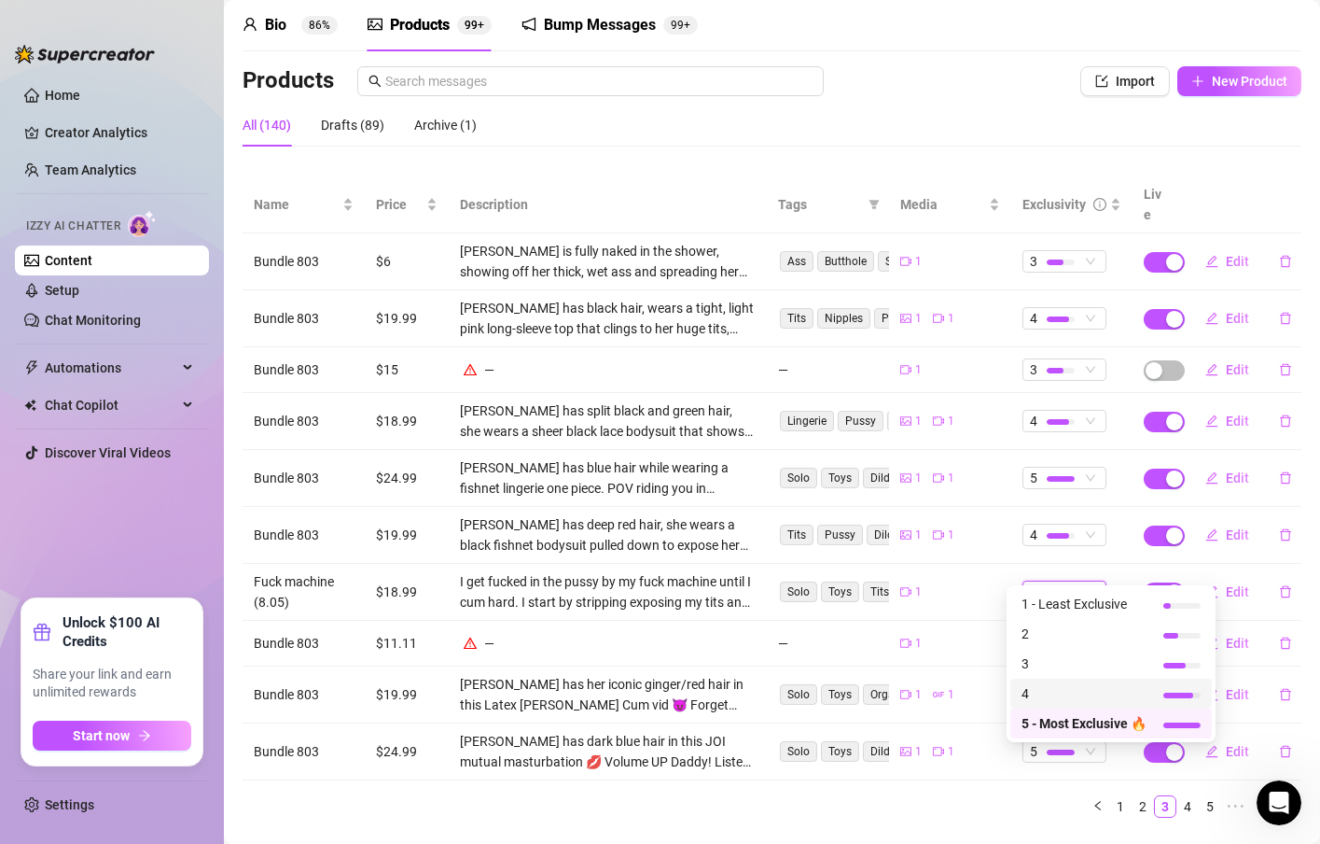
click at [1037, 683] on span "4" at bounding box center [1084, 693] width 125 height 21
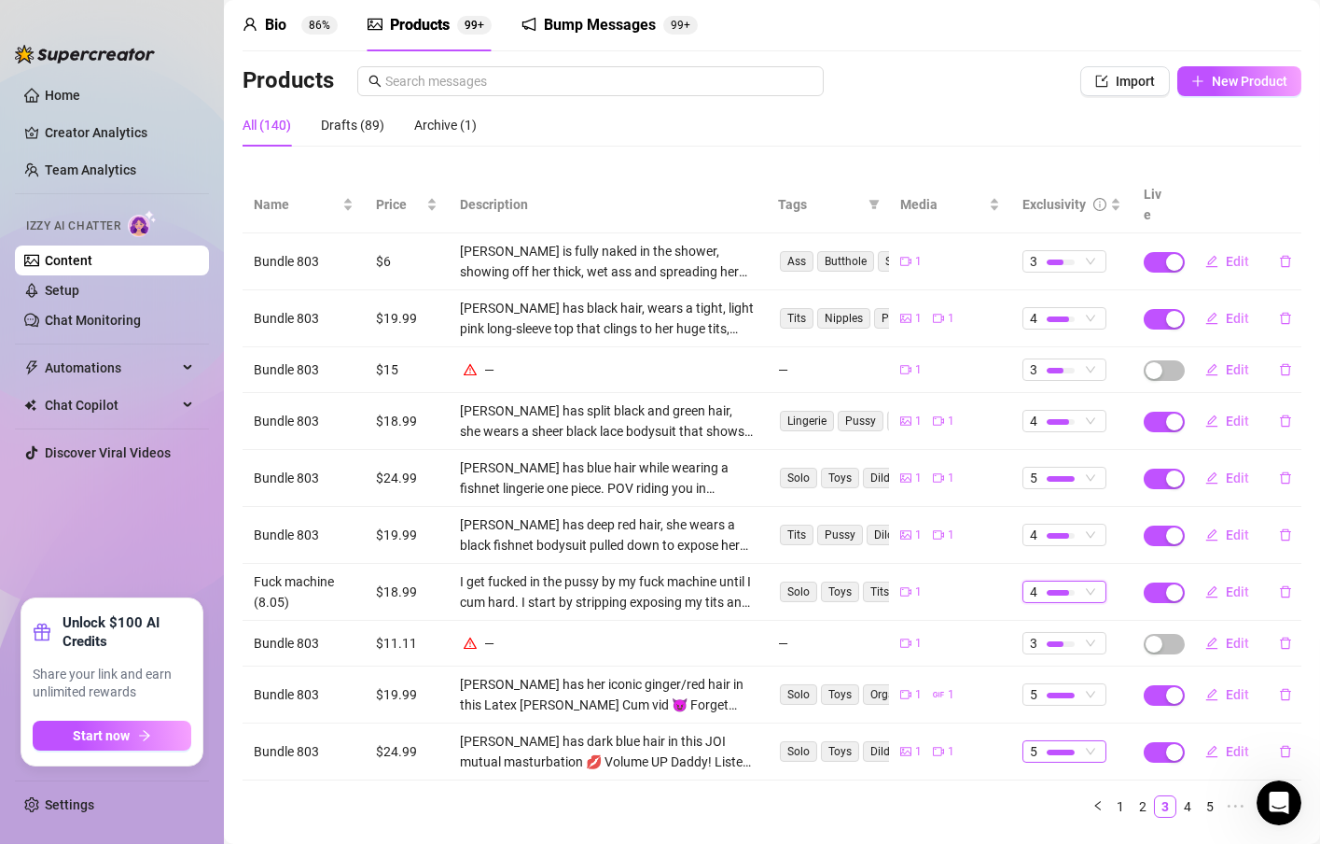
click at [1070, 741] on span "5" at bounding box center [1064, 751] width 69 height 21
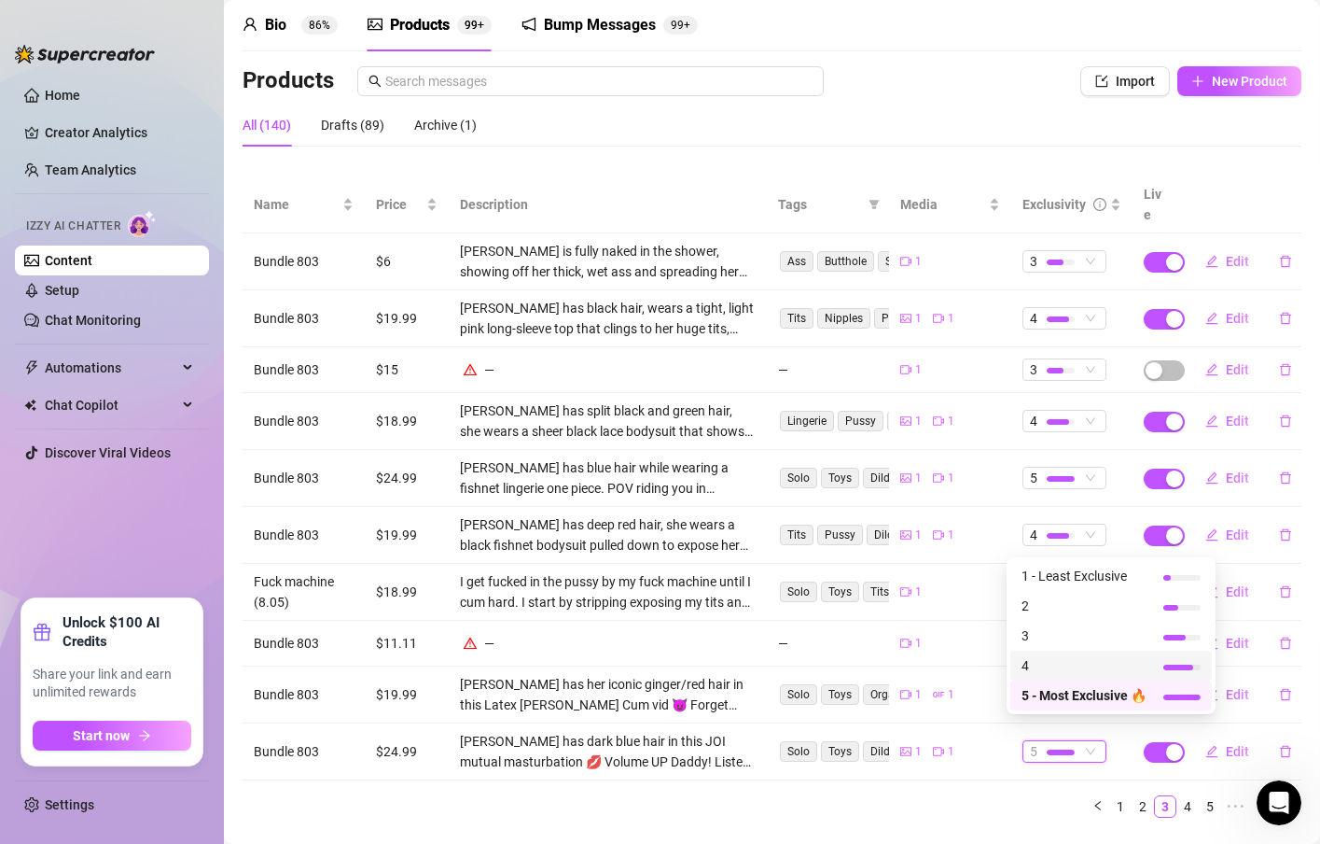
click at [1053, 663] on span "4" at bounding box center [1084, 665] width 125 height 21
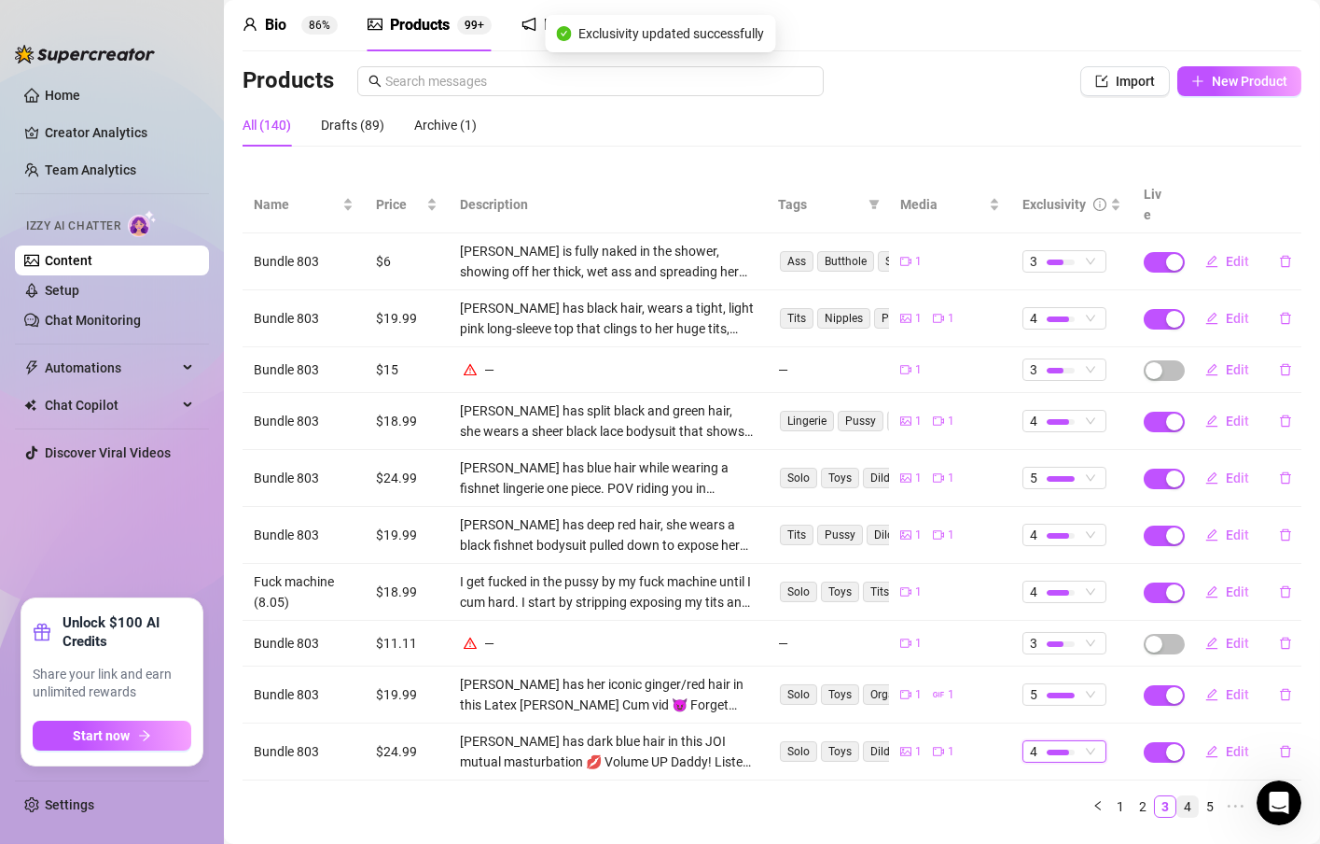
click at [1178, 796] on link "4" at bounding box center [1188, 806] width 21 height 21
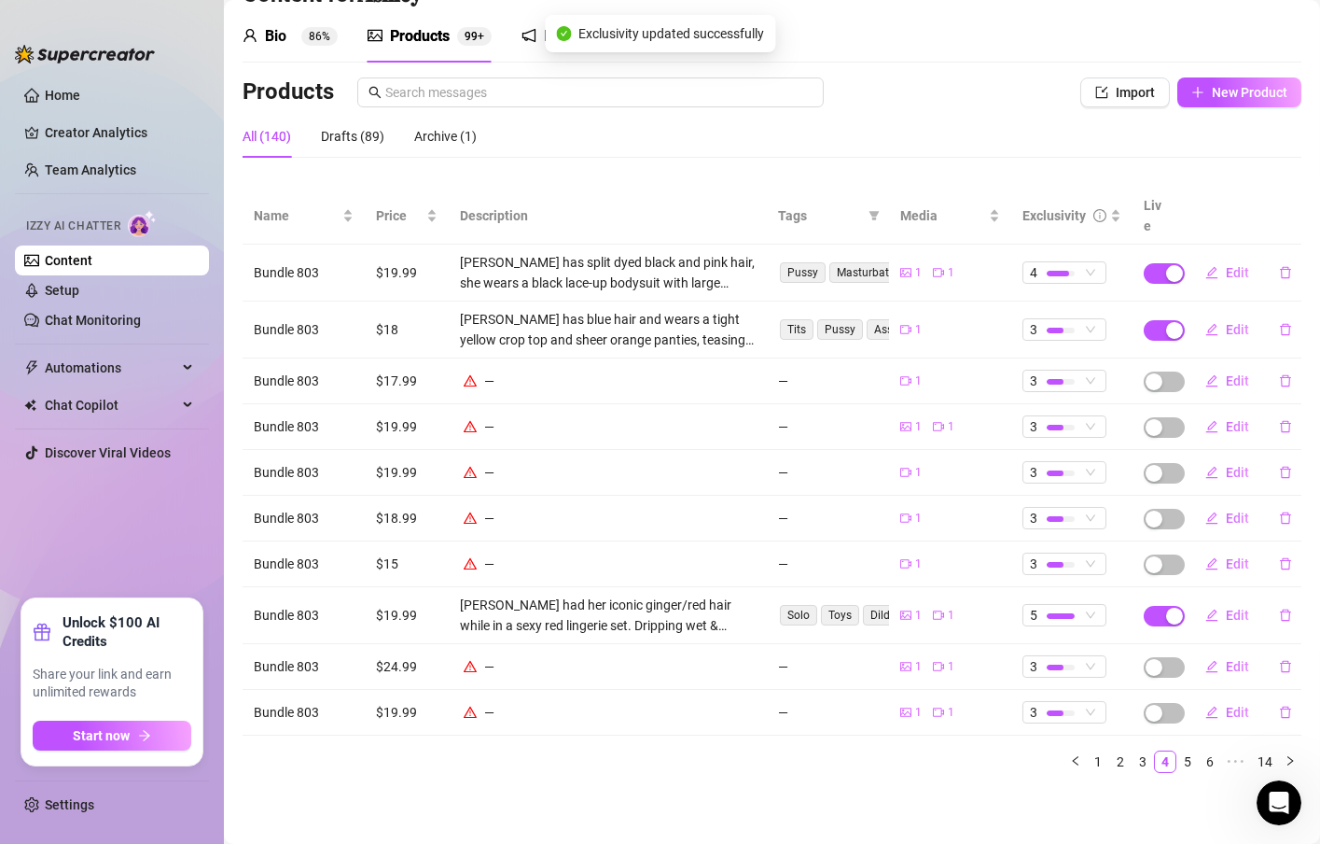
scroll to position [41, 0]
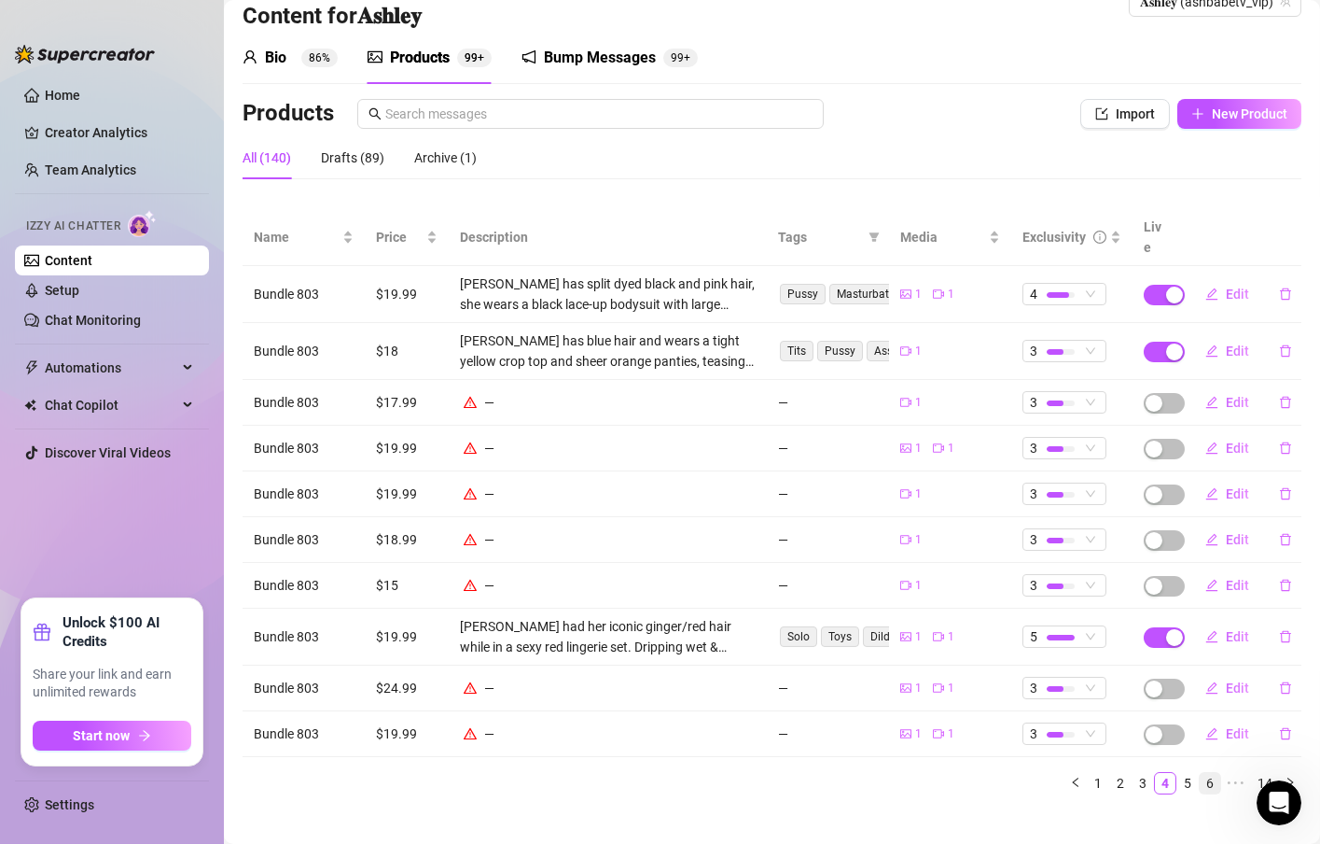
click at [1178, 773] on link "5" at bounding box center [1188, 783] width 21 height 21
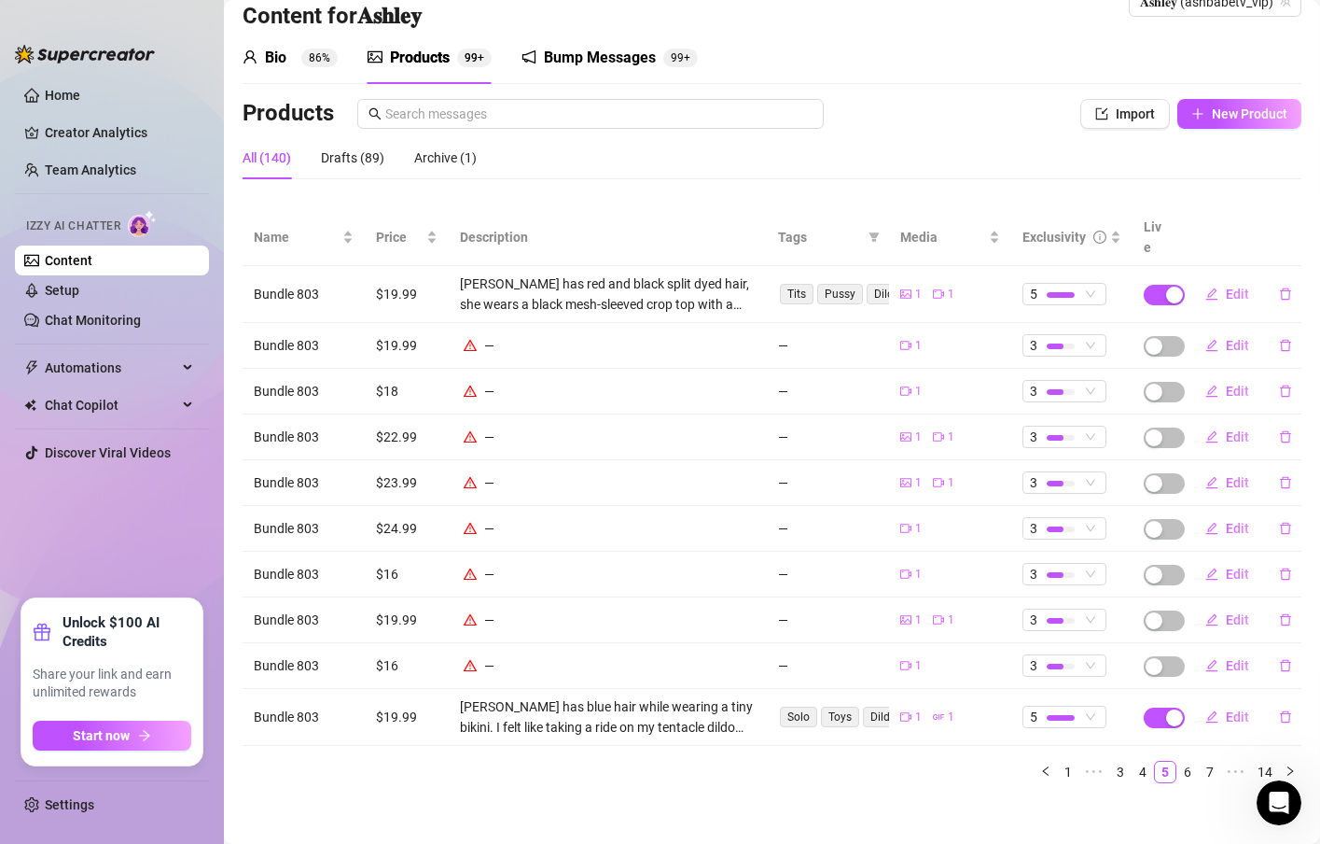
scroll to position [29, 0]
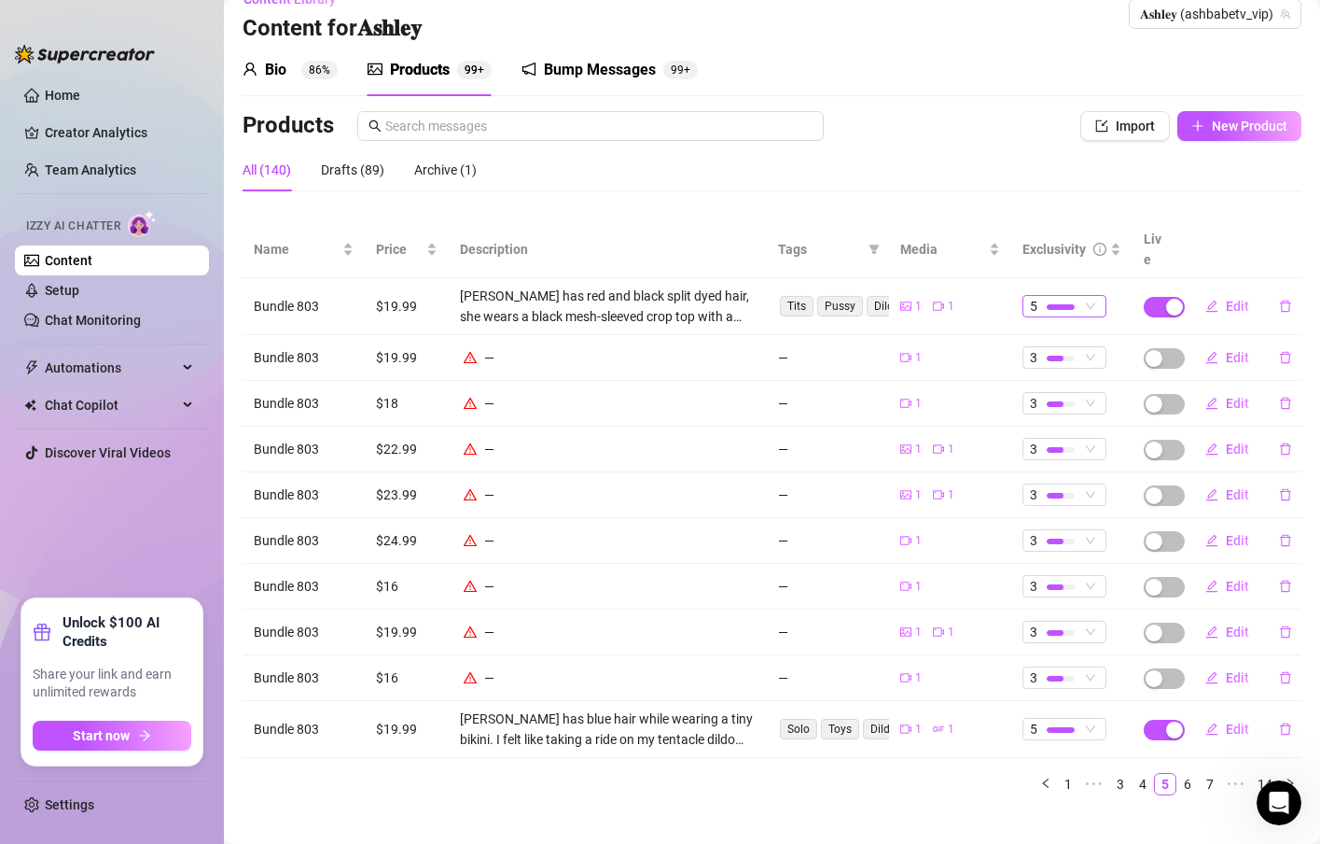
click at [1047, 298] on div at bounding box center [1061, 307] width 28 height 18
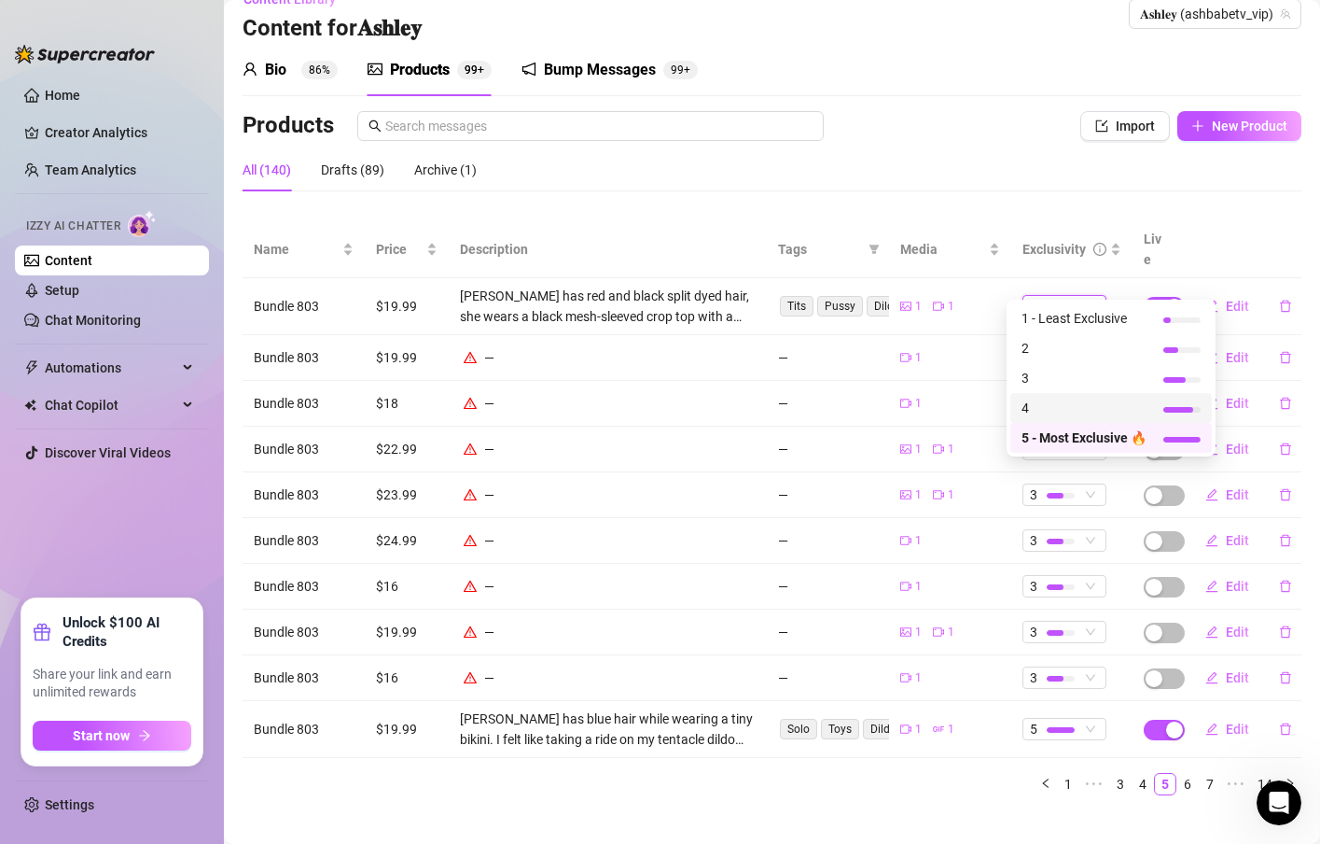
click at [1047, 405] on span "4" at bounding box center [1084, 408] width 125 height 21
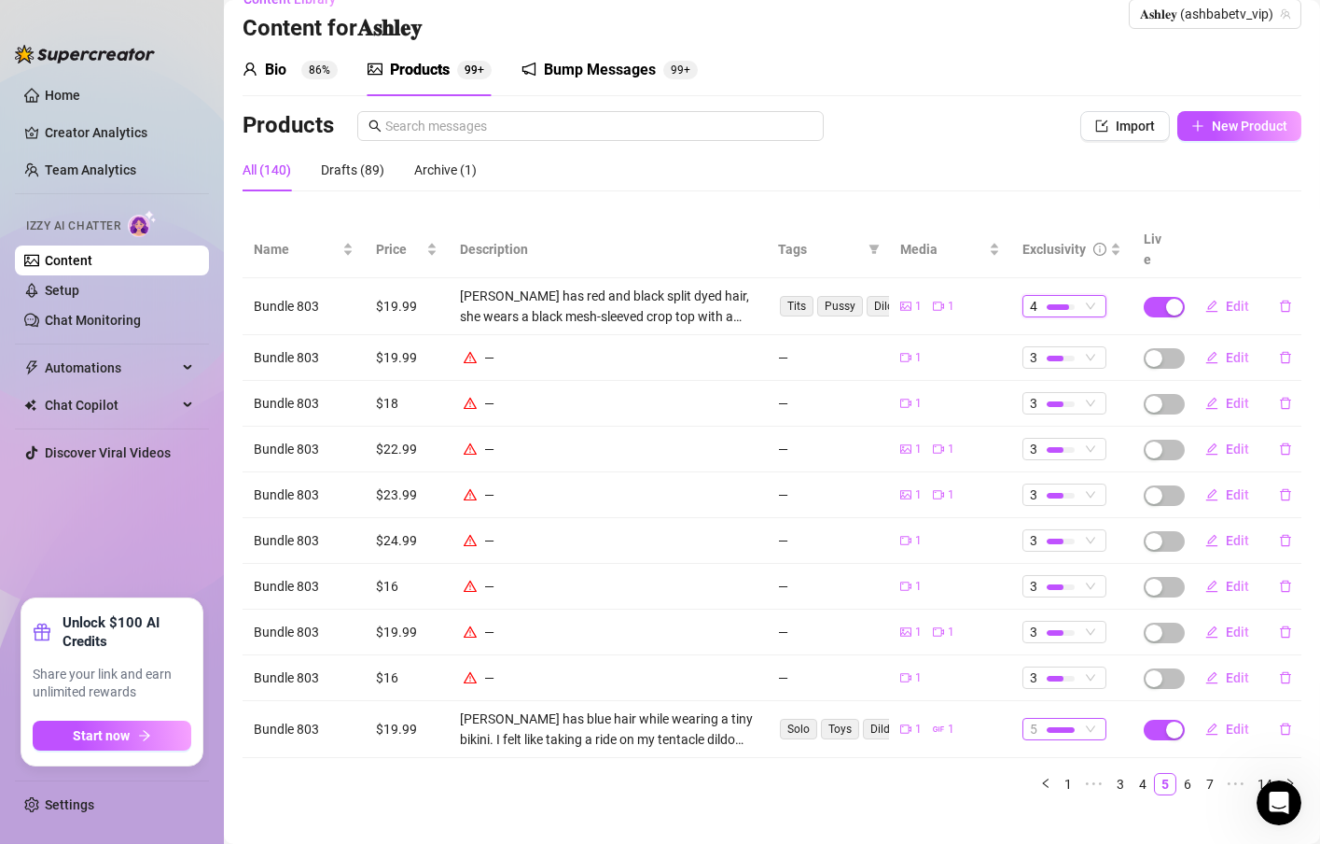
click at [1072, 718] on span "5" at bounding box center [1064, 728] width 69 height 21
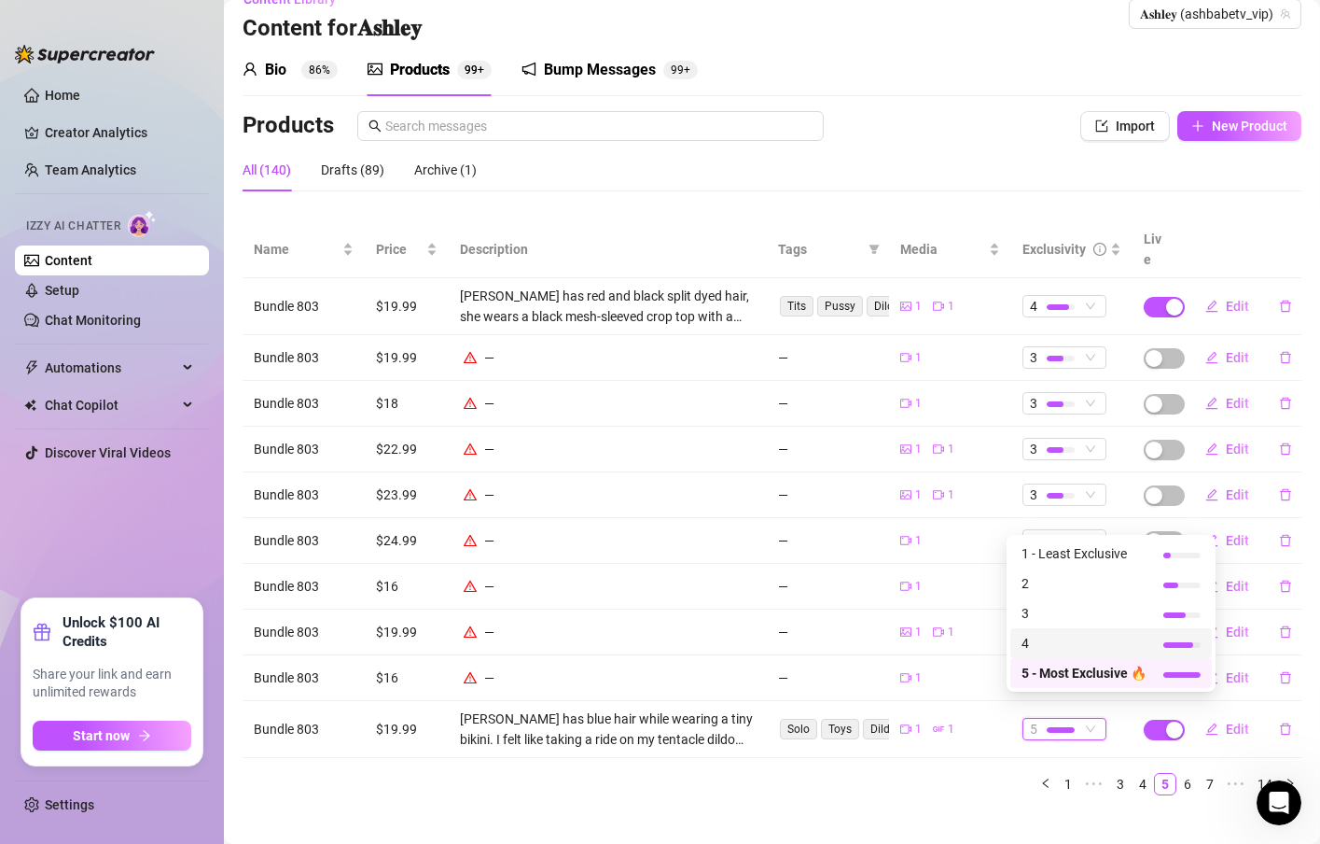
click at [1062, 649] on span "4" at bounding box center [1084, 643] width 125 height 21
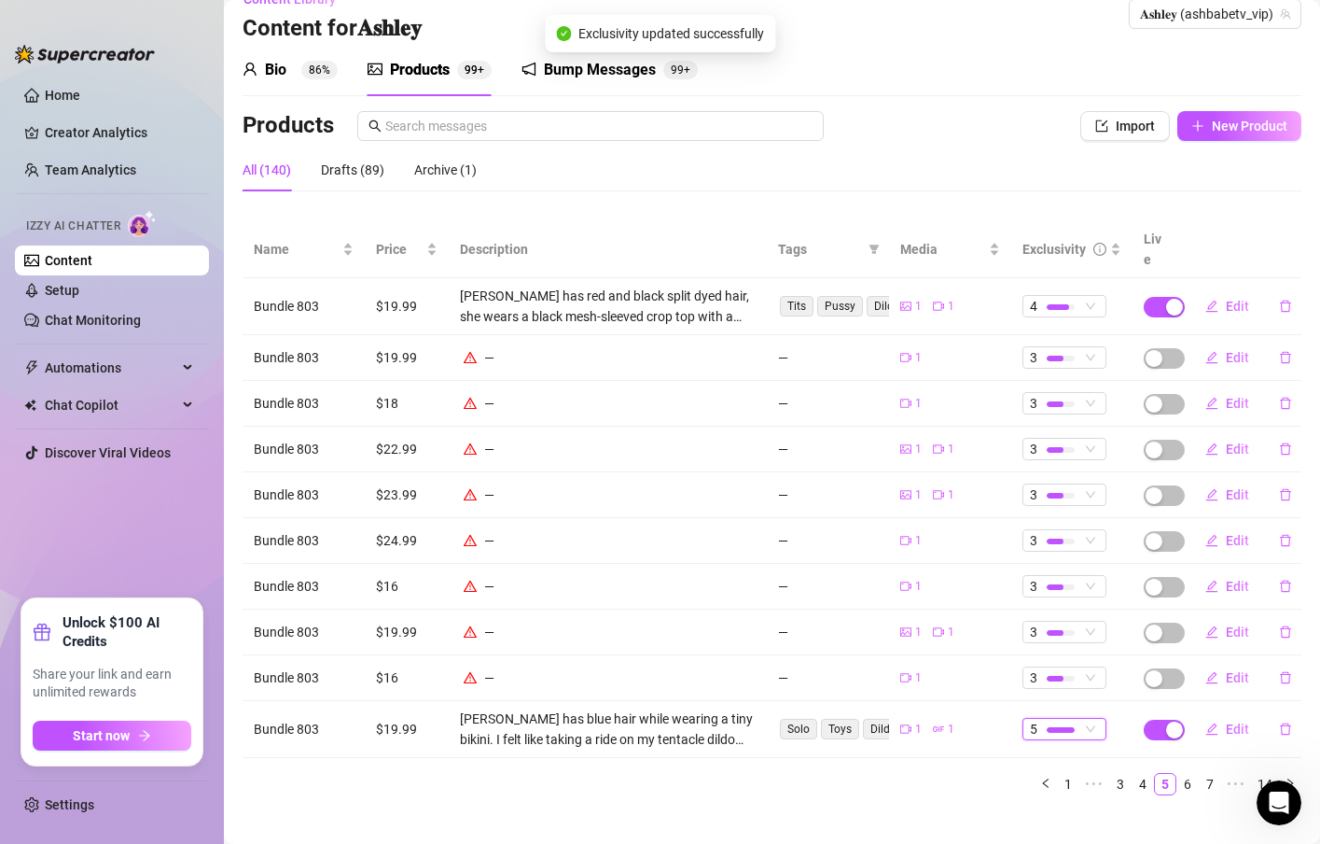
click at [1178, 774] on link "6" at bounding box center [1188, 784] width 21 height 21
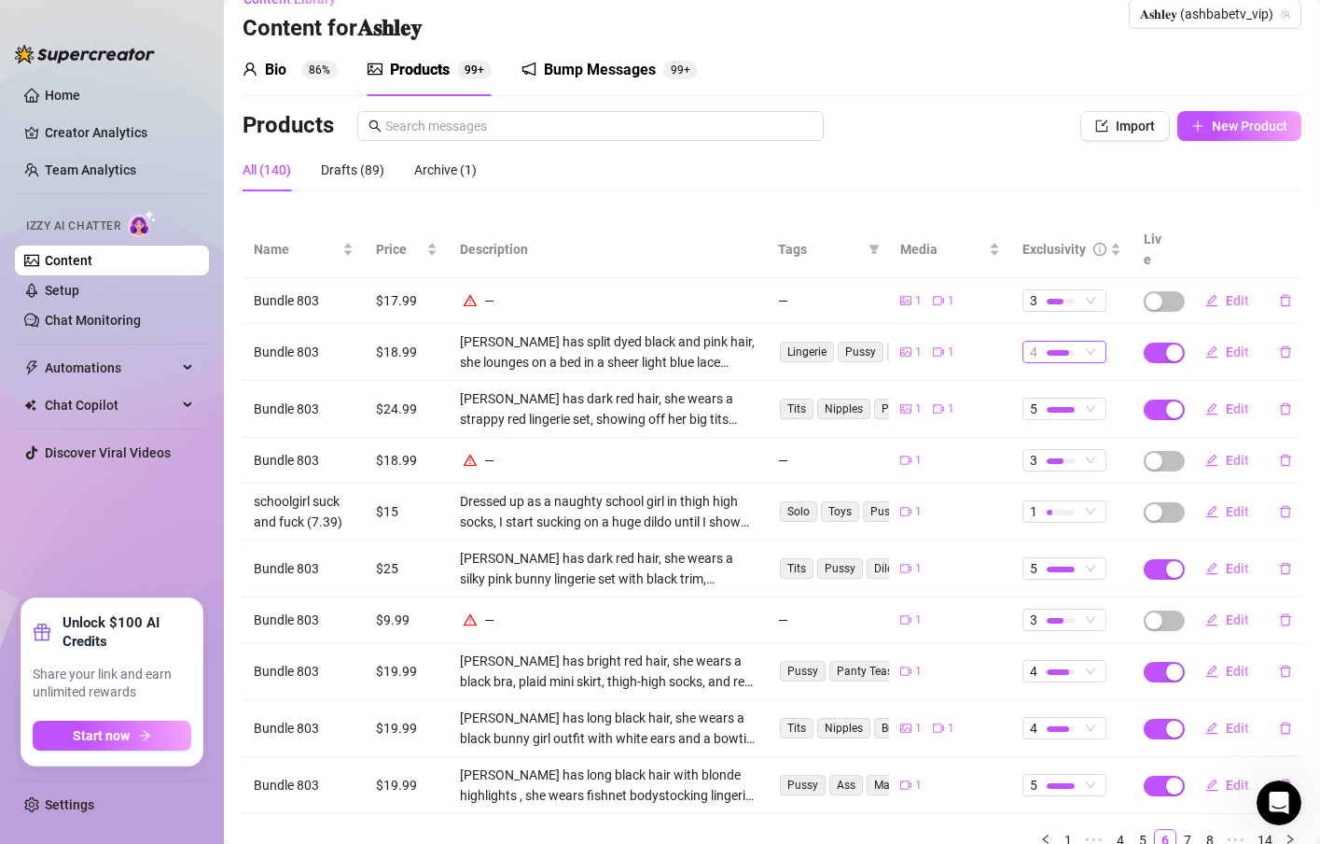
click at [1057, 343] on div at bounding box center [1061, 352] width 28 height 18
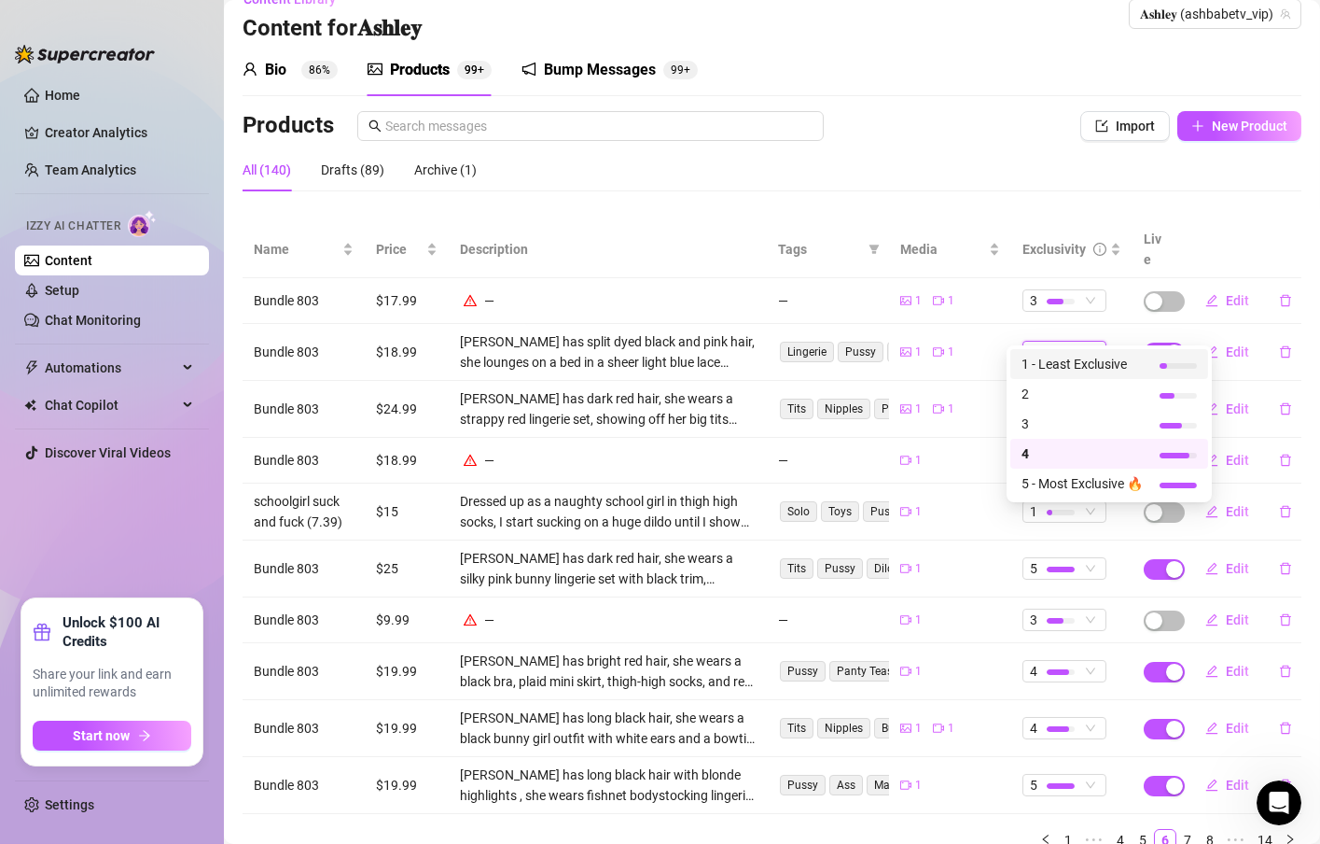
click at [970, 353] on td "1 1" at bounding box center [950, 352] width 122 height 57
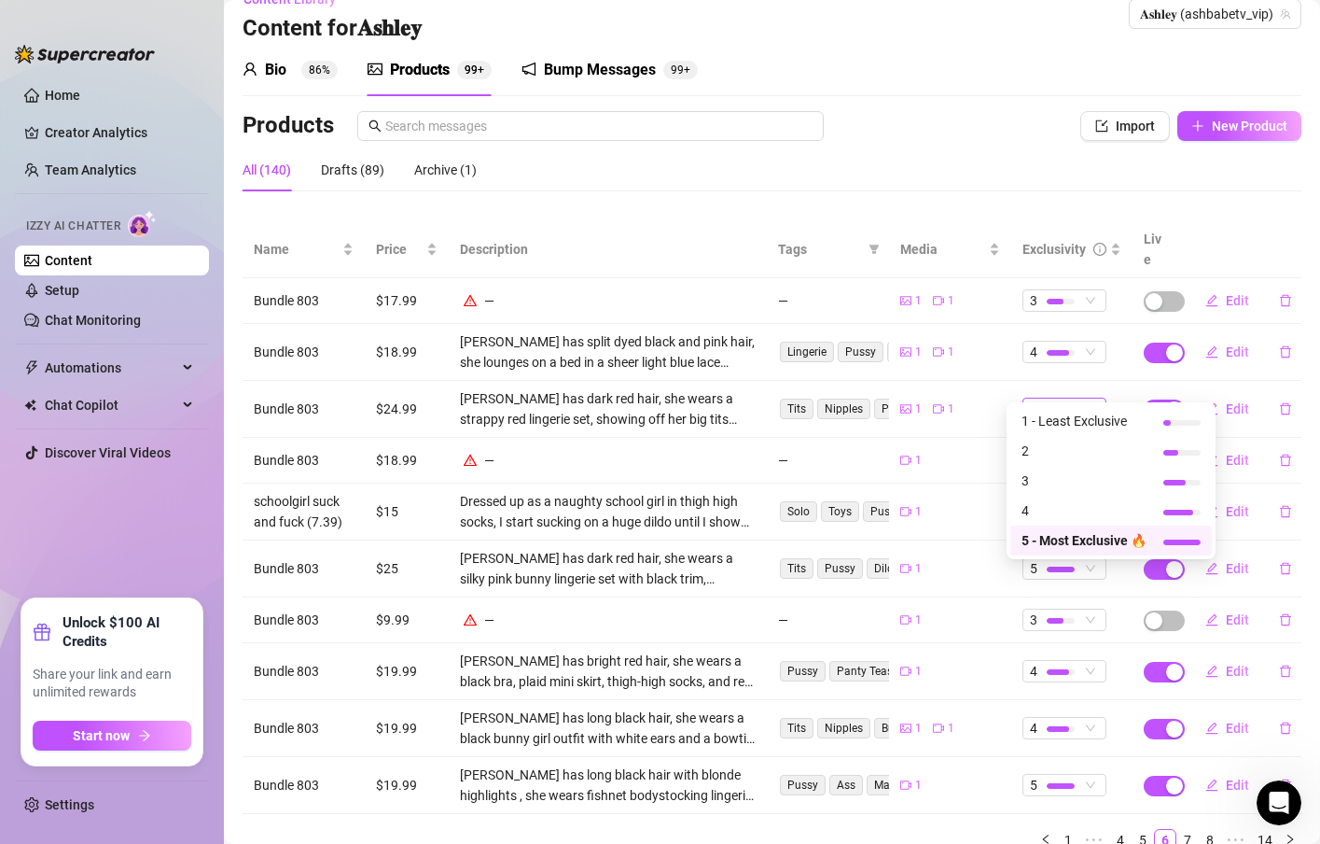
click at [1049, 407] on div at bounding box center [1061, 410] width 28 height 6
click at [1047, 506] on span "4" at bounding box center [1084, 510] width 125 height 21
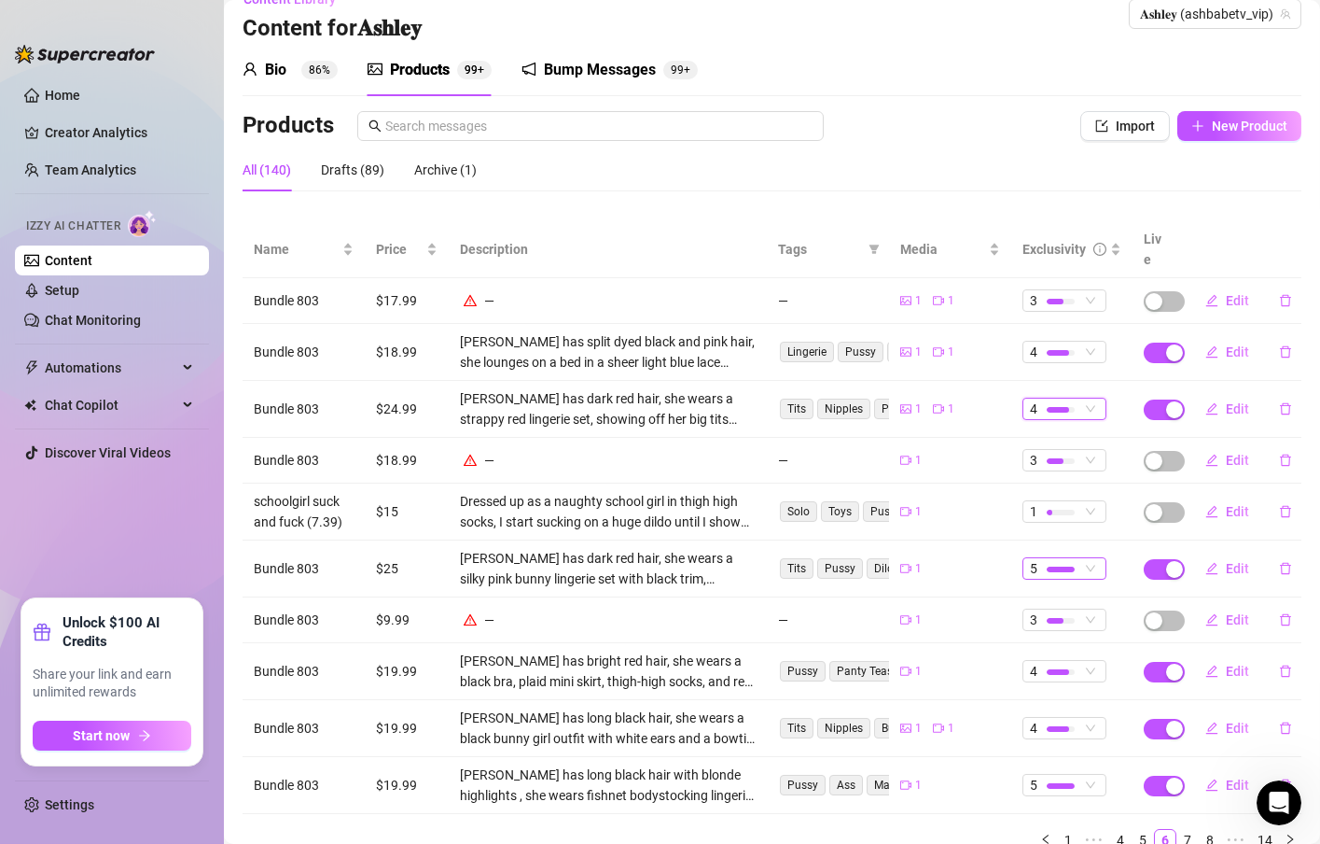
click at [1071, 558] on span "5" at bounding box center [1064, 568] width 69 height 21
click at [1011, 544] on td "5" at bounding box center [1071, 568] width 121 height 57
click at [1047, 719] on div at bounding box center [1061, 728] width 28 height 18
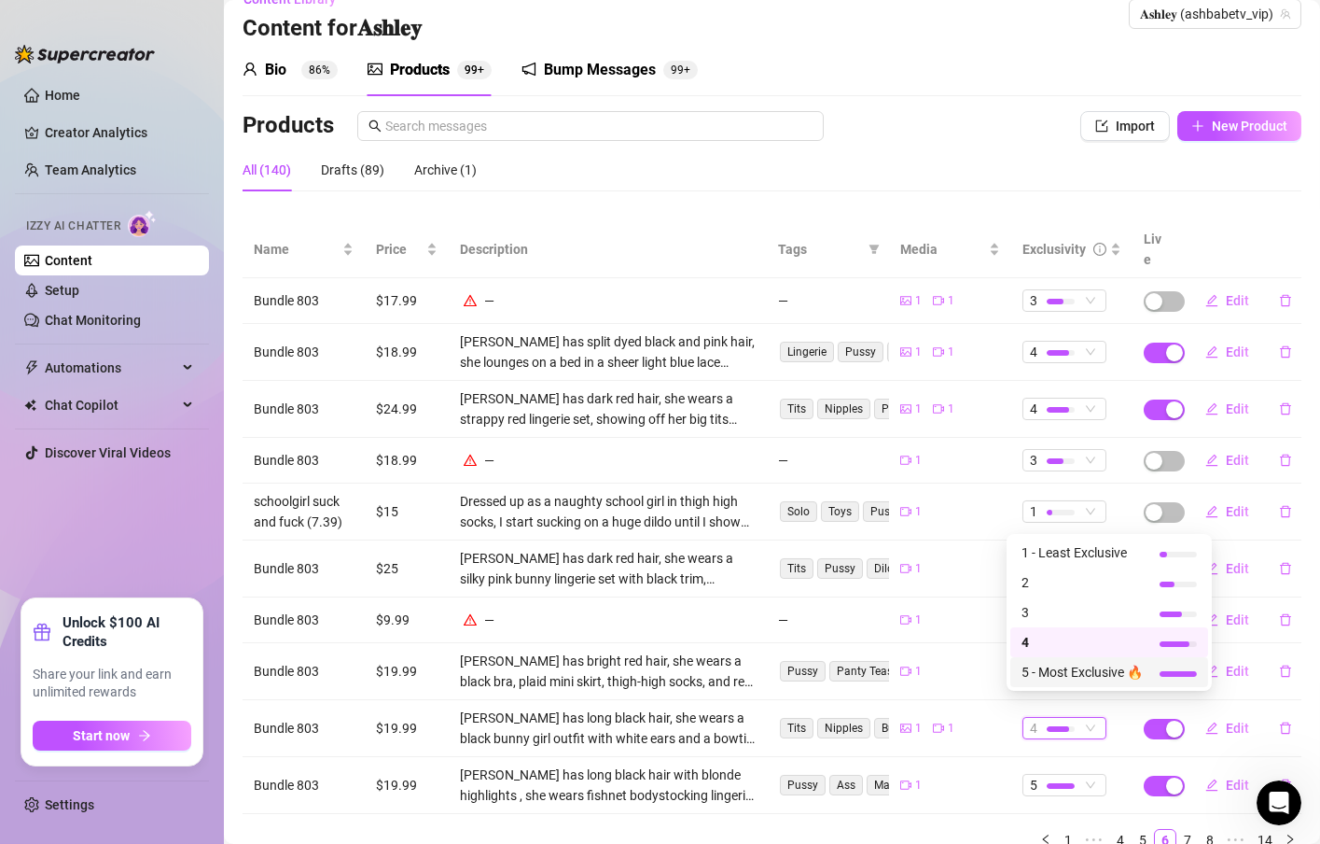
click at [977, 773] on td "1" at bounding box center [950, 785] width 122 height 57
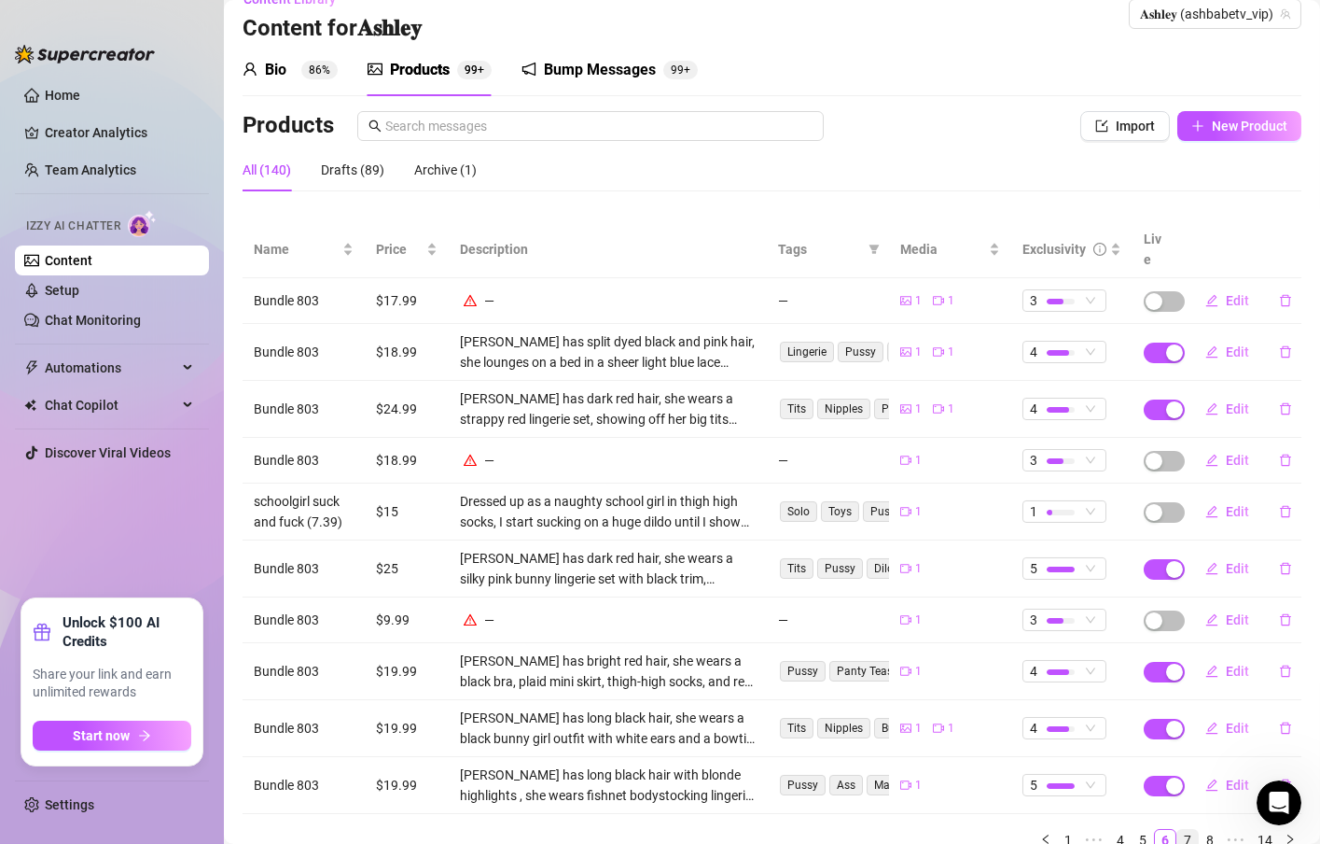
click at [1178, 830] on link "7" at bounding box center [1188, 840] width 21 height 21
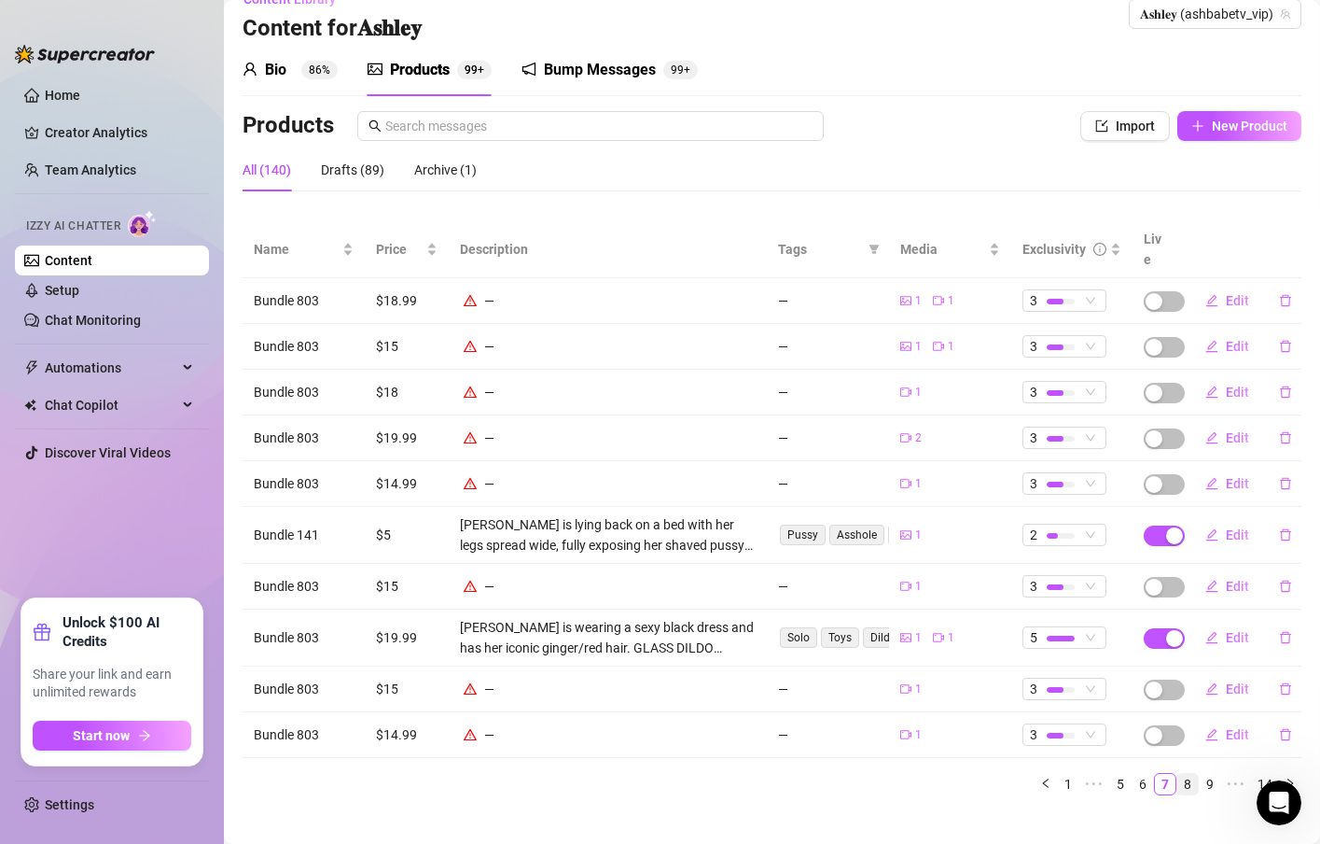
click at [1178, 774] on link "8" at bounding box center [1188, 784] width 21 height 21
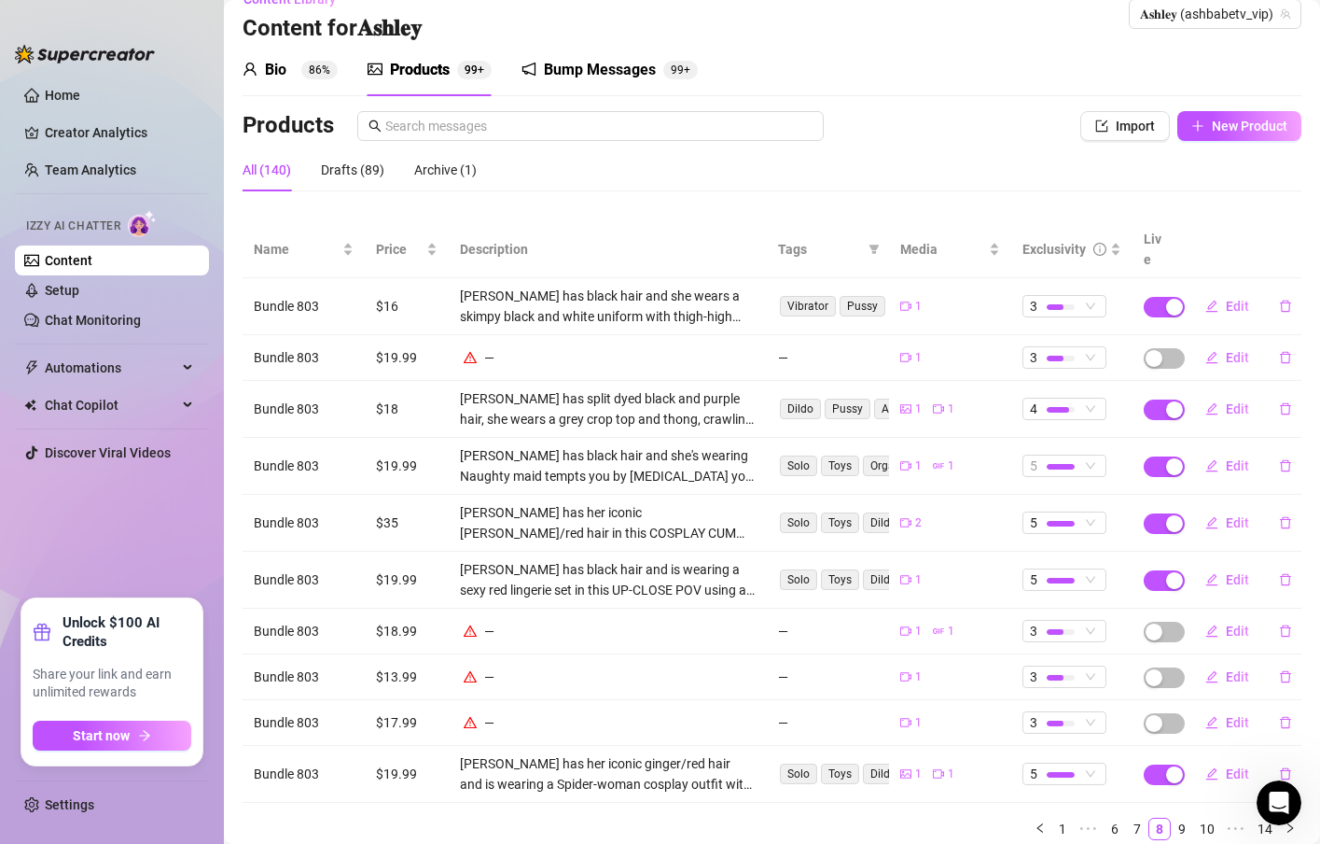
click at [1047, 457] on div at bounding box center [1061, 466] width 28 height 18
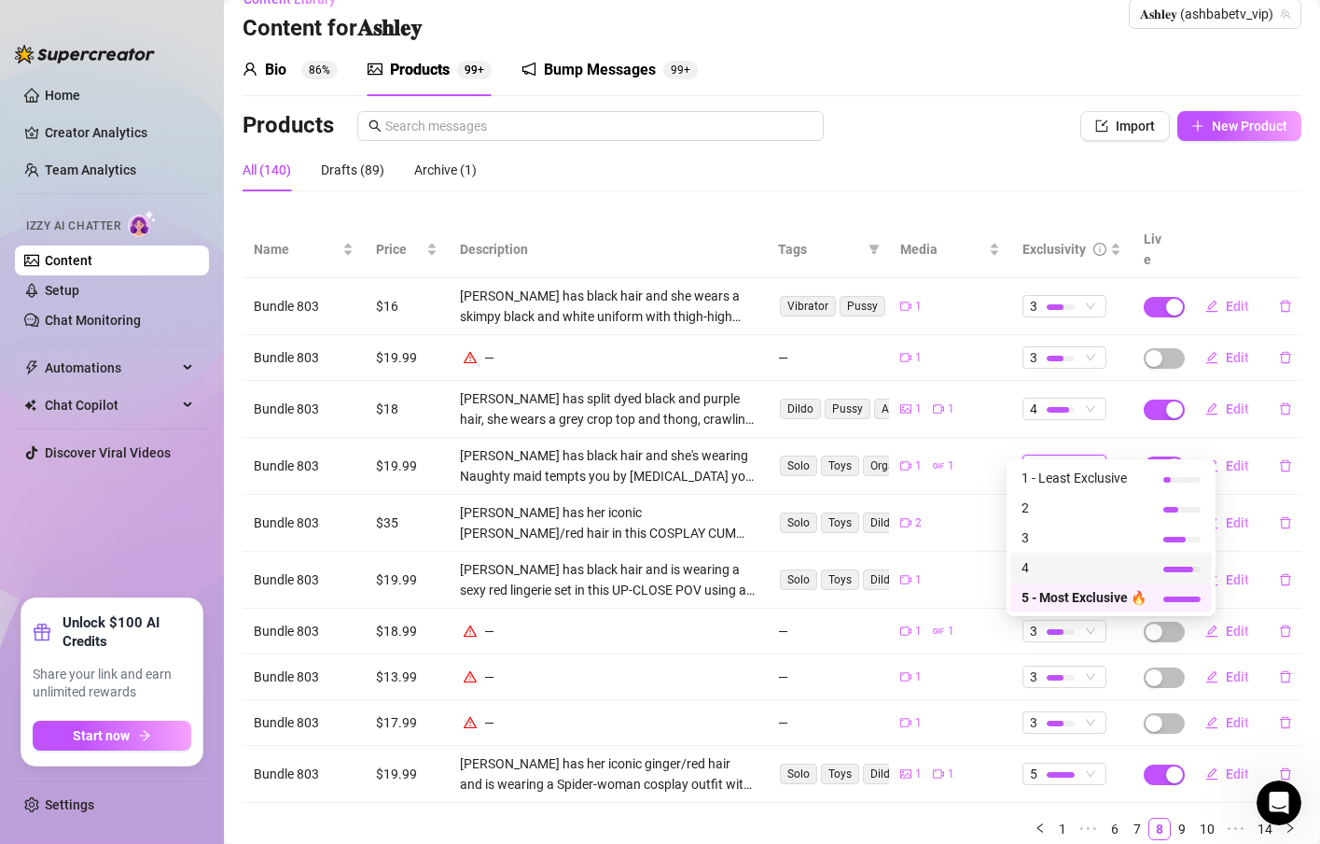
click at [1047, 569] on span "4" at bounding box center [1084, 567] width 125 height 21
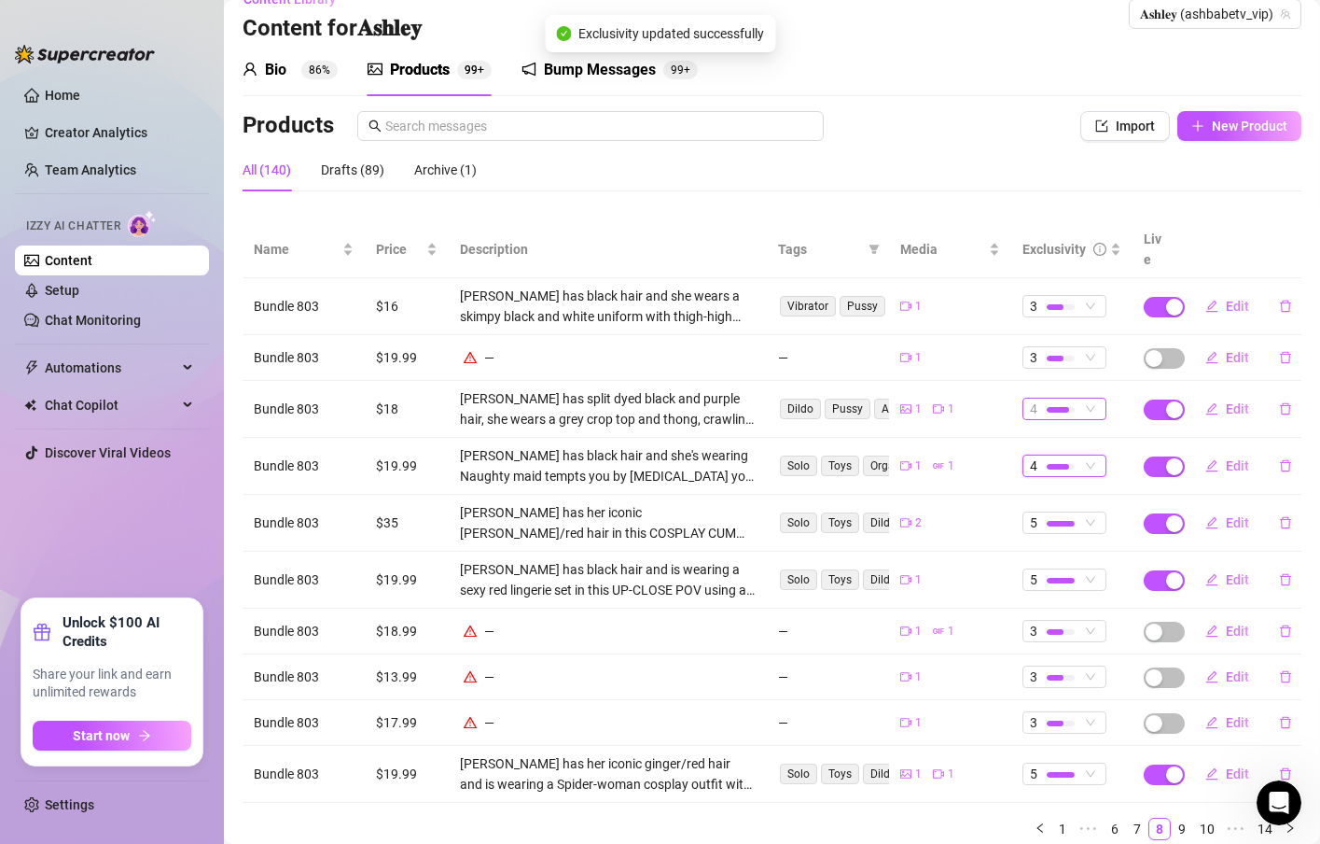
click at [1050, 400] on div at bounding box center [1061, 409] width 28 height 18
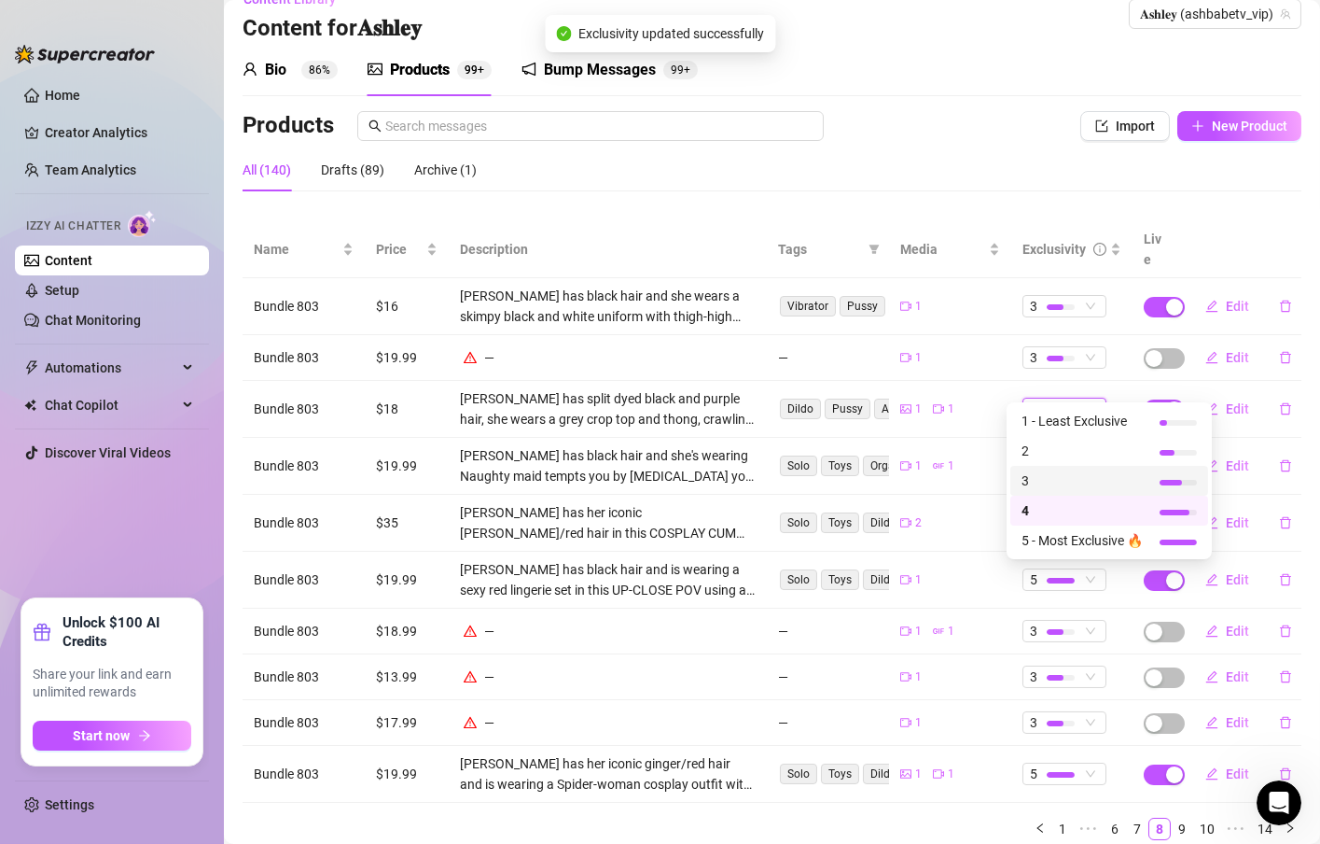
click at [1046, 474] on span "3" at bounding box center [1082, 480] width 121 height 21
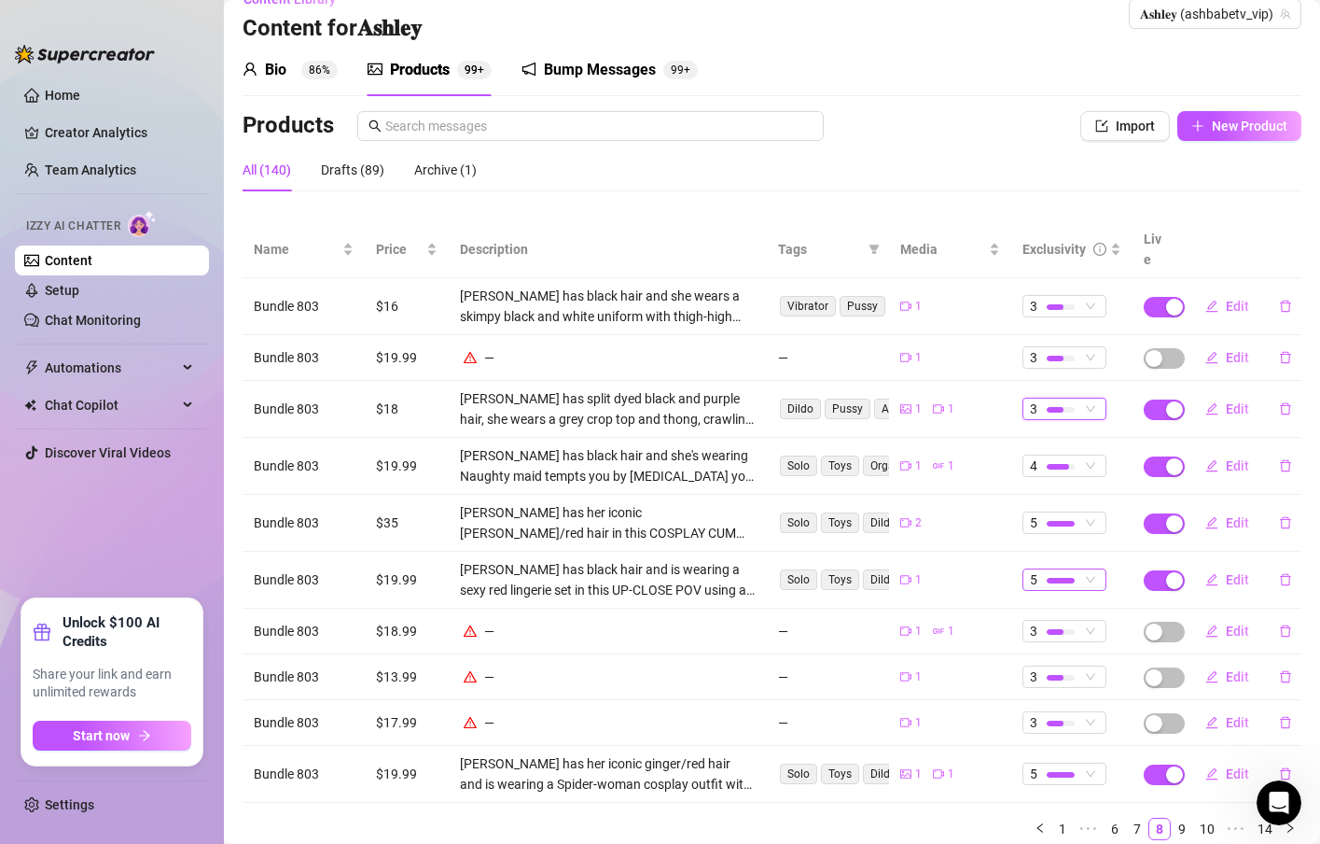
click at [1081, 569] on span "5" at bounding box center [1064, 579] width 69 height 21
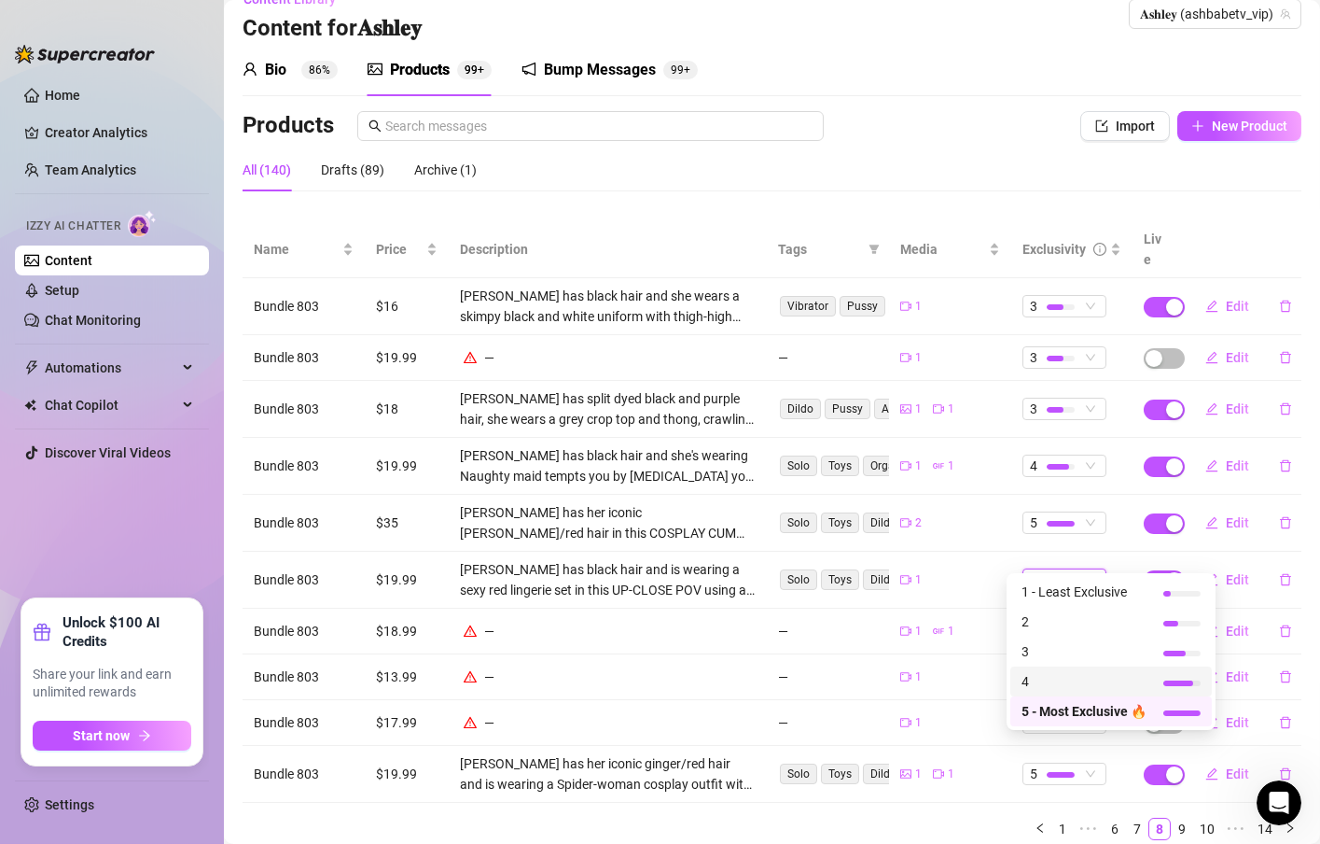
click at [1047, 676] on span "4" at bounding box center [1084, 681] width 125 height 21
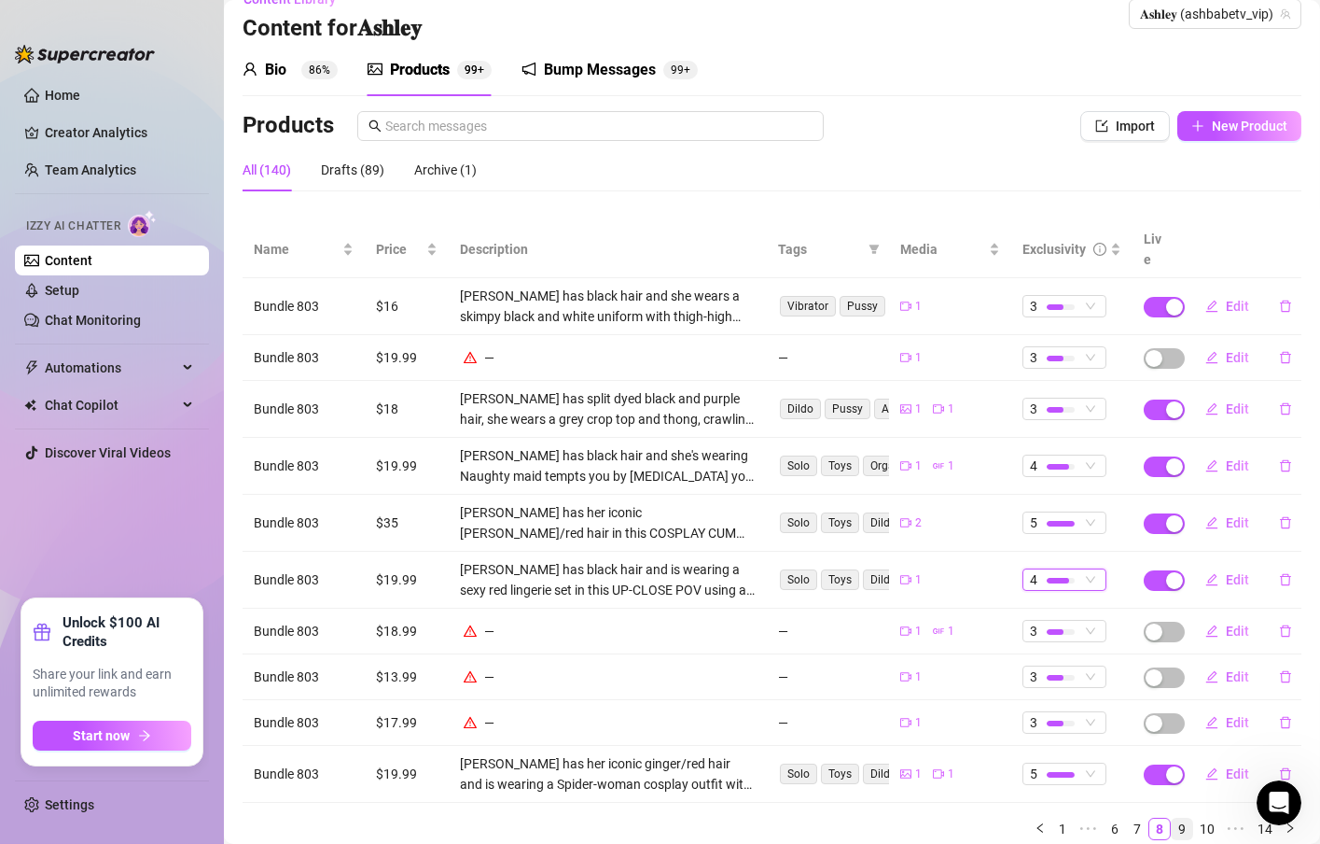
click at [1172, 818] on link "9" at bounding box center [1182, 828] width 21 height 21
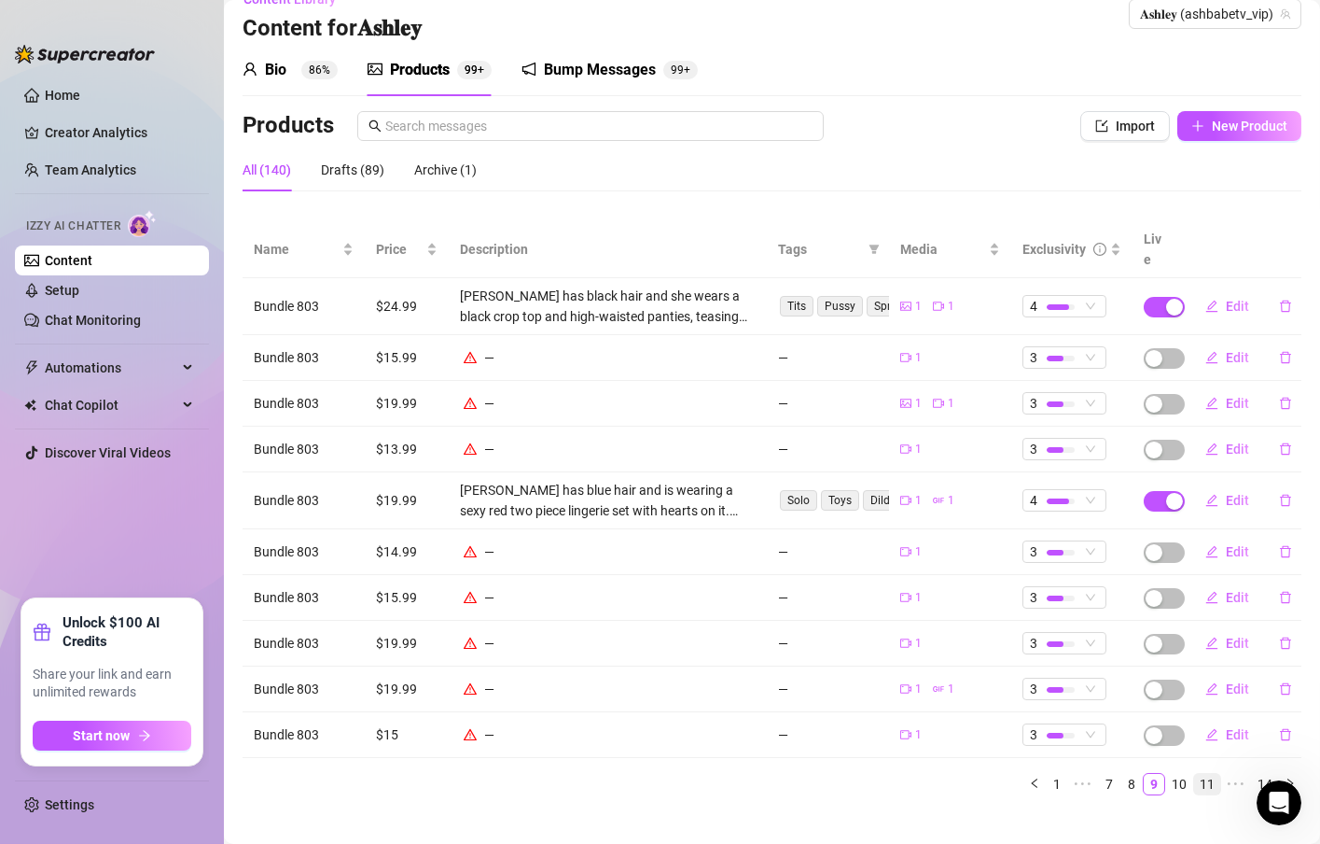
click at [1166, 774] on link "10" at bounding box center [1179, 784] width 26 height 21
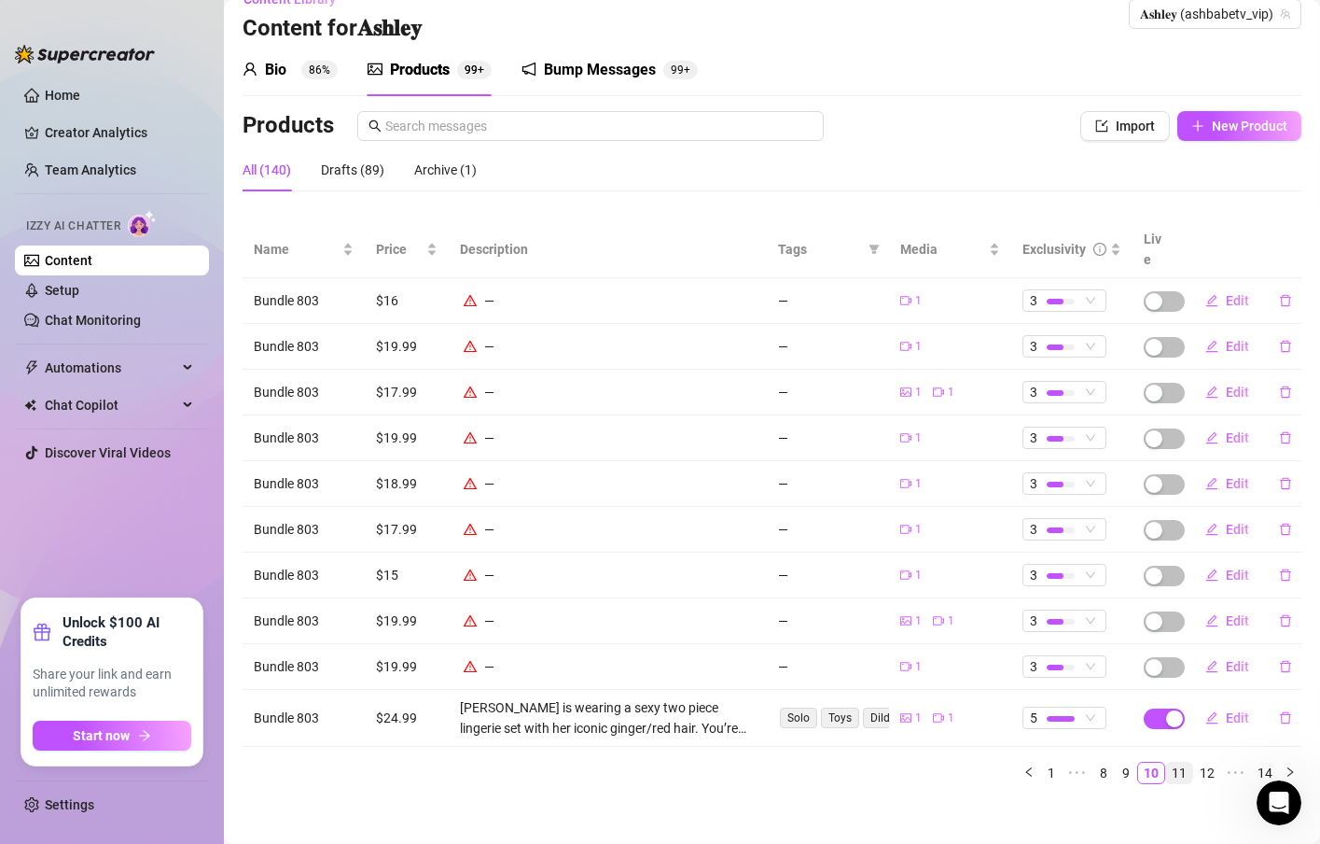
scroll to position [19, 0]
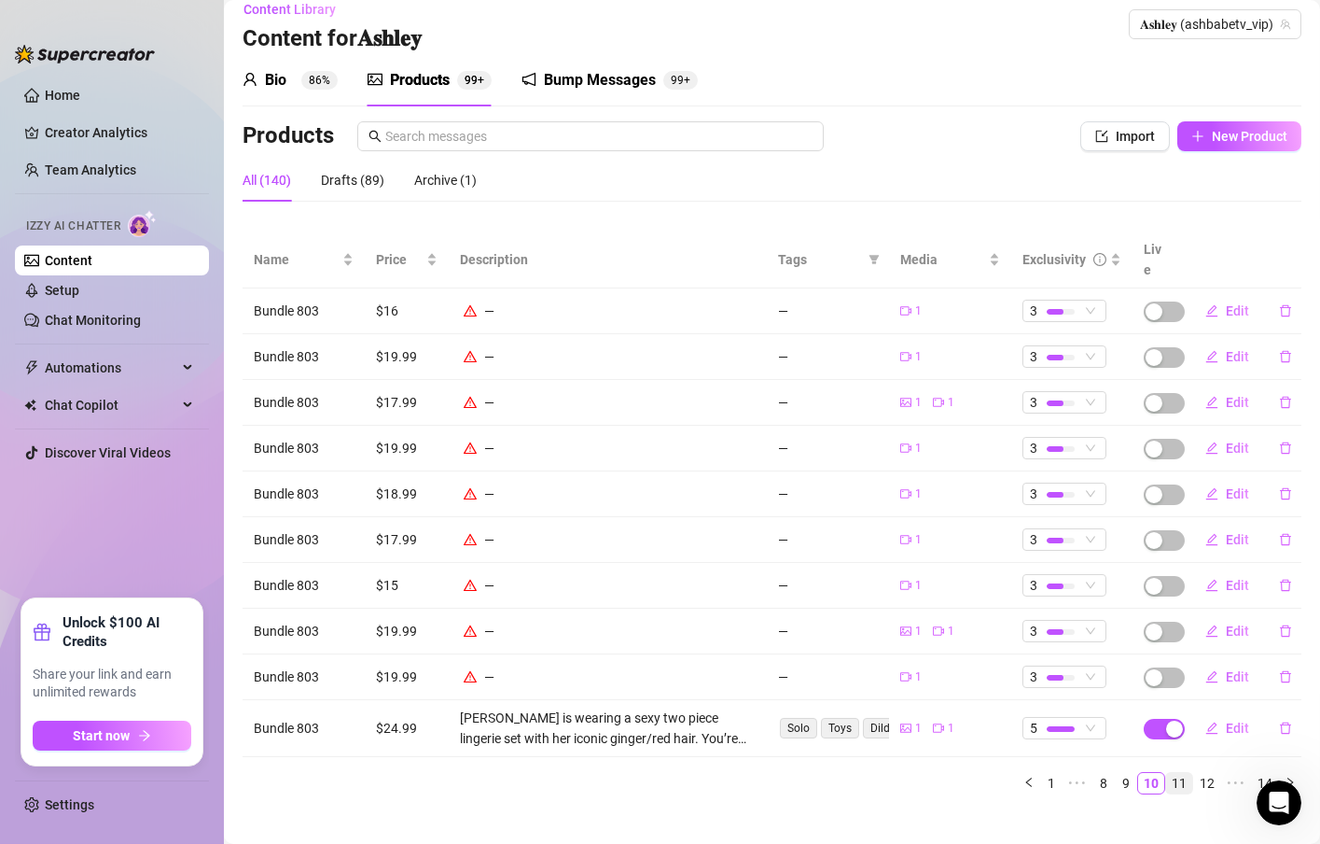
click at [1172, 773] on link "11" at bounding box center [1179, 783] width 26 height 21
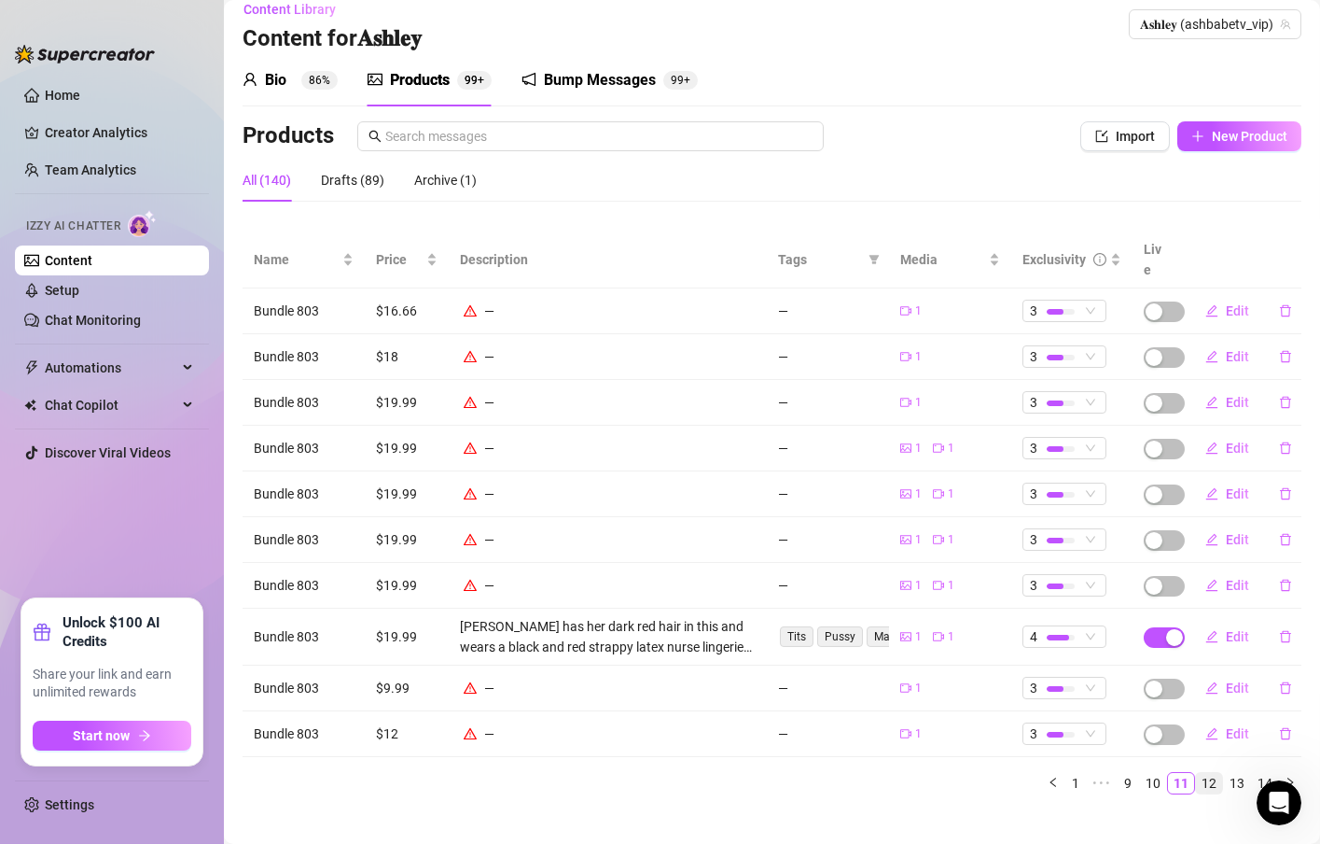
click at [1196, 773] on link "12" at bounding box center [1209, 783] width 26 height 21
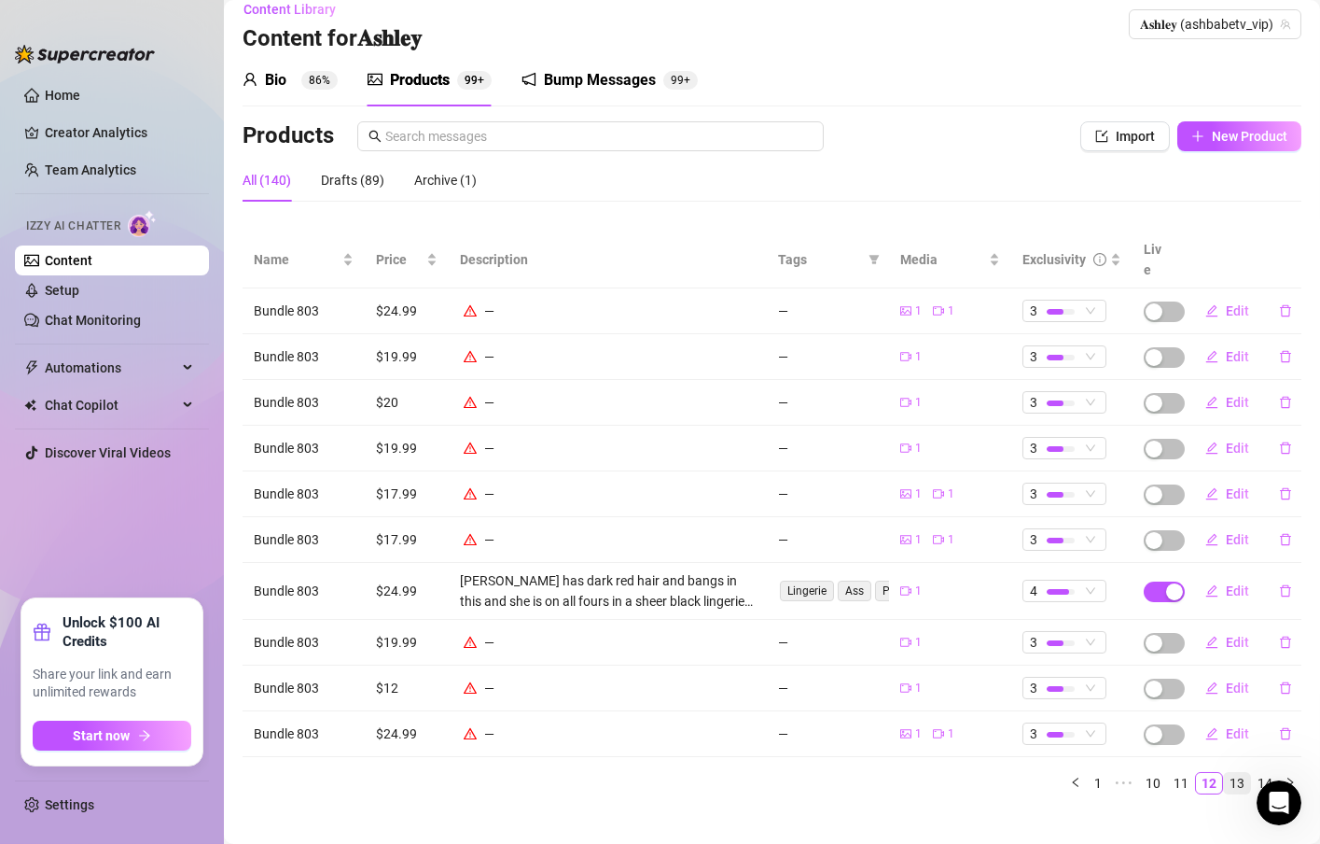
click at [1224, 773] on link "13" at bounding box center [1237, 783] width 26 height 21
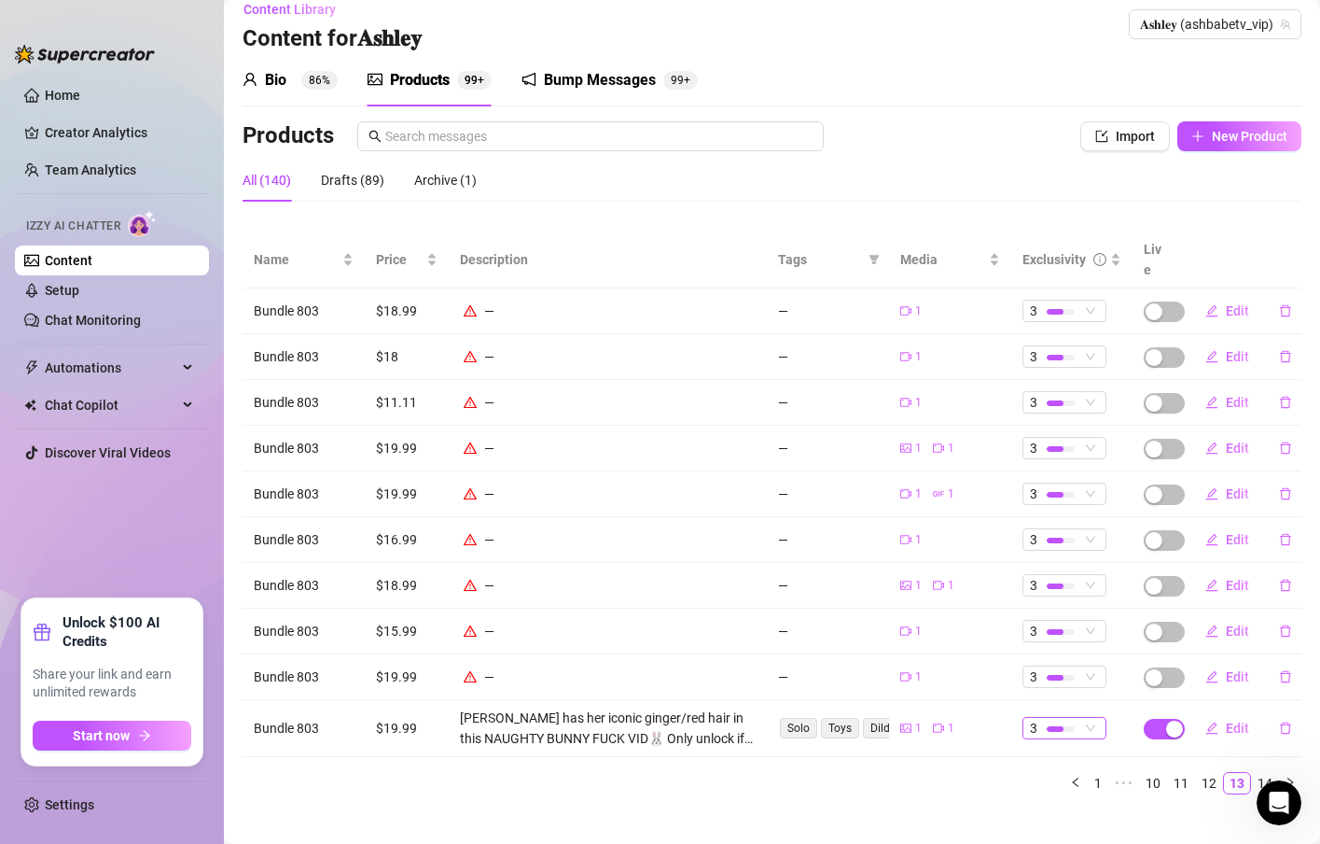
click at [1067, 717] on div "3" at bounding box center [1065, 728] width 84 height 22
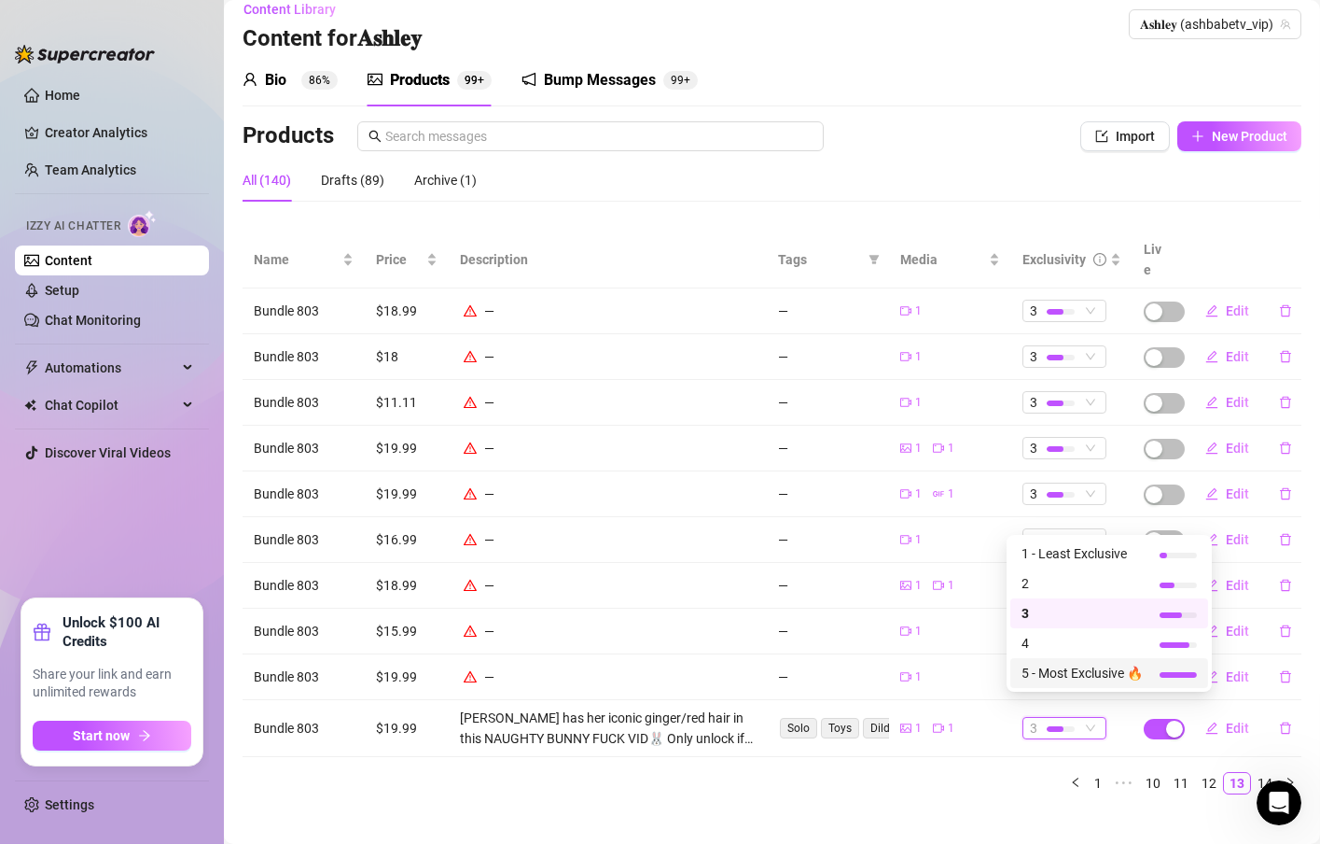
click at [1061, 676] on span "5 - Most Exclusive 🔥" at bounding box center [1082, 673] width 121 height 21
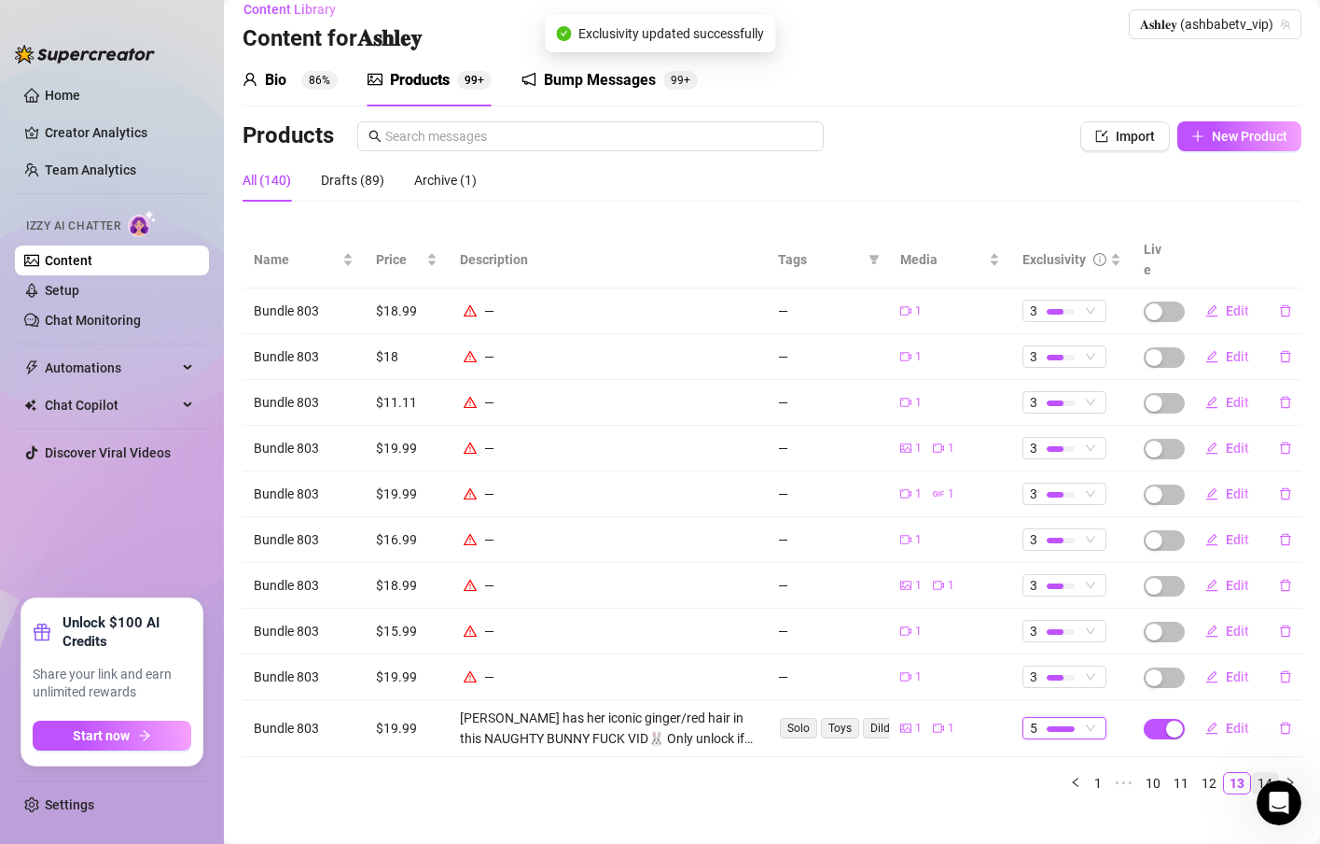
click at [1252, 773] on link "14" at bounding box center [1265, 783] width 26 height 21
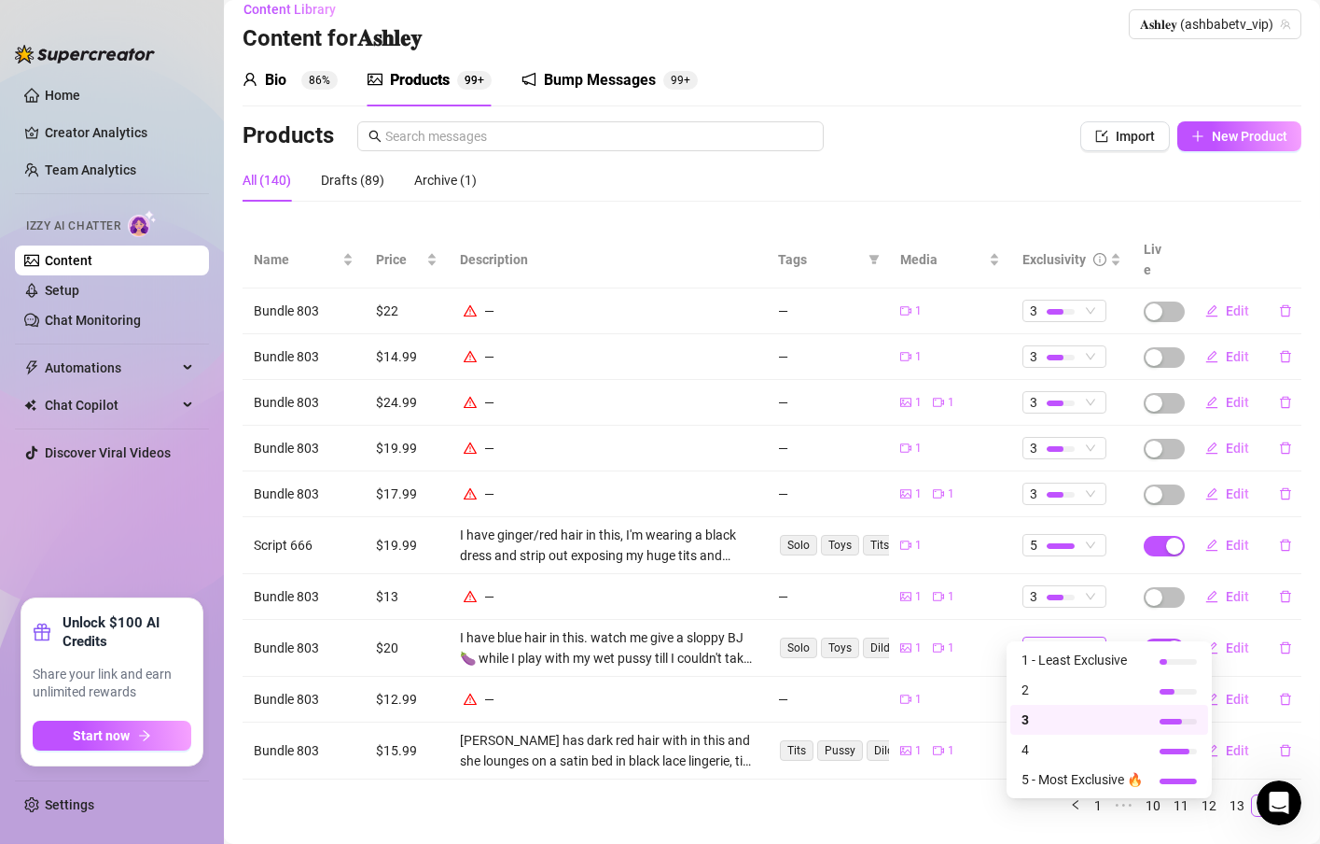
click at [1053, 646] on div at bounding box center [1061, 649] width 28 height 6
click at [1051, 755] on span "4" at bounding box center [1082, 749] width 121 height 21
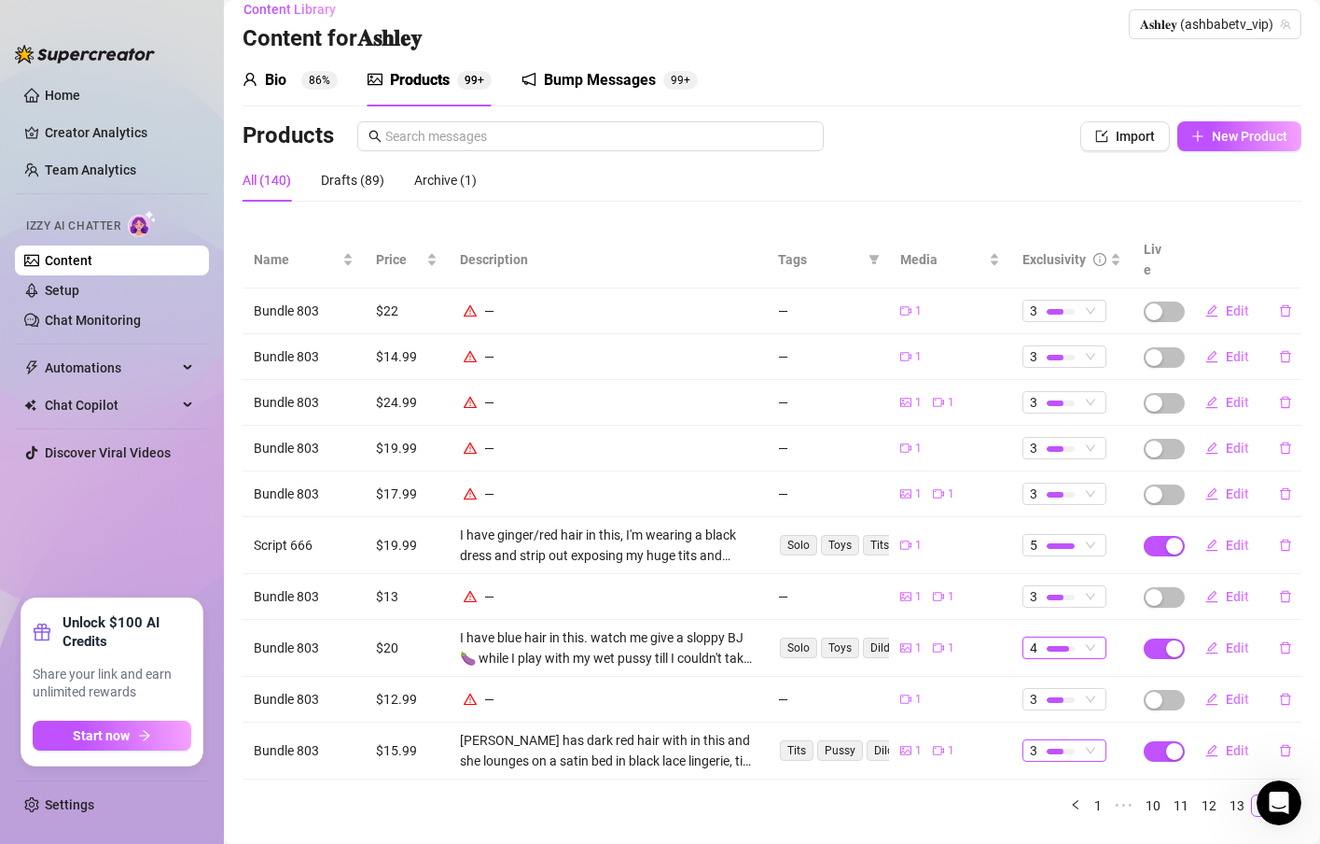
click at [1051, 742] on div at bounding box center [1061, 751] width 28 height 18
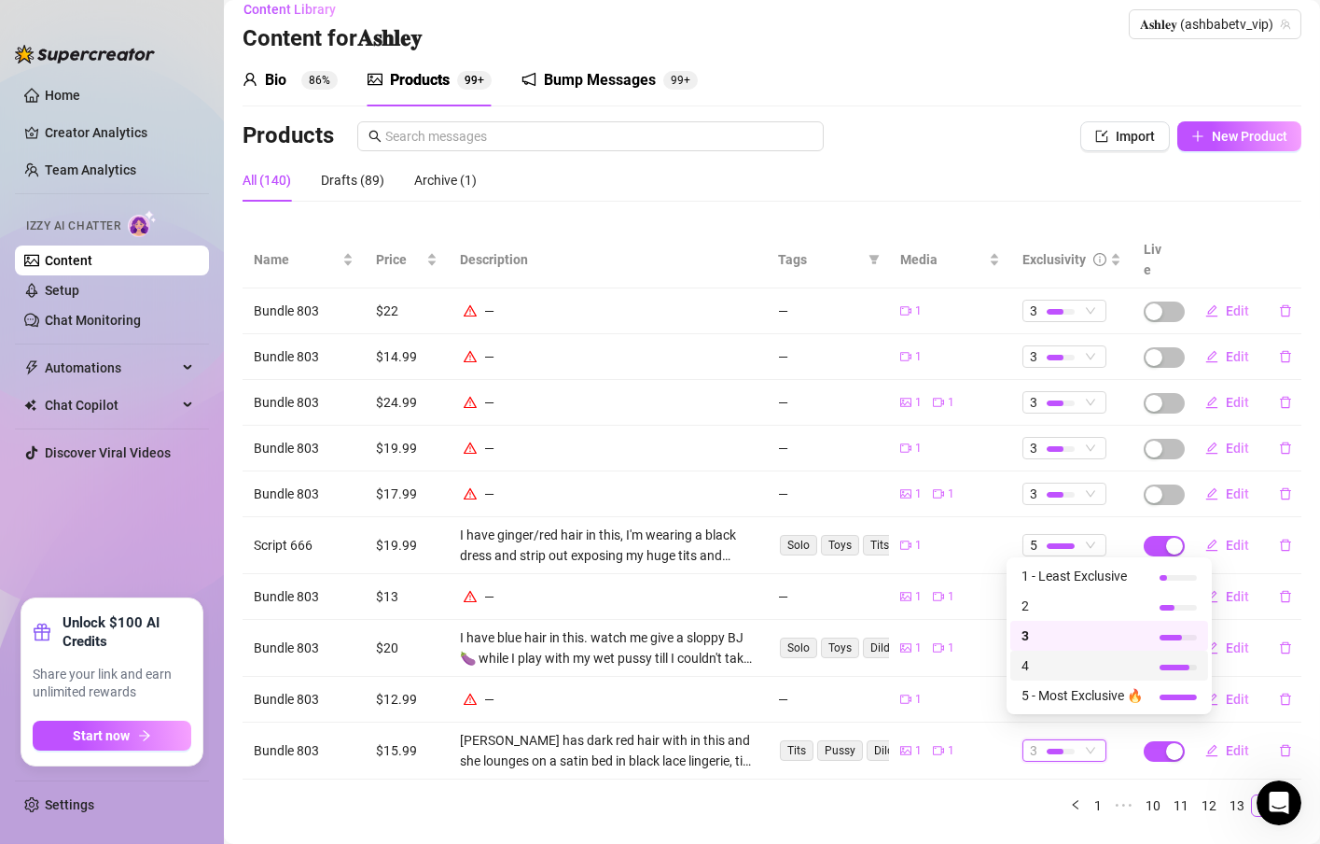
click at [1068, 672] on span "4" at bounding box center [1082, 665] width 121 height 21
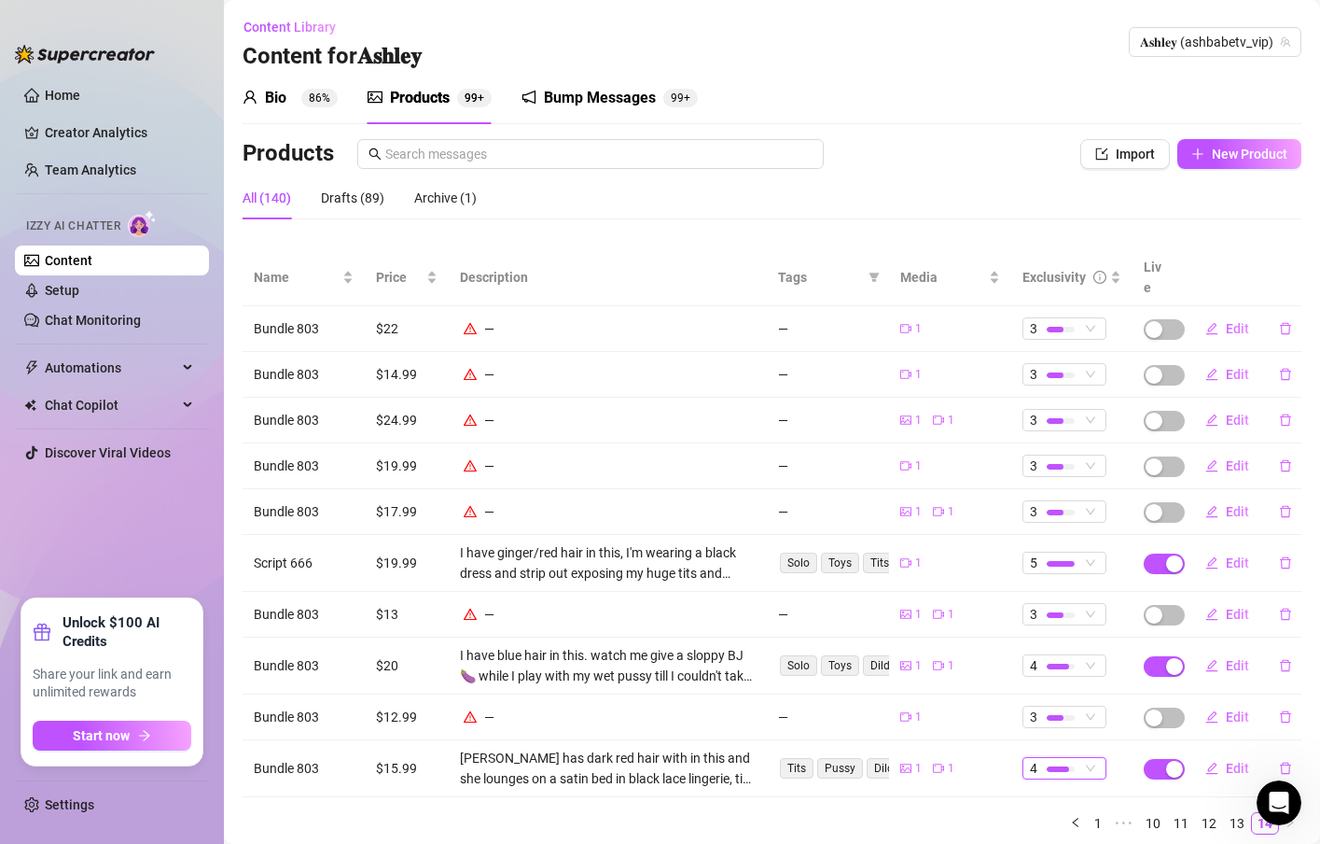
scroll to position [0, 0]
click at [1187, 28] on div "𝐀𝐬𝐡𝐥𝐞𝐲 (ashbabetv_vip)" at bounding box center [1215, 43] width 173 height 30
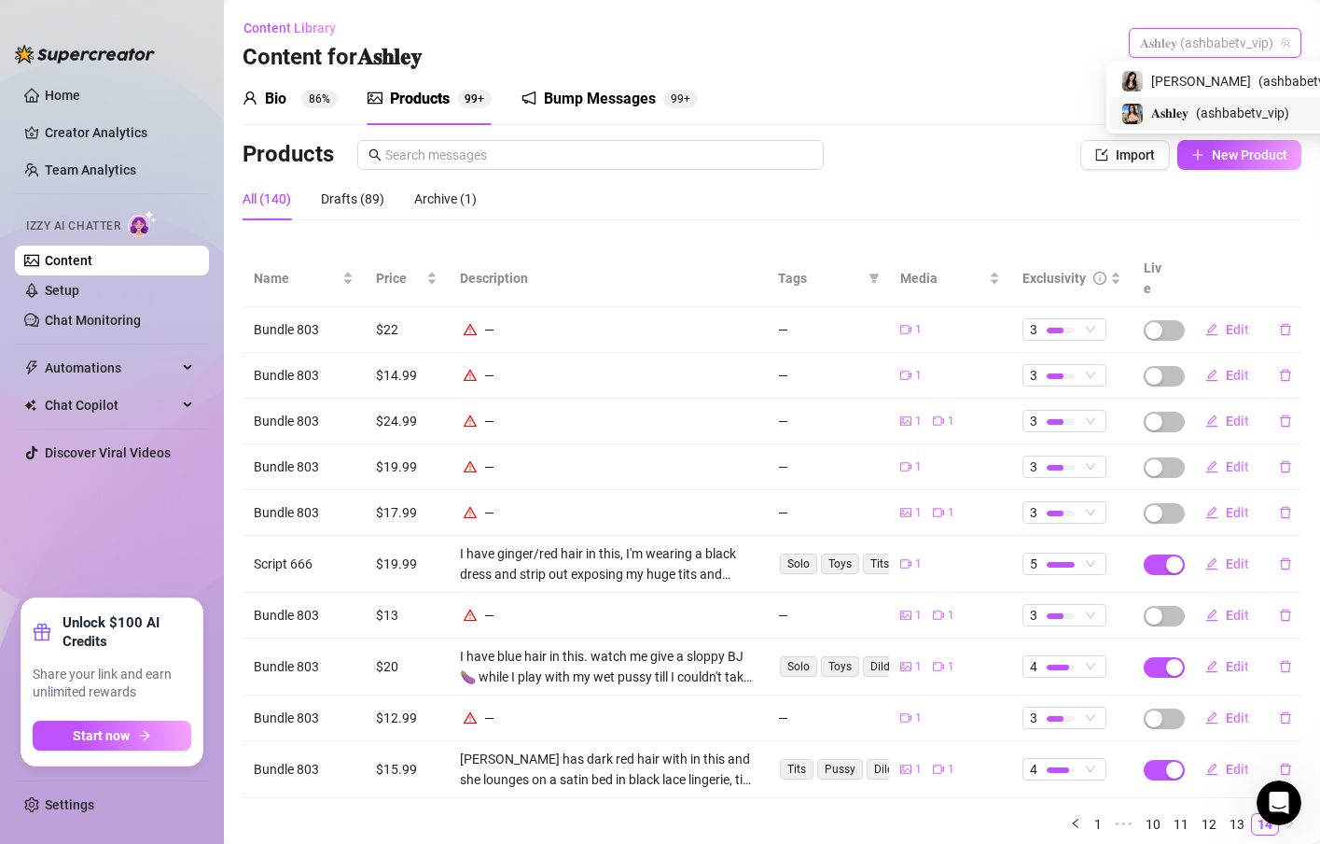
click at [1167, 117] on span "𝐀𝐬𝐡𝐥𝐞𝐲" at bounding box center [1169, 113] width 37 height 21
click at [1172, 49] on span "𝐀𝐬𝐡𝐥𝐞𝐲 (ashbabetv_vip)" at bounding box center [1215, 43] width 150 height 28
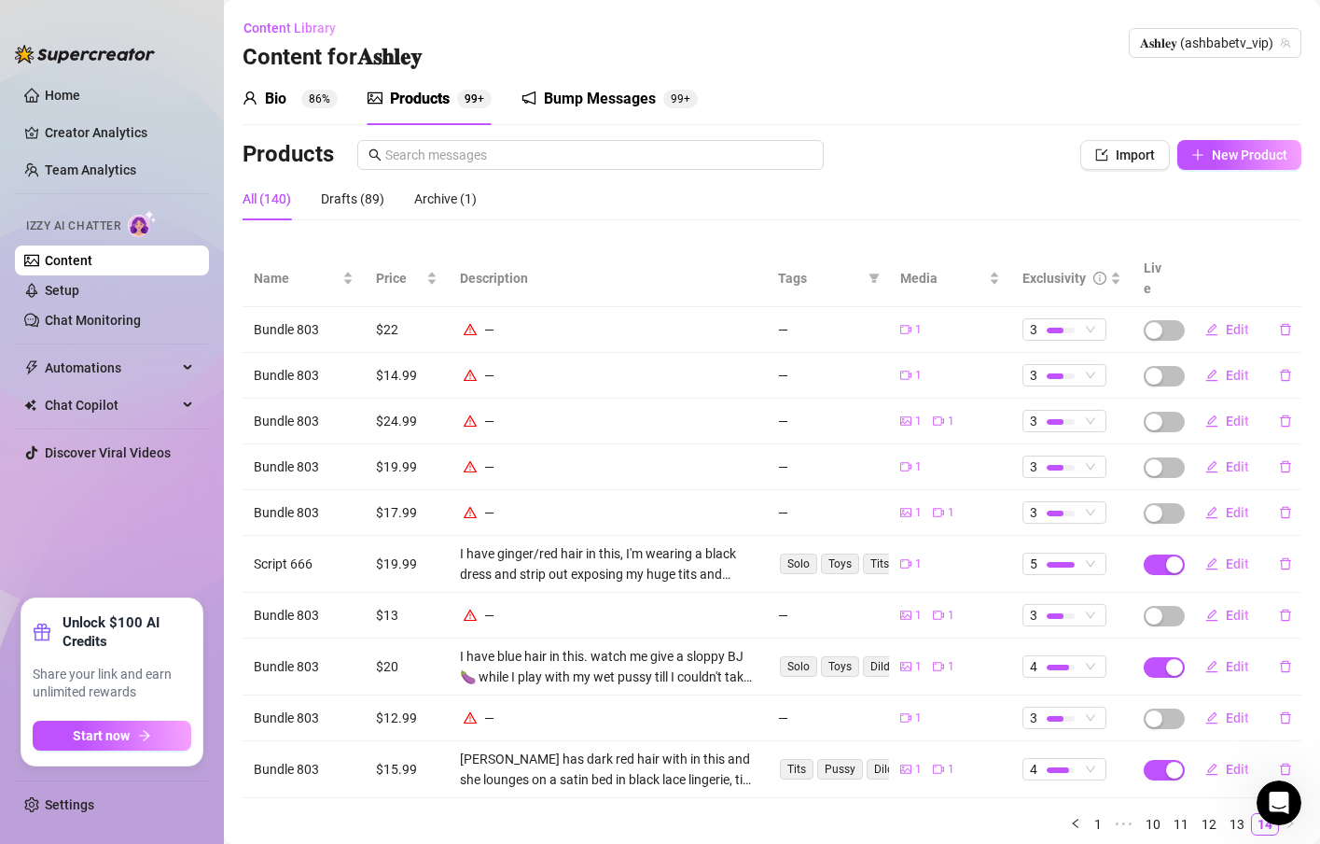
click at [992, 195] on div "All (140) Drafts (89) Archive (1)" at bounding box center [772, 198] width 1059 height 43
click at [1186, 161] on button "New Product" at bounding box center [1240, 155] width 124 height 30
type textarea "Type your message here..."
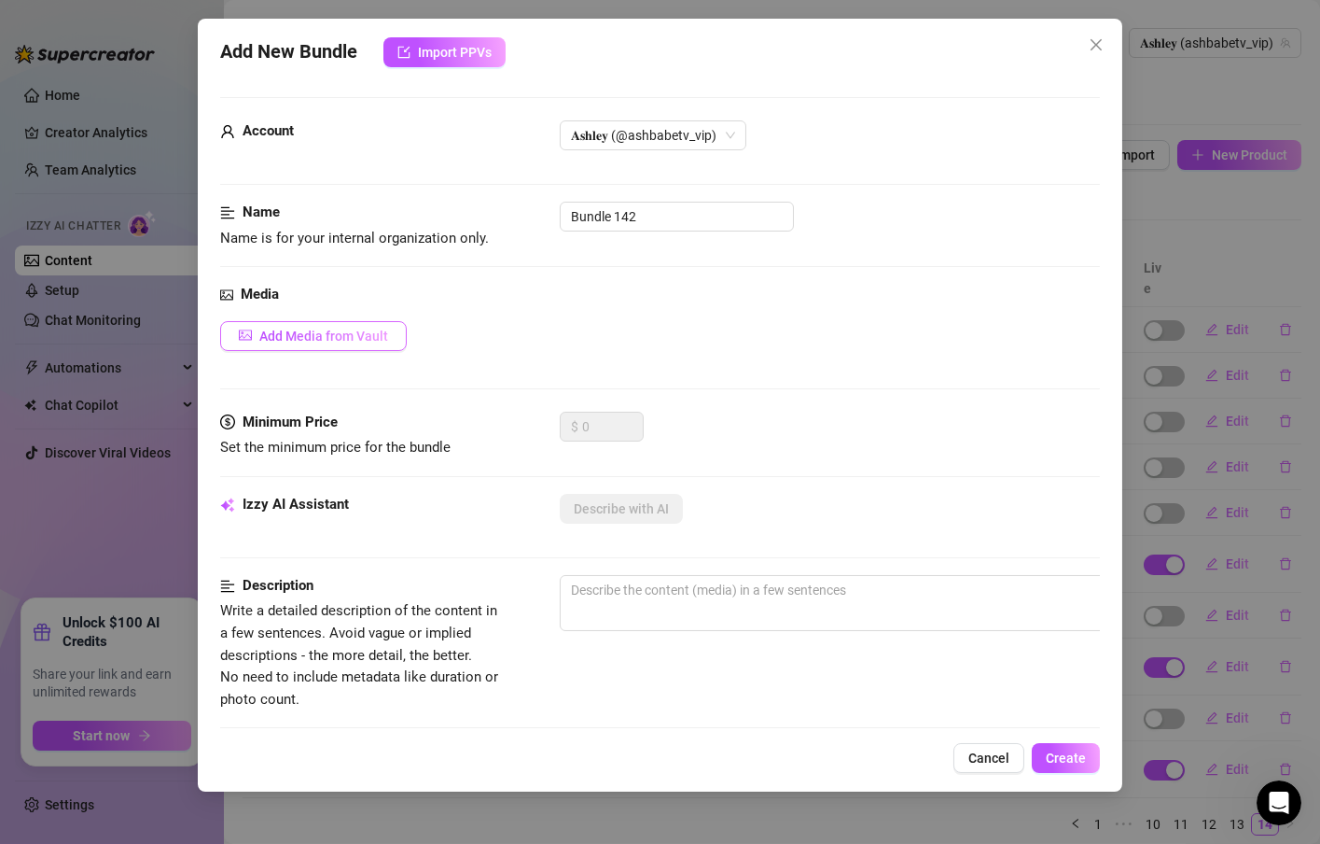
click at [353, 331] on span "Add Media from Vault" at bounding box center [323, 335] width 129 height 15
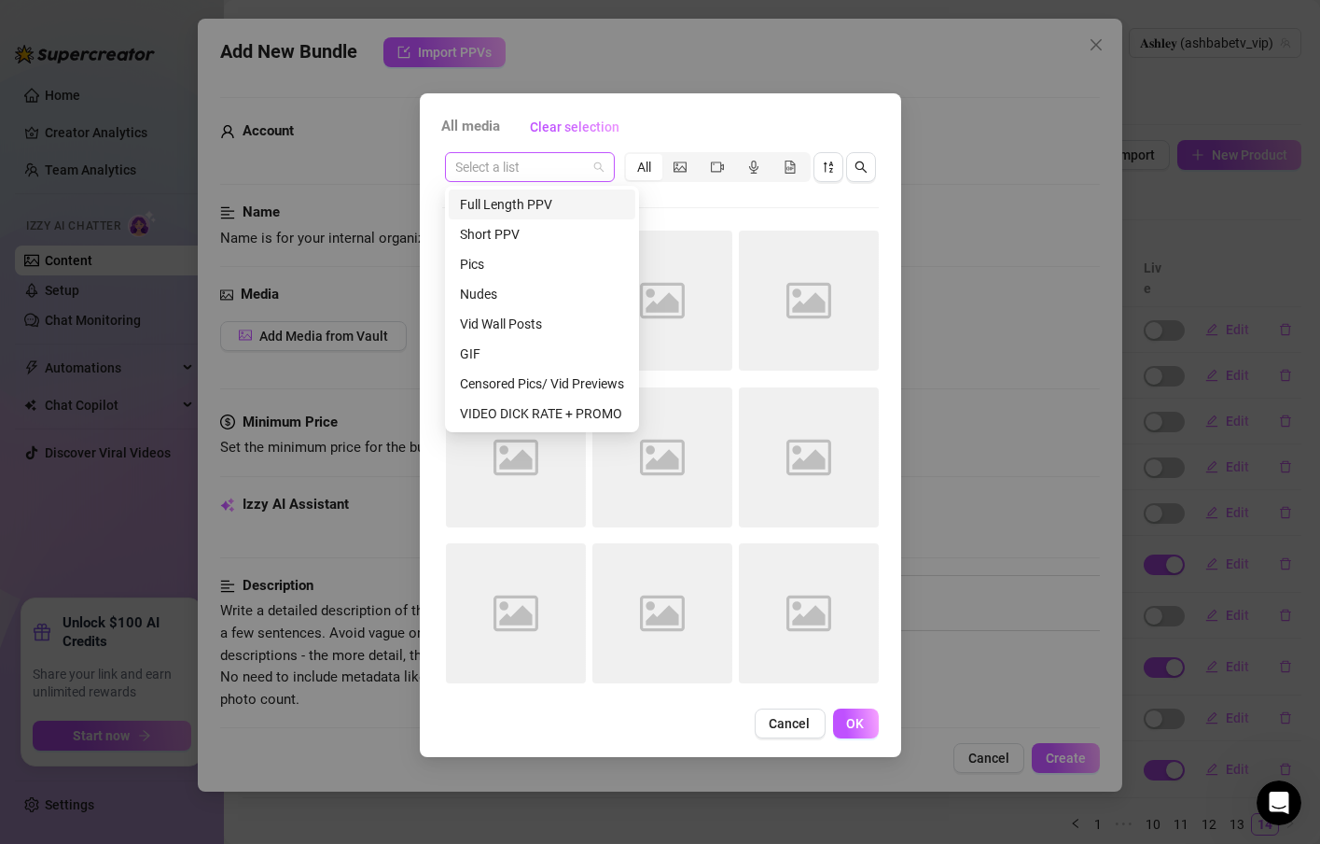
click at [597, 174] on span at bounding box center [529, 167] width 147 height 28
click at [483, 289] on div "Nudes" at bounding box center [542, 294] width 164 height 21
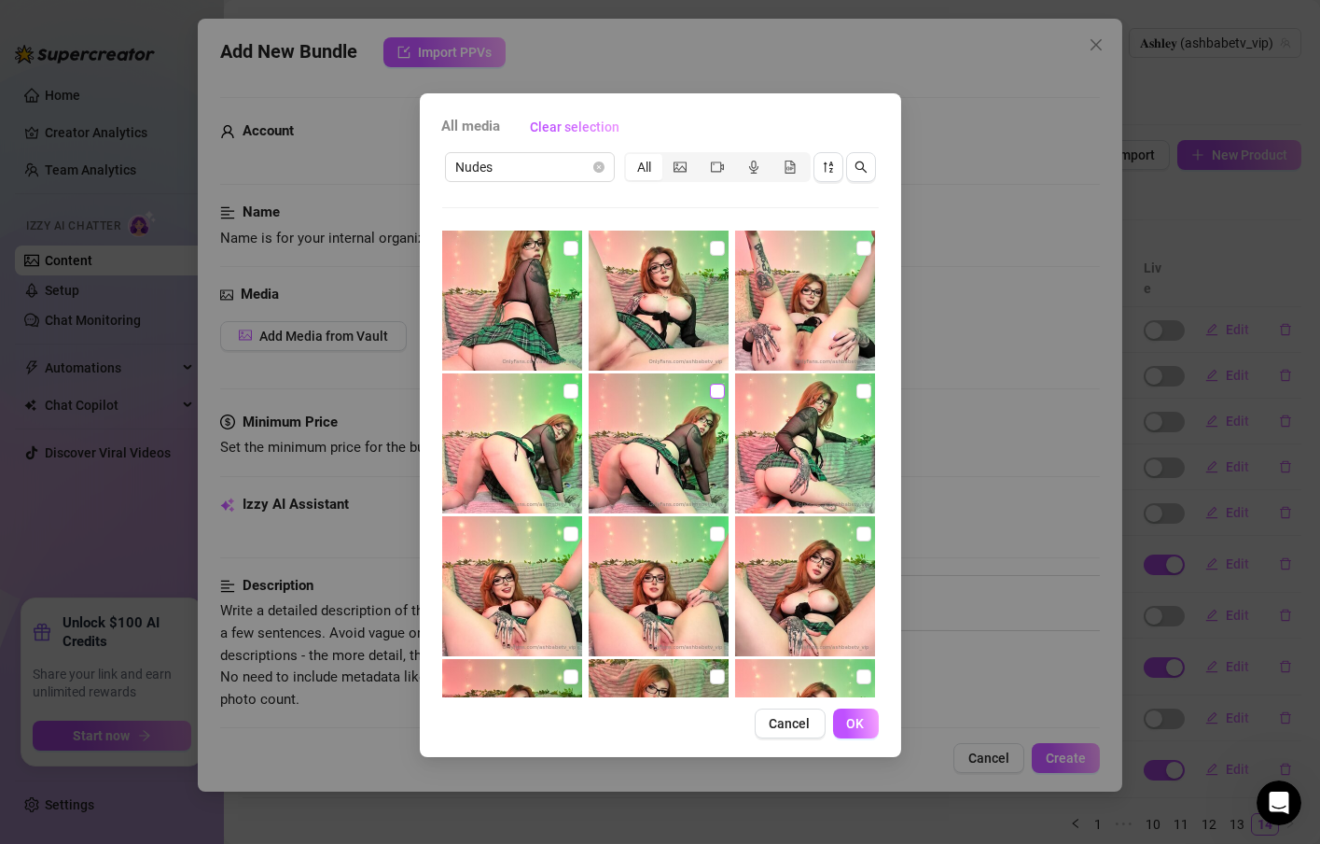
click at [710, 390] on input "checkbox" at bounding box center [717, 391] width 15 height 15
checkbox input "true"
click at [862, 723] on span "OK" at bounding box center [856, 723] width 18 height 15
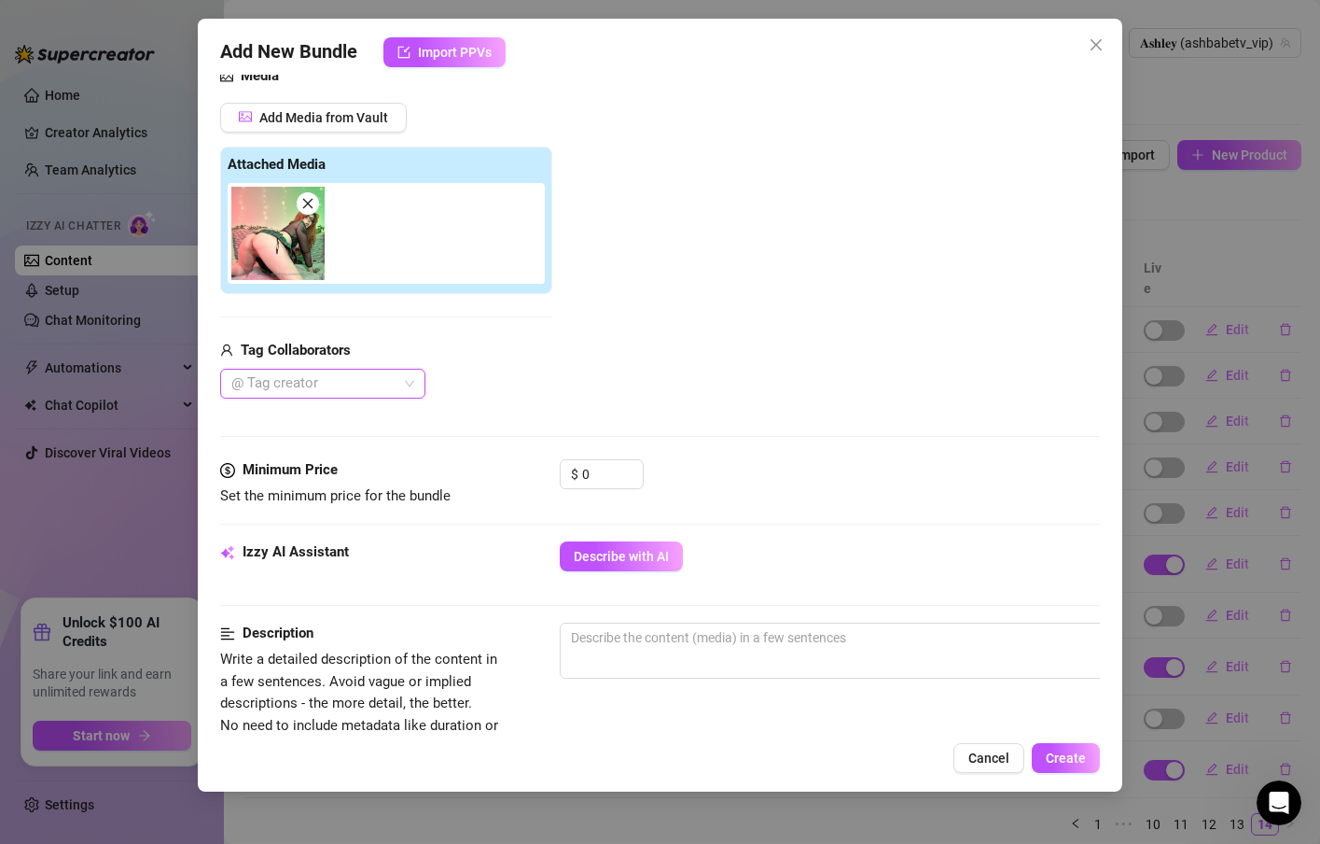
scroll to position [224, 0]
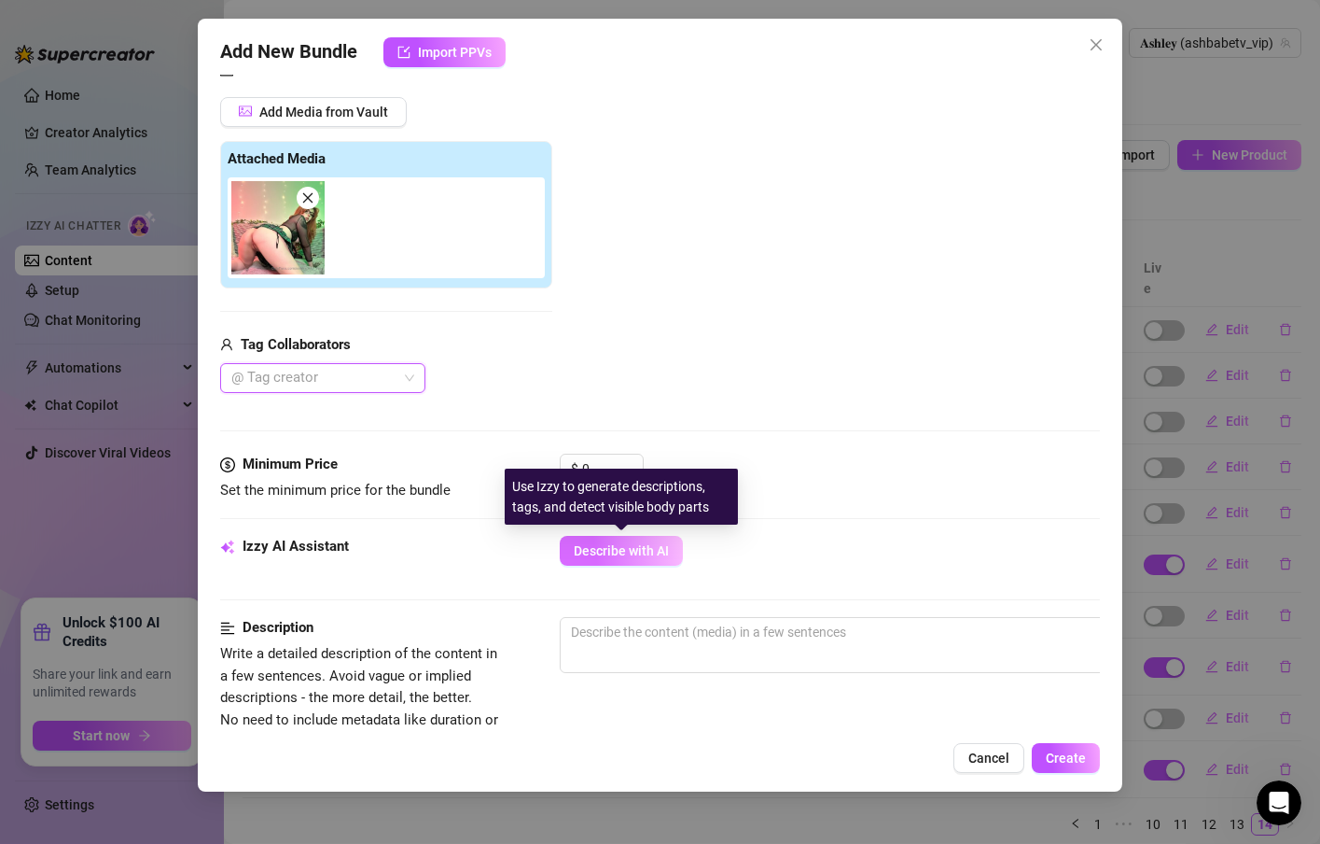
click at [610, 543] on span "Describe with AI" at bounding box center [621, 550] width 95 height 15
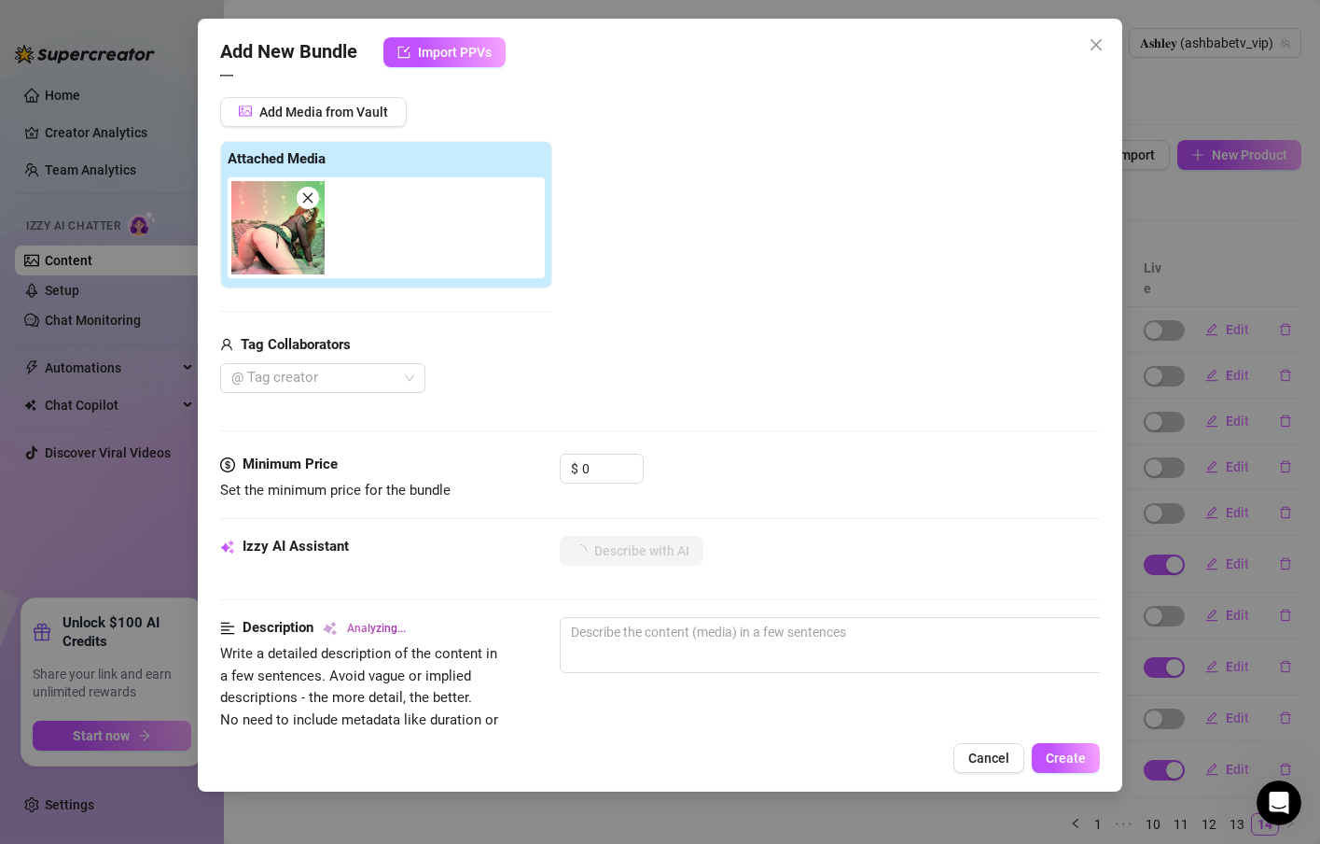
type textarea "[PERSON_NAME]"
type textarea "[PERSON_NAME] is"
type textarea "[PERSON_NAME] is on"
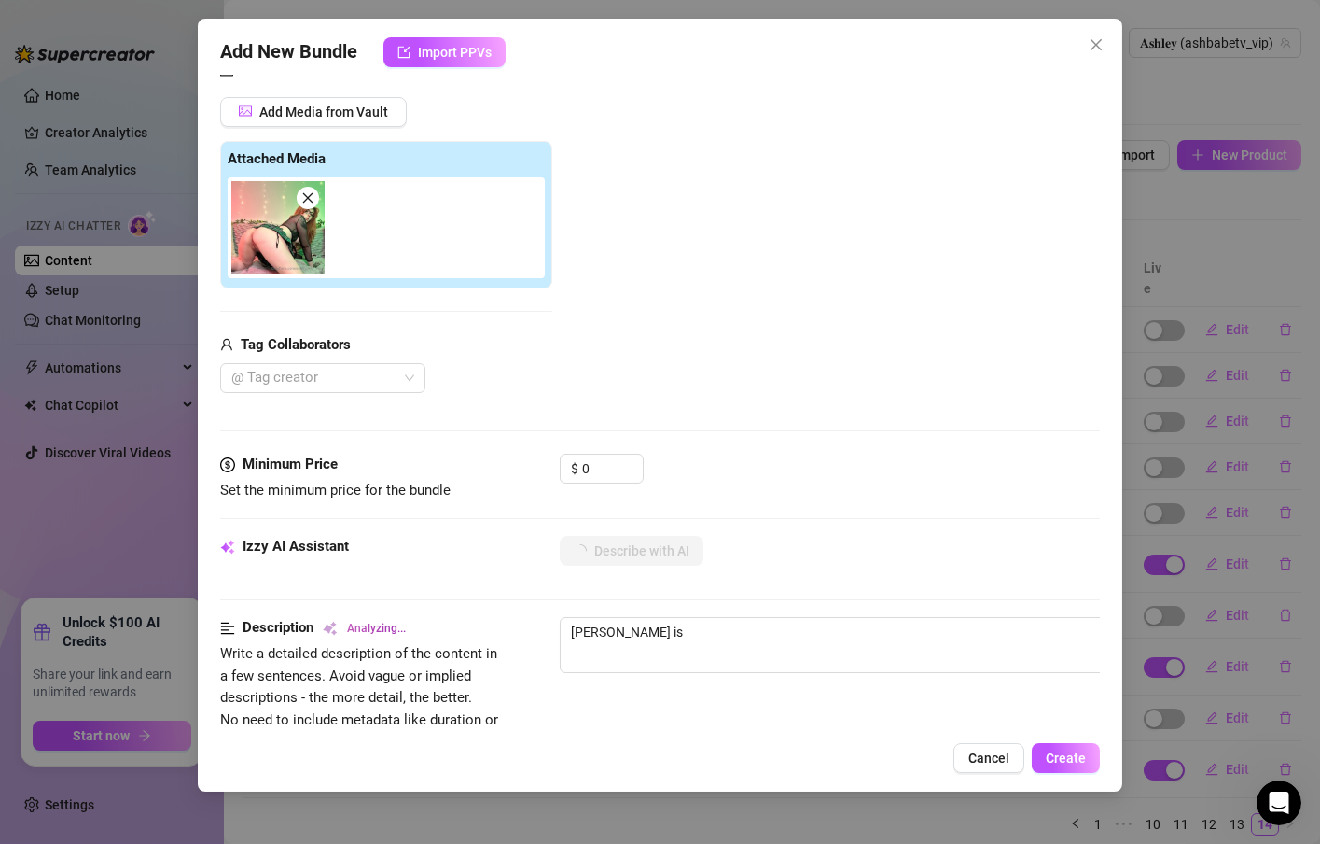
type textarea "[PERSON_NAME] is on"
type textarea "[PERSON_NAME] is on all"
type textarea "[PERSON_NAME] is on all fours"
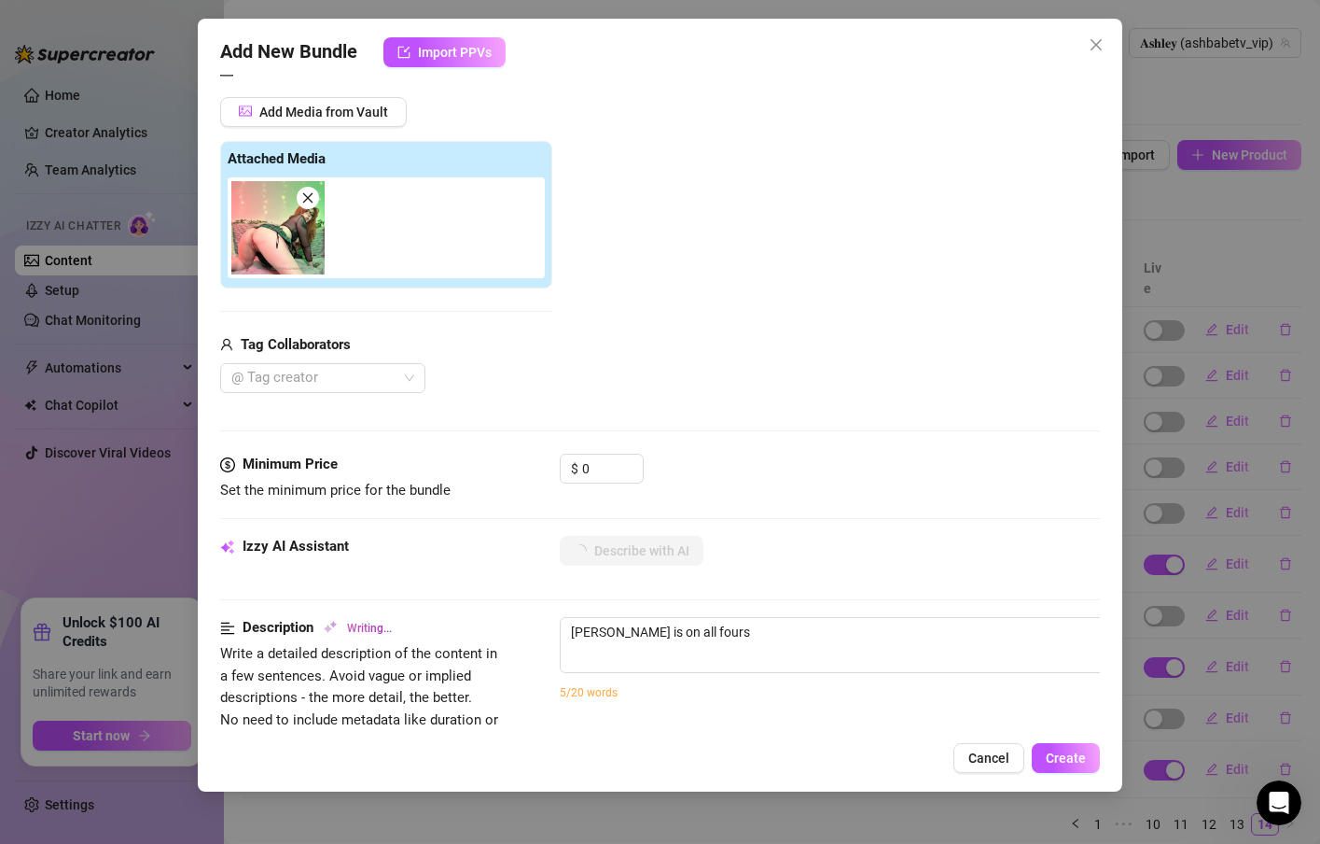
type textarea "[PERSON_NAME] is on all fours in"
type textarea "[PERSON_NAME] is on all fours in a"
type textarea "[PERSON_NAME] is on all fours in a short"
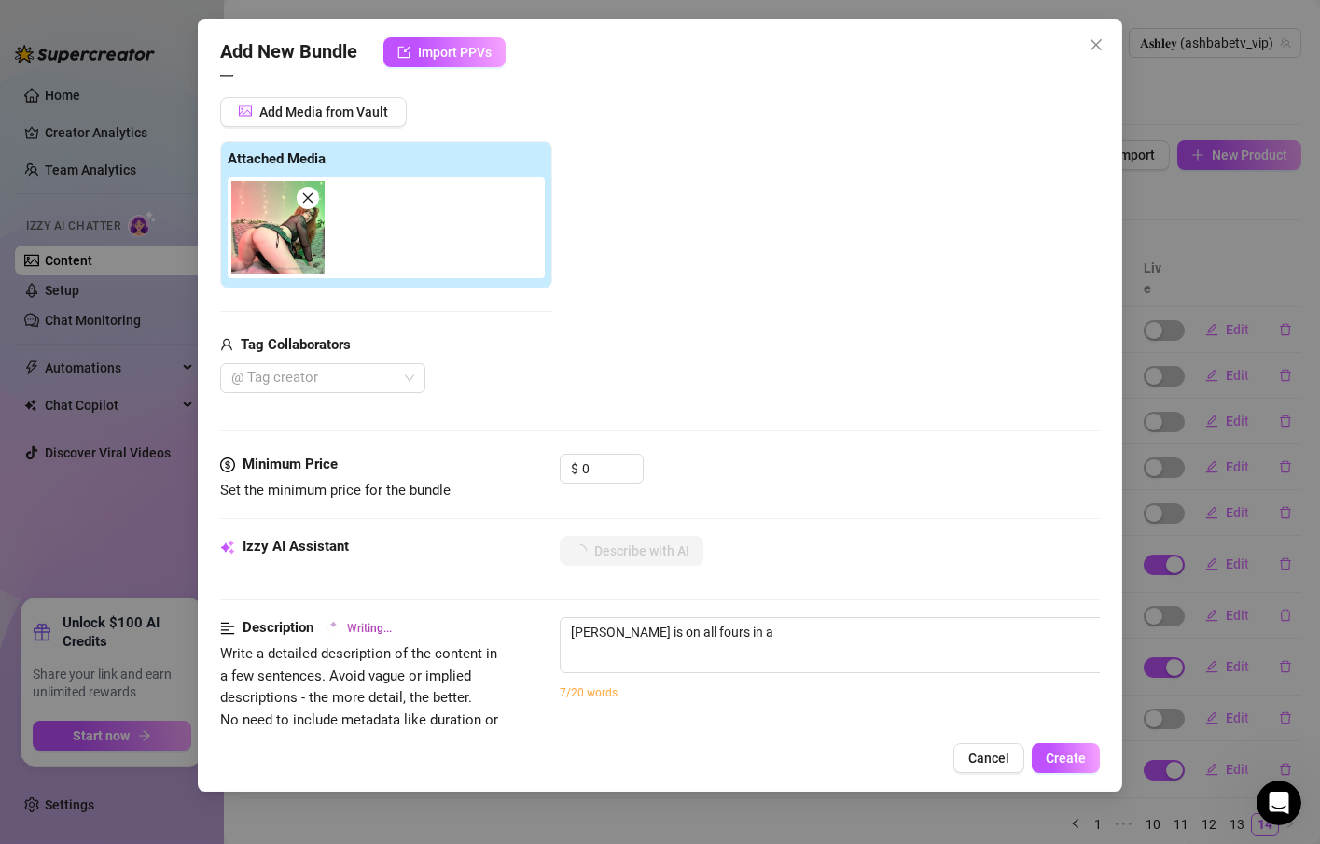
type textarea "[PERSON_NAME] is on all fours in a short"
type textarea "[PERSON_NAME] is on all fours in a short green"
type textarea "[PERSON_NAME] is on all fours in a short green plaid"
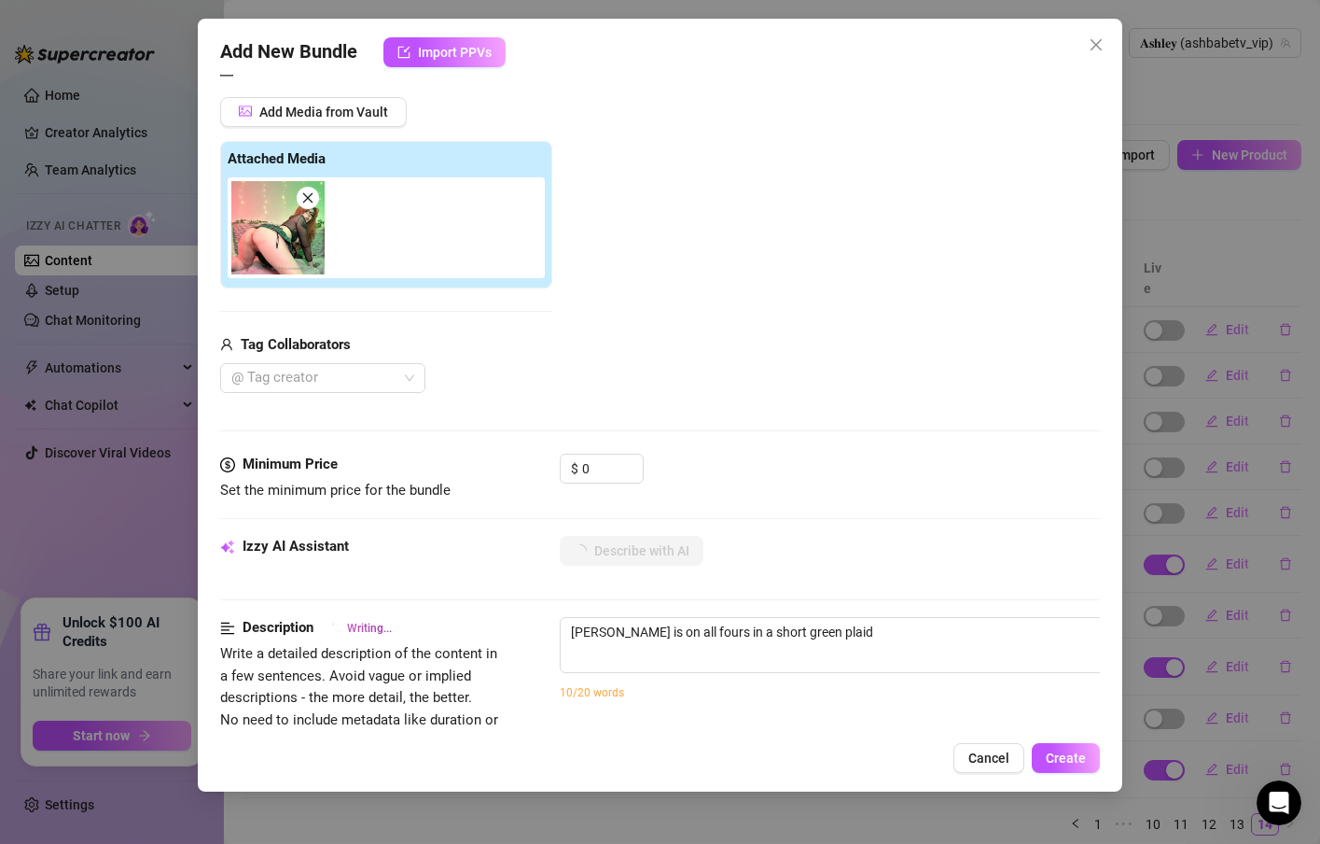
type textarea "[PERSON_NAME] is on all fours in a short green plaid skirt"
type textarea "[PERSON_NAME] is on all fours in a short green plaid skirt and"
type textarea "[PERSON_NAME] is on all fours in a short green plaid skirt and sheer"
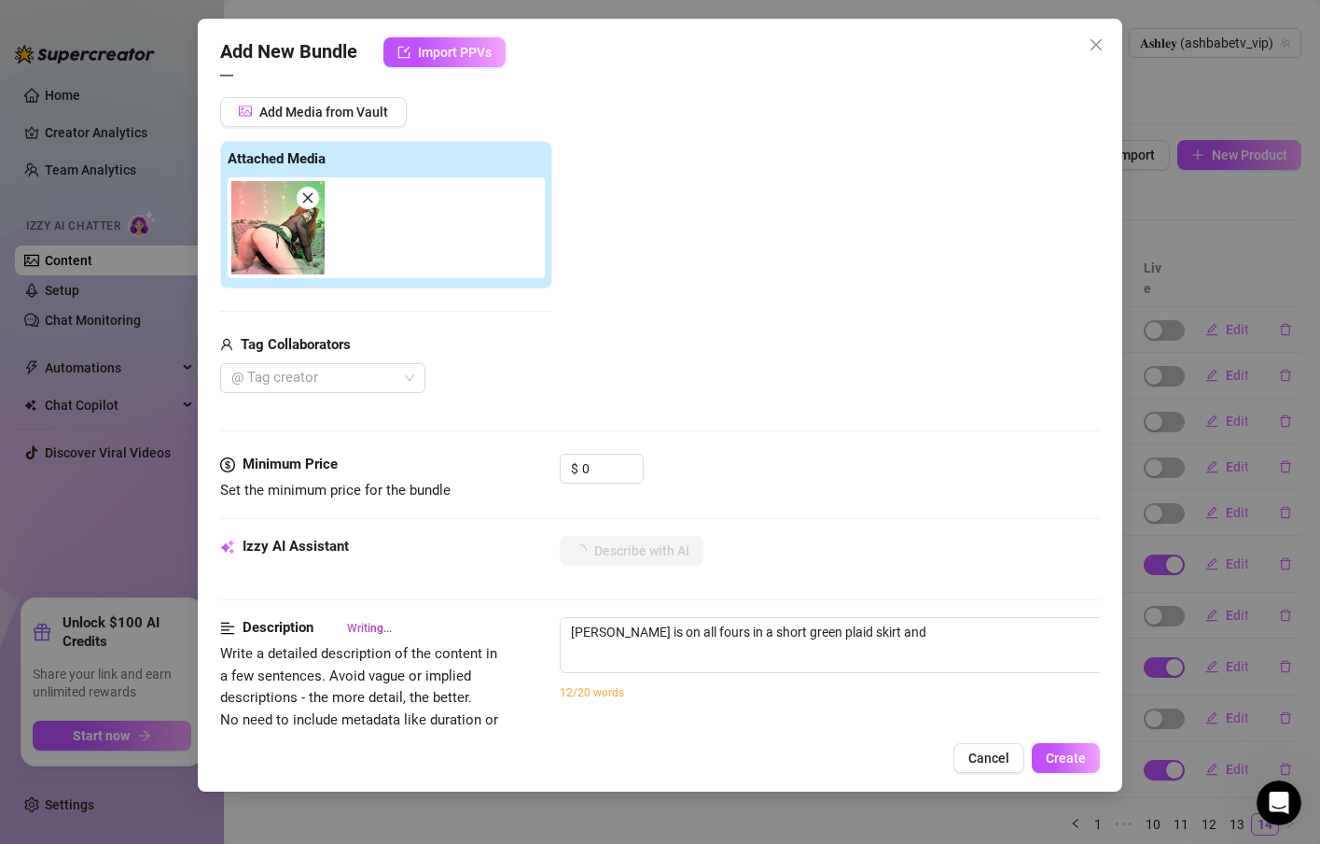
type textarea "[PERSON_NAME] is on all fours in a short green plaid skirt and sheer"
type textarea "[PERSON_NAME] is on all fours in a short green plaid skirt and sheer black"
type textarea "[PERSON_NAME] is on all fours in a short green plaid skirt and sheer black top,"
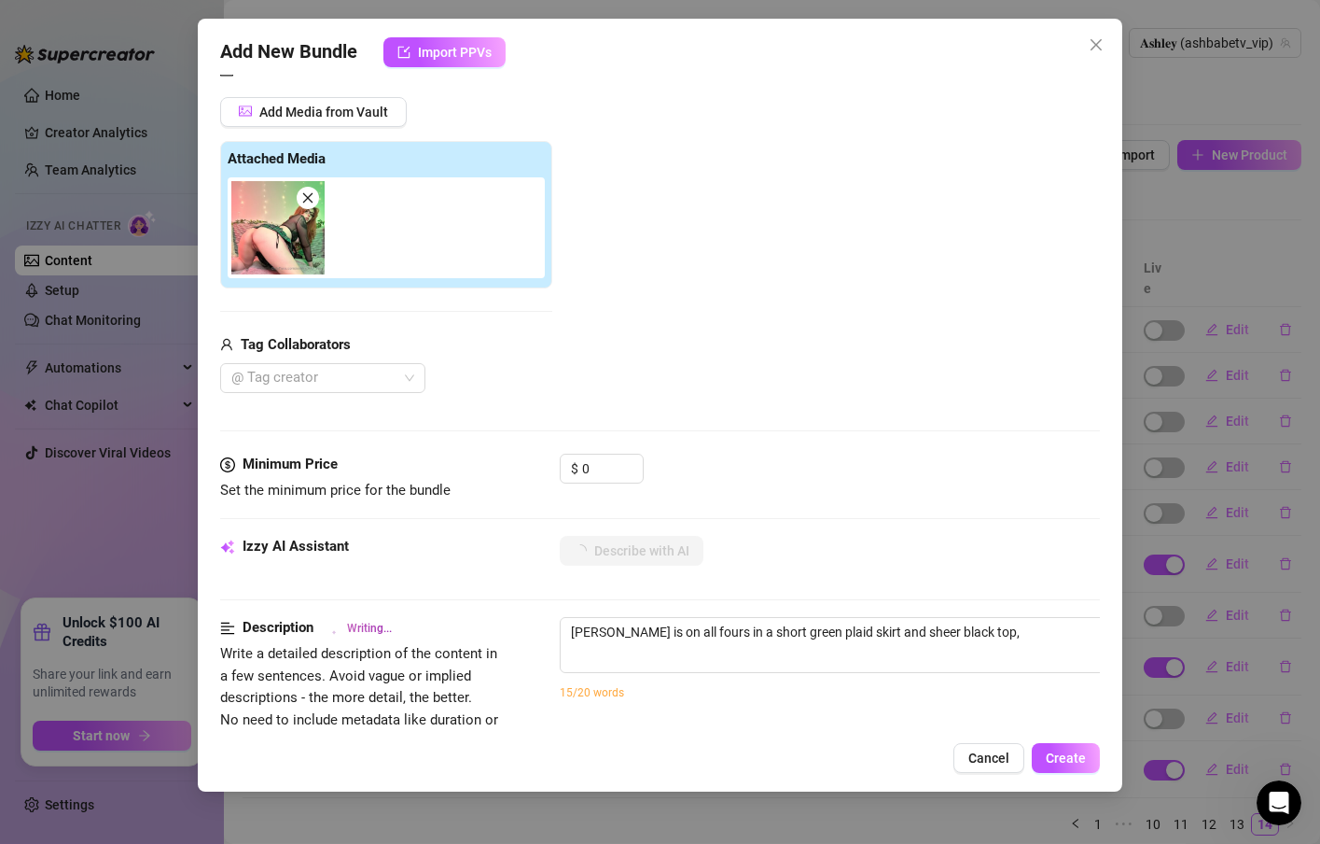
type textarea "[PERSON_NAME] is on all fours in a short green plaid skirt and sheer black top,…"
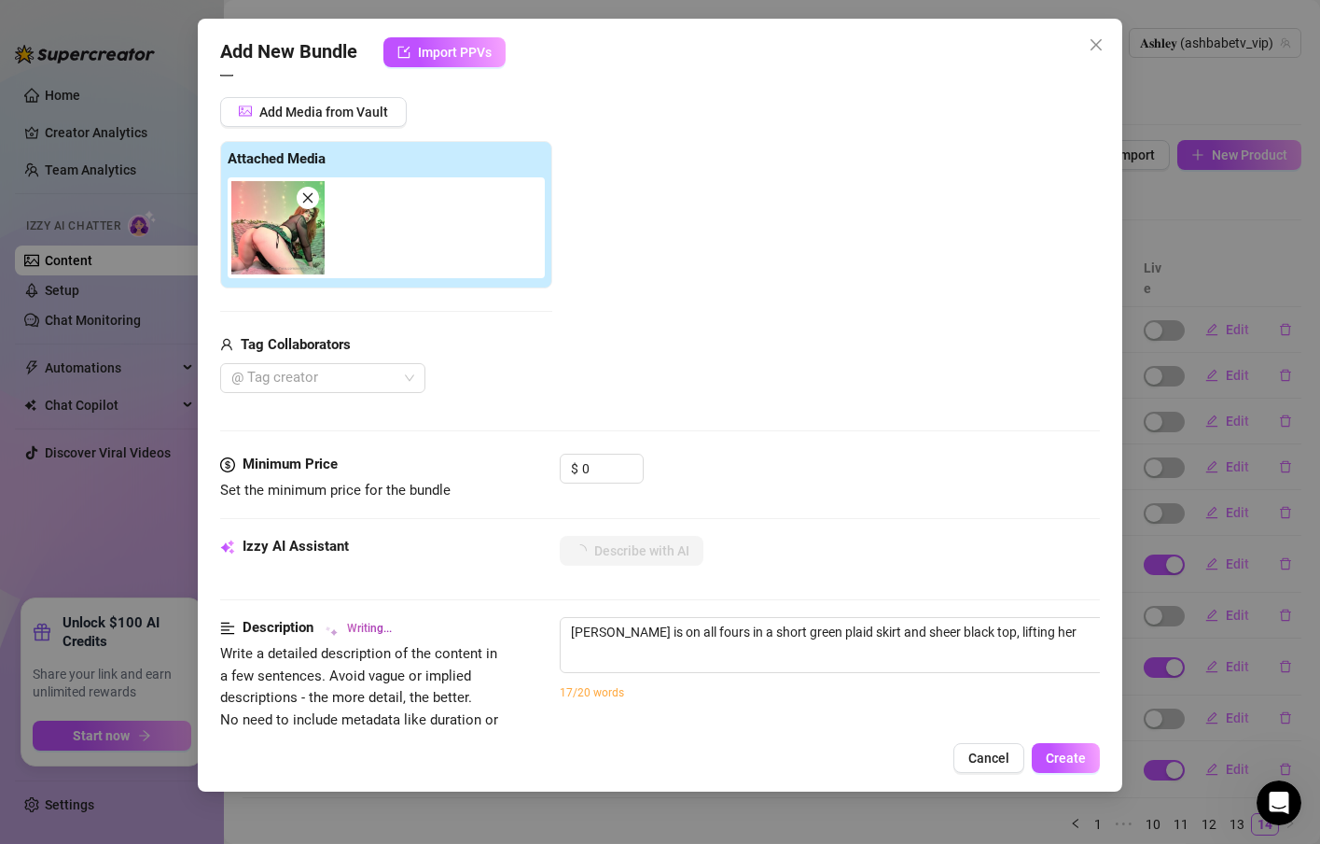
type textarea "[PERSON_NAME] is on all fours in a short green plaid skirt and sheer black top,…"
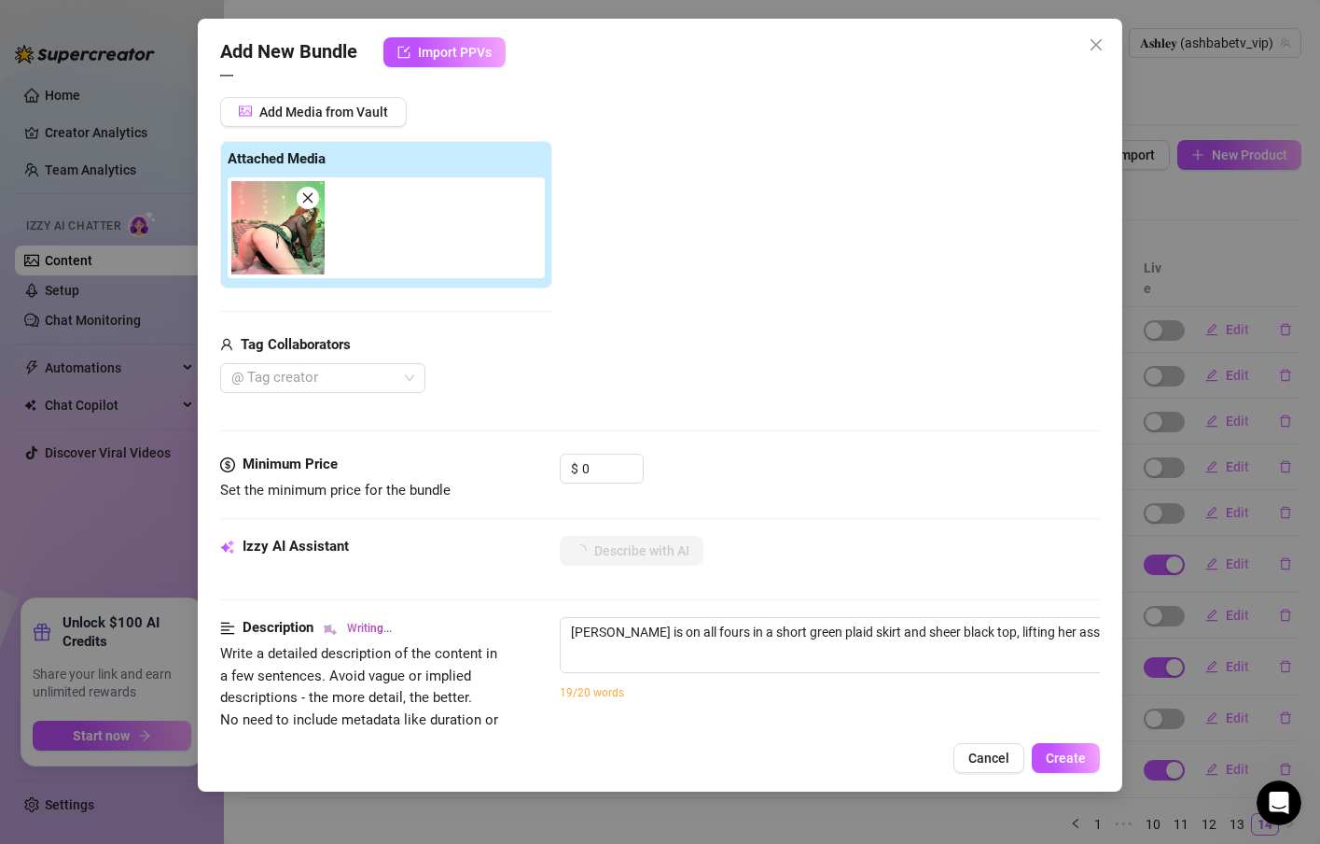
type textarea "[PERSON_NAME] is on all fours in a short green plaid skirt and sheer black top,…"
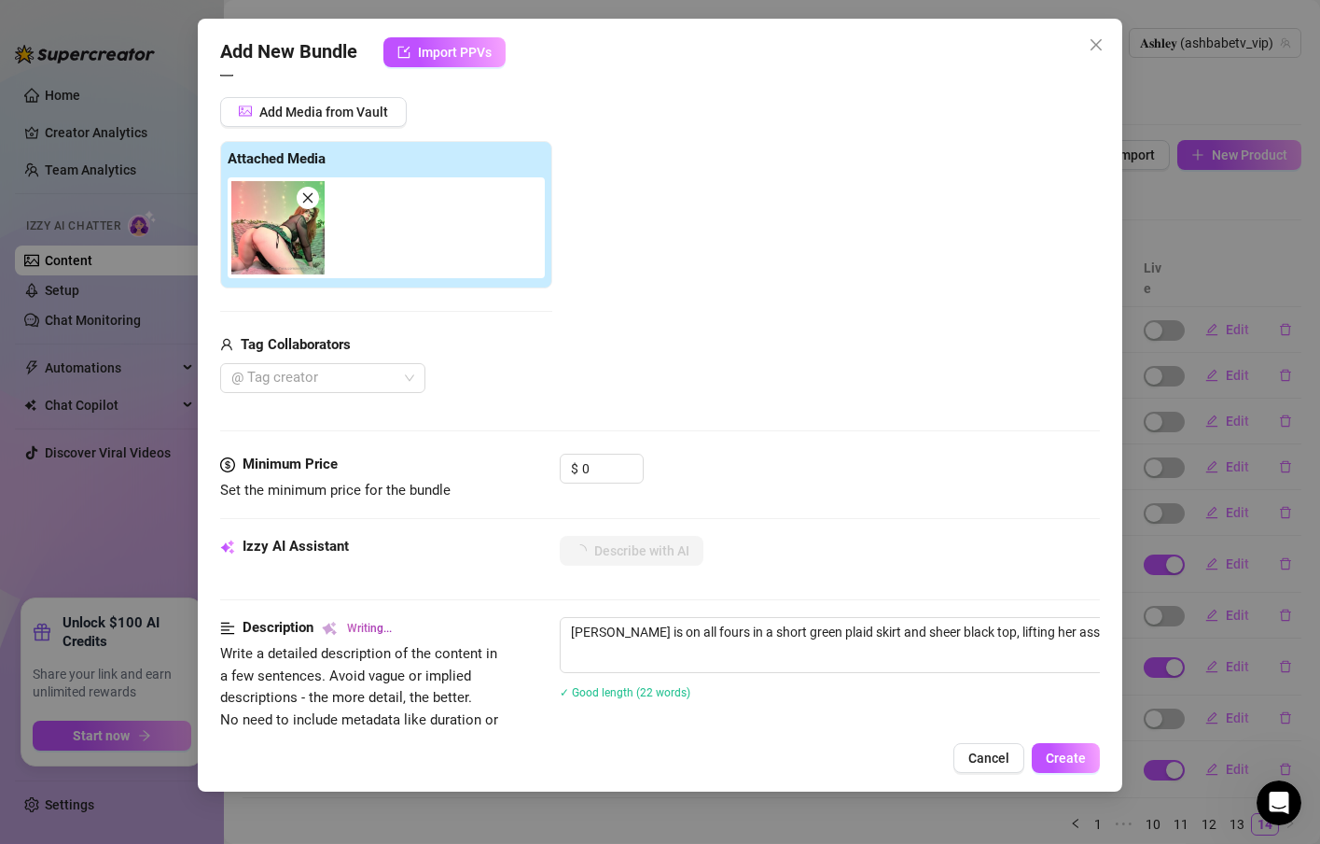
type textarea "[PERSON_NAME] is on all fours in a short green plaid skirt and sheer black top,…"
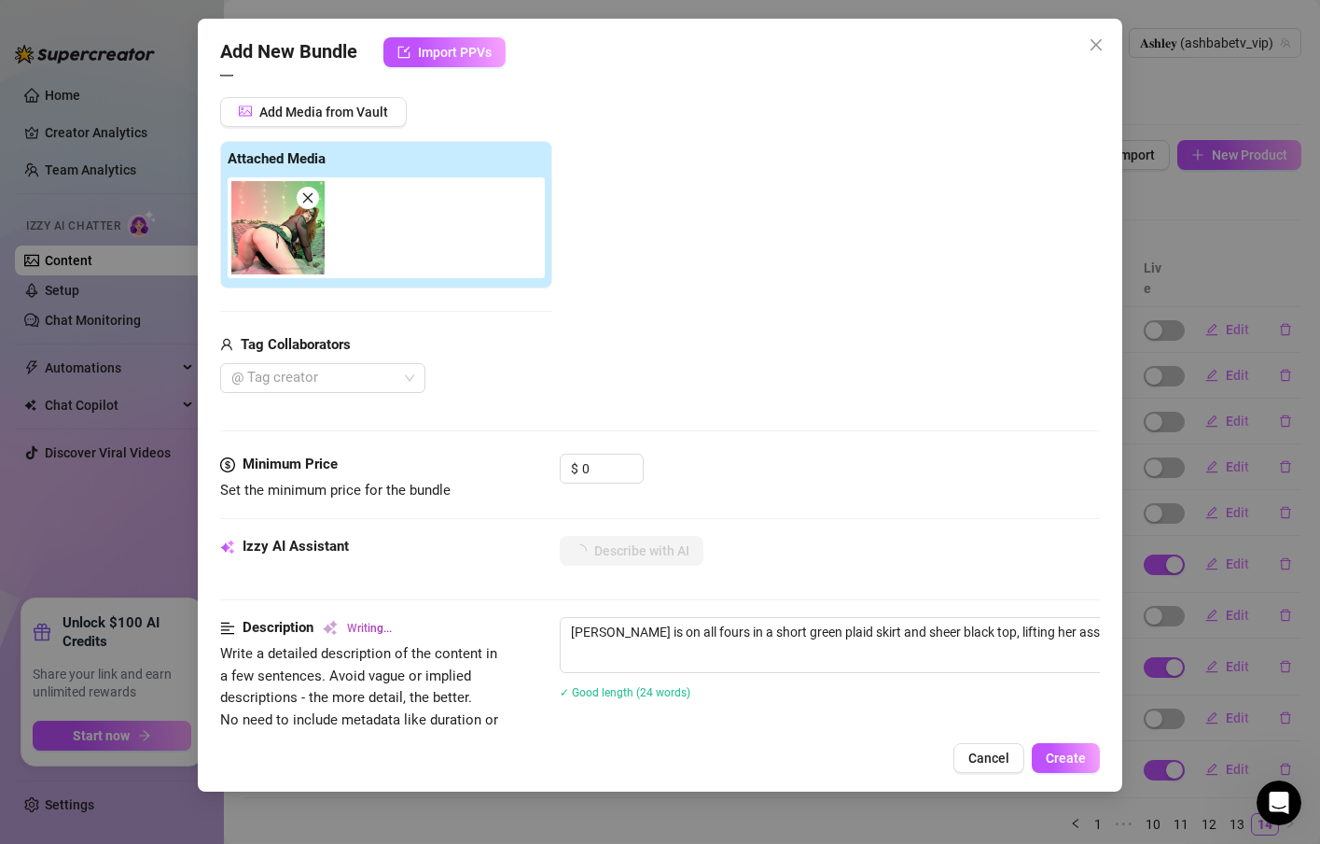
type textarea "[PERSON_NAME] is on all fours in a short green plaid skirt and sheer black top,…"
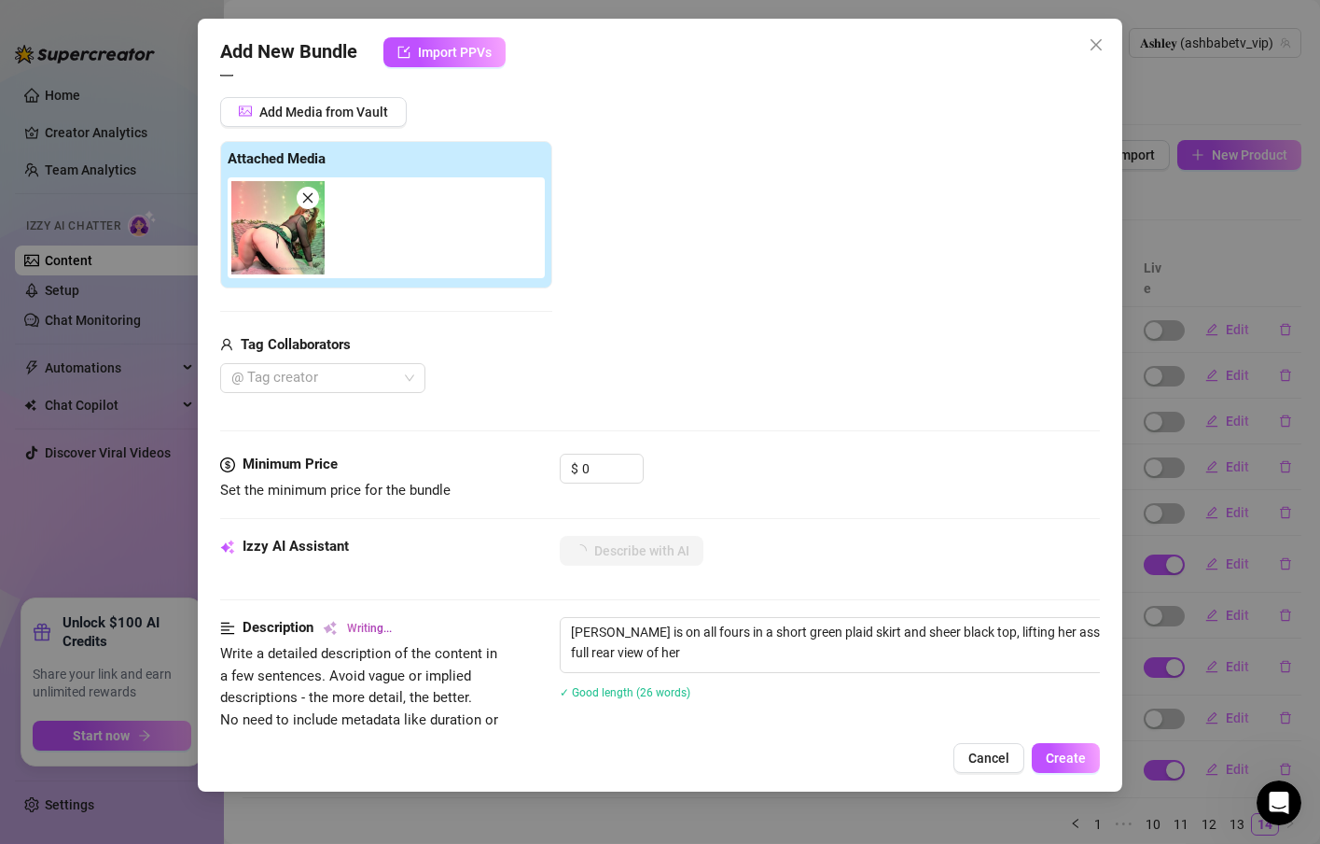
type textarea "[PERSON_NAME] is on all fours in a short green plaid skirt and sheer black top,…"
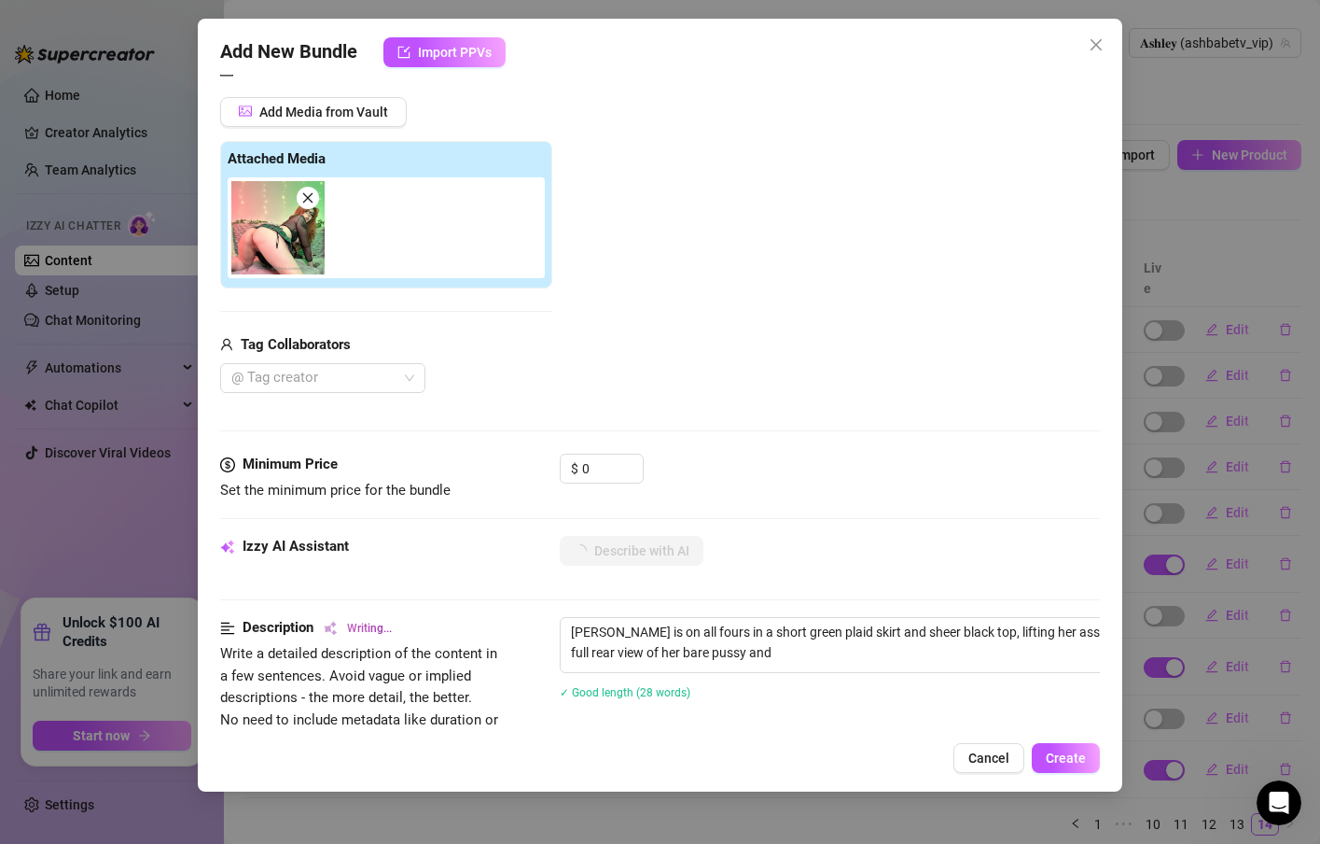
type textarea "[PERSON_NAME] is on all fours in a short green plaid skirt and sheer black top,…"
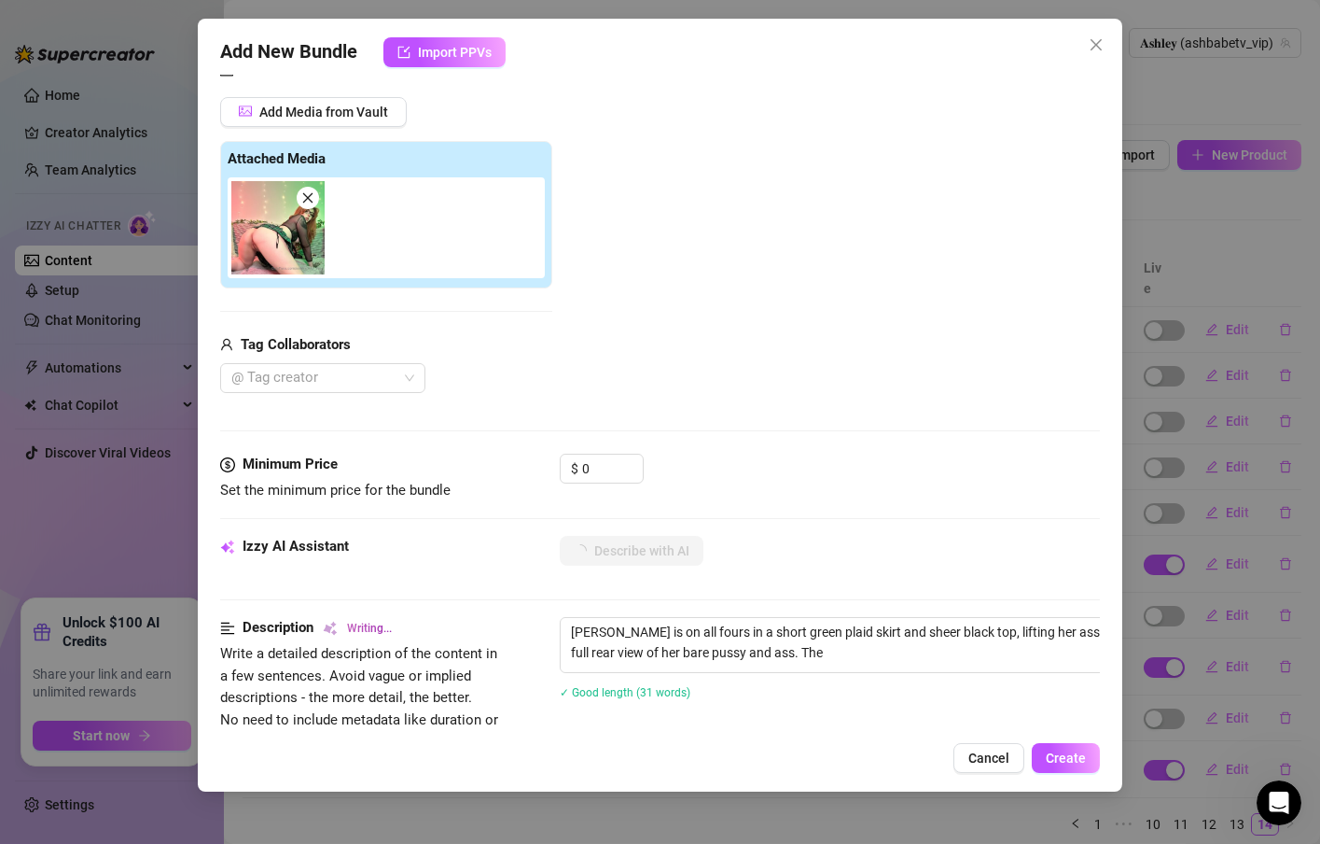
type textarea "[PERSON_NAME] is on all fours in a short green plaid skirt and sheer black top,…"
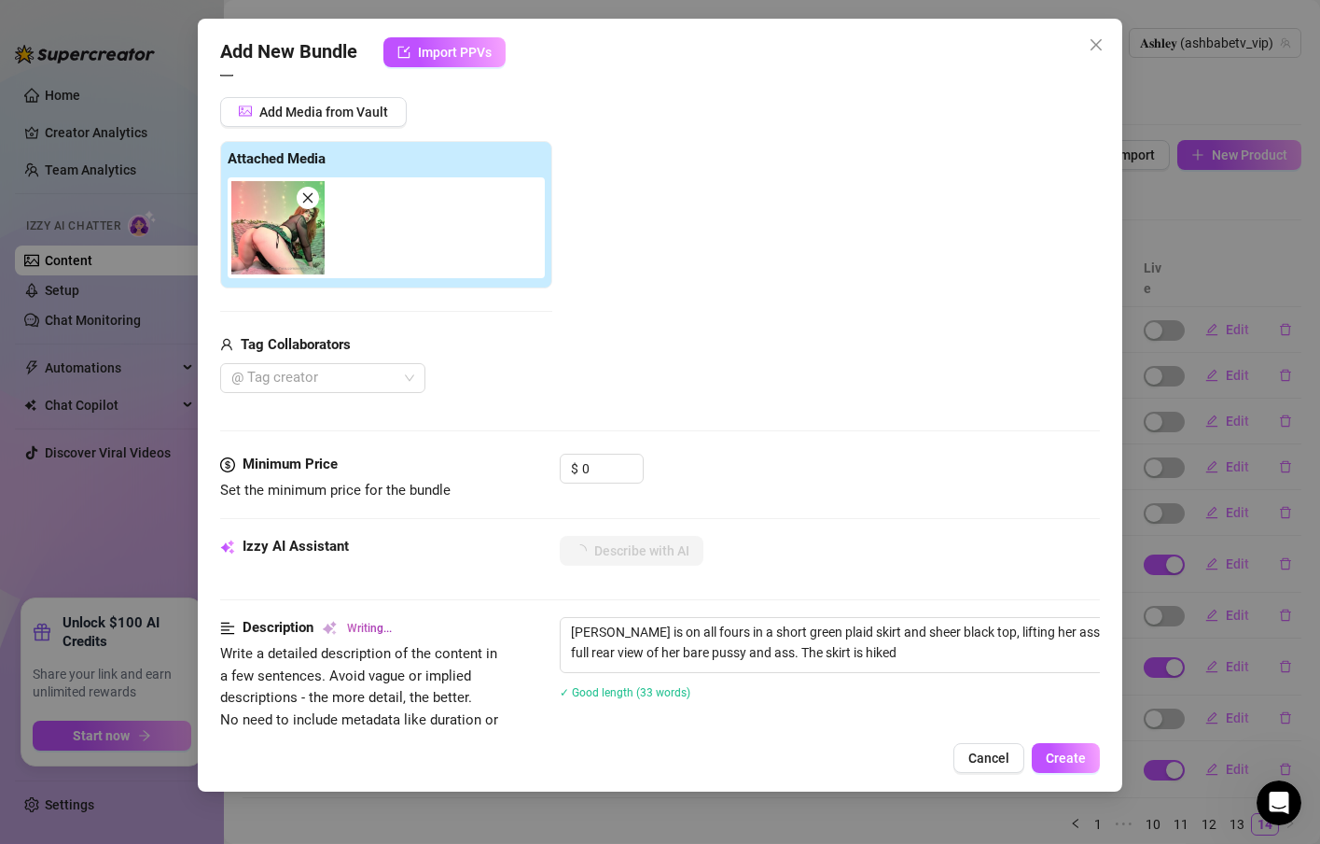
type textarea "[PERSON_NAME] is on all fours in a short green plaid skirt and sheer black top,…"
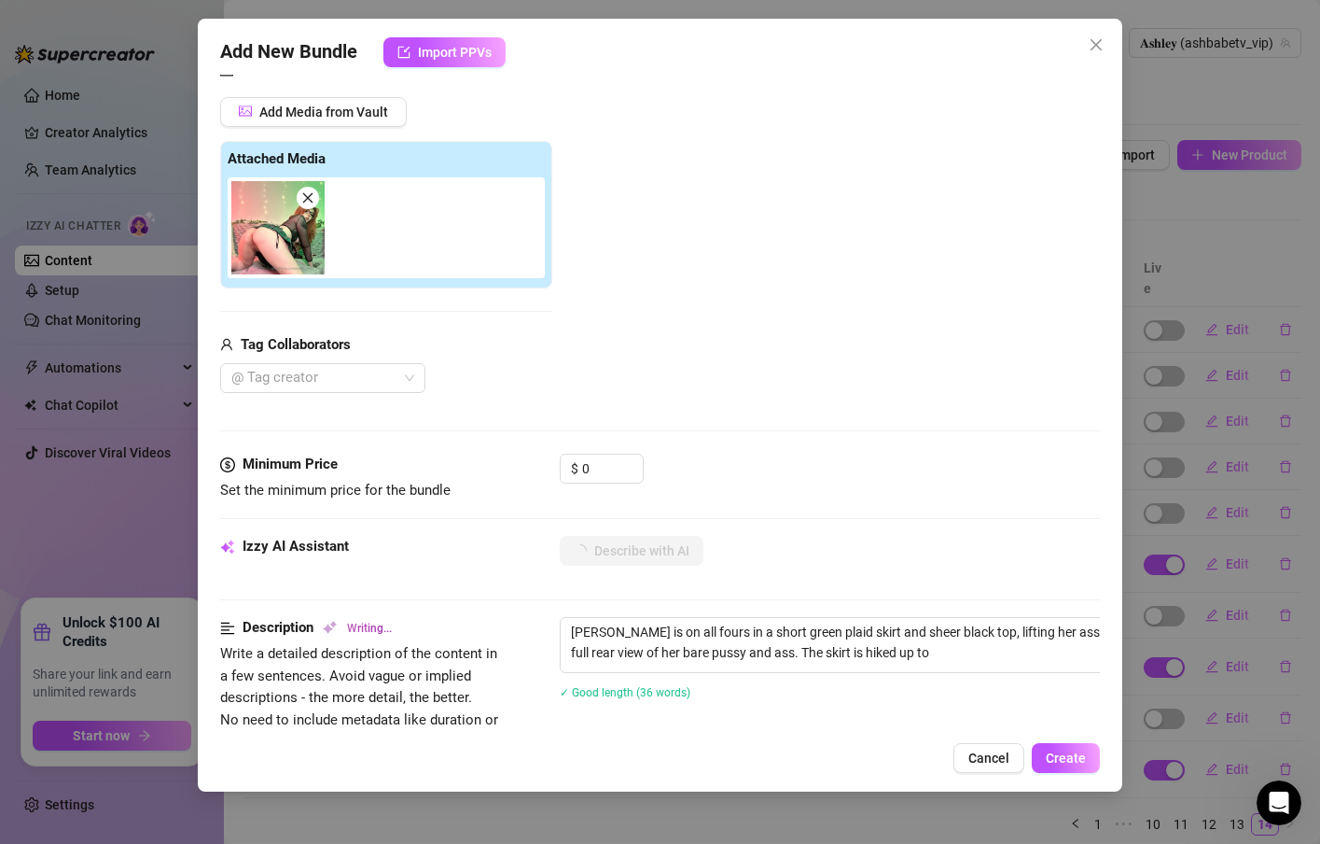
type textarea "[PERSON_NAME] is on all fours in a short green plaid skirt and sheer black top,…"
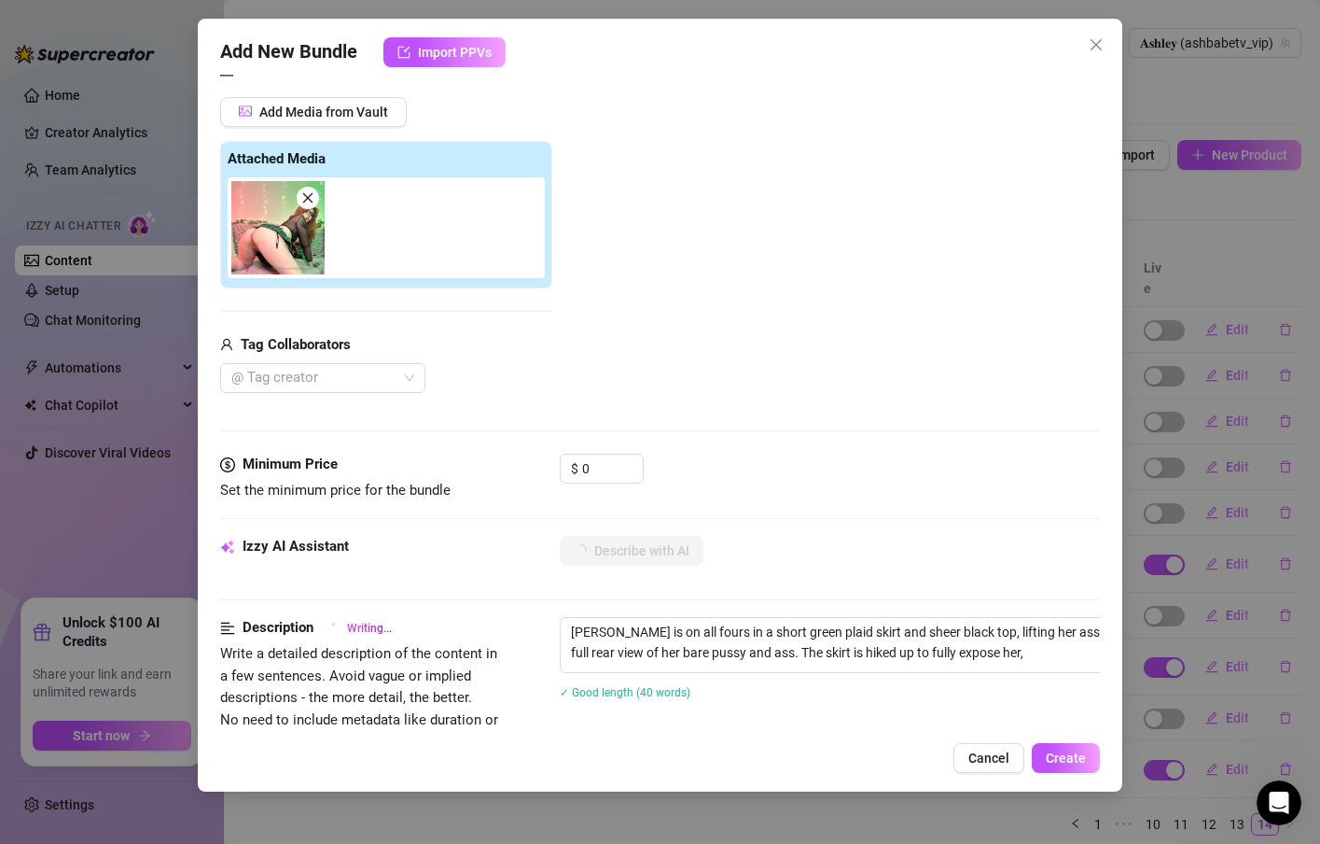
type textarea "[PERSON_NAME] is on all fours in a short green plaid skirt and sheer black top,…"
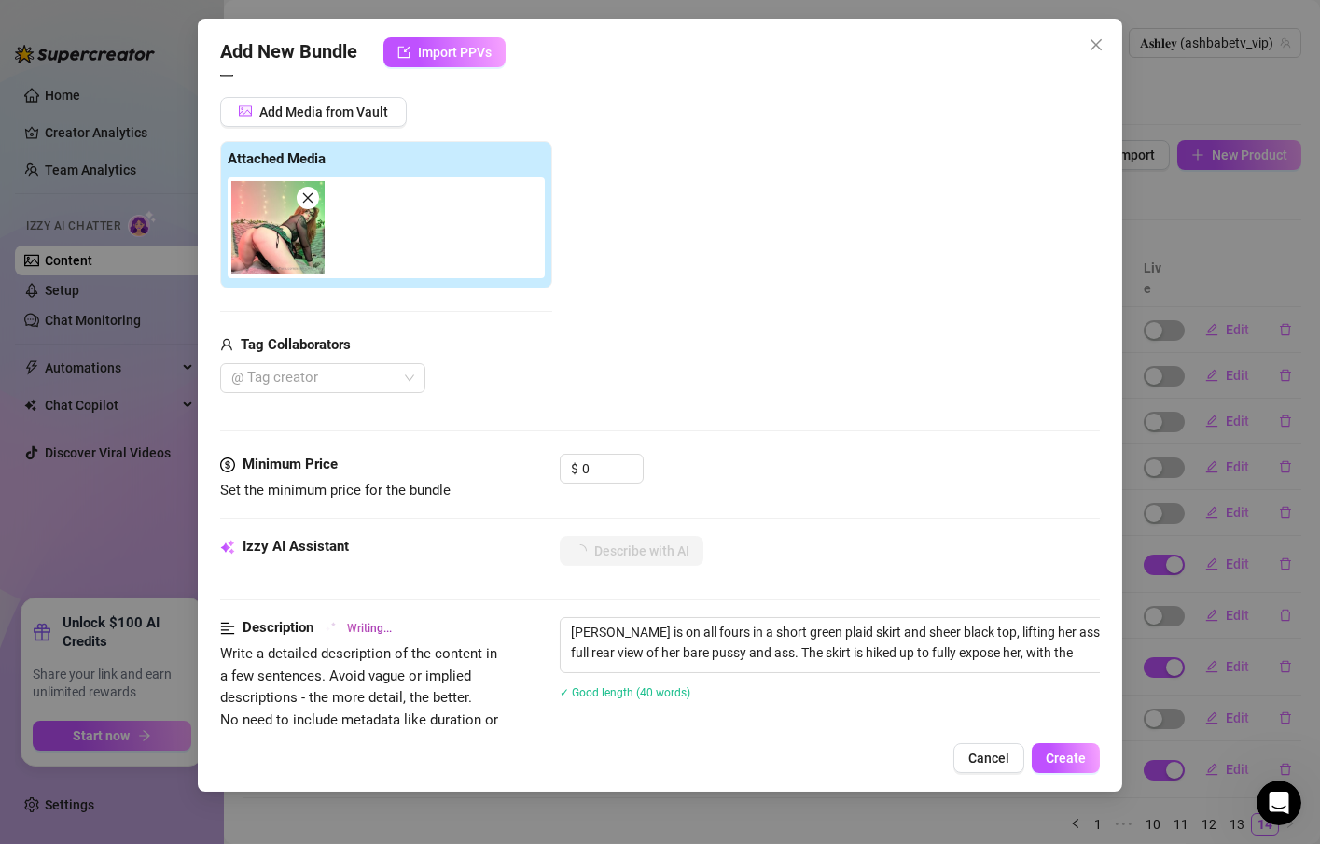
type textarea "[PERSON_NAME] is on all fours in a short green plaid skirt and sheer black top,…"
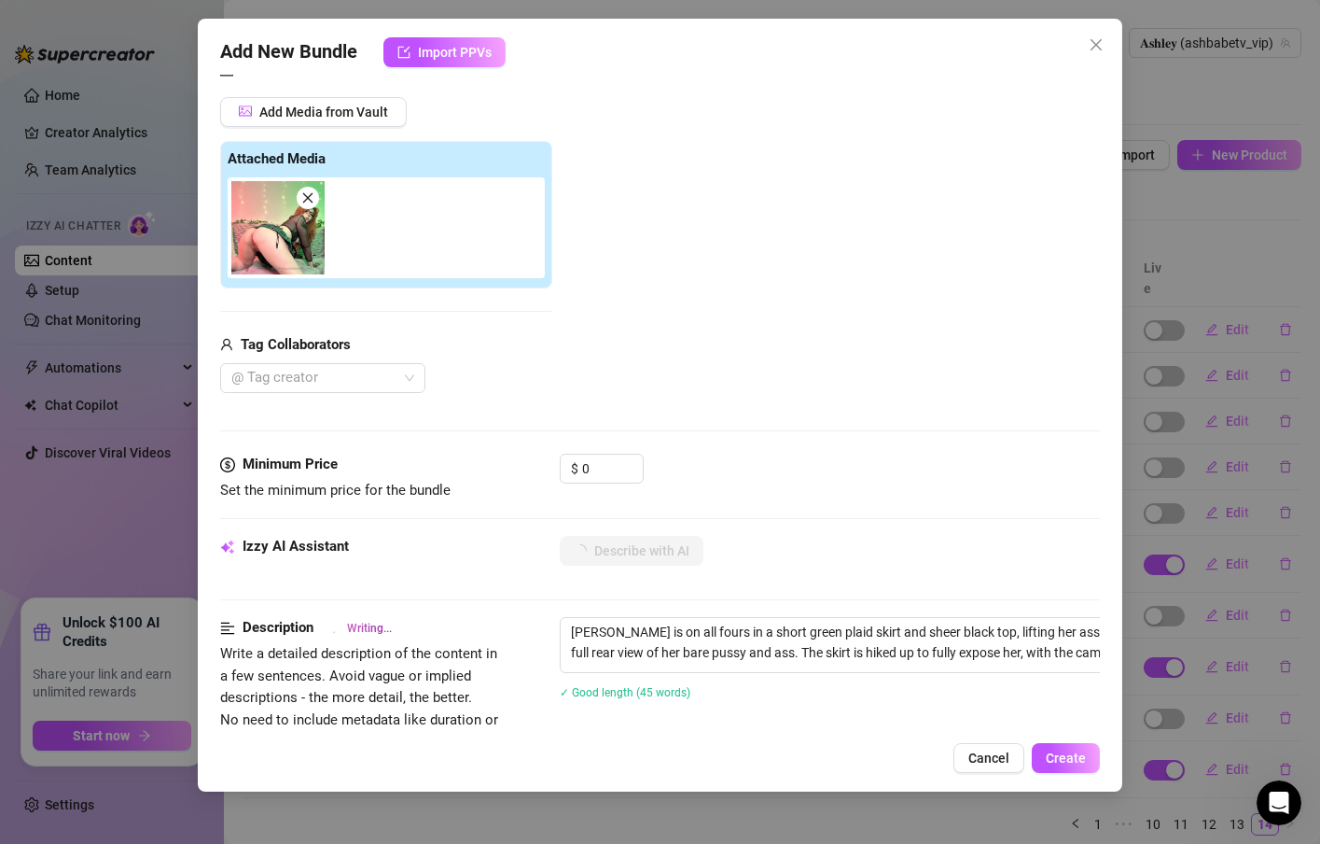
type textarea "[PERSON_NAME] is on all fours in a short green plaid skirt and sheer black top,…"
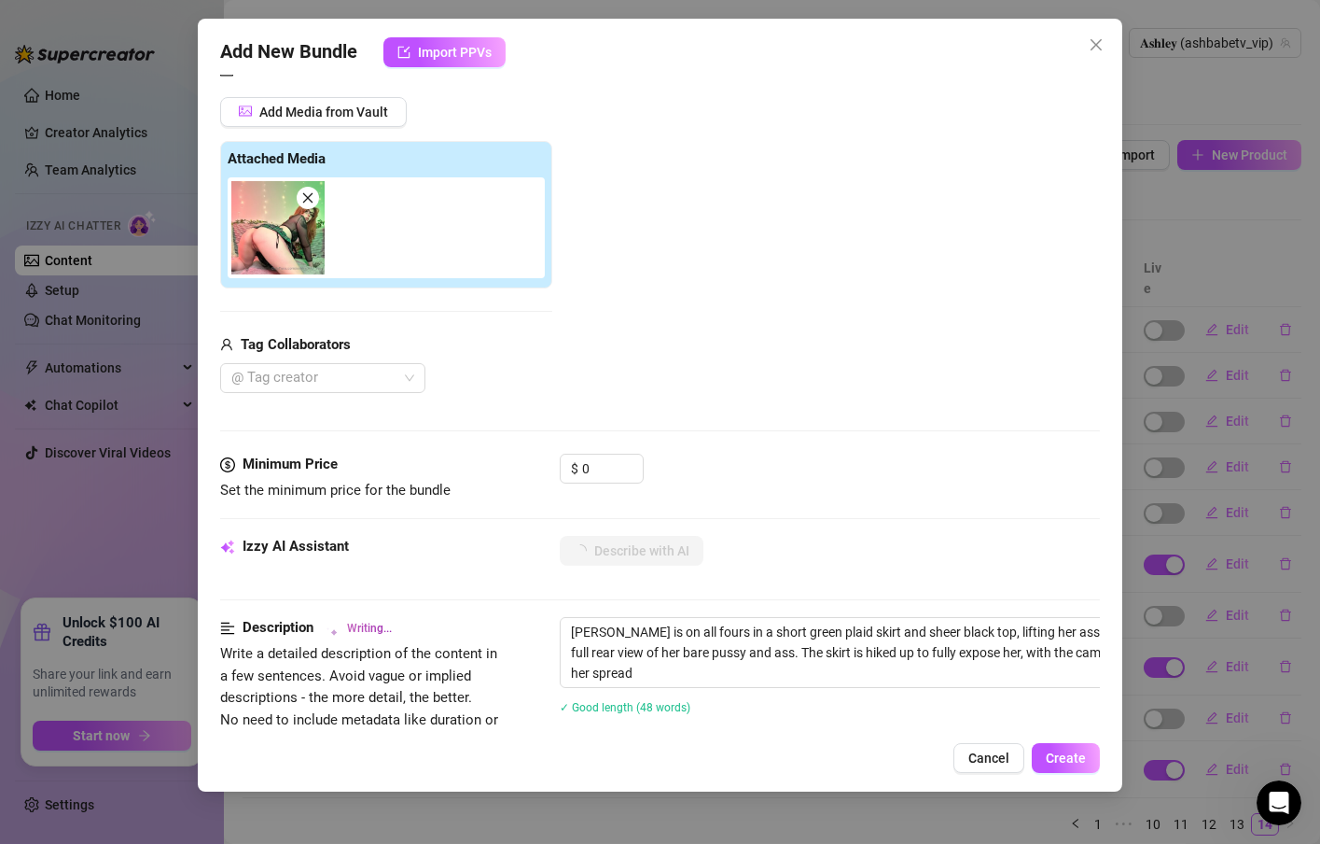
type textarea "[PERSON_NAME] is on all fours in a short green plaid skirt and sheer black top,…"
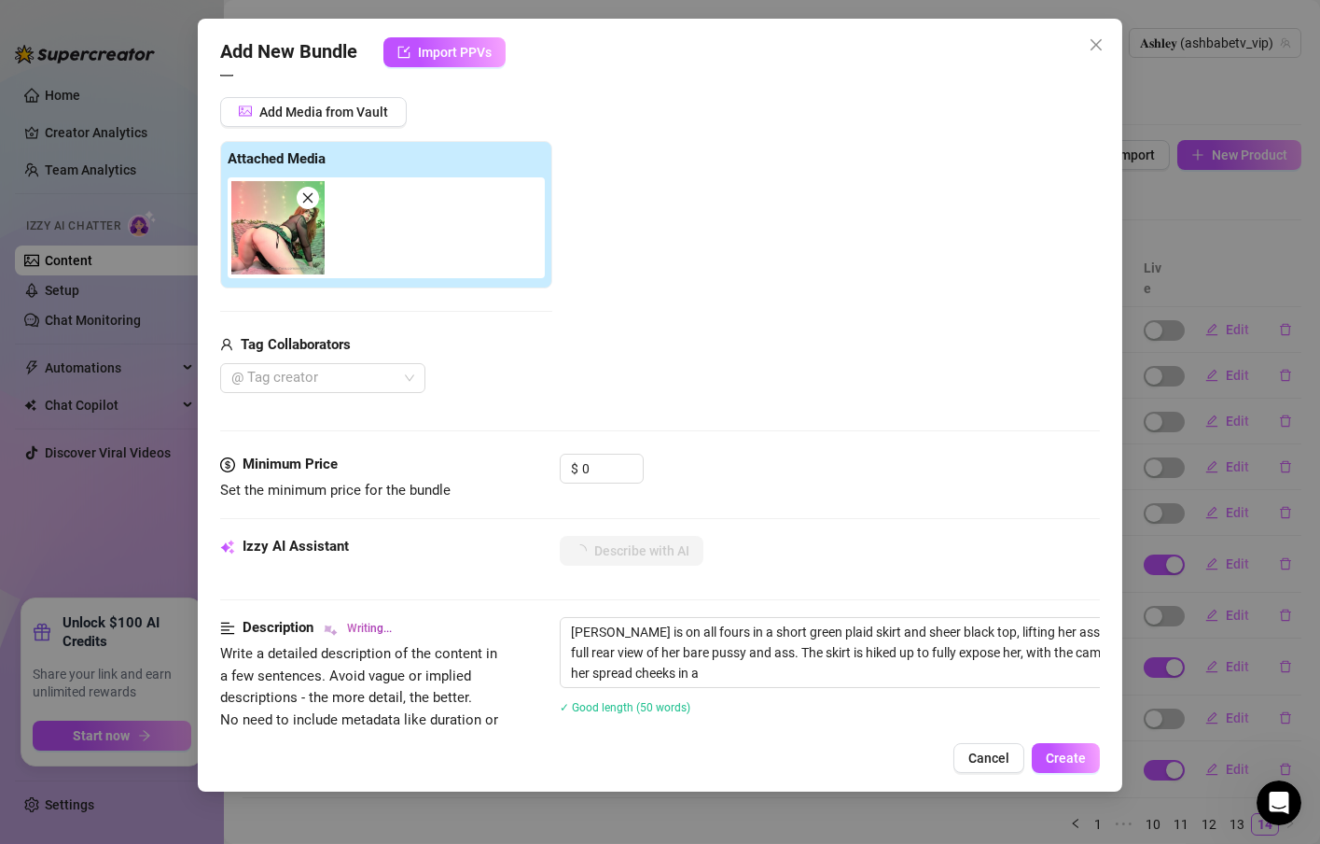
type textarea "[PERSON_NAME] is on all fours in a short green plaid skirt and sheer black top,…"
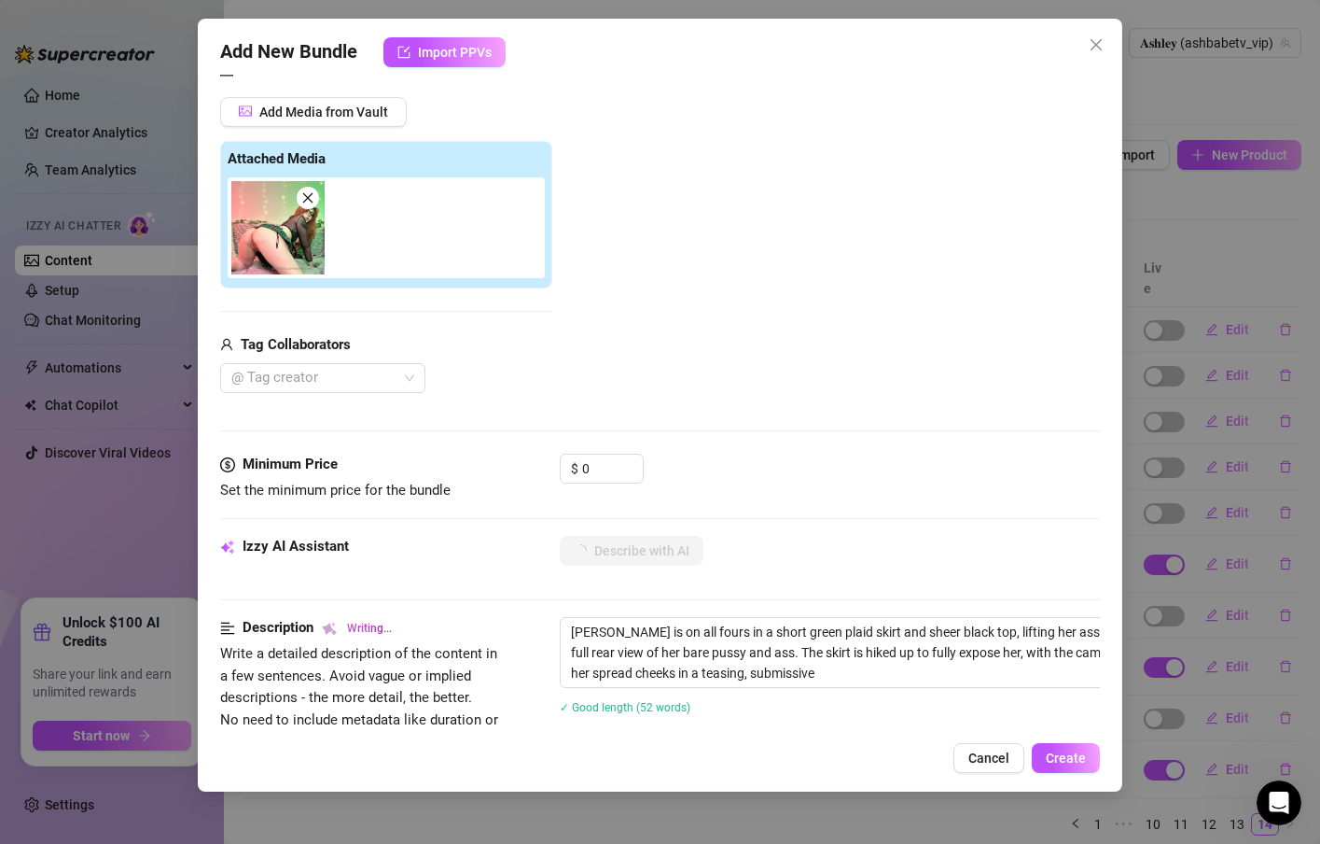
type textarea "[PERSON_NAME] is on all fours in a short green plaid skirt and sheer black top,…"
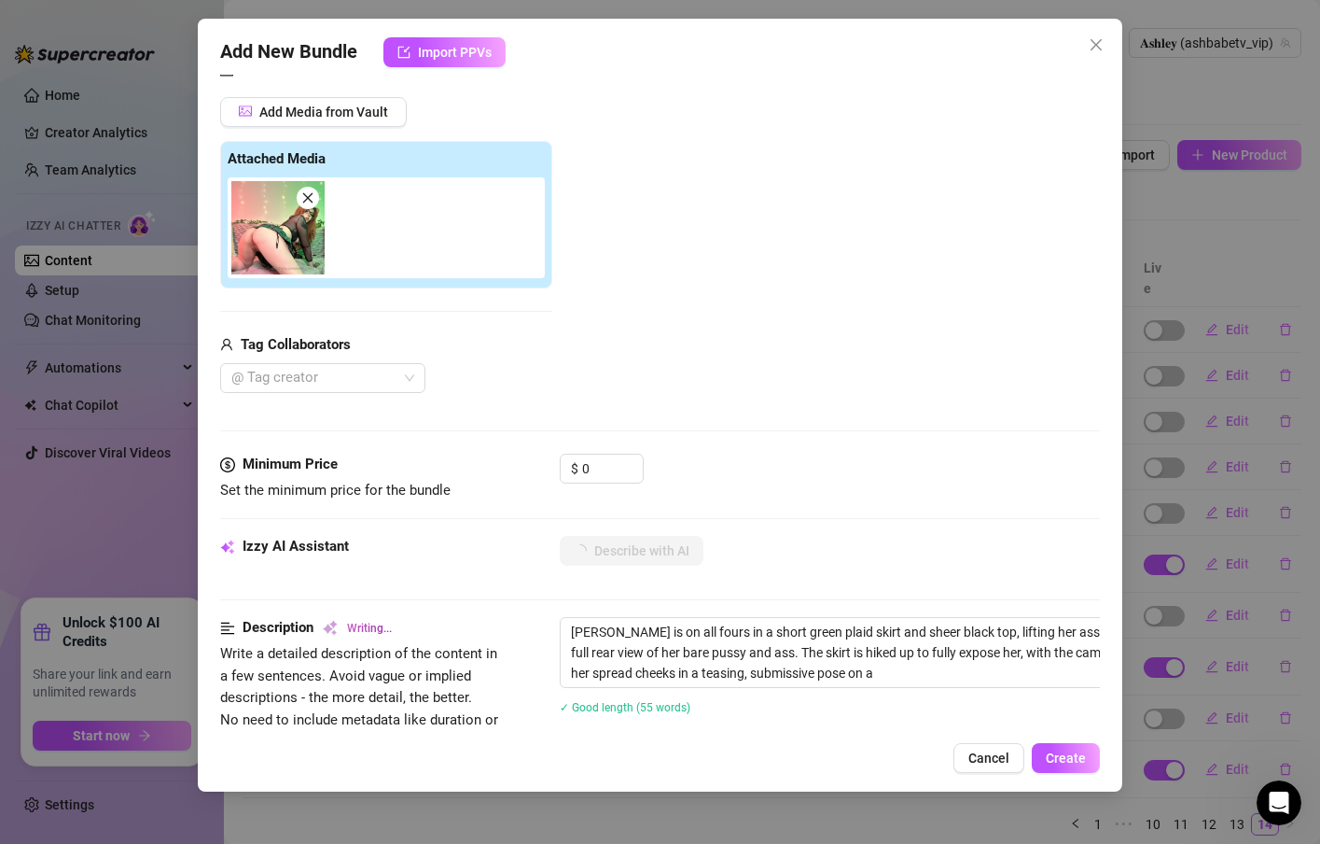
type textarea "[PERSON_NAME] is on all fours in a short green plaid skirt and sheer black top,…"
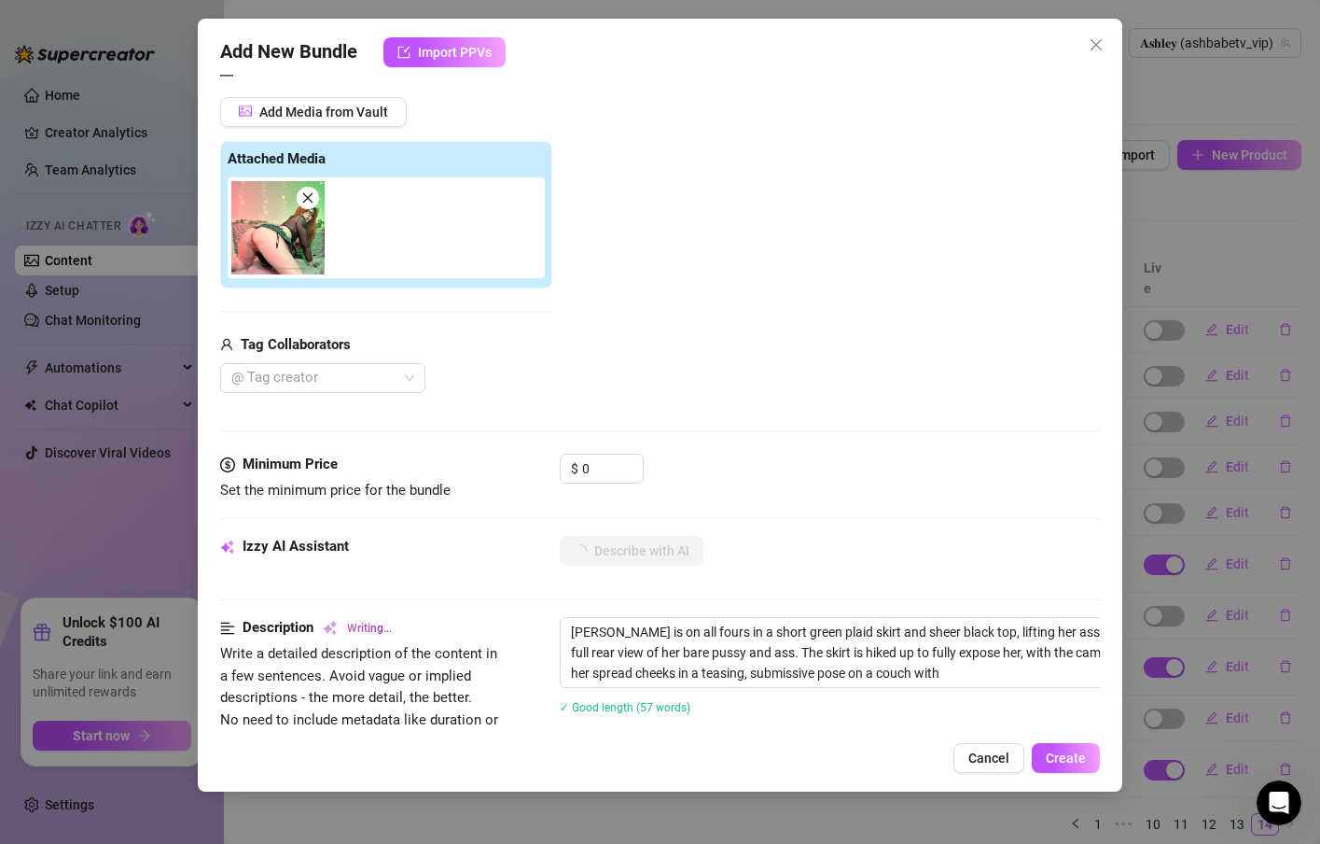
type textarea "[PERSON_NAME] is on all fours in a short green plaid skirt and sheer black top,…"
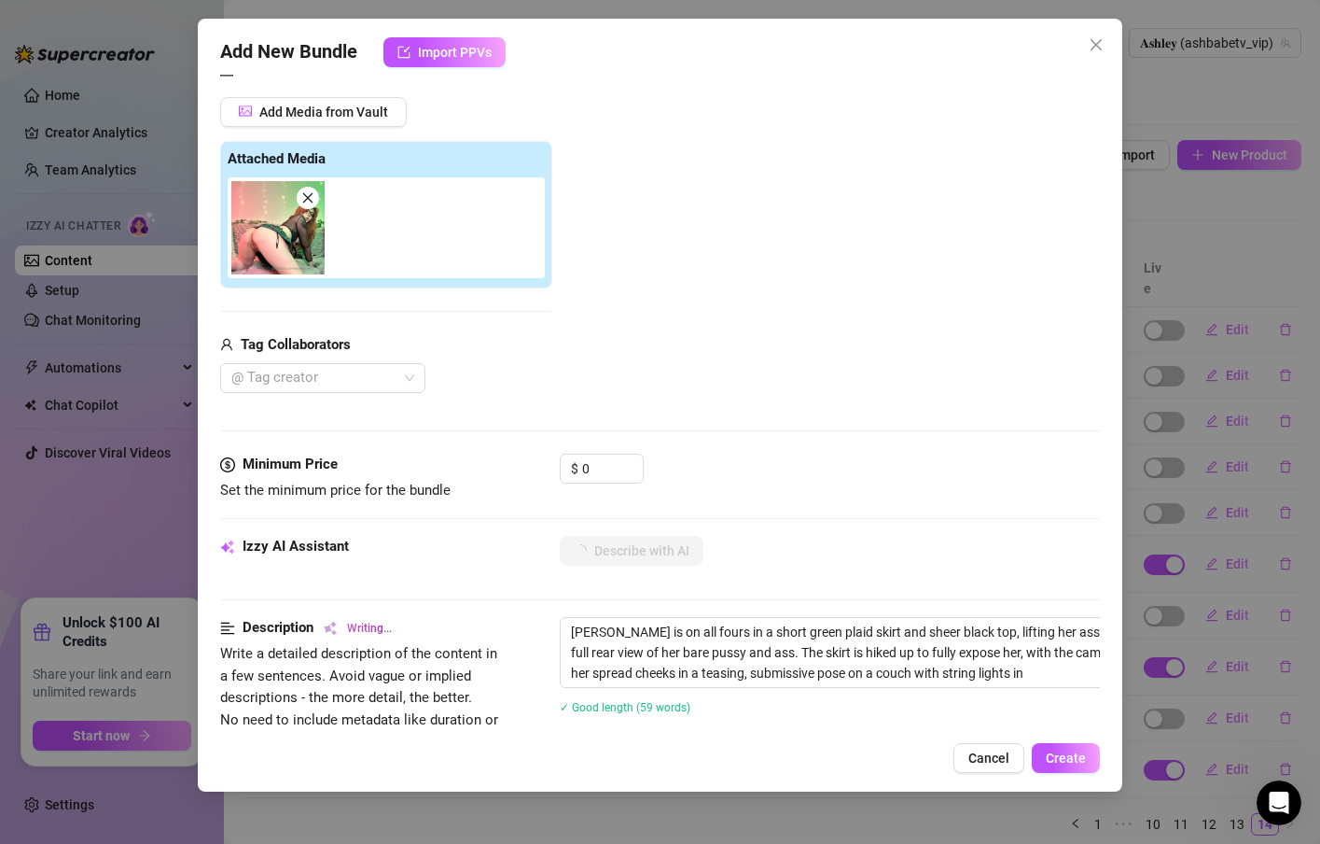
type textarea "[PERSON_NAME] is on all fours in a short green plaid skirt and sheer black top,…"
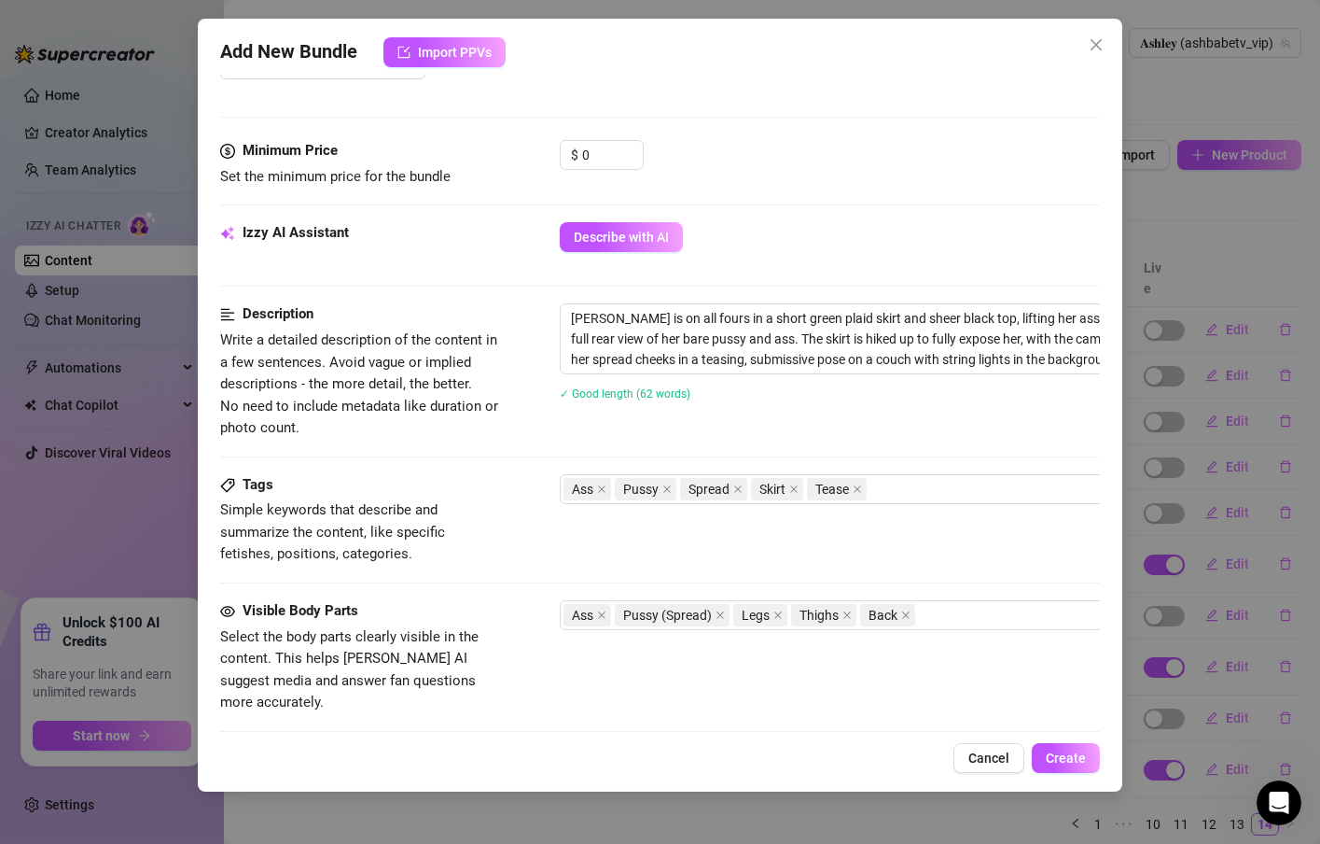
scroll to position [672, 0]
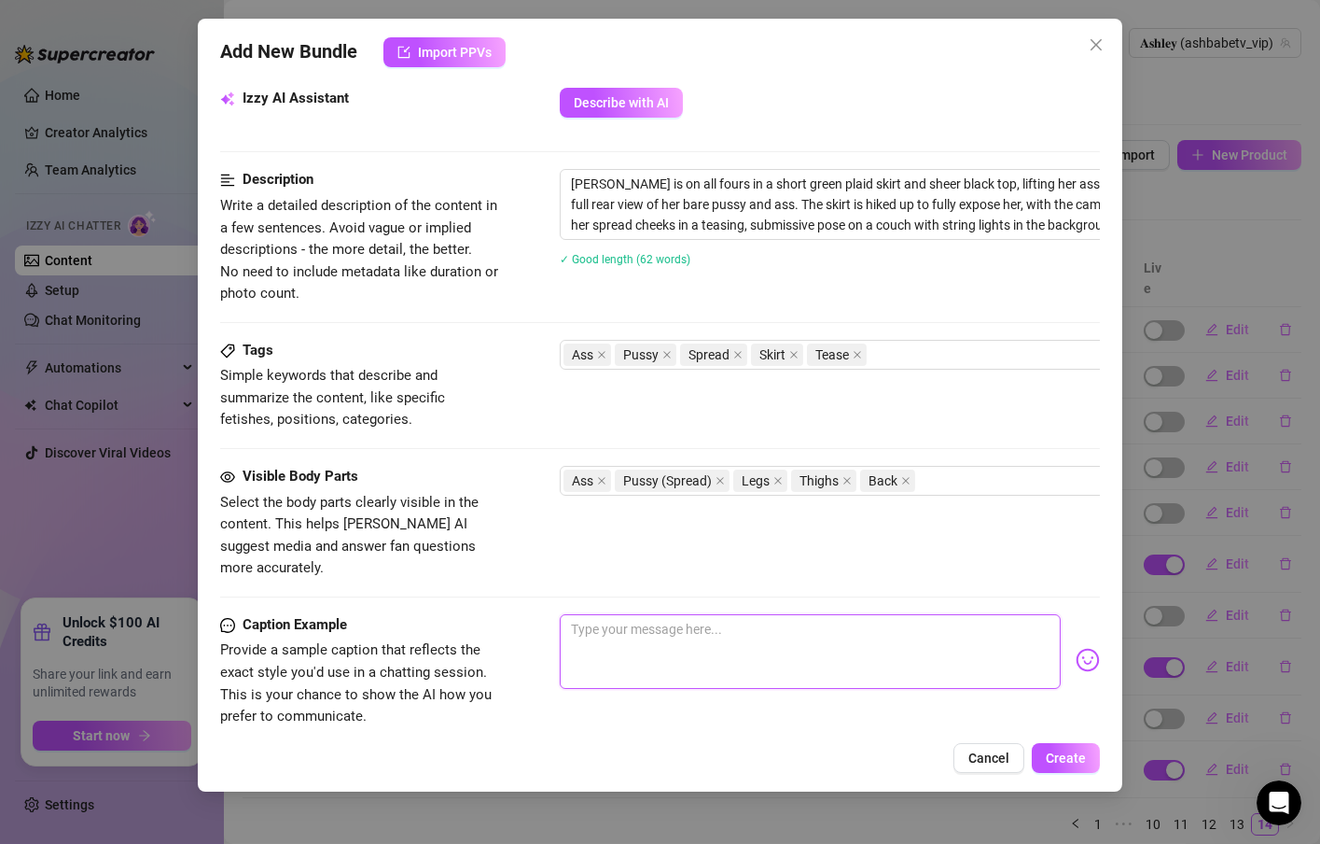
click at [623, 614] on textarea at bounding box center [810, 651] width 501 height 75
paste textarea "The way I arch in this one… oof 😮‍💨"
type textarea "The way I arch in this one… oof 😮‍💨"
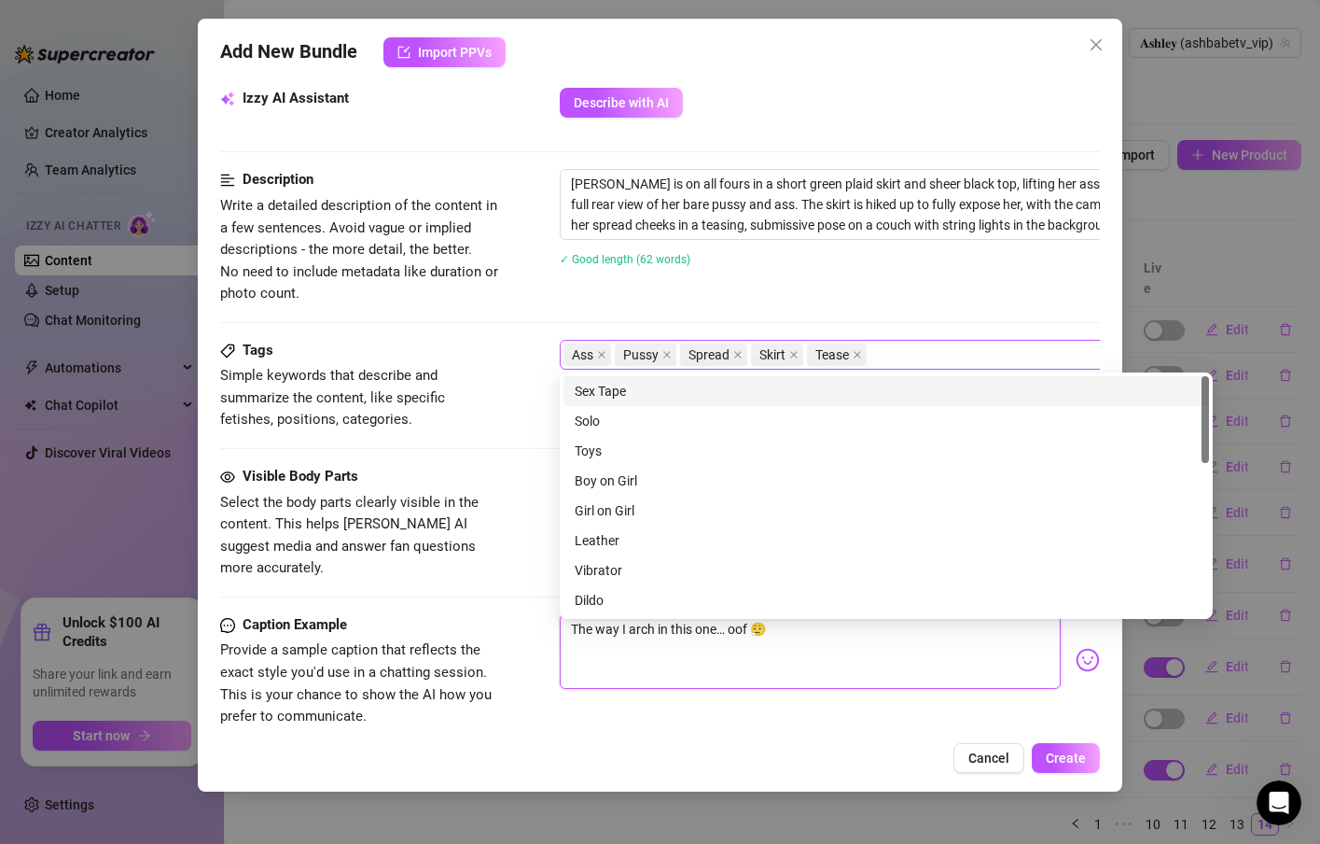
click at [906, 352] on div "Ass Pussy Spread Skirt Tease" at bounding box center [877, 355] width 626 height 26
type textarea "The way I arch in this one… oof 😮‍💨"
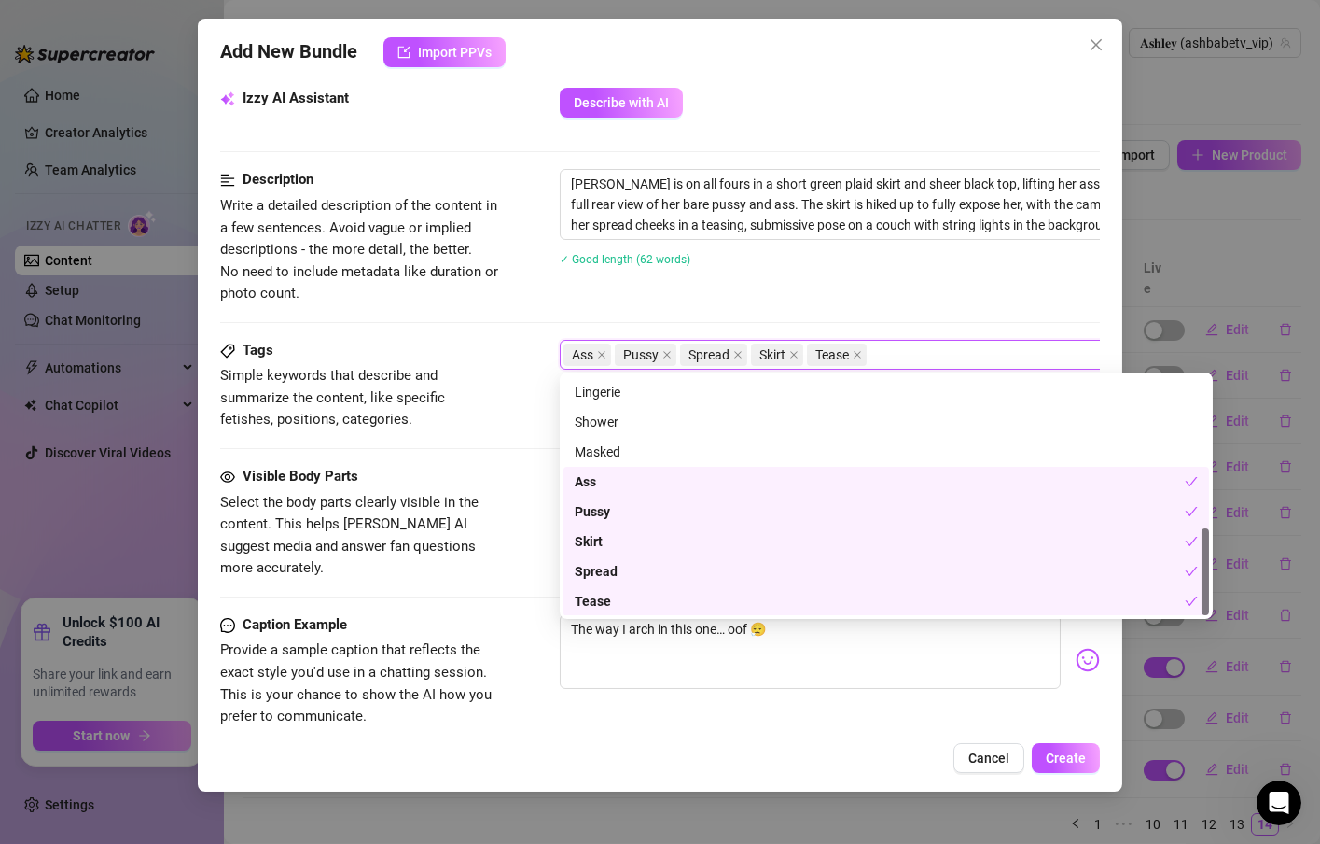
scroll to position [305, 0]
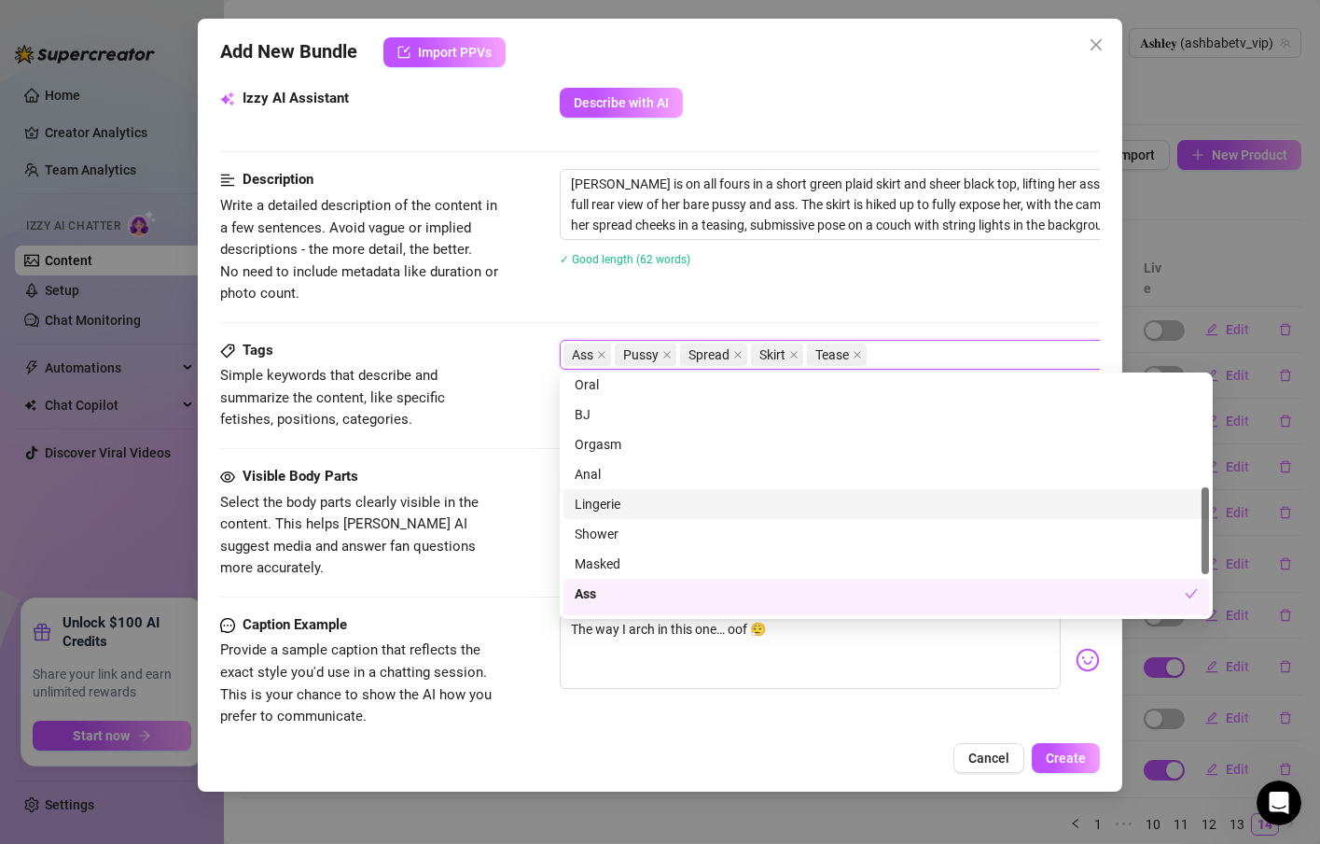
click at [621, 500] on div "Lingerie" at bounding box center [886, 504] width 623 height 21
click at [511, 457] on div "Tags Simple keywords that describe and summarize the content, like specific fet…" at bounding box center [660, 403] width 880 height 126
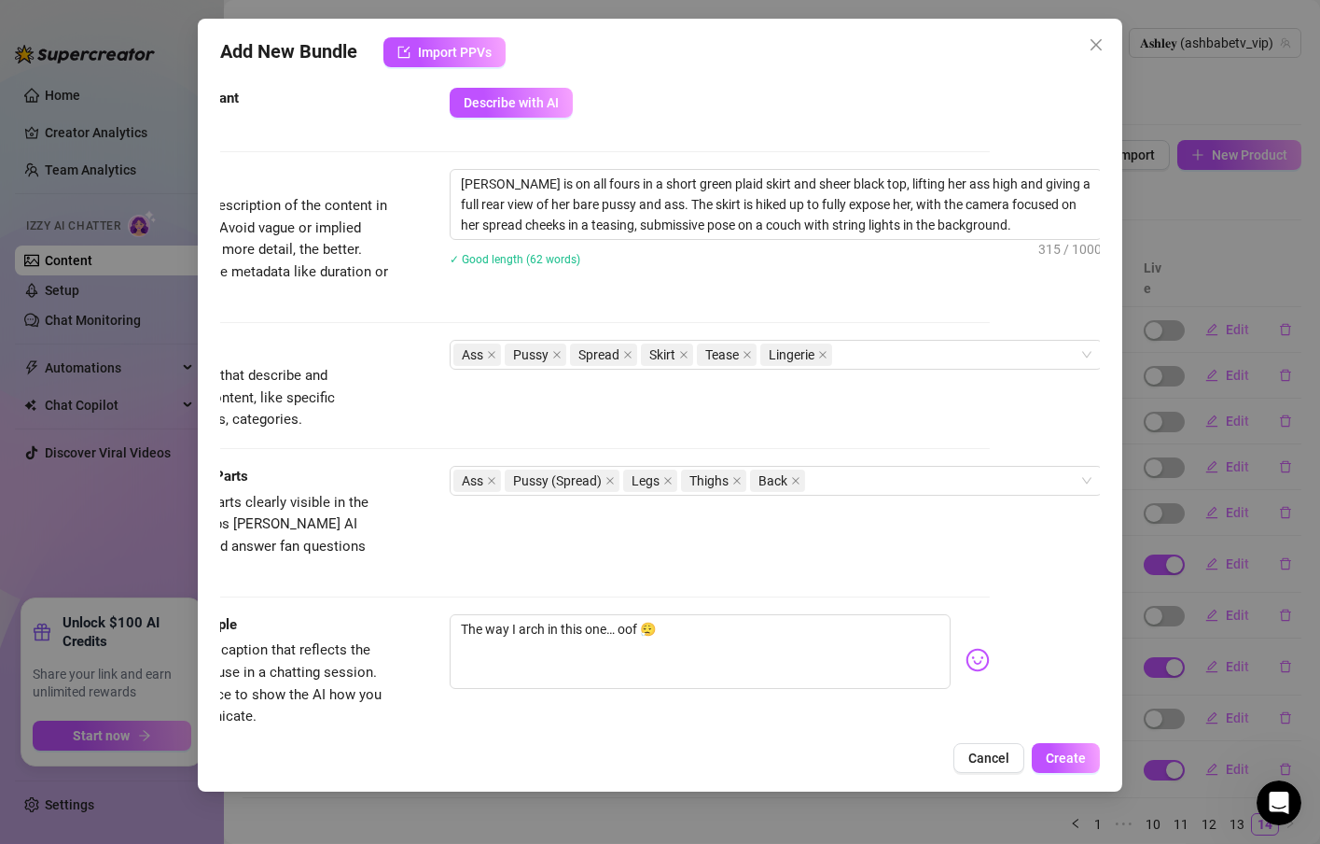
scroll to position [672, 132]
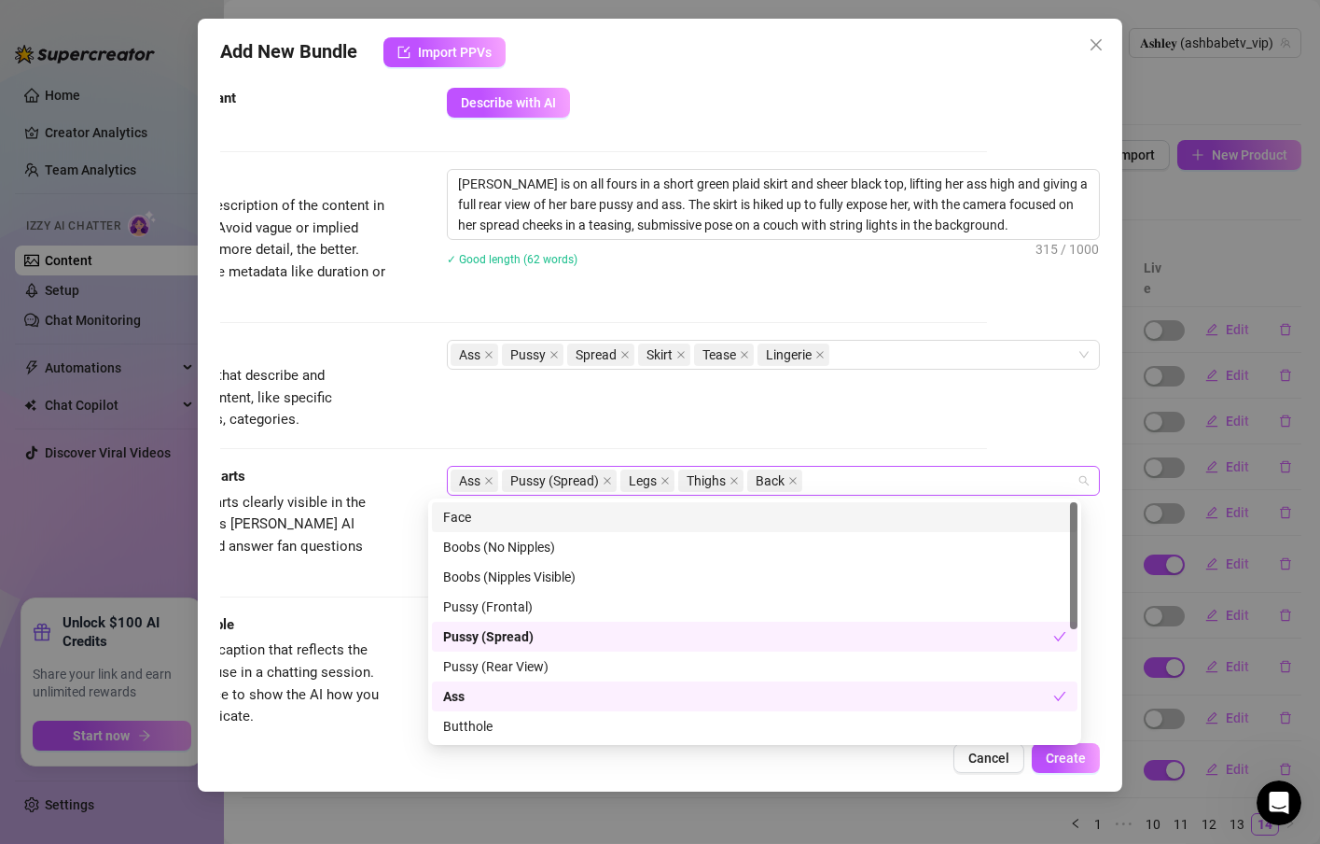
click at [843, 473] on div "Ass Pussy (Spread) Legs Thighs Back" at bounding box center [764, 480] width 626 height 26
click at [476, 509] on div "Face" at bounding box center [754, 517] width 623 height 21
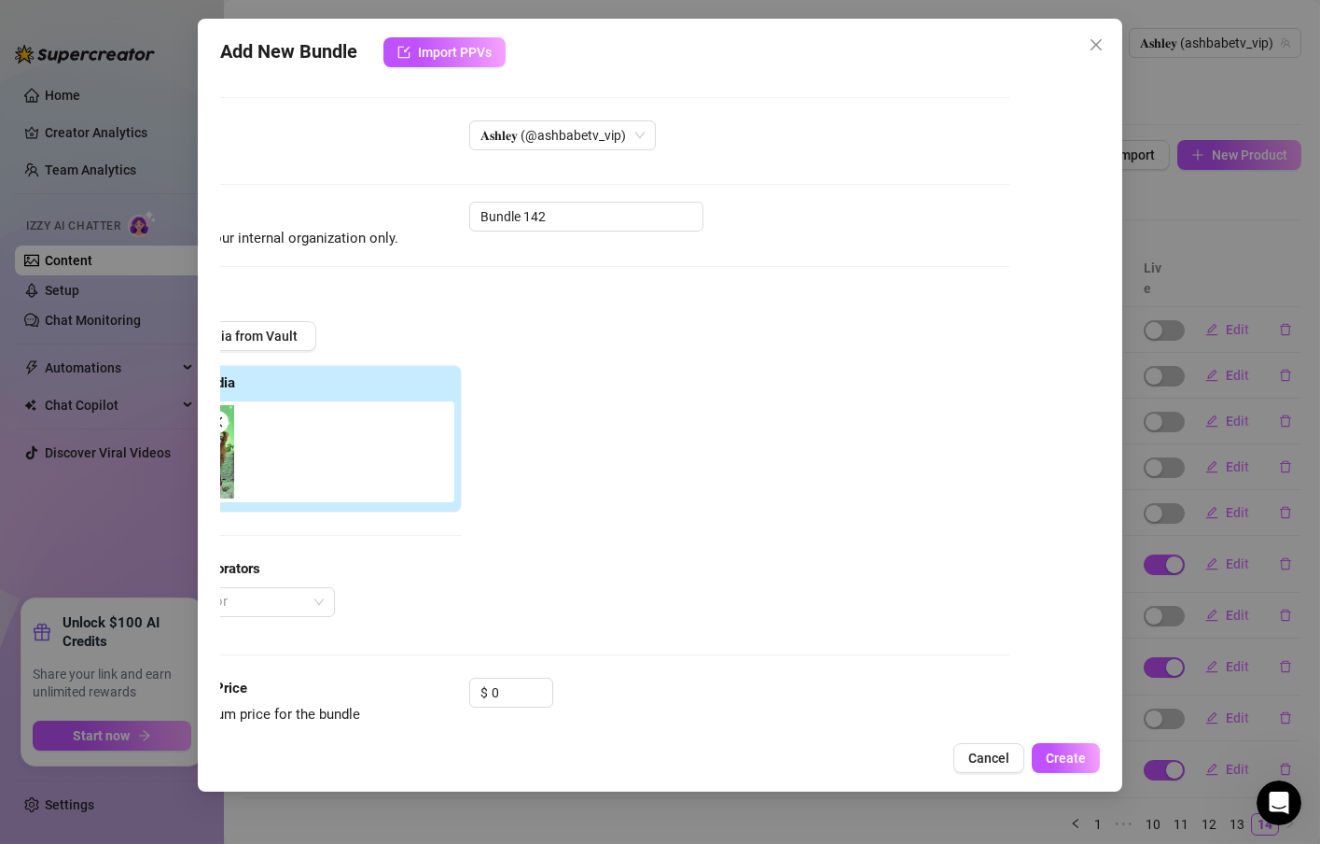
scroll to position [0, 0]
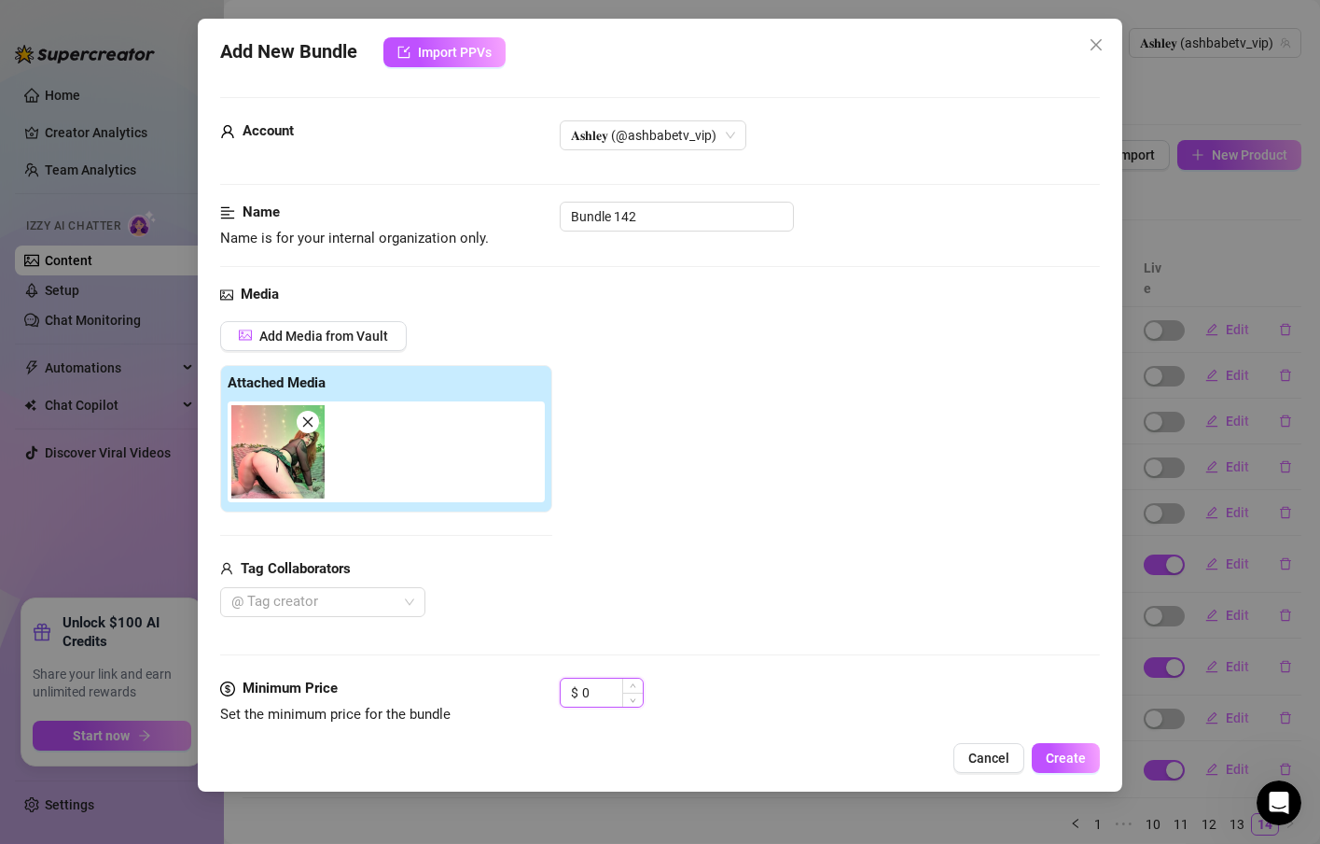
click at [593, 691] on input "0" at bounding box center [612, 692] width 61 height 28
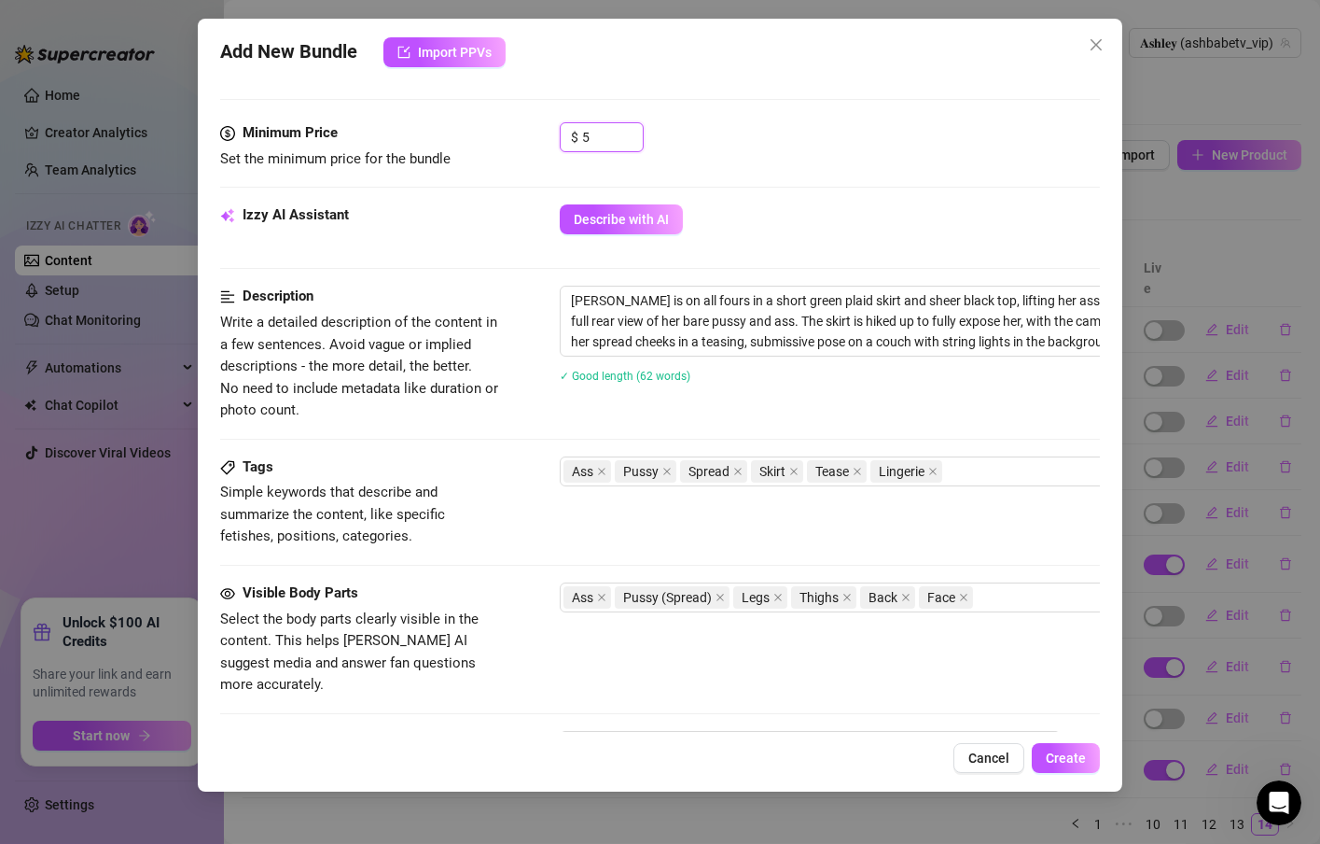
scroll to position [560, 0]
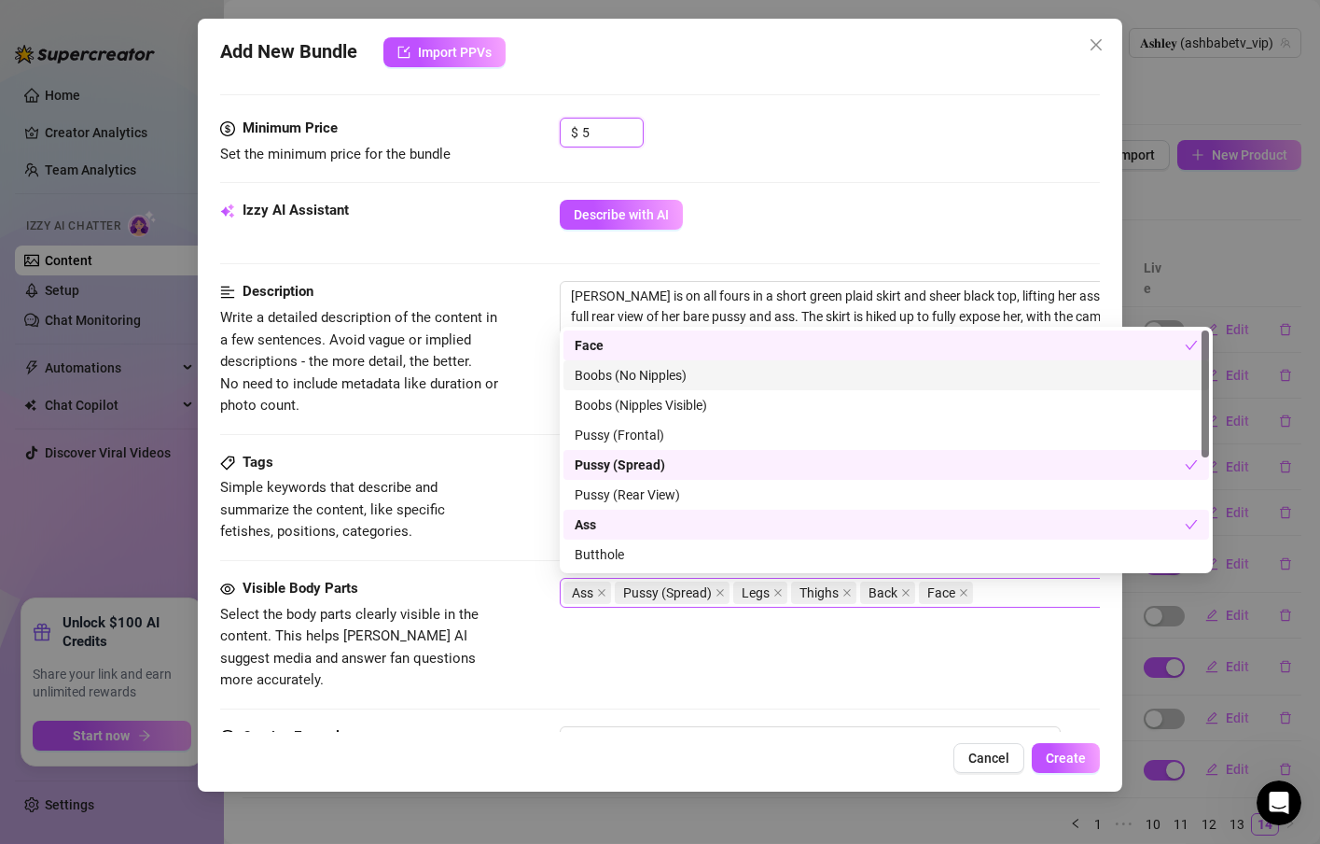
click at [994, 598] on div "Ass Pussy (Spread) Legs Thighs Back Face" at bounding box center [877, 592] width 626 height 26
type input "5"
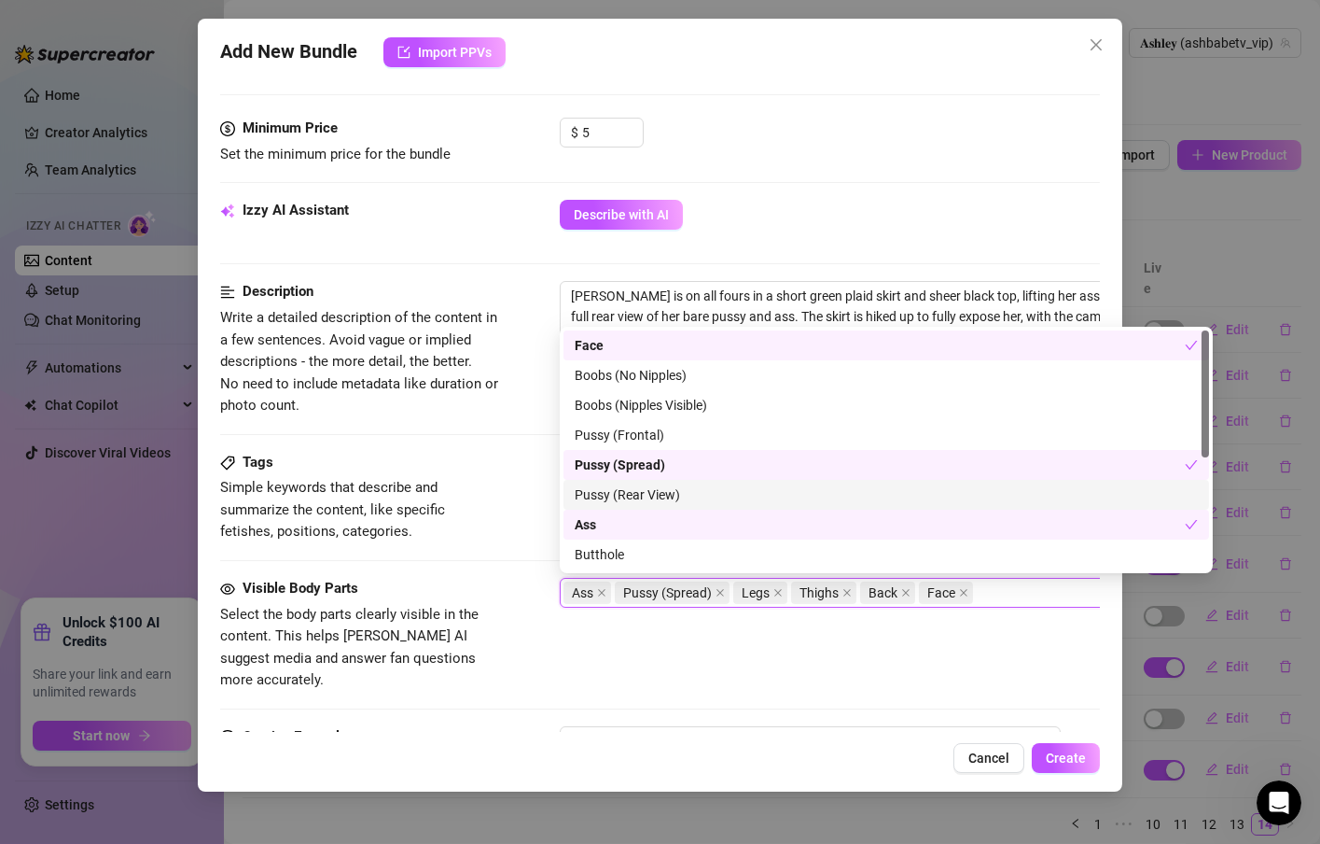
click at [684, 501] on div "Pussy (Rear View)" at bounding box center [886, 494] width 623 height 21
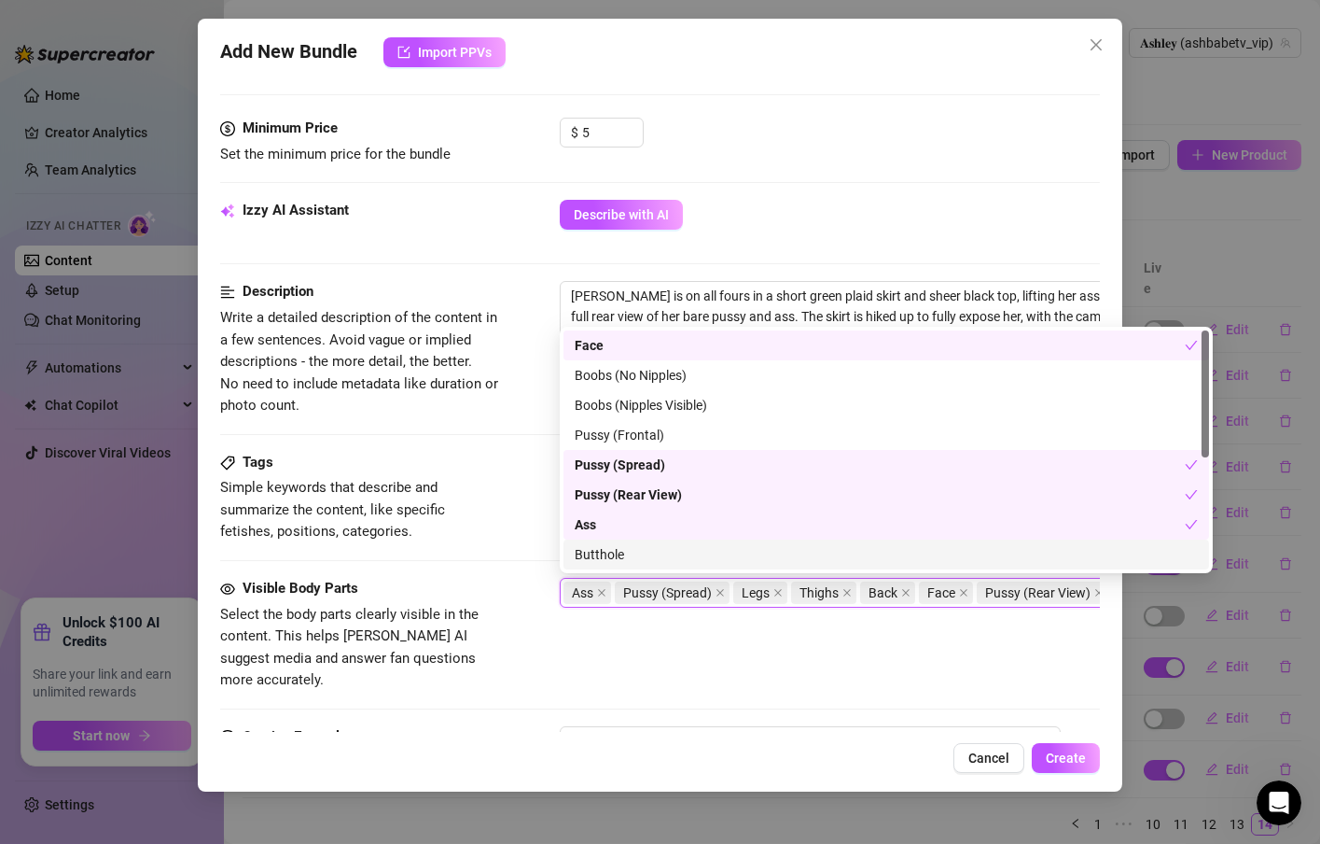
click at [657, 564] on div "Butthole" at bounding box center [886, 554] width 623 height 21
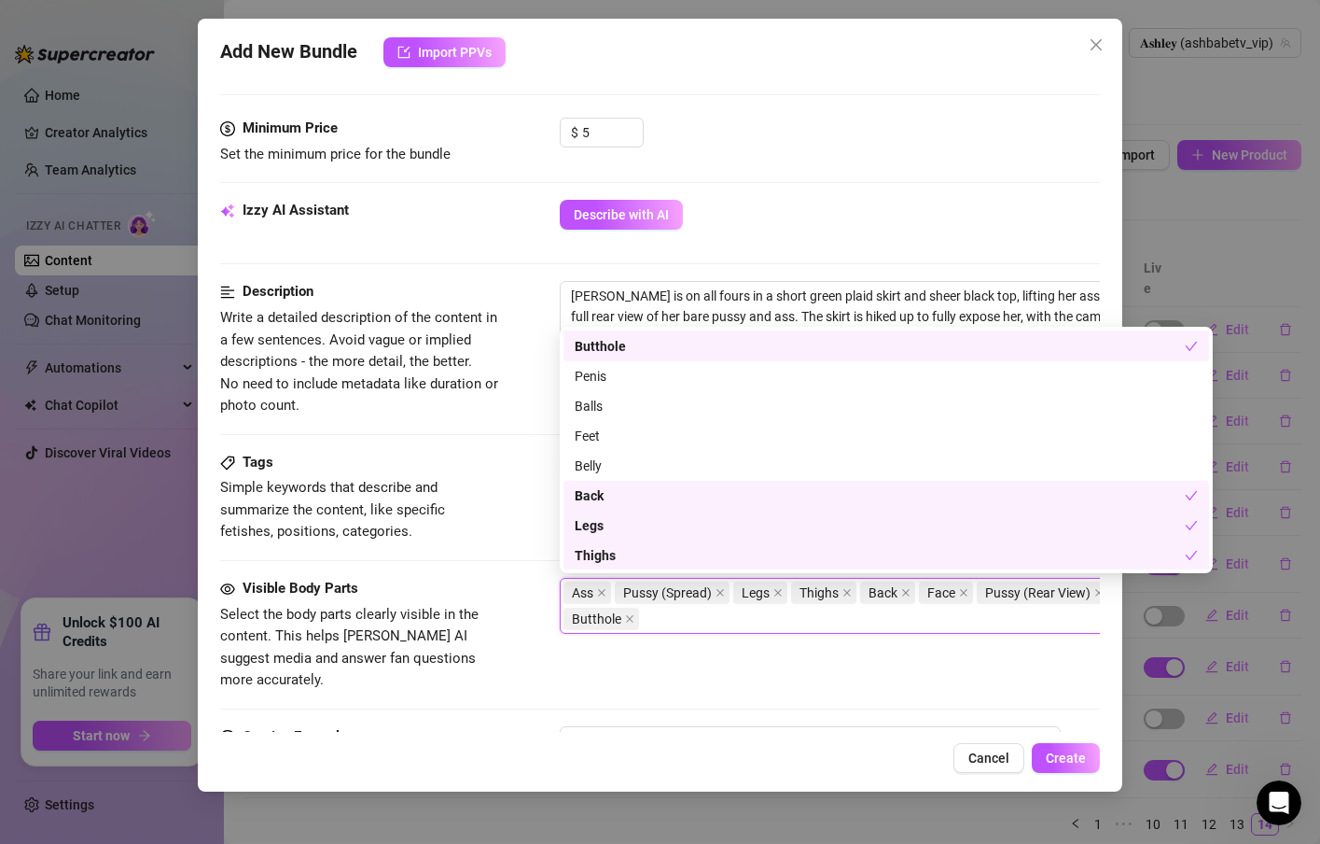
click at [573, 672] on div "Visible Body Parts Select the body parts clearly visible in the content. This h…" at bounding box center [660, 652] width 880 height 148
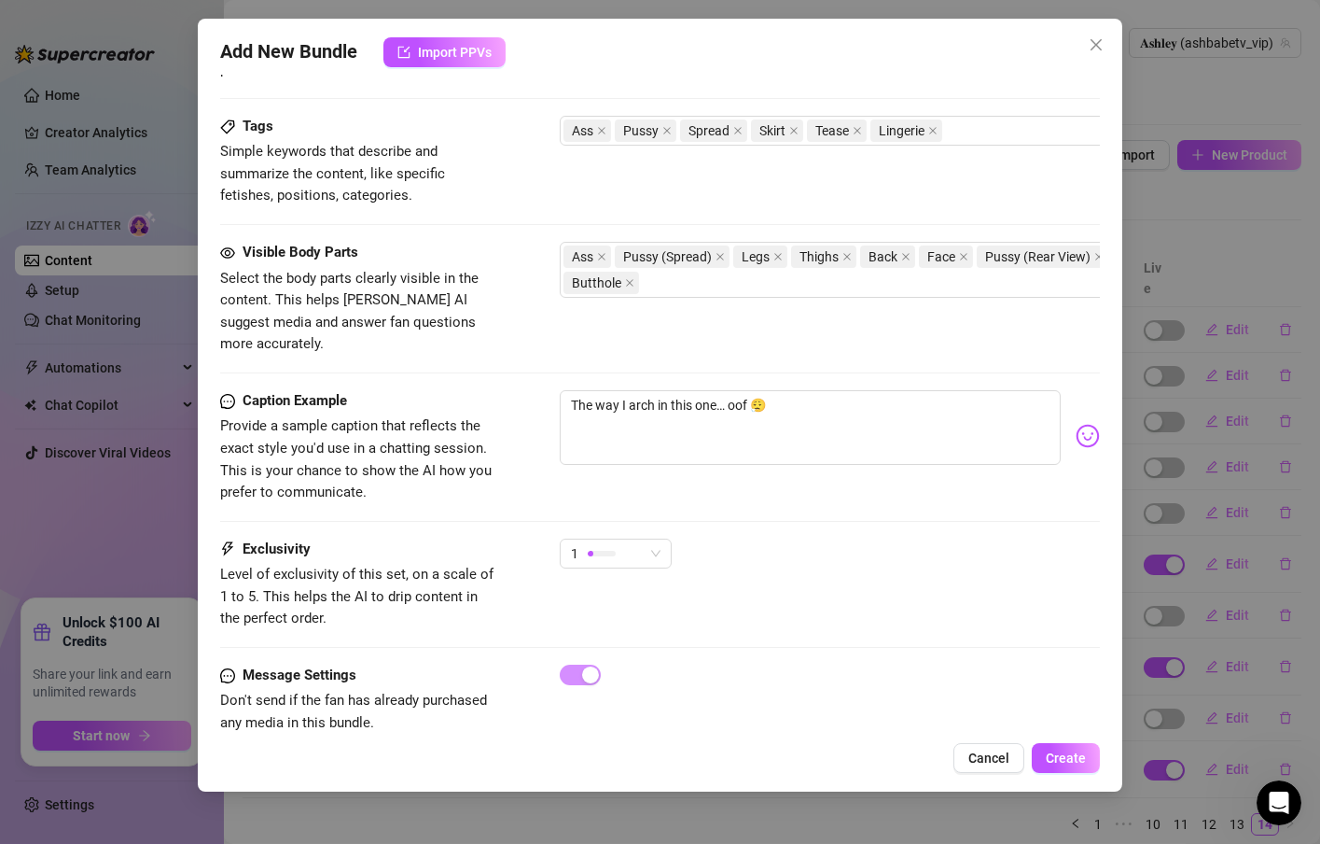
scroll to position [928, 0]
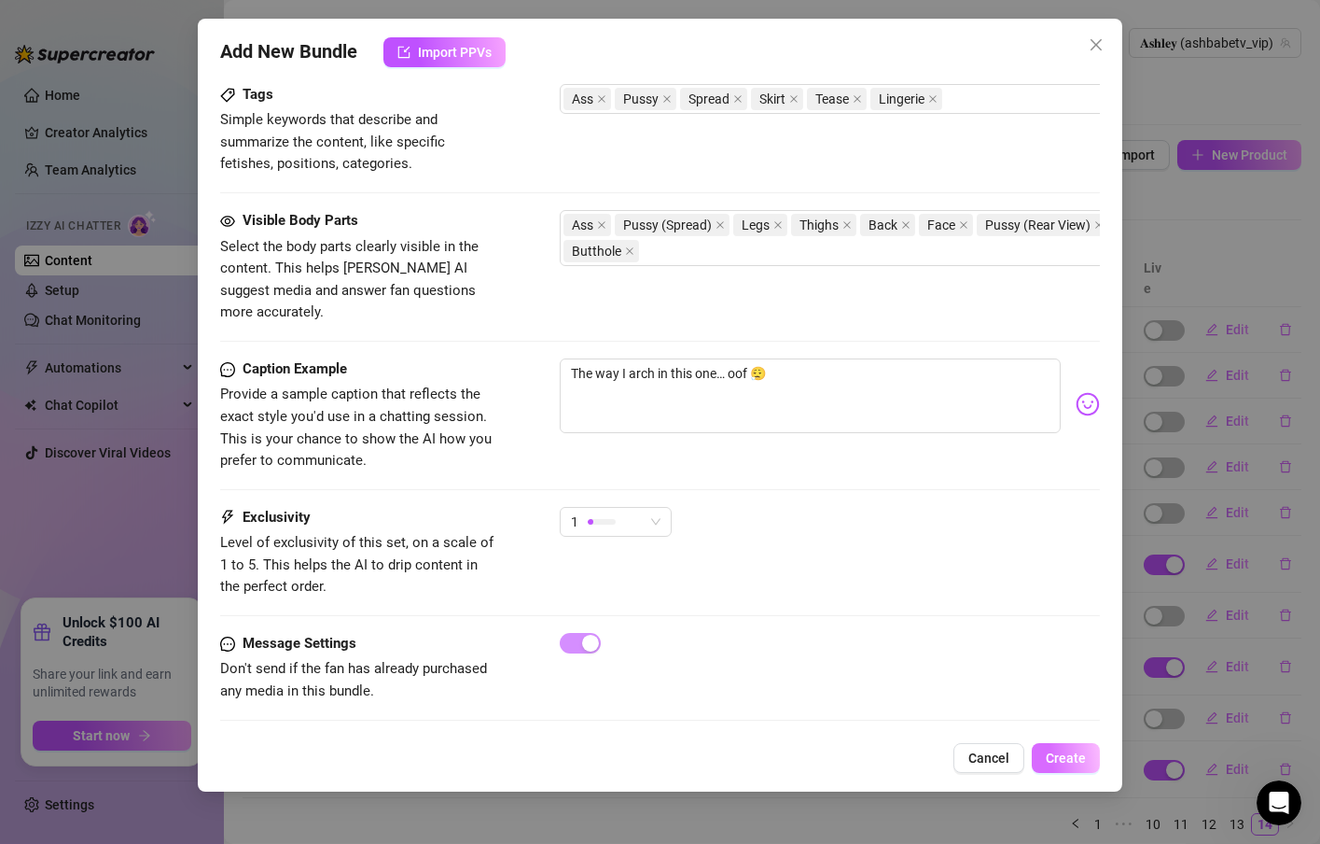
click at [1052, 758] on span "Create" at bounding box center [1066, 757] width 40 height 15
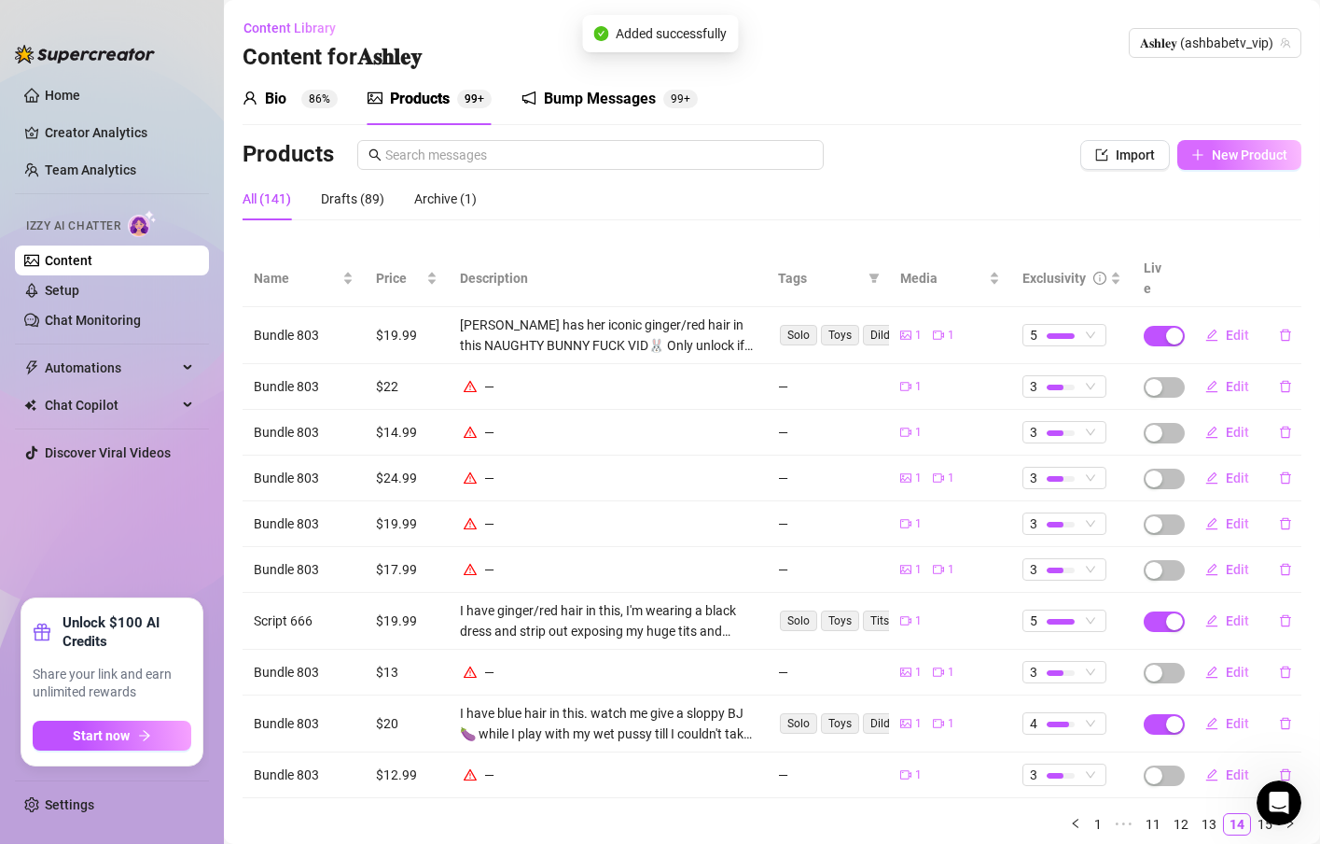
click at [1178, 162] on button "New Product" at bounding box center [1240, 155] width 124 height 30
type textarea "Type your message here..."
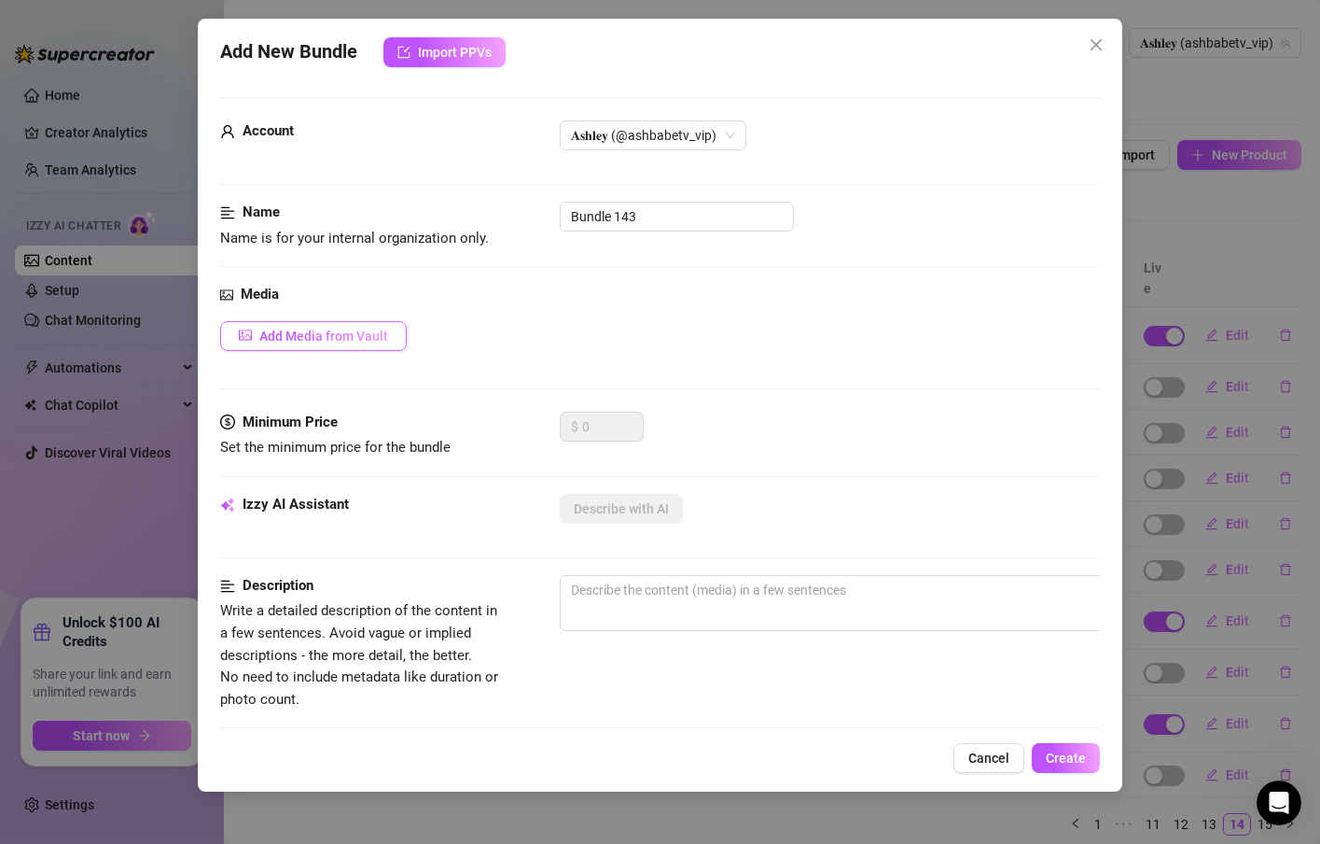
click at [350, 346] on button "Add Media from Vault" at bounding box center [313, 336] width 187 height 30
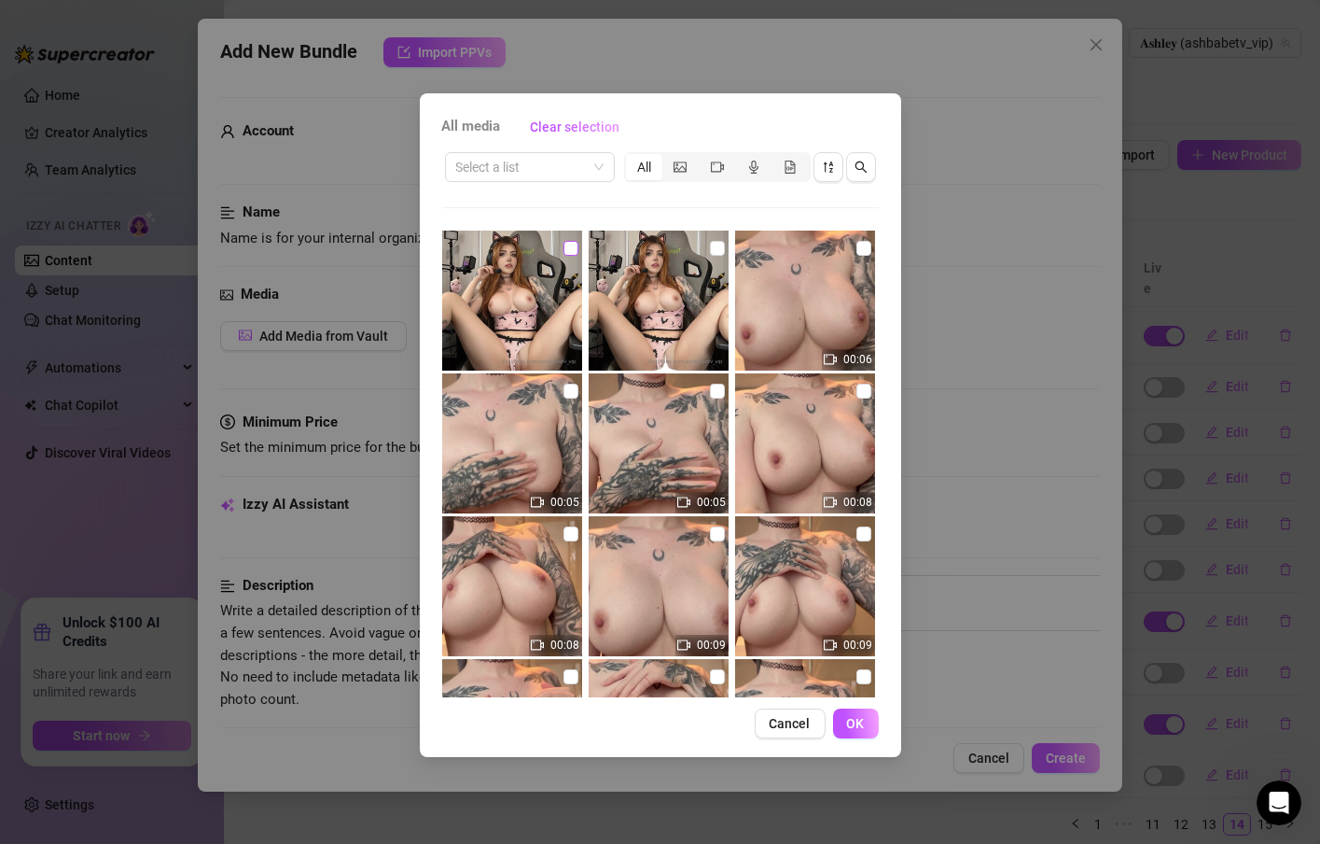
click at [564, 250] on input "checkbox" at bounding box center [571, 248] width 15 height 15
checkbox input "true"
click at [860, 721] on span "OK" at bounding box center [856, 723] width 18 height 15
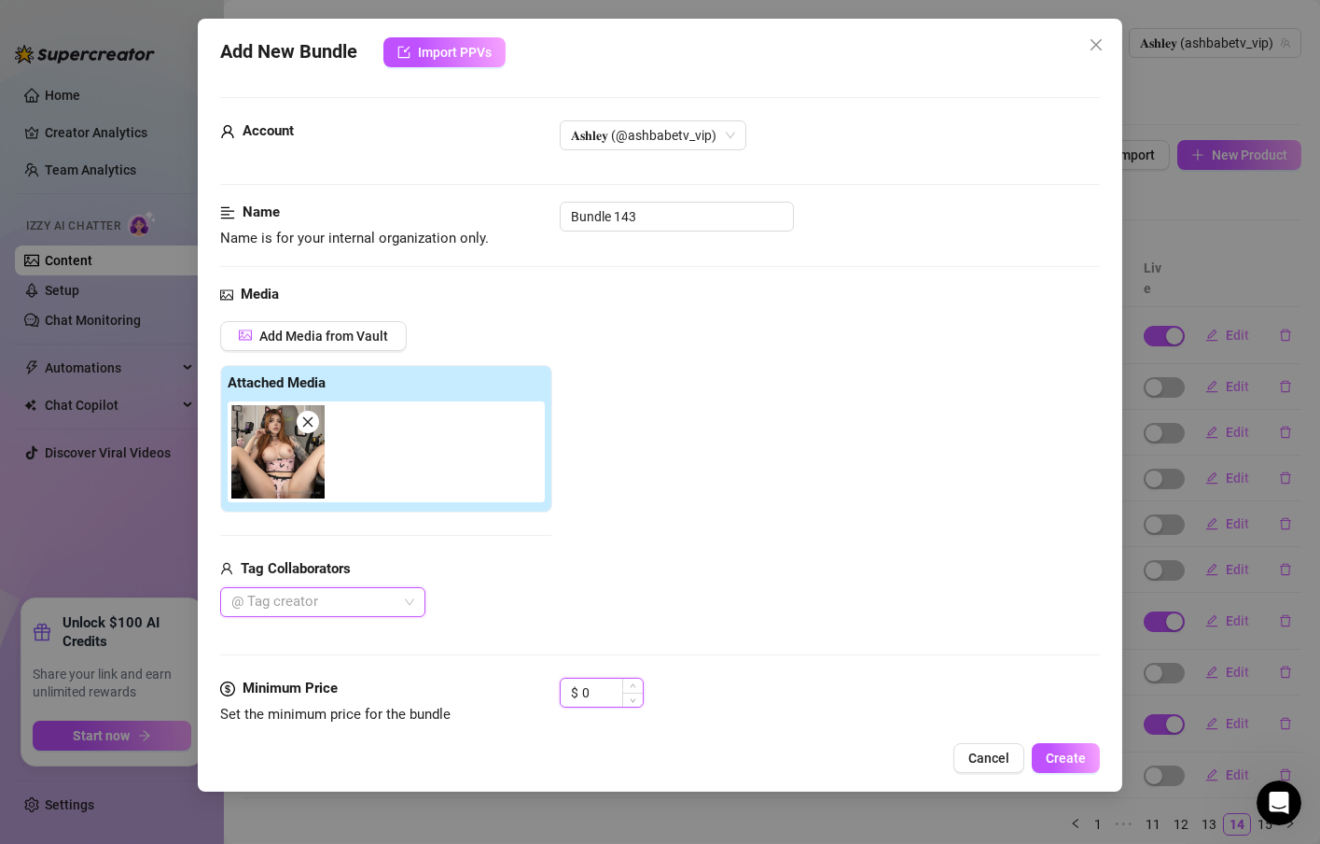
click at [617, 683] on input "0" at bounding box center [612, 692] width 61 height 28
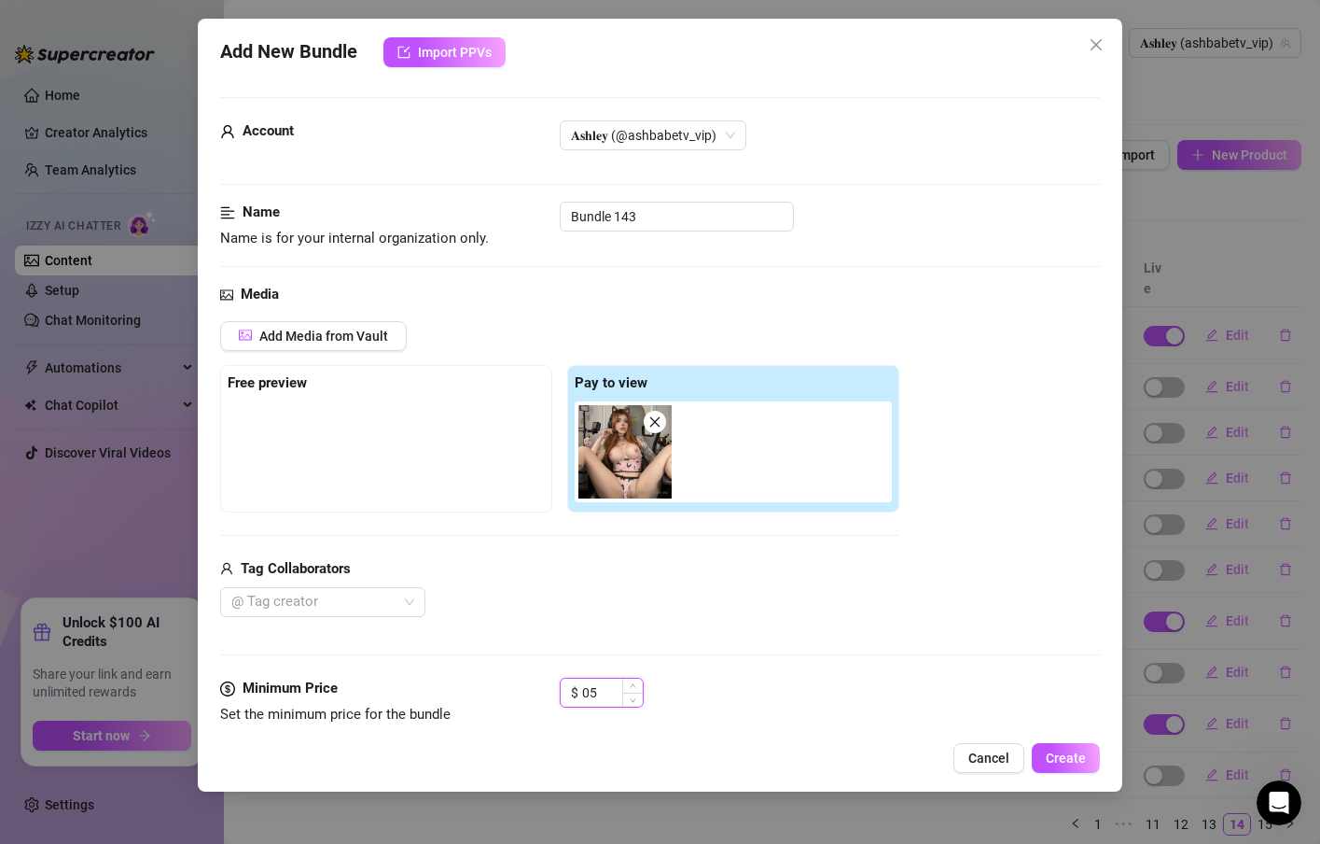
click at [592, 691] on input "05" at bounding box center [612, 692] width 61 height 28
type input "5"
click at [696, 683] on div "$ 5" at bounding box center [830, 700] width 540 height 47
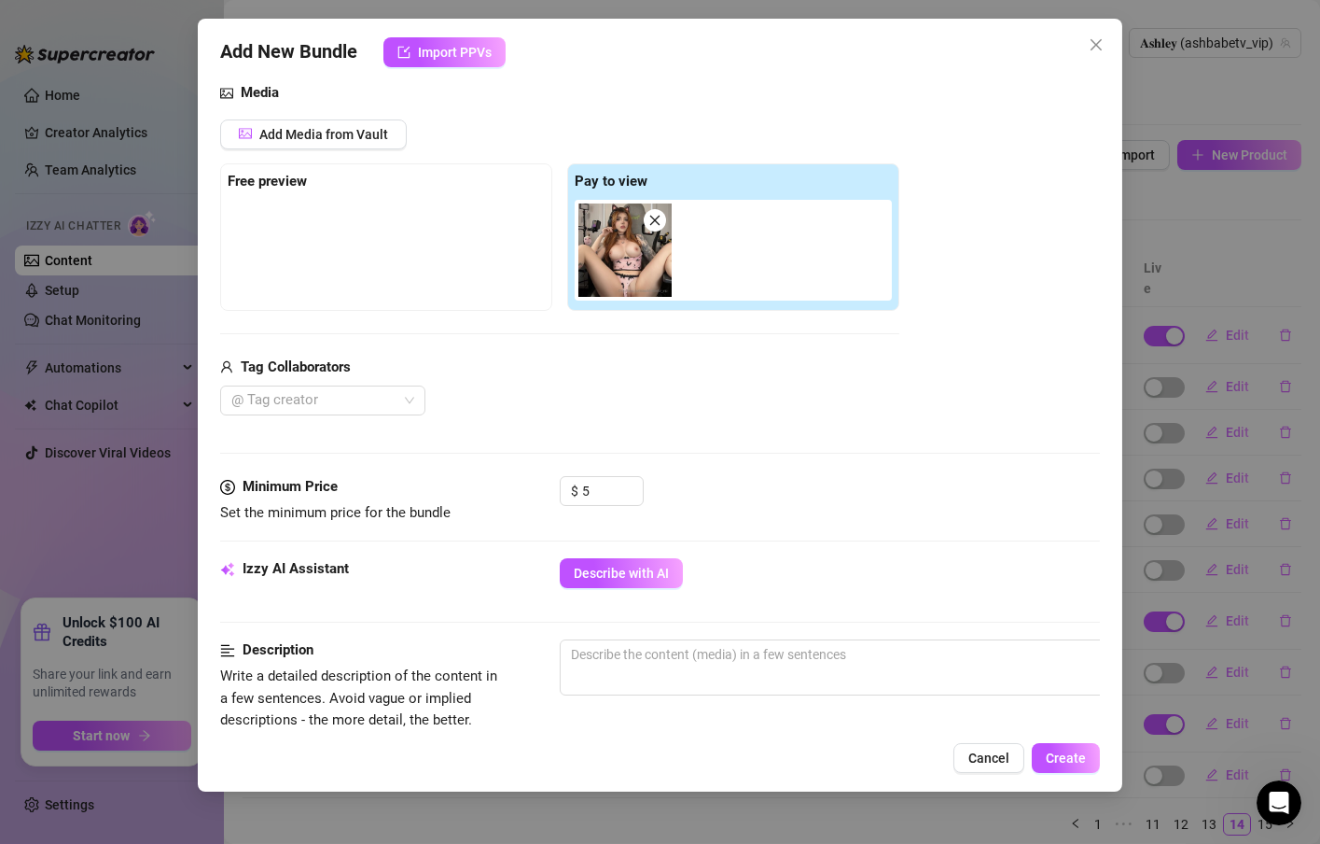
scroll to position [224, 0]
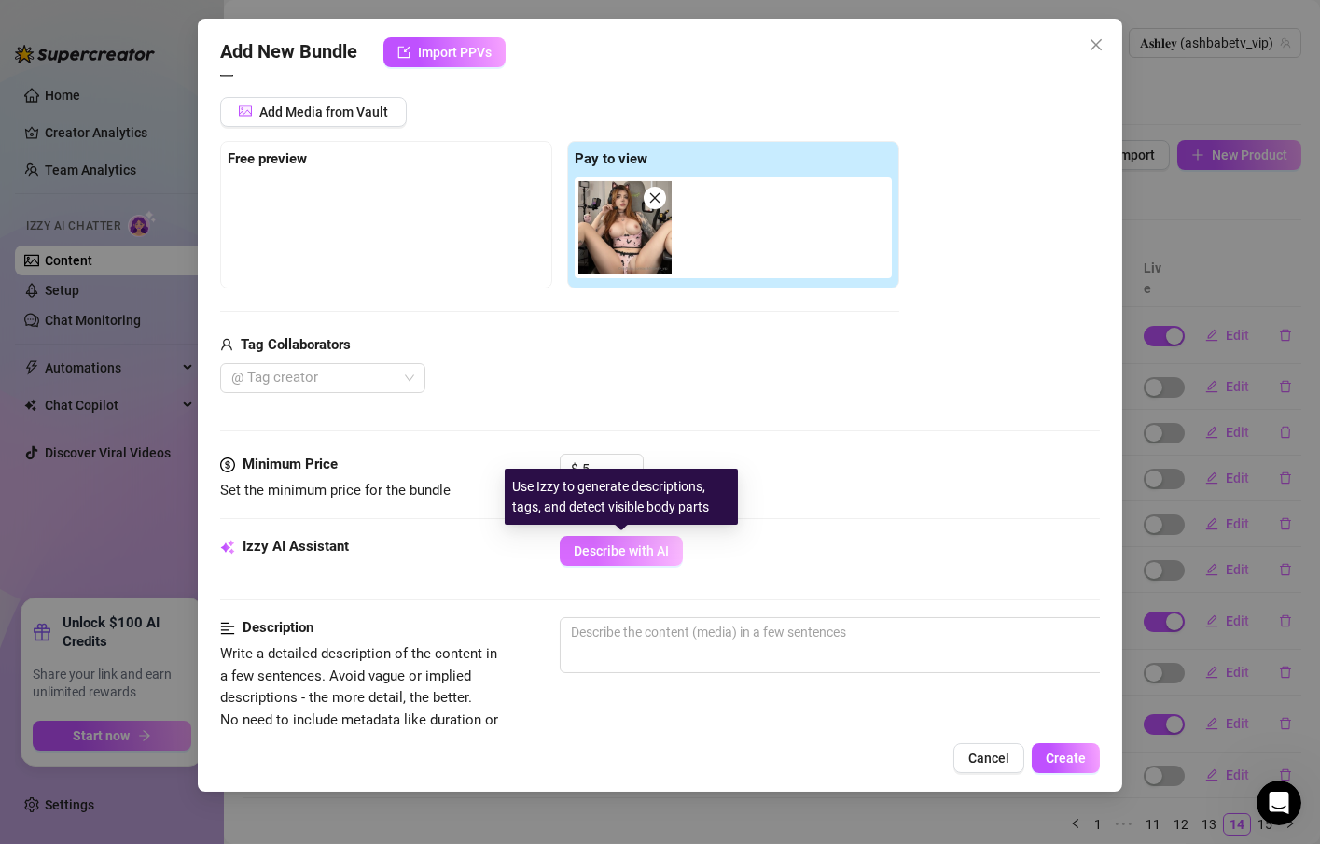
click at [658, 555] on span "Describe with AI" at bounding box center [621, 550] width 95 height 15
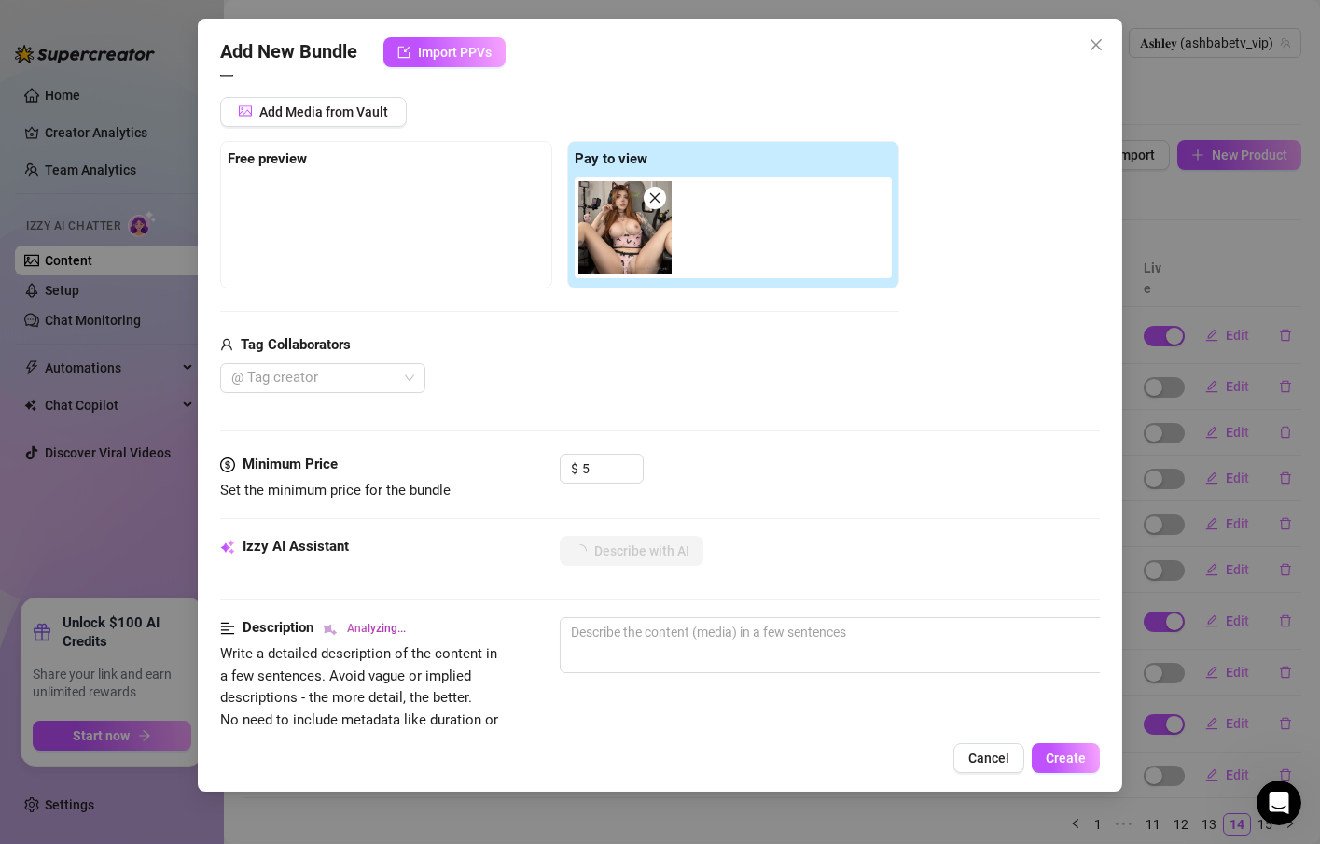
type textarea "[PERSON_NAME]"
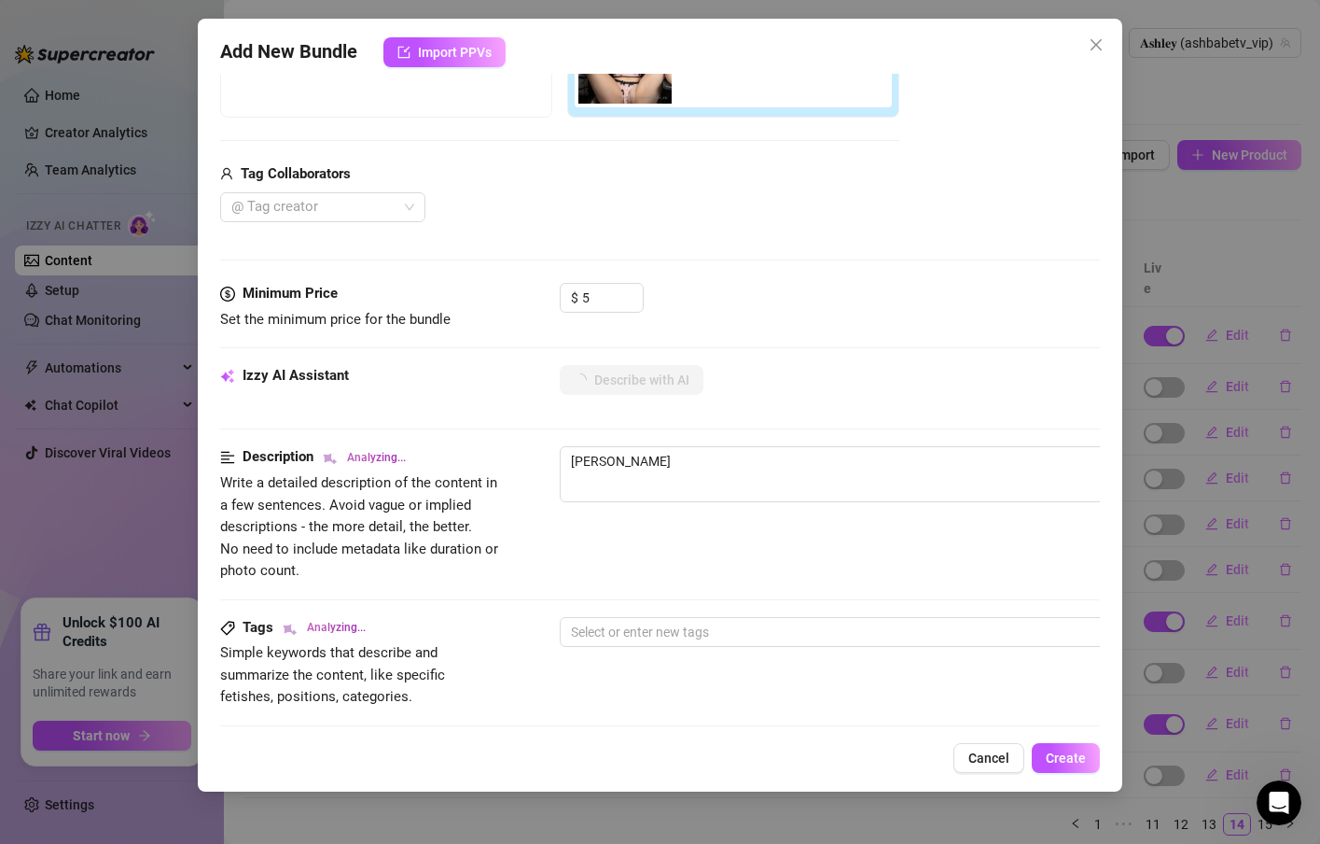
type textarea "[PERSON_NAME] sits"
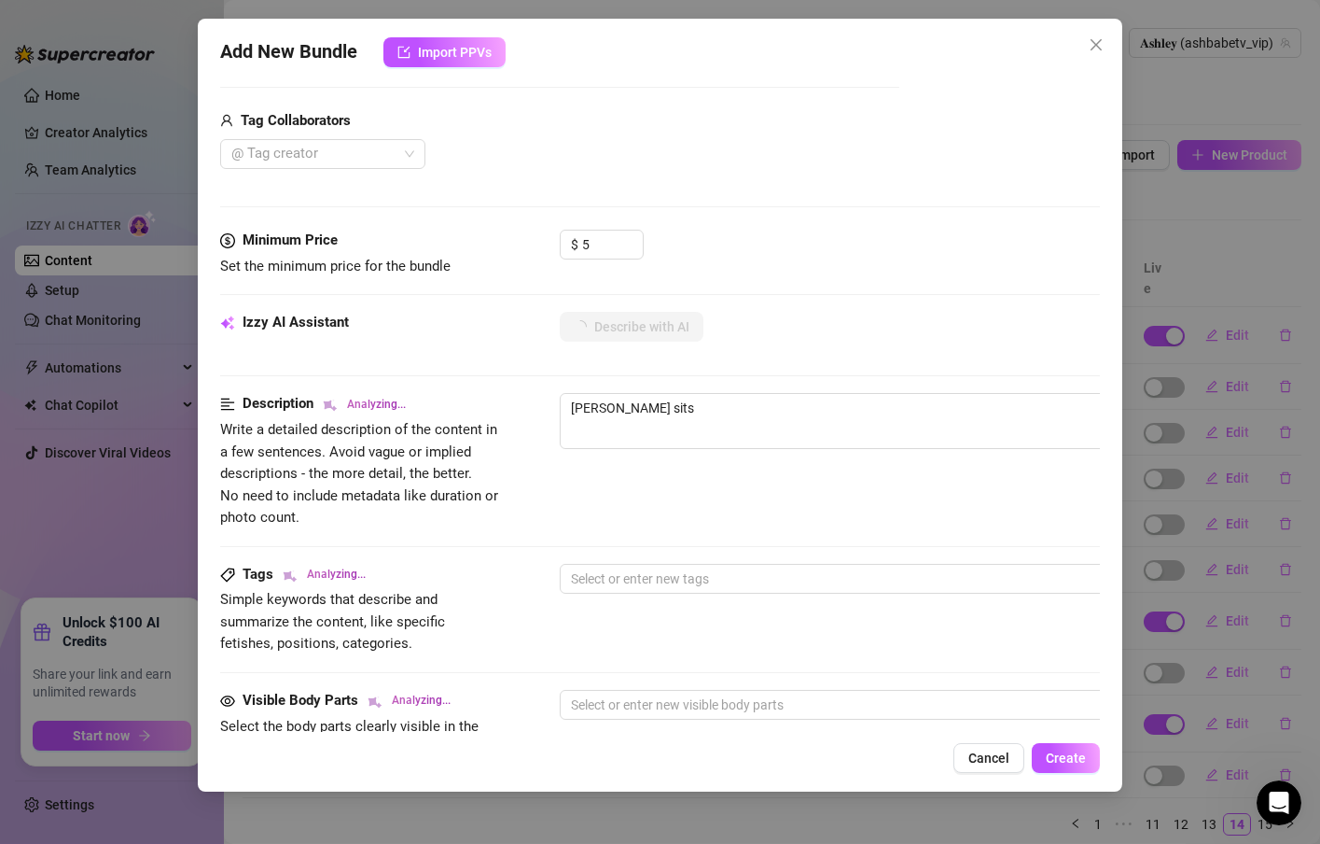
type textarea "[PERSON_NAME] sits spread-legged"
type textarea "[PERSON_NAME] sits spread-legged in"
type textarea "[PERSON_NAME] sits spread-legged in a"
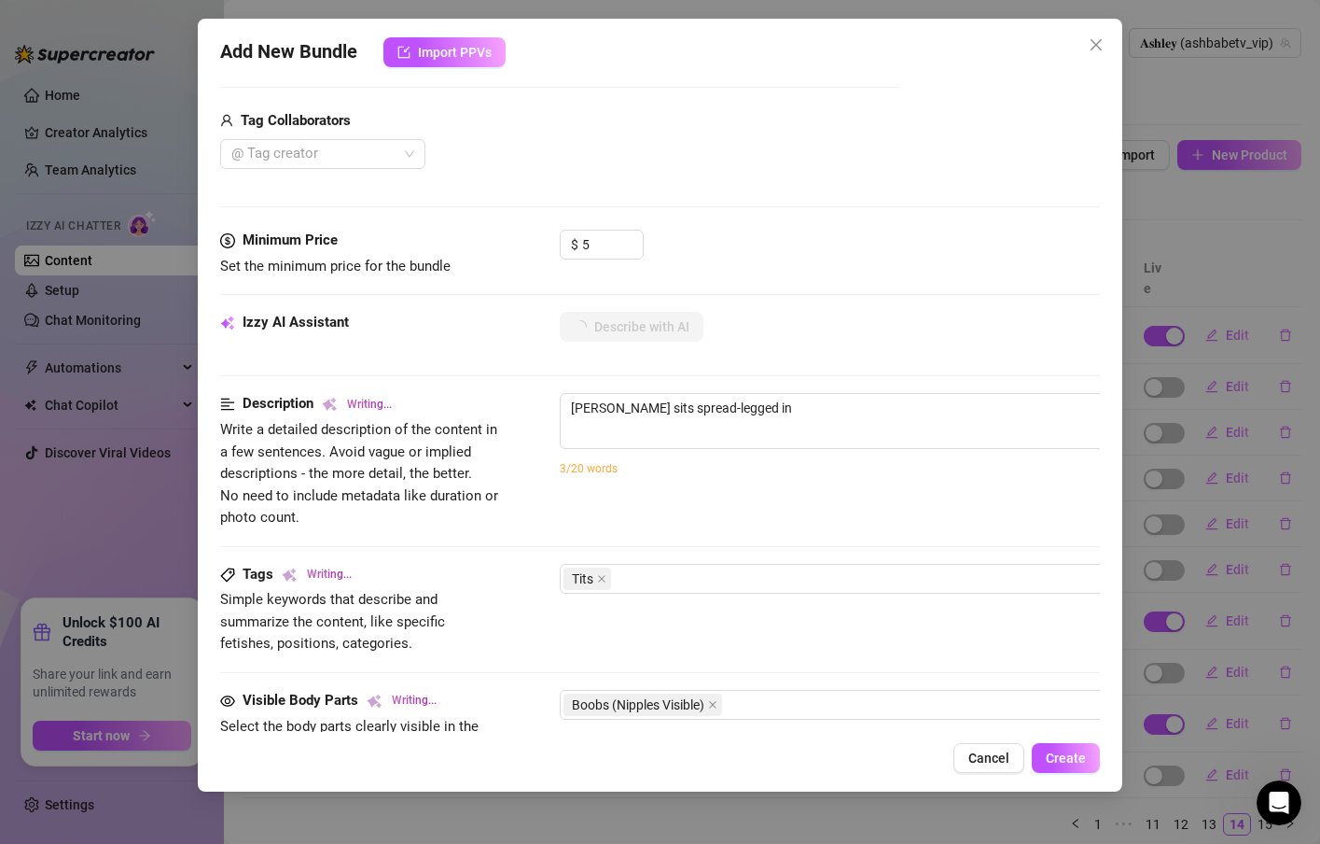
type textarea "[PERSON_NAME] sits spread-legged in a"
type textarea "[PERSON_NAME] sits spread-legged in a gaming"
type textarea "[PERSON_NAME] sits spread-legged in a gaming chair"
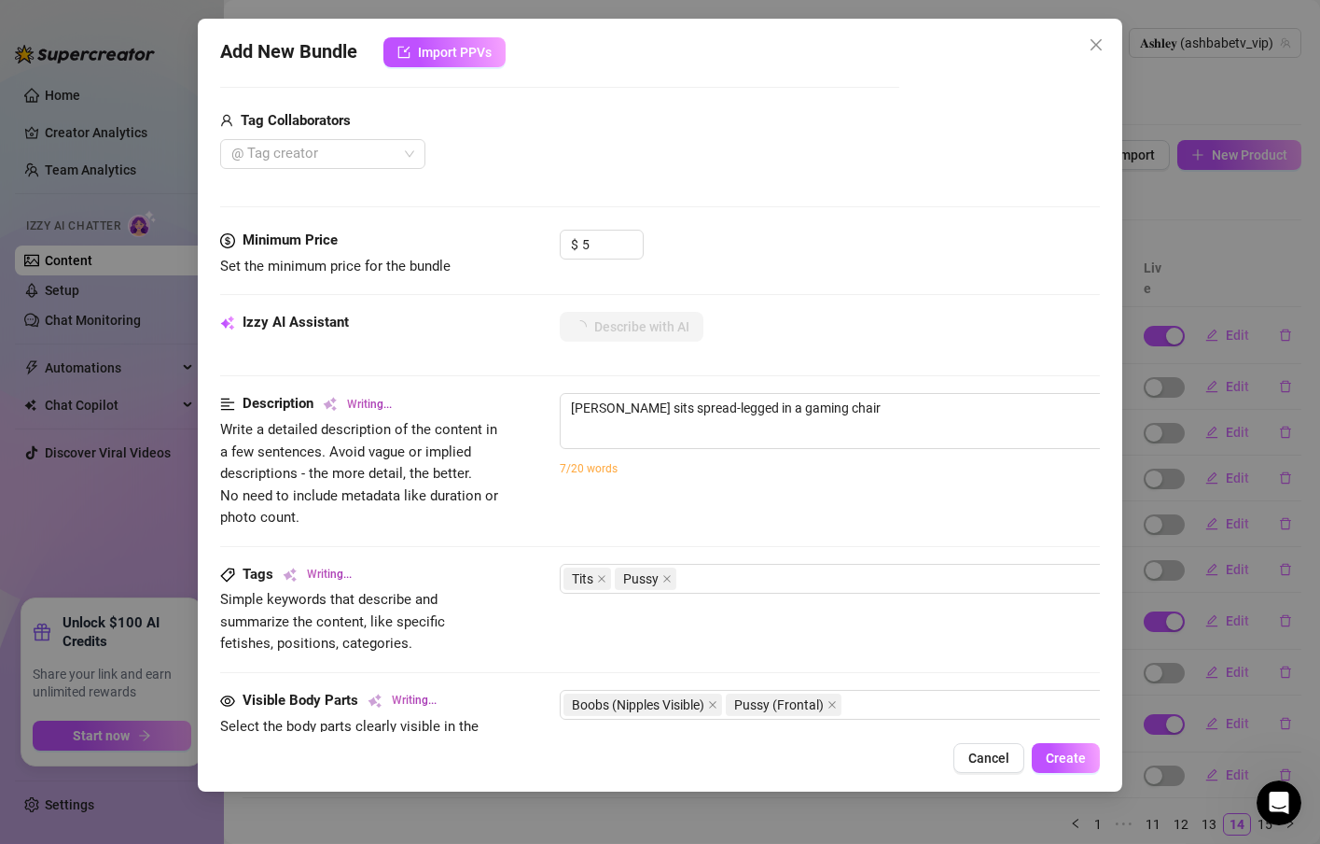
type textarea "[PERSON_NAME] sits spread-legged in a gaming chair wearing"
type textarea "[PERSON_NAME] sits spread-legged in a gaming chair wearing a"
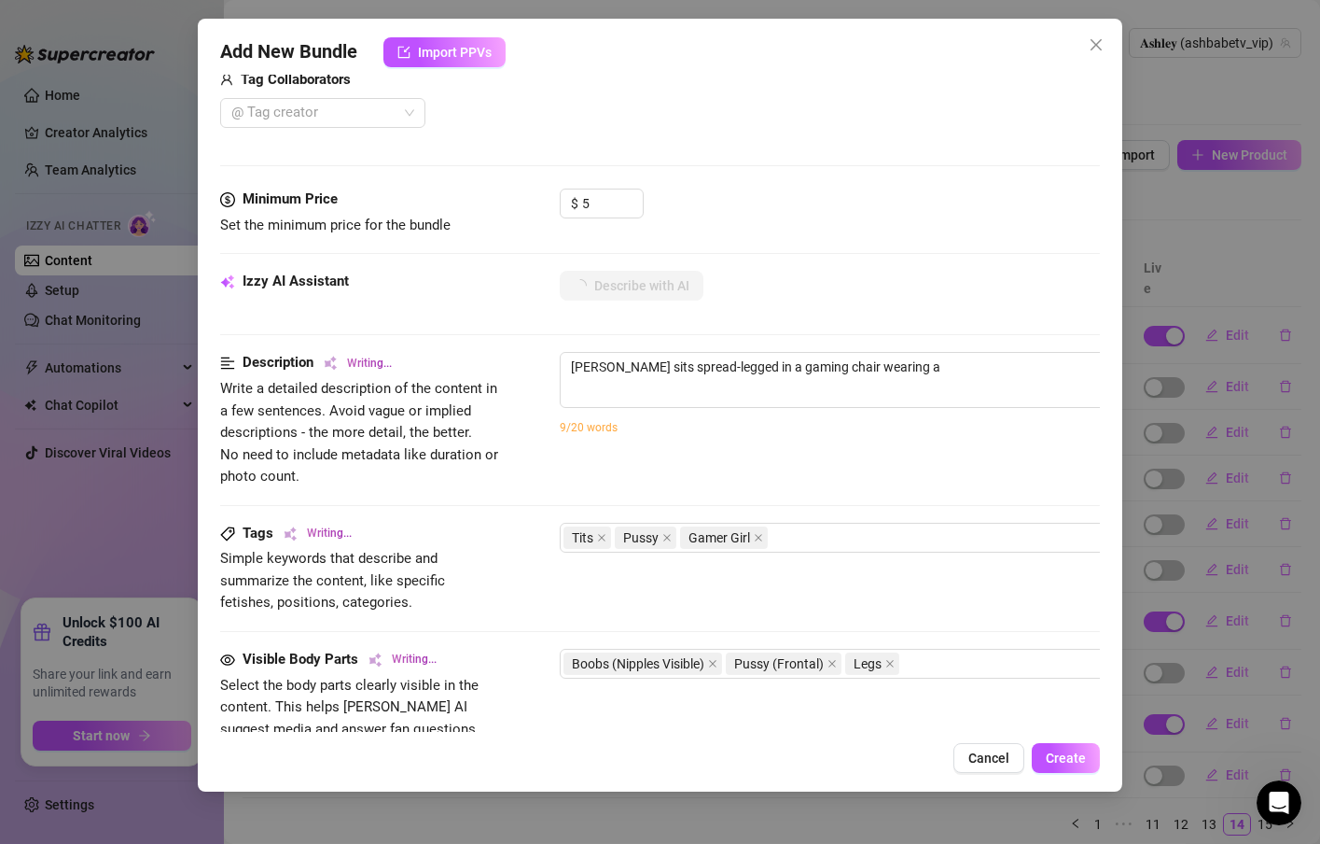
type textarea "[PERSON_NAME] sits spread-legged in a gaming chair wearing a pink"
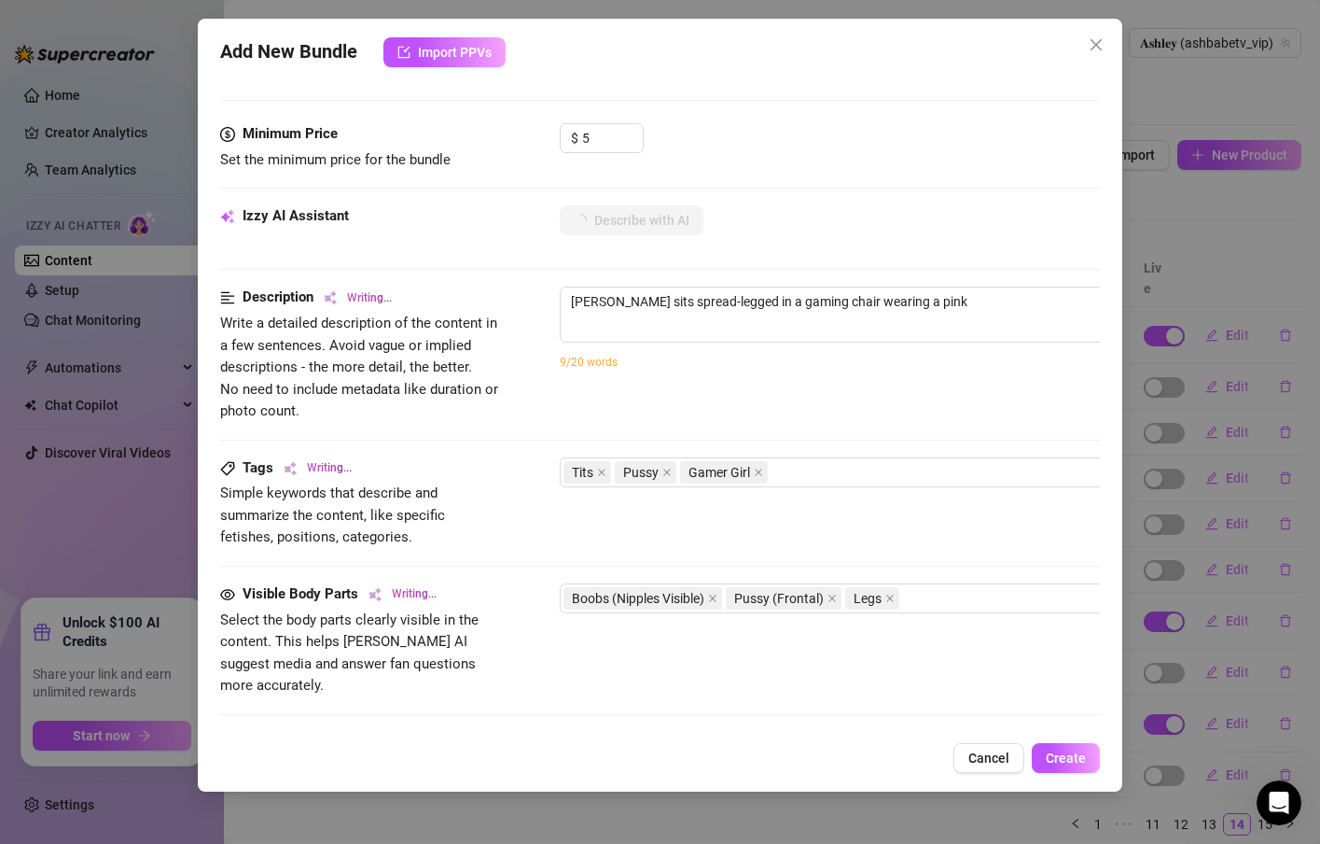
type textarea "[PERSON_NAME] sits spread-legged in a gaming chair wearing a pink bat-print"
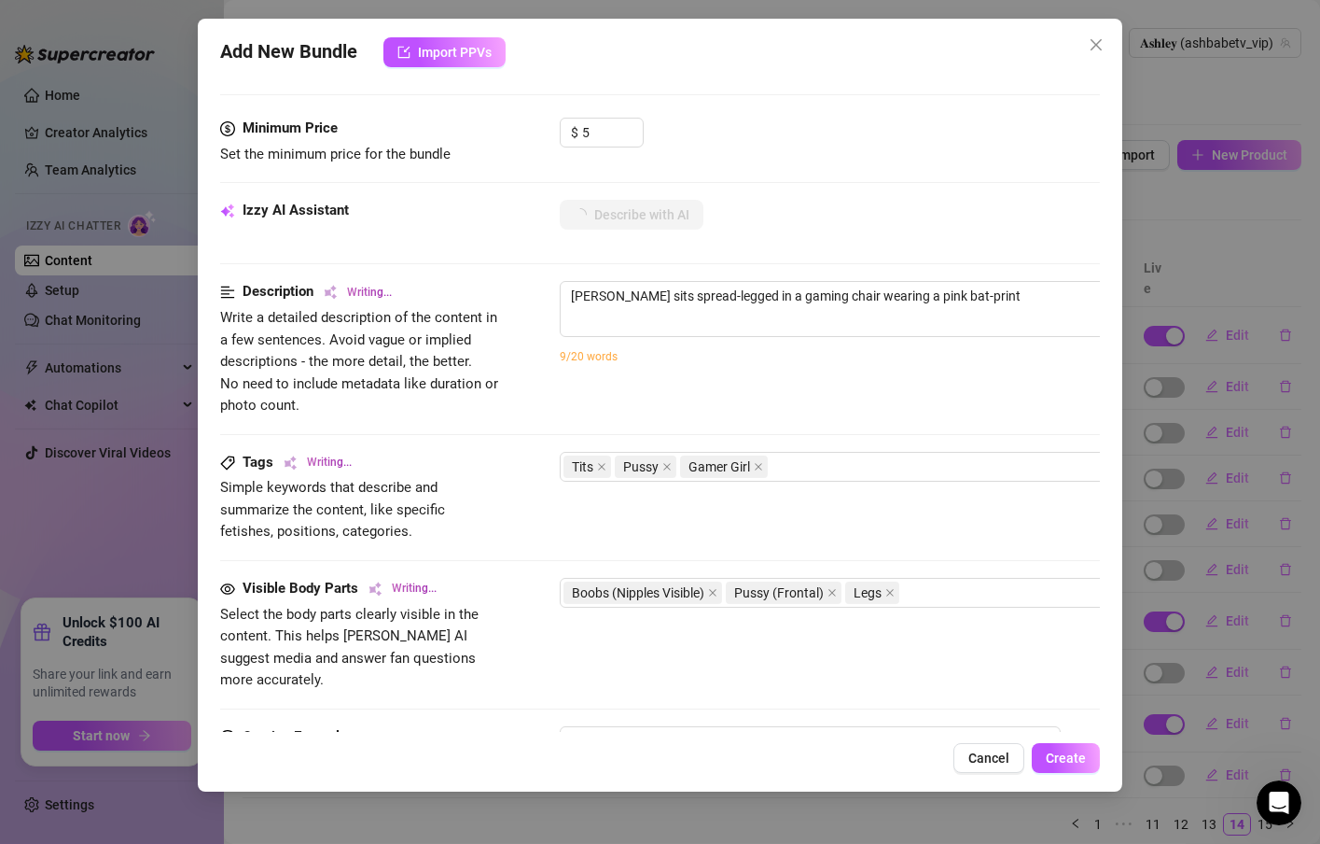
type textarea "[PERSON_NAME] sits spread-legged in a gaming chair wearing a pink bat-print crop"
type textarea "[PERSON_NAME] sits spread-legged in a gaming chair wearing a pink bat-print cro…"
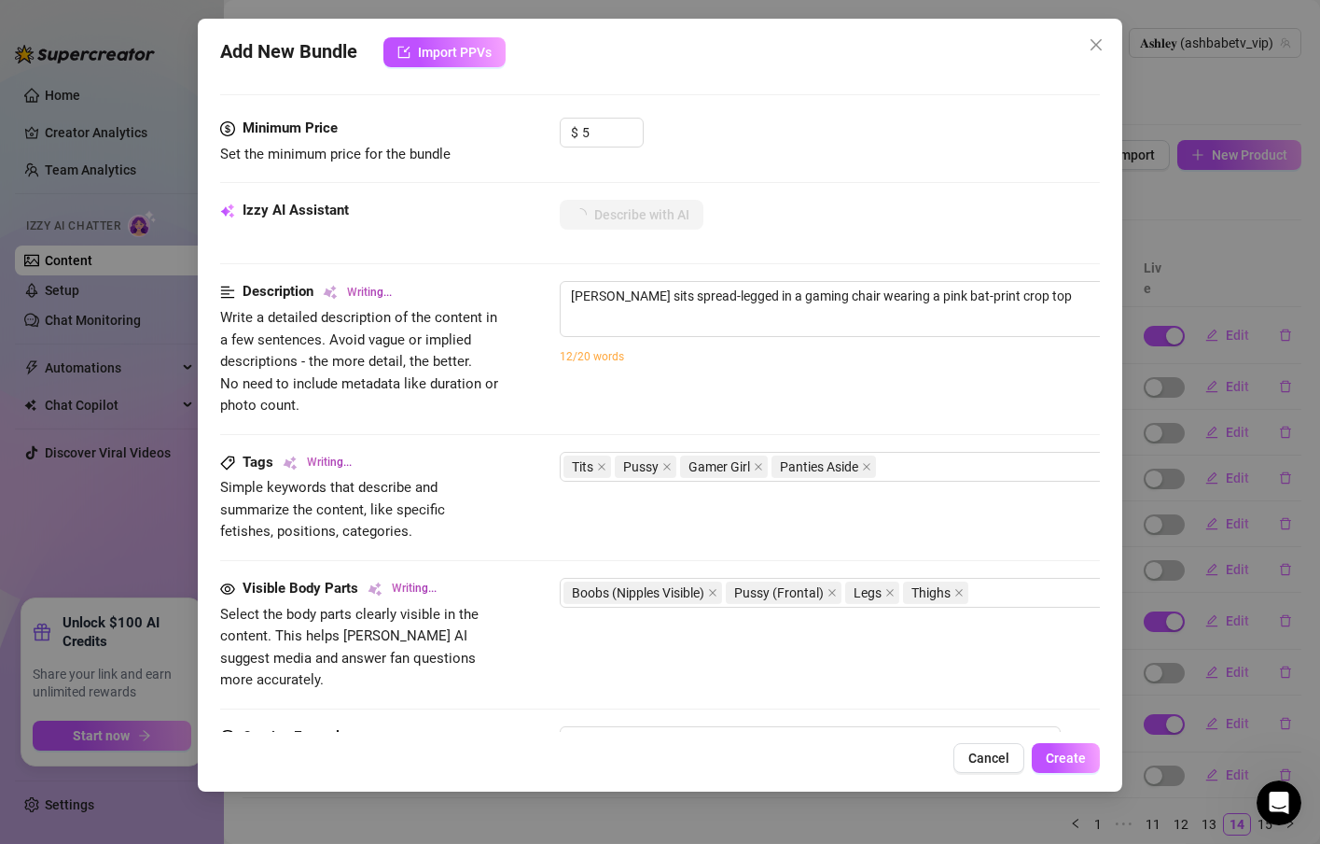
type textarea "[PERSON_NAME] sits spread-legged in a gaming chair wearing a pink bat-print cro…"
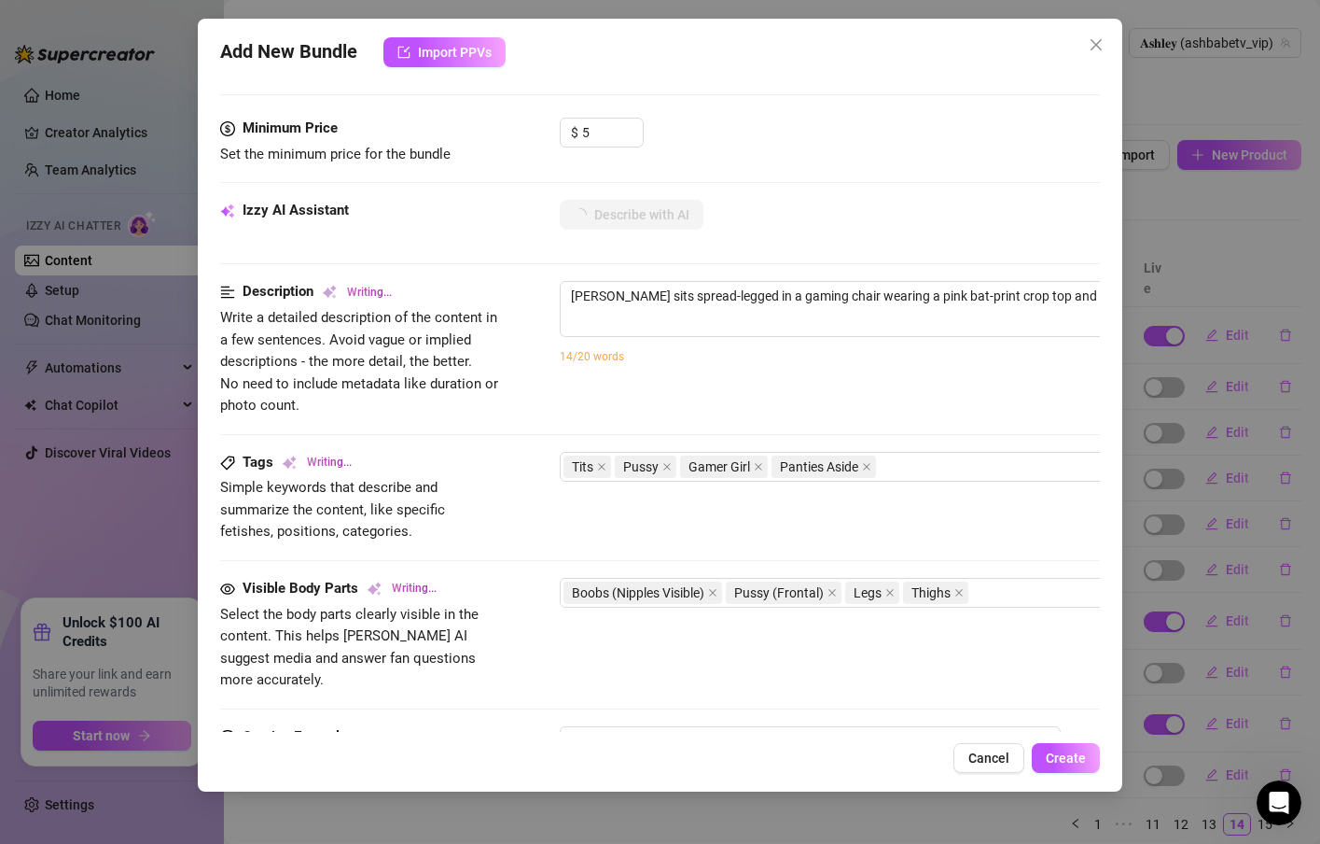
type textarea "[PERSON_NAME] sits spread-legged in a gaming chair wearing a pink bat-print cro…"
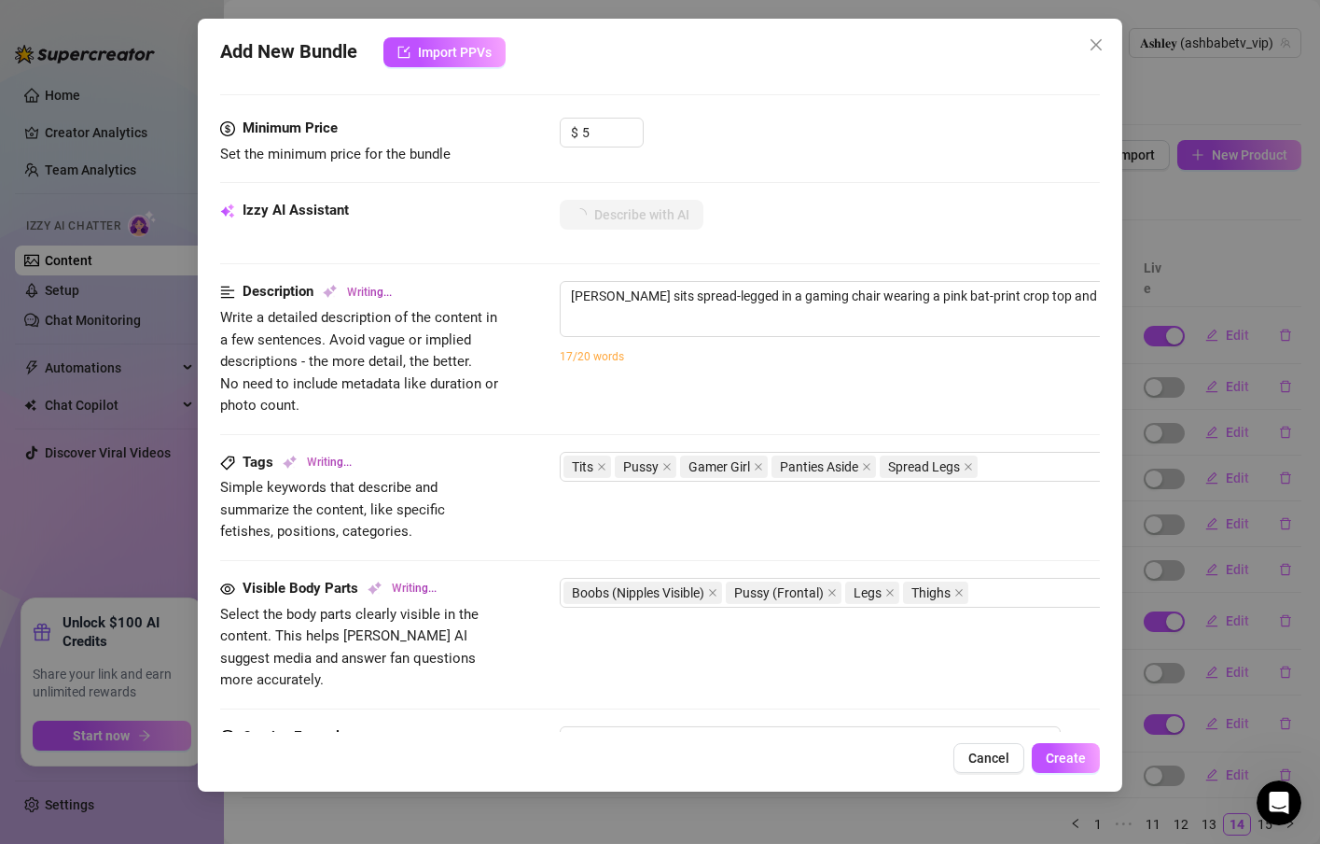
type textarea "[PERSON_NAME] sits spread-legged in a gaming chair wearing a pink bat-print cro…"
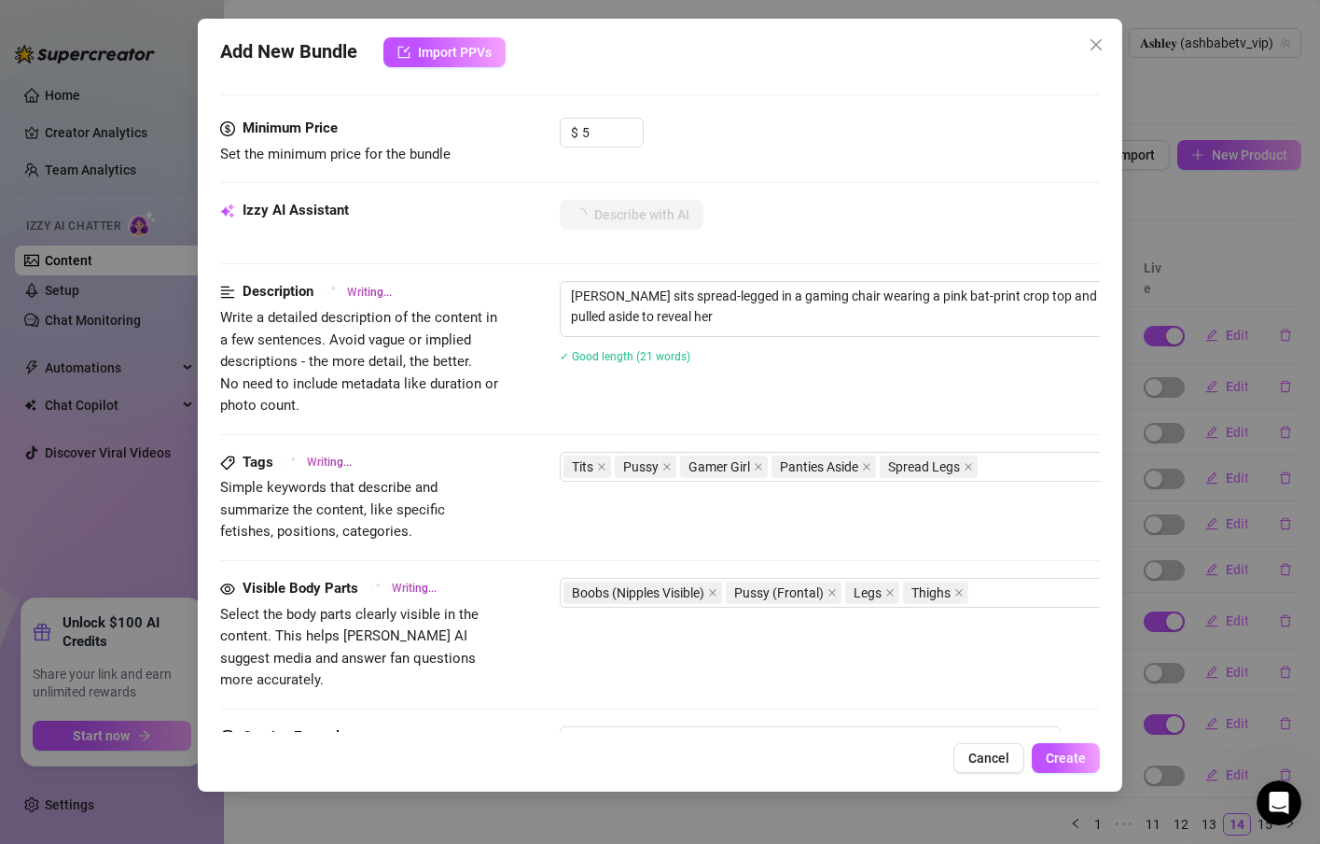
type textarea "[PERSON_NAME] sits spread-legged in a gaming chair wearing a pink bat-print cro…"
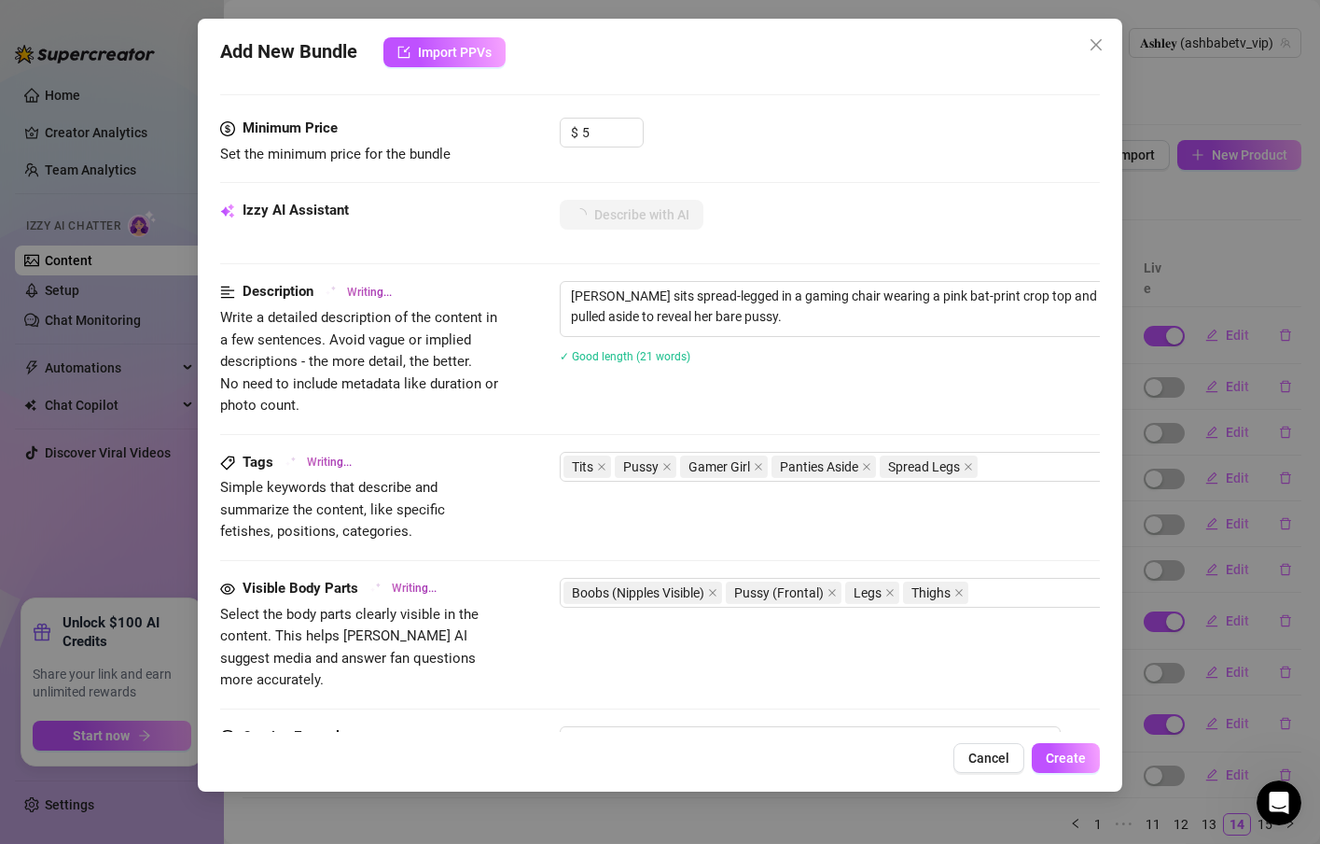
type textarea "[PERSON_NAME] sits spread-legged in a gaming chair wearing a pink bat-print cro…"
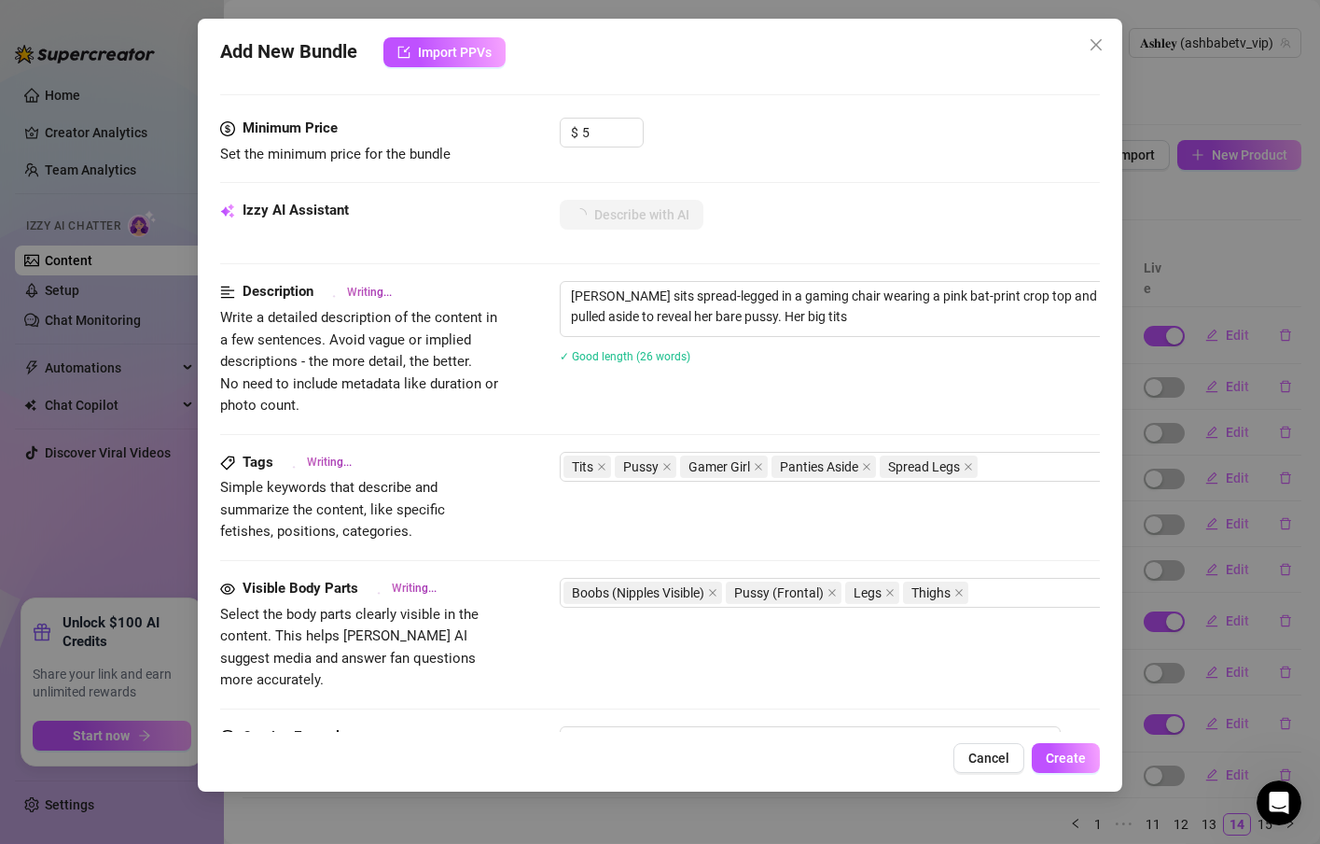
type textarea "[PERSON_NAME] sits spread-legged in a gaming chair wearing a pink bat-print cro…"
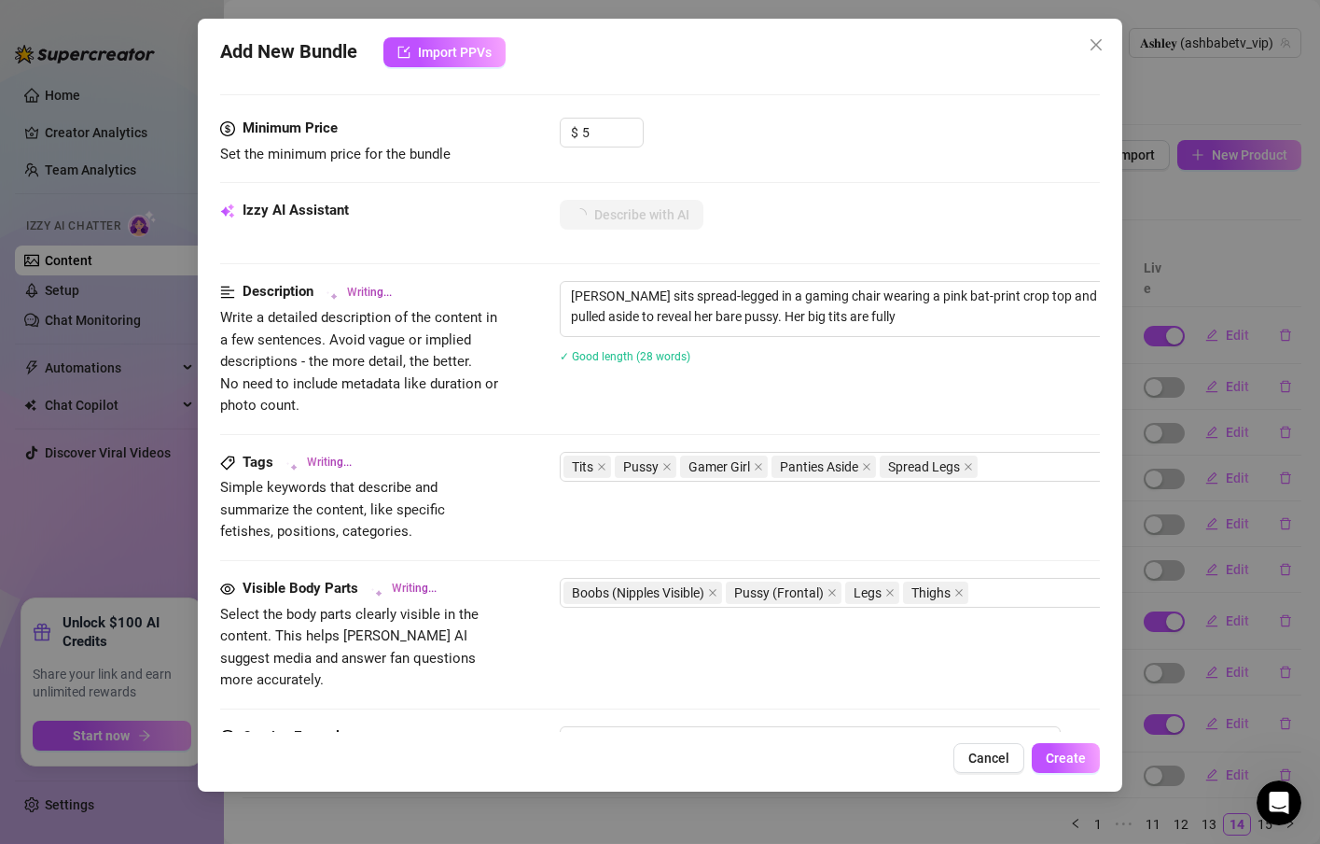
type textarea "[PERSON_NAME] sits spread-legged in a gaming chair wearing a pink bat-print cro…"
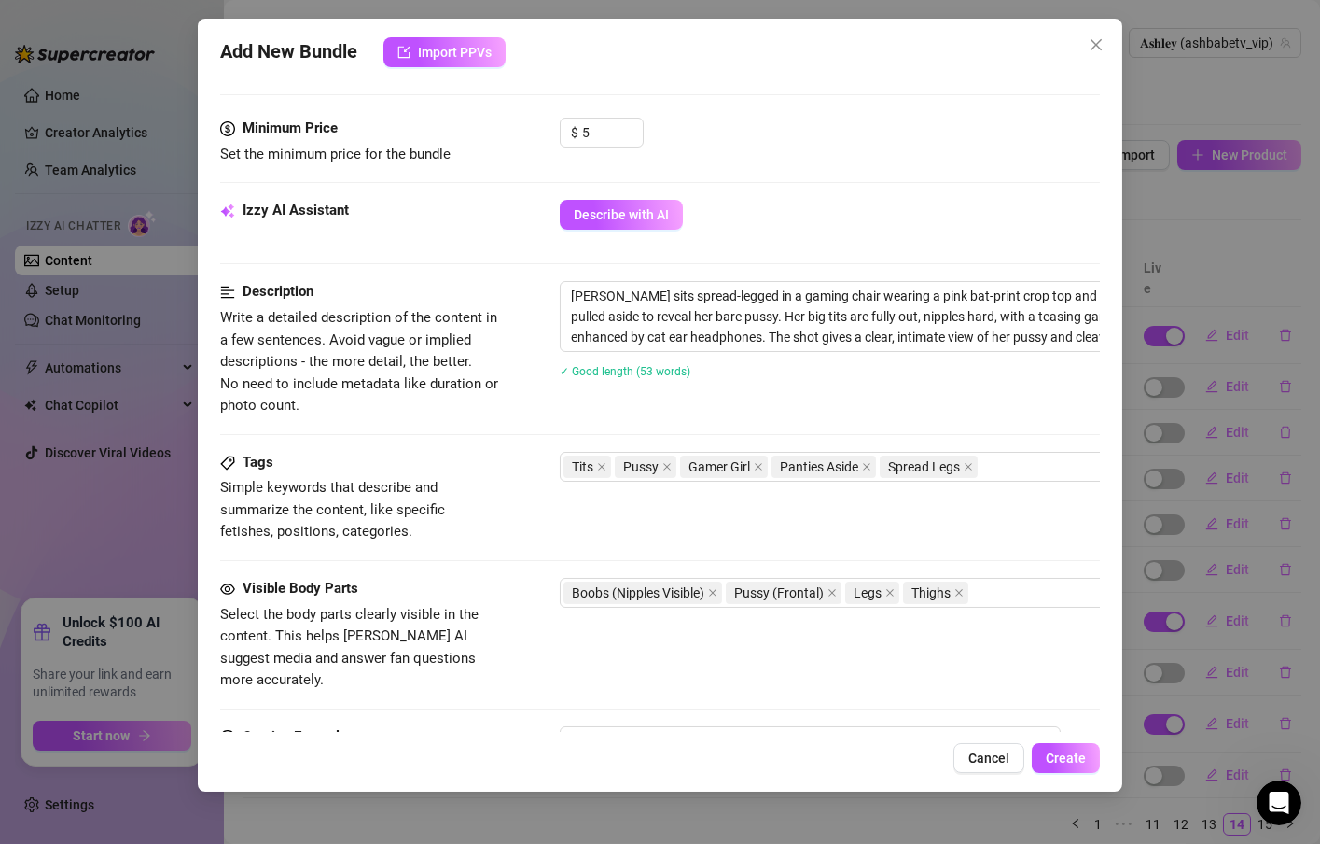
click at [621, 649] on div "Visible Body Parts Select the body parts clearly visible in the content. This h…" at bounding box center [660, 635] width 880 height 114
click at [1010, 470] on div "Tits Pussy Gamer Girl Panties Aside Spread Legs" at bounding box center [877, 466] width 626 height 26
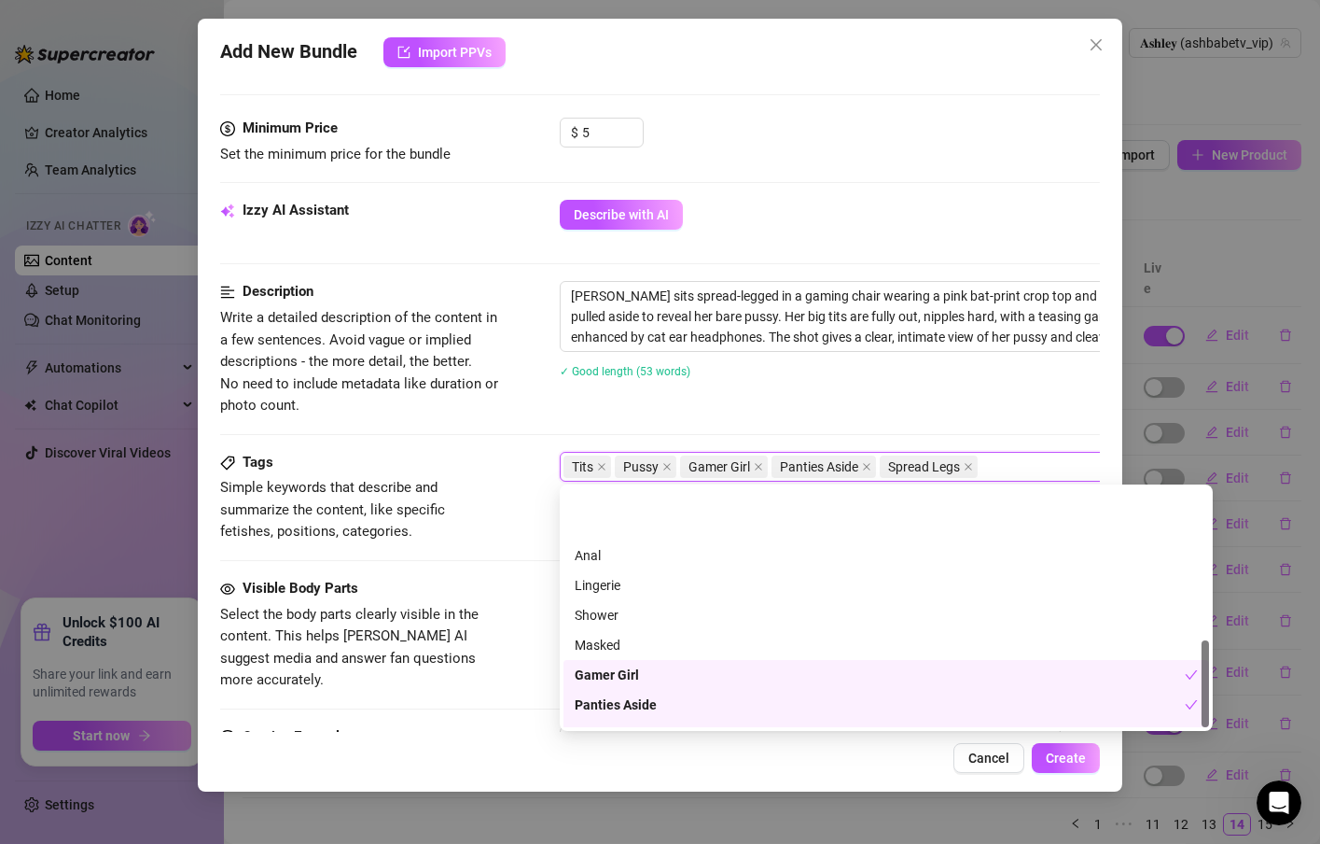
scroll to position [417, 0]
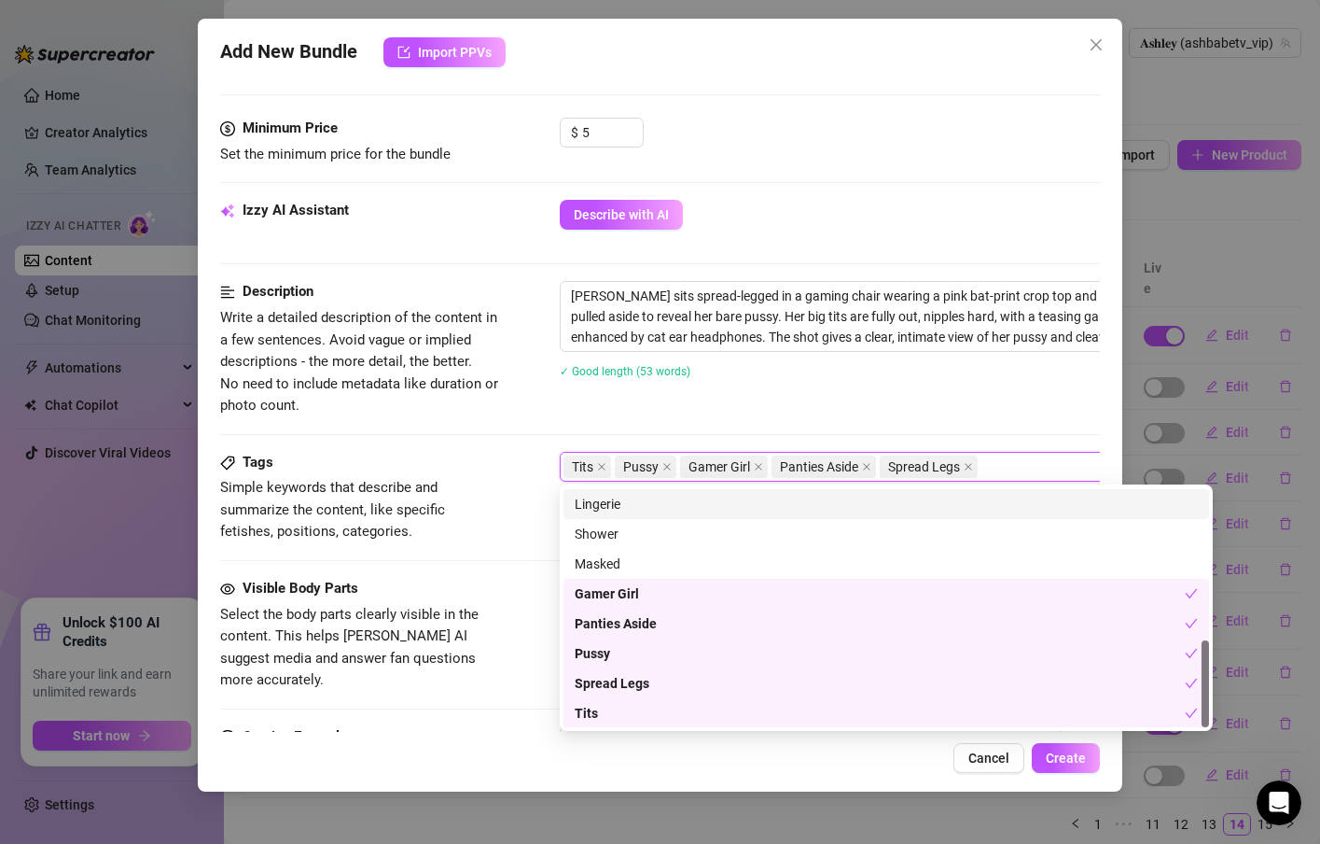
click at [607, 506] on div "Lingerie" at bounding box center [886, 504] width 623 height 21
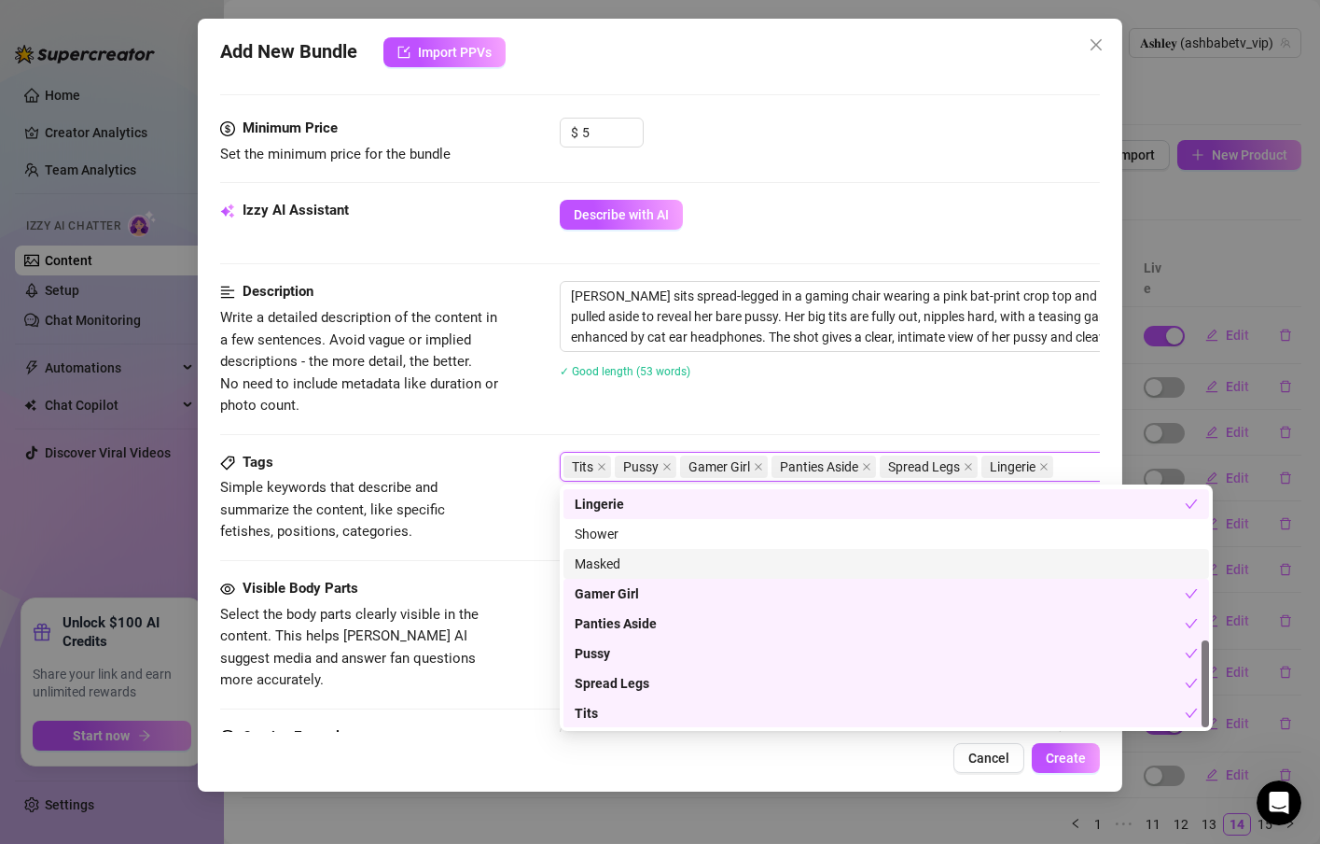
click at [535, 557] on div "Tags Simple keywords that describe and summarize the content, like specific fet…" at bounding box center [660, 515] width 880 height 126
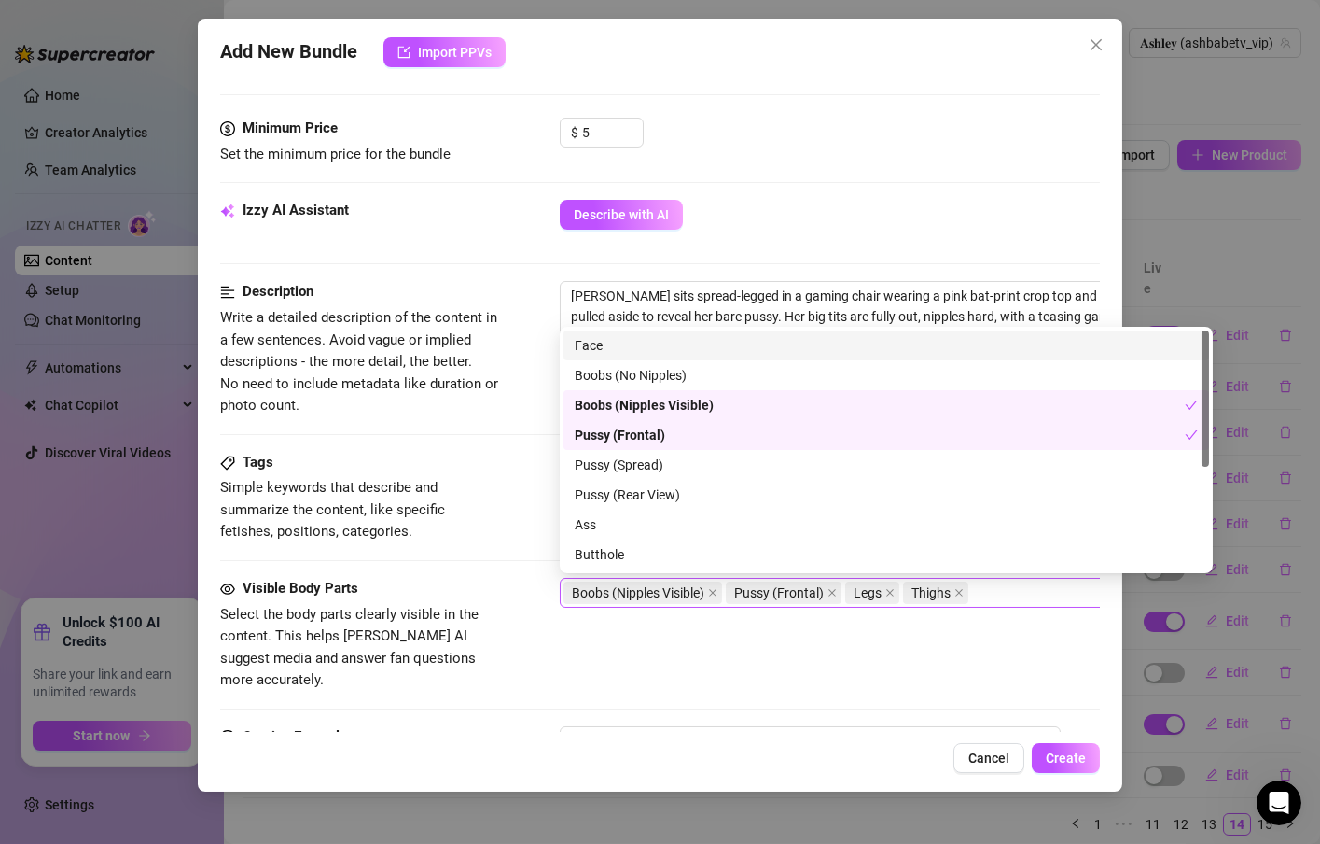
click at [997, 592] on div "Boobs (Nipples Visible) Pussy (Frontal) Legs Thighs" at bounding box center [877, 592] width 626 height 26
click at [600, 336] on div "Face" at bounding box center [886, 345] width 623 height 21
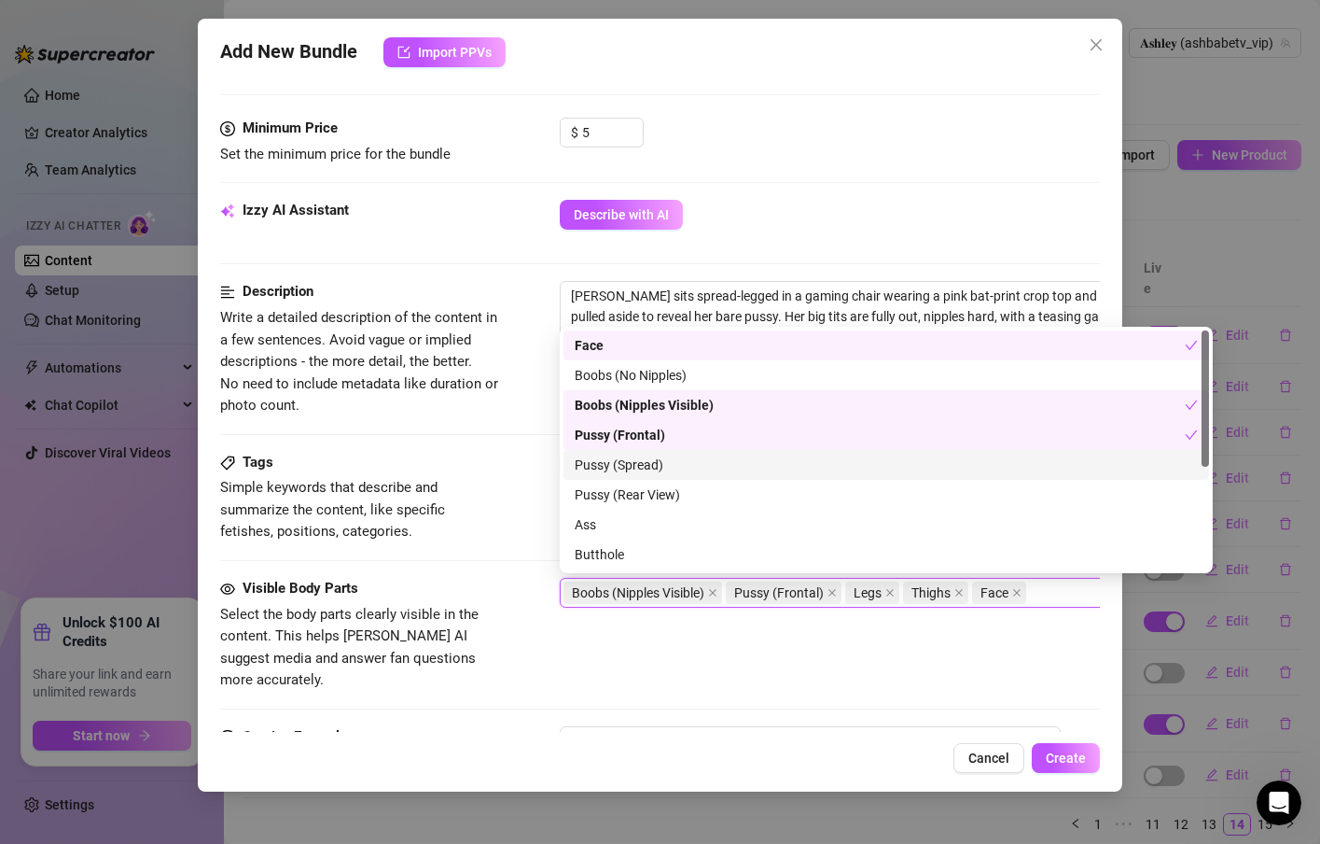
click at [632, 474] on div "Pussy (Spread)" at bounding box center [886, 464] width 623 height 21
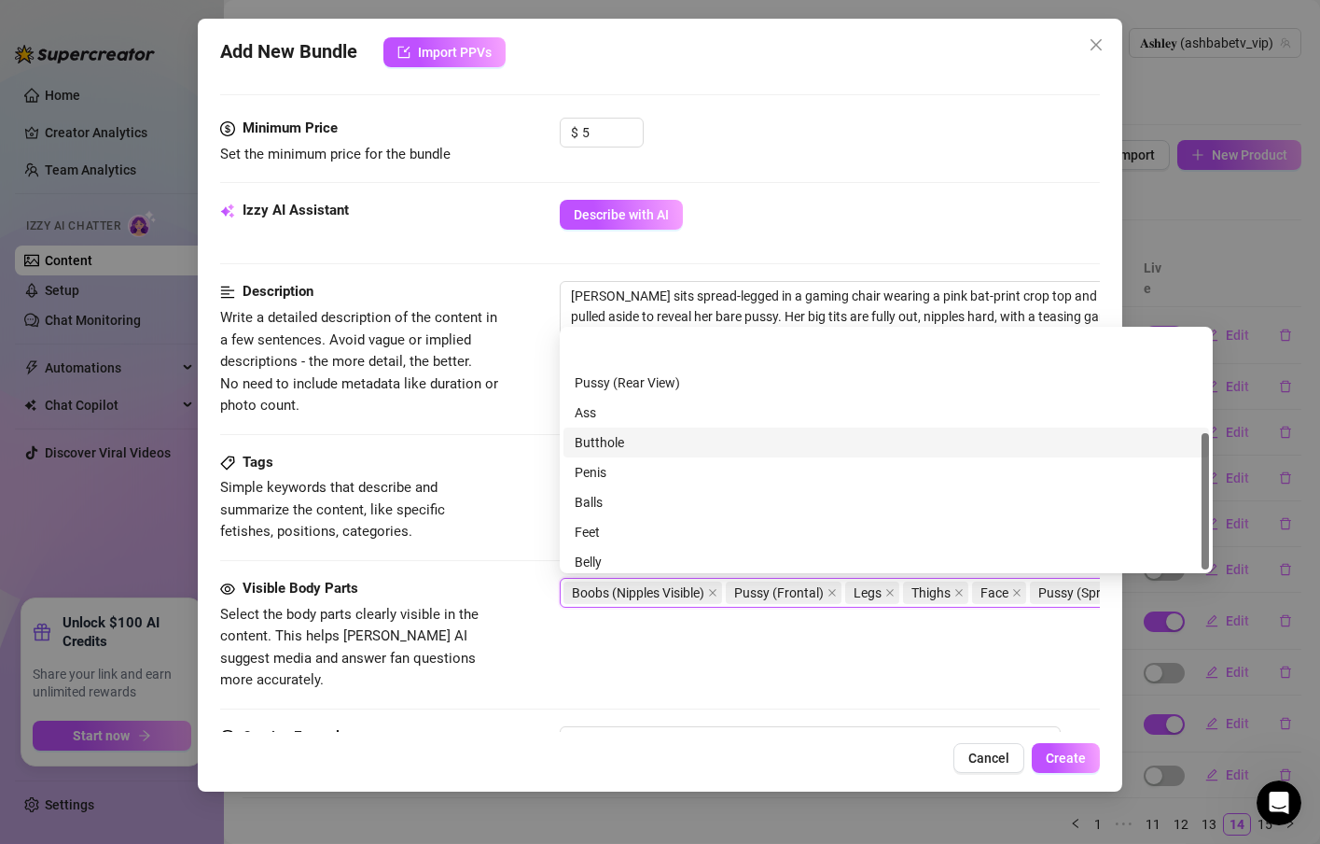
scroll to position [179, 0]
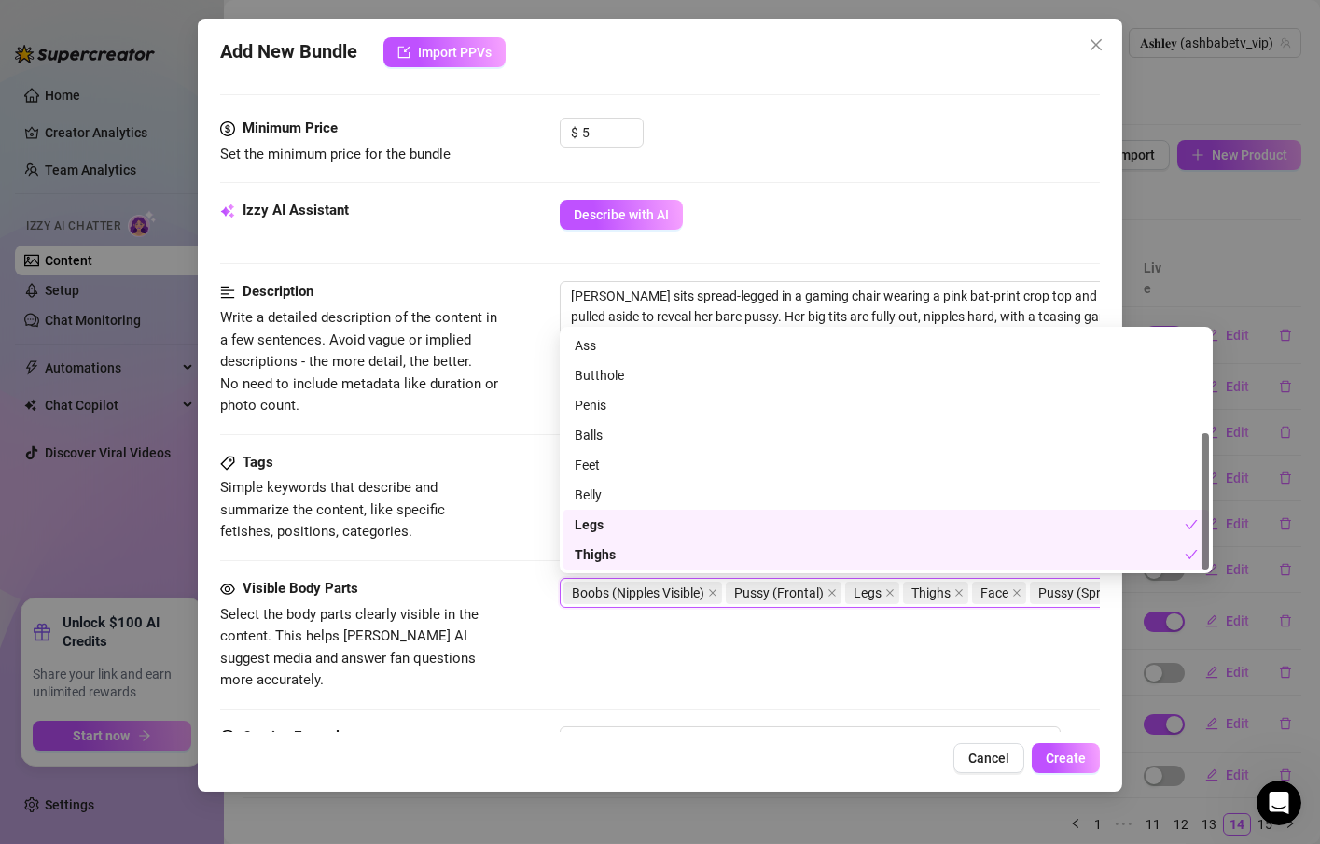
click at [542, 560] on div "Tags Simple keywords that describe and summarize the content, like specific fet…" at bounding box center [660, 515] width 880 height 126
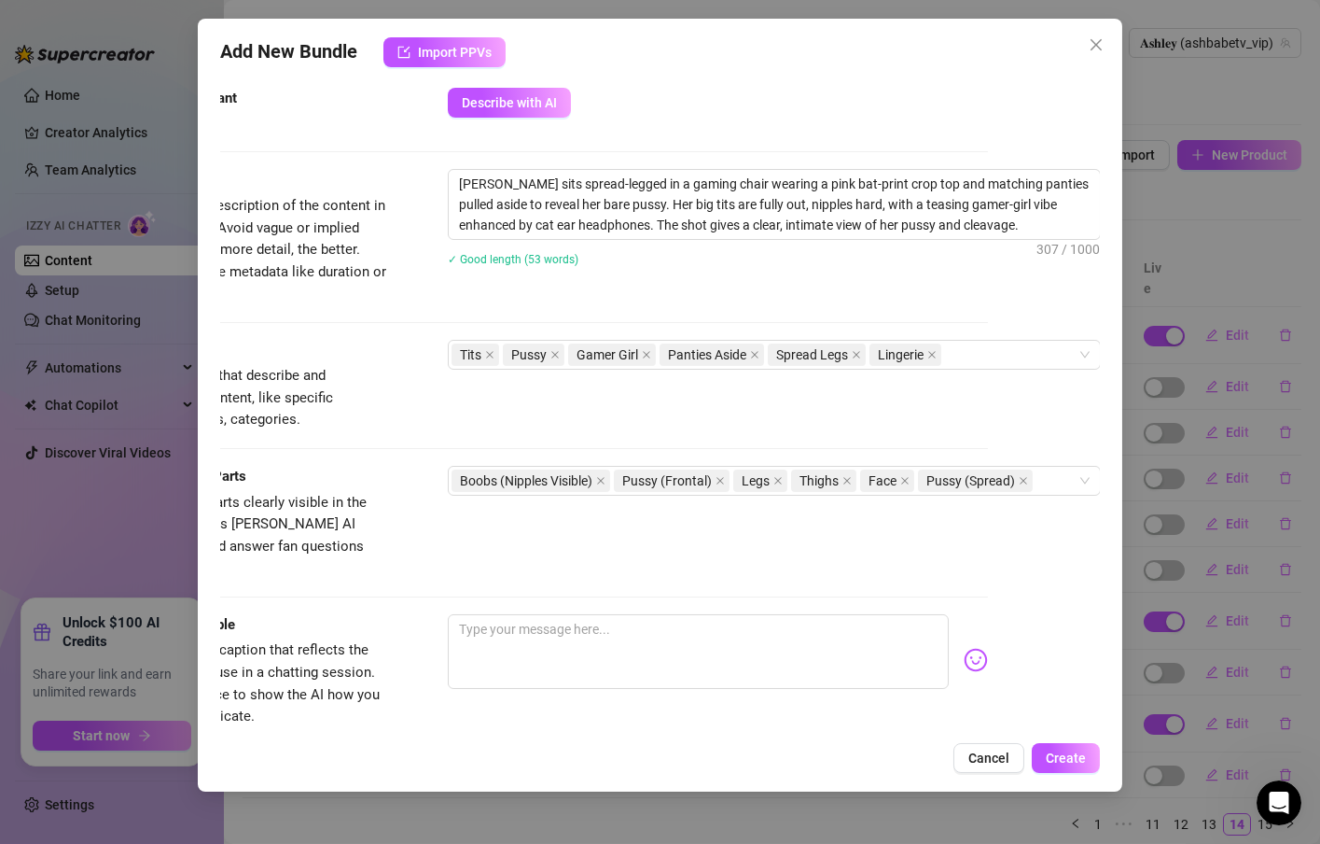
scroll to position [672, 132]
click at [600, 616] on textarea at bounding box center [697, 651] width 501 height 75
paste textarea "I was playing with myself right before I took this 🤭"
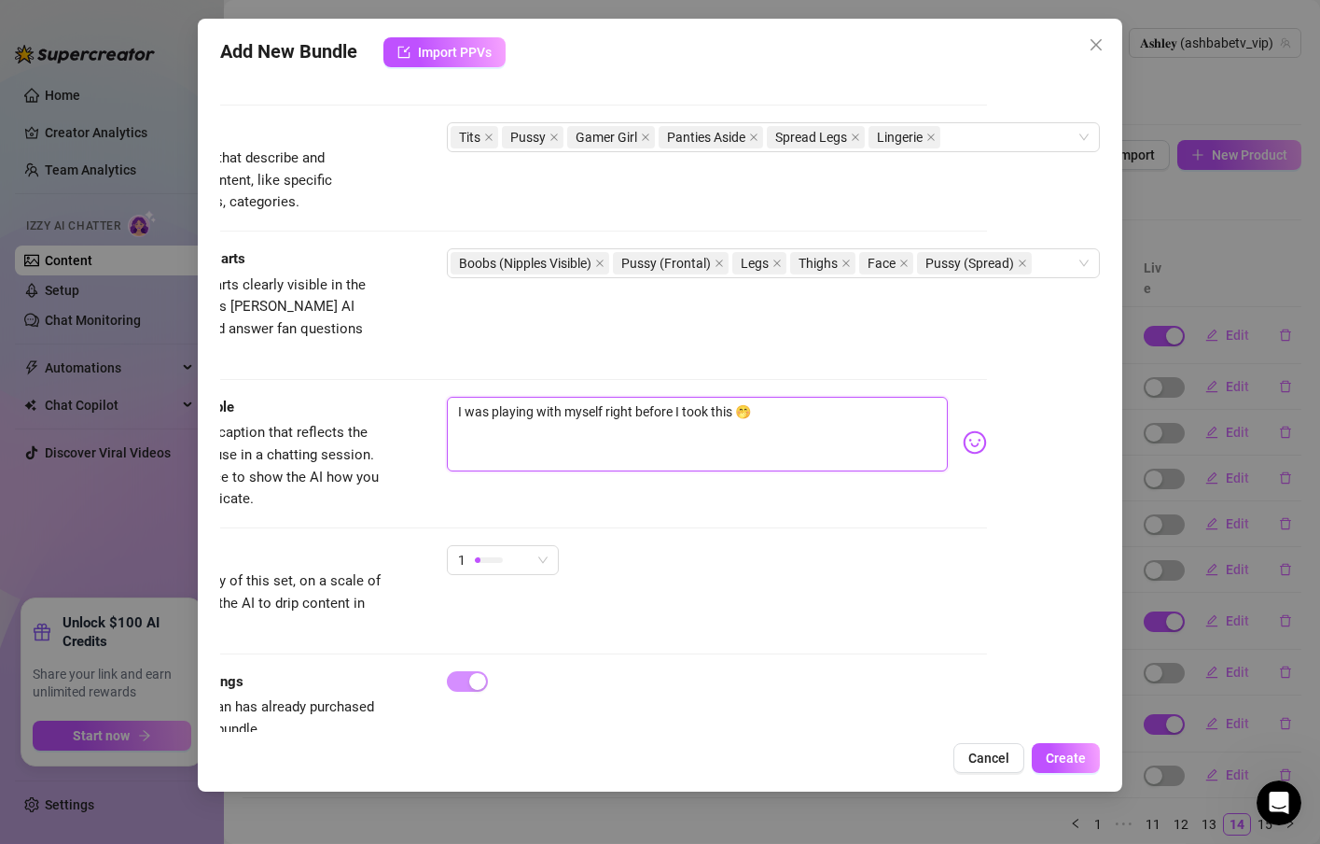
scroll to position [928, 132]
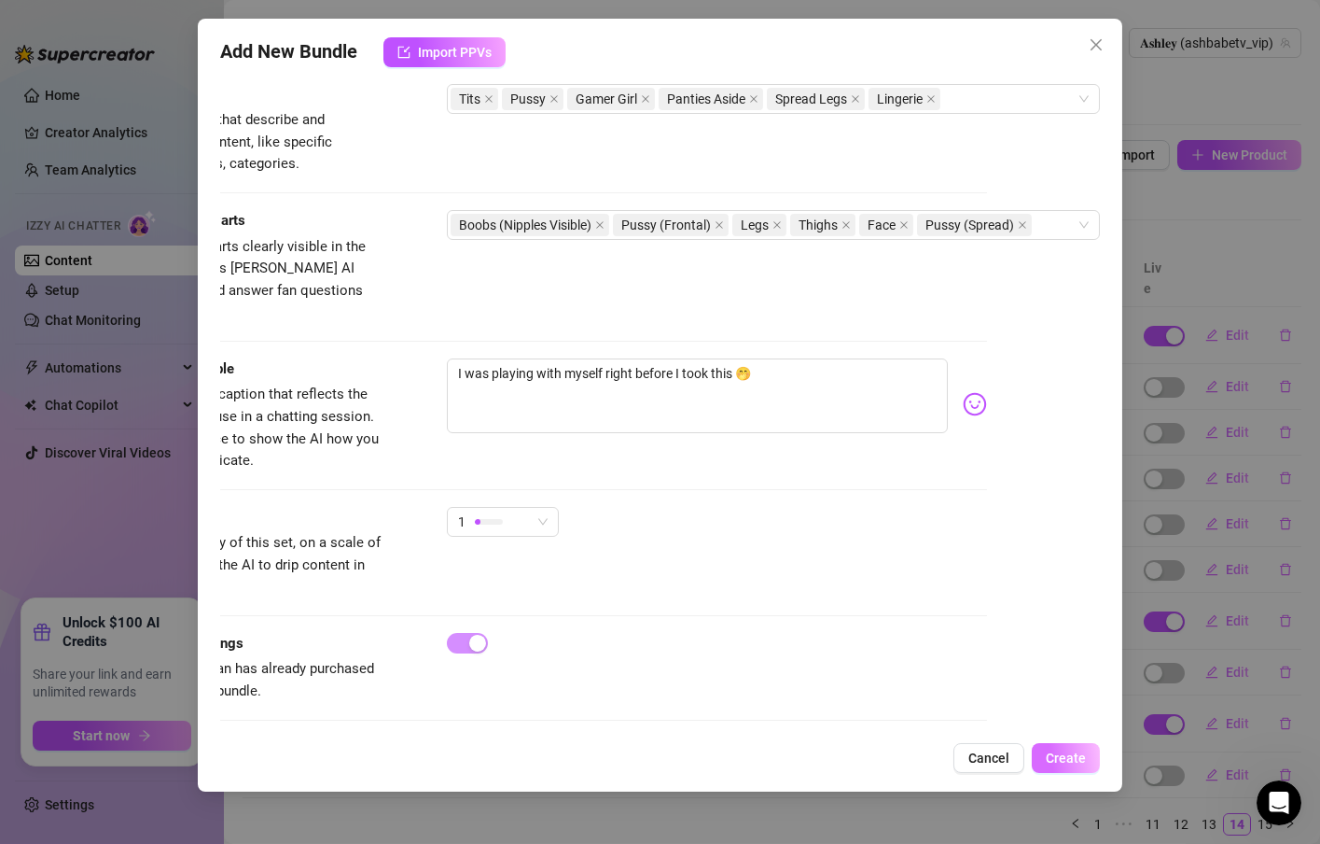
click at [1085, 771] on button "Create" at bounding box center [1066, 758] width 68 height 30
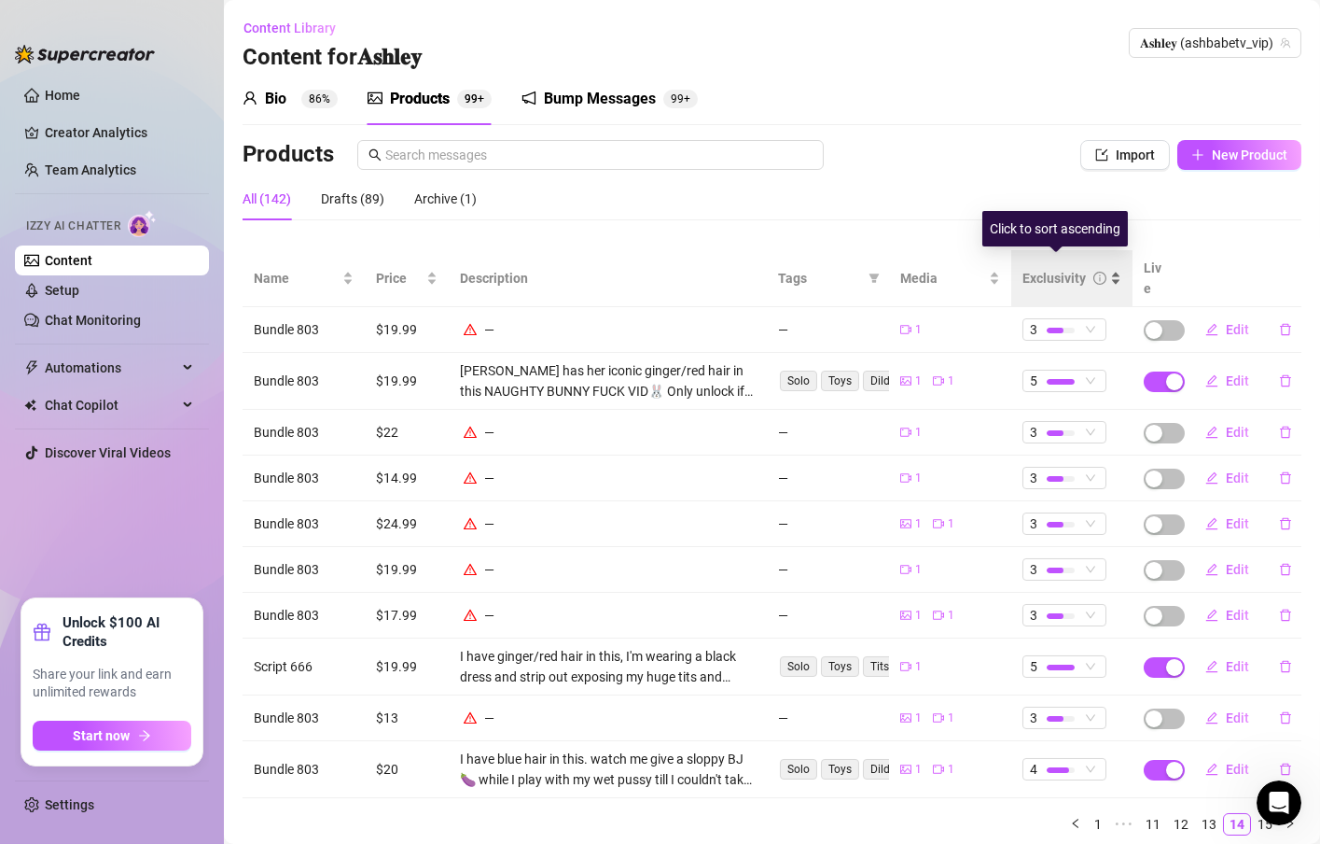
click at [1099, 268] on div "Exclusivity" at bounding box center [1072, 278] width 99 height 21
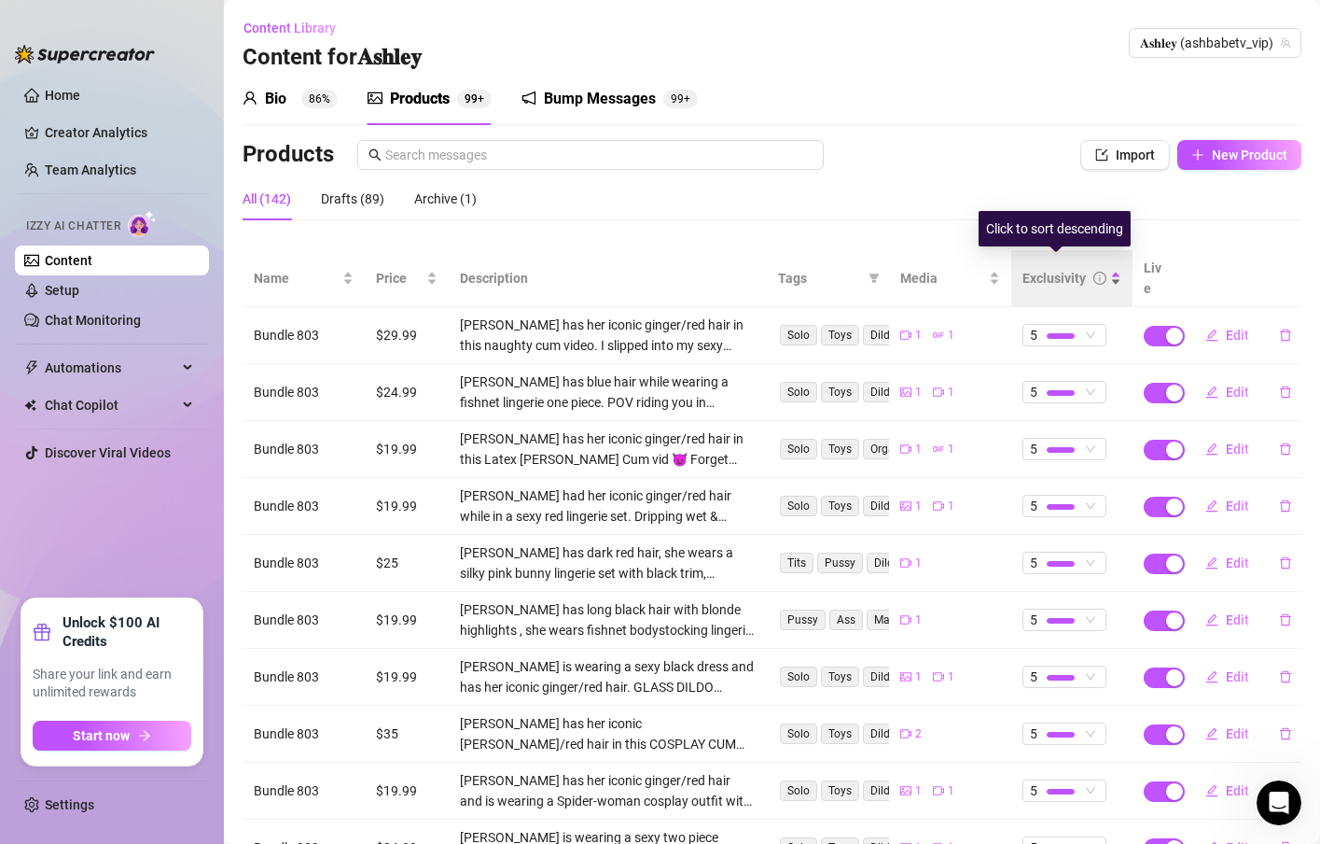
drag, startPoint x: 1107, startPoint y: 262, endPoint x: 1101, endPoint y: 279, distance: 17.7
click at [1107, 268] on div "Exclusivity" at bounding box center [1072, 278] width 99 height 21
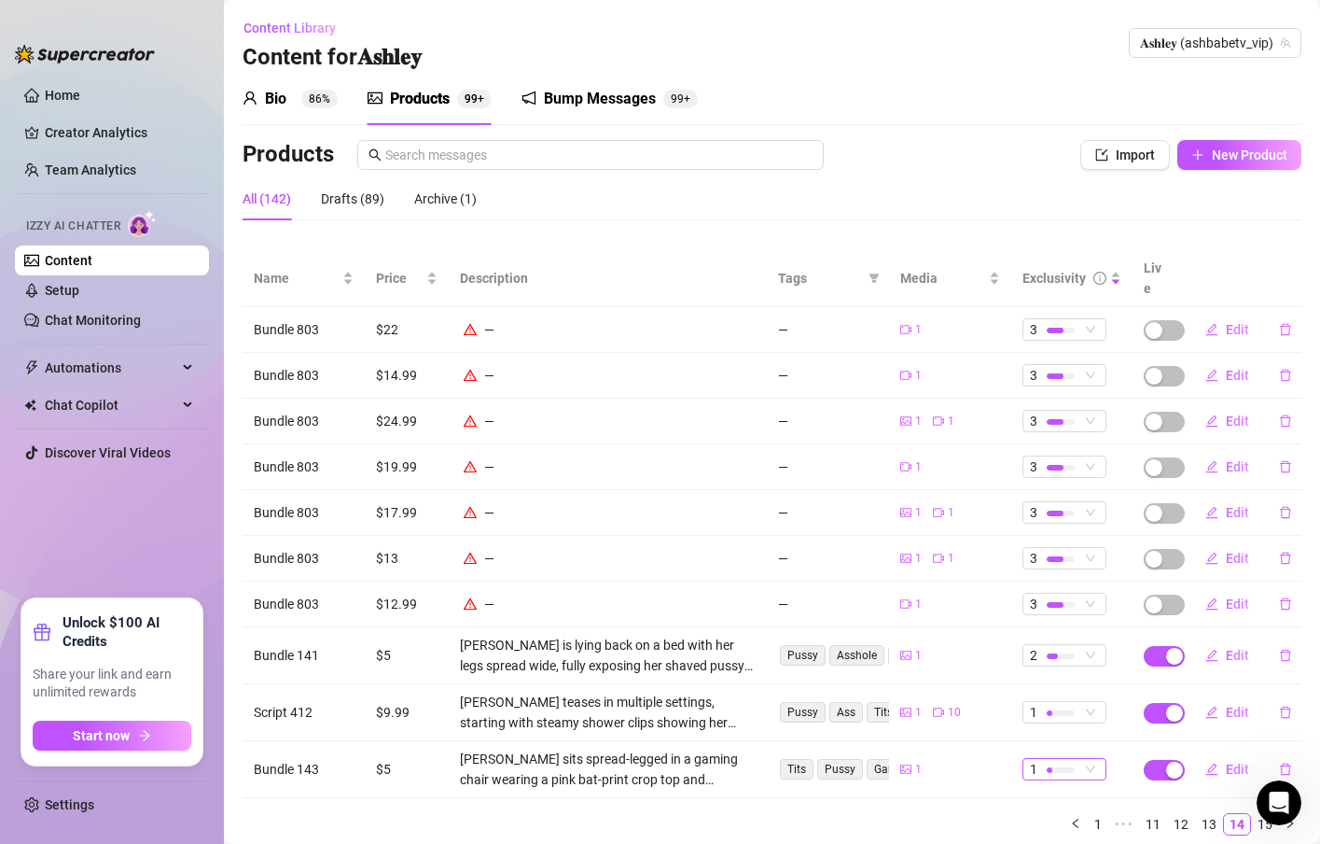
click at [1052, 760] on div at bounding box center [1061, 769] width 28 height 18
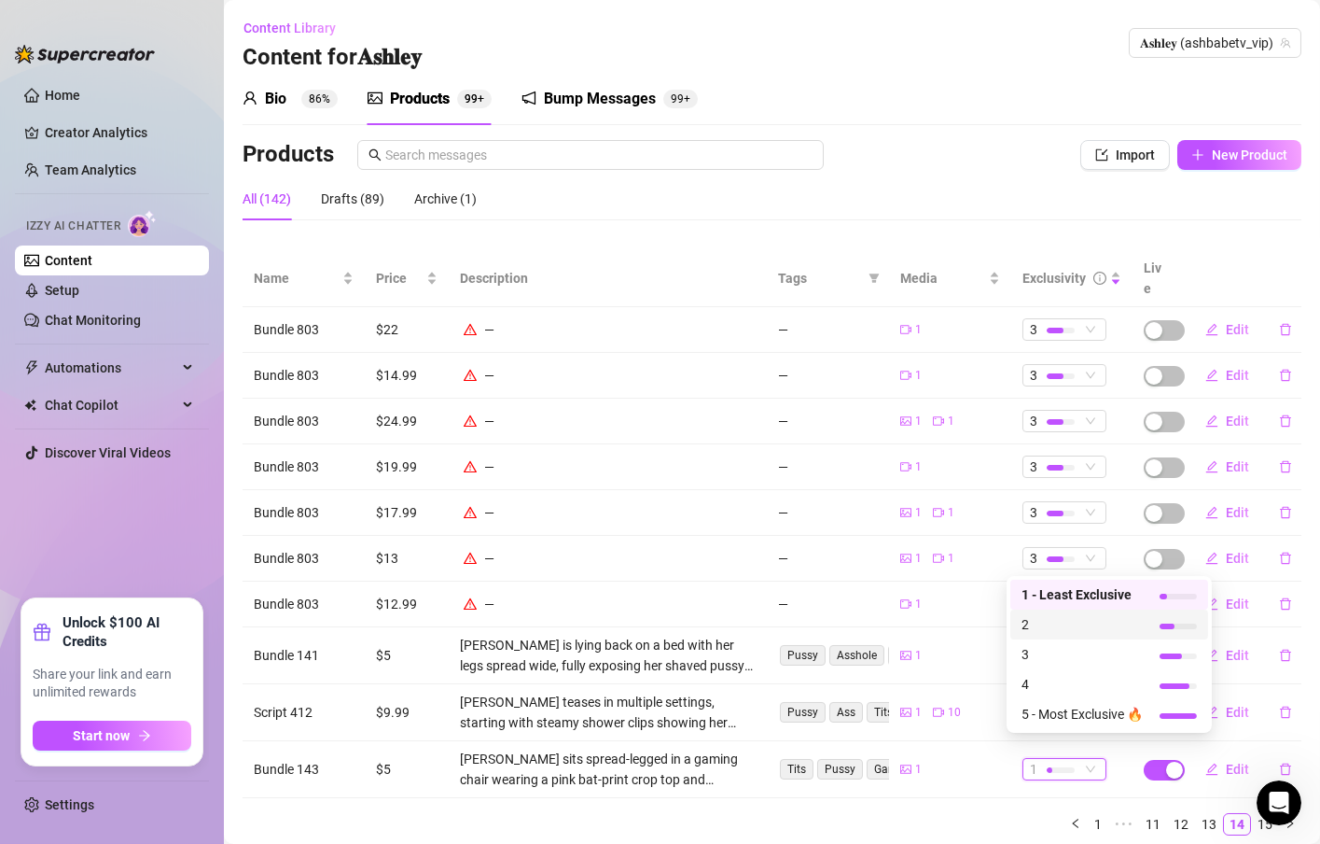
click at [1047, 632] on span "2" at bounding box center [1082, 624] width 121 height 21
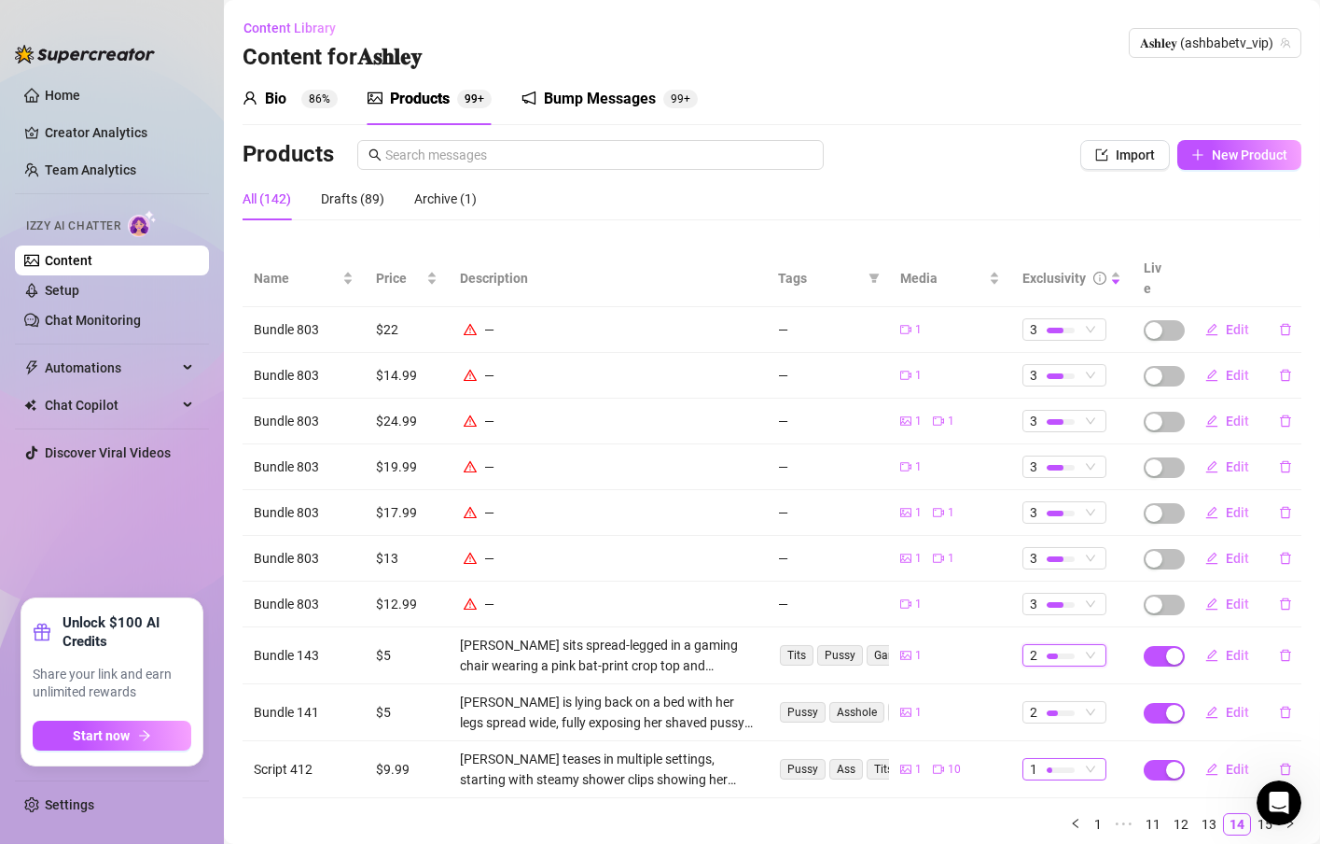
click at [1068, 759] on span "1" at bounding box center [1064, 769] width 69 height 21
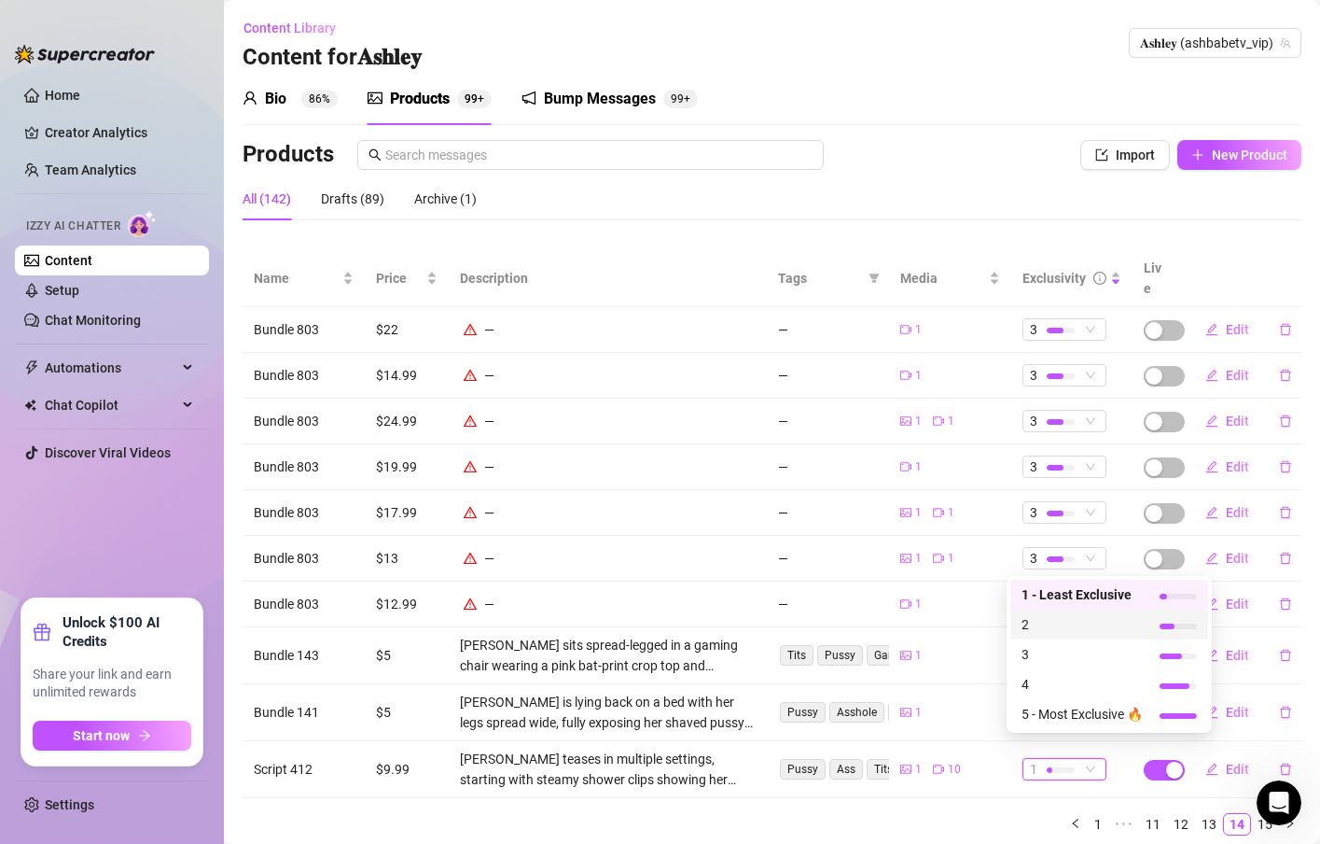
click at [1032, 627] on span "2" at bounding box center [1082, 624] width 121 height 21
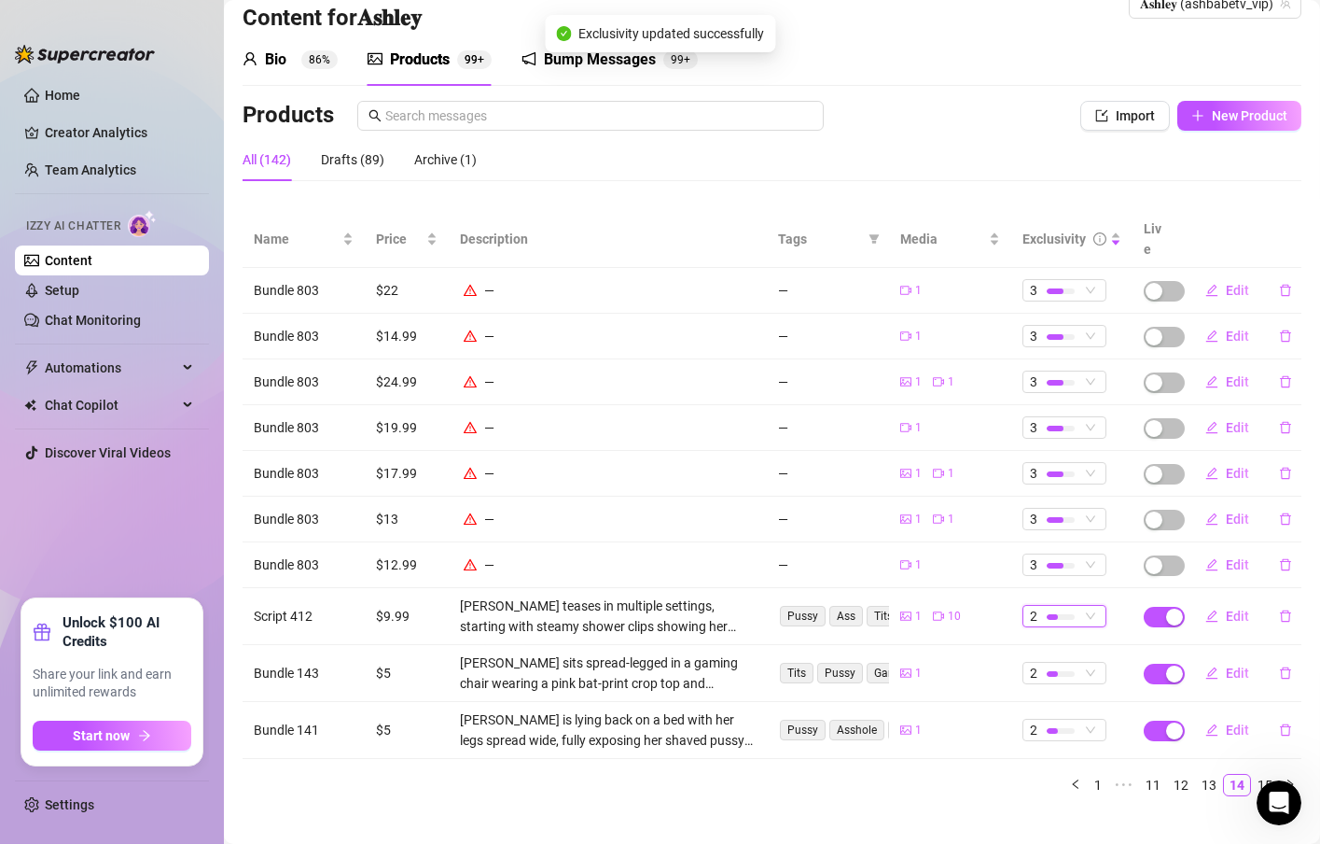
scroll to position [41, 0]
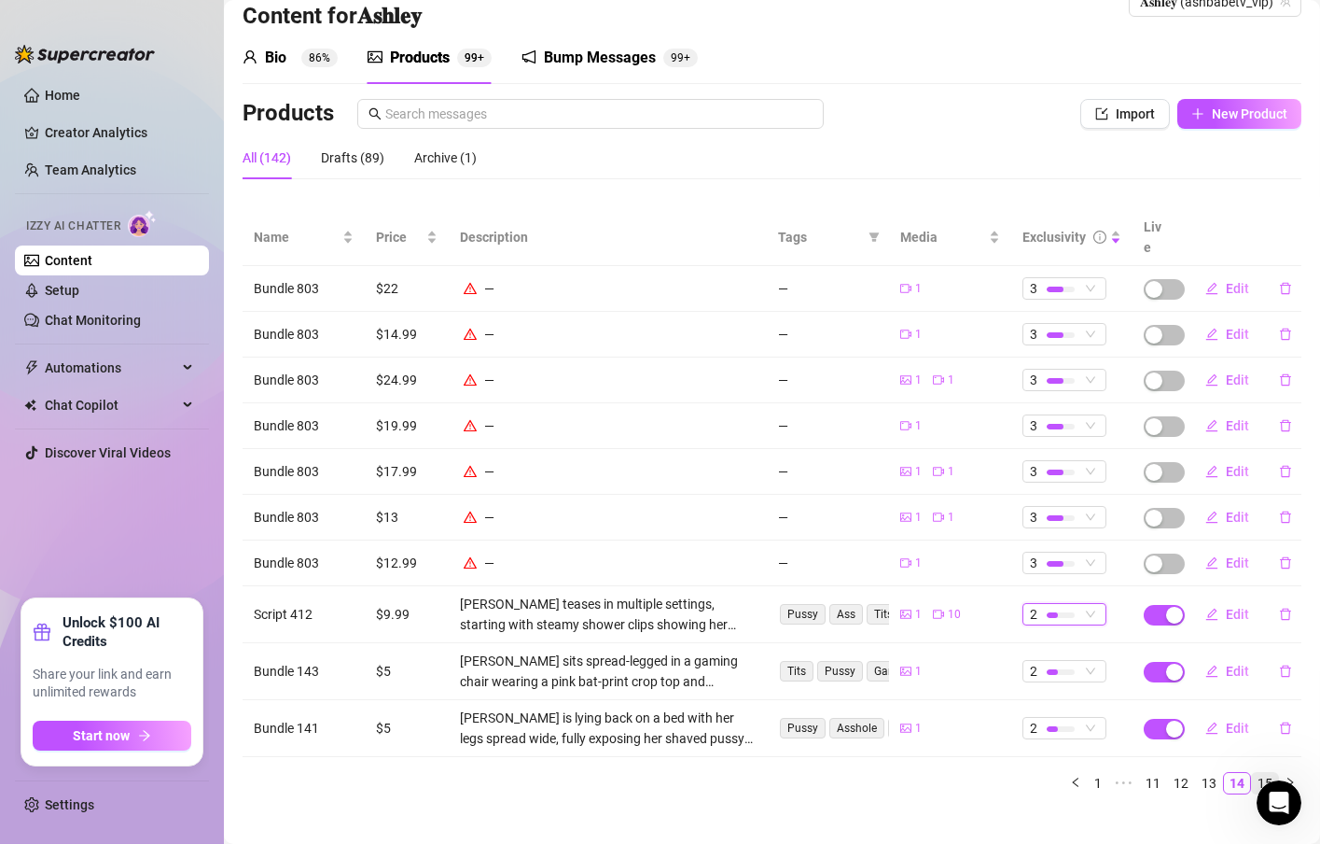
click at [1252, 773] on link "15" at bounding box center [1265, 783] width 26 height 21
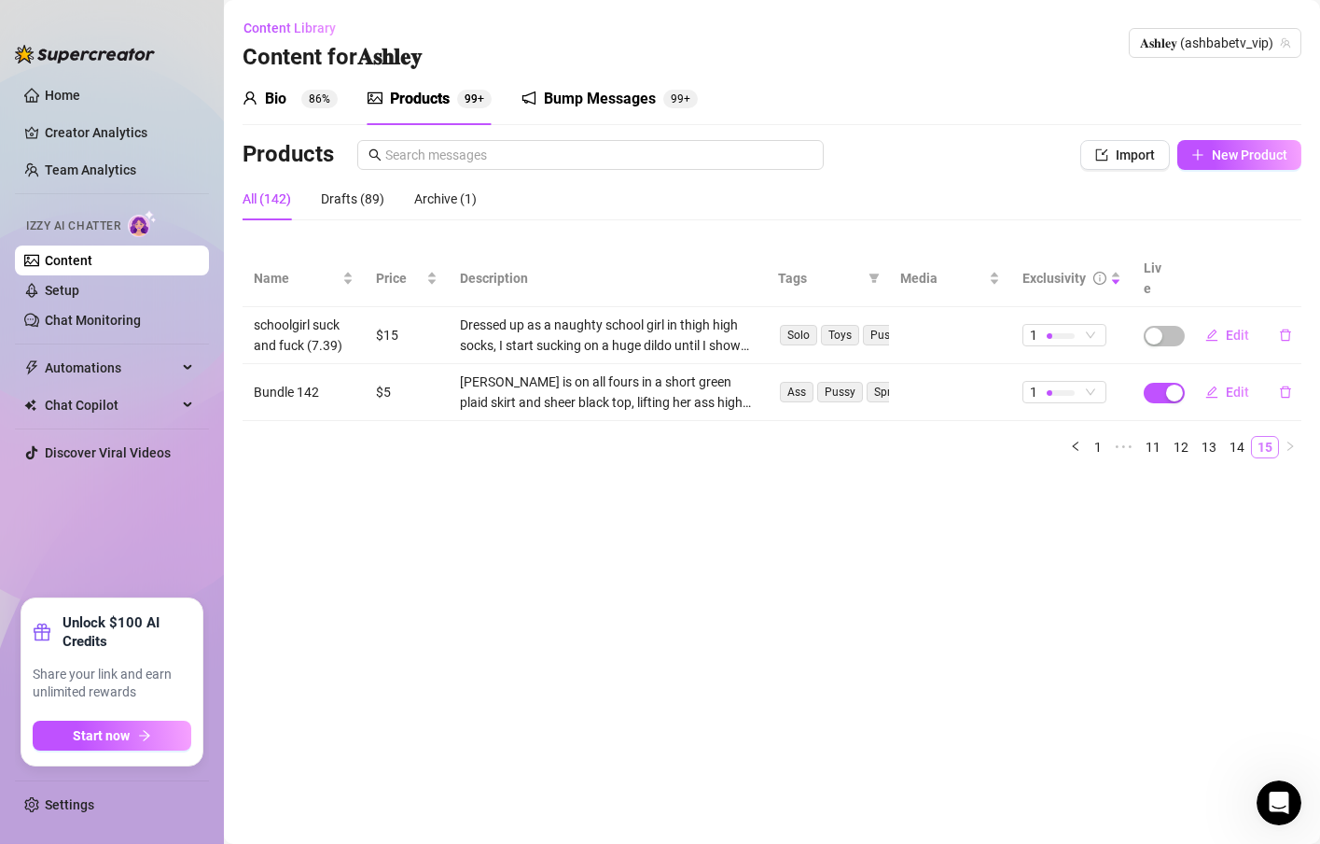
scroll to position [0, 0]
click at [1103, 443] on div "Name Price Description Tags Media Exclusivity Live schoolgirl suck and fuck (7.…" at bounding box center [772, 361] width 1059 height 223
click at [1090, 382] on span "1" at bounding box center [1064, 392] width 69 height 21
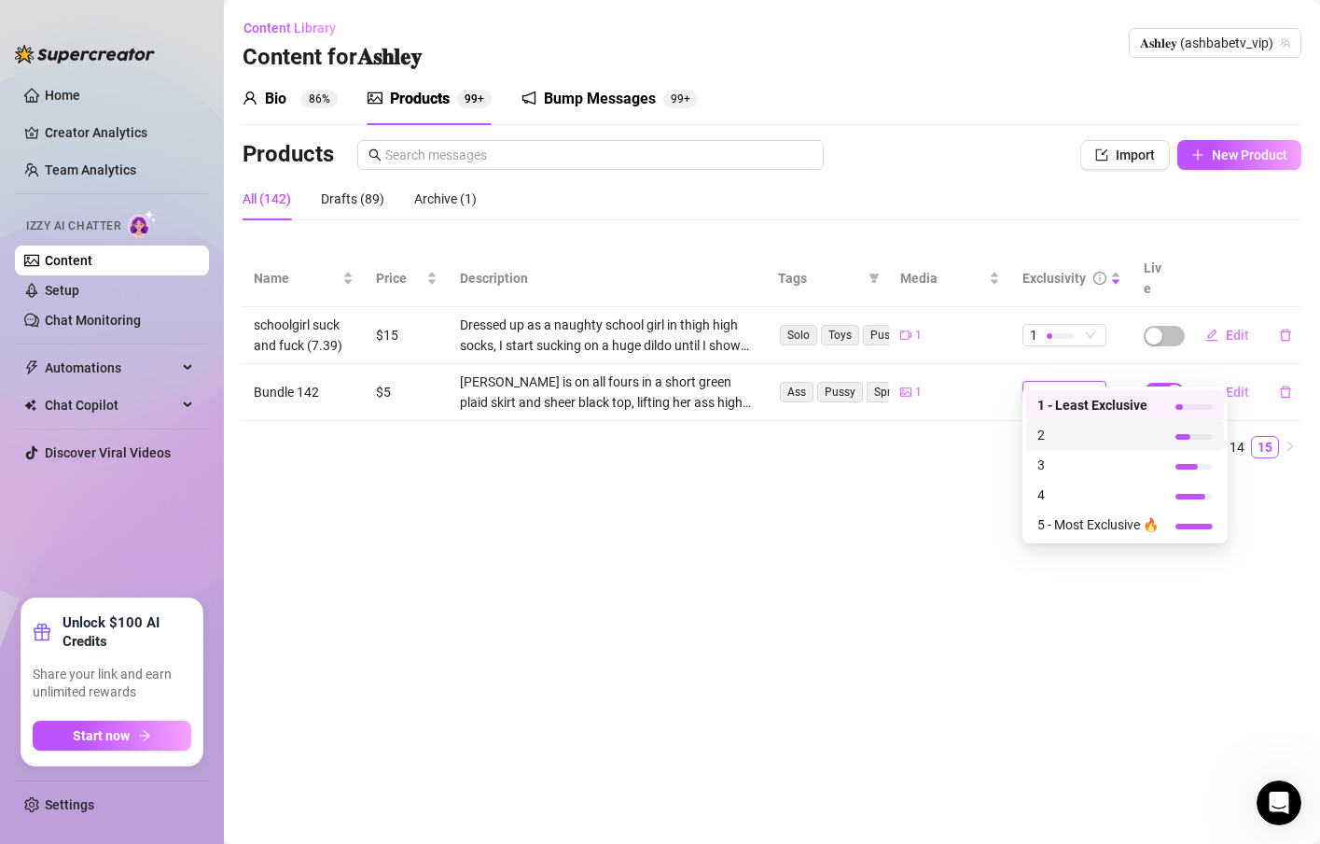
click at [1046, 440] on span "2" at bounding box center [1098, 435] width 121 height 21
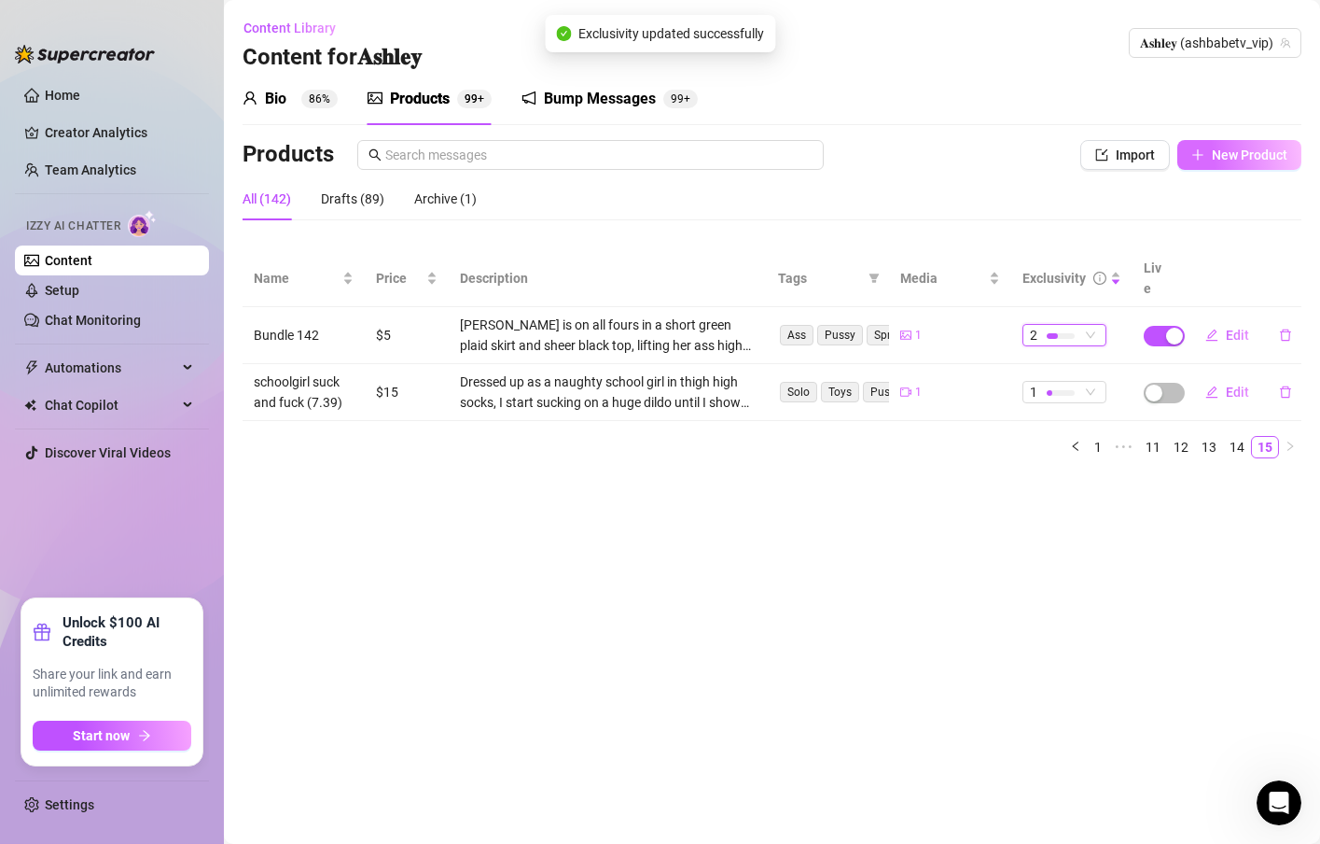
click at [1218, 154] on span "New Product" at bounding box center [1250, 154] width 76 height 15
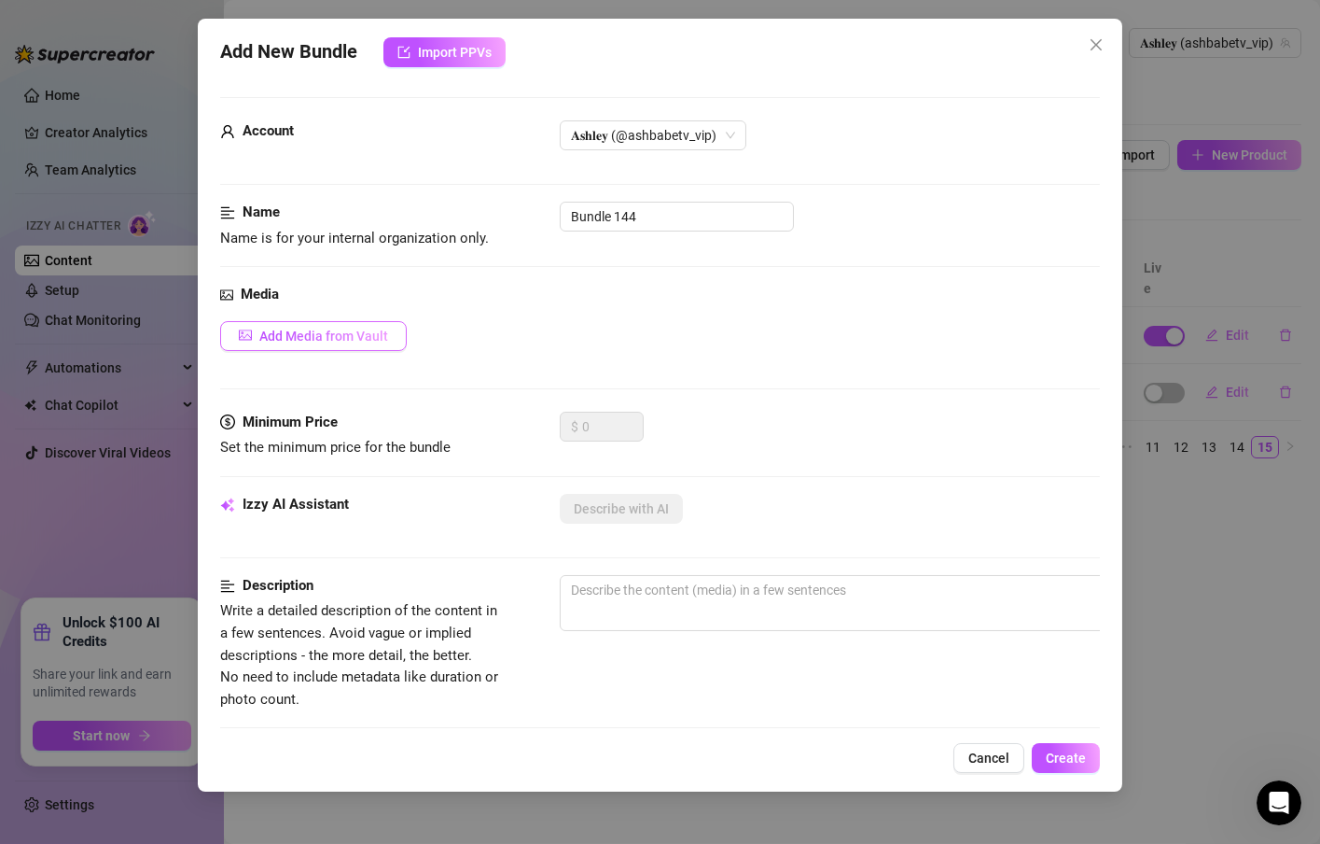
click at [356, 350] on button "Add Media from Vault" at bounding box center [313, 336] width 187 height 30
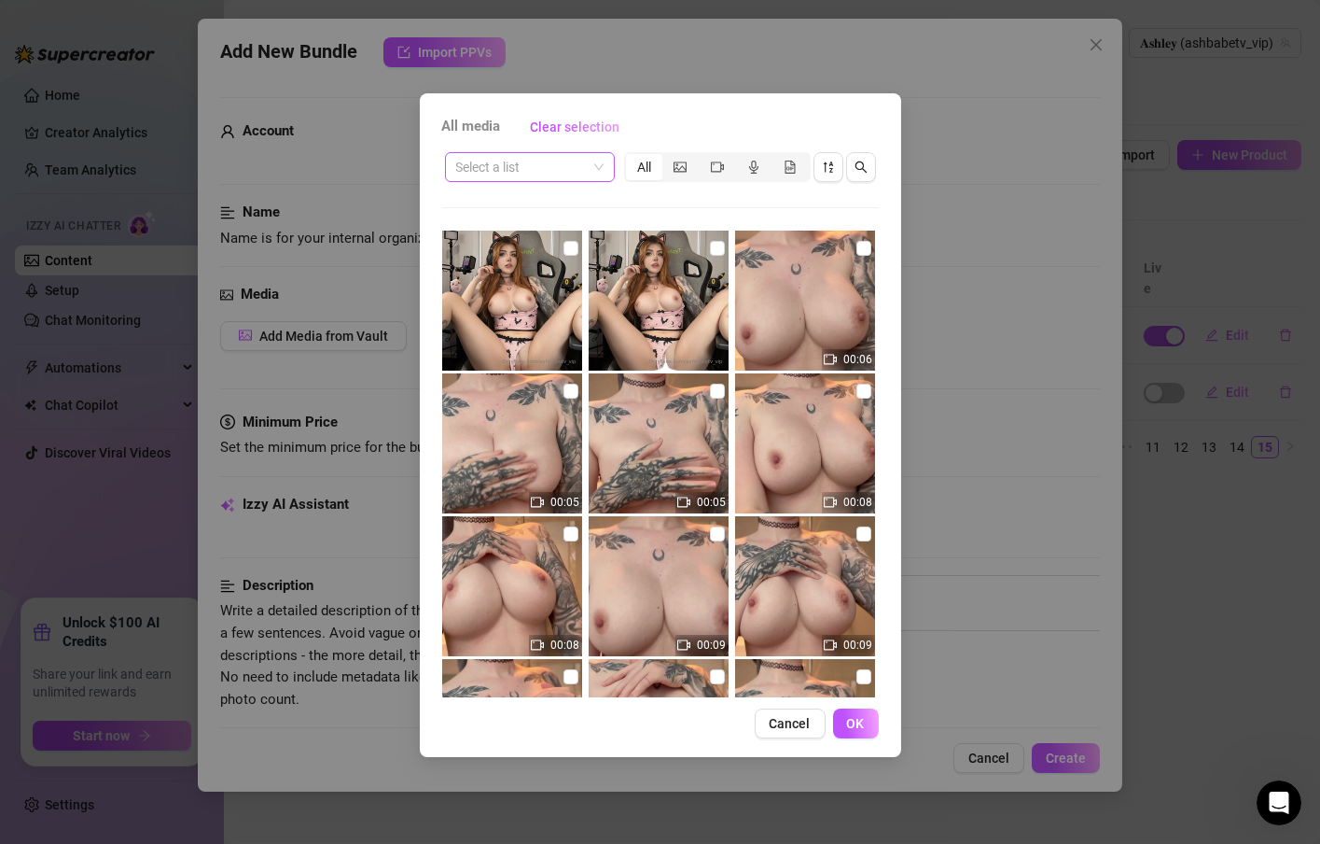
click at [505, 172] on input "search" at bounding box center [521, 167] width 131 height 28
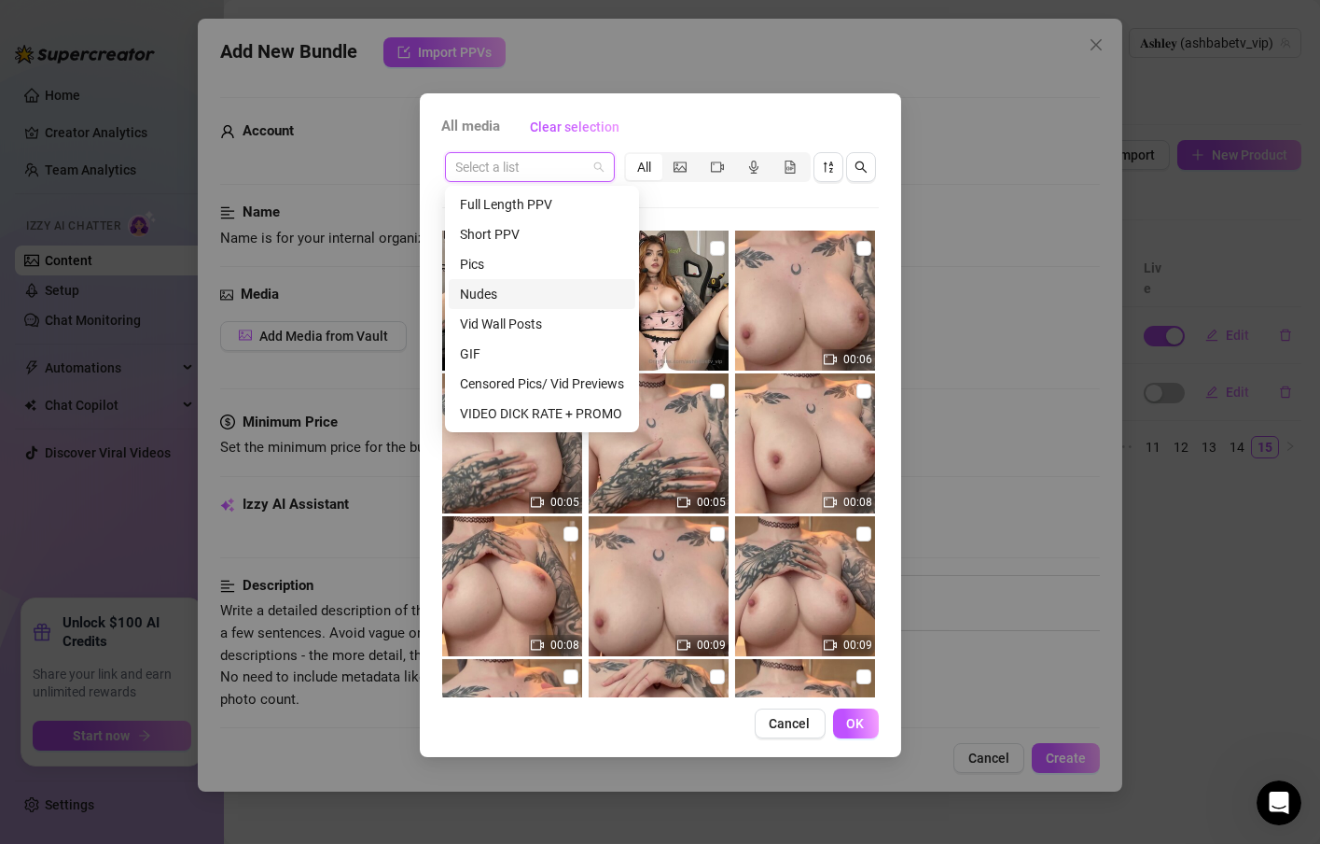
click at [493, 291] on div "Nudes" at bounding box center [542, 294] width 164 height 21
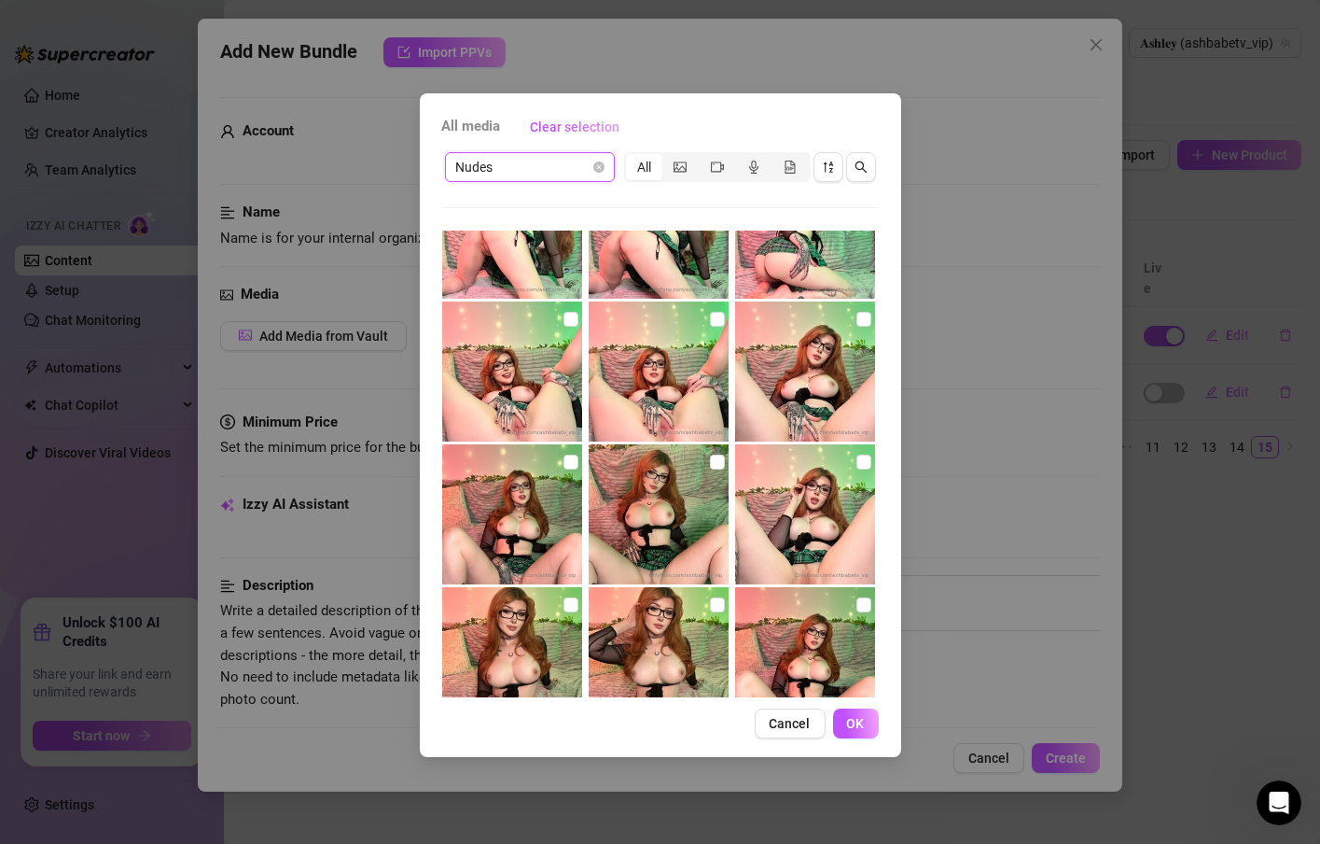
scroll to position [224, 0]
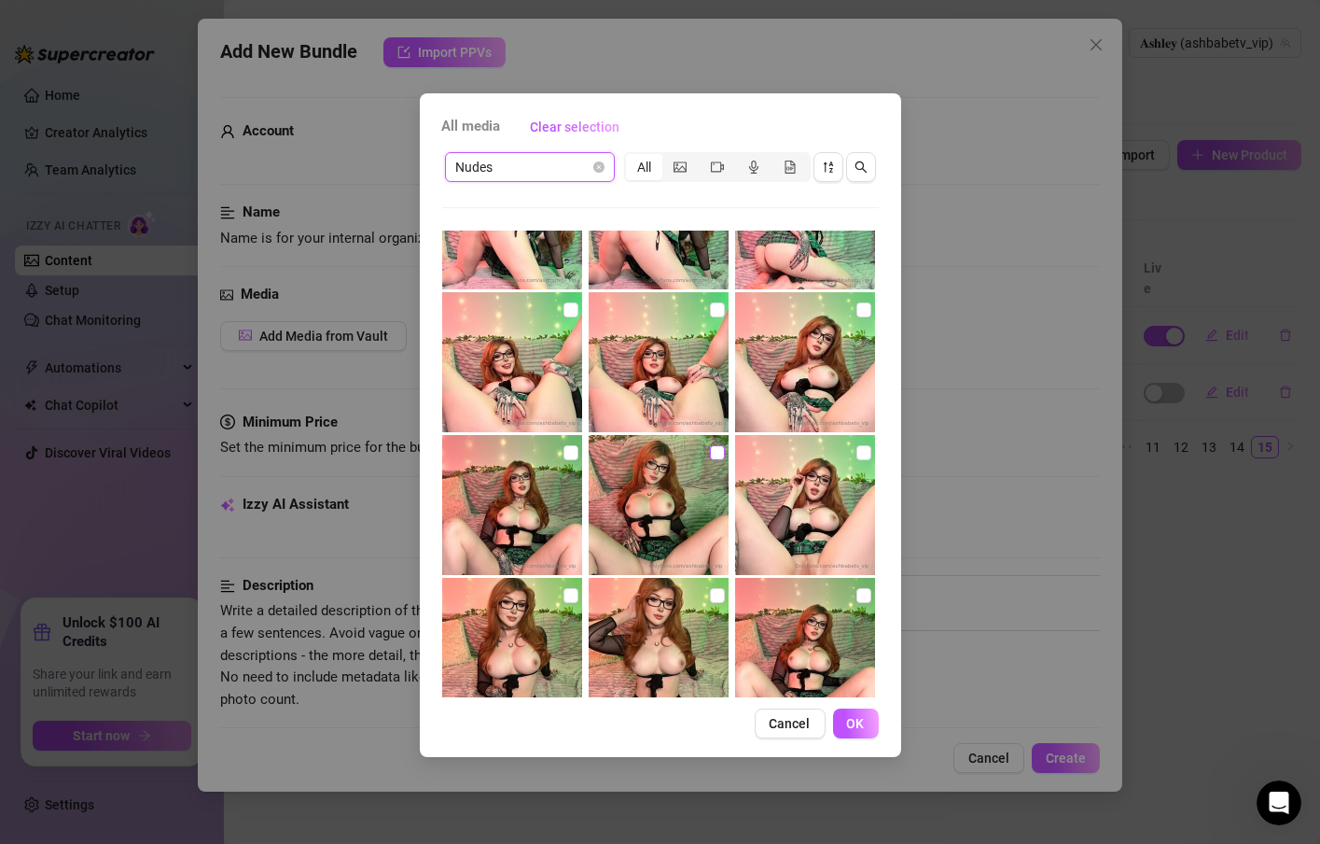
click at [711, 450] on input "checkbox" at bounding box center [717, 452] width 15 height 15
click at [845, 719] on button "OK" at bounding box center [856, 723] width 46 height 30
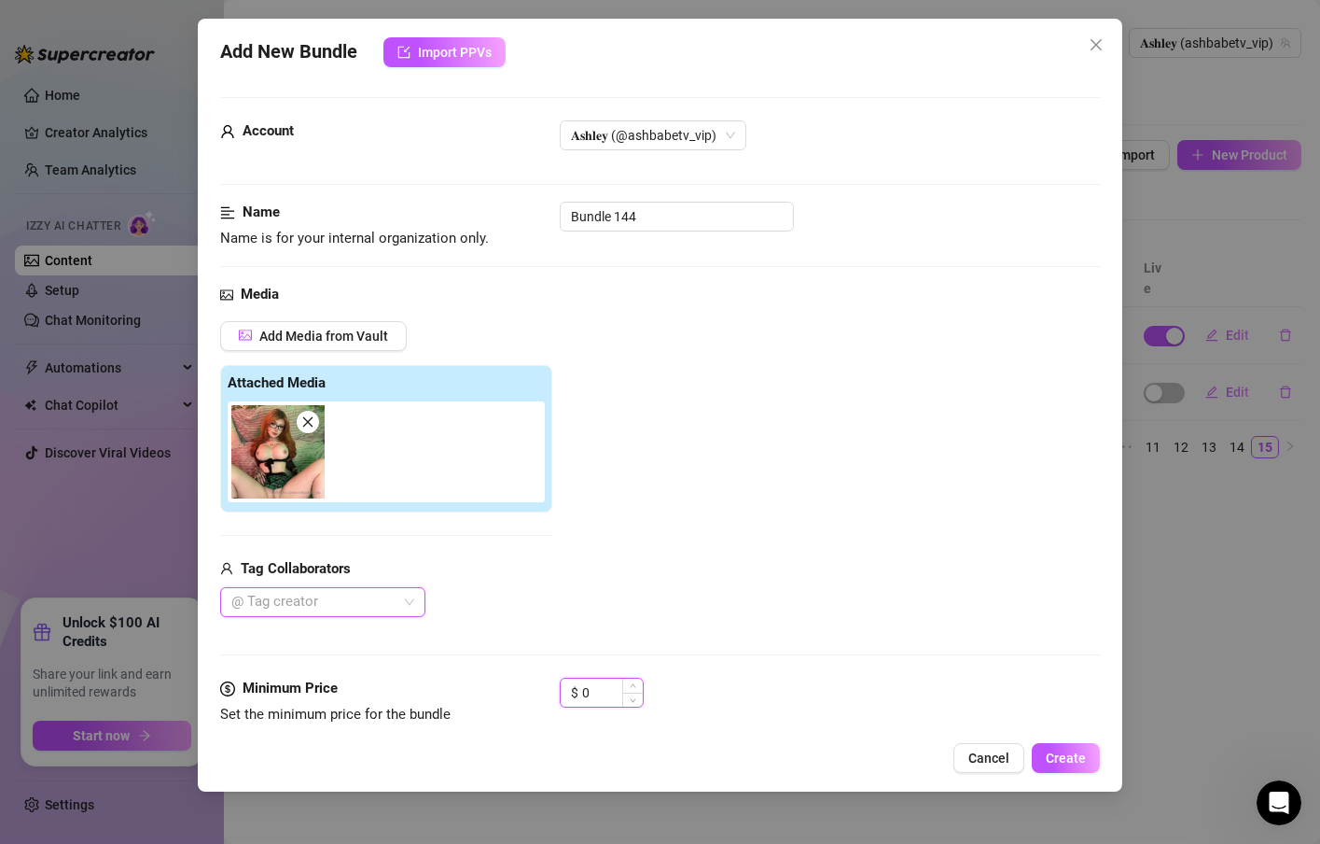
click at [604, 690] on input "0" at bounding box center [612, 692] width 61 height 28
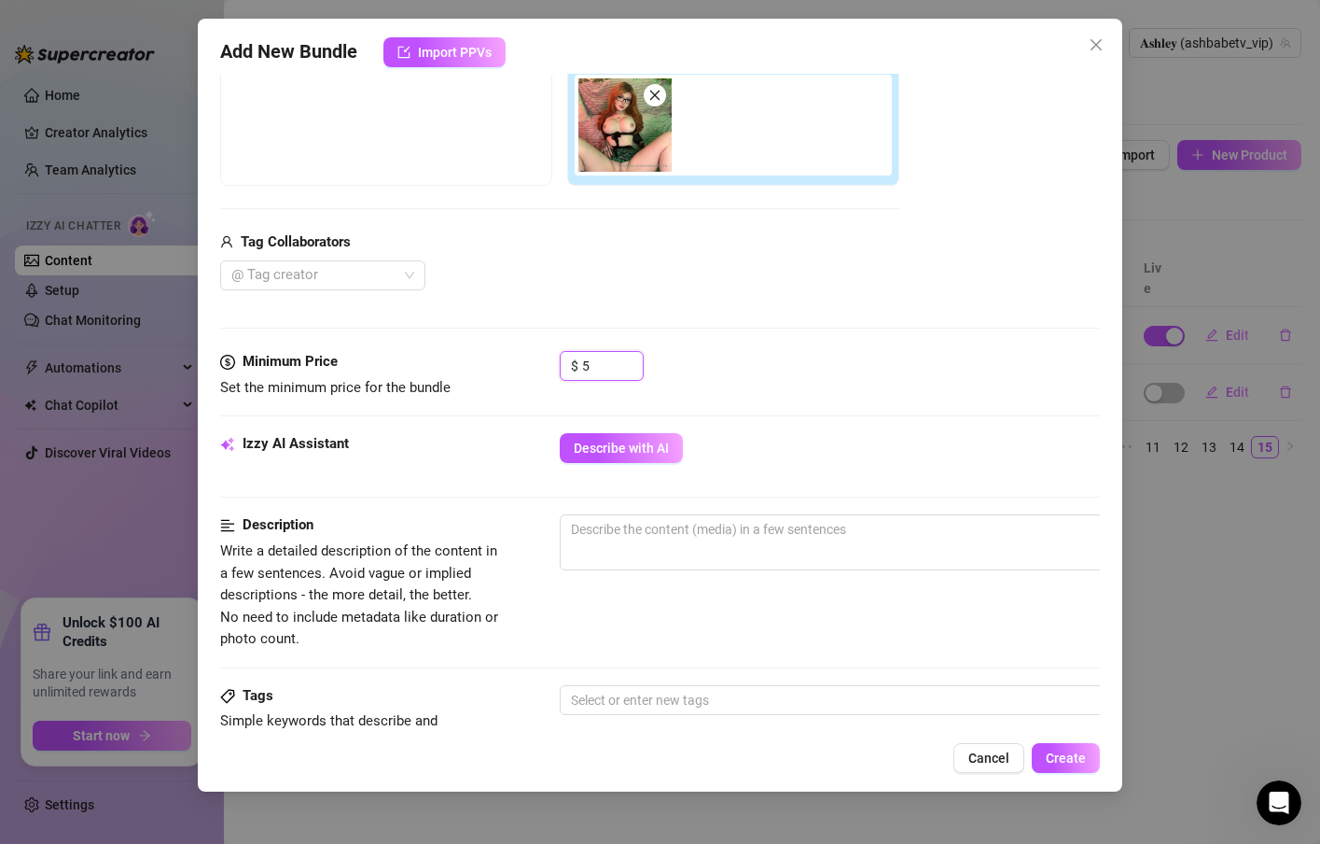
scroll to position [336, 0]
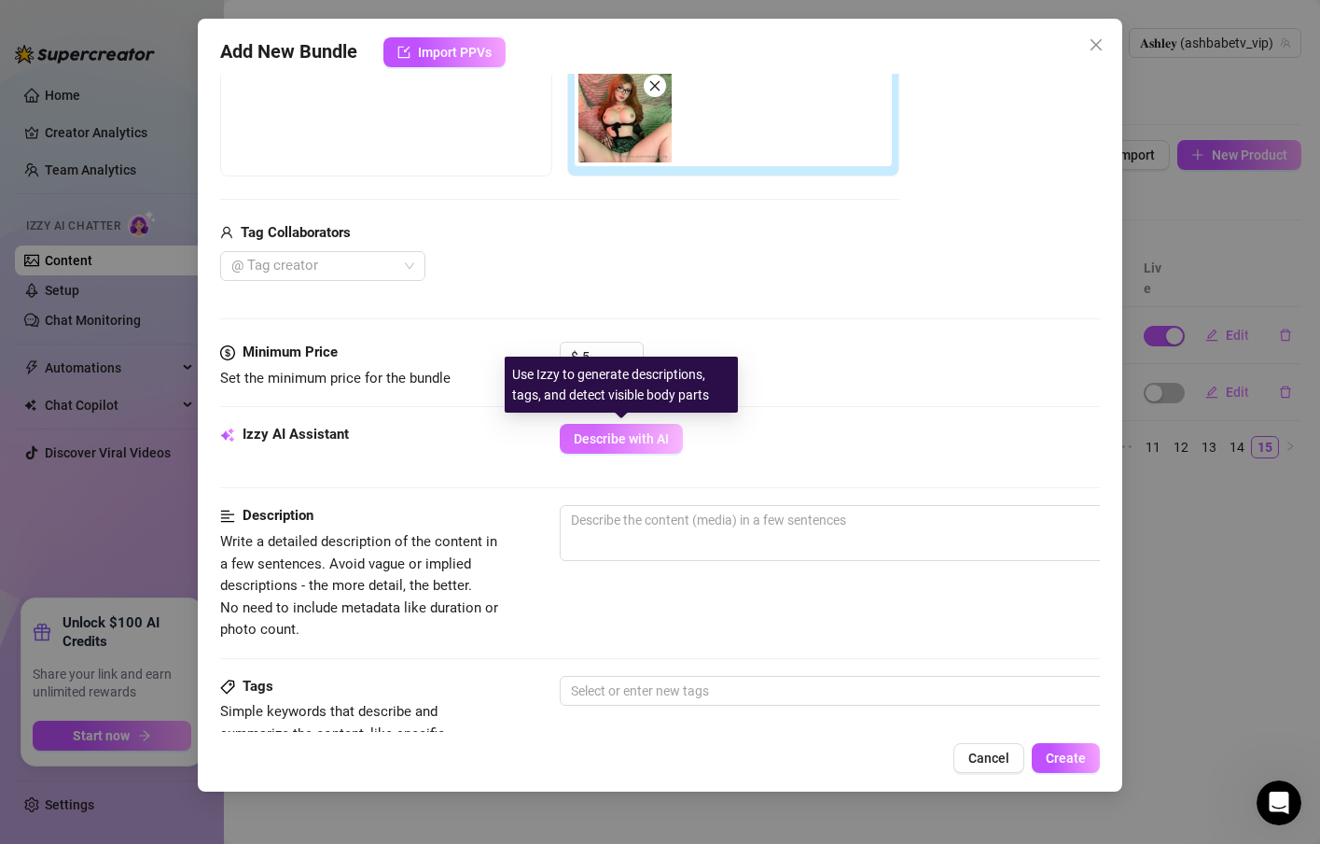
click at [640, 452] on button "Describe with AI" at bounding box center [621, 439] width 123 height 30
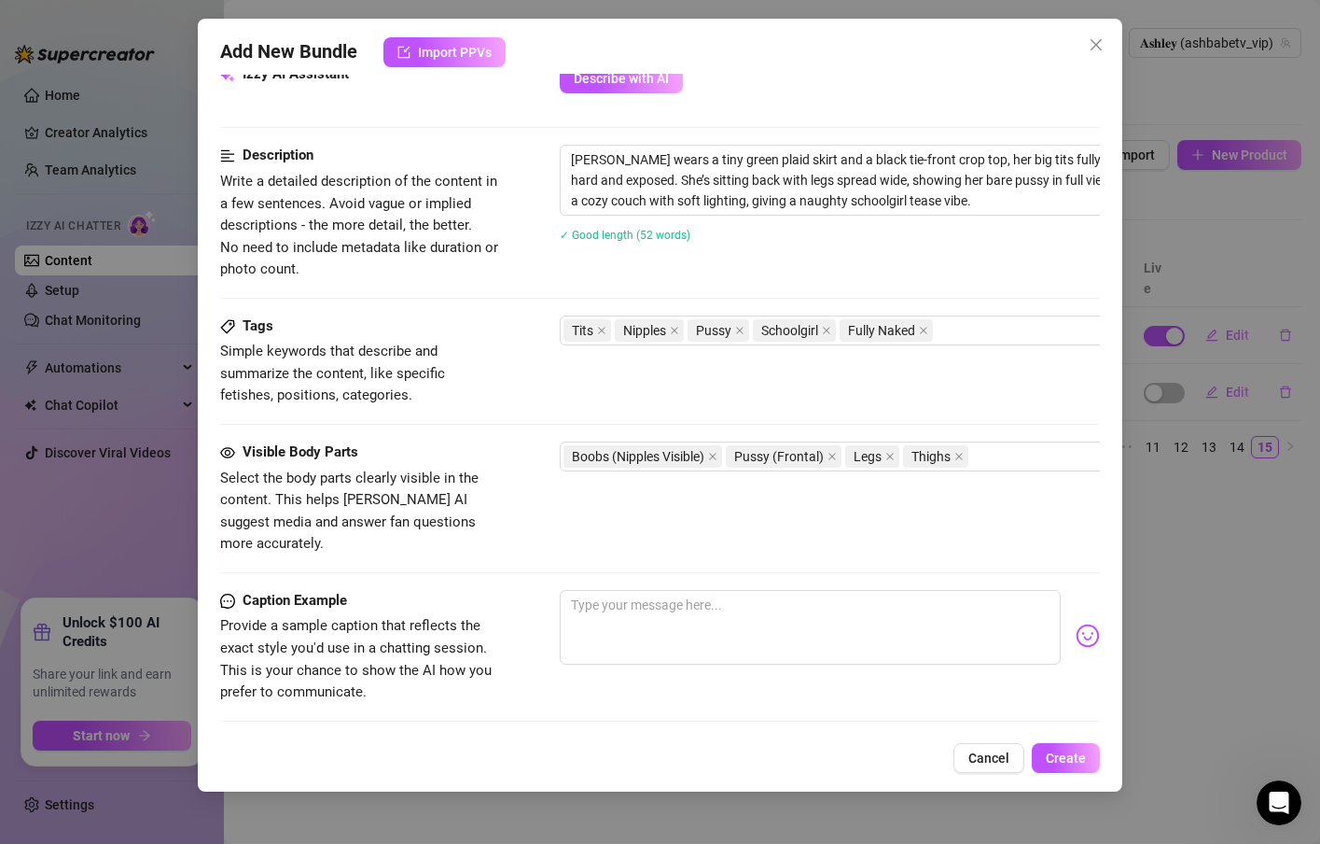
scroll to position [784, 0]
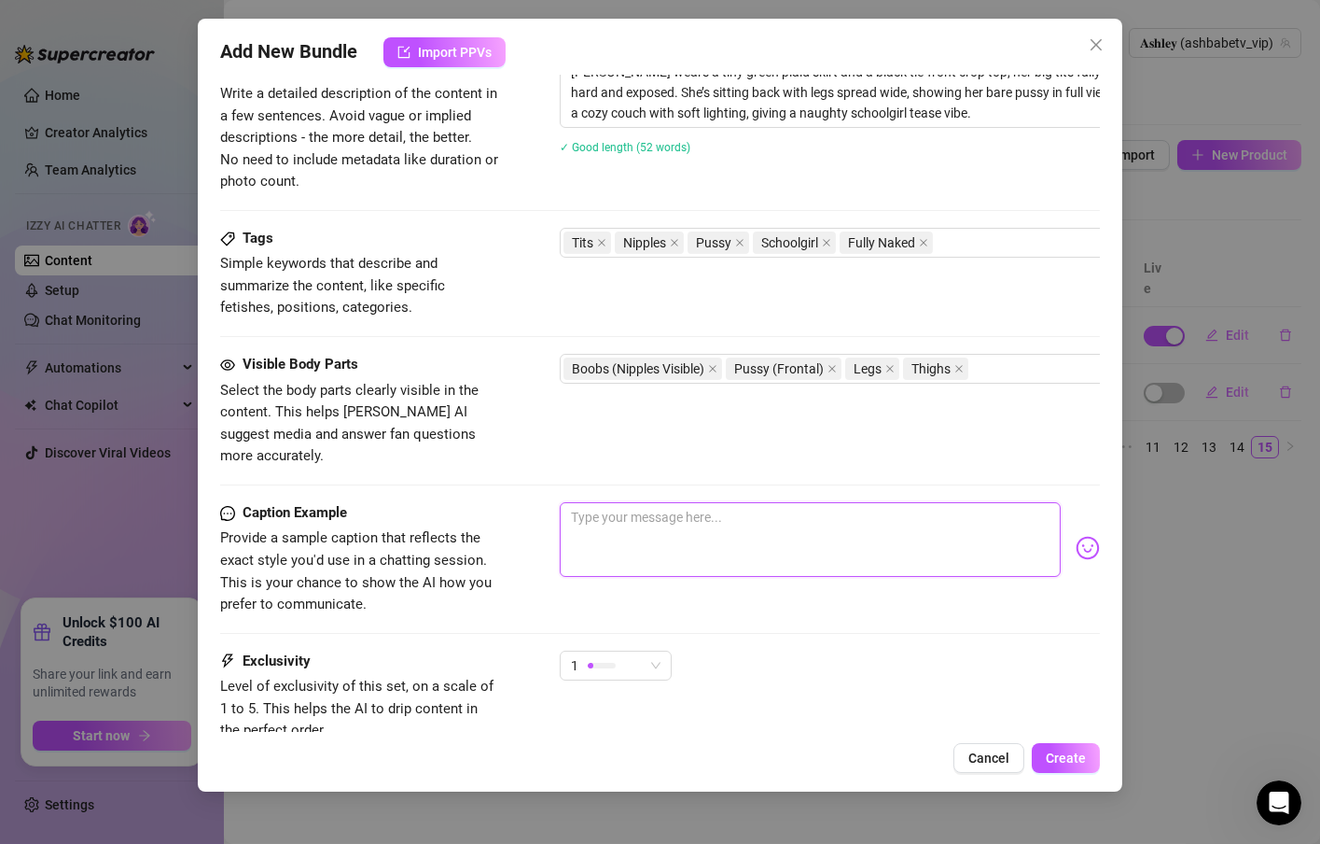
click at [636, 505] on textarea at bounding box center [810, 539] width 501 height 75
paste textarea "I had to stop playing with myself to take this for you 😵‍💫"
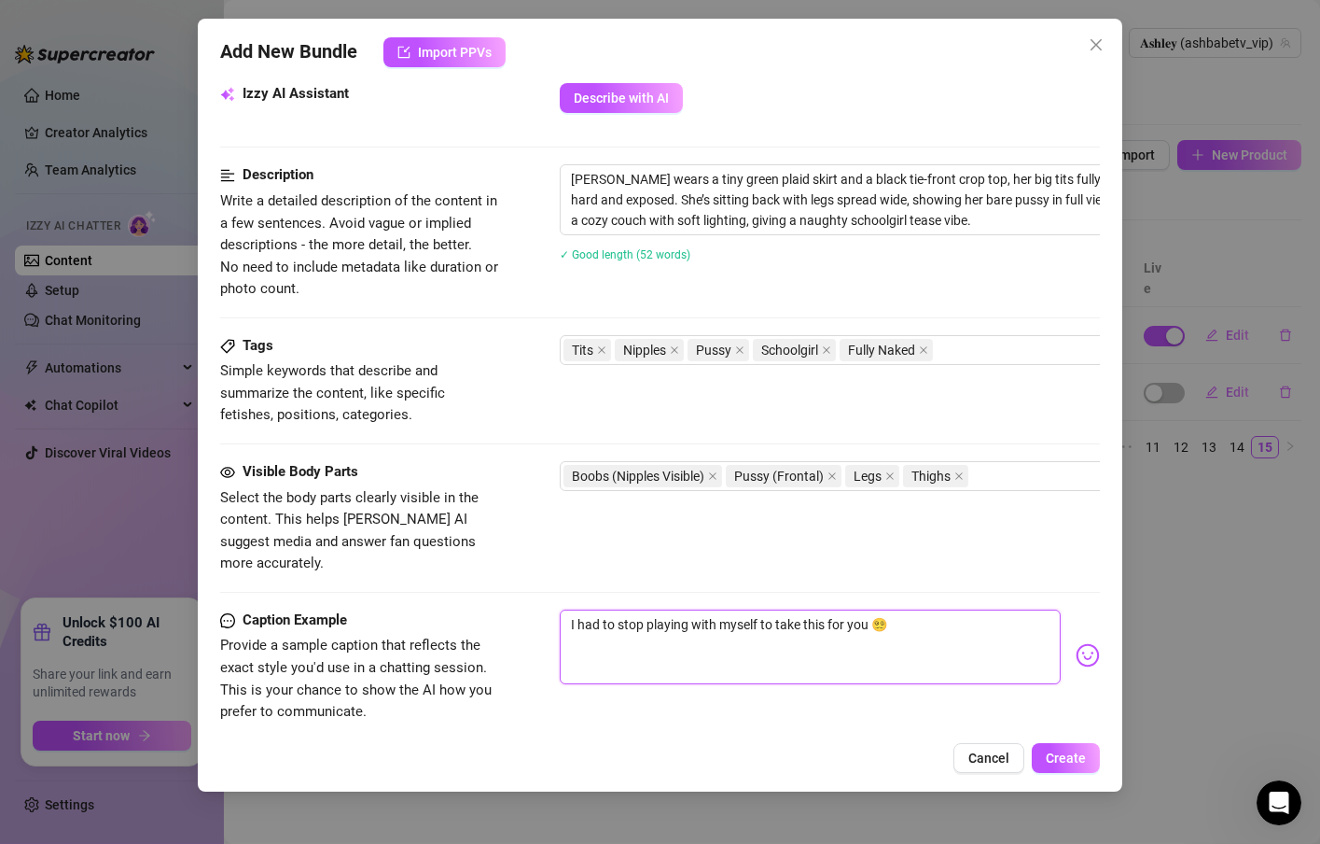
scroll to position [672, 0]
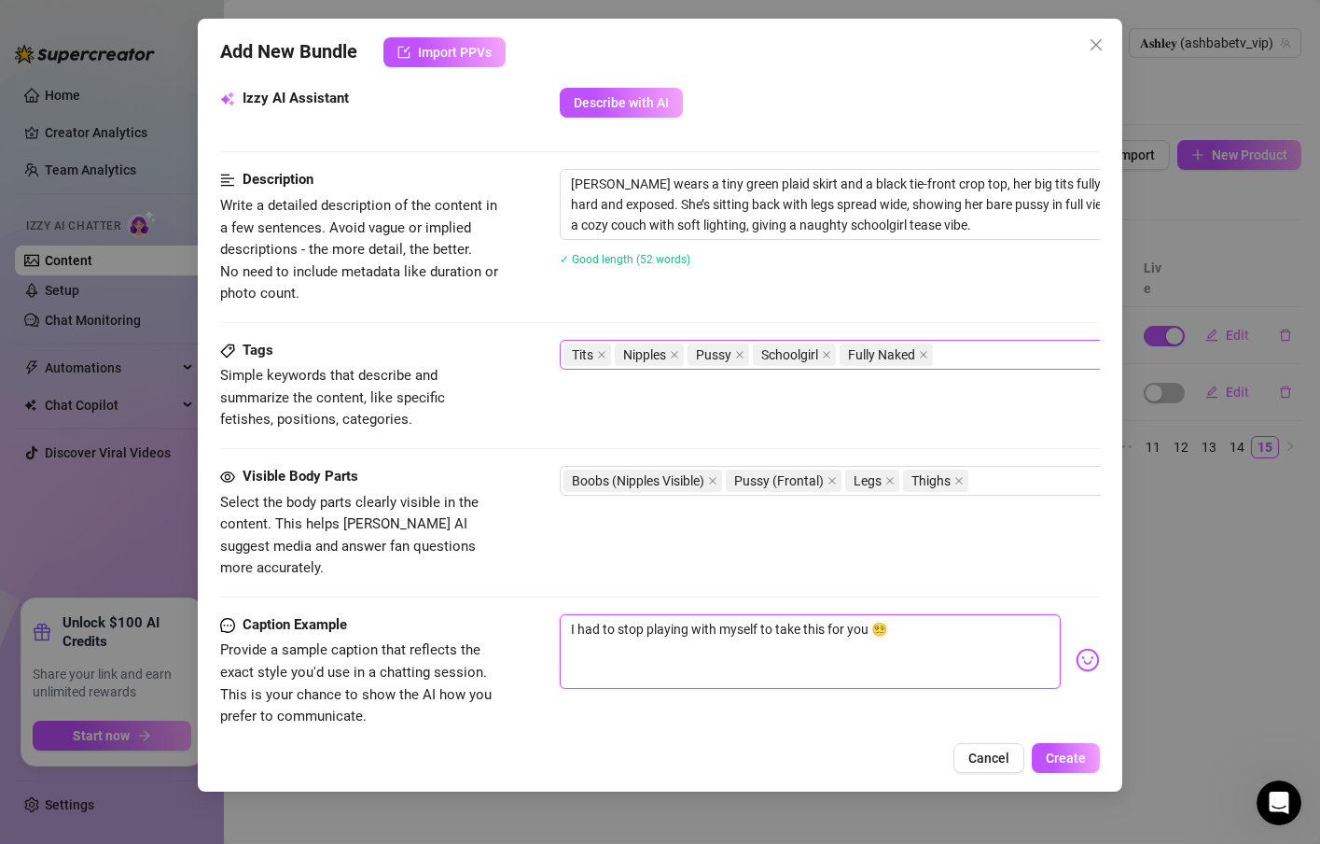
click at [982, 357] on div "Tits Nipples Pussy Schoolgirl Fully Naked" at bounding box center [877, 355] width 626 height 26
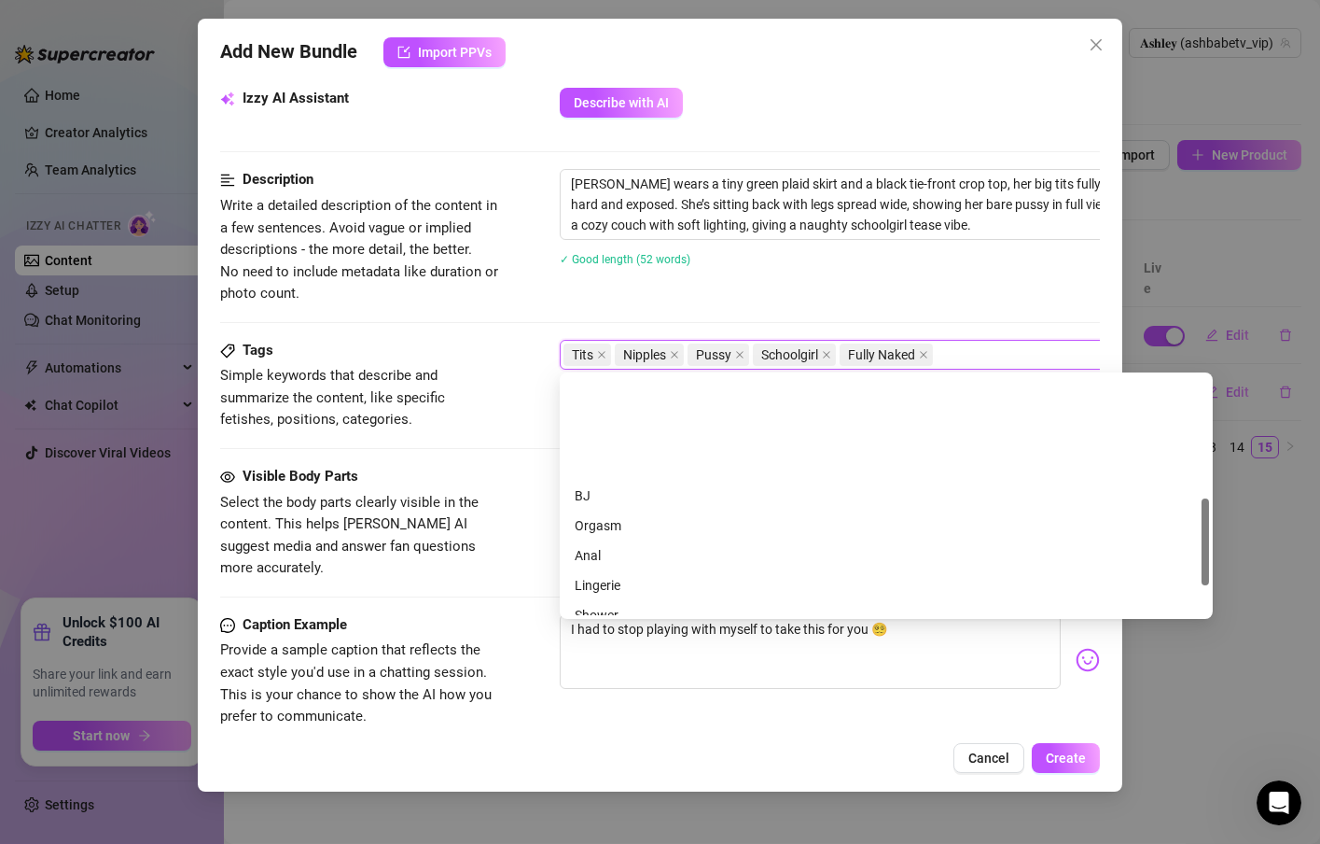
scroll to position [336, 0]
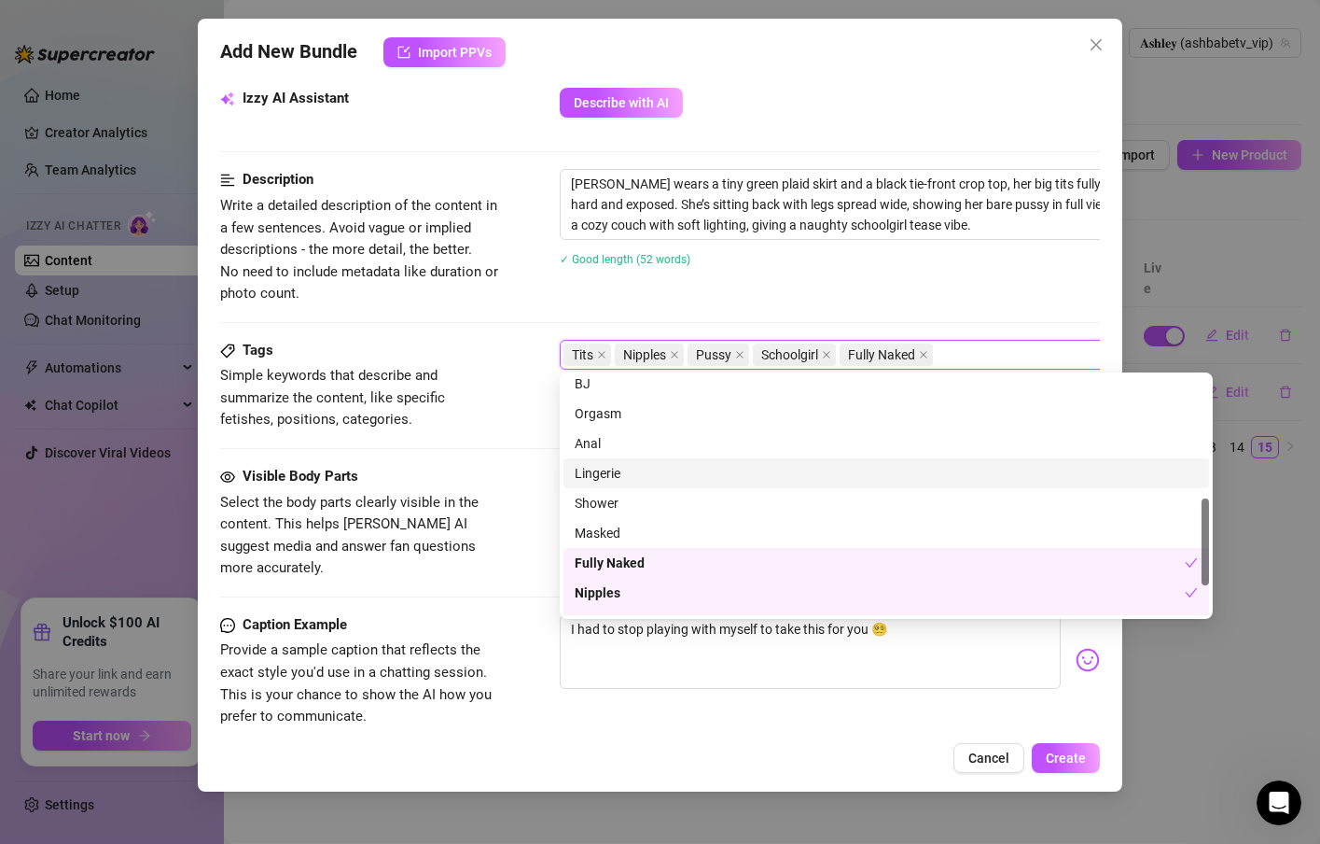
click at [593, 471] on div "Lingerie" at bounding box center [886, 473] width 623 height 21
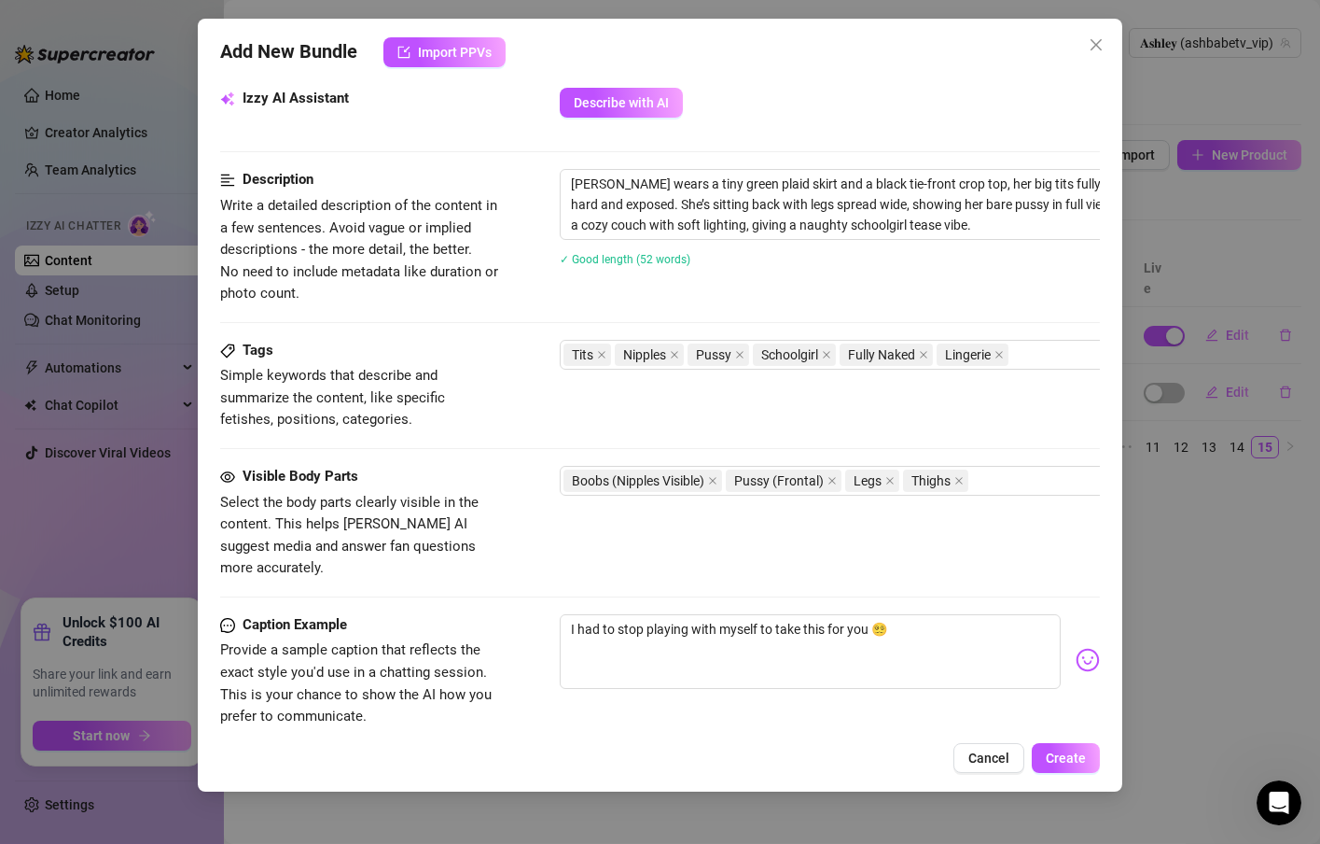
click at [483, 418] on span "Simple keywords that describe and summarize the content, like specific fetishes…" at bounding box center [360, 398] width 280 height 66
click at [825, 352] on icon "close" at bounding box center [826, 354] width 9 height 9
click at [1005, 481] on div "Boobs (Nipples Visible) Pussy (Frontal) Legs Thighs" at bounding box center [877, 480] width 626 height 26
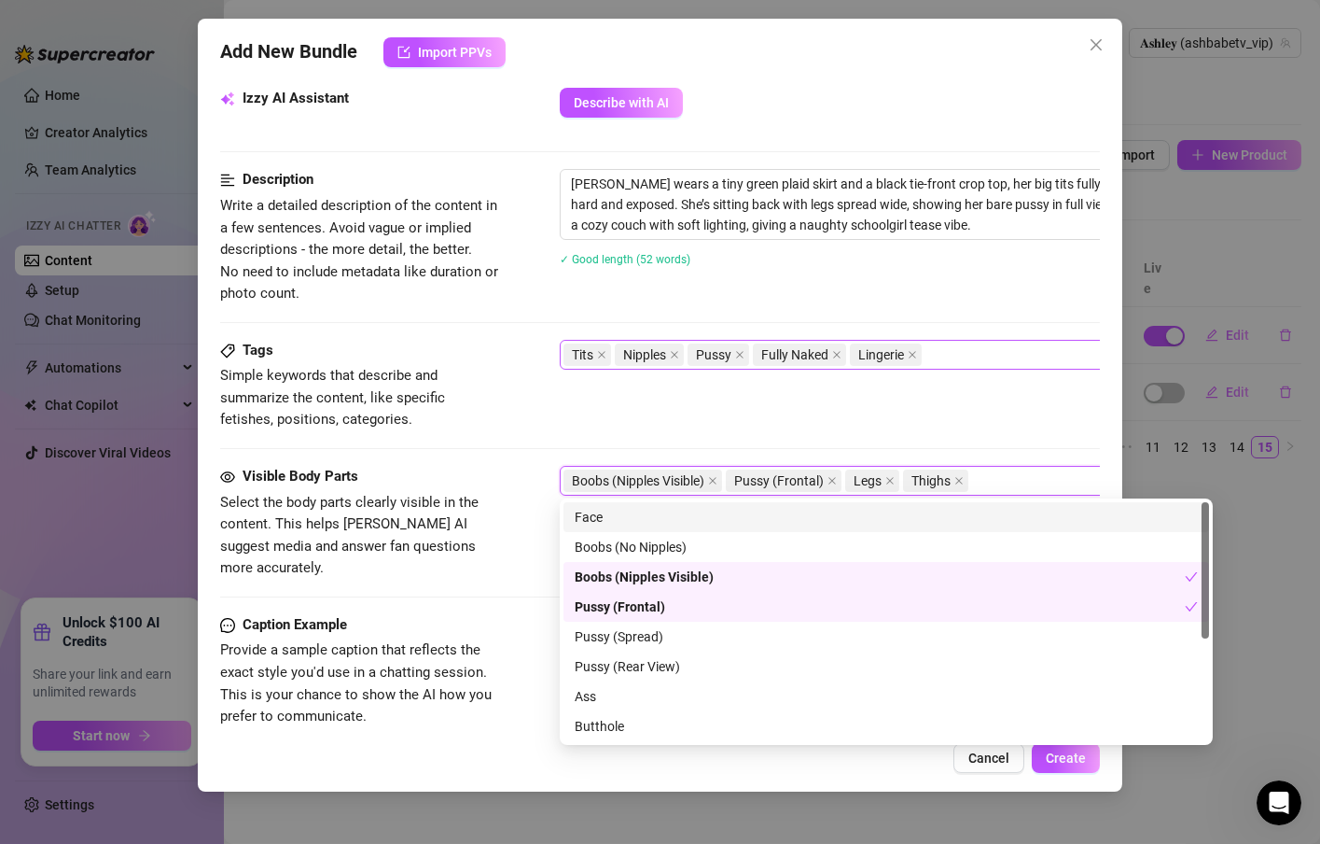
click at [636, 522] on div "Face" at bounding box center [886, 517] width 623 height 21
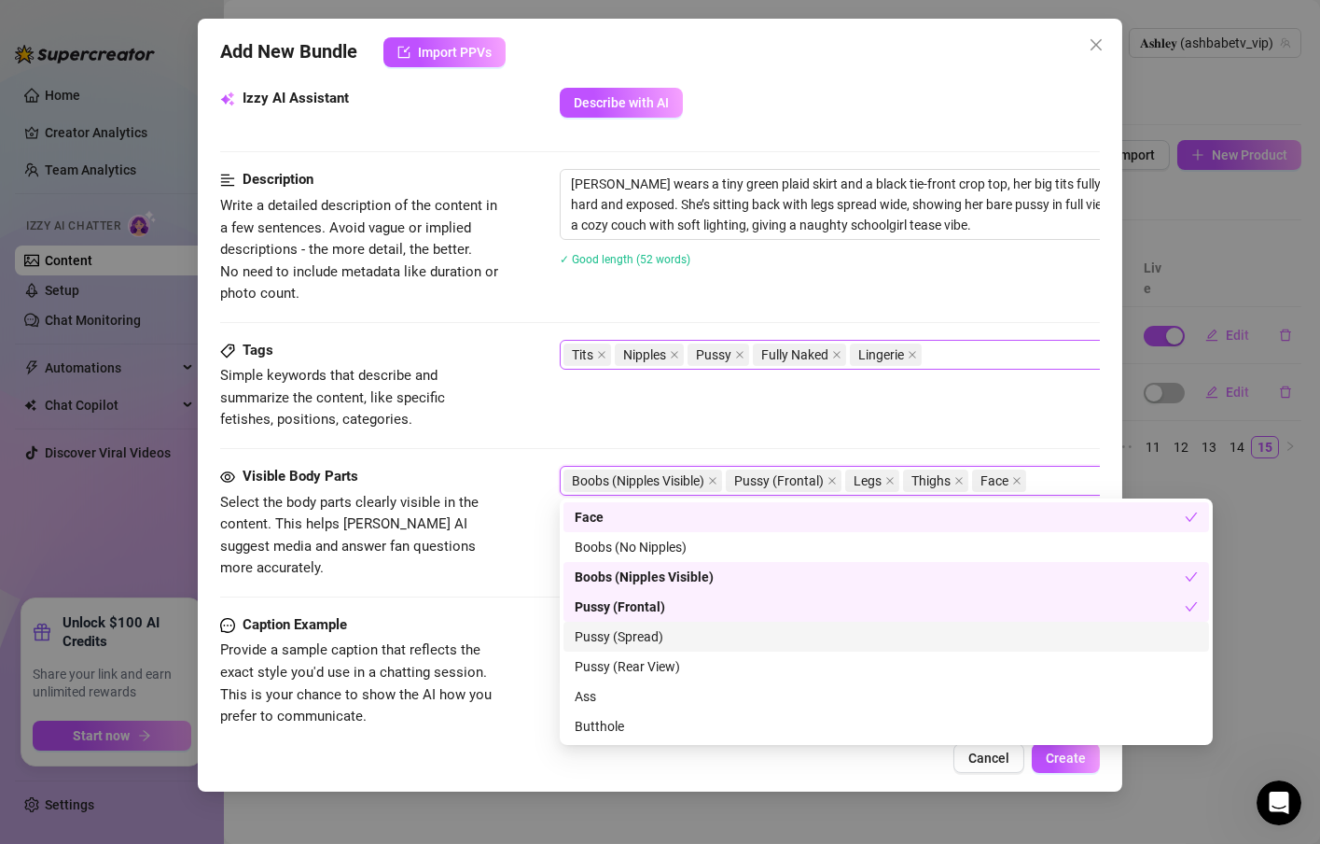
click at [673, 635] on div "Pussy (Spread)" at bounding box center [886, 636] width 623 height 21
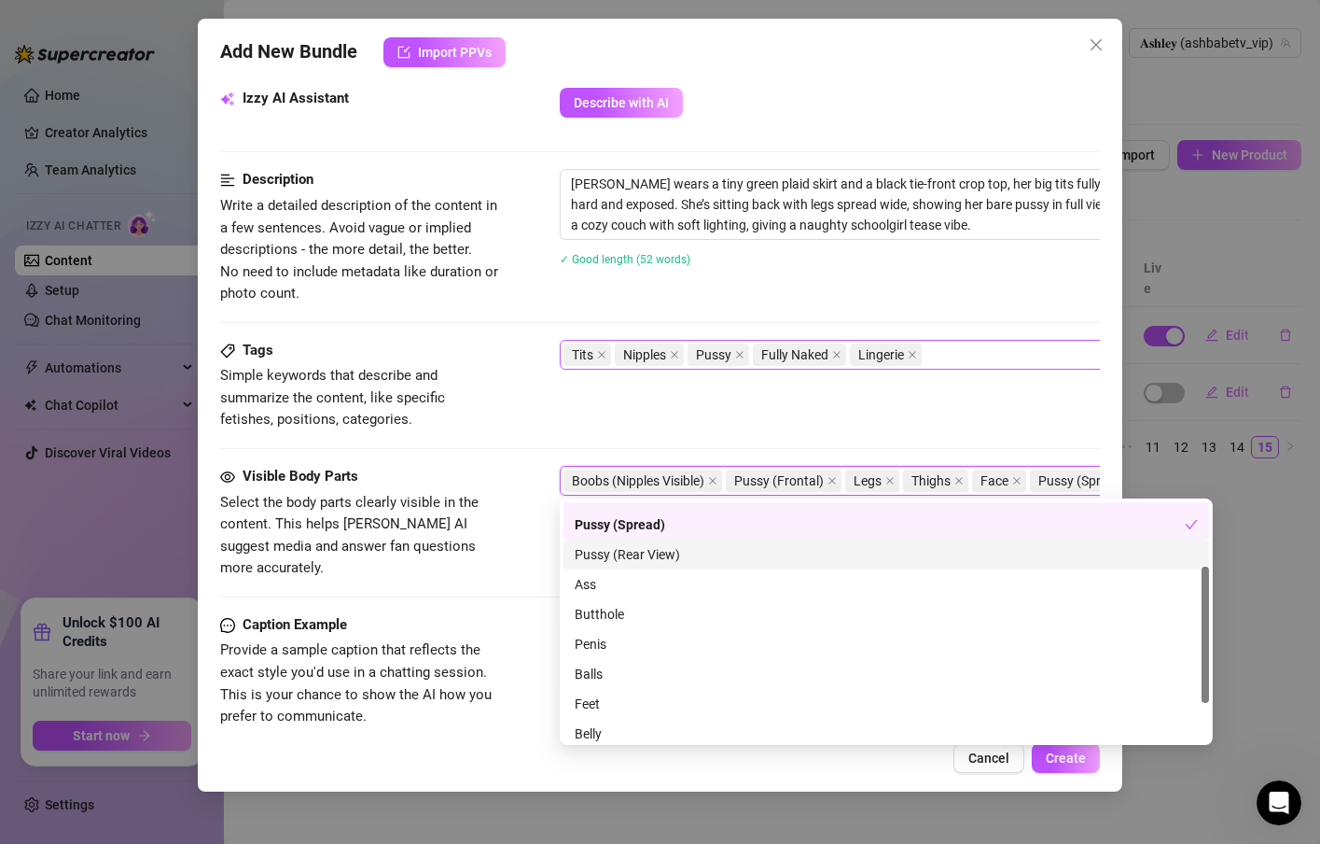
scroll to position [179, 0]
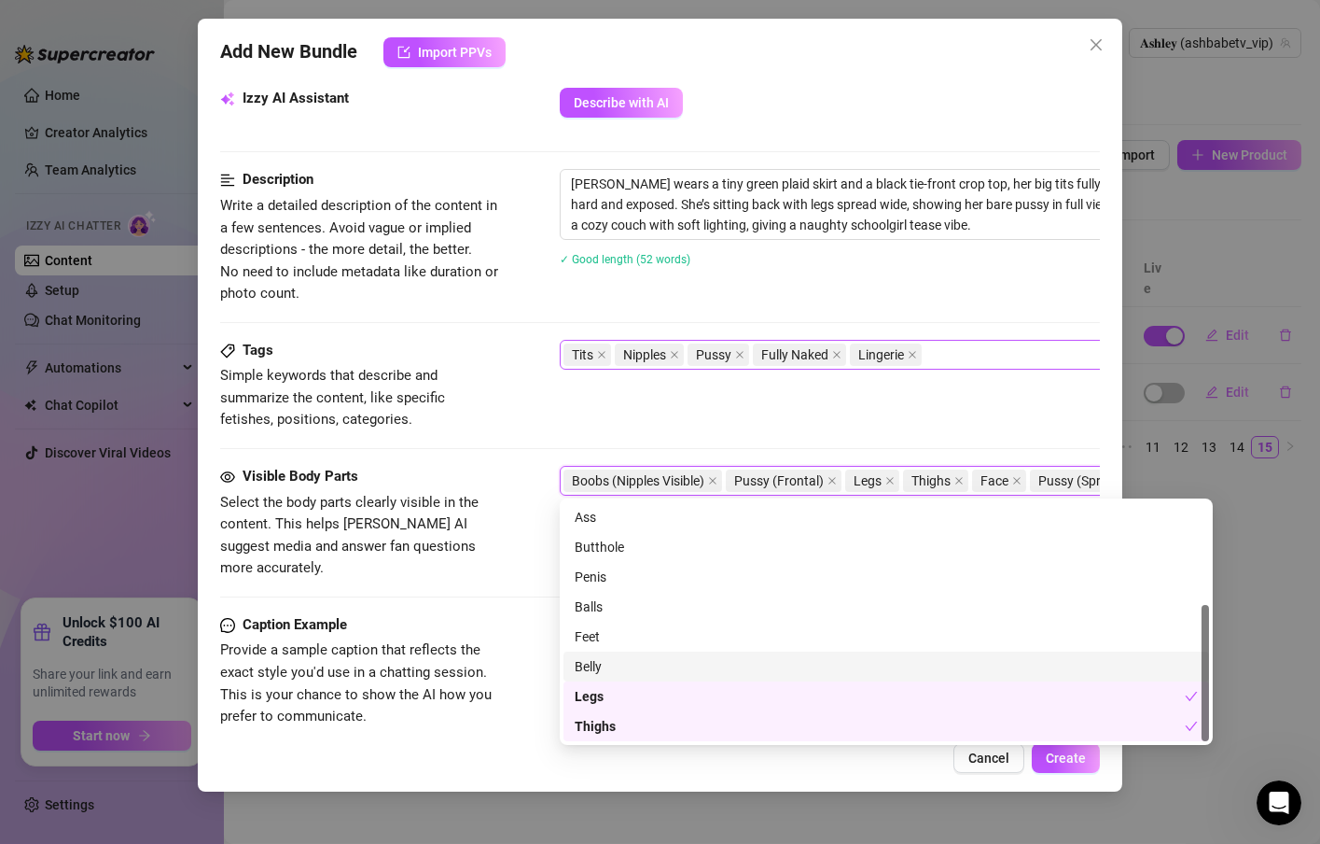
click at [511, 563] on div "Visible Body Parts Select the body parts clearly visible in the content. This h…" at bounding box center [660, 540] width 880 height 148
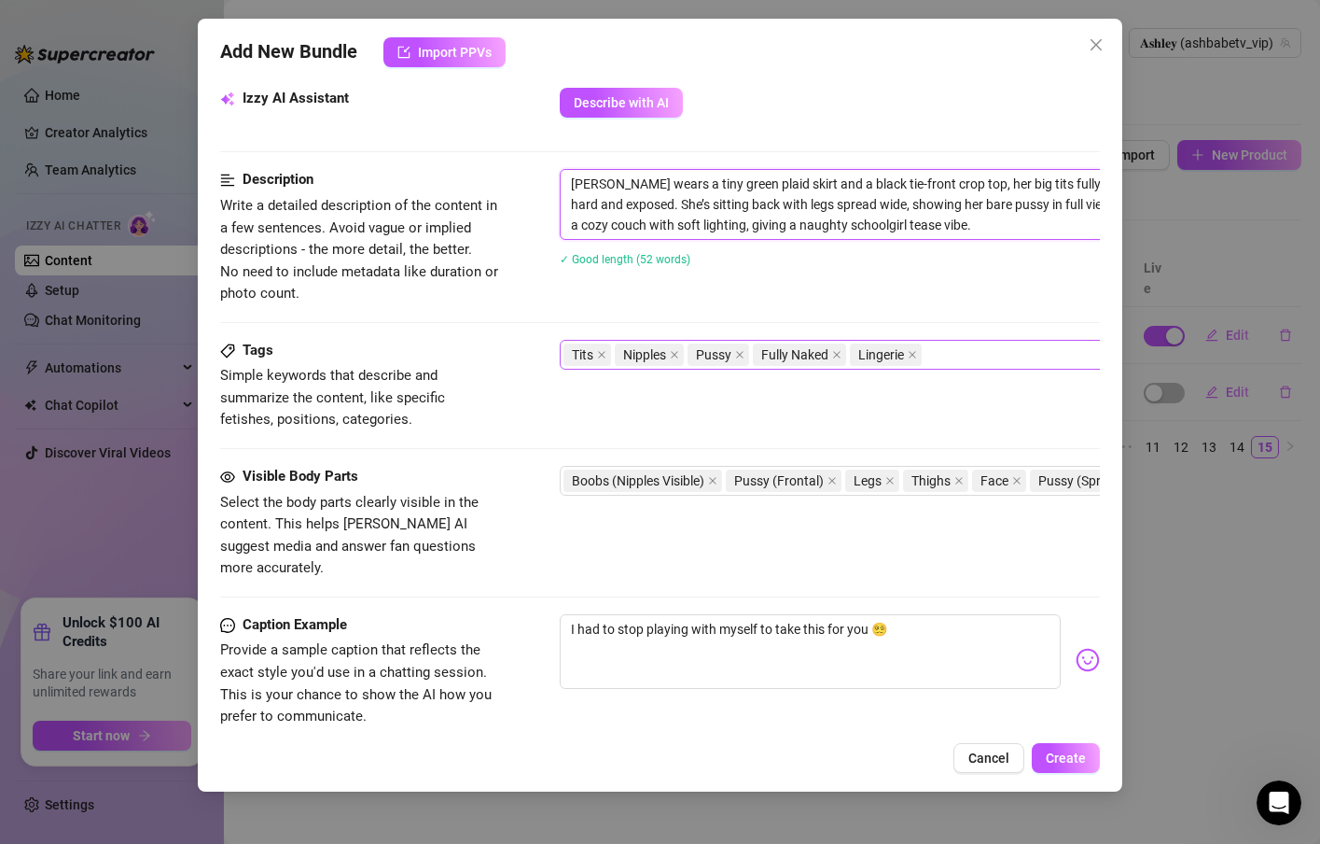
drag, startPoint x: 869, startPoint y: 224, endPoint x: 809, endPoint y: 230, distance: 60.1
click at [809, 230] on textarea "[PERSON_NAME] wears a tiny green plaid skirt and a black tie-front crop top, he…" at bounding box center [886, 204] width 651 height 69
click at [990, 222] on textarea "[PERSON_NAME] wears a tiny green plaid skirt and a black tie-front crop top, he…" at bounding box center [886, 204] width 651 height 69
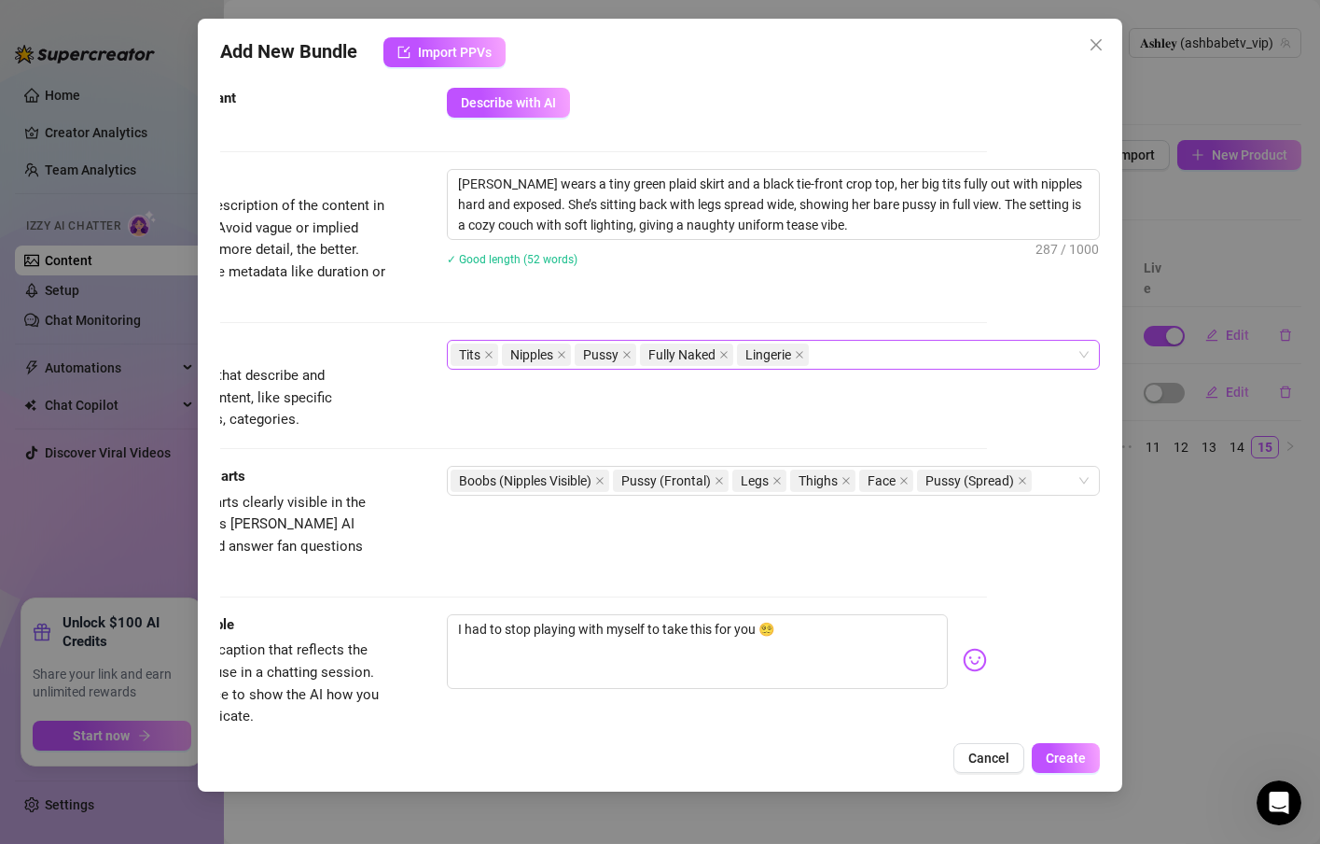
scroll to position [672, 132]
click at [1064, 756] on span "Create" at bounding box center [1066, 757] width 40 height 15
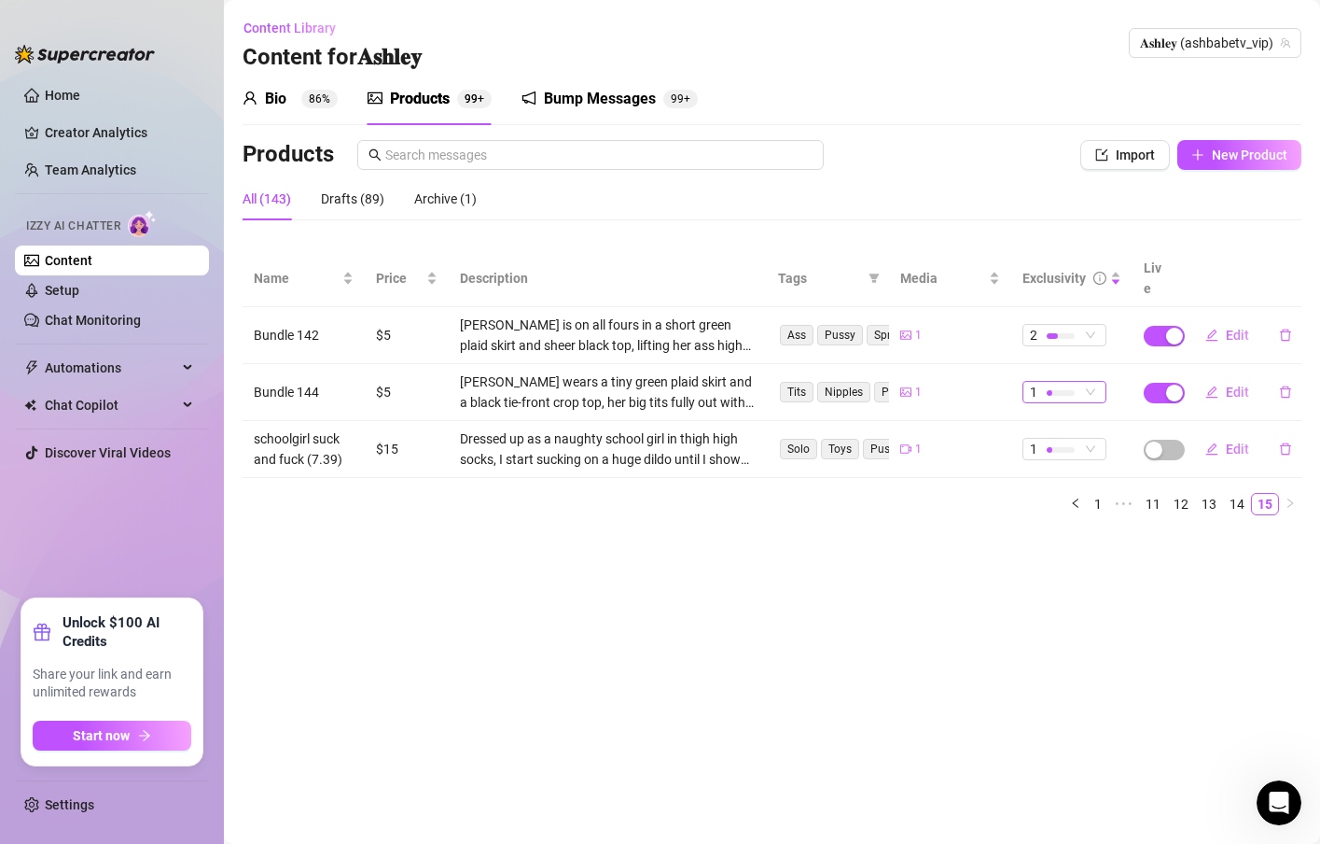
click at [1077, 382] on div "1" at bounding box center [1054, 392] width 49 height 21
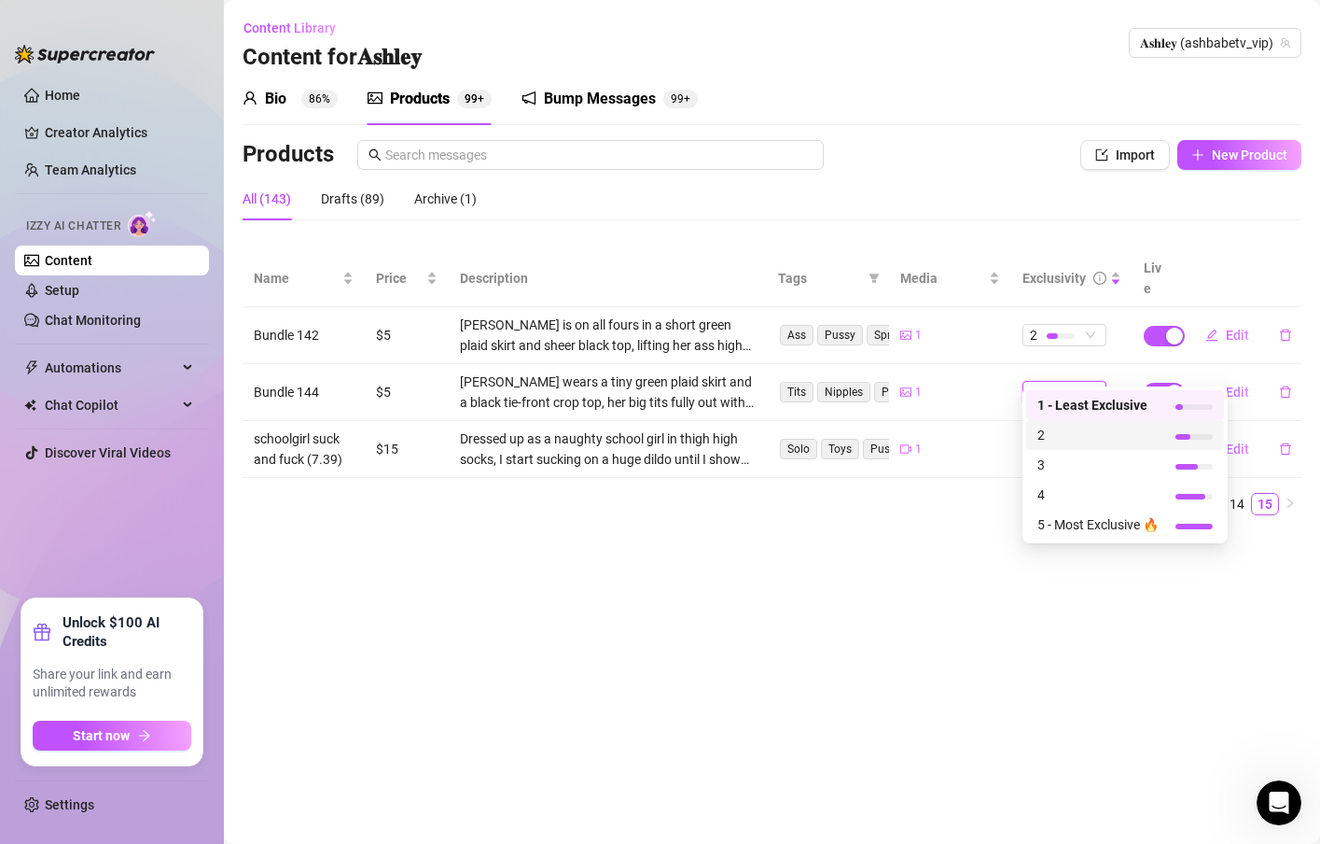
click at [1084, 439] on span "2" at bounding box center [1098, 435] width 121 height 21
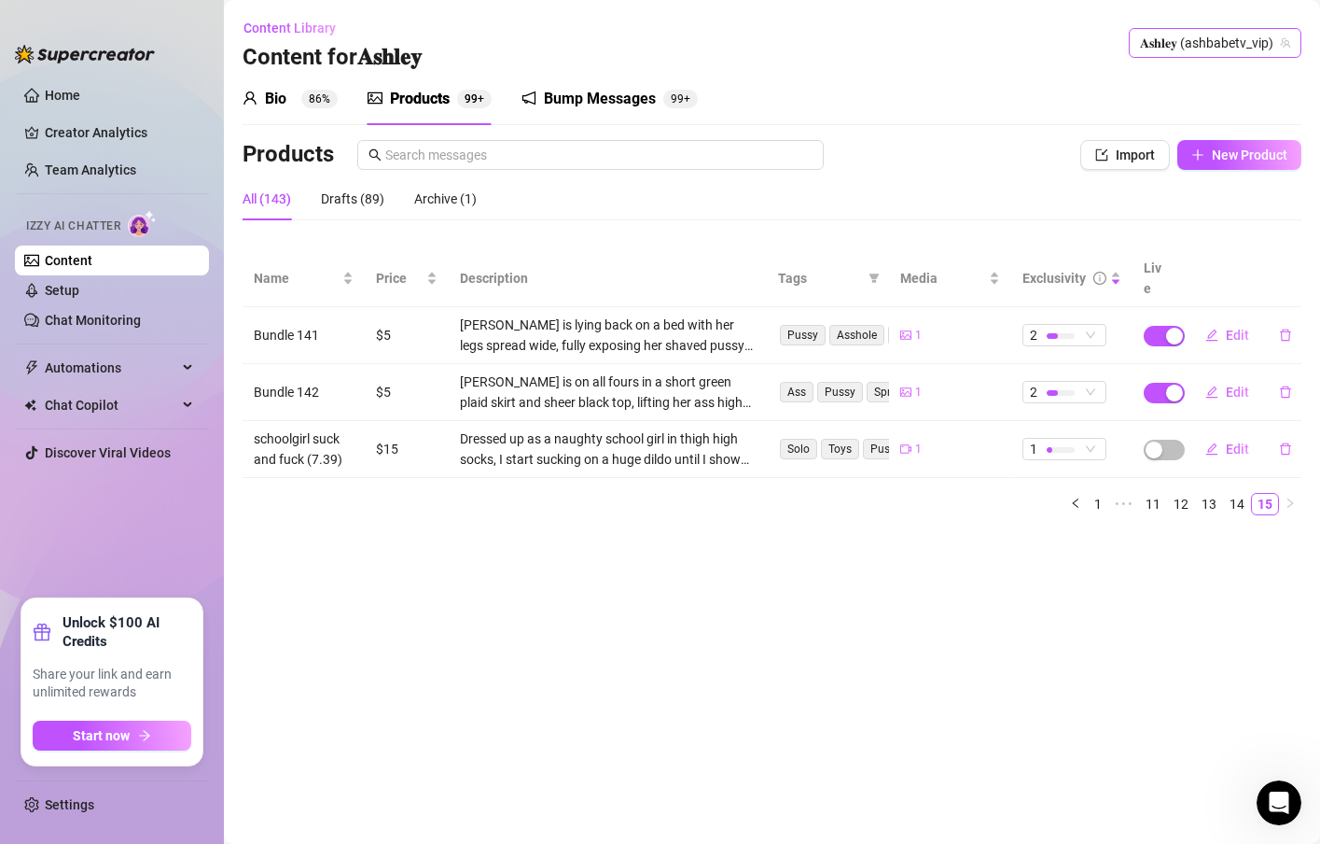
click at [1173, 46] on span "𝐀𝐬𝐡𝐥𝐞𝐲 (ashbabetv_vip)" at bounding box center [1215, 43] width 150 height 28
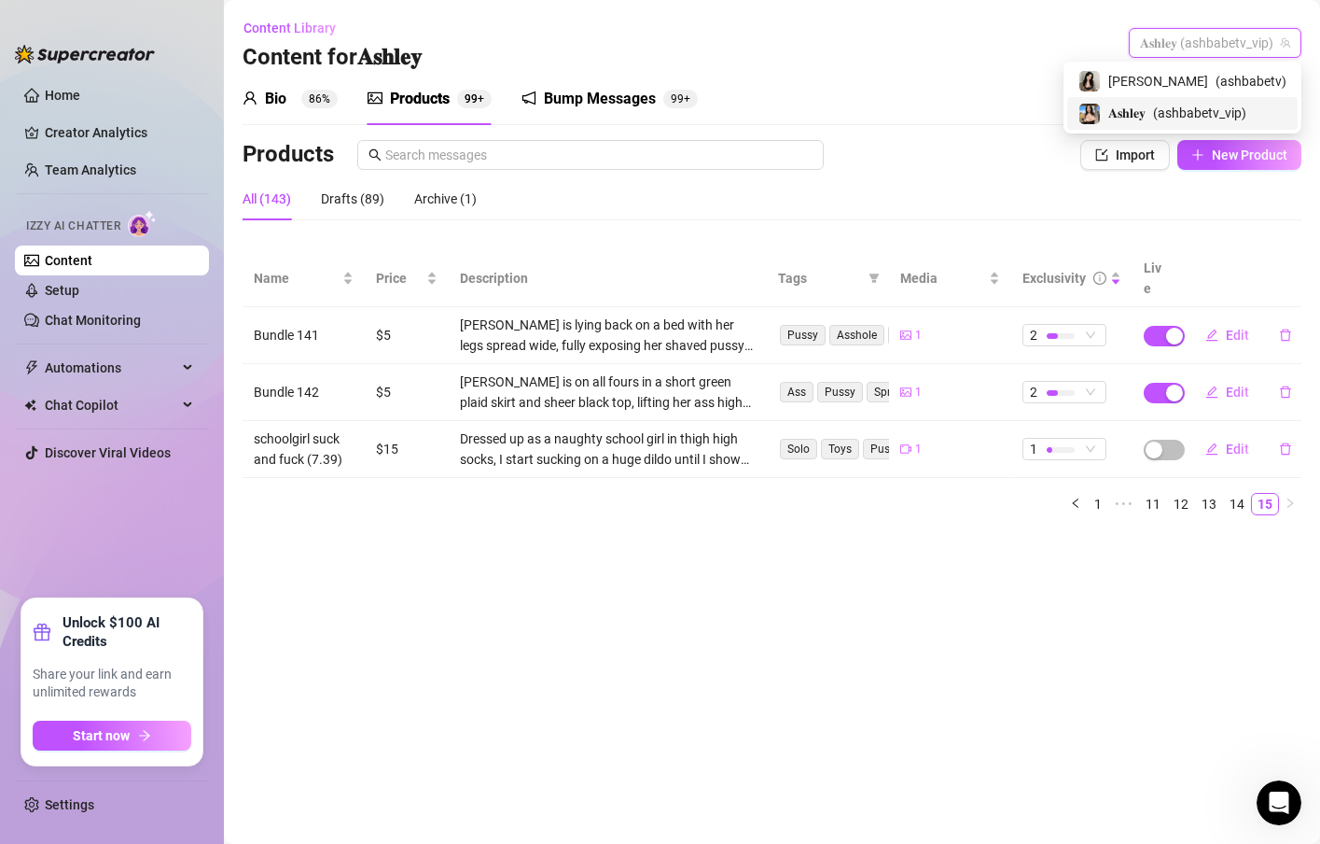
click at [1146, 109] on span "𝐀𝐬𝐡𝐥𝐞𝐲" at bounding box center [1127, 113] width 37 height 21
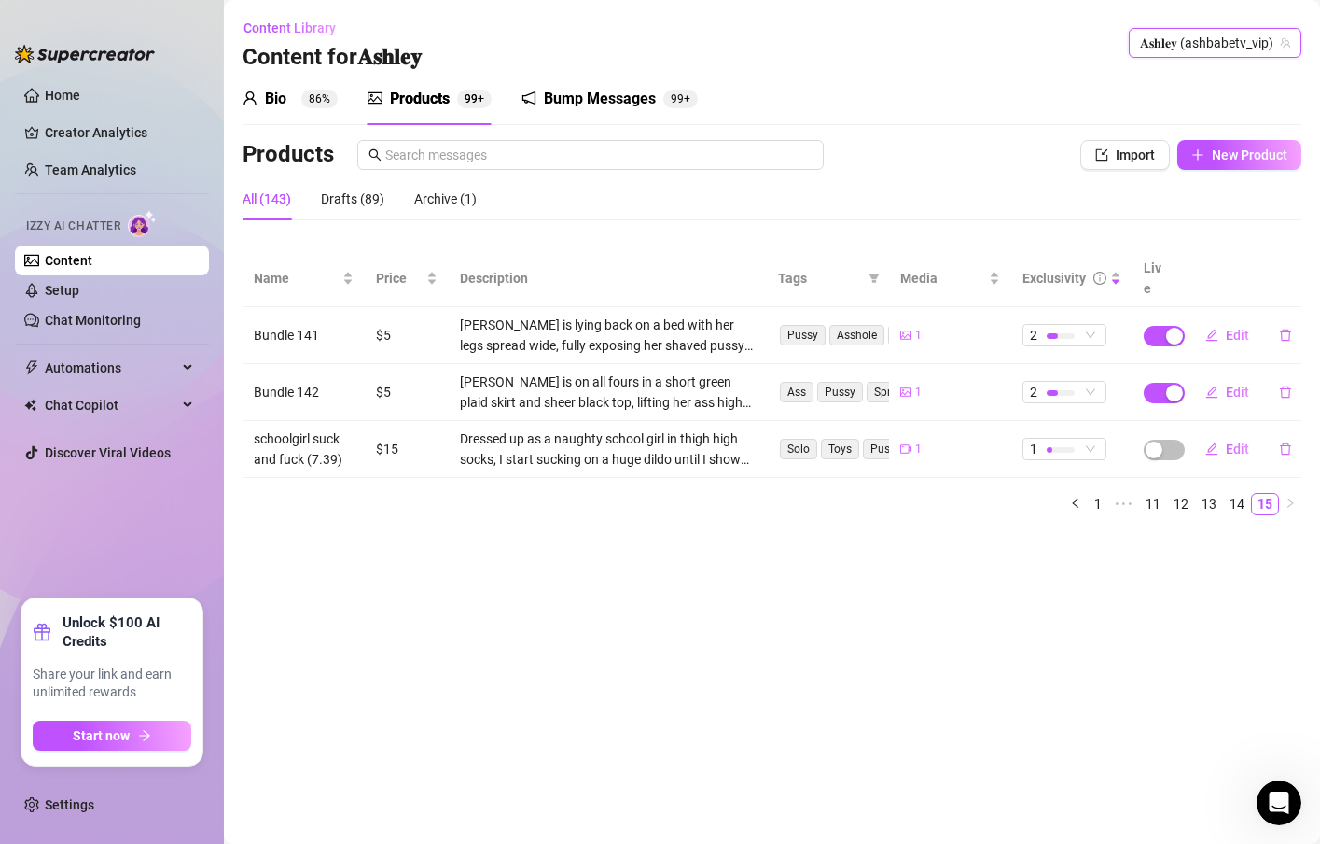
click at [1185, 28] on div "𝐀𝐬𝐡𝐥𝐞𝐲 (ashbabetv_vip)" at bounding box center [1215, 43] width 173 height 30
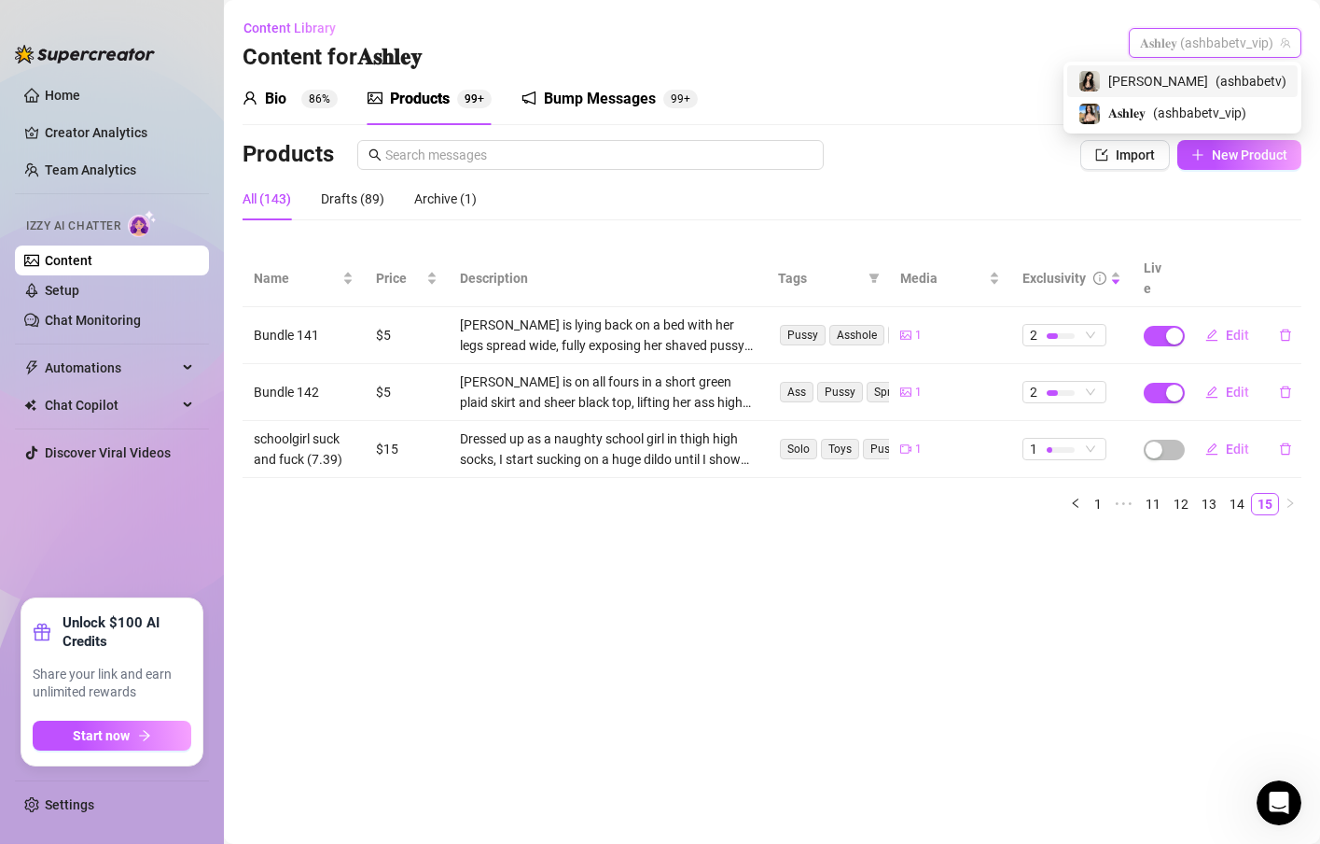
click at [1185, 77] on div "[PERSON_NAME] ( ashbabetv )" at bounding box center [1183, 81] width 208 height 22
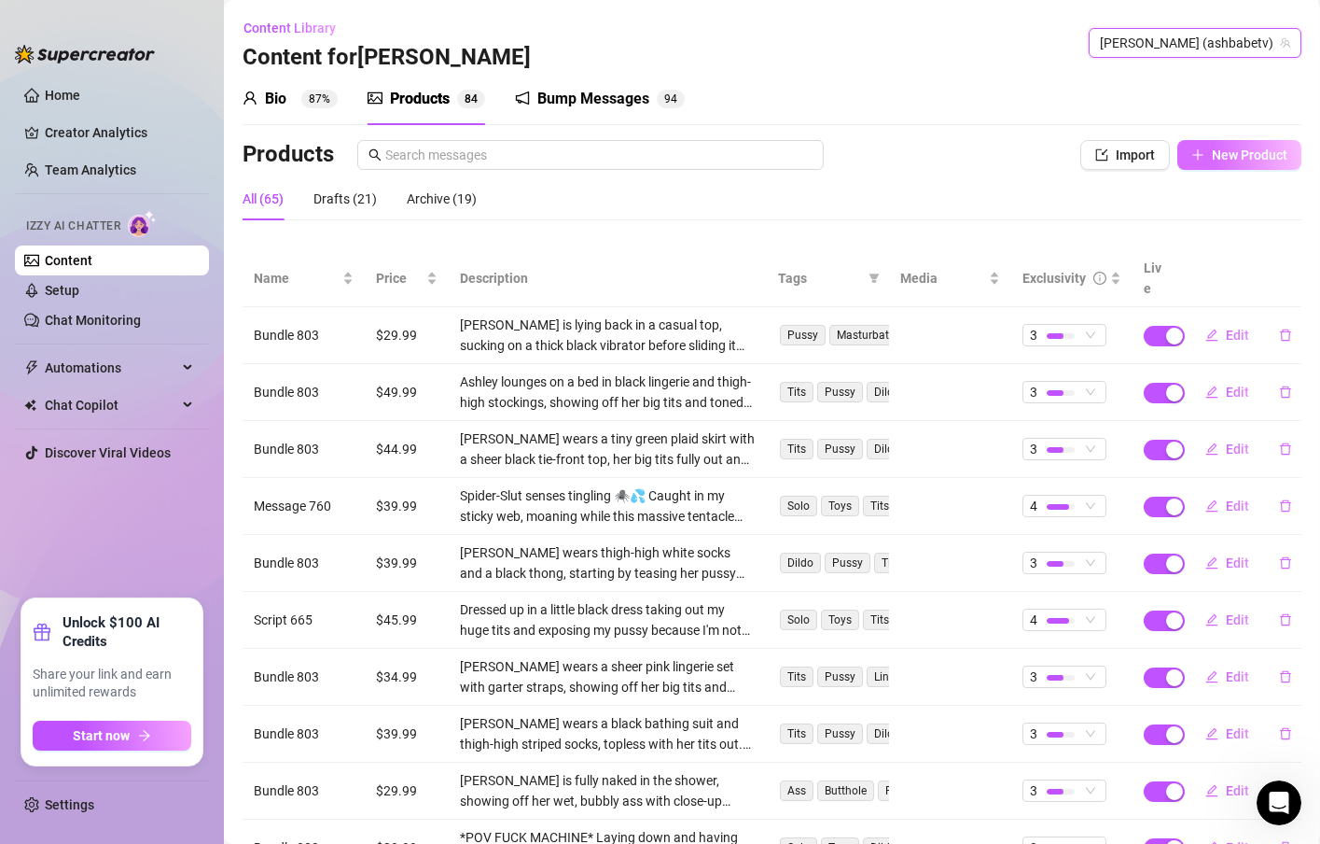
click at [1226, 156] on span "New Product" at bounding box center [1250, 154] width 76 height 15
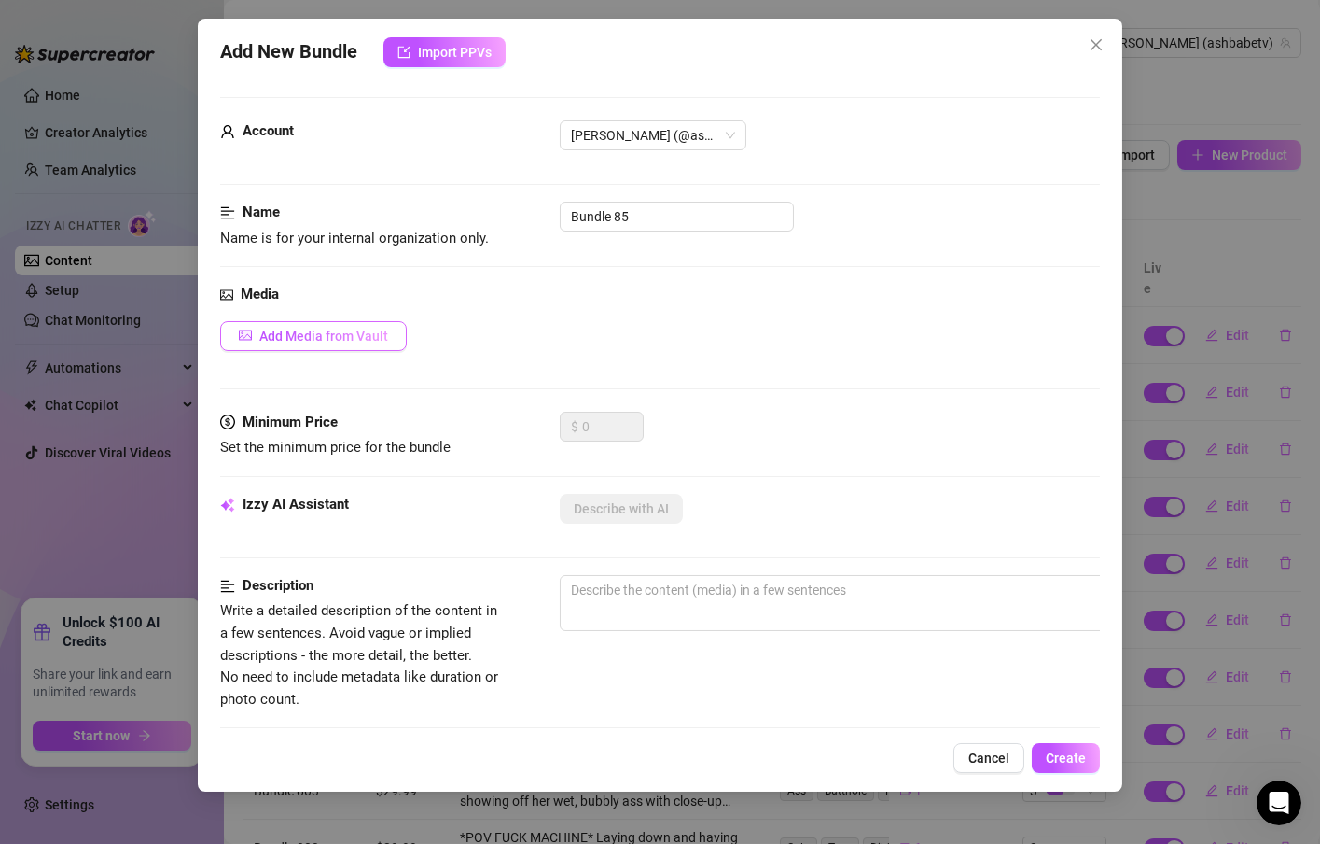
click at [342, 341] on span "Add Media from Vault" at bounding box center [323, 335] width 129 height 15
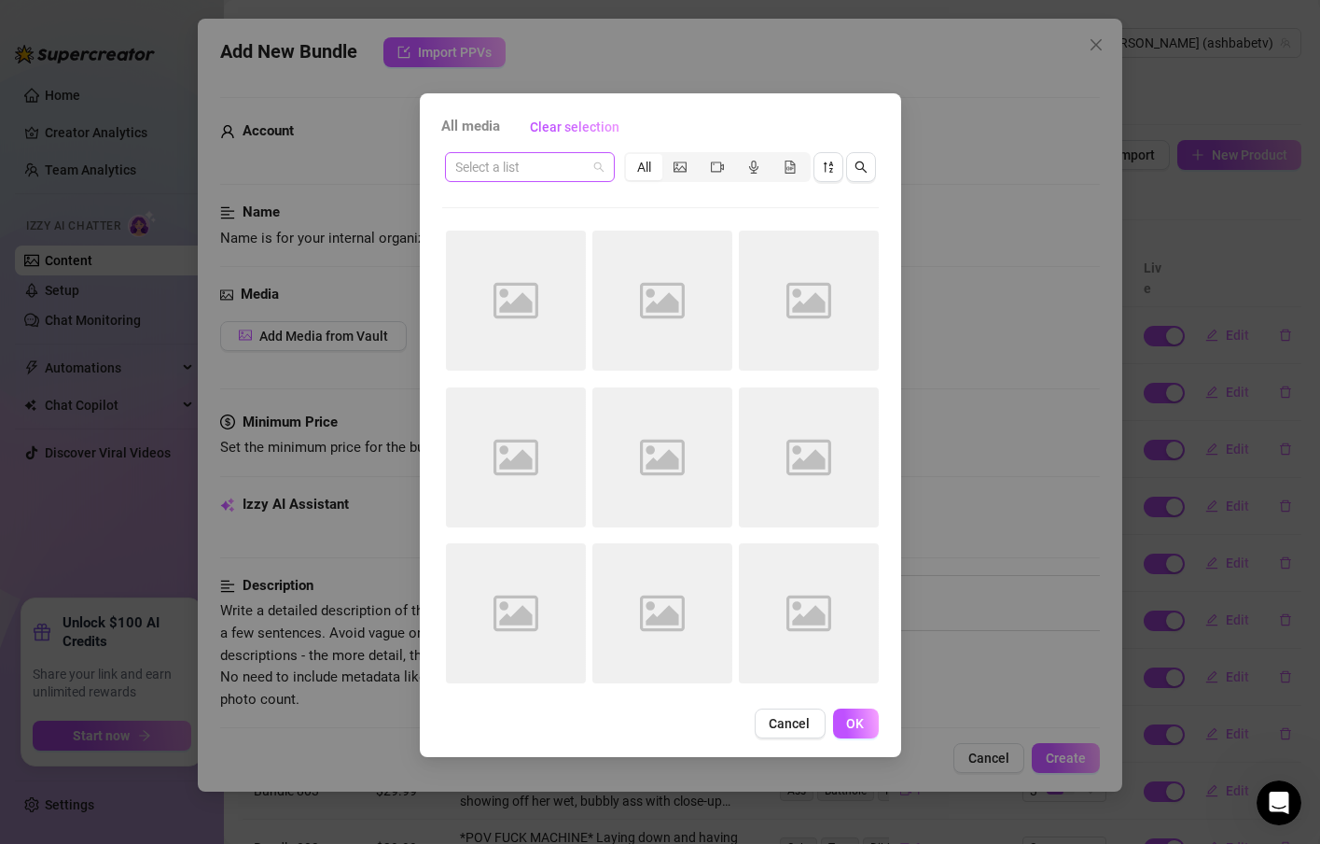
click at [605, 171] on div "Select a list" at bounding box center [530, 167] width 170 height 30
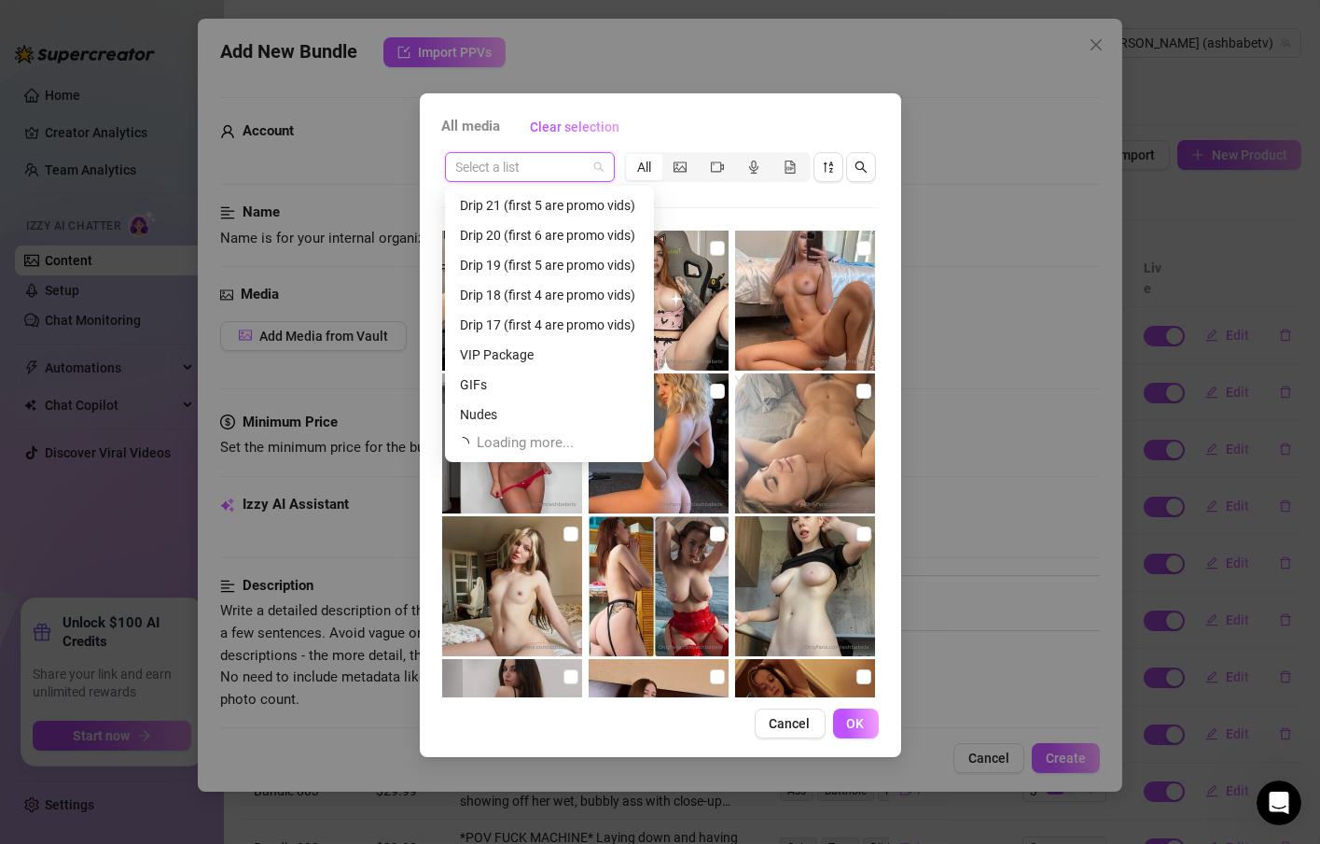
scroll to position [358, 0]
click at [510, 411] on div "Nudes" at bounding box center [549, 413] width 179 height 21
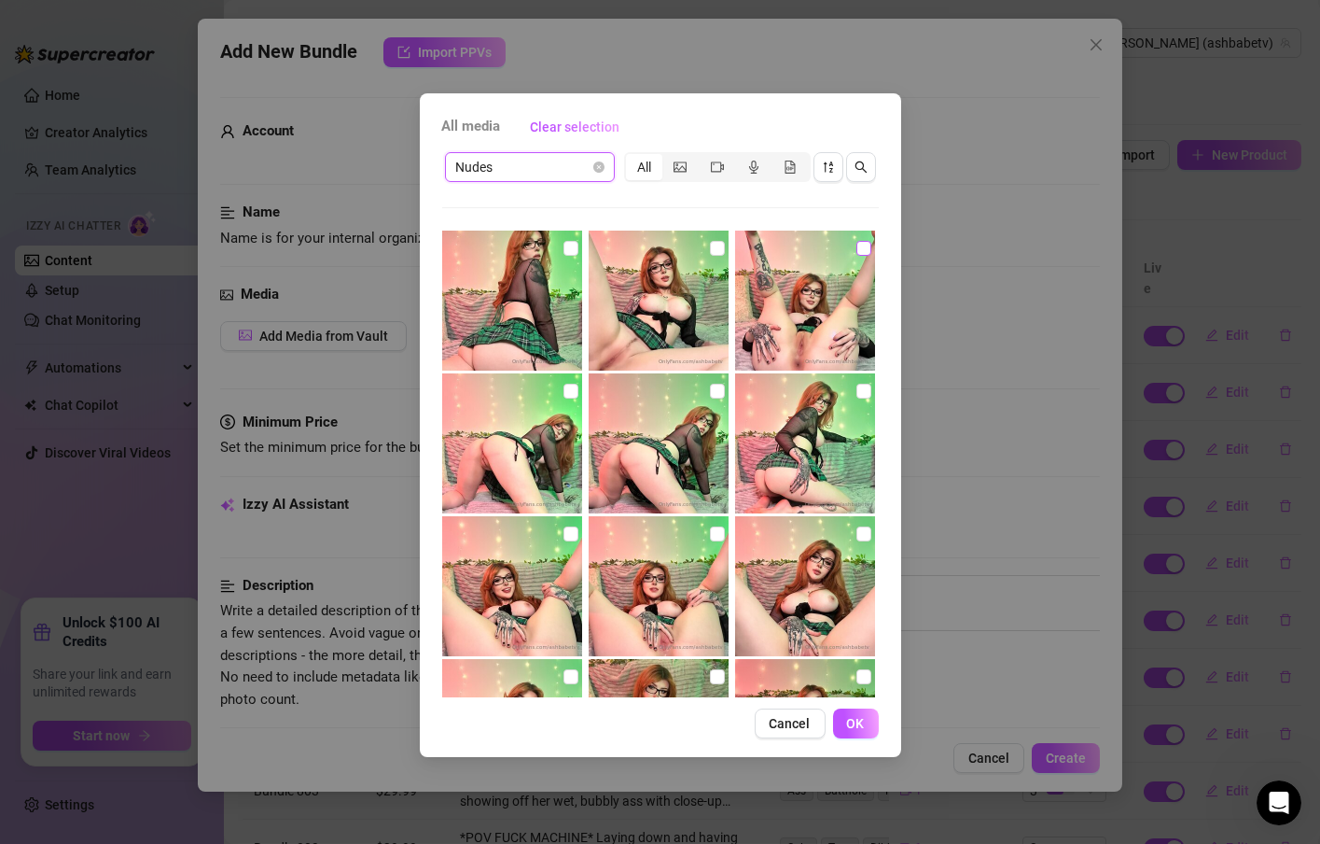
click at [857, 247] on input "checkbox" at bounding box center [864, 248] width 15 height 15
click at [846, 711] on button "OK" at bounding box center [856, 723] width 46 height 30
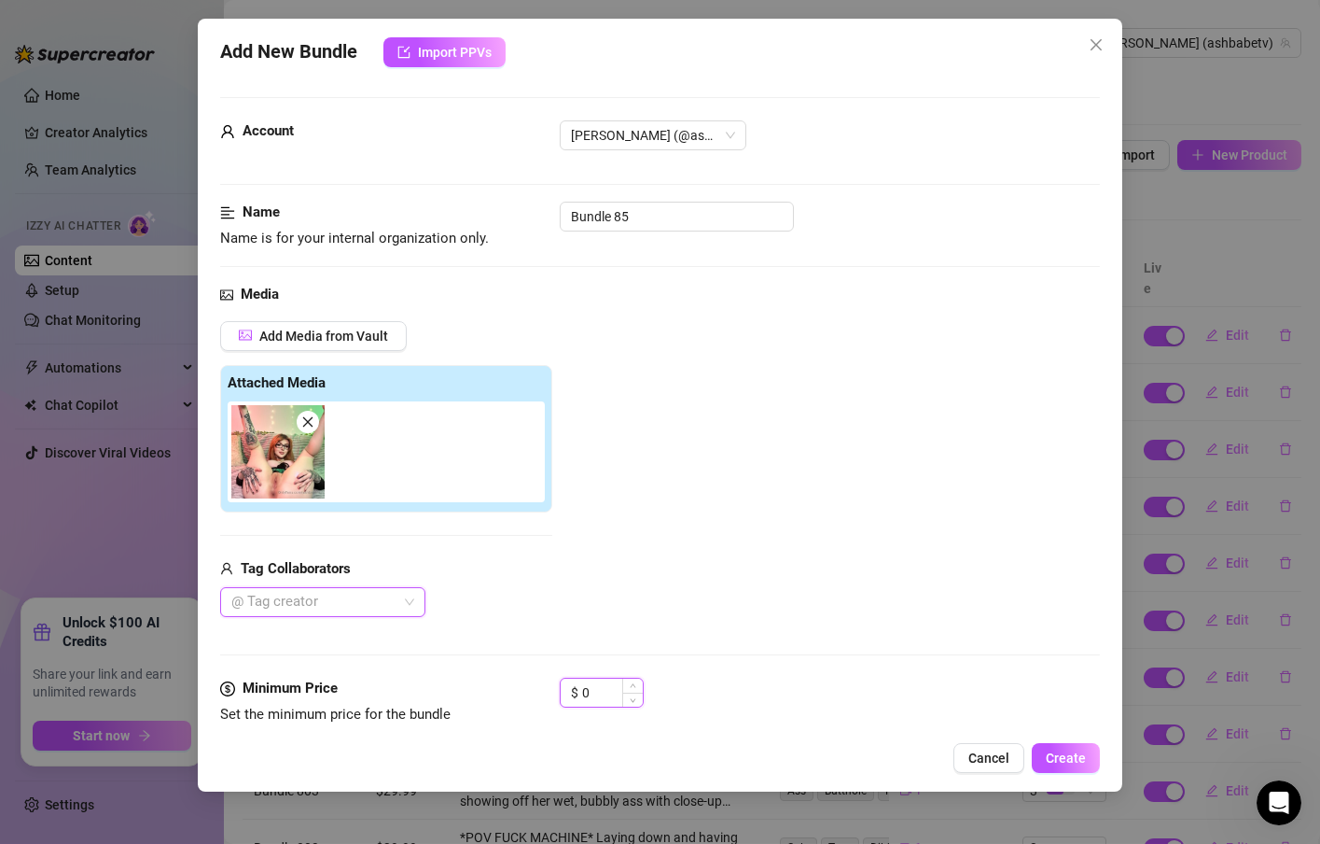
click at [592, 688] on input "0" at bounding box center [612, 692] width 61 height 28
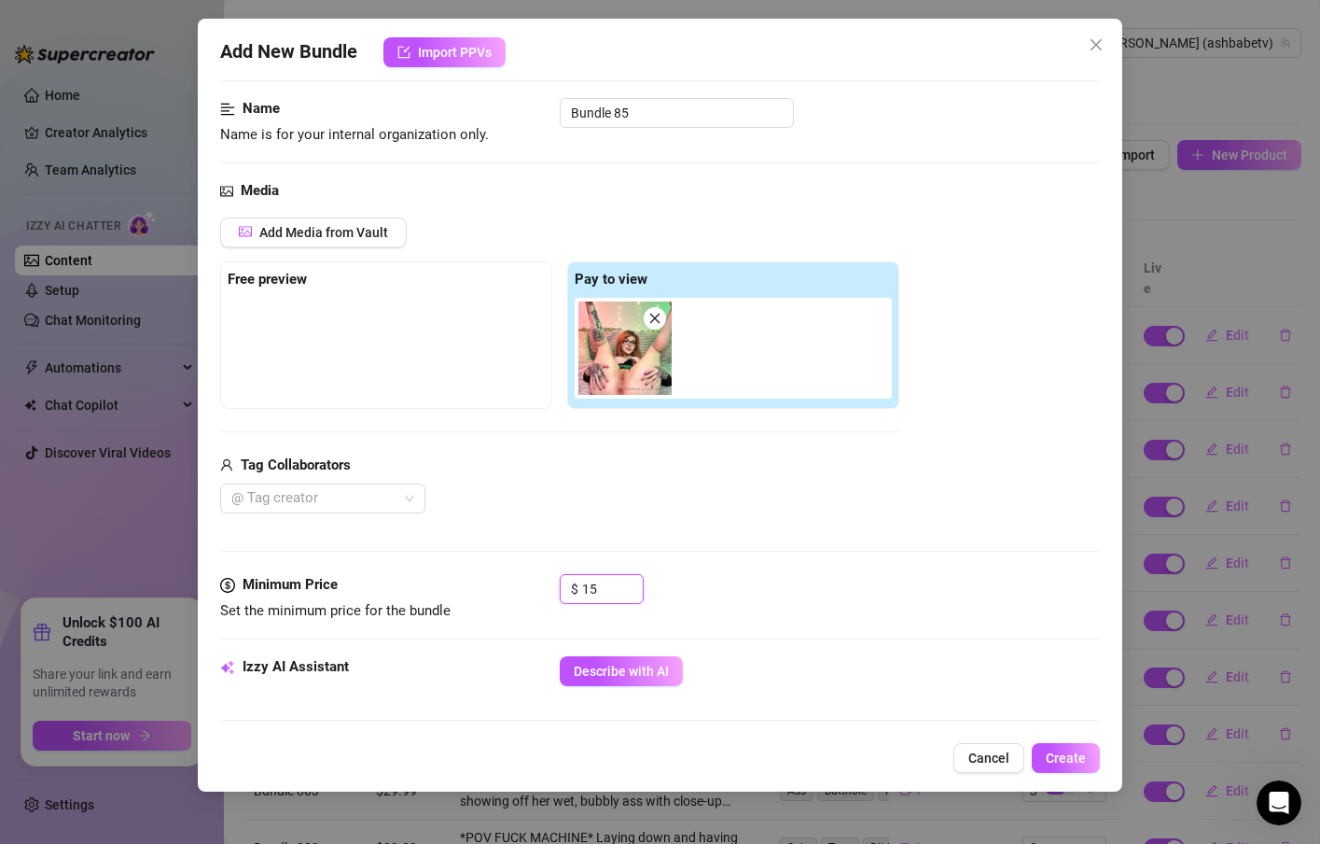
scroll to position [112, 0]
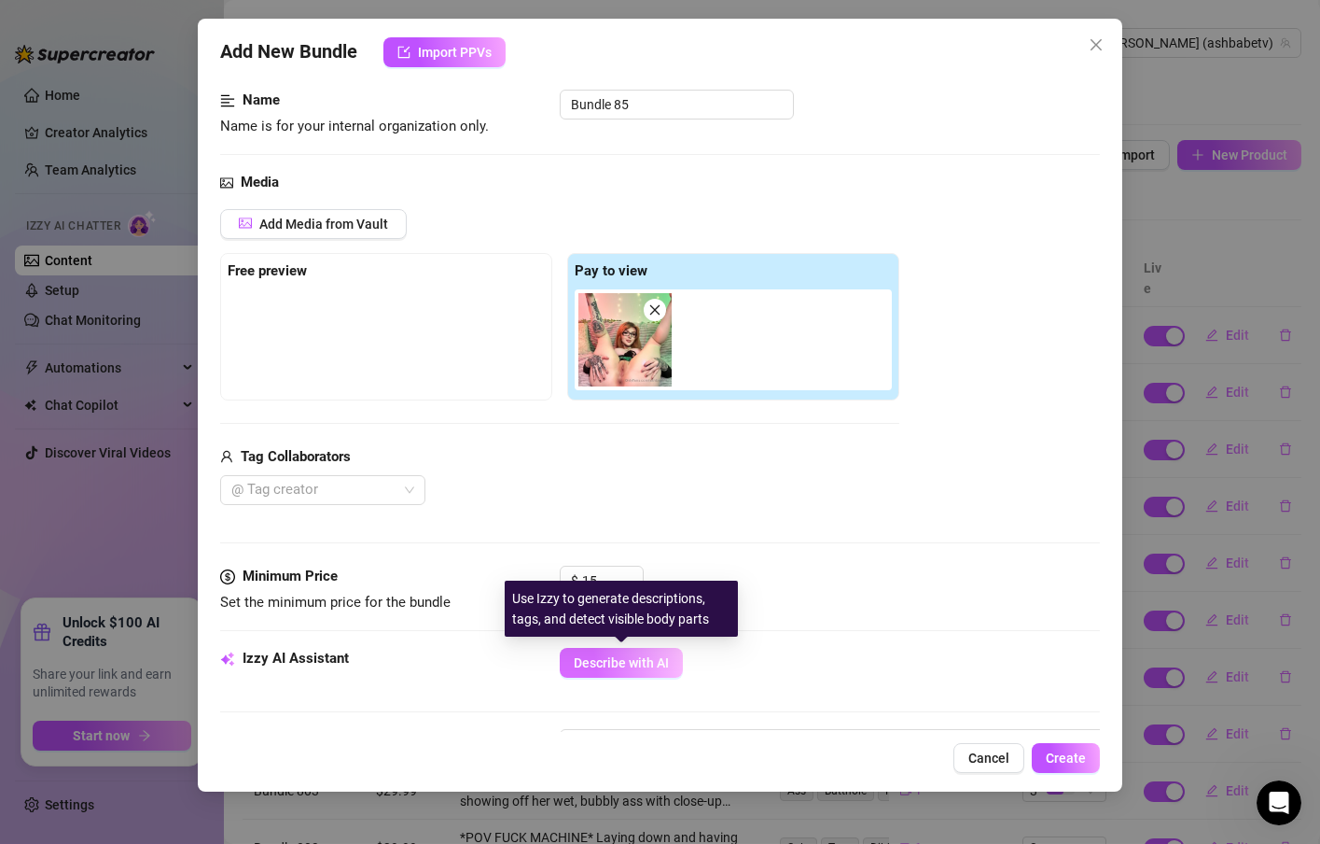
drag, startPoint x: 657, startPoint y: 662, endPoint x: 670, endPoint y: 649, distance: 17.8
click at [657, 663] on span "Describe with AI" at bounding box center [621, 662] width 95 height 15
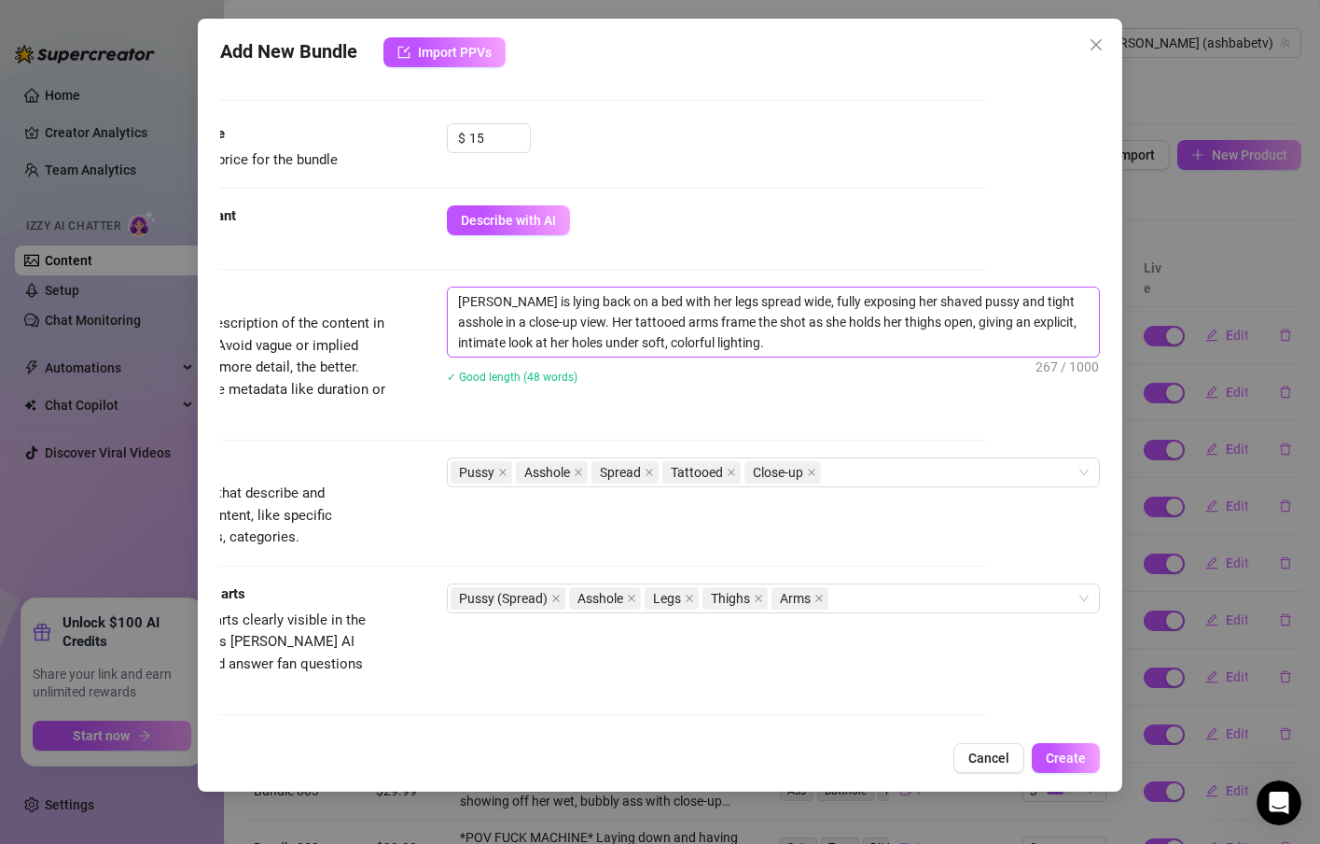
scroll to position [560, 132]
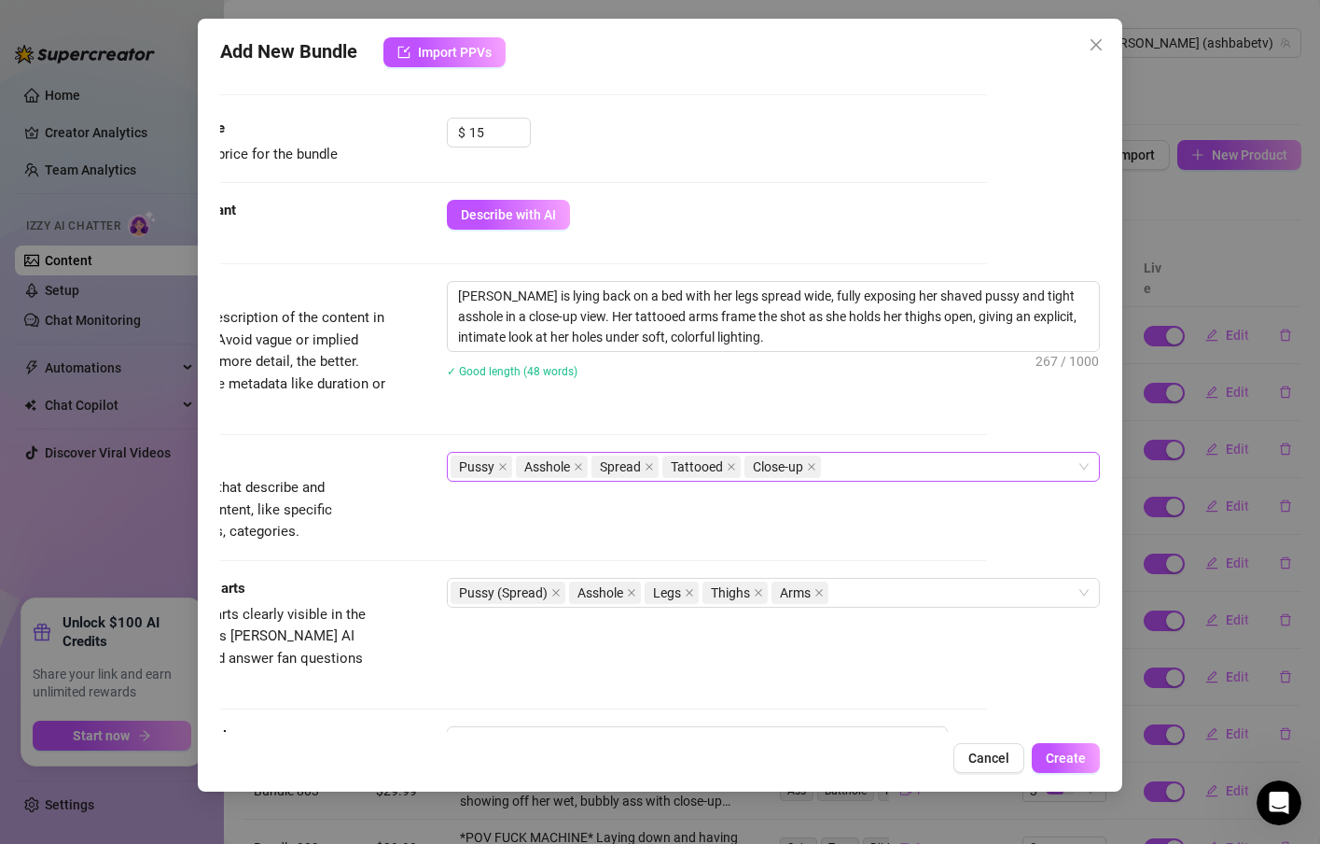
click at [901, 467] on div "Pussy Asshole Spread Tattooed Close-up" at bounding box center [764, 466] width 626 height 26
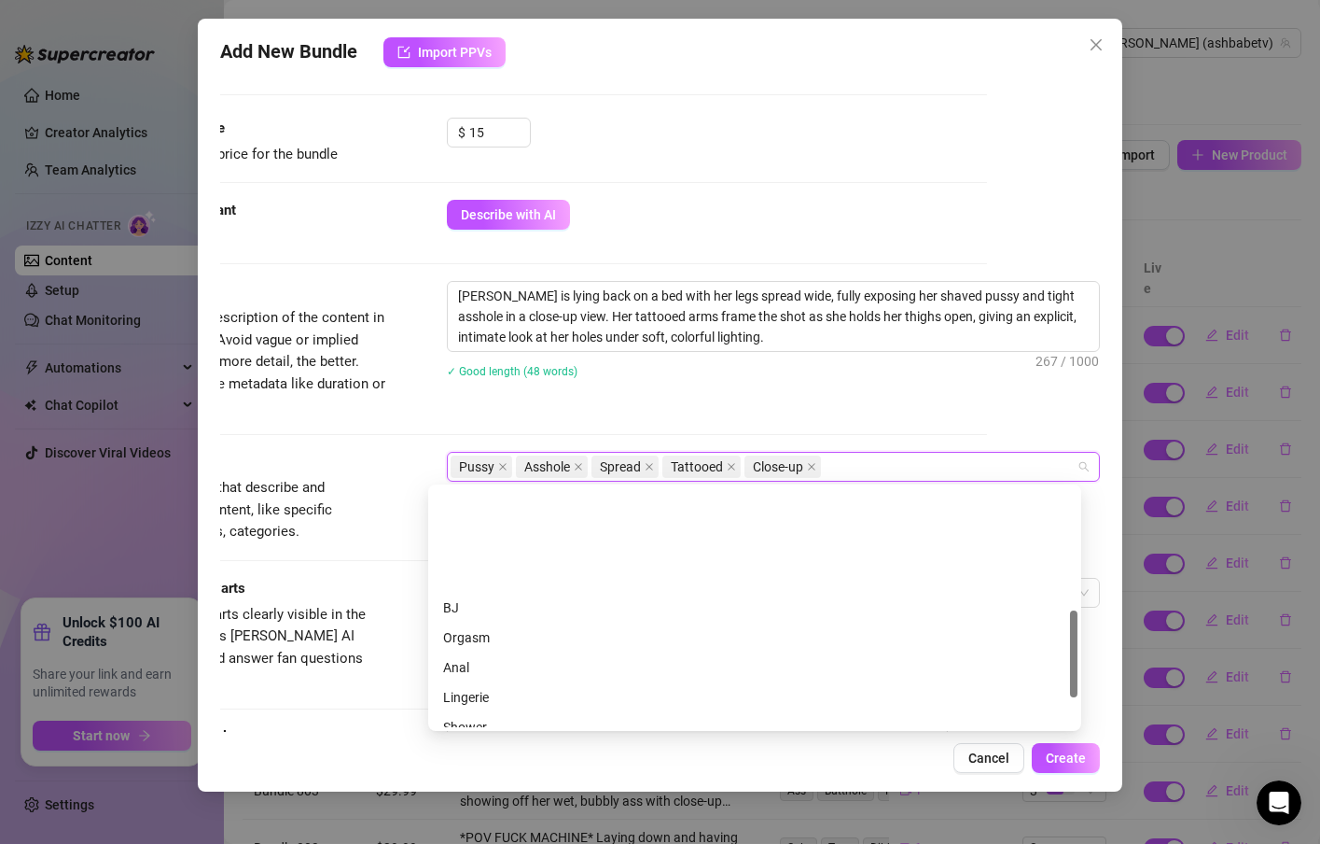
scroll to position [336, 0]
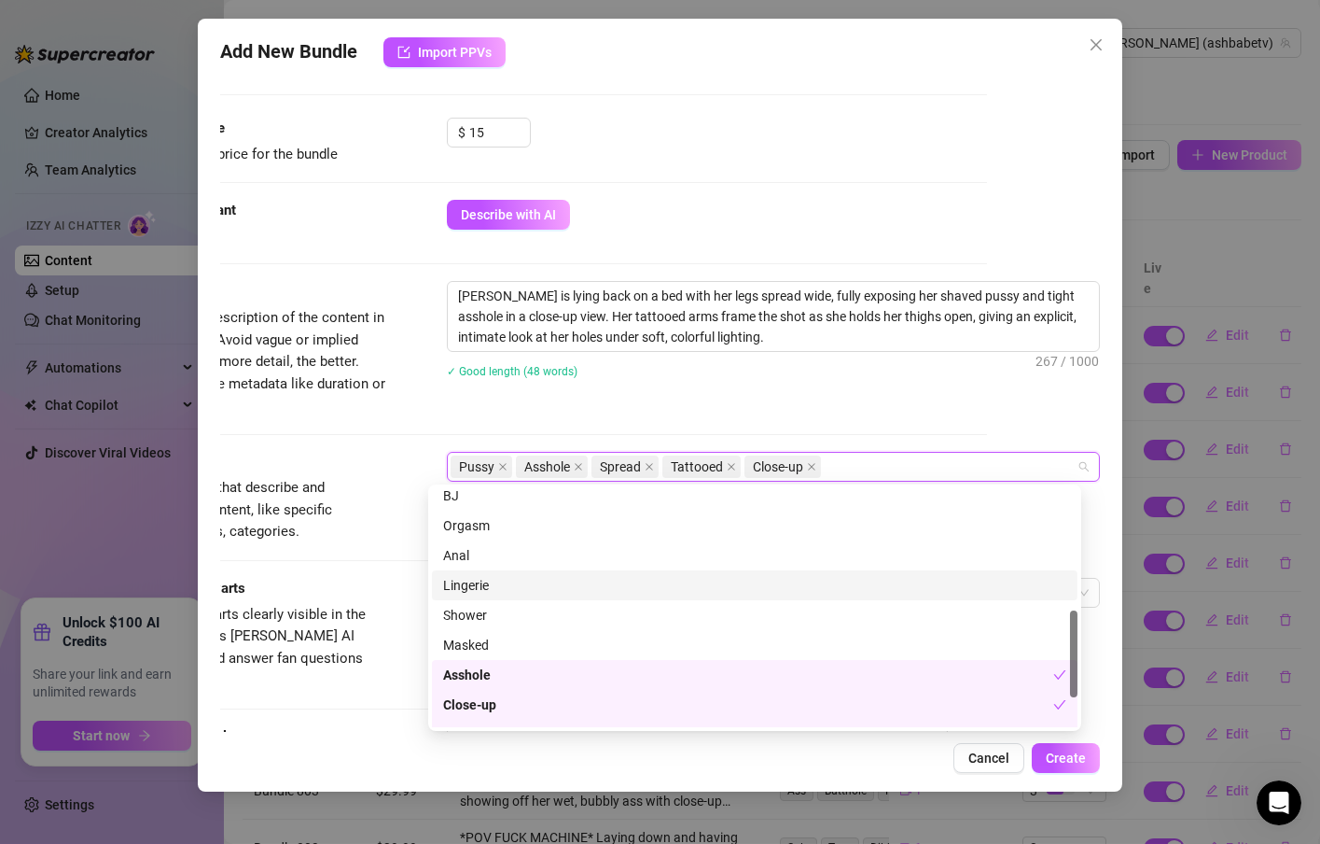
click at [494, 593] on div "Lingerie" at bounding box center [754, 585] width 623 height 21
click at [332, 515] on span "Simple keywords that describe and summarize the content, like specific fetishes…" at bounding box center [219, 509] width 225 height 61
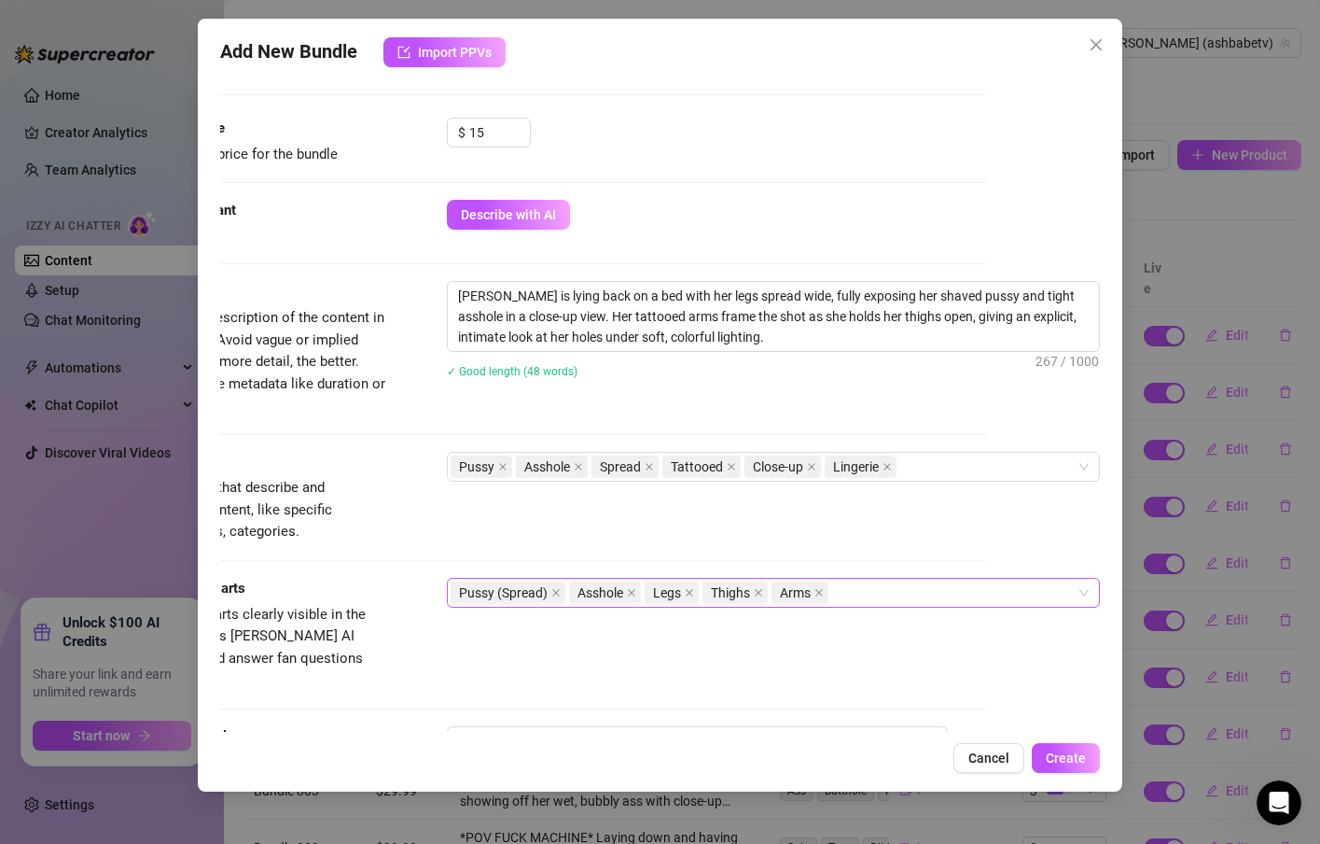
click at [831, 595] on div "Pussy (Spread) Asshole Legs Thighs Arms" at bounding box center [764, 592] width 626 height 26
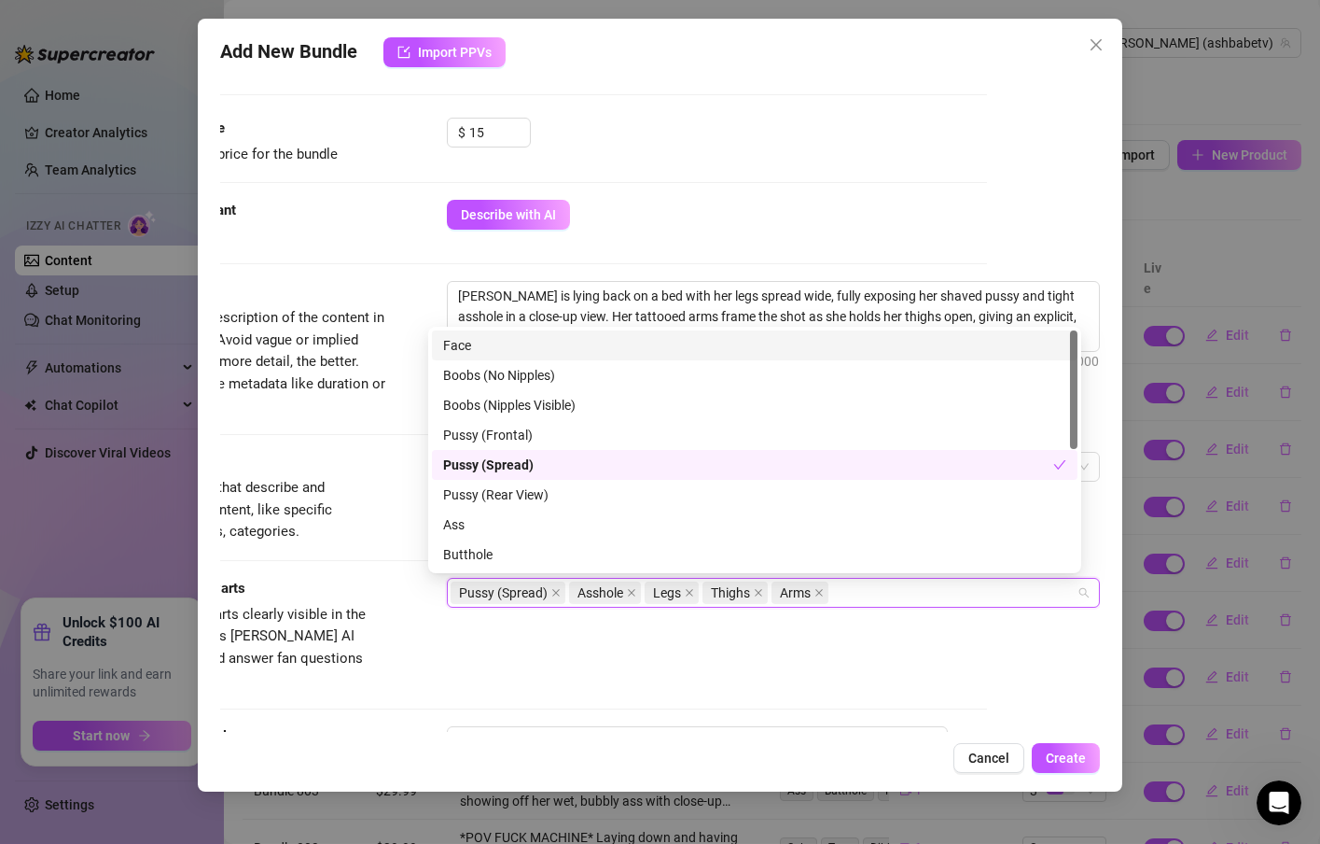
click at [508, 348] on div "Face" at bounding box center [754, 345] width 623 height 21
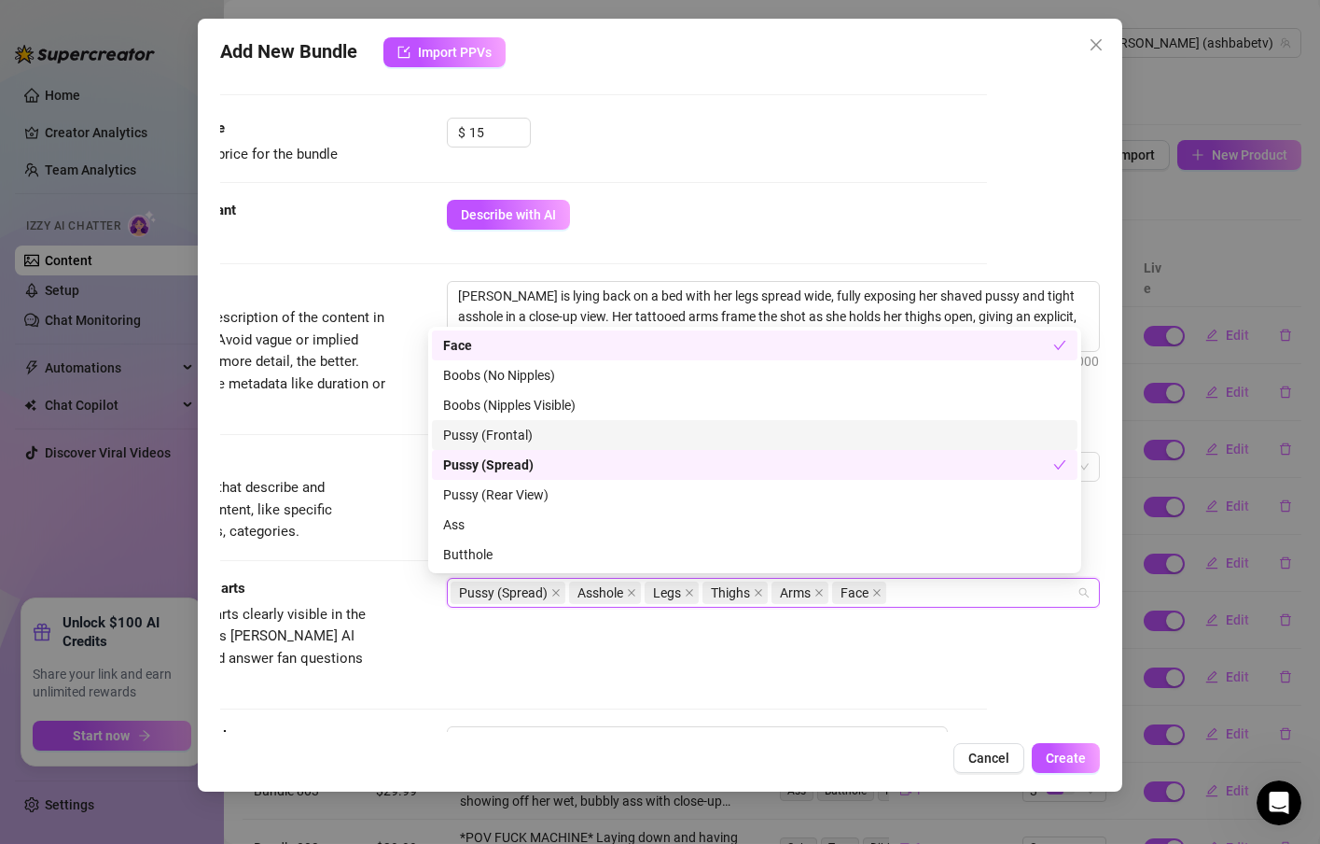
click at [551, 429] on div "Pussy (Frontal)" at bounding box center [754, 435] width 623 height 21
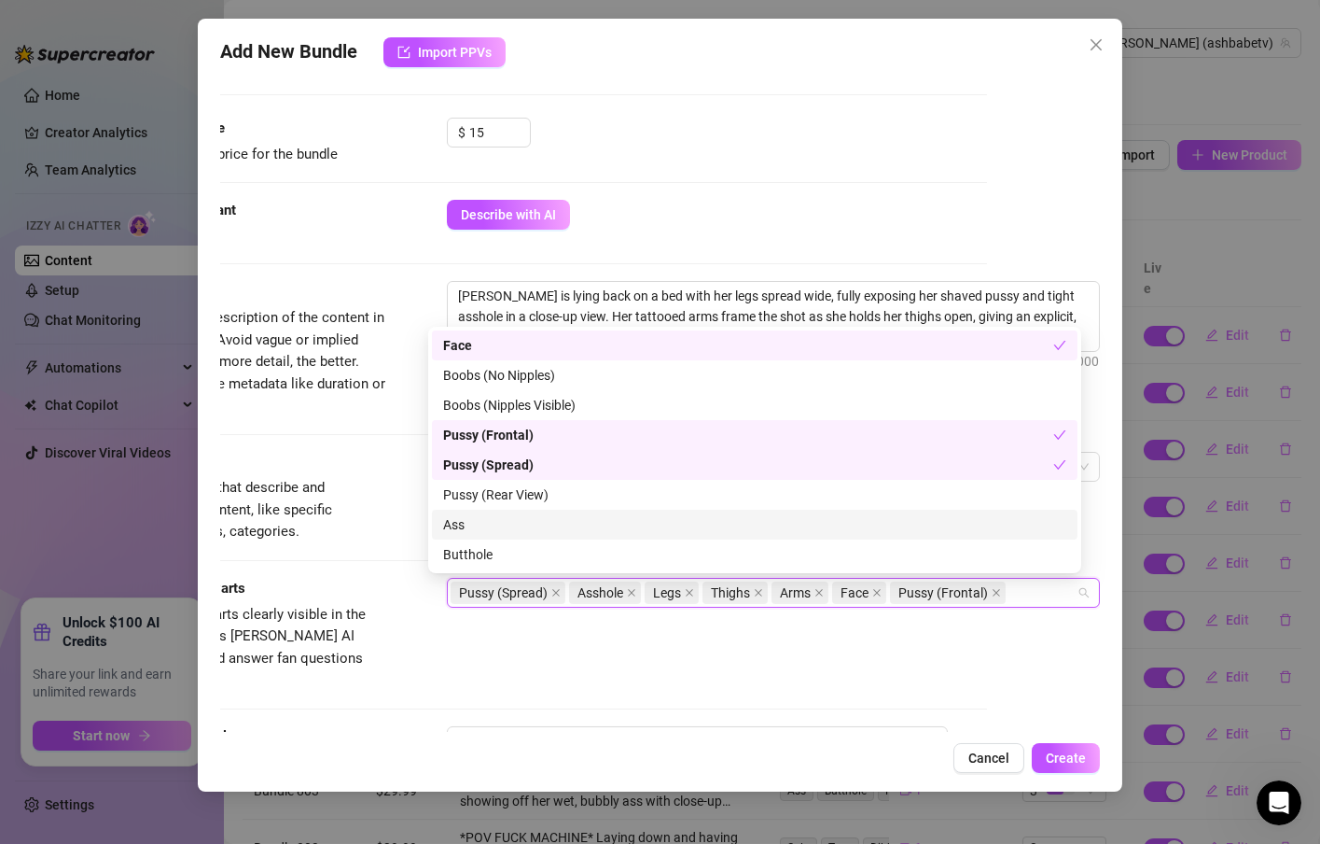
click at [501, 522] on div "Ass" at bounding box center [754, 524] width 623 height 21
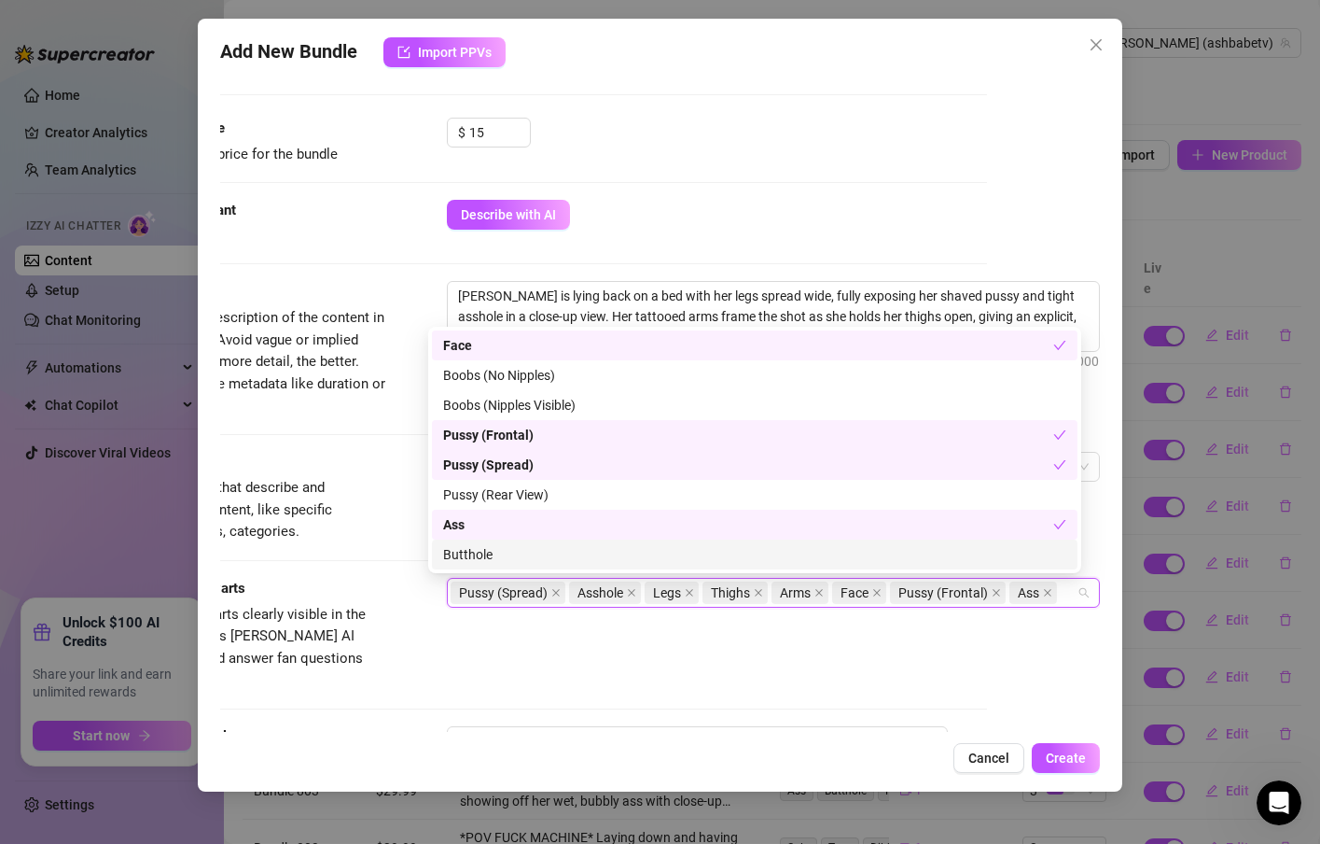
click at [499, 544] on div "Butthole" at bounding box center [754, 554] width 623 height 21
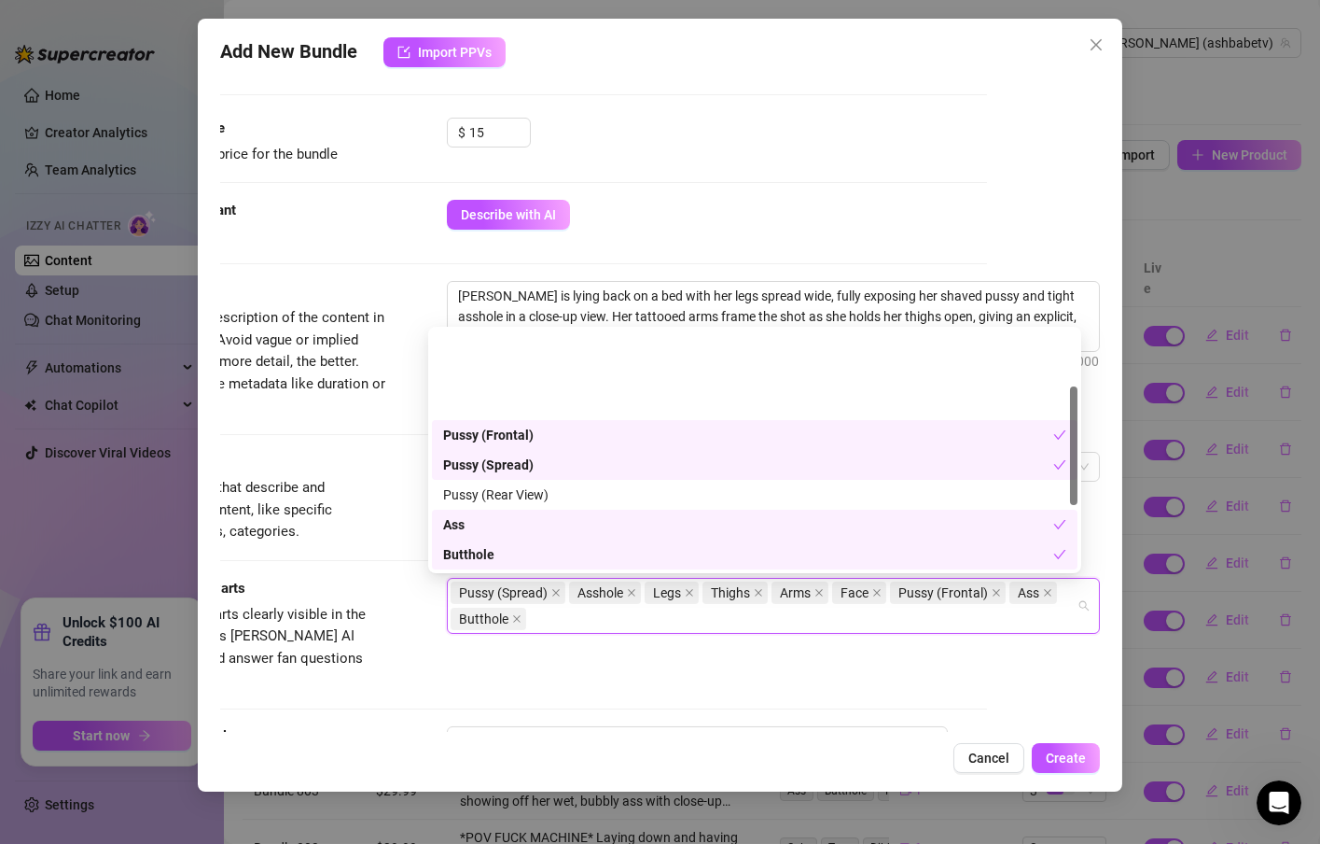
scroll to position [224, 0]
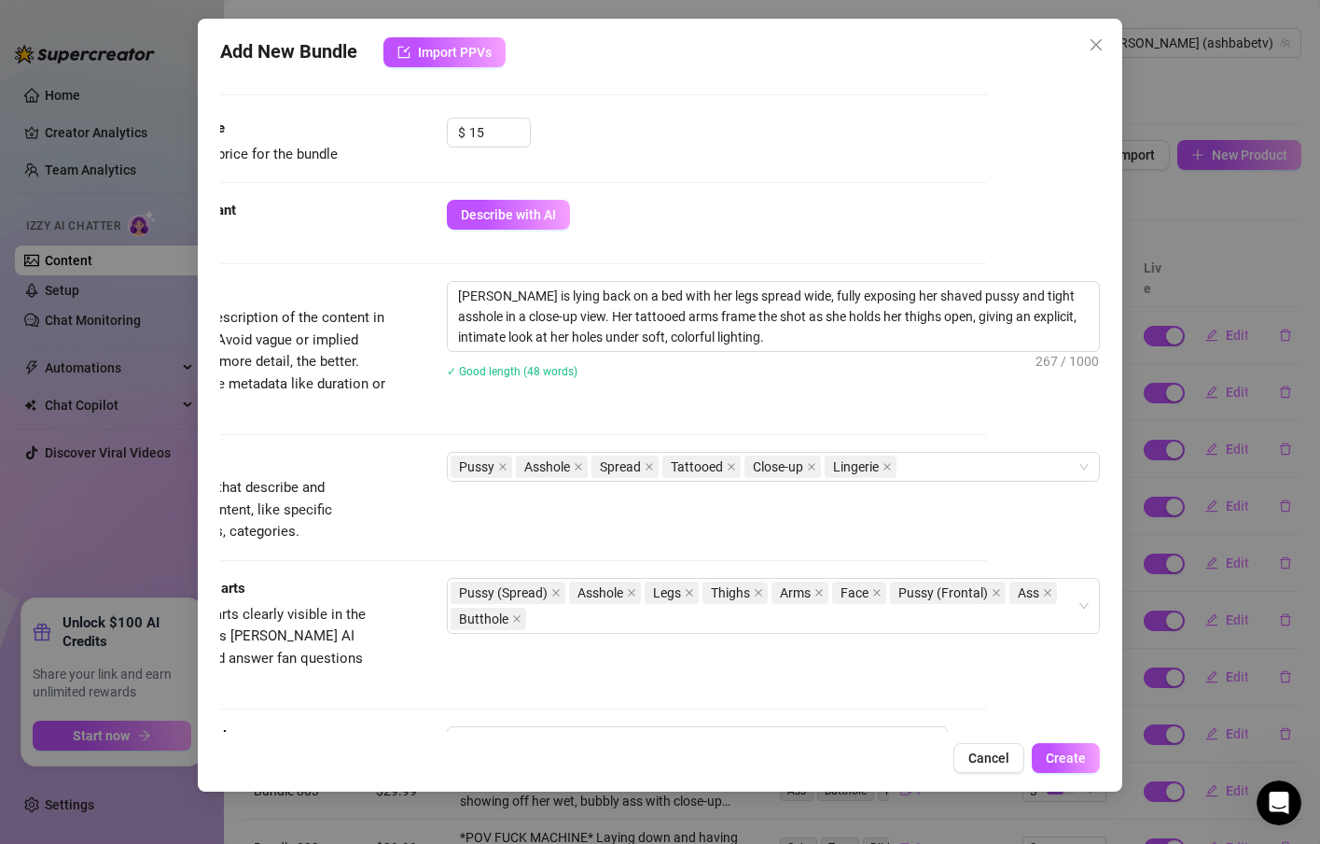
click at [390, 495] on div "Tags Simple keywords that describe and summarize the content, like specific fet…" at bounding box center [547, 497] width 880 height 91
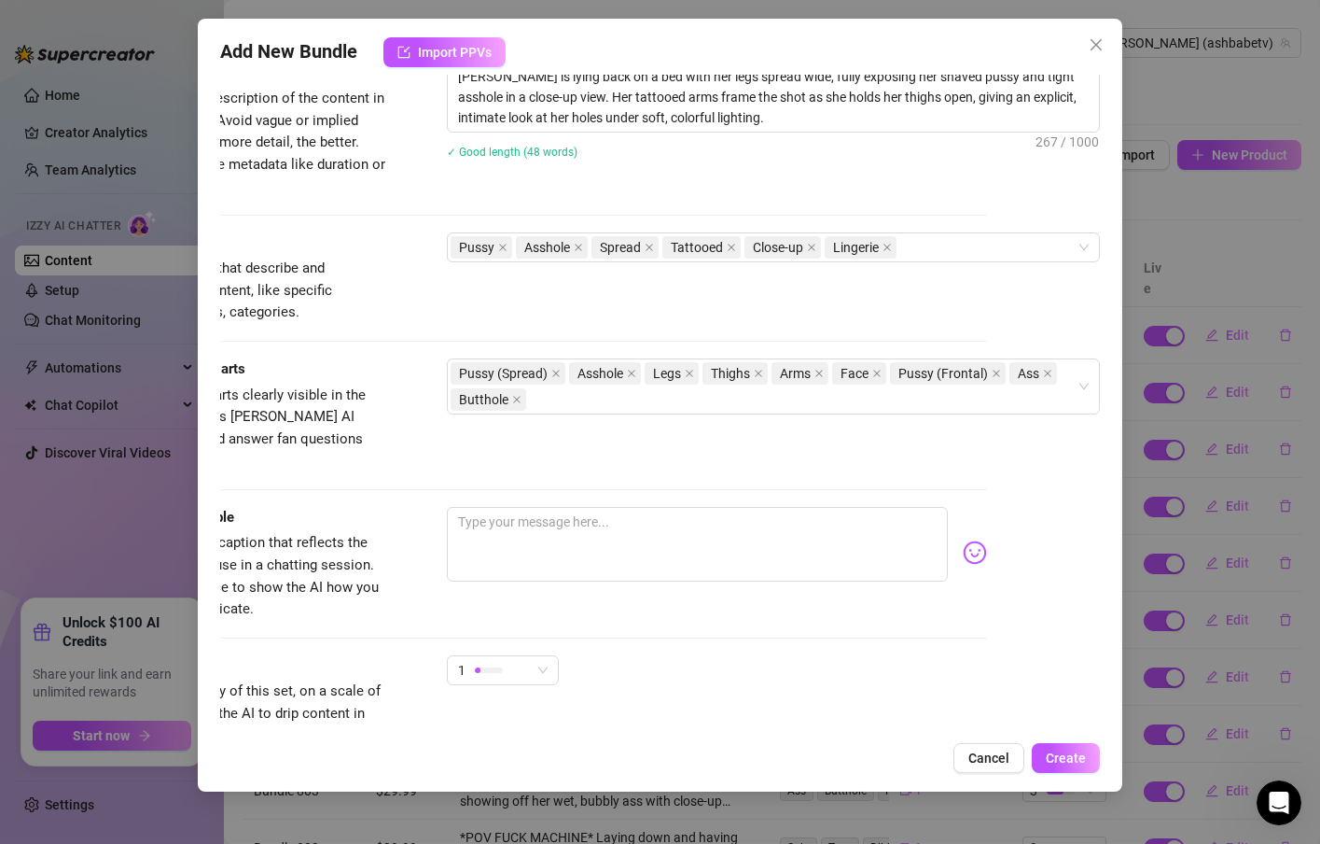
scroll to position [784, 132]
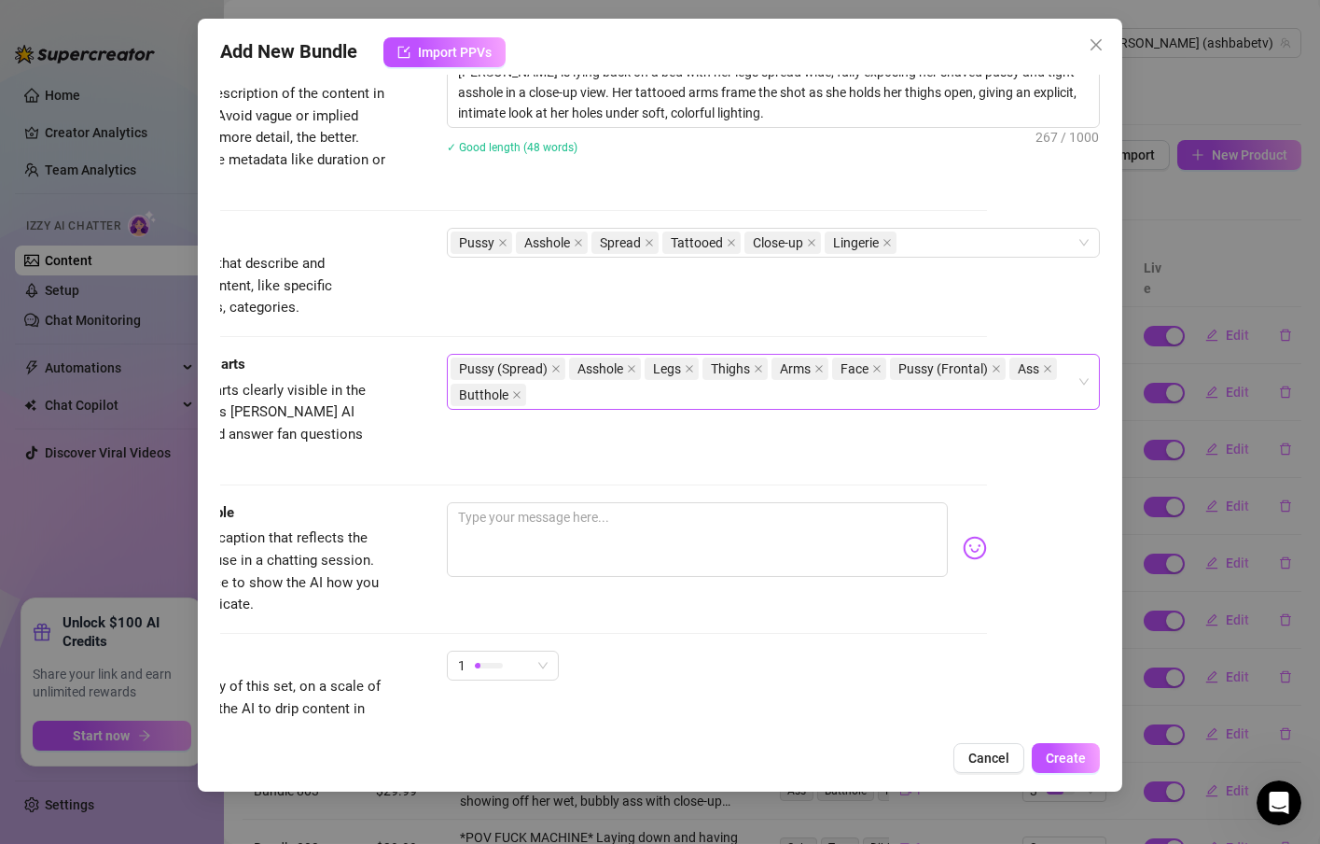
click at [685, 391] on div "Pussy (Spread) Asshole Legs Thighs Arms Face Pussy (Frontal) Ass Butthole" at bounding box center [764, 382] width 626 height 52
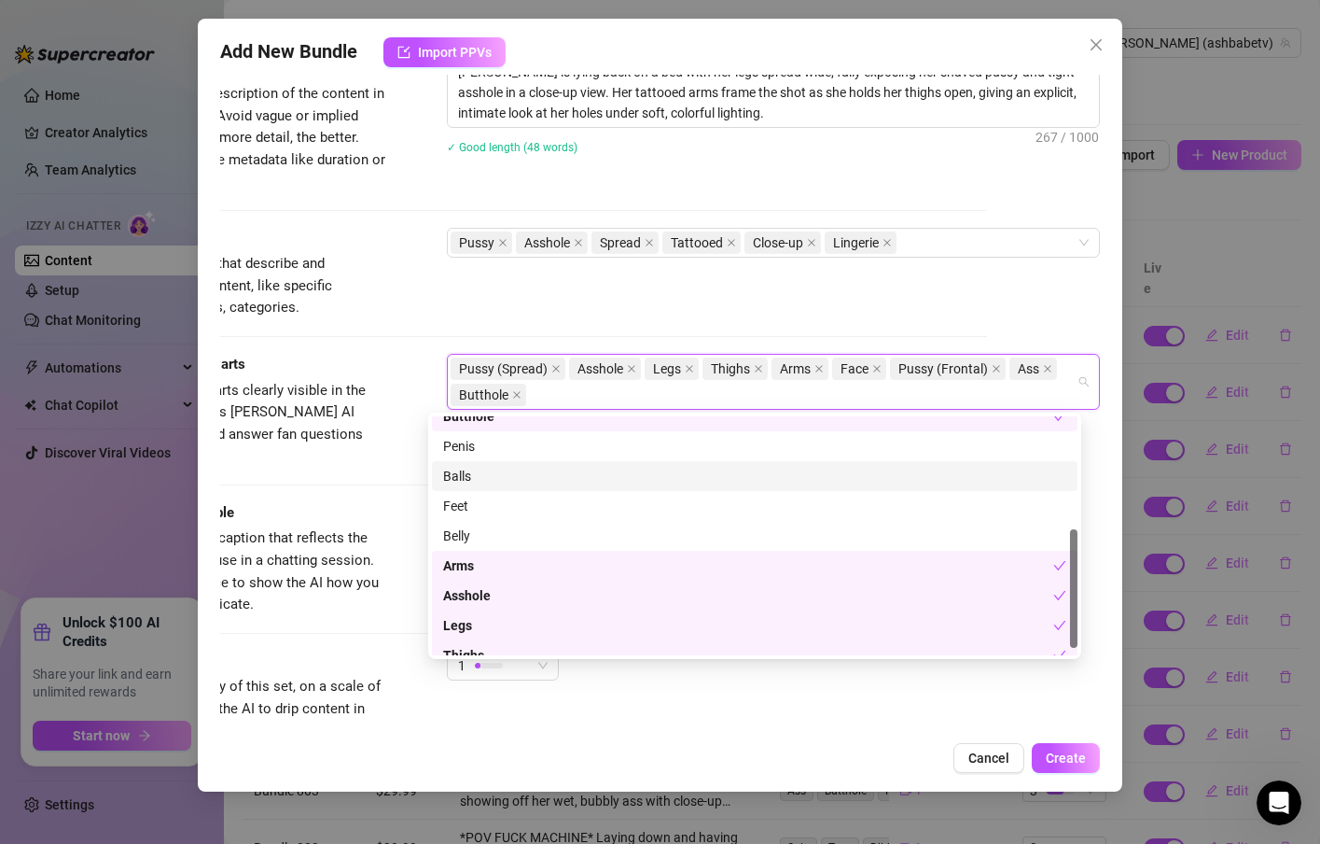
scroll to position [0, 0]
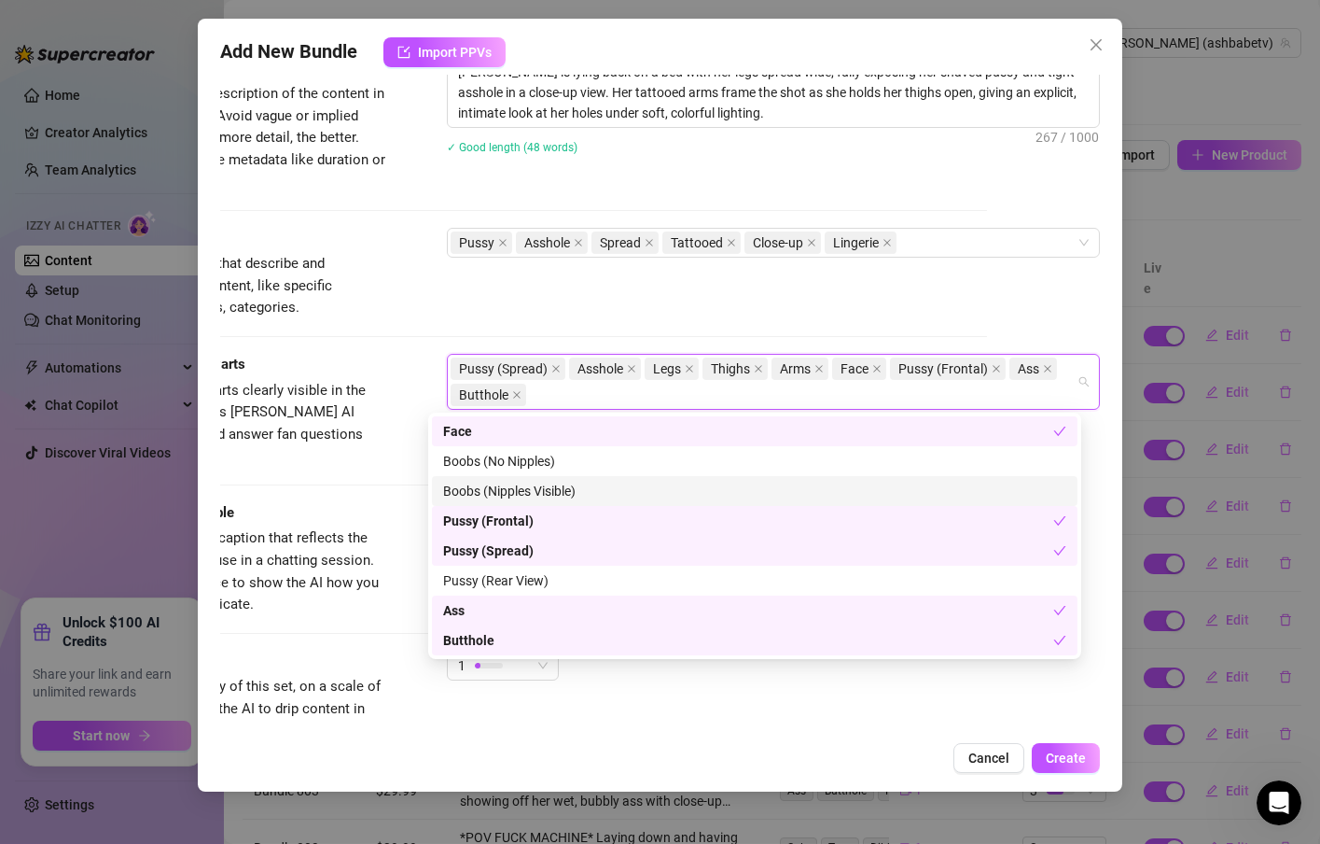
click at [489, 486] on div "Boobs (Nipples Visible)" at bounding box center [754, 491] width 623 height 21
click at [599, 314] on div "Tags Simple keywords that describe and summarize the content, like specific fet…" at bounding box center [547, 273] width 880 height 91
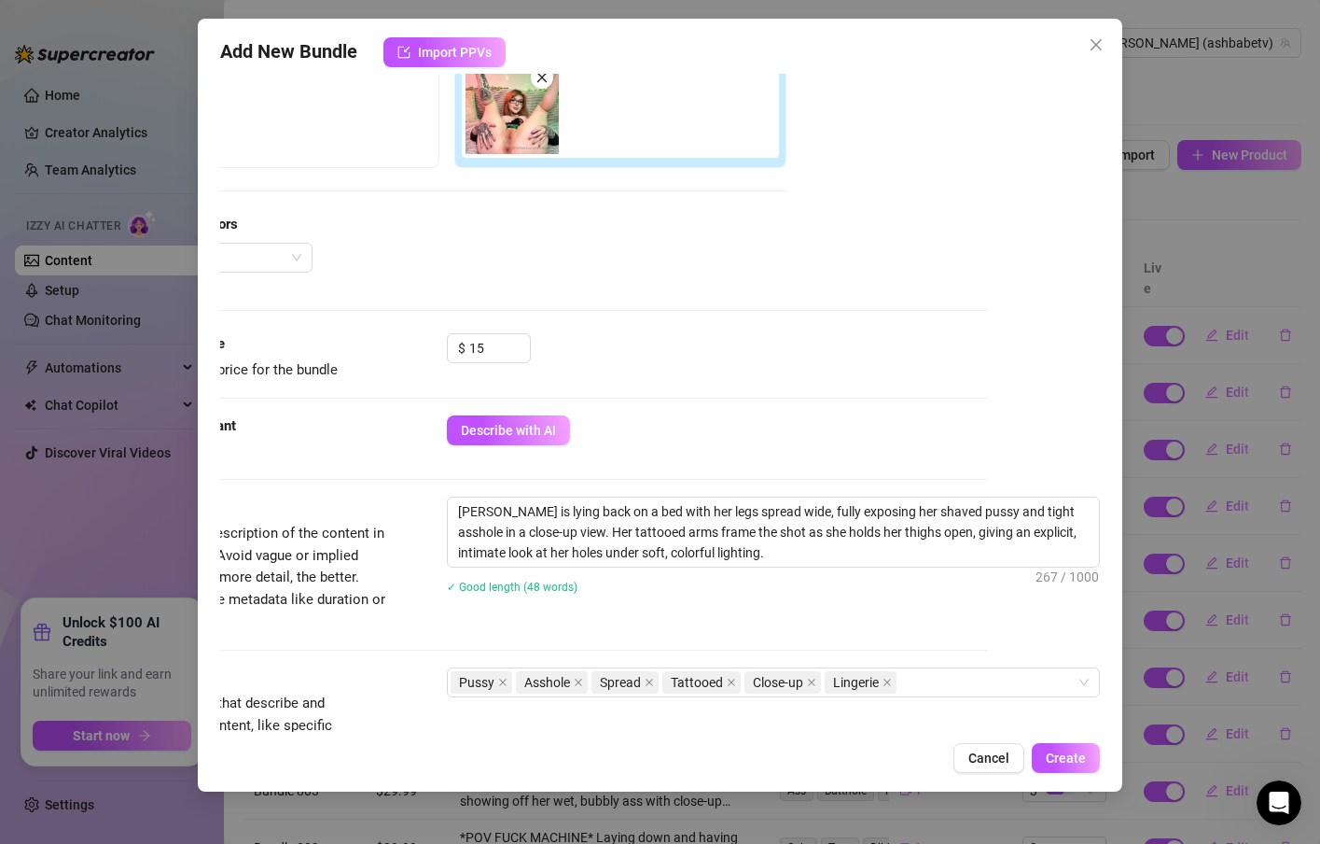
scroll to position [336, 132]
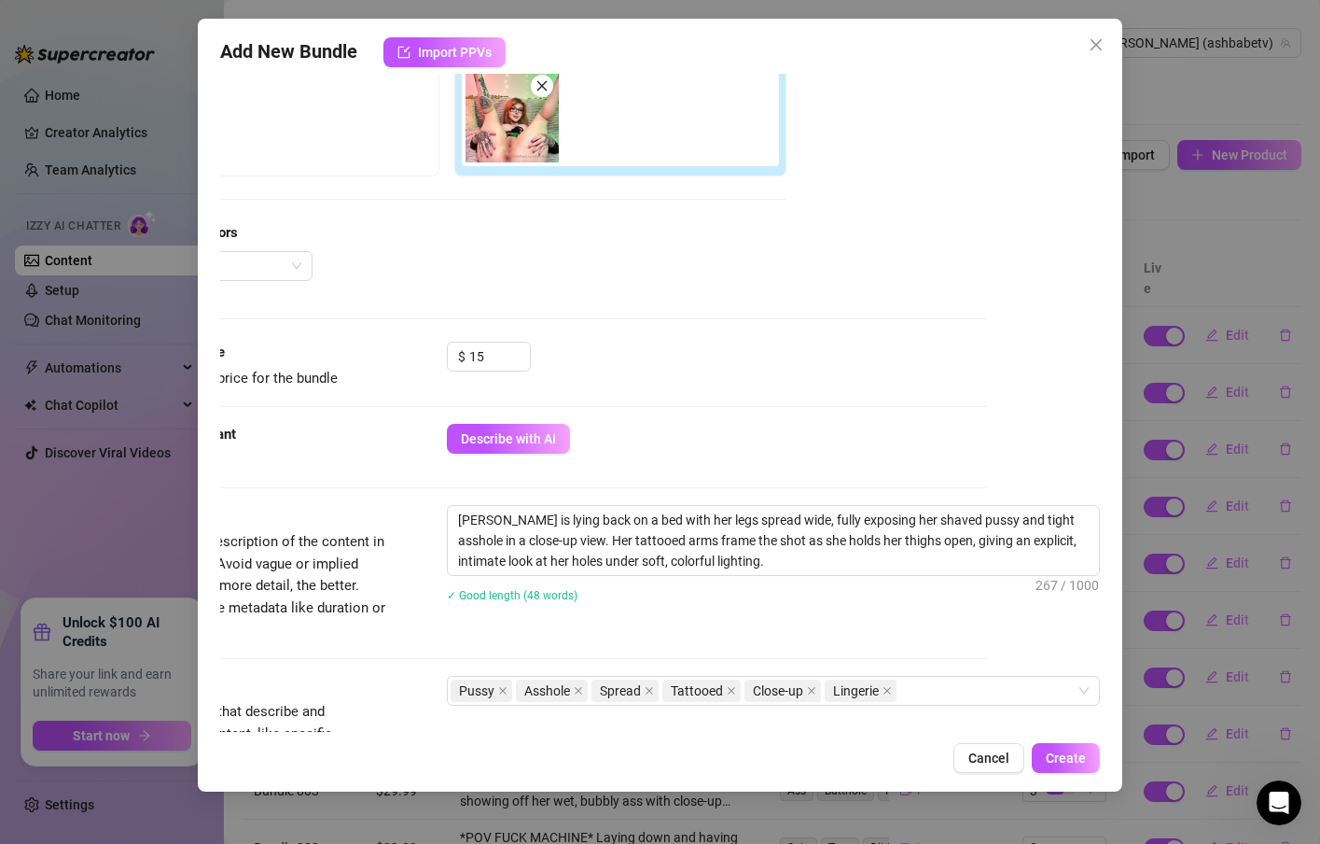
click at [483, 135] on img at bounding box center [512, 115] width 93 height 93
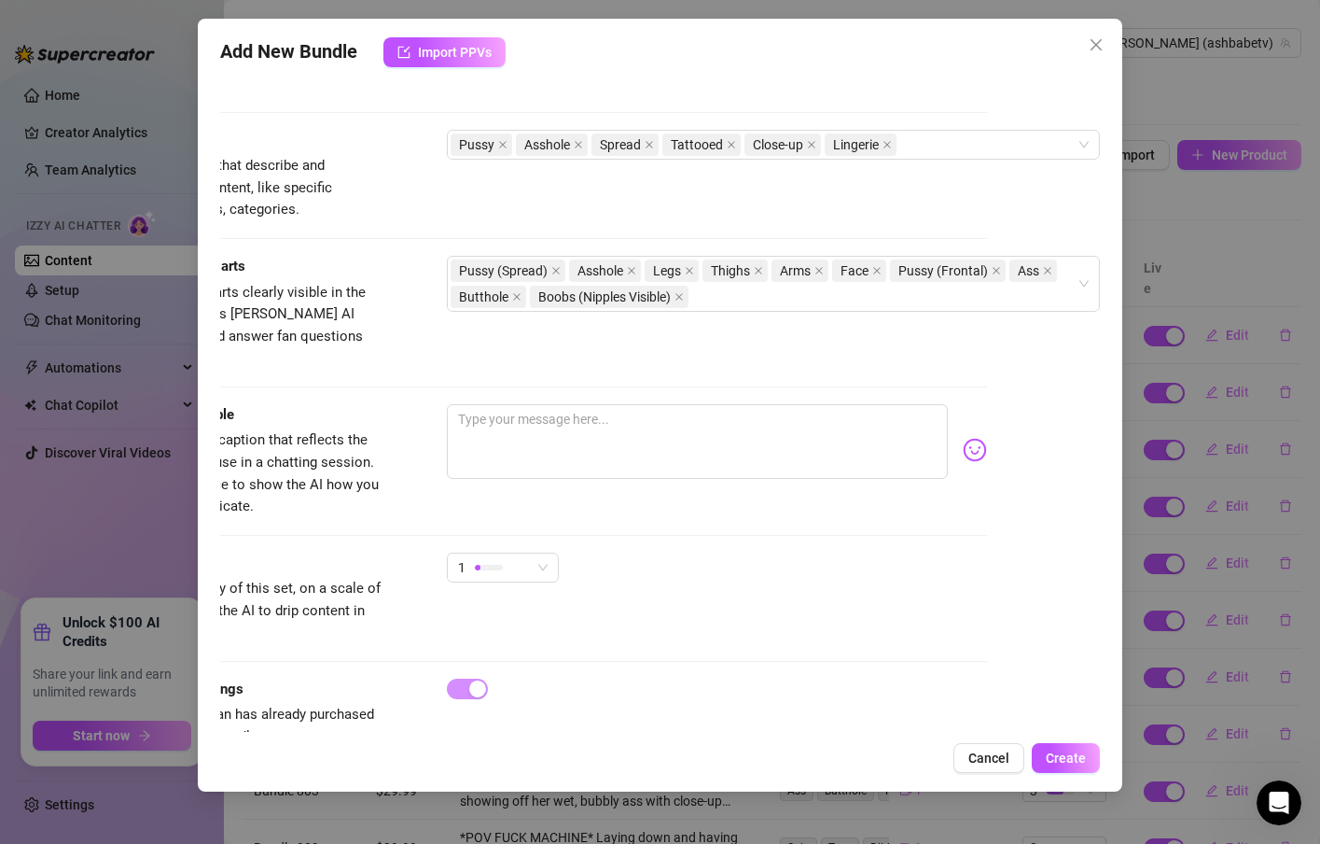
scroll to position [928, 132]
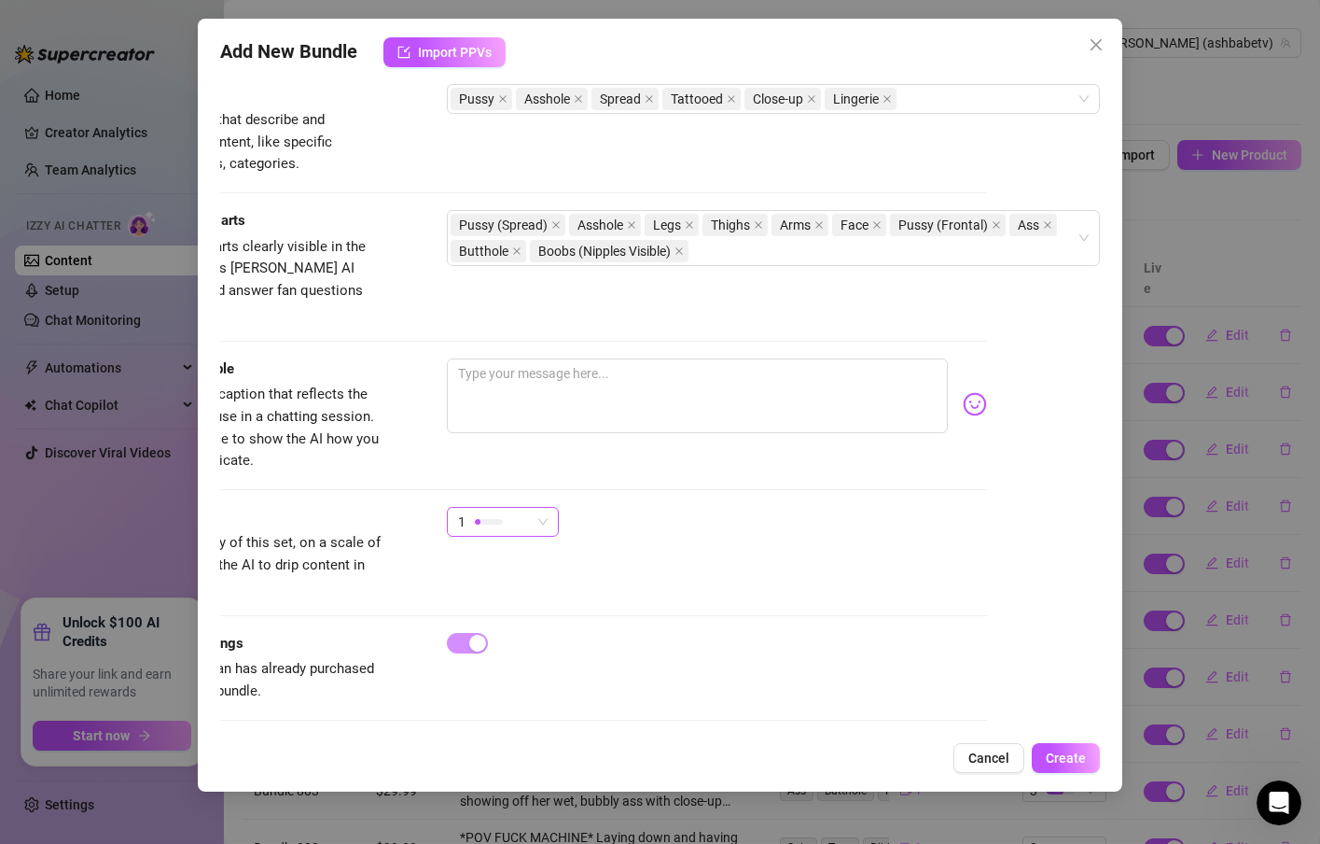
click at [516, 508] on span "1" at bounding box center [503, 522] width 90 height 28
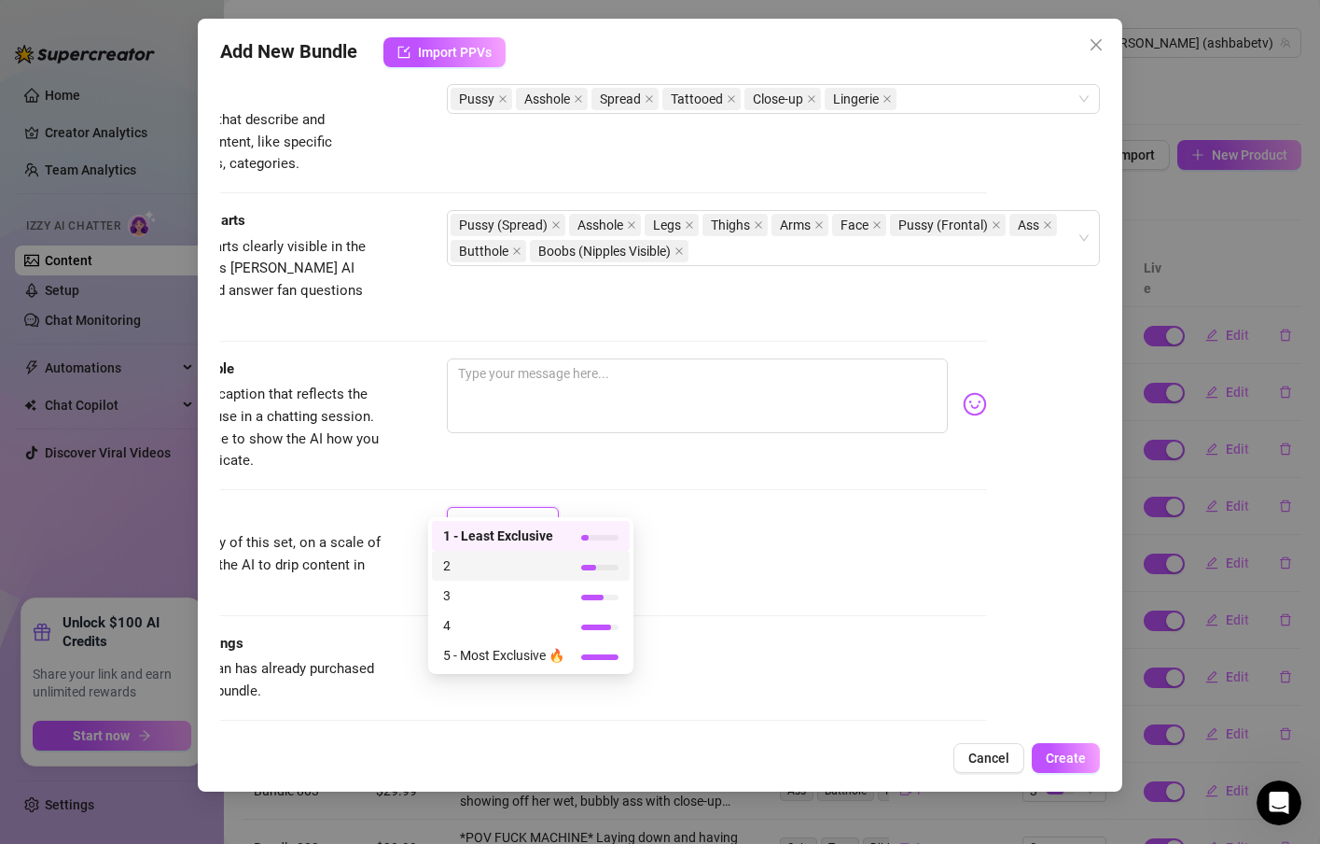
click at [484, 572] on span "2" at bounding box center [503, 565] width 121 height 21
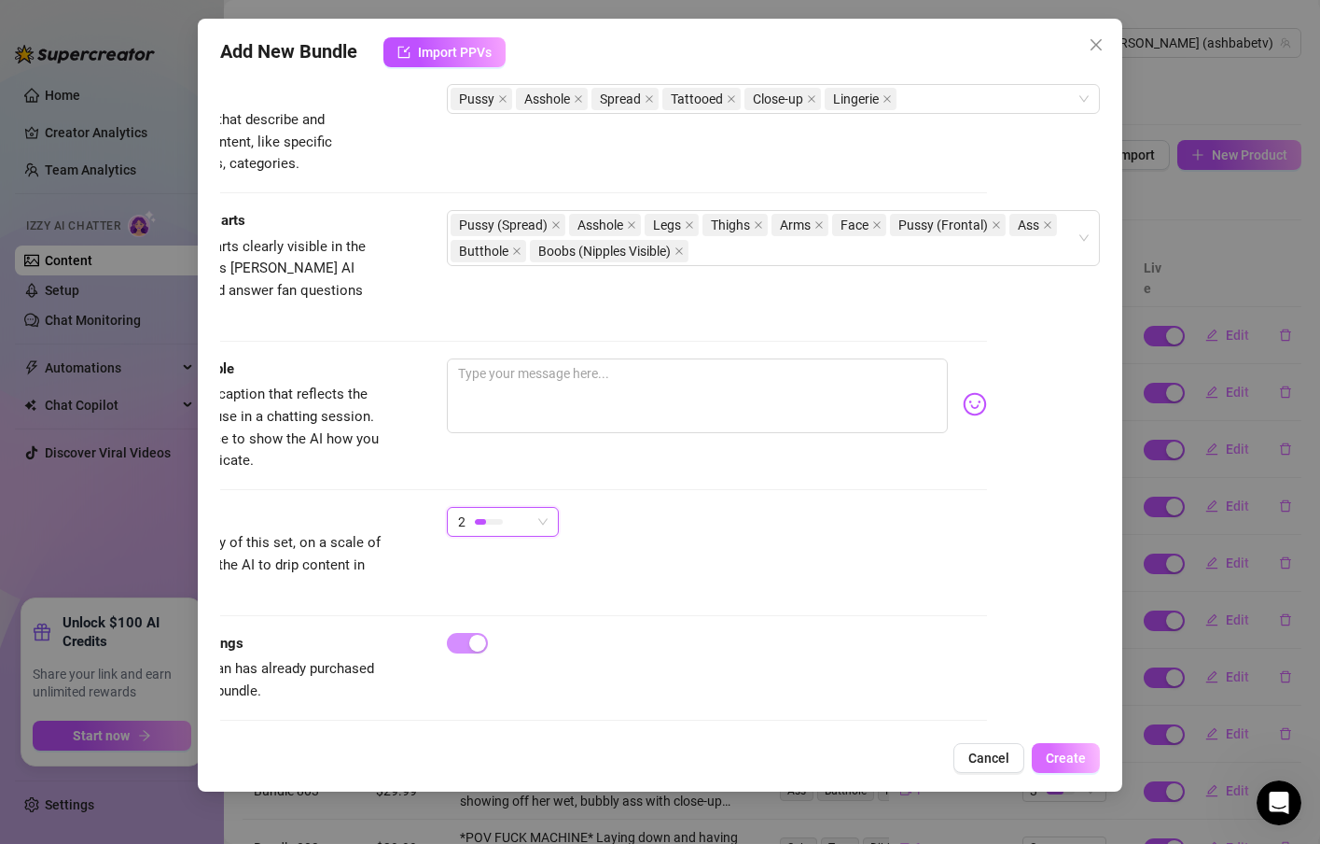
click at [1065, 760] on span "Create" at bounding box center [1066, 757] width 40 height 15
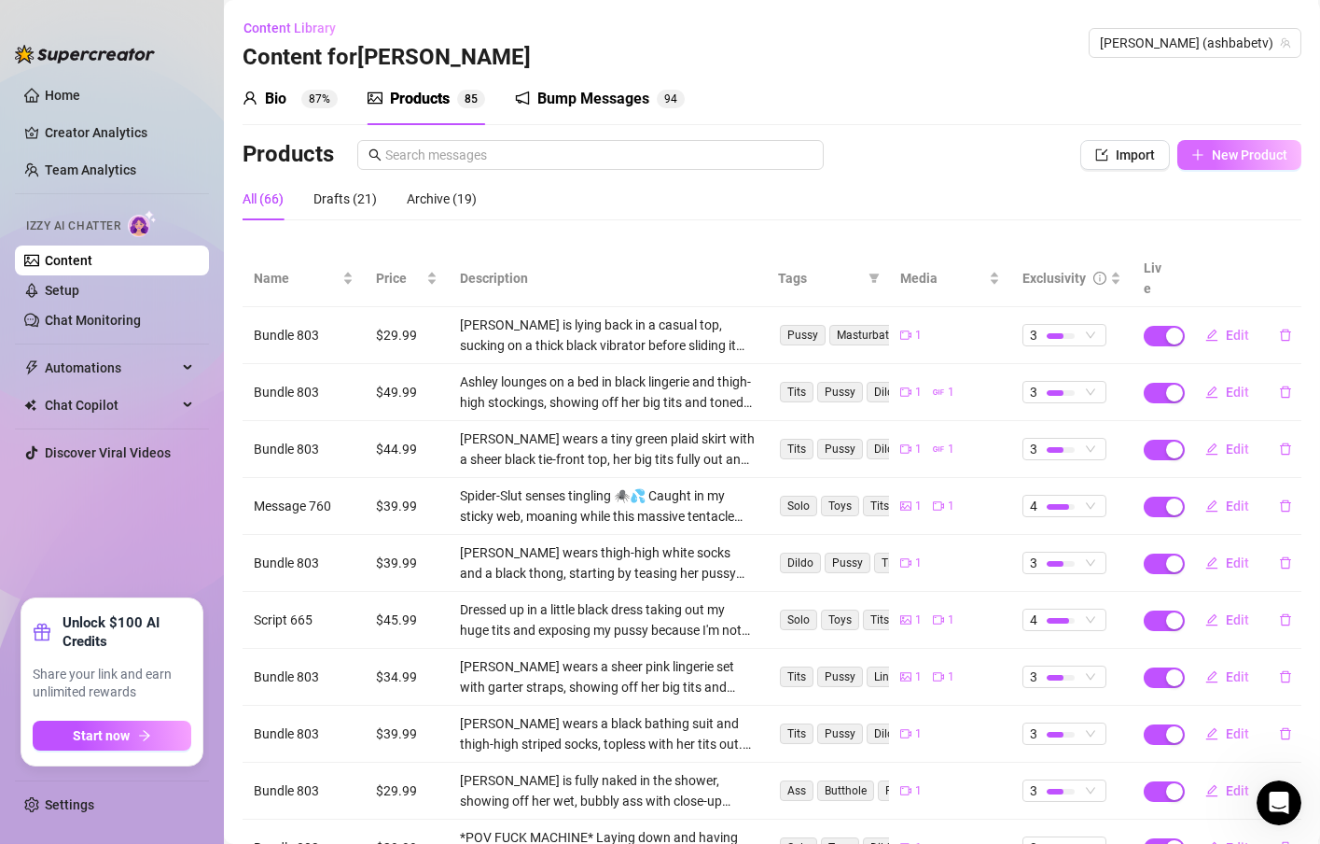
click at [1201, 138] on div "Bio 87% Products 8 5 Bump Messages 9 4 Bio Import Bio from other creator Person…" at bounding box center [772, 501] width 1059 height 856
click at [1212, 147] on span "New Product" at bounding box center [1250, 154] width 76 height 15
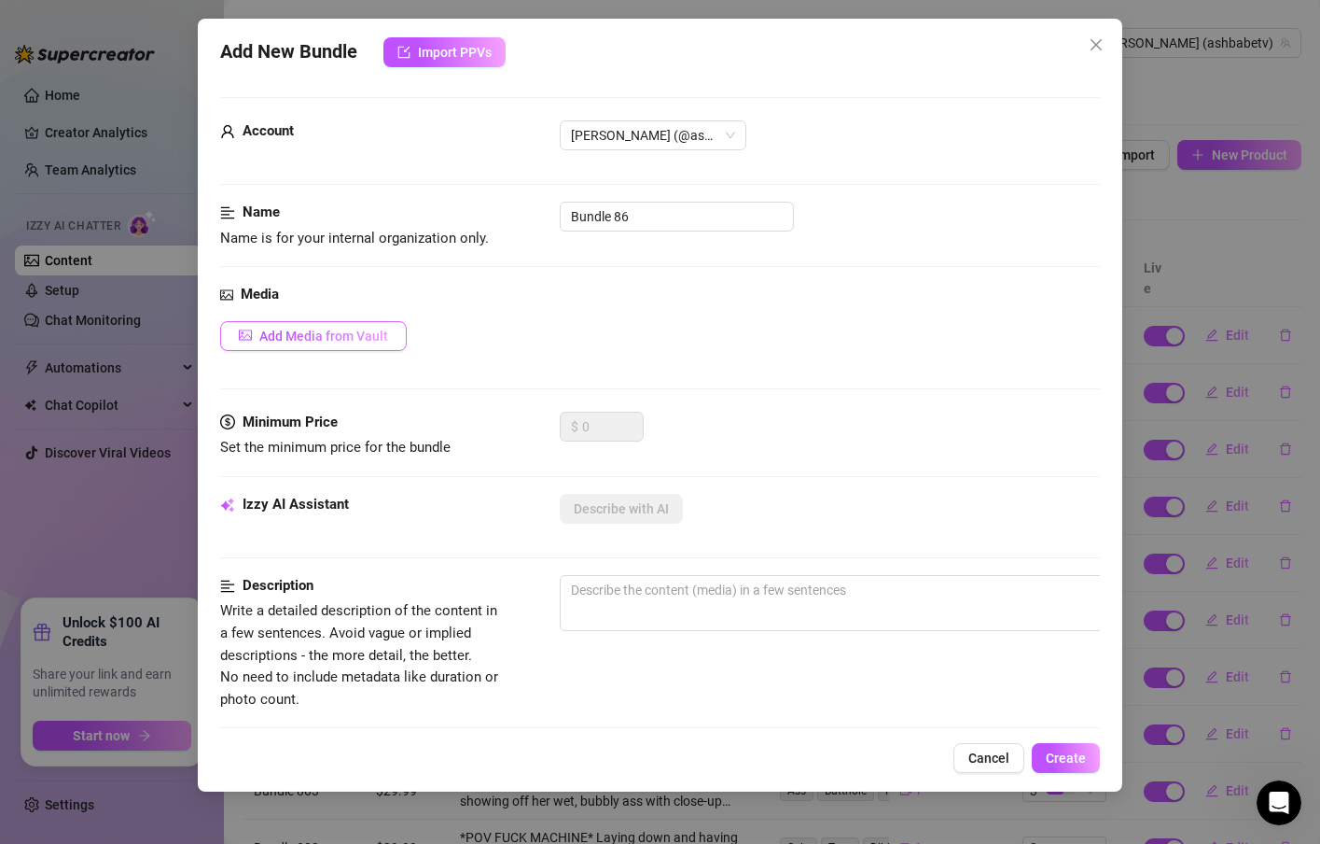
click at [378, 345] on button "Add Media from Vault" at bounding box center [313, 336] width 187 height 30
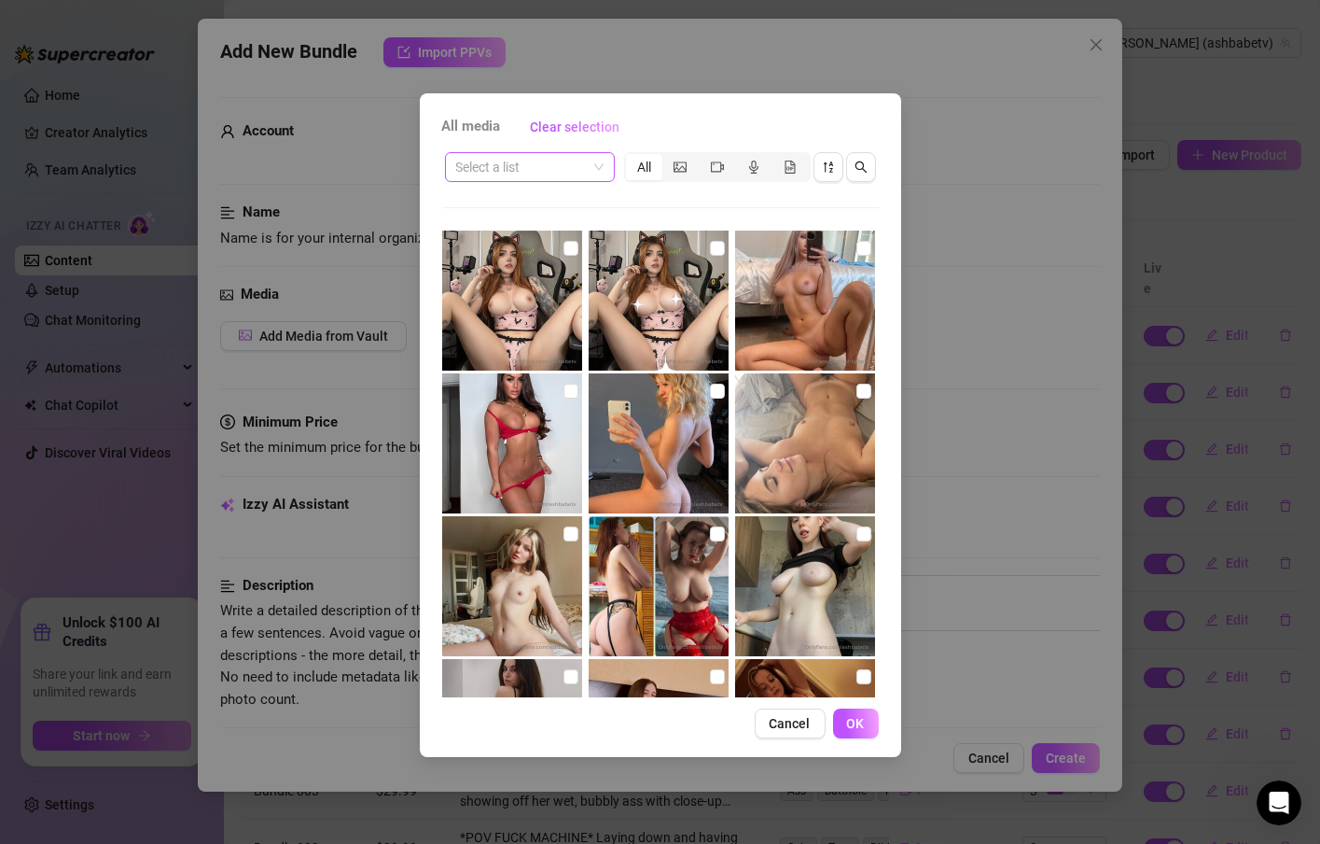
click at [605, 165] on div "Select a list" at bounding box center [530, 167] width 170 height 30
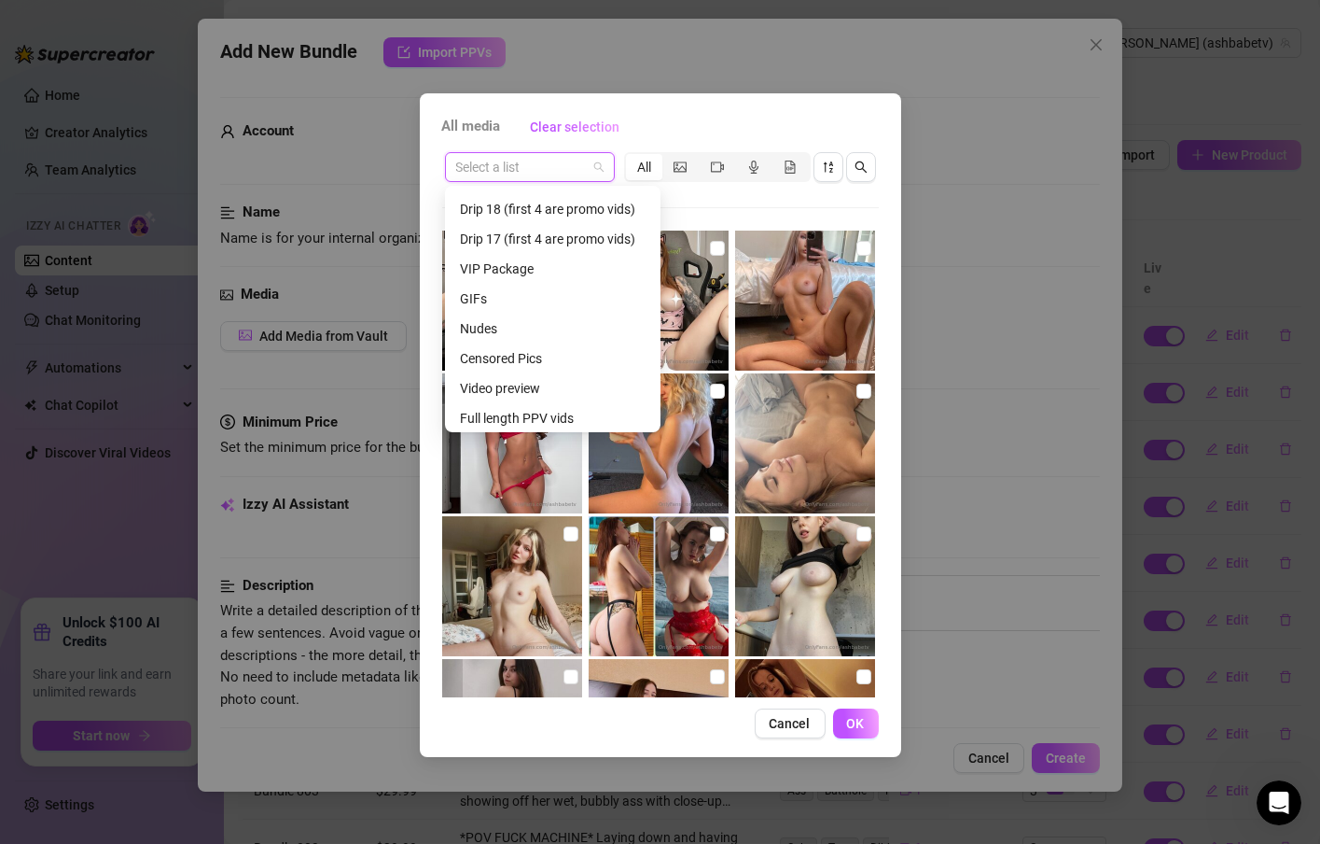
scroll to position [448, 0]
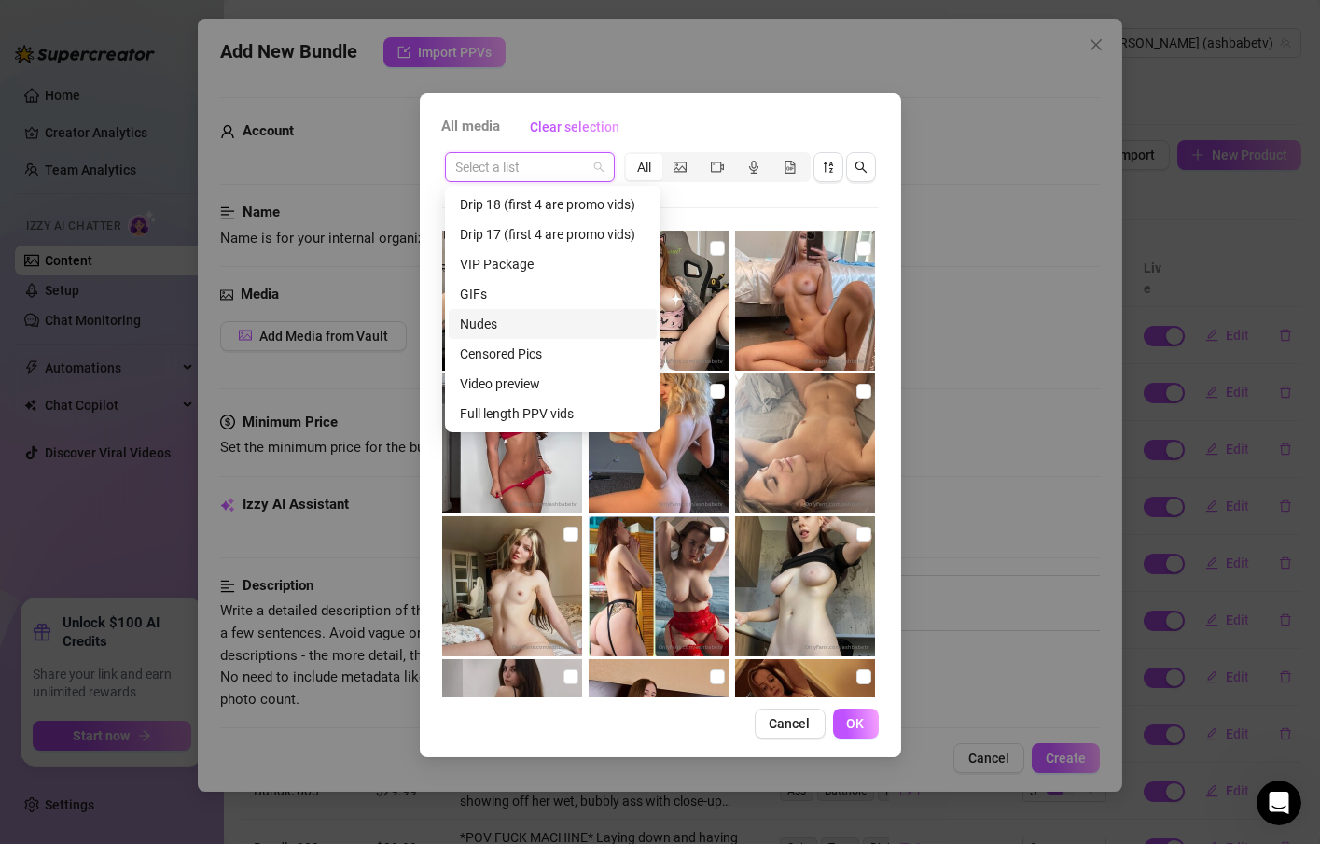
click at [509, 330] on div "Nudes" at bounding box center [553, 324] width 186 height 21
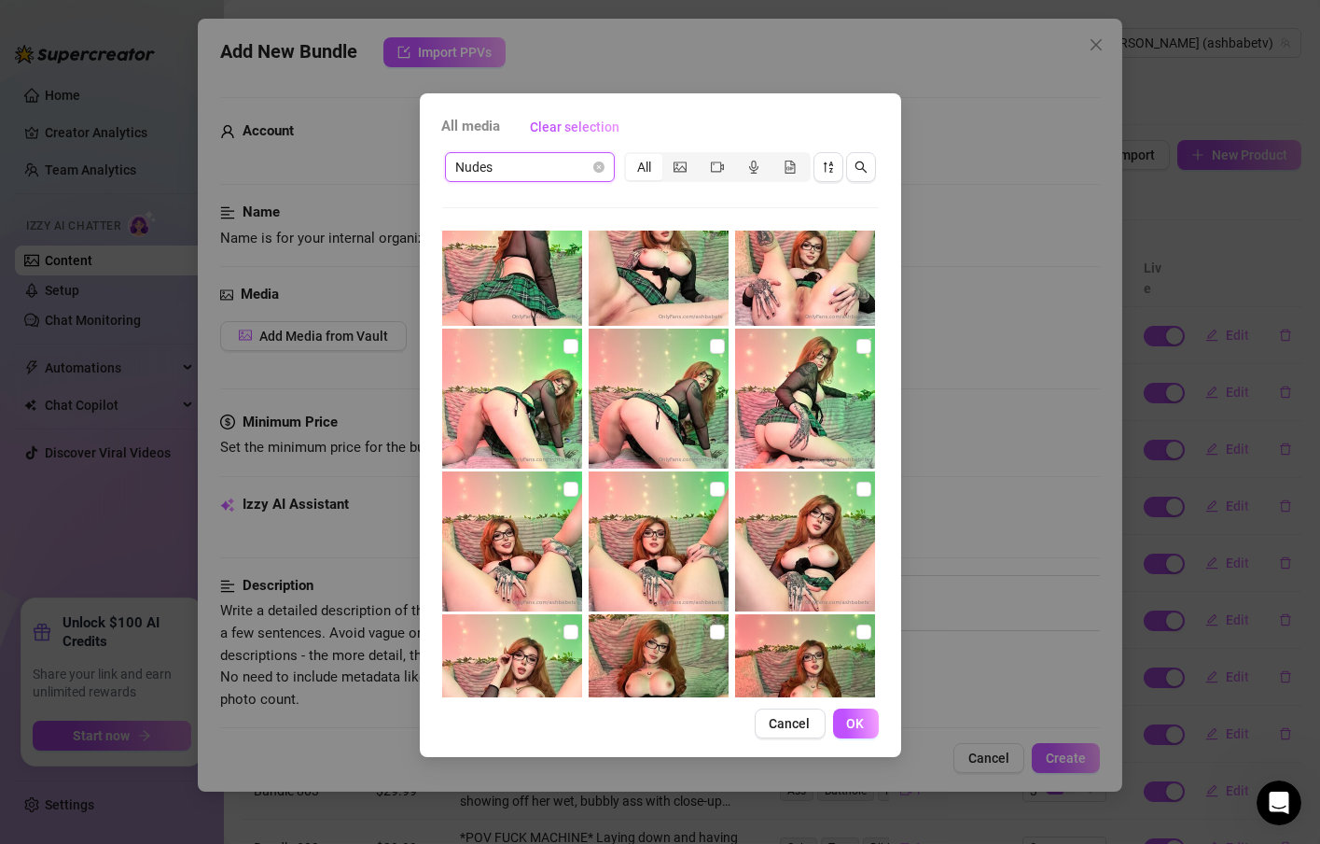
scroll to position [0, 0]
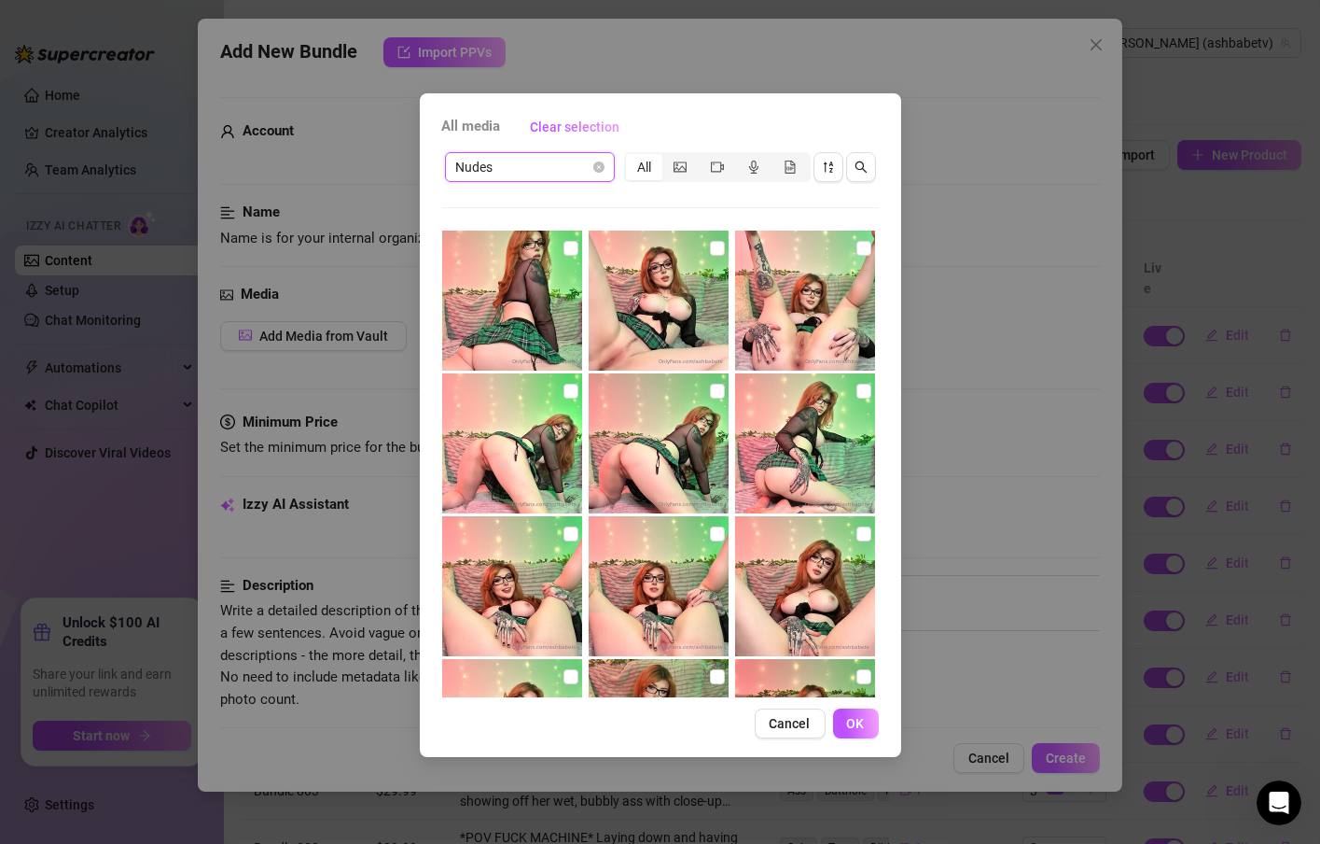
click at [663, 618] on img at bounding box center [659, 586] width 140 height 140
click at [710, 396] on input "checkbox" at bounding box center [717, 391] width 15 height 15
click at [850, 727] on span "OK" at bounding box center [856, 723] width 18 height 15
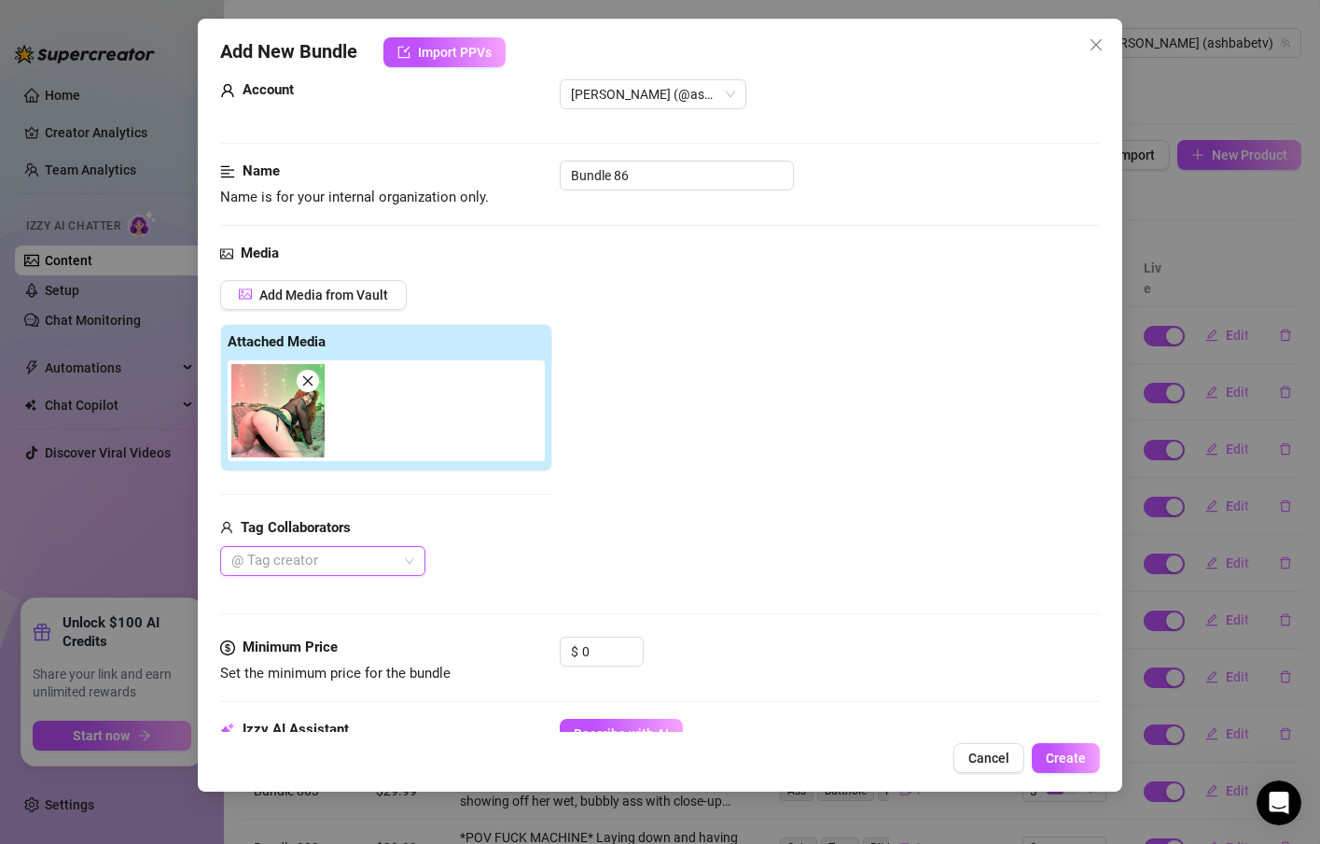
scroll to position [112, 0]
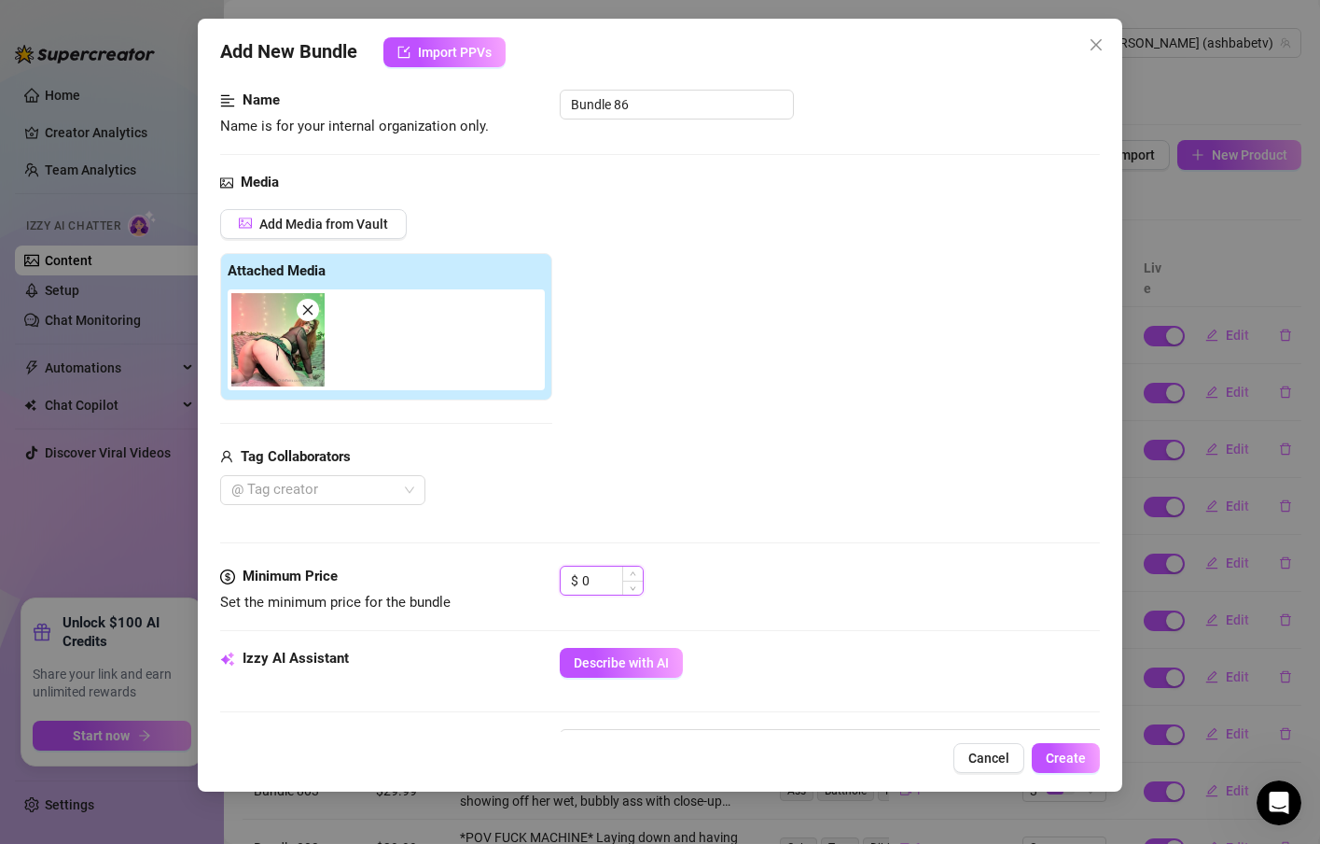
click at [612, 581] on input "0" at bounding box center [612, 580] width 61 height 28
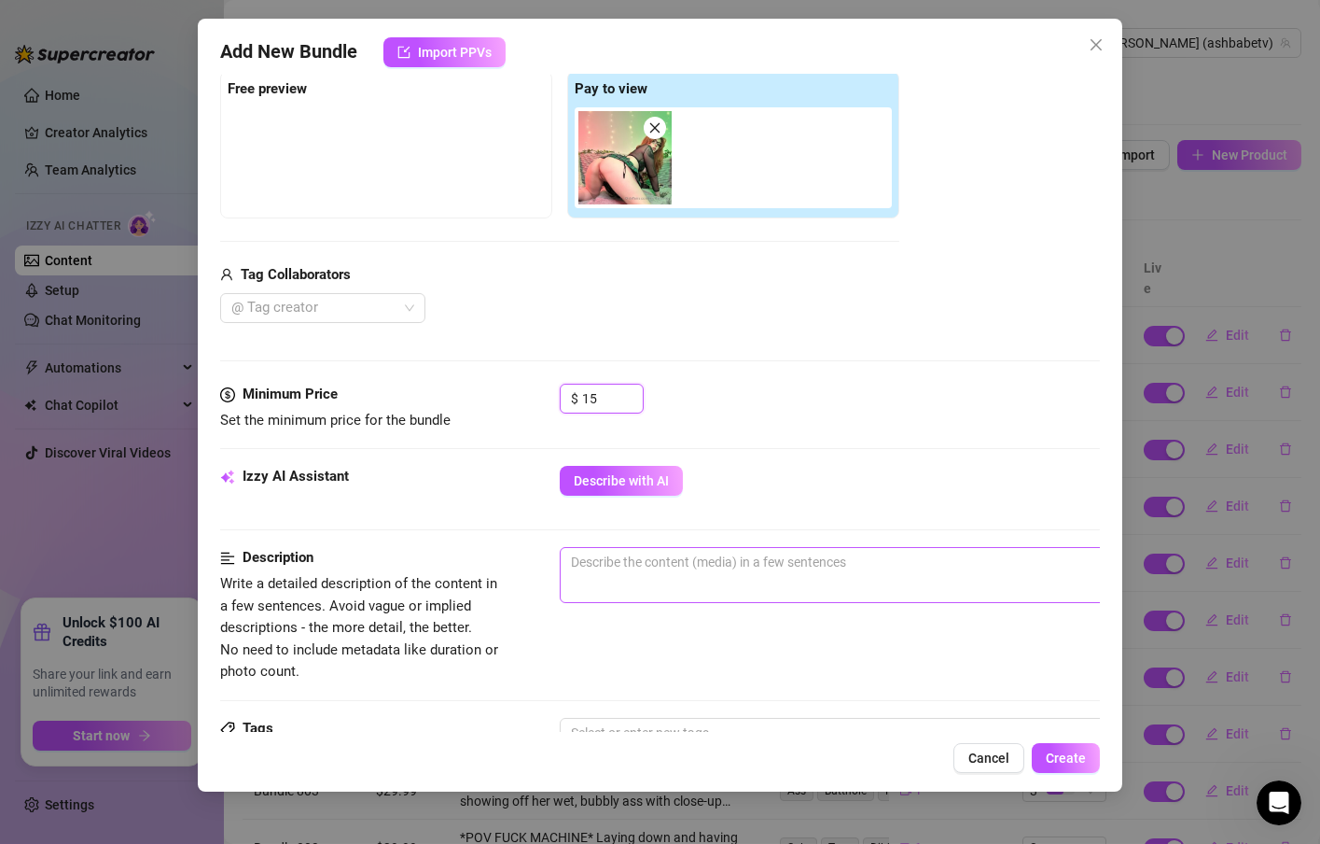
scroll to position [336, 0]
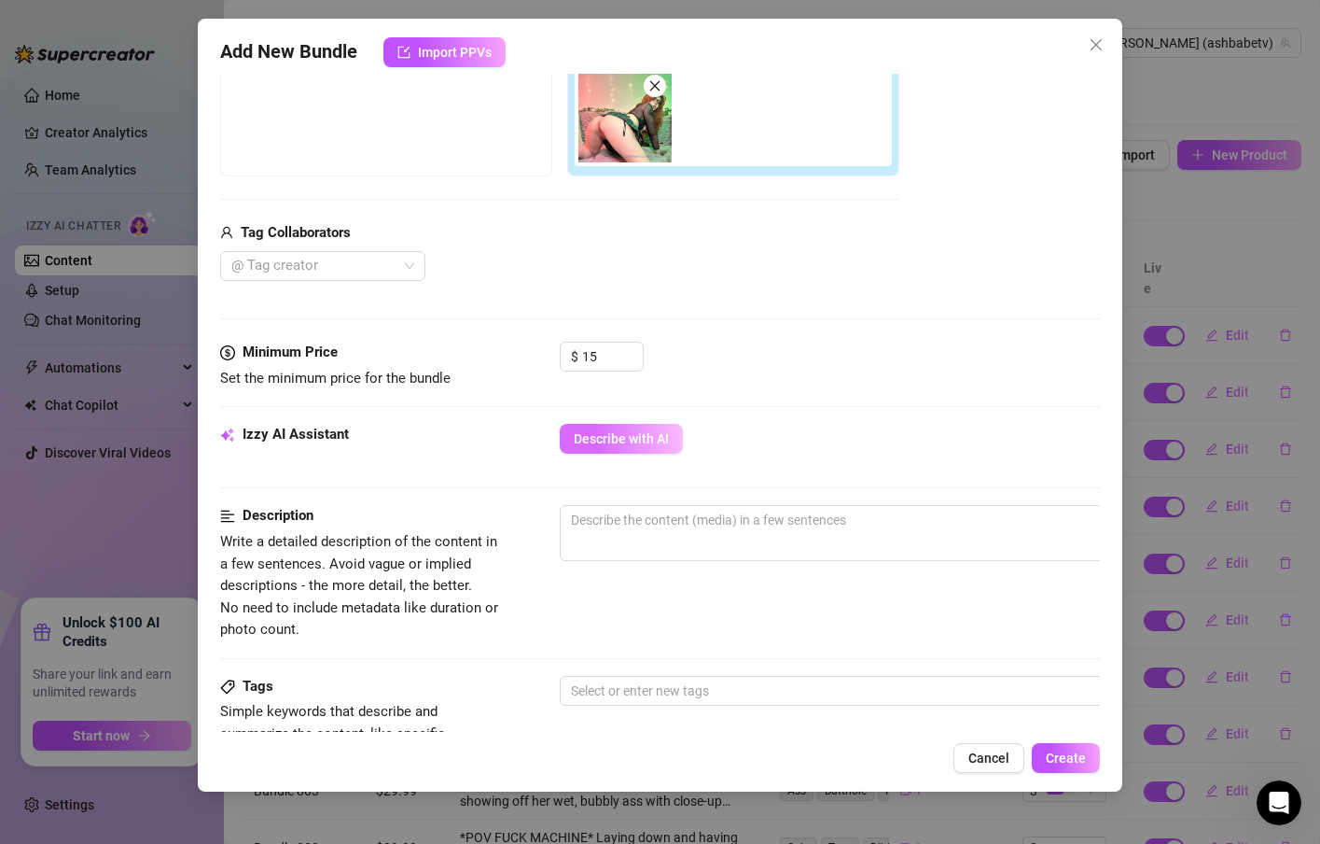
click at [604, 446] on span "Describe with AI" at bounding box center [621, 438] width 95 height 15
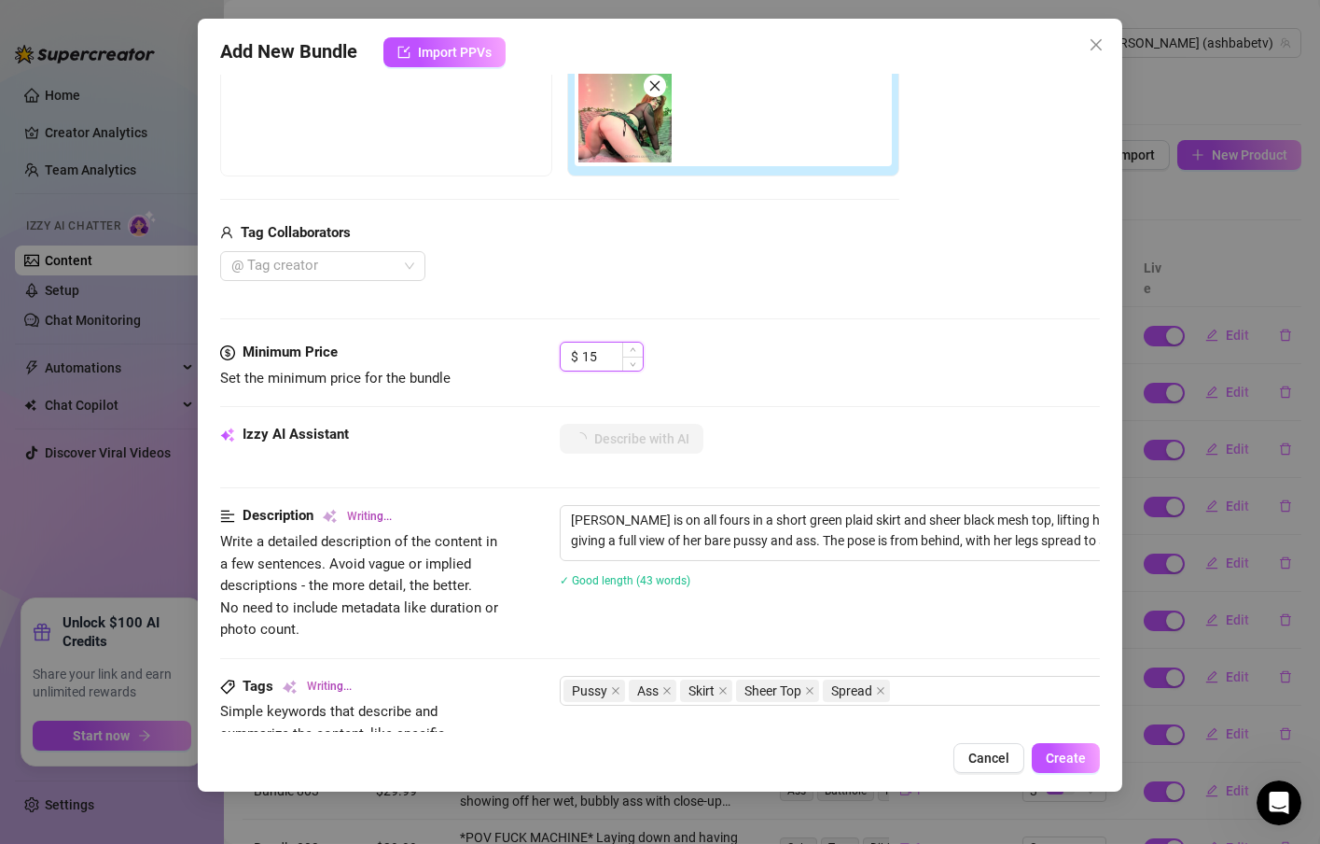
click at [600, 356] on input "15" at bounding box center [612, 356] width 61 height 28
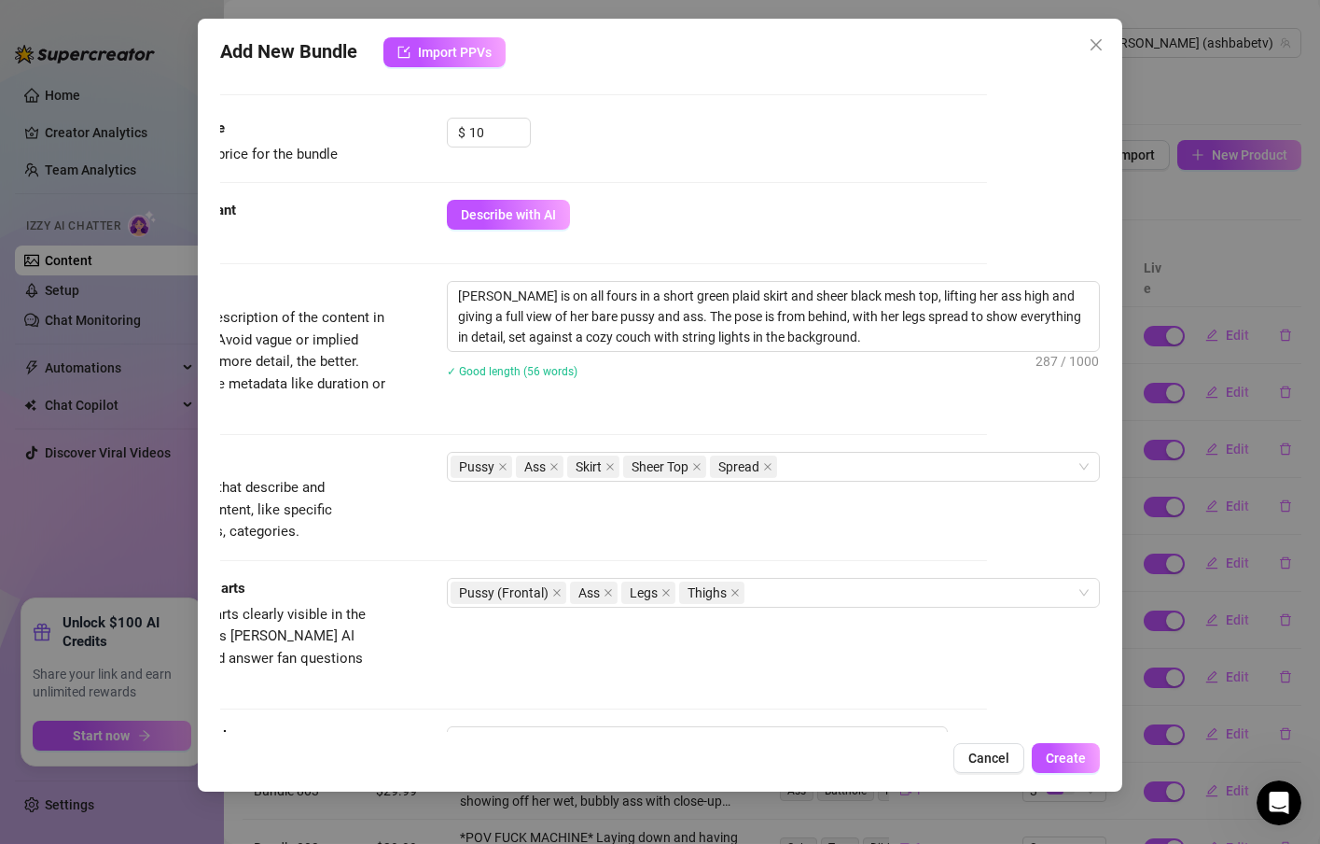
scroll to position [560, 132]
click at [805, 473] on div "Pussy Ass Skirt Sheer Top Spread" at bounding box center [764, 466] width 626 height 26
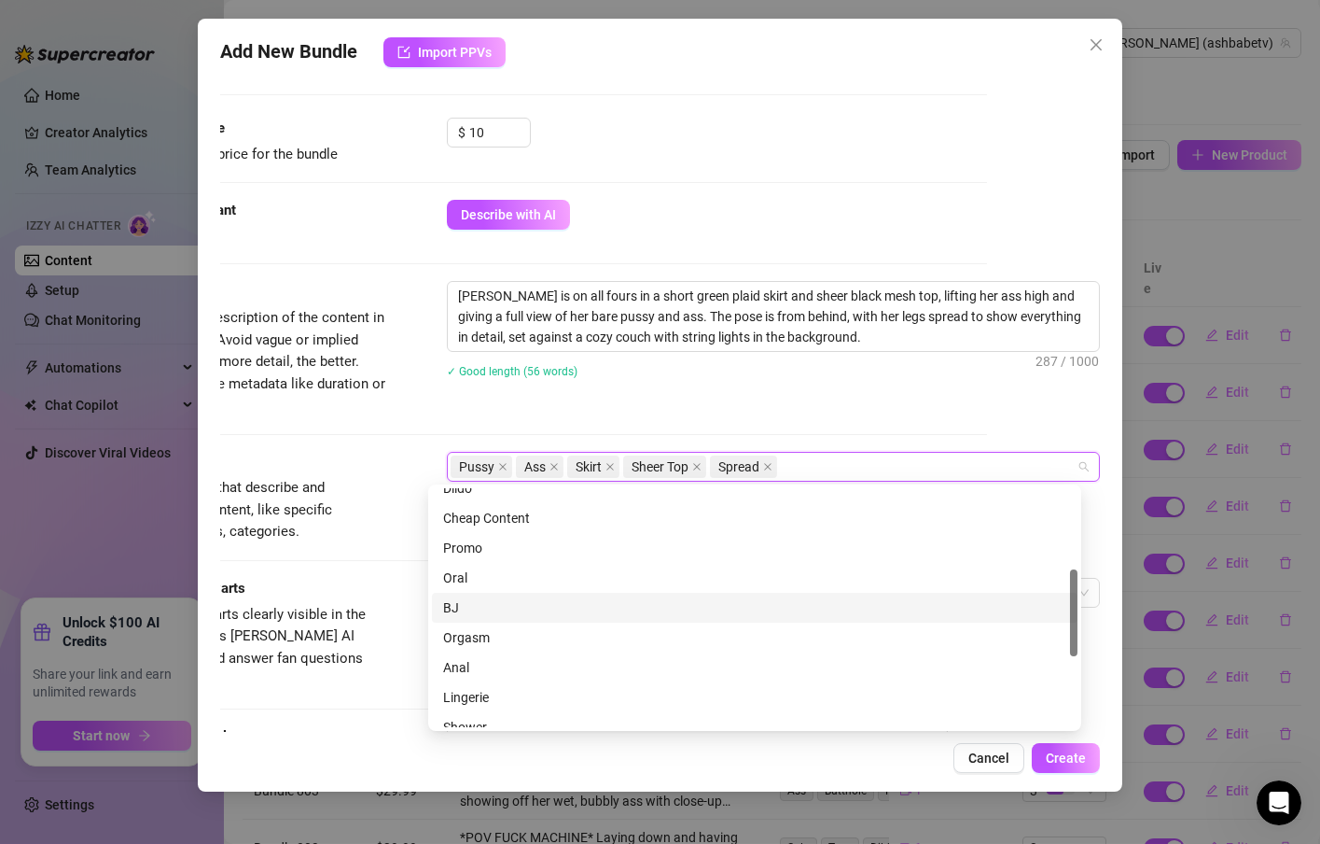
scroll to position [336, 0]
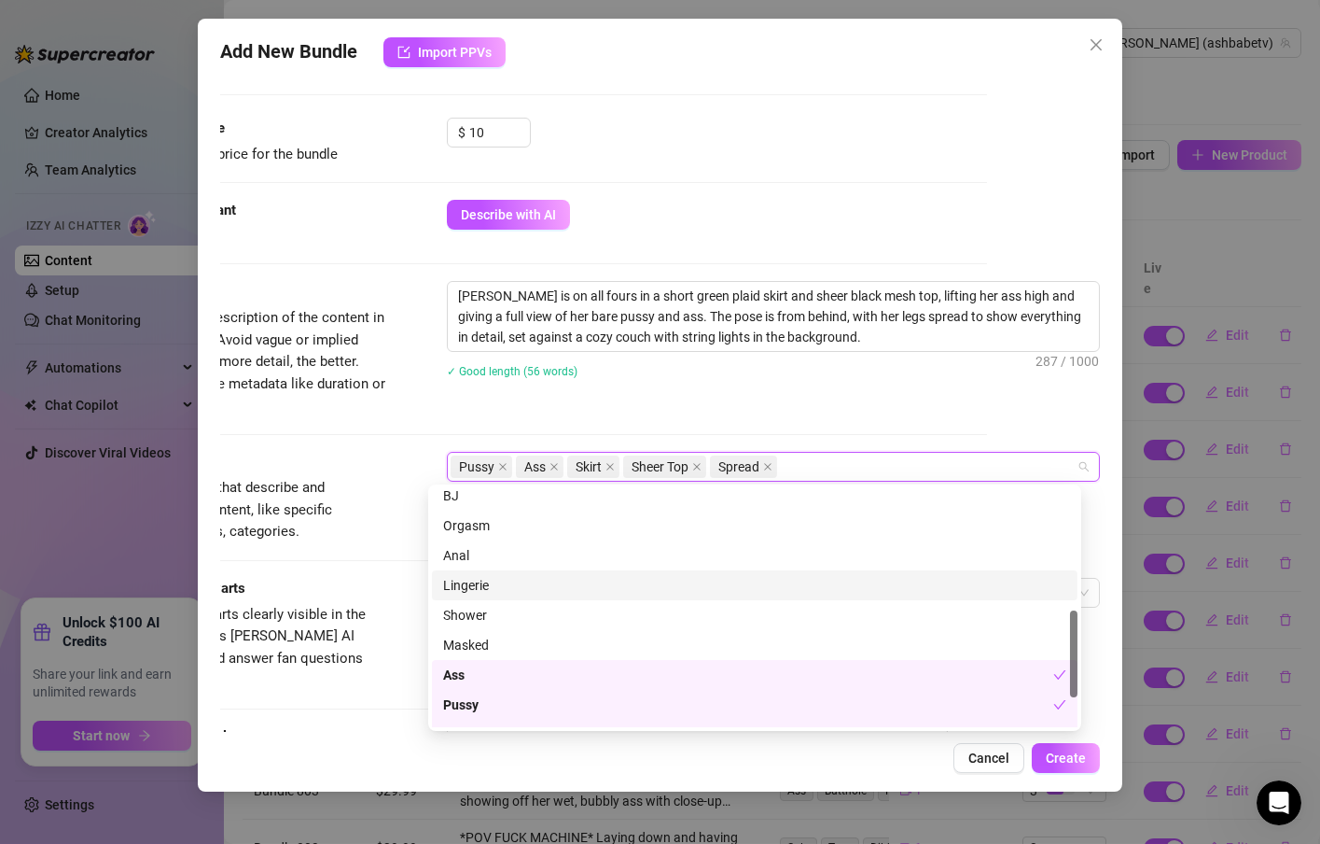
click at [480, 589] on div "Lingerie" at bounding box center [754, 585] width 623 height 21
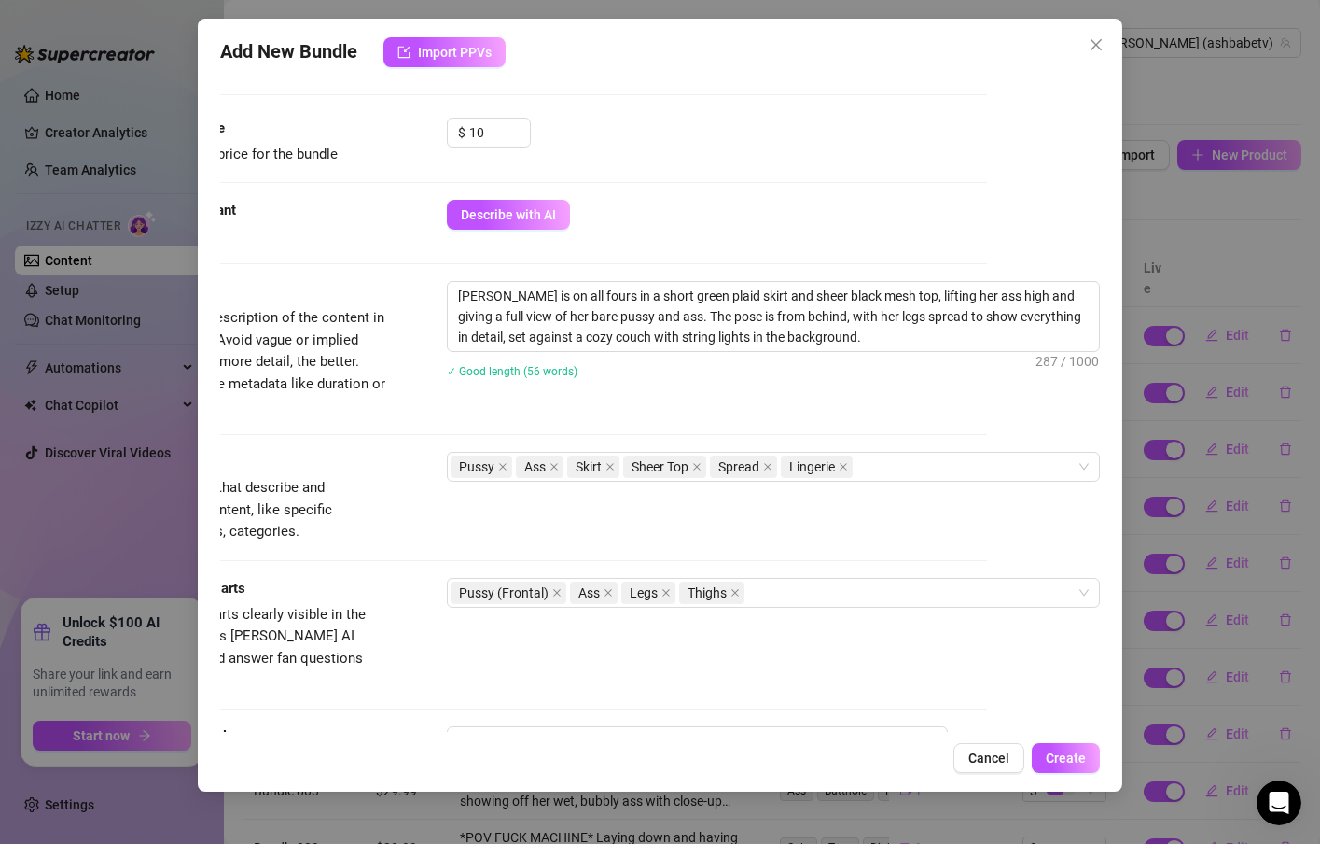
click at [357, 586] on div "Visible Body Parts" at bounding box center [247, 589] width 280 height 22
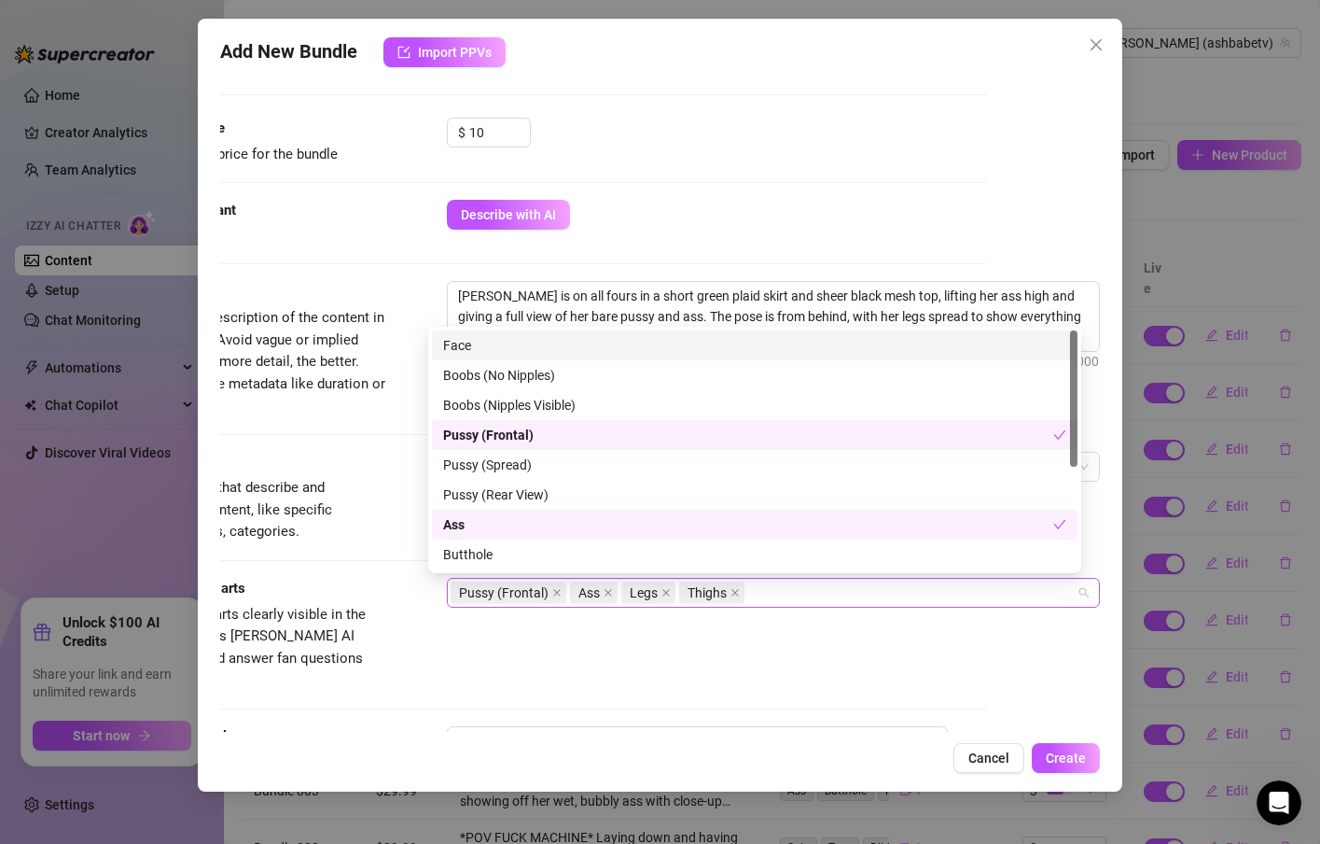
click at [753, 595] on div "Pussy (Frontal) Ass Legs Thighs" at bounding box center [764, 592] width 626 height 26
click at [491, 341] on div "Face" at bounding box center [754, 345] width 623 height 21
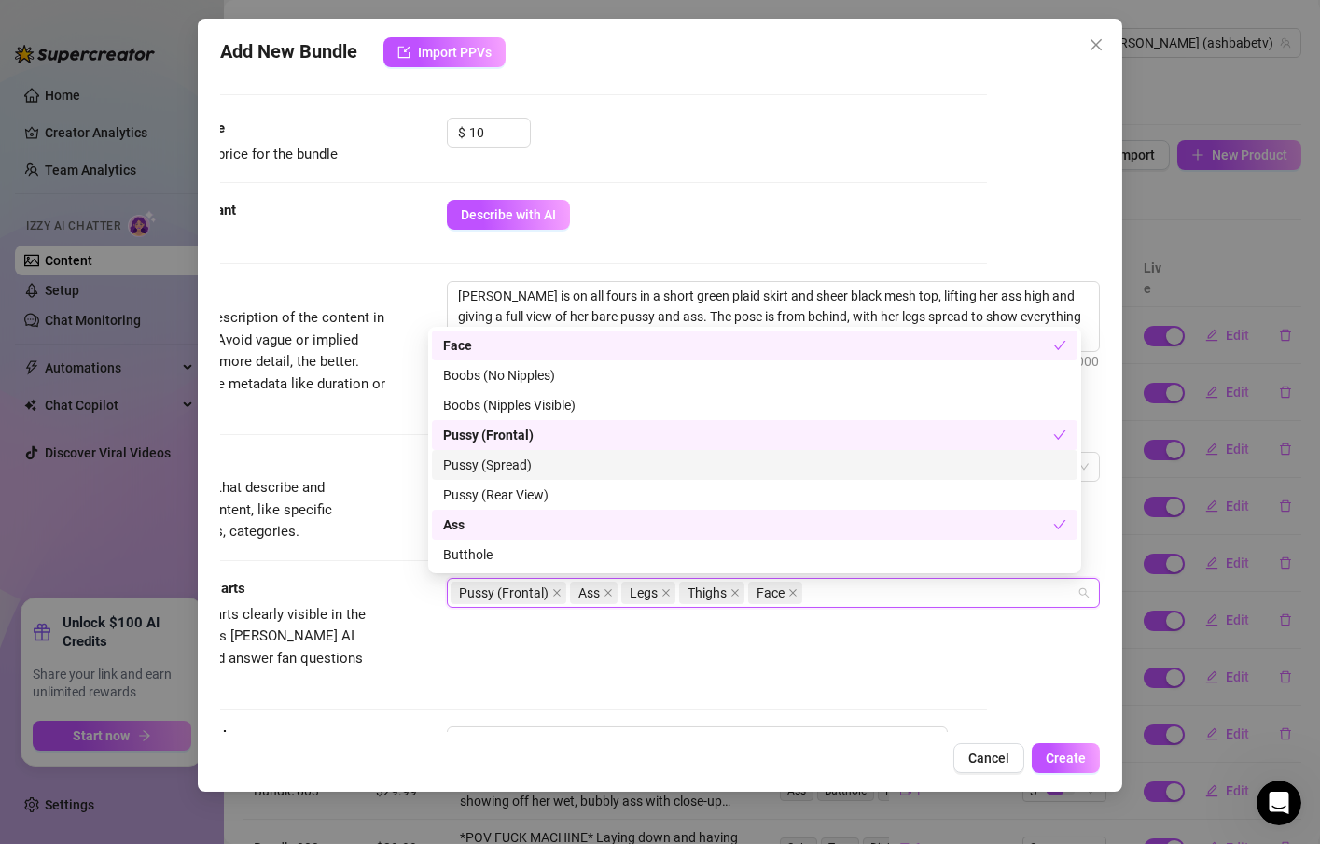
click at [548, 476] on div "Pussy (Spread)" at bounding box center [755, 465] width 646 height 30
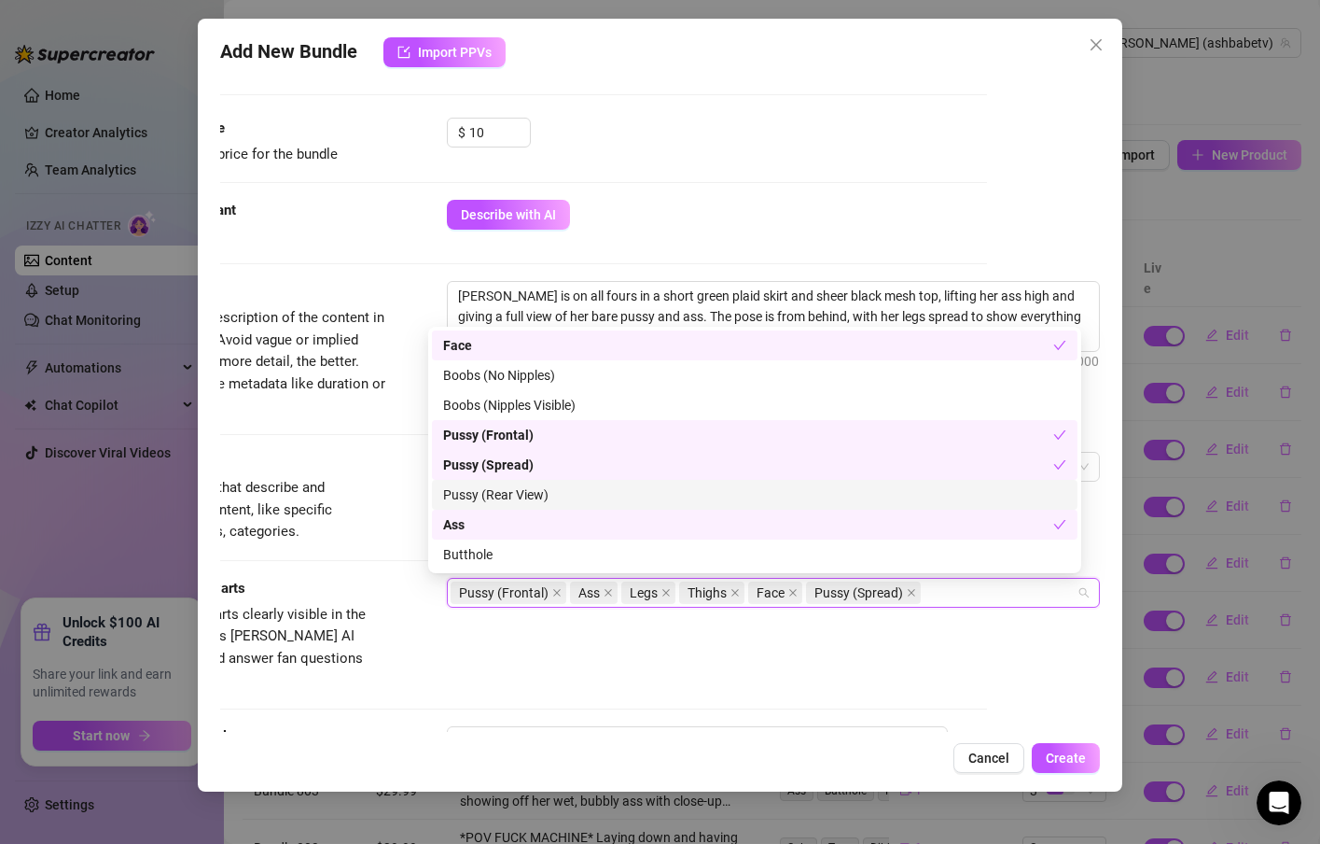
drag, startPoint x: 551, startPoint y: 496, endPoint x: 544, endPoint y: 483, distance: 15.0
click at [551, 497] on div "Pussy (Rear View)" at bounding box center [754, 494] width 623 height 21
click at [542, 480] on div "Pussy (Rear View)" at bounding box center [755, 495] width 646 height 30
click at [542, 469] on div "Pussy (Spread)" at bounding box center [748, 464] width 610 height 21
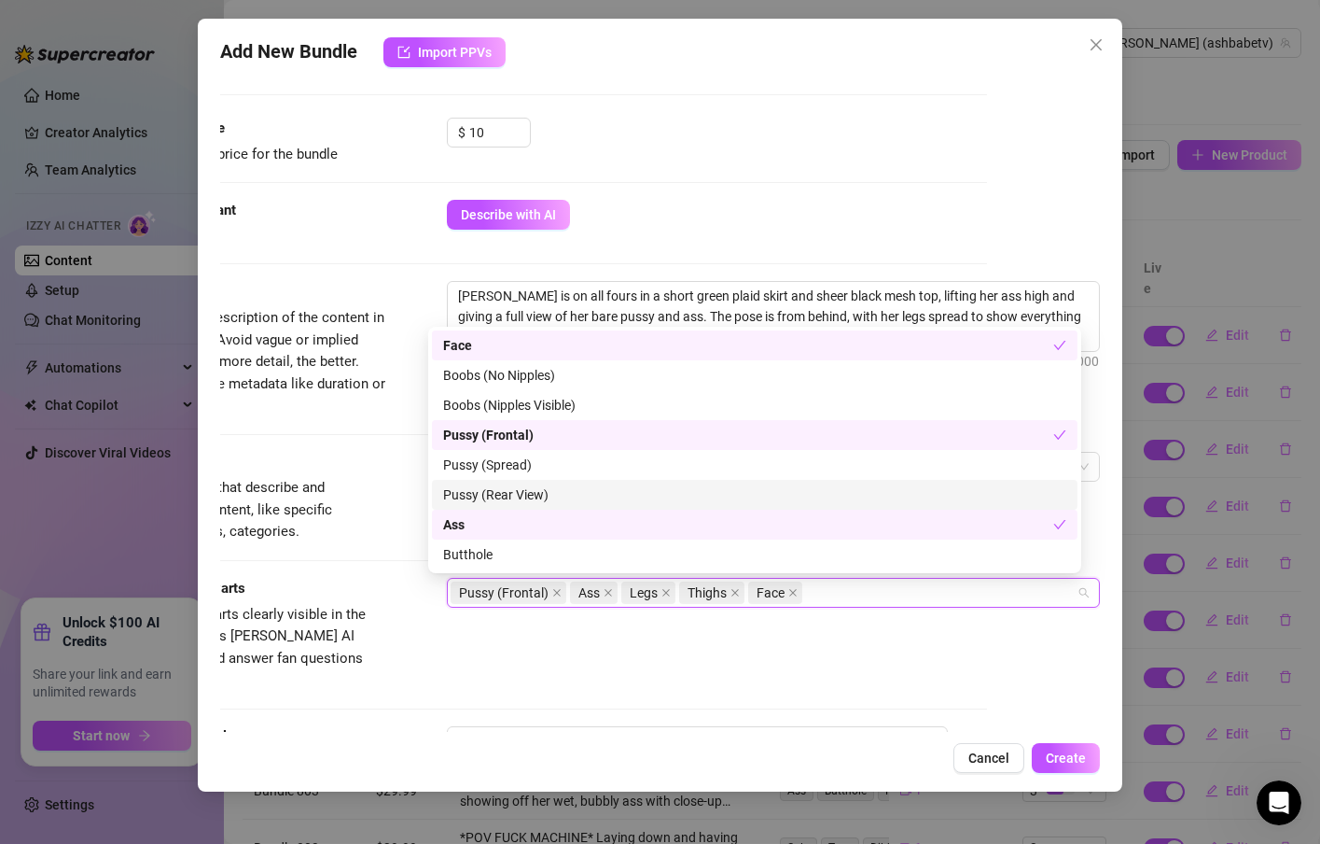
click at [558, 499] on div "Pussy (Rear View)" at bounding box center [754, 494] width 623 height 21
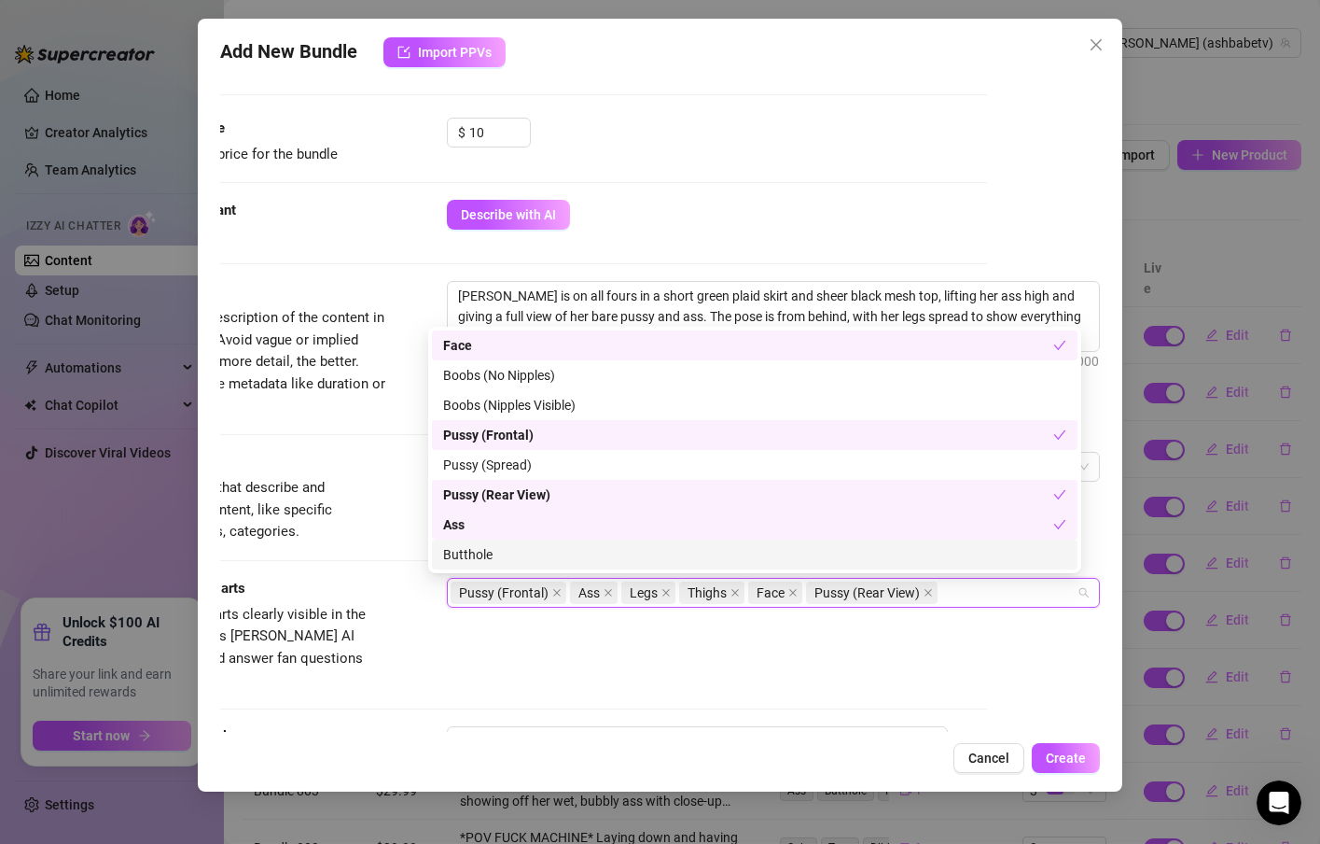
click at [551, 549] on div "Butthole" at bounding box center [754, 554] width 623 height 21
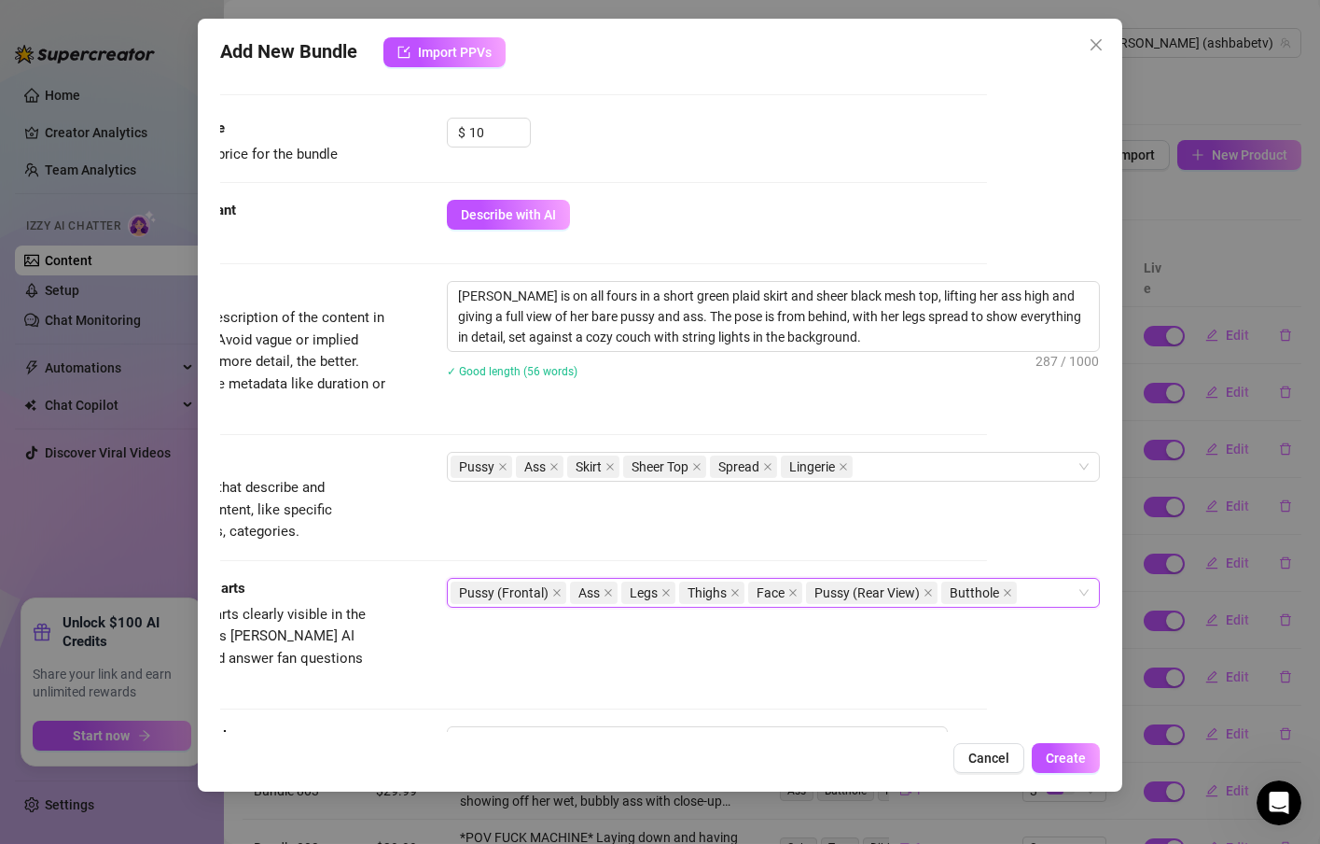
click at [958, 655] on div "Account [PERSON_NAME] (@ashbabetv) Name Name is for your internal organization …" at bounding box center [660, 403] width 880 height 657
click at [1052, 750] on span "Create" at bounding box center [1066, 757] width 40 height 15
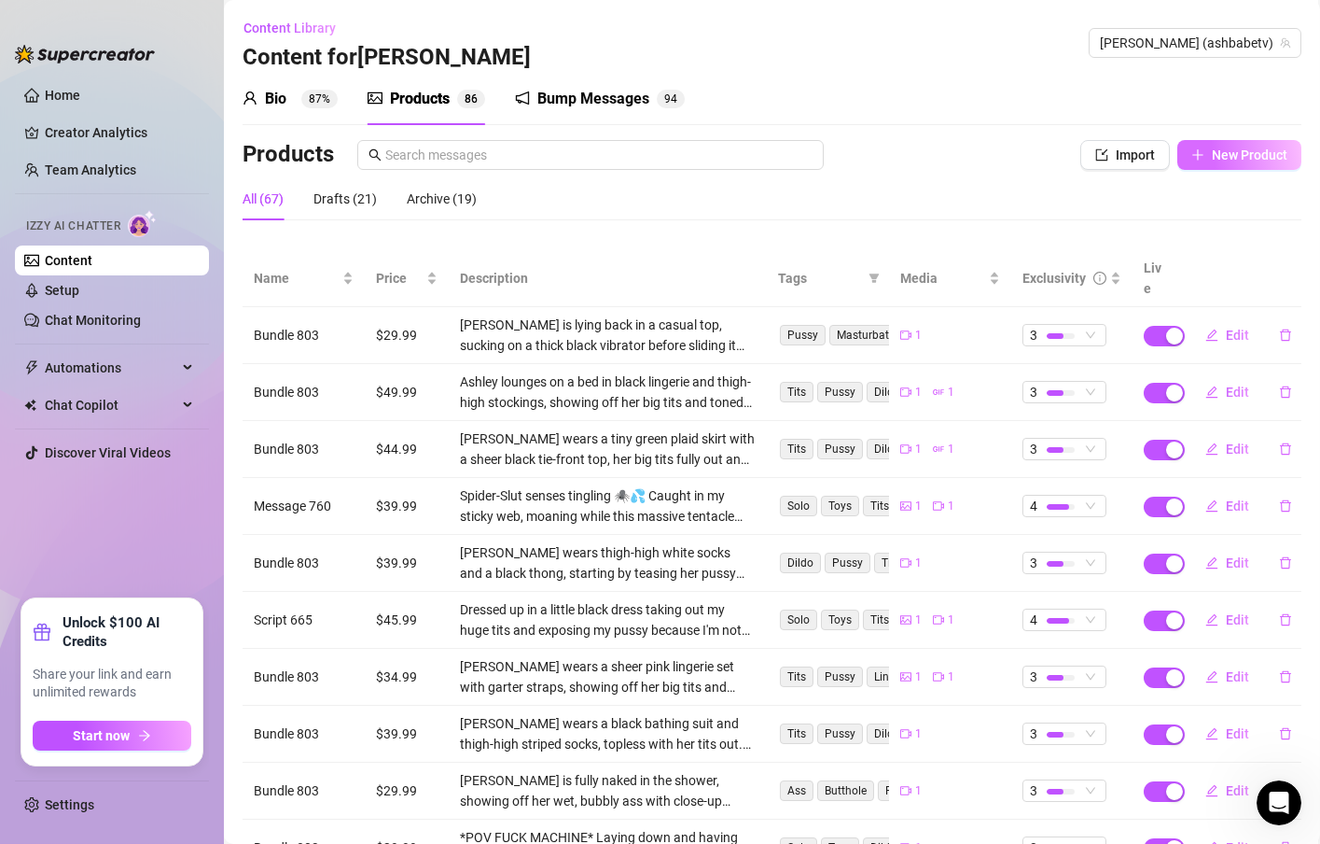
click at [1215, 159] on span "New Product" at bounding box center [1250, 154] width 76 height 15
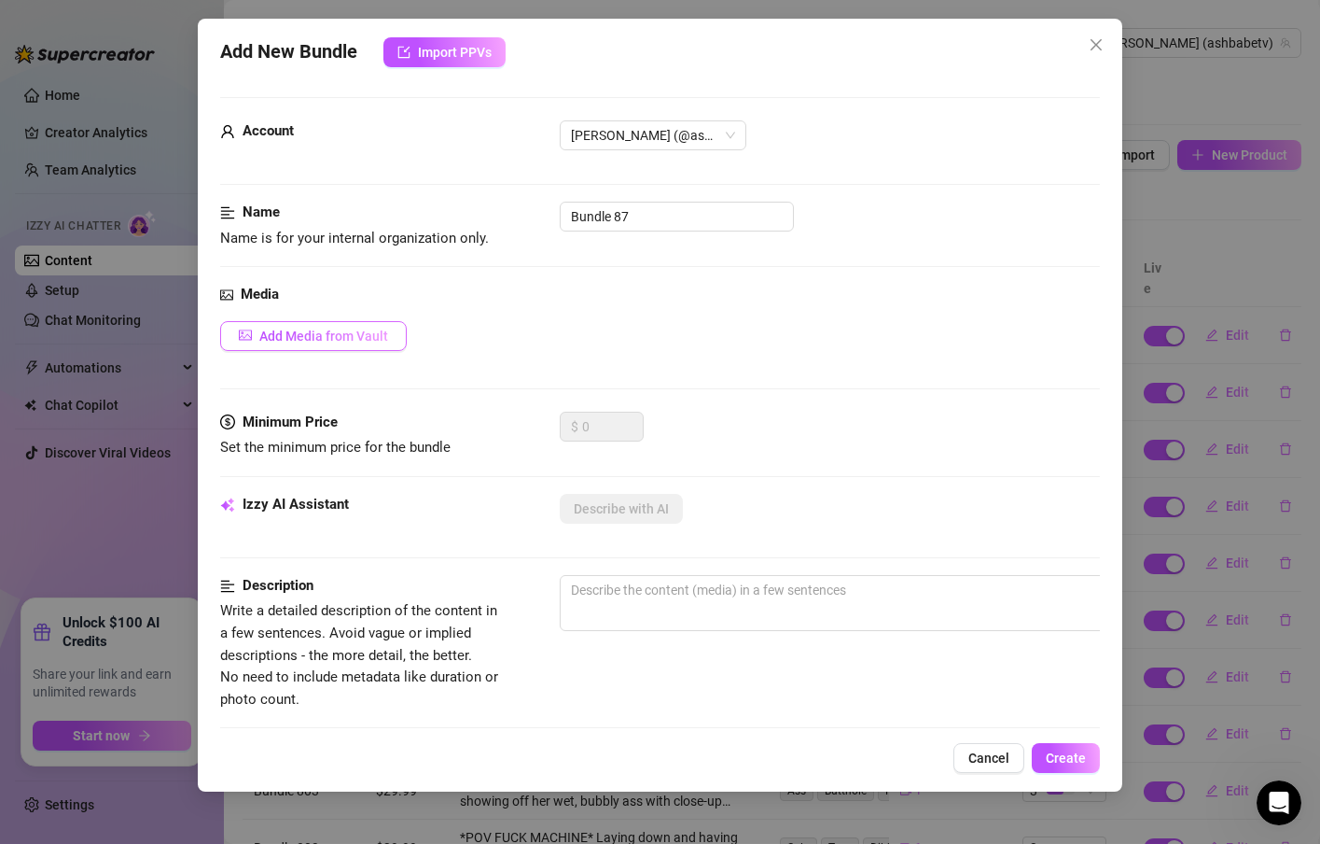
click at [330, 336] on span "Add Media from Vault" at bounding box center [323, 335] width 129 height 15
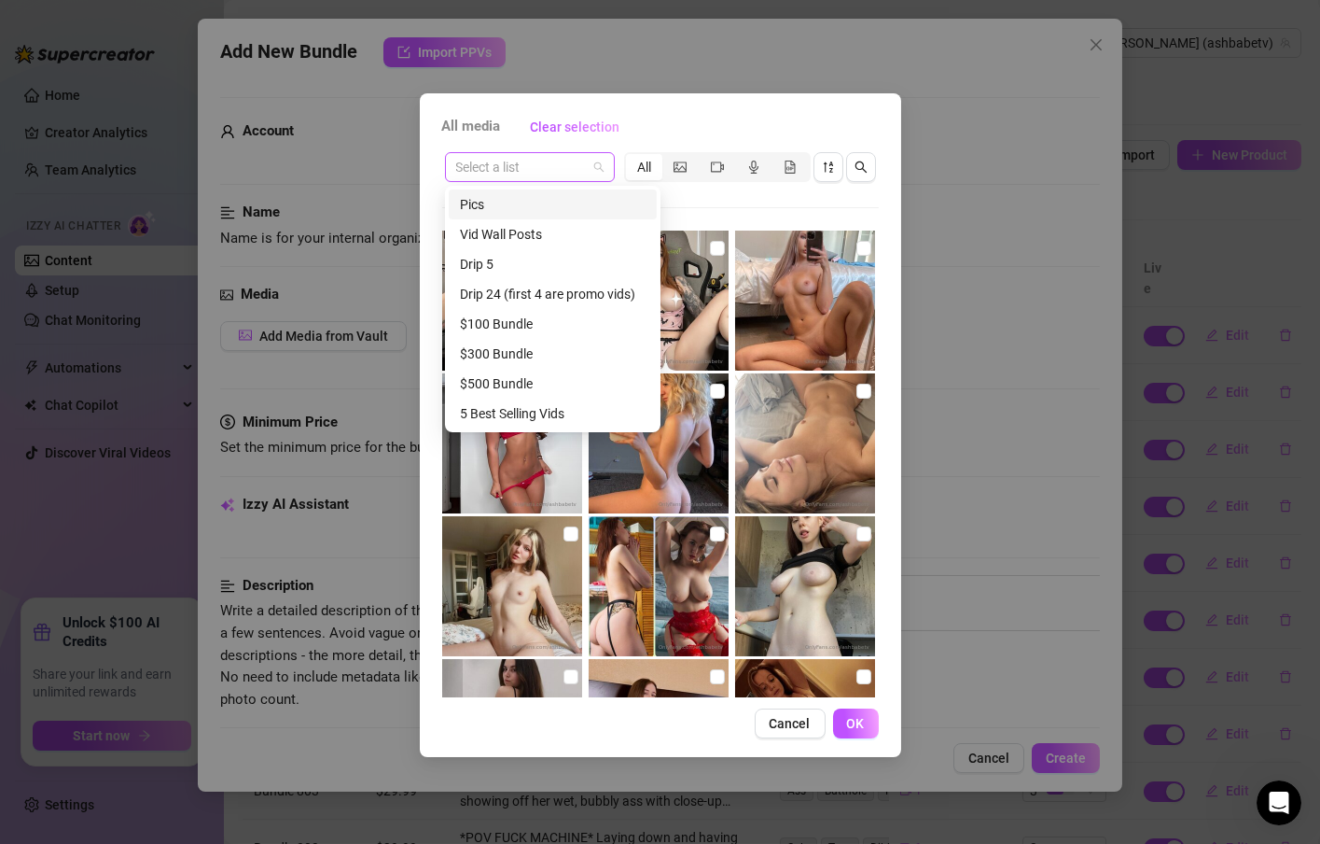
click at [587, 169] on span at bounding box center [529, 167] width 147 height 28
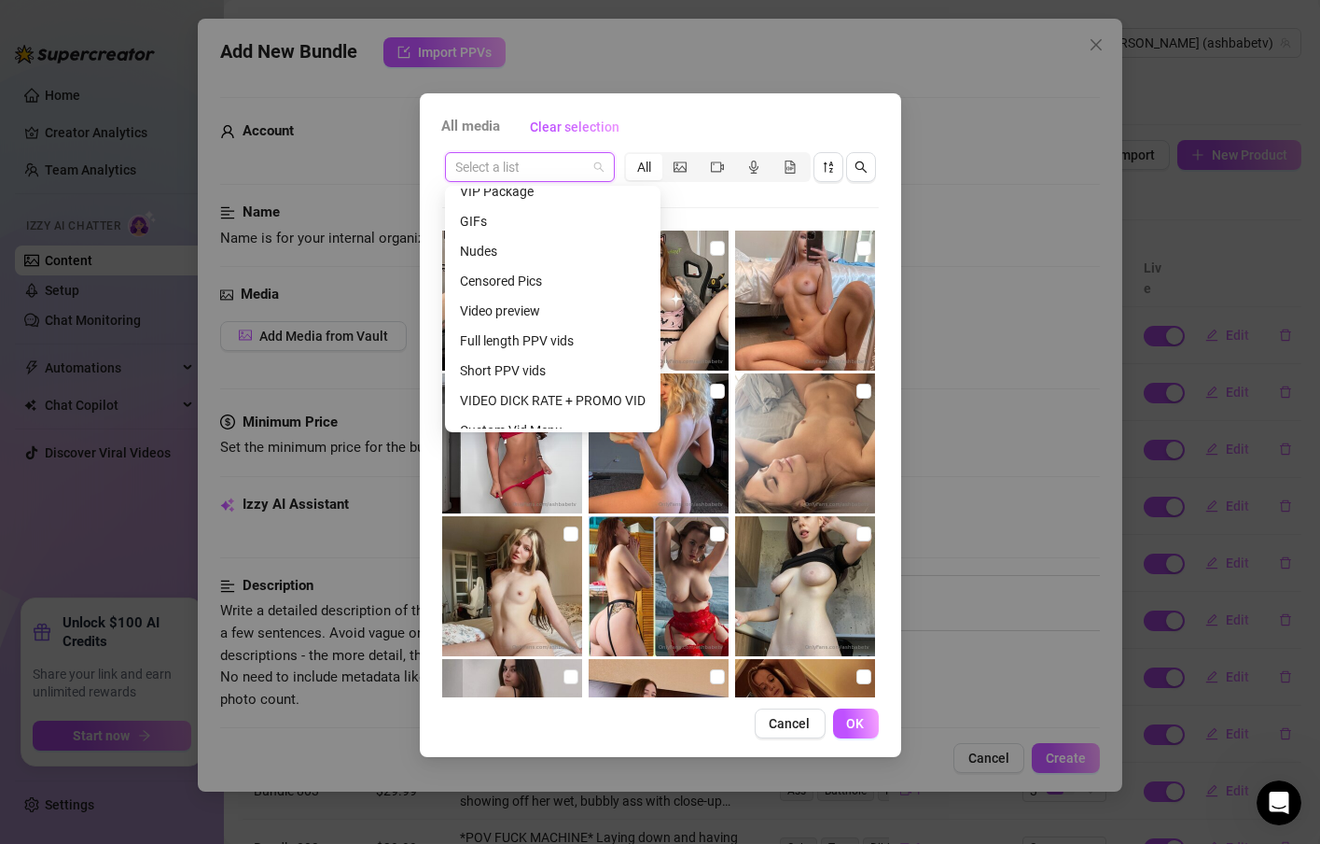
scroll to position [560, 0]
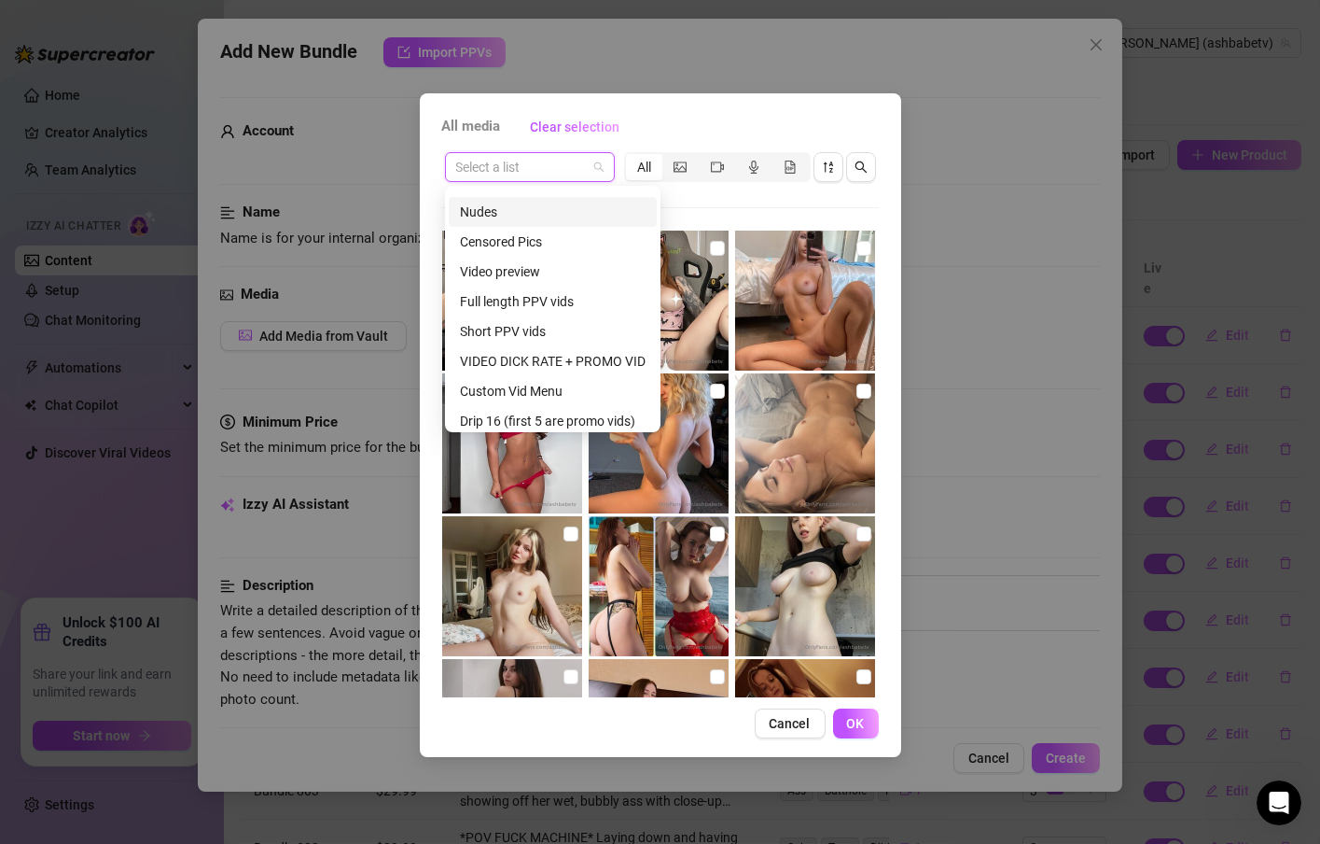
click at [508, 207] on div "Nudes" at bounding box center [553, 212] width 186 height 21
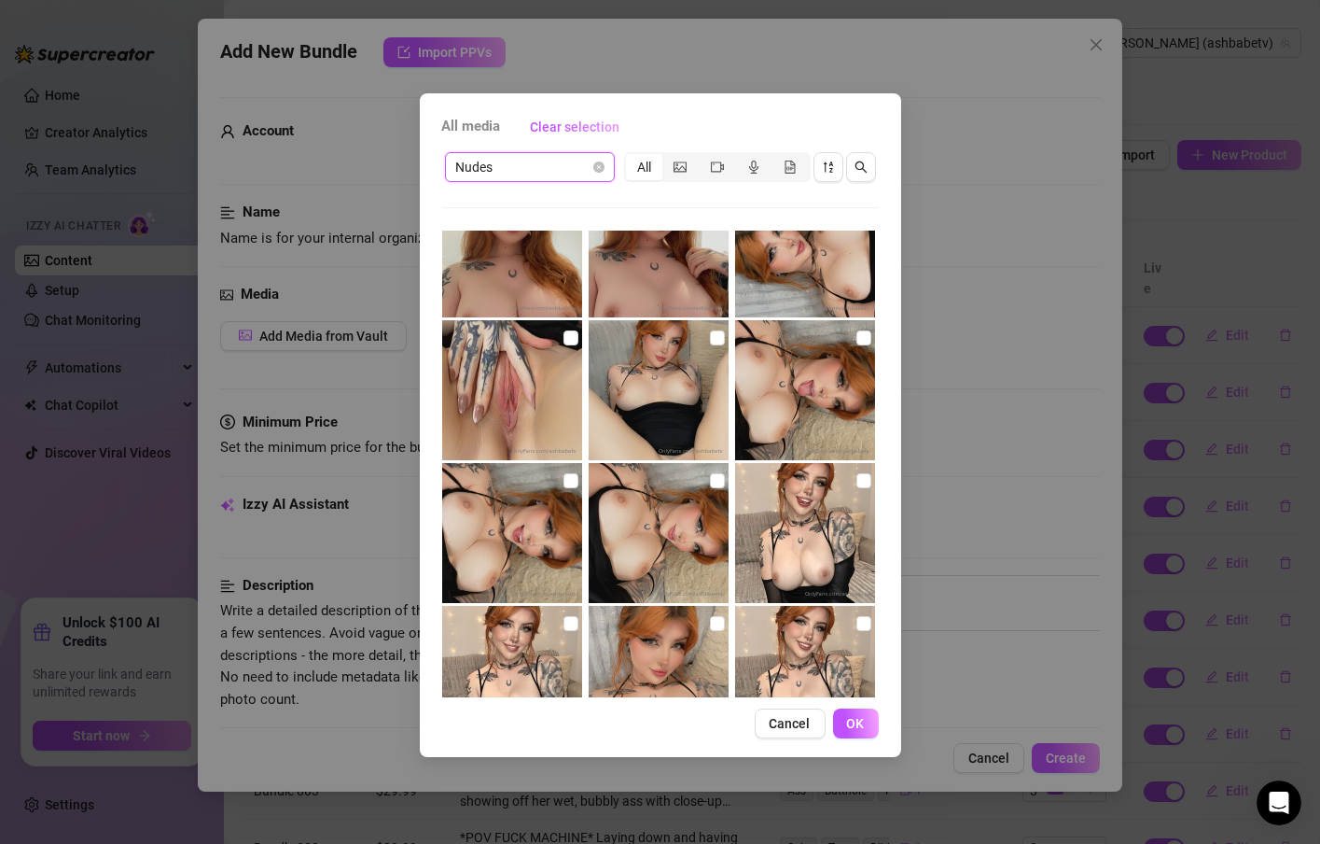
scroll to position [2629, 0]
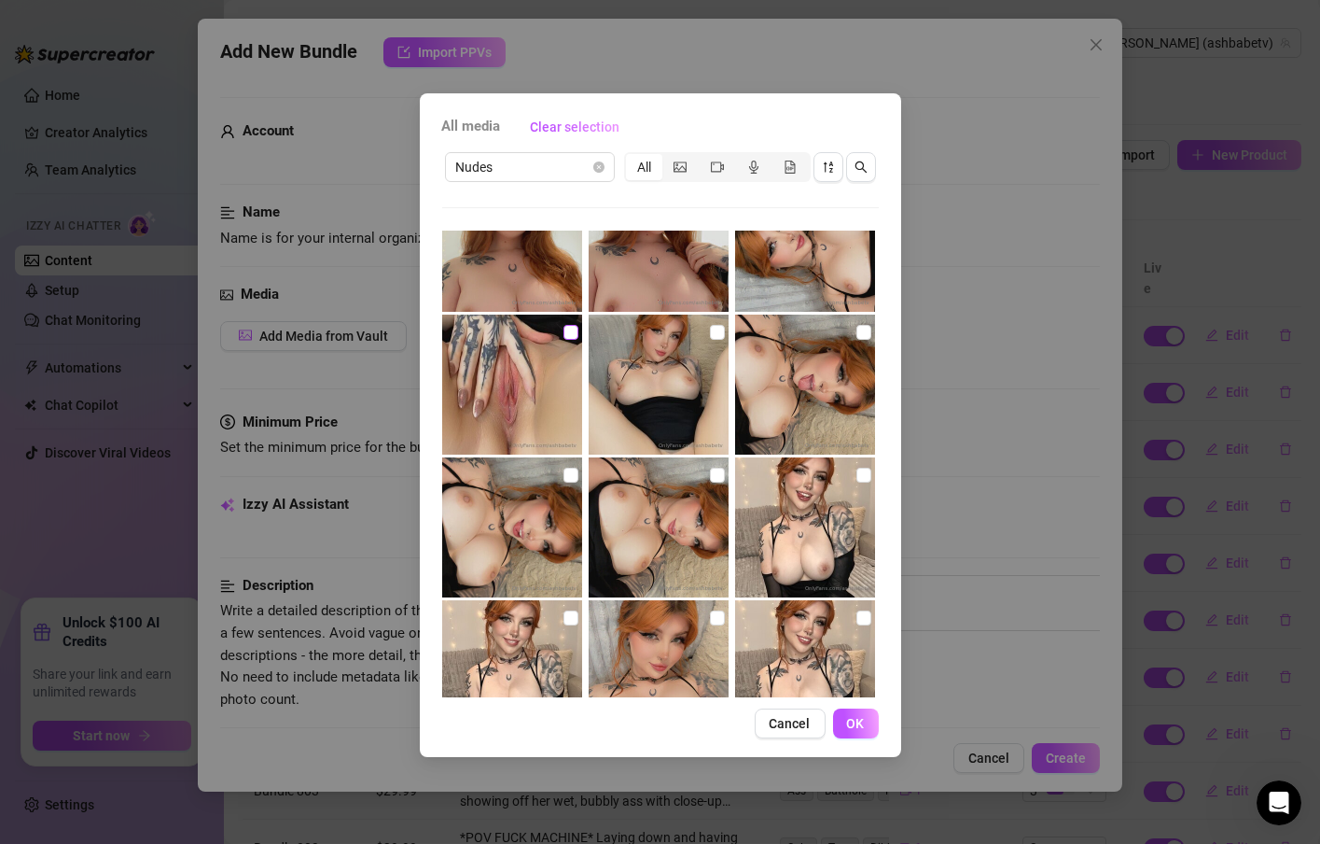
click at [564, 331] on input "checkbox" at bounding box center [571, 332] width 15 height 15
click at [851, 724] on span "OK" at bounding box center [856, 723] width 18 height 15
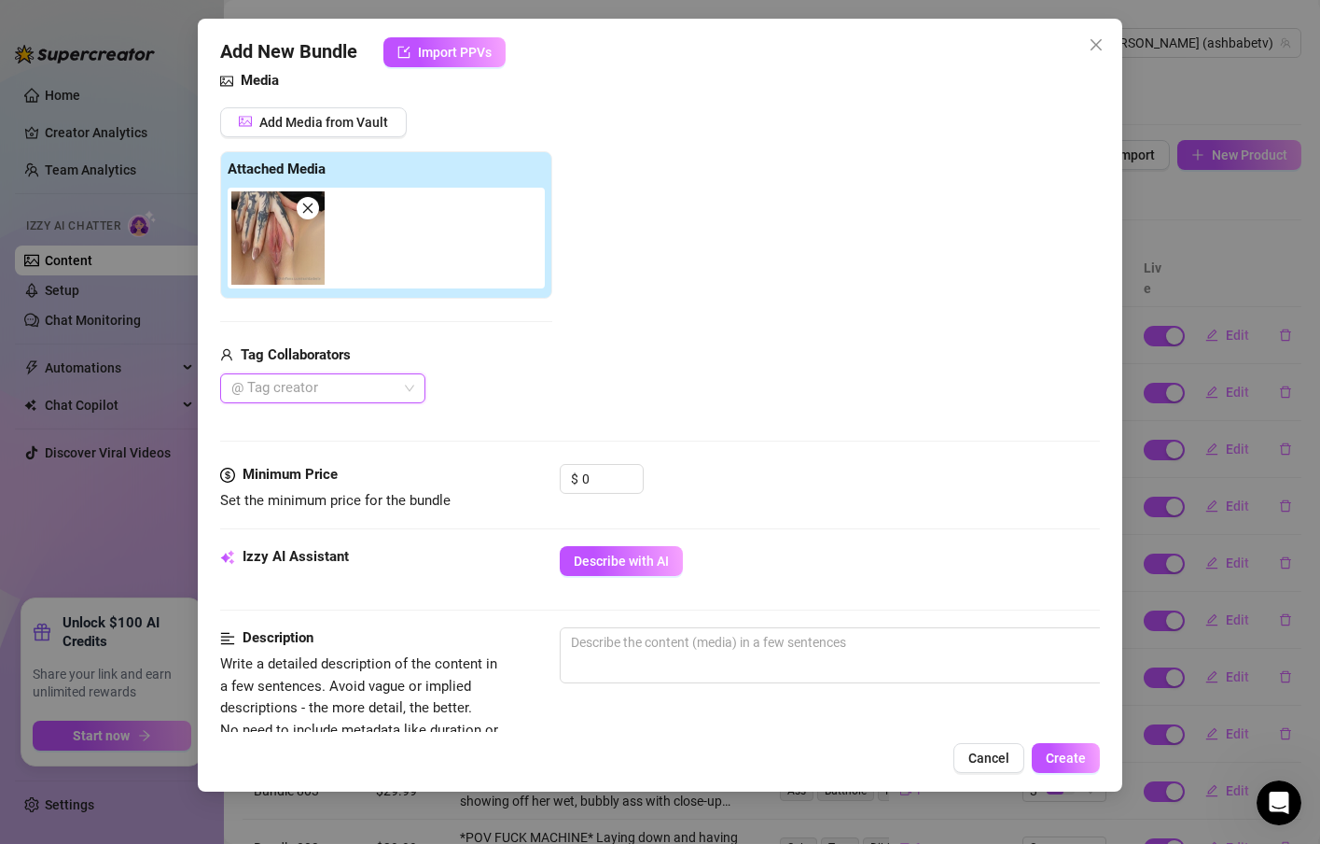
scroll to position [224, 0]
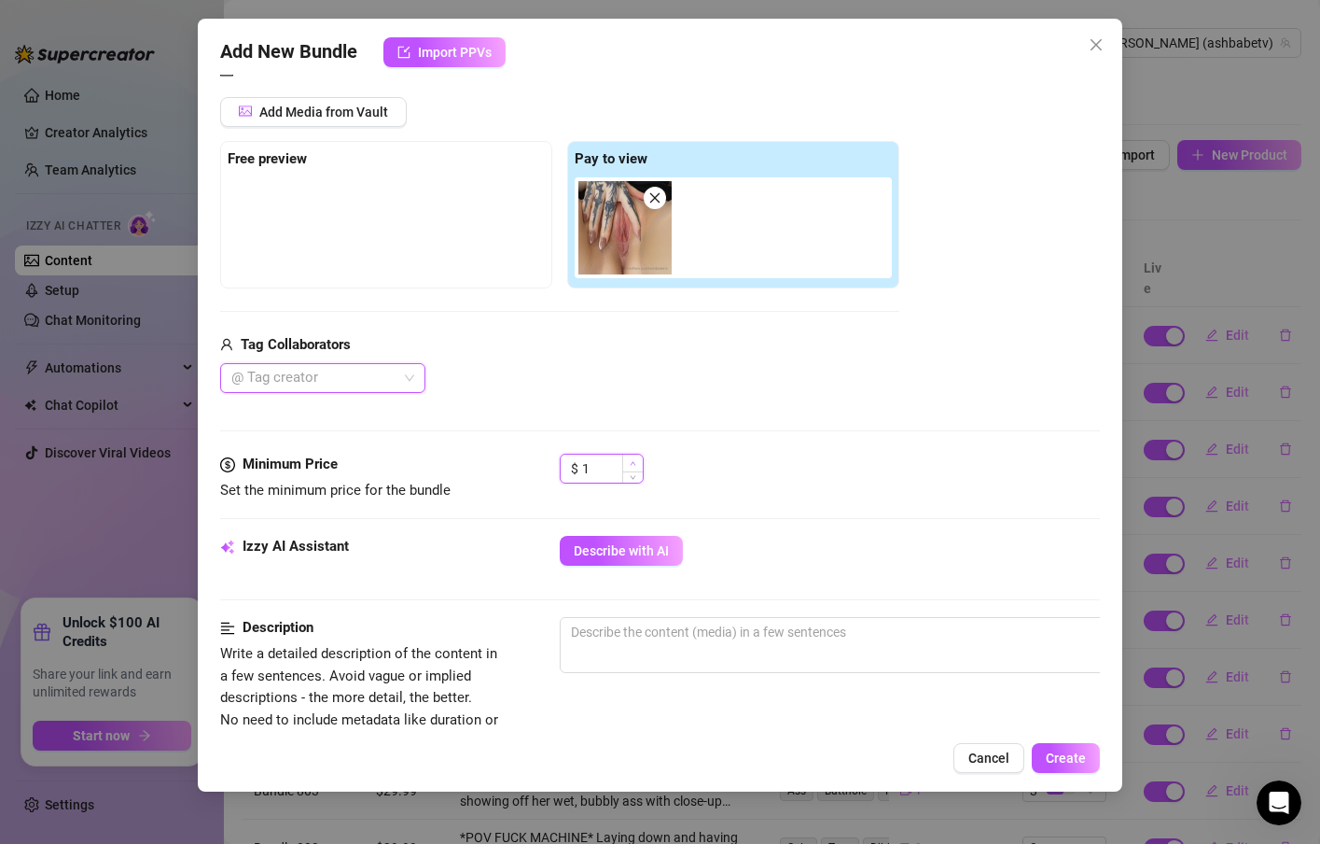
click at [627, 464] on span "Increase Value" at bounding box center [632, 462] width 21 height 17
click at [630, 460] on icon "up" at bounding box center [633, 463] width 7 height 7
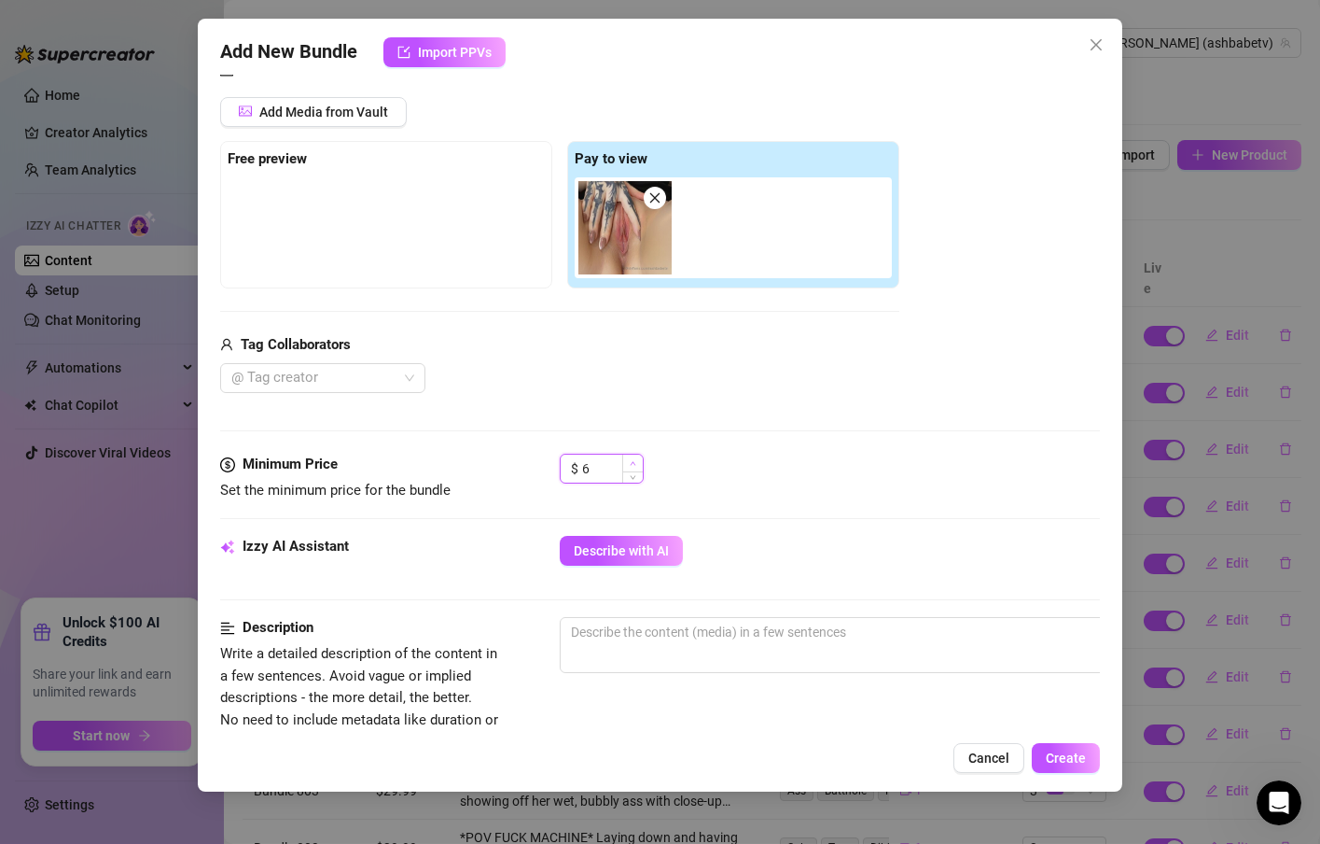
click at [630, 460] on icon "up" at bounding box center [633, 463] width 7 height 7
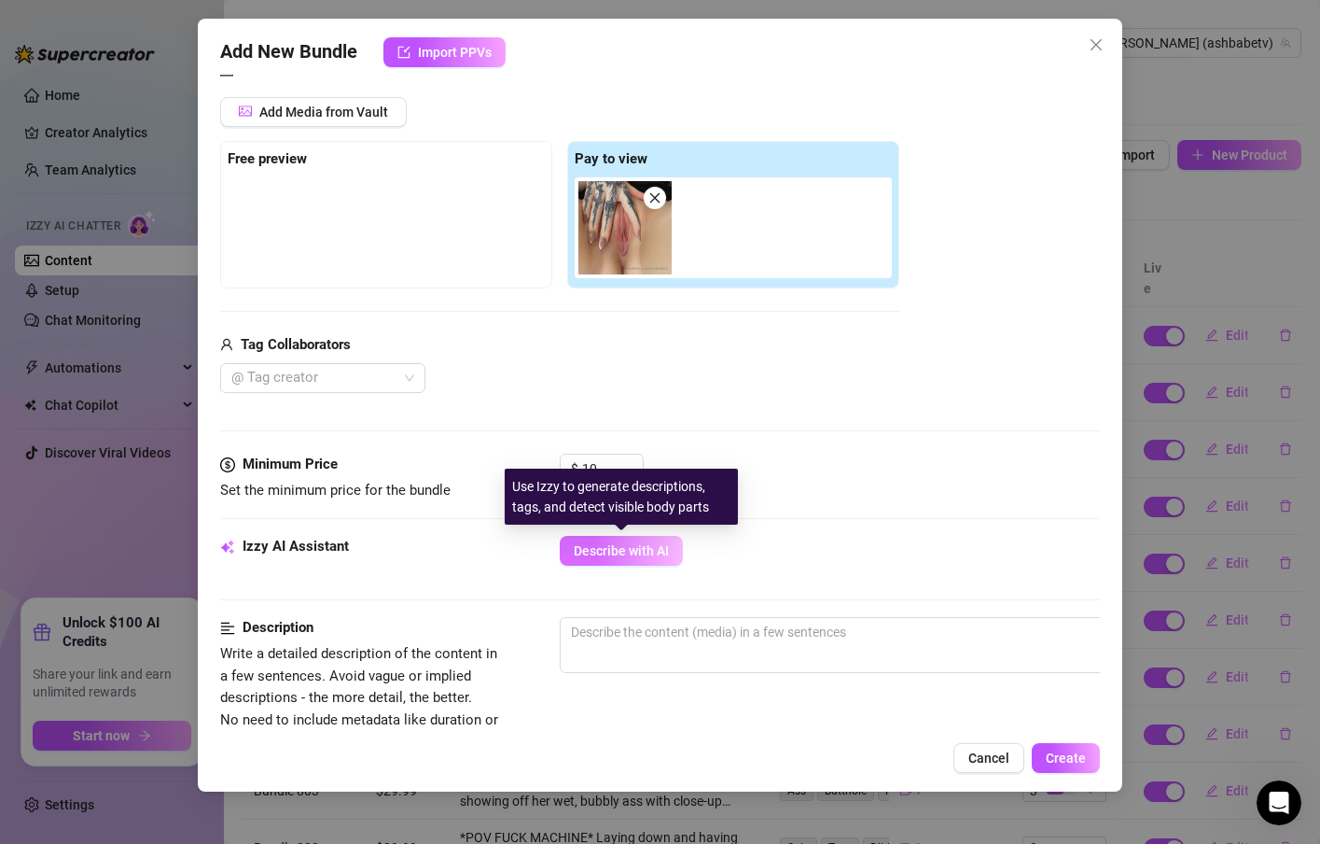
click at [645, 557] on span "Describe with AI" at bounding box center [621, 550] width 95 height 15
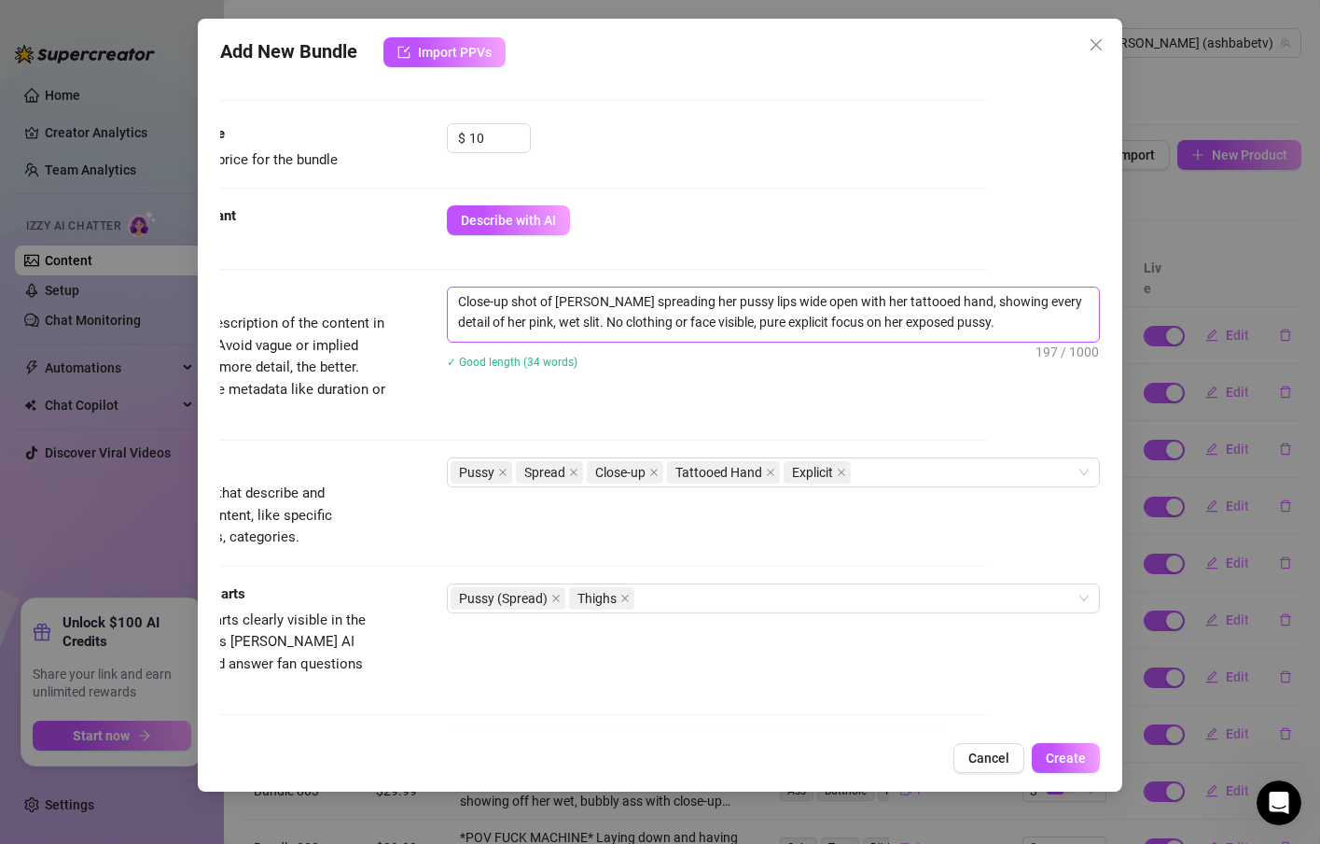
scroll to position [560, 132]
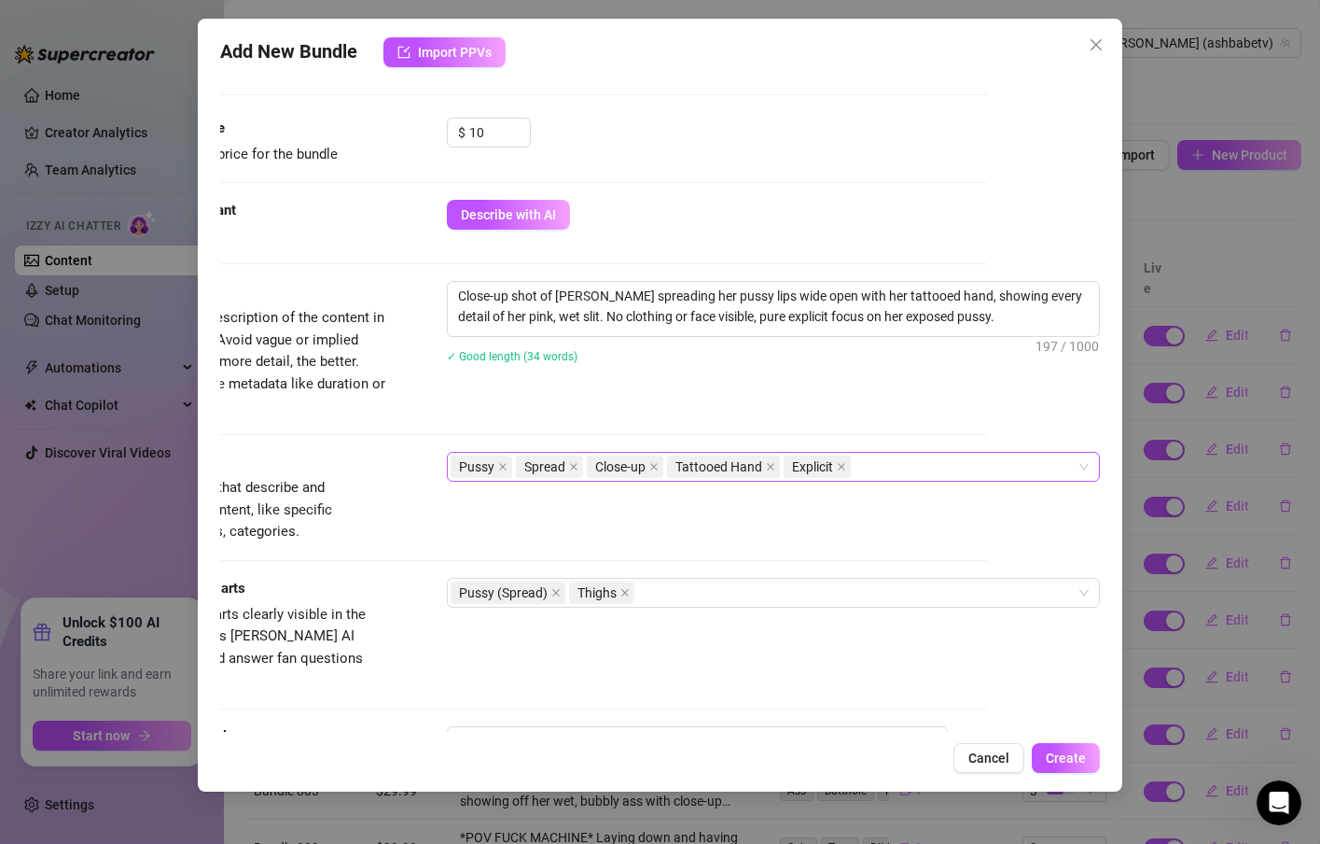
click at [918, 477] on div "Pussy Spread Close-up Tattooed Hand Explicit" at bounding box center [764, 466] width 626 height 26
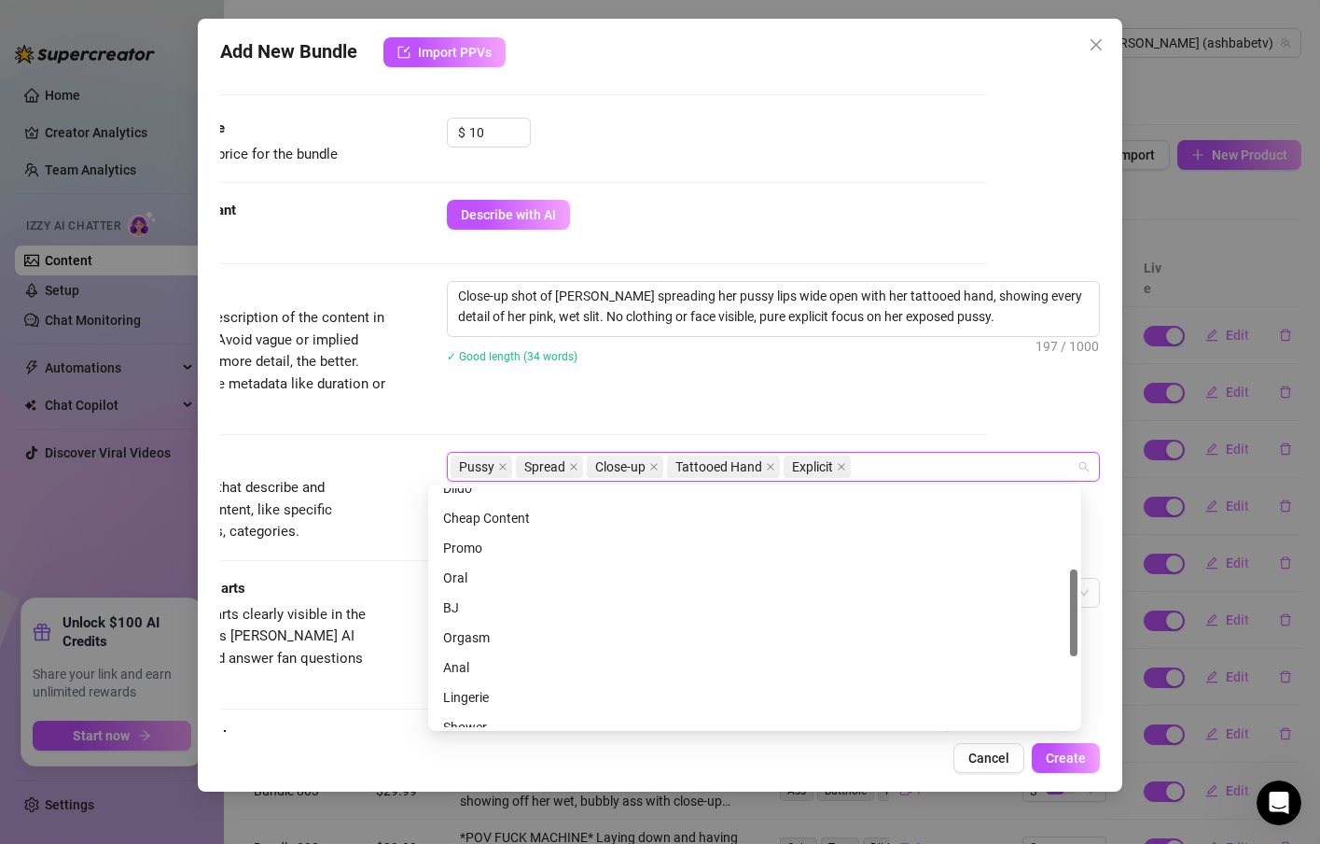
scroll to position [336, 0]
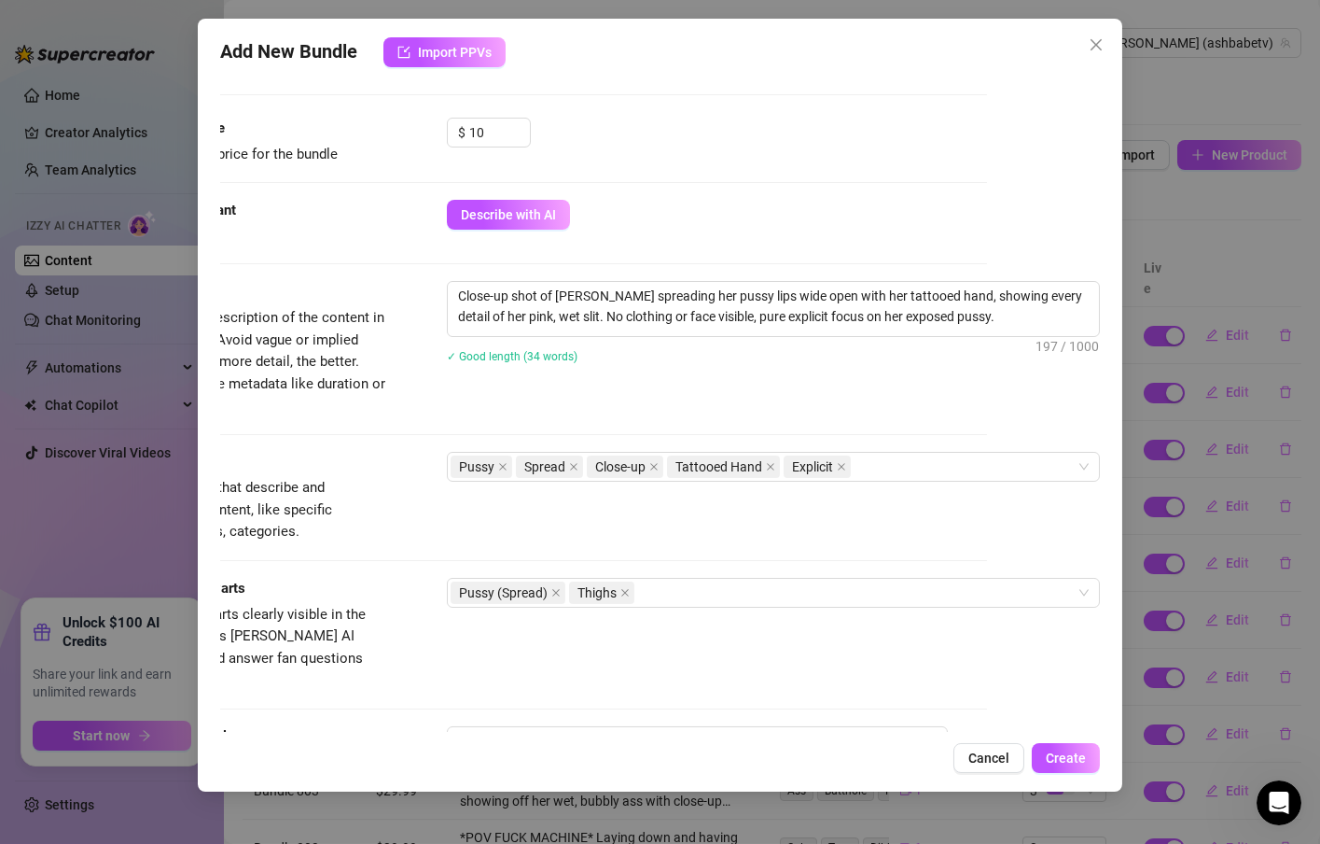
click at [372, 551] on div "Tags Simple keywords that describe and summarize the content, like specific fet…" at bounding box center [547, 515] width 880 height 126
click at [708, 595] on div "Pussy (Spread) Thighs" at bounding box center [764, 592] width 626 height 26
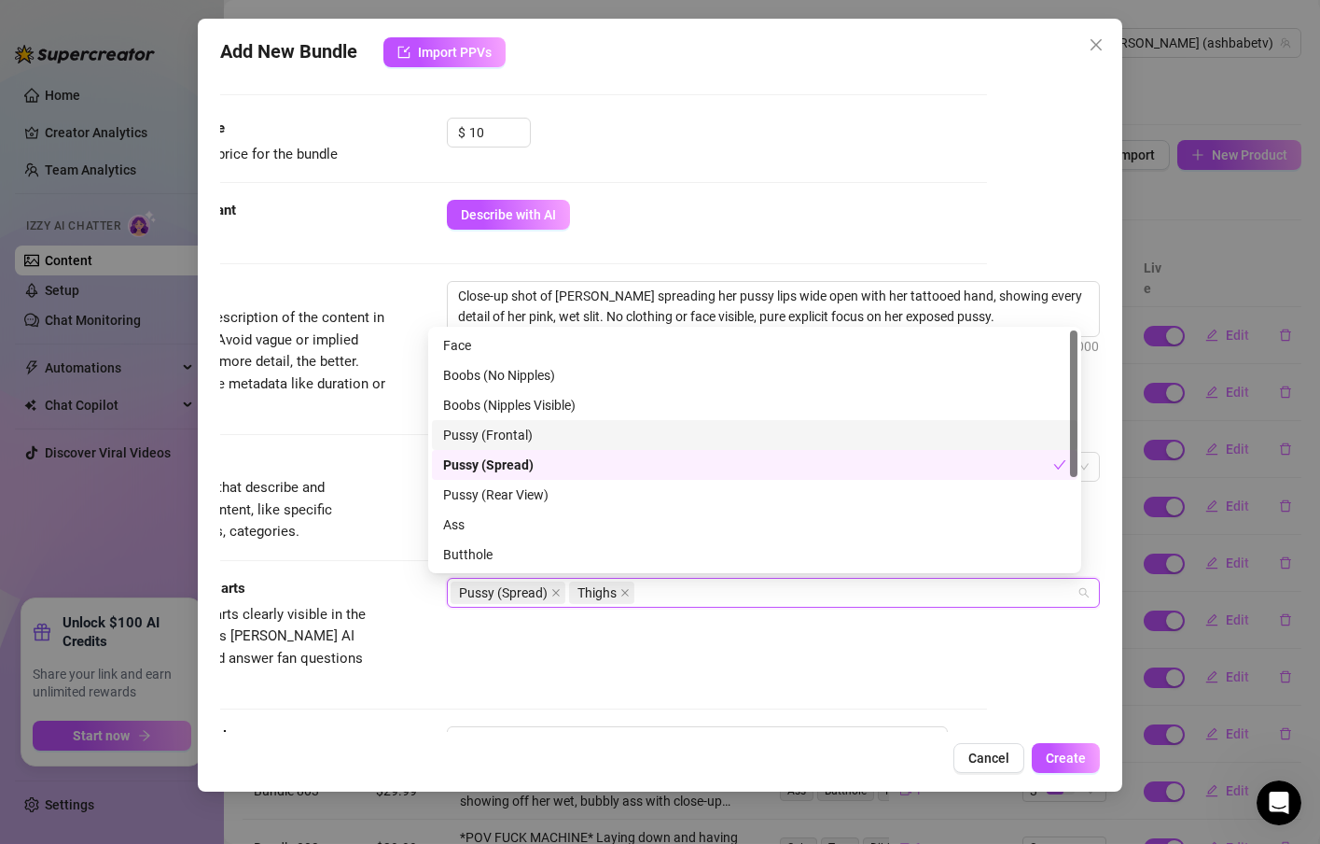
click at [531, 439] on div "Pussy (Frontal)" at bounding box center [754, 435] width 623 height 21
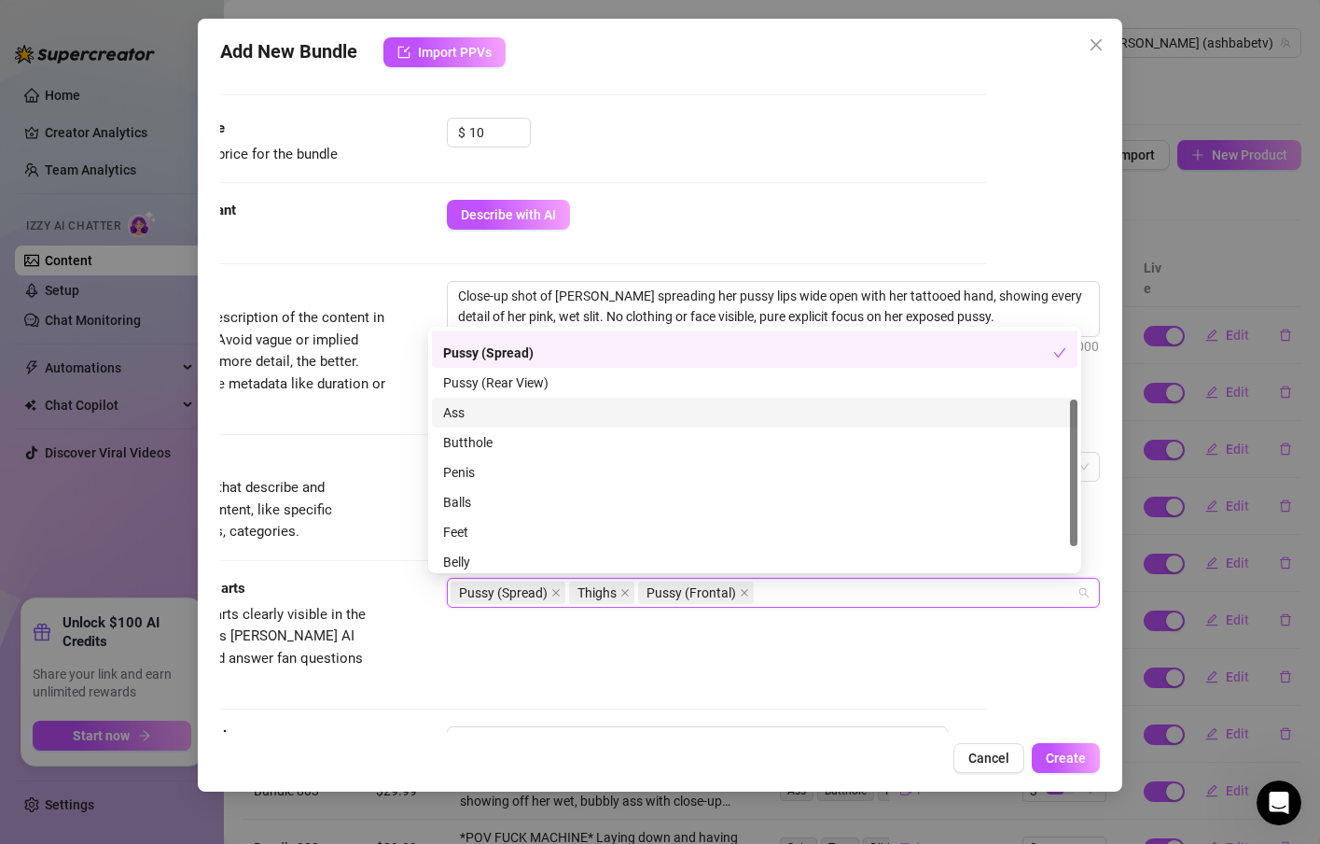
scroll to position [148, 0]
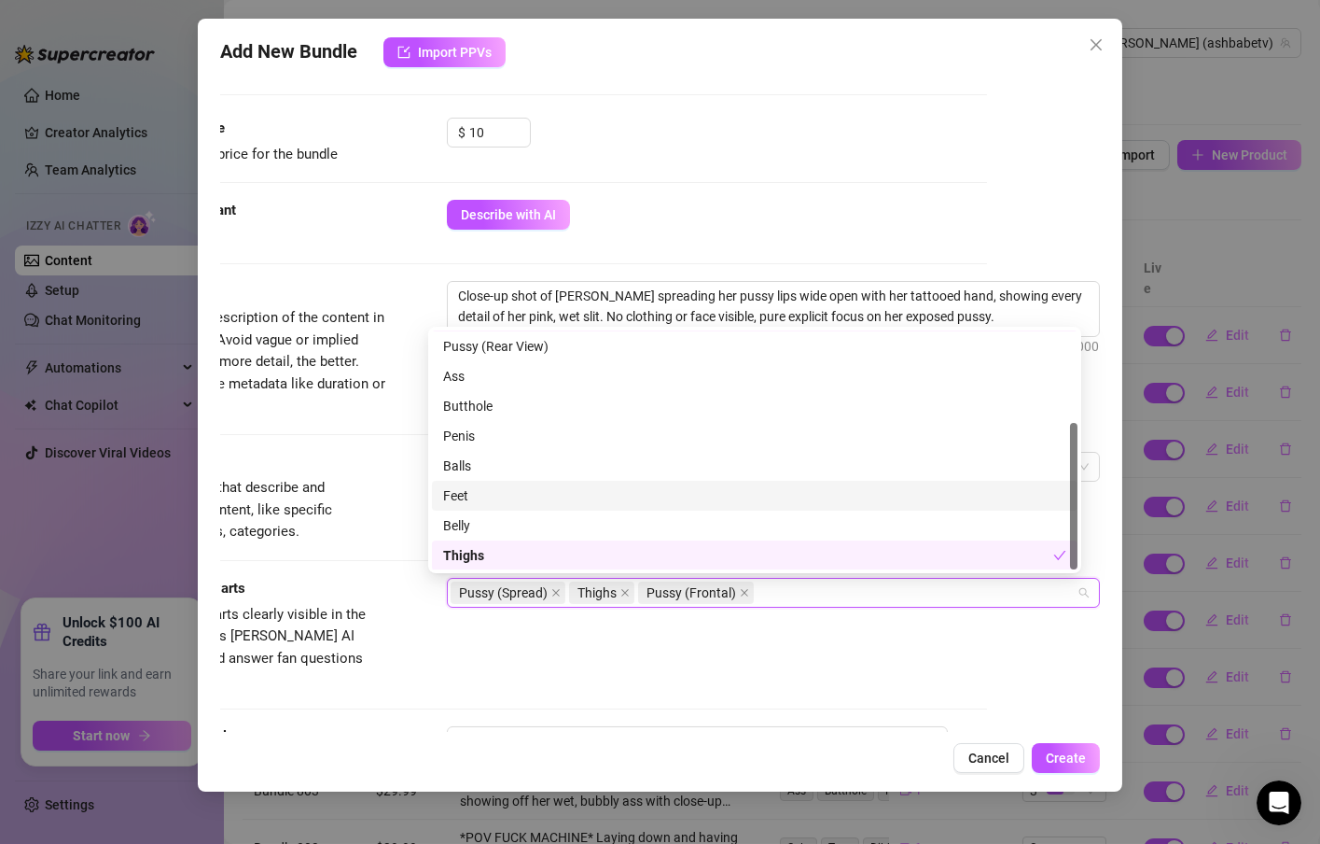
click at [394, 484] on div "Tags Simple keywords that describe and summarize the content, like specific fet…" at bounding box center [547, 497] width 880 height 91
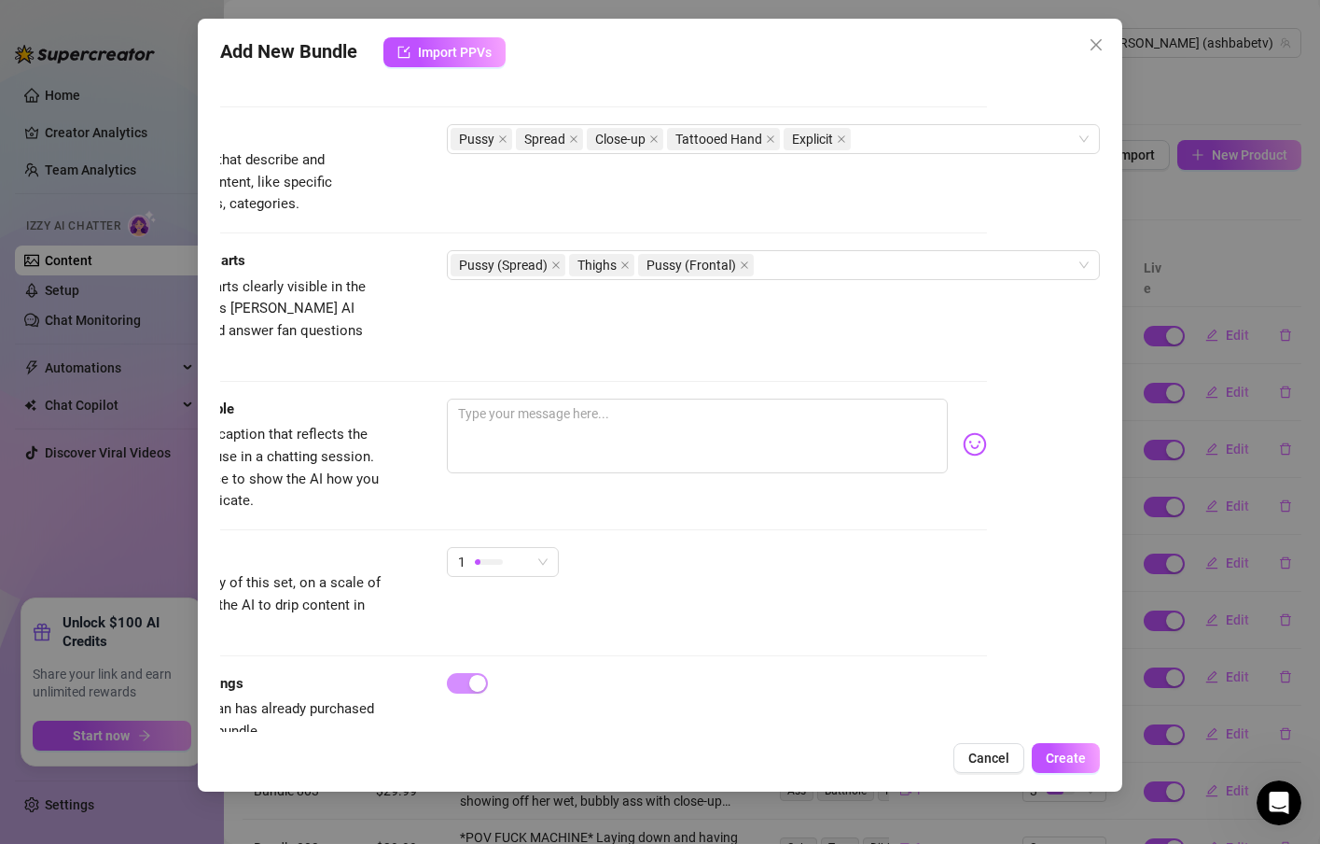
scroll to position [896, 132]
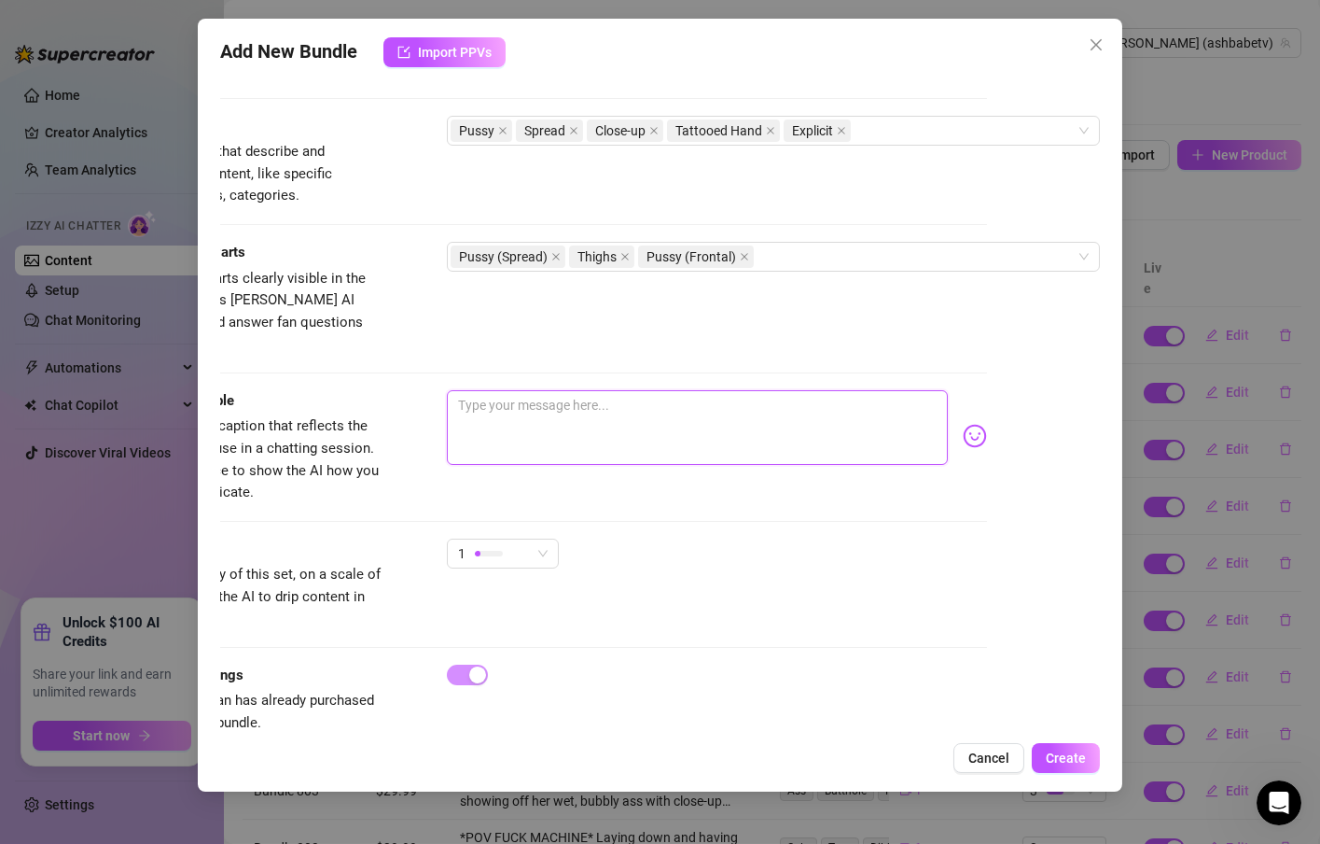
click at [565, 390] on textarea at bounding box center [697, 427] width 501 height 75
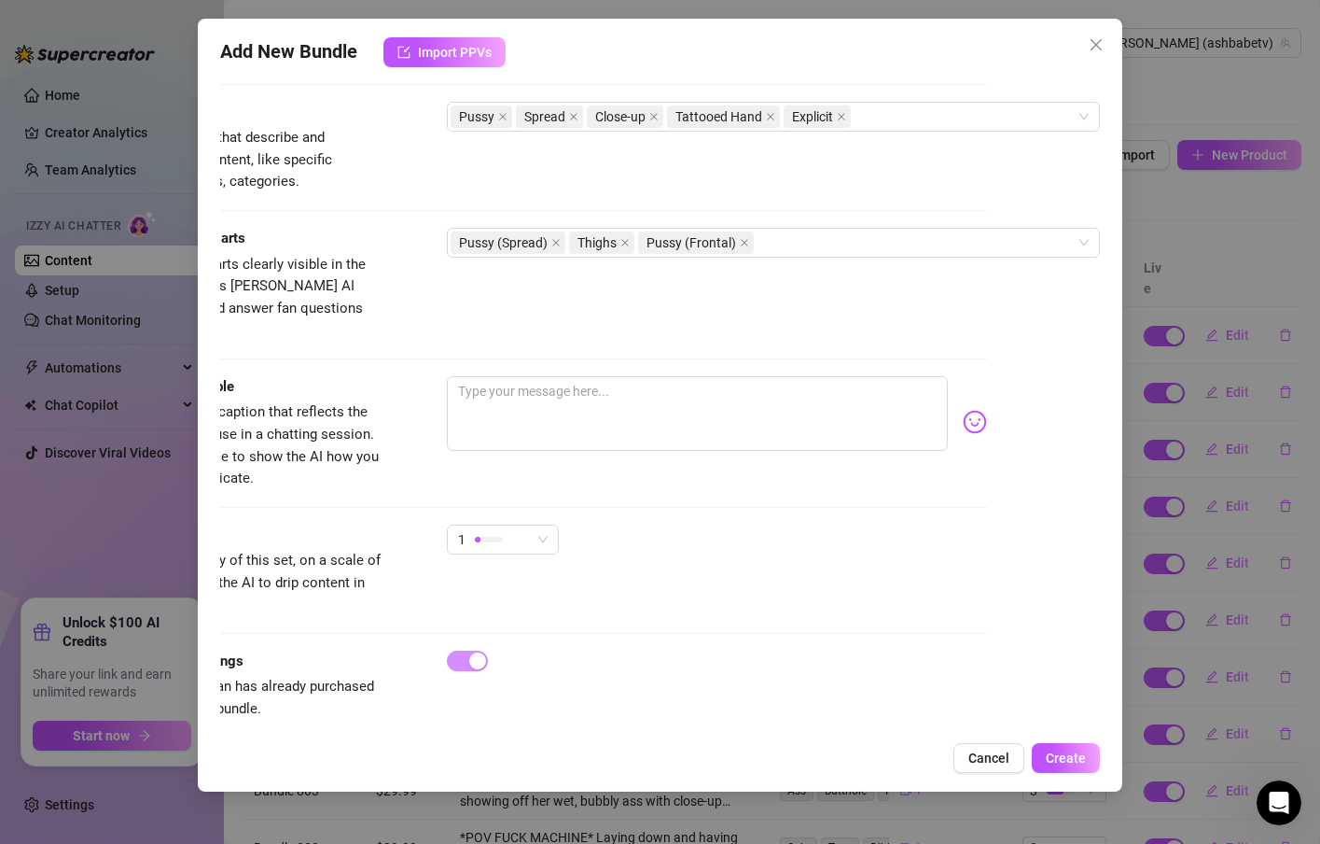
scroll to position [928, 132]
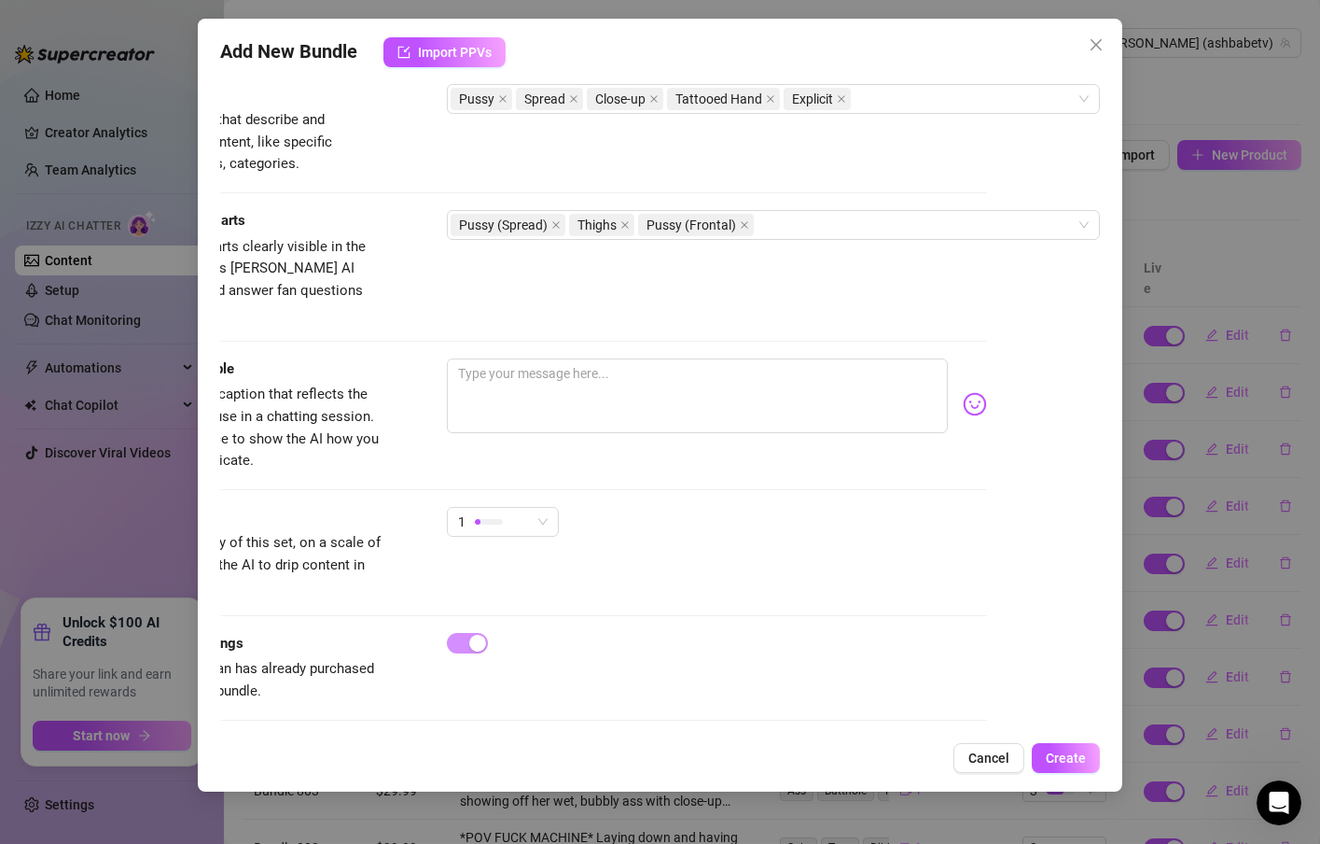
click at [487, 329] on div "Visible Body Parts Select the body parts clearly visible in the content. This h…" at bounding box center [547, 284] width 880 height 148
click at [480, 358] on textarea at bounding box center [697, 395] width 501 height 75
paste textarea "Your favorite view… captured just the way you like it 😮‍💨"
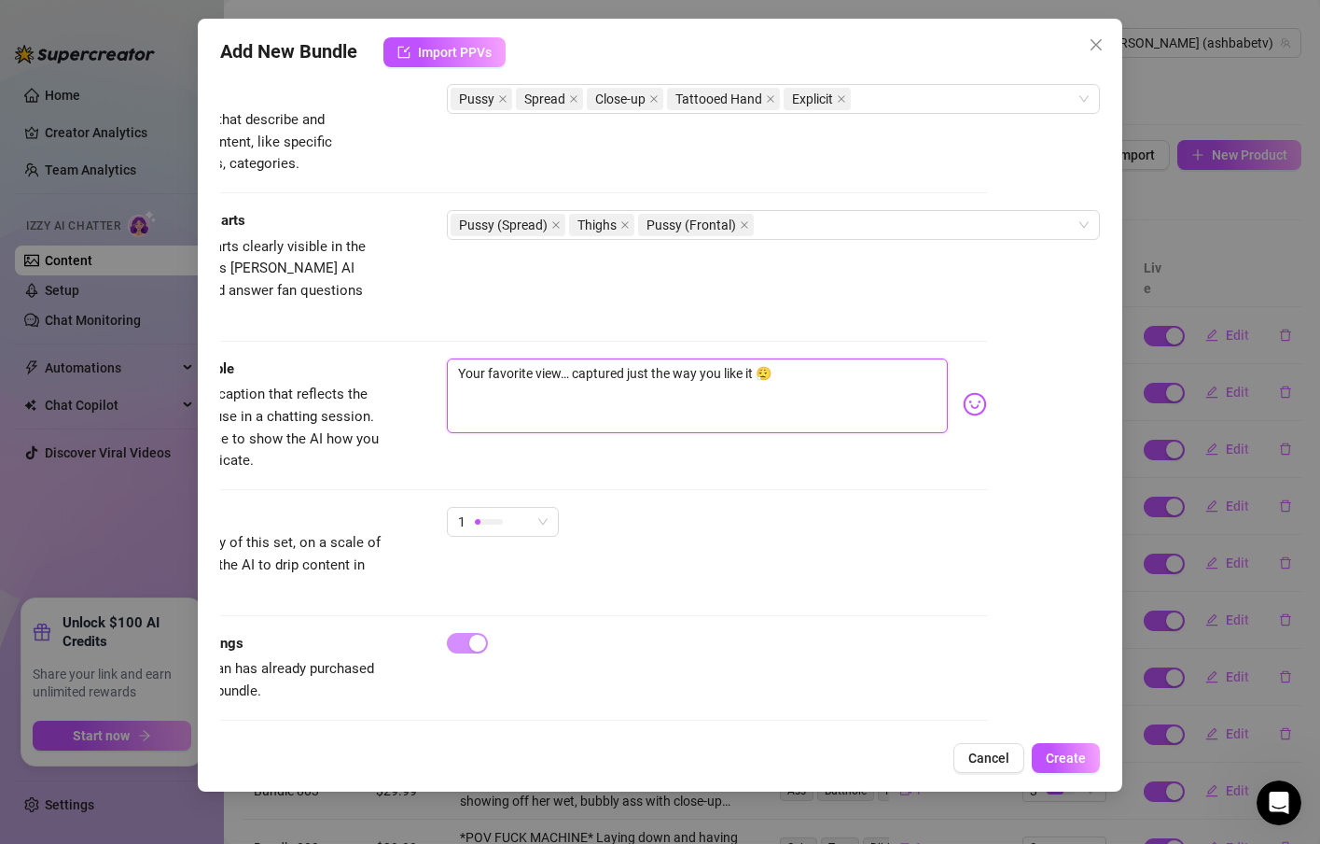
click at [554, 358] on textarea "Your favorite view… captured just the way you like it 😮‍💨" at bounding box center [697, 395] width 501 height 75
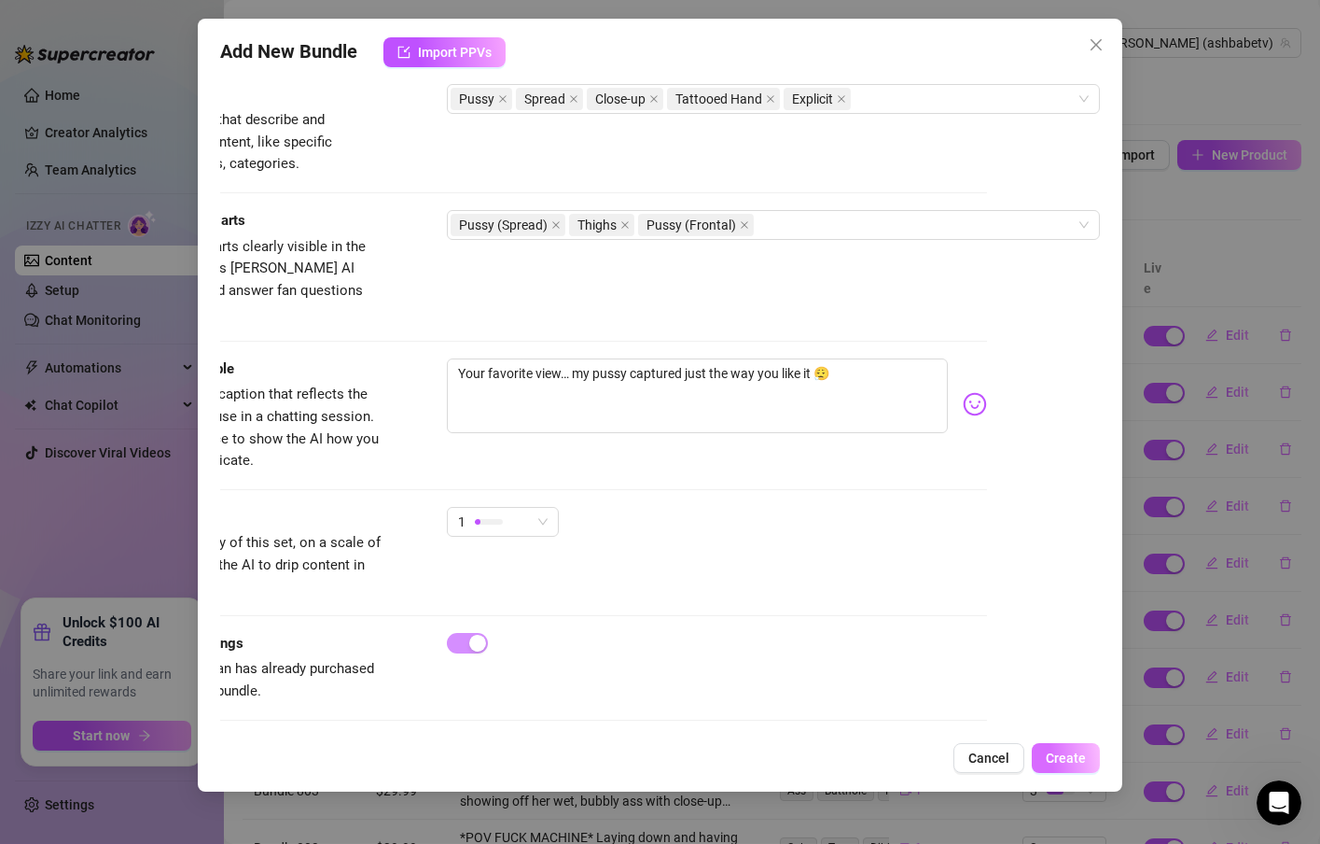
click at [1074, 757] on span "Create" at bounding box center [1066, 757] width 40 height 15
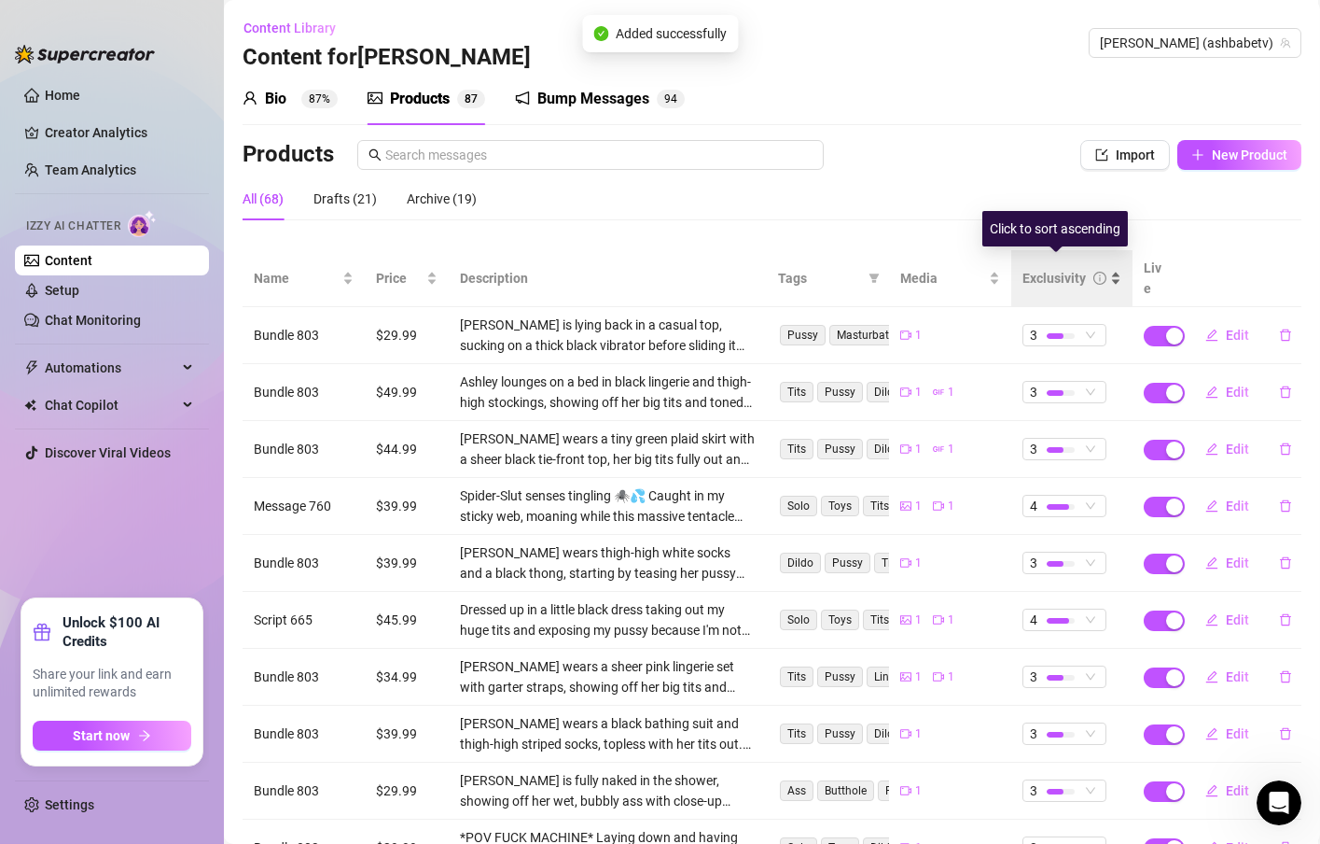
click at [1101, 271] on div "Exclusivity" at bounding box center [1072, 278] width 99 height 21
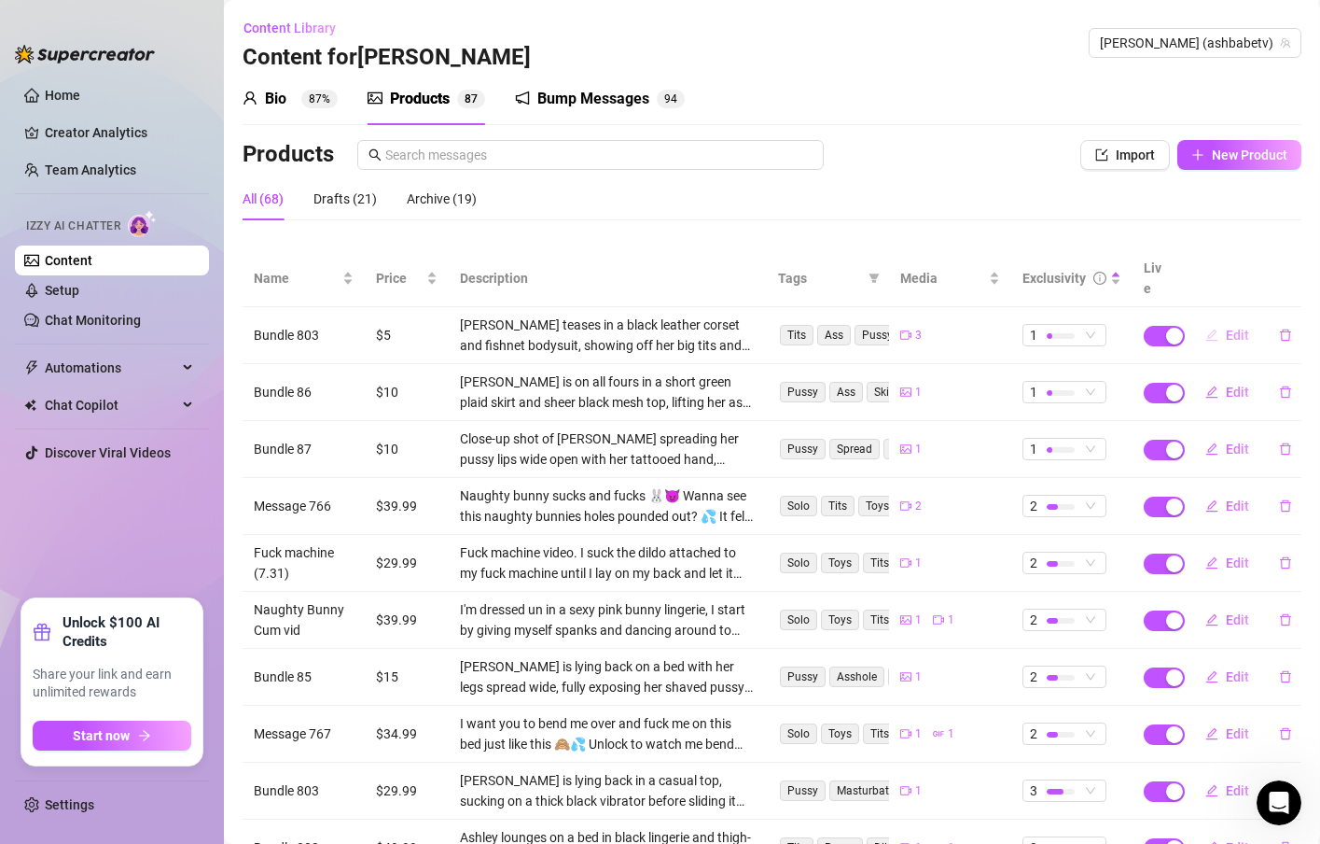
click at [1206, 328] on icon "edit" at bounding box center [1212, 334] width 13 height 13
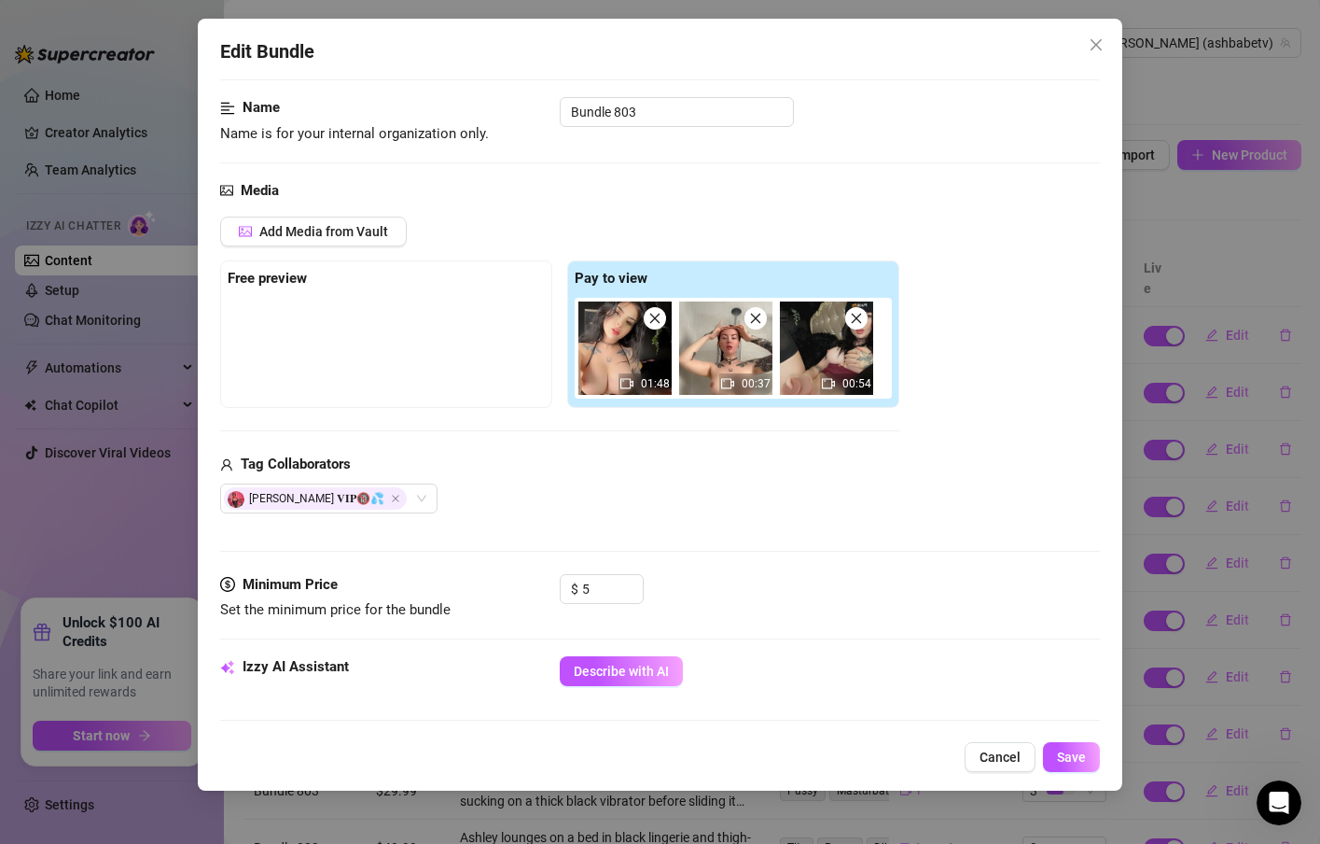
scroll to position [112, 0]
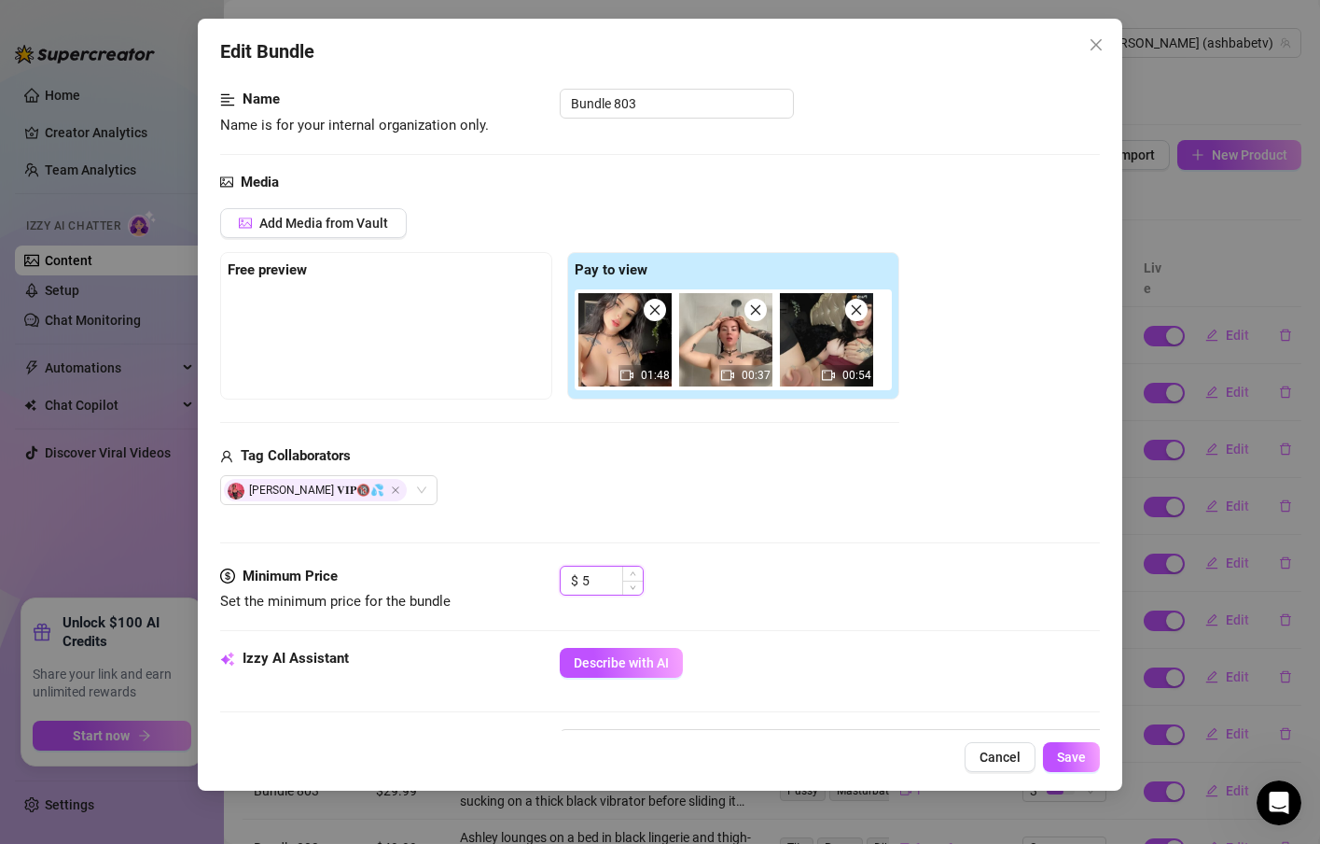
drag, startPoint x: 592, startPoint y: 590, endPoint x: 572, endPoint y: 588, distance: 19.7
click at [572, 588] on div "$ 5" at bounding box center [602, 580] width 84 height 30
click at [1067, 757] on span "Save" at bounding box center [1071, 756] width 29 height 15
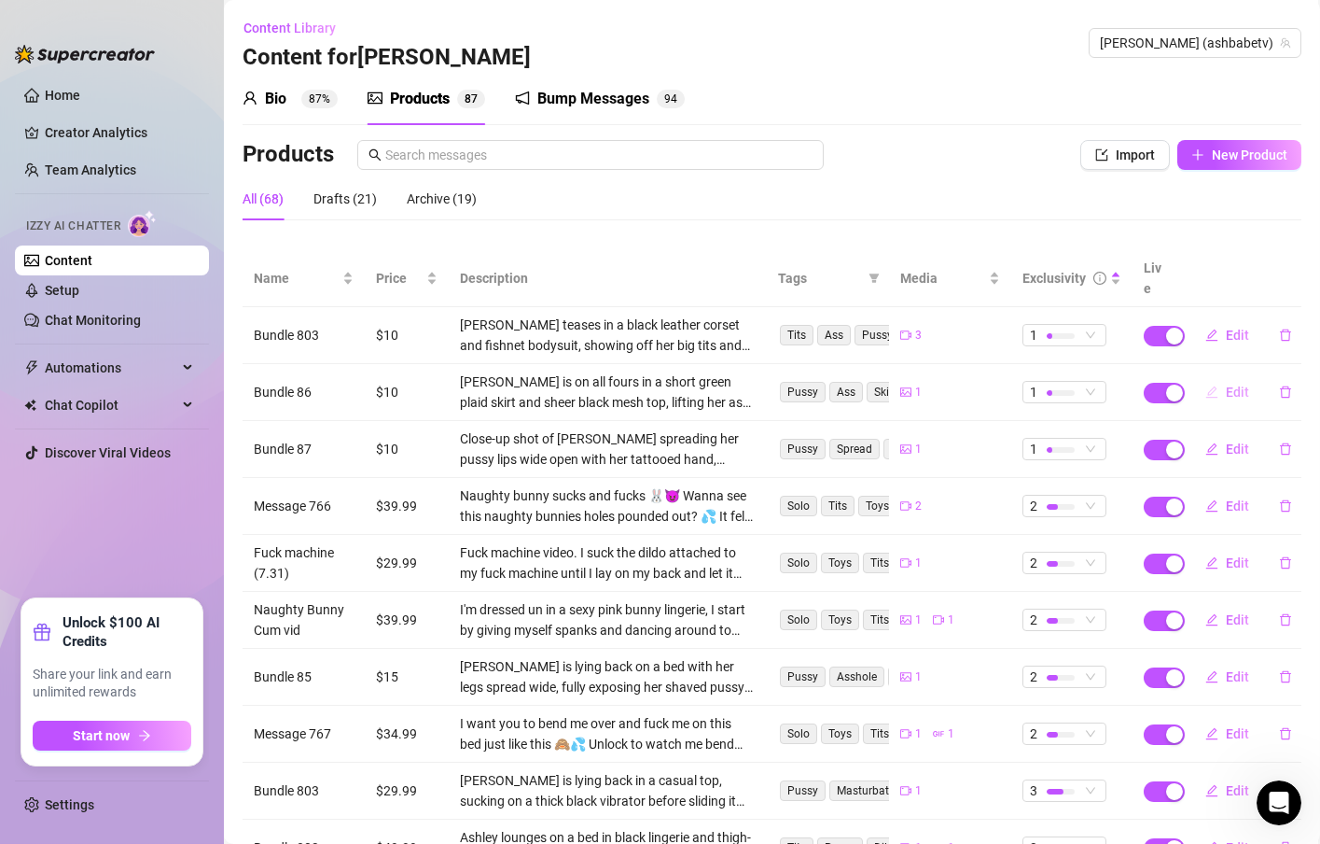
click at [1226, 384] on span "Edit" at bounding box center [1237, 391] width 23 height 15
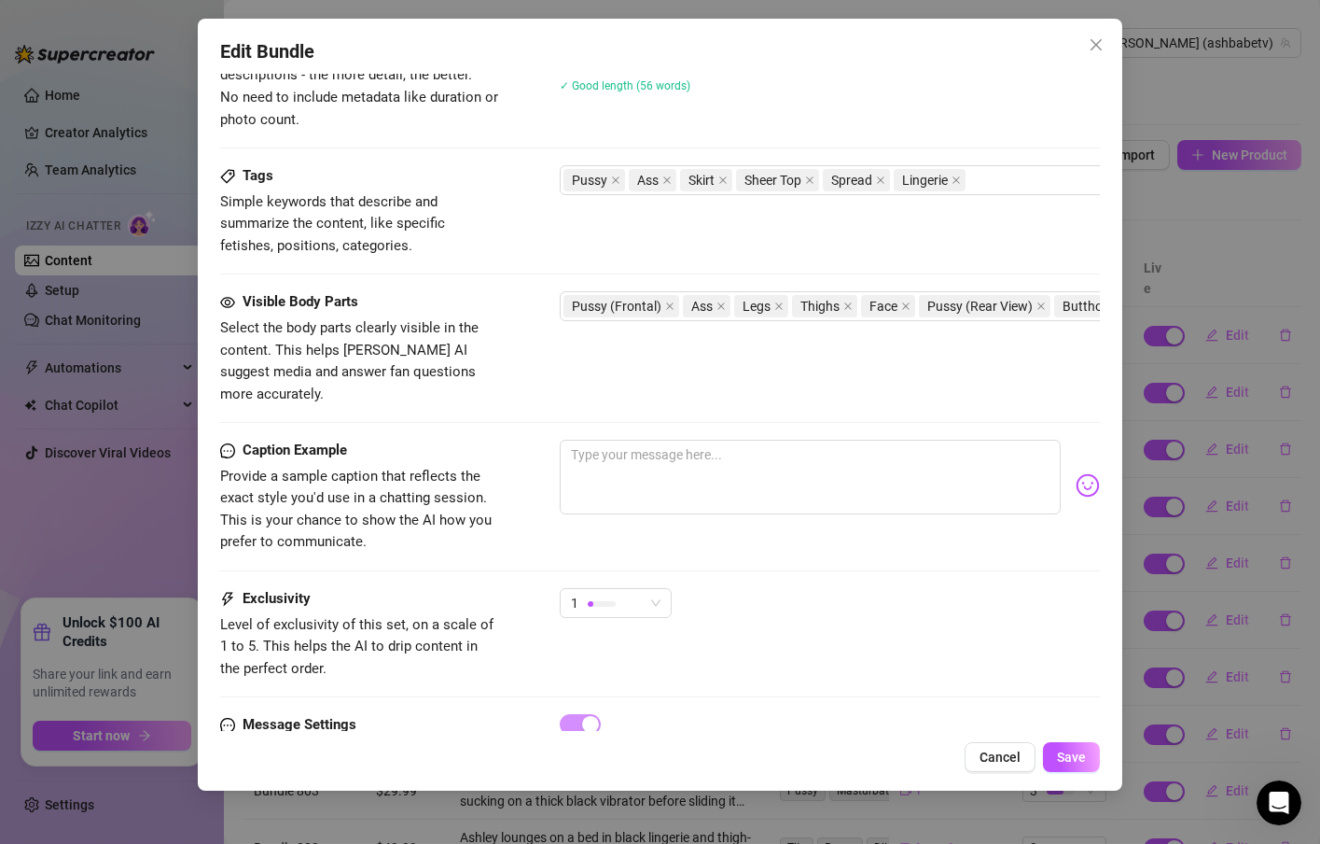
scroll to position [896, 0]
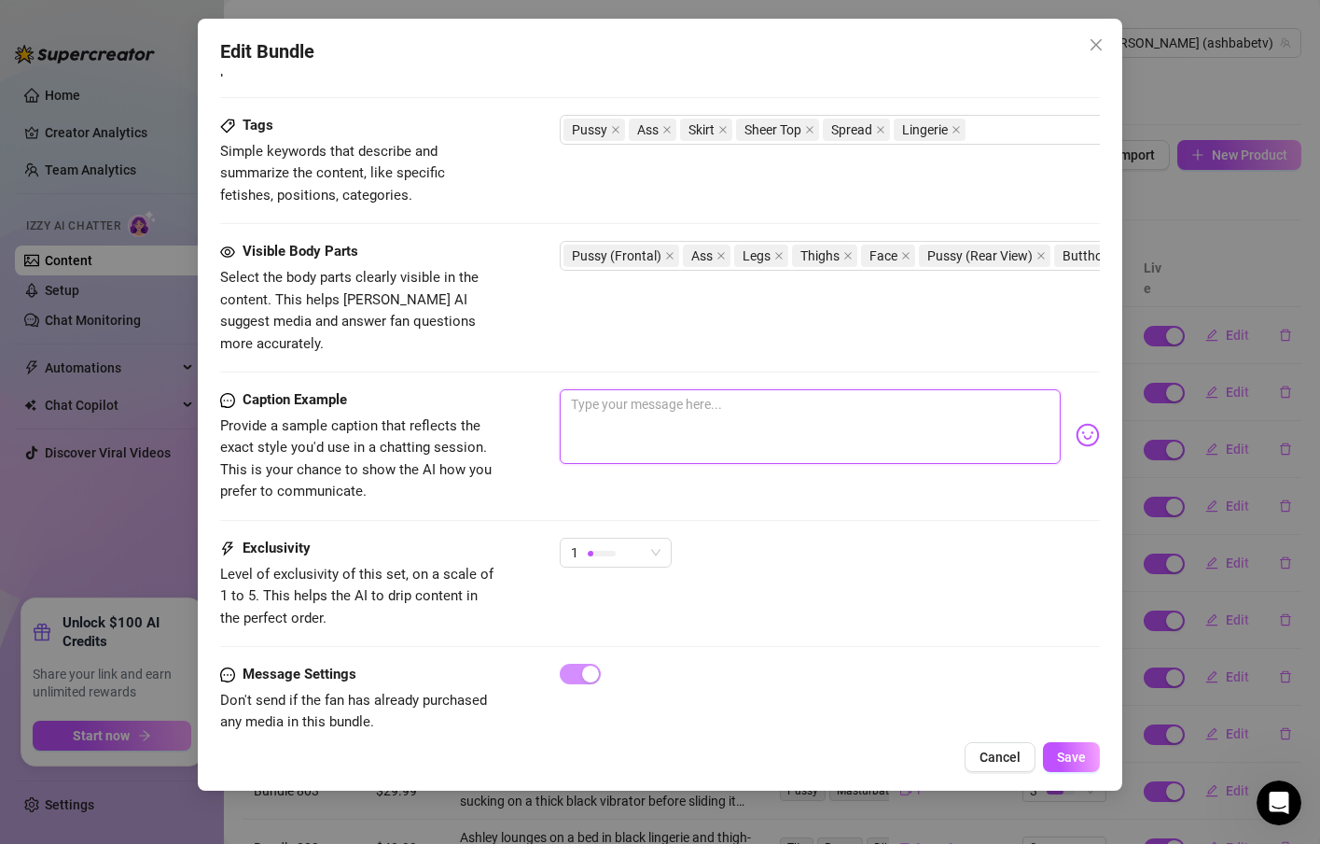
click at [714, 402] on textarea at bounding box center [810, 426] width 501 height 75
paste textarea "I bent over for you in this one… and it’s explicit 😵‍💫"
drag, startPoint x: 857, startPoint y: 381, endPoint x: 748, endPoint y: 383, distance: 108.3
click at [748, 389] on textarea "I bent over for you in this one… and it’s explicit 😵‍💫" at bounding box center [810, 426] width 501 height 75
click at [774, 389] on textarea "I bent over for you in this one…" at bounding box center [810, 426] width 501 height 75
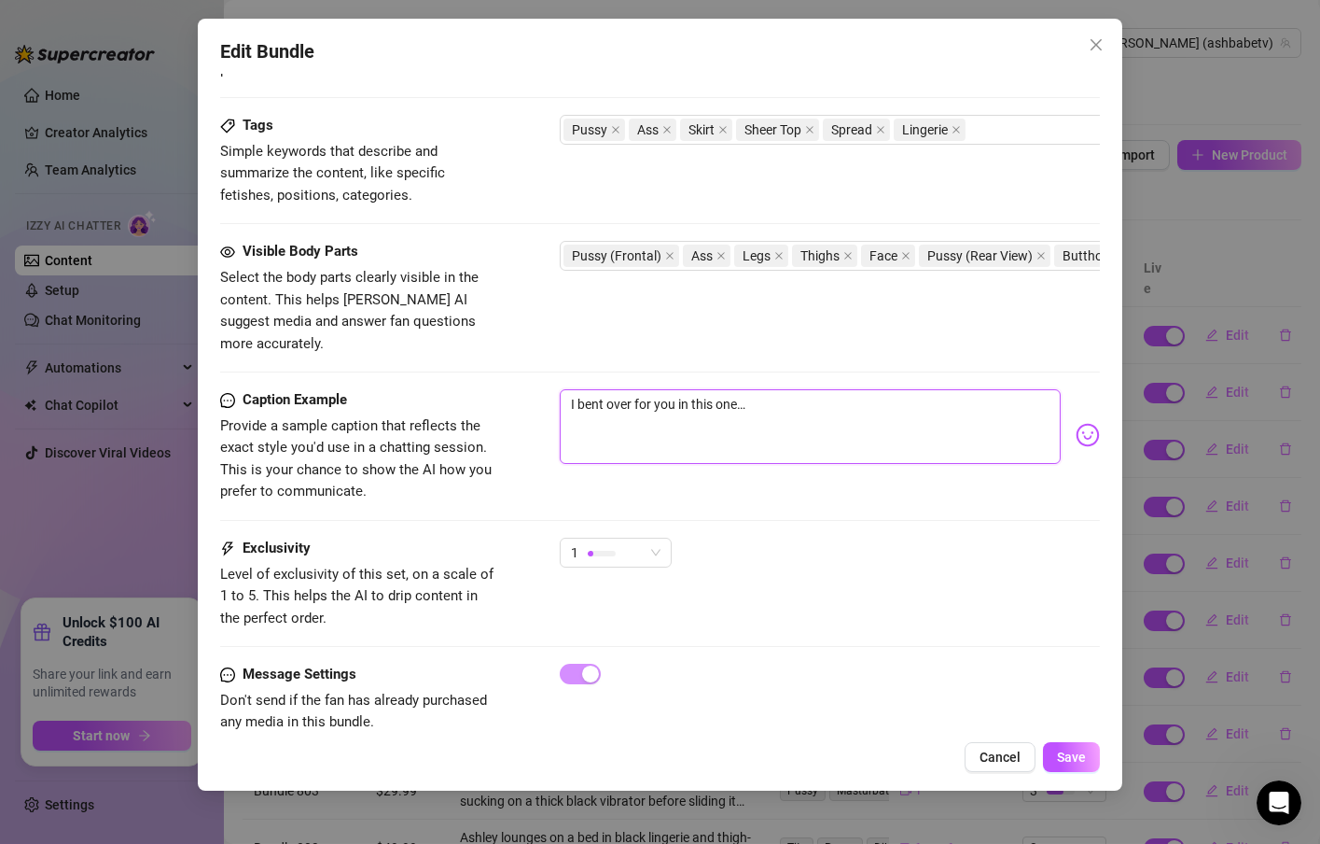
paste textarea "💋"
click at [1081, 767] on button "Save" at bounding box center [1071, 757] width 57 height 30
